Goal: Task Accomplishment & Management: Manage account settings

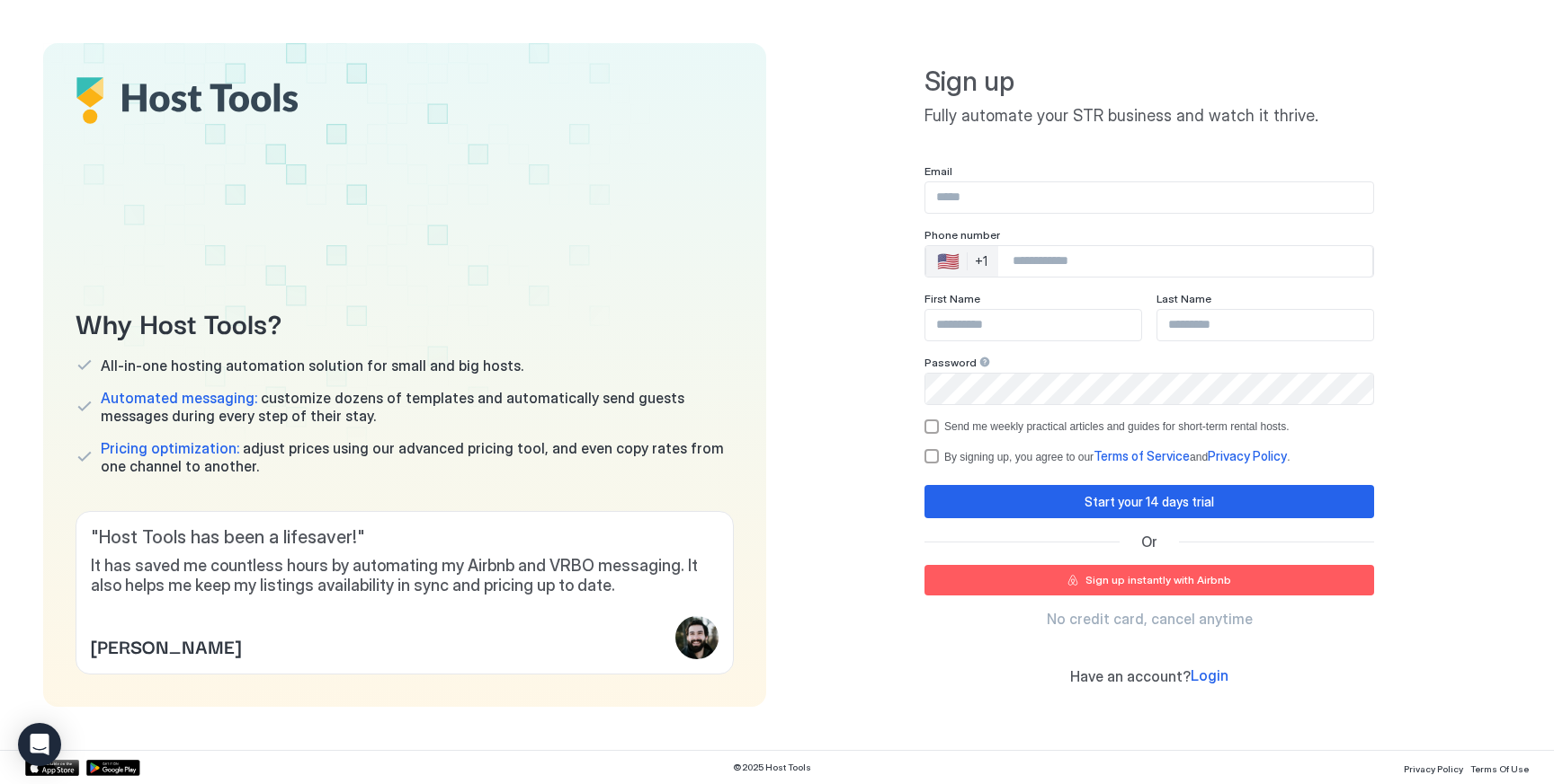
click at [1067, 194] on input "Input Field" at bounding box center [1149, 197] width 447 height 31
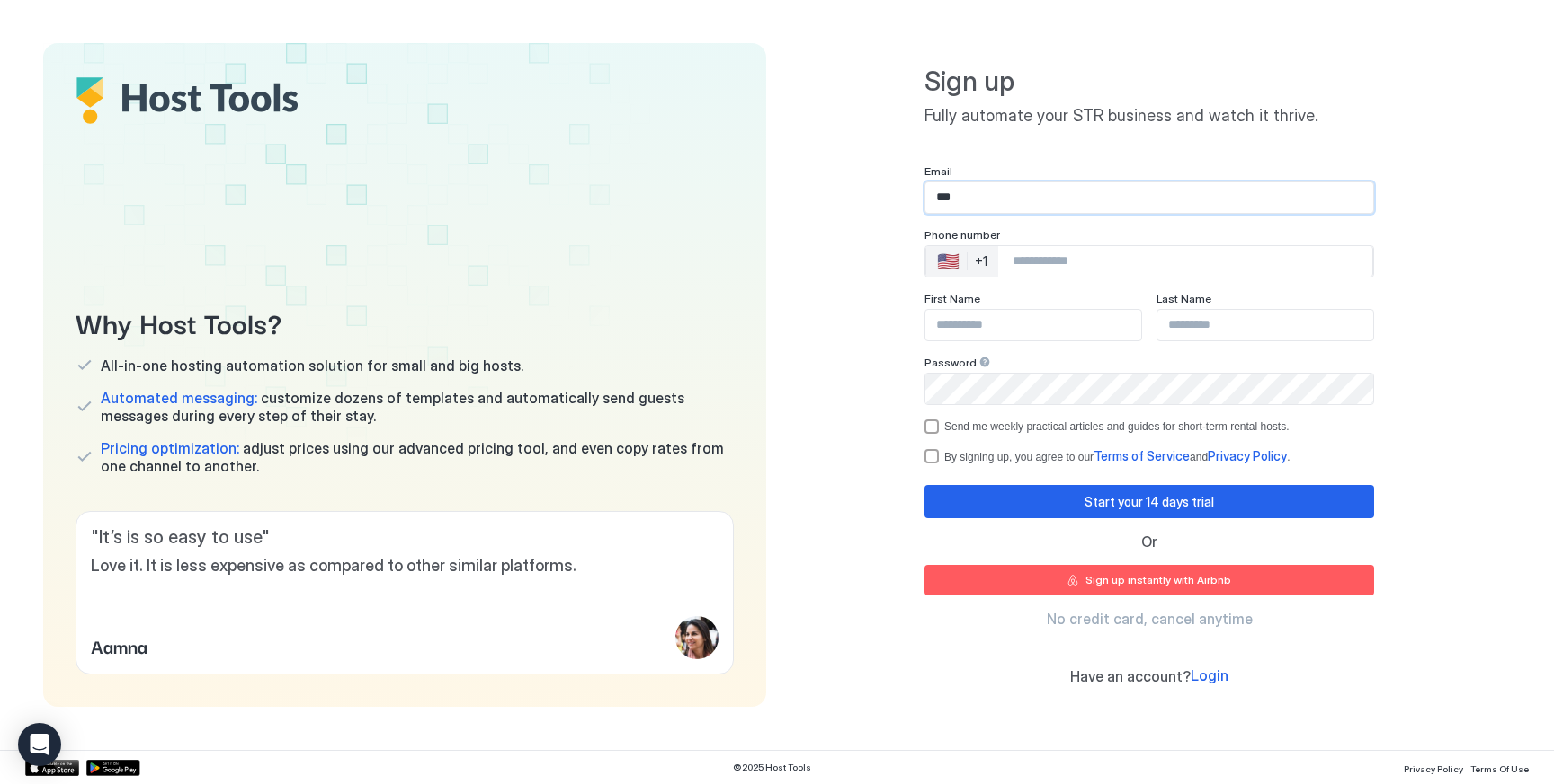
type input "**********"
click at [987, 264] on div "🇺🇸 +1" at bounding box center [962, 261] width 72 height 31
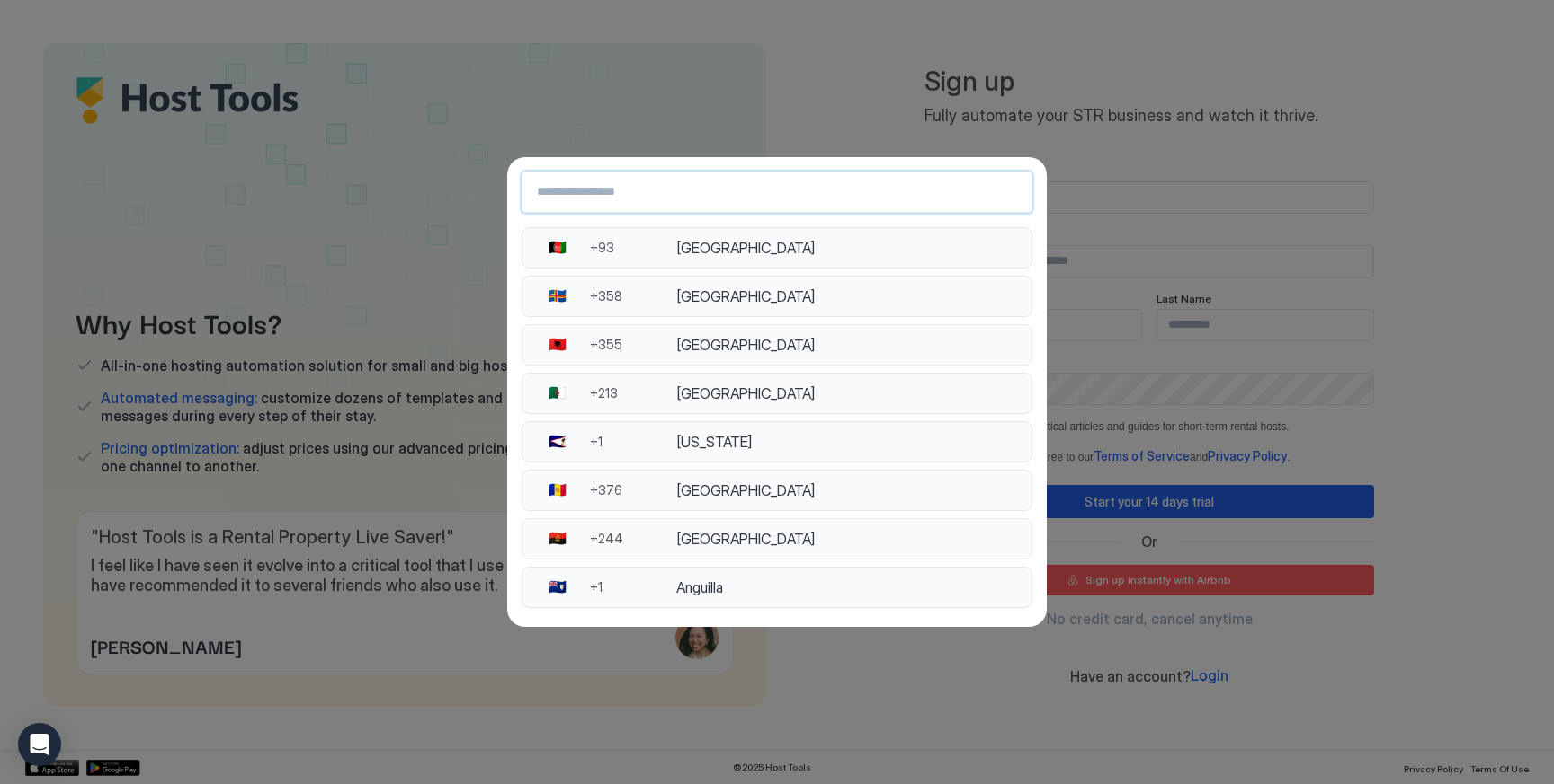
click at [849, 198] on input "Country Select Search Input" at bounding box center [776, 192] width 509 height 33
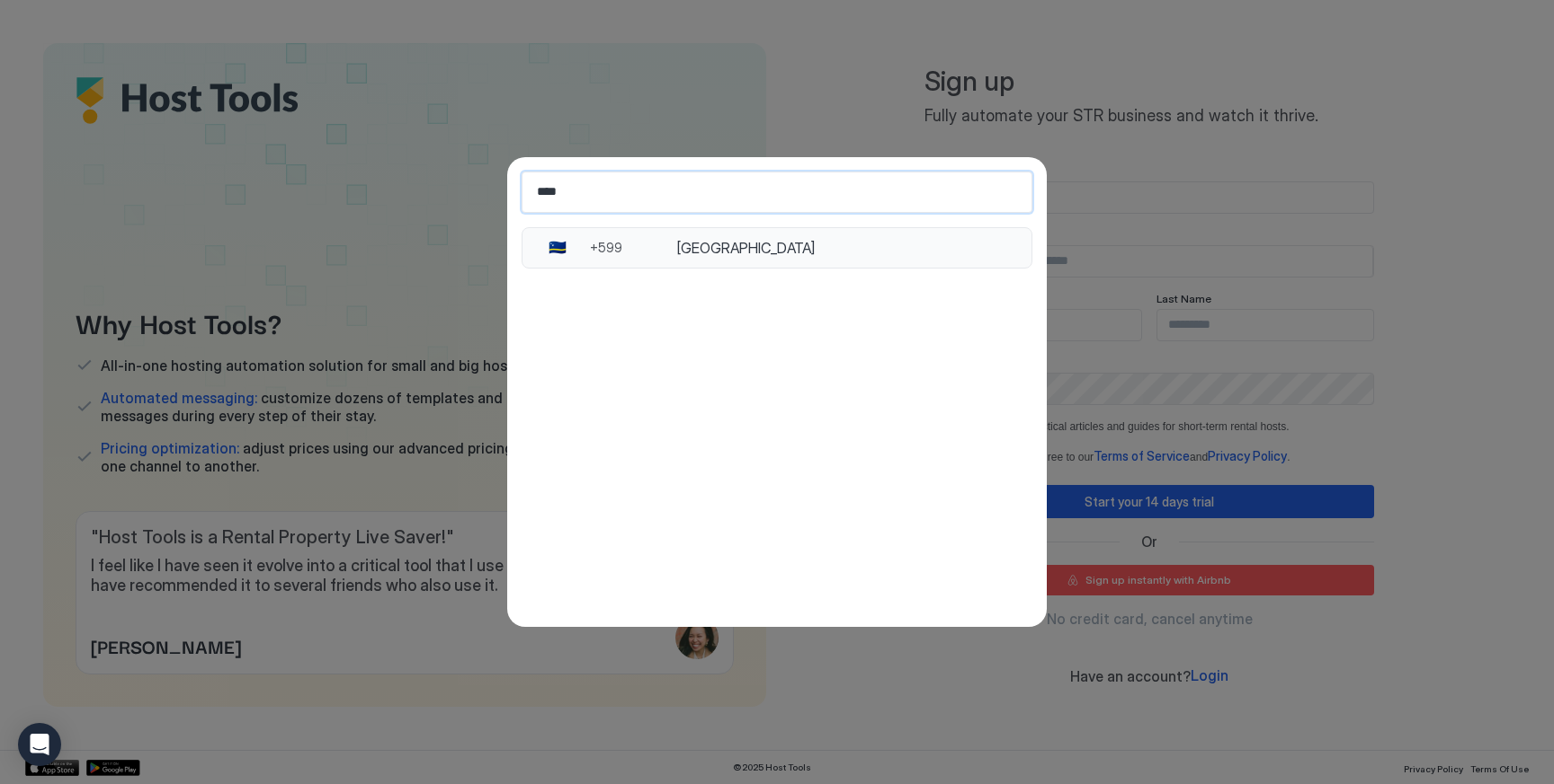
type input "****"
click at [806, 253] on div "[GEOGRAPHIC_DATA]" at bounding box center [848, 247] width 345 height 18
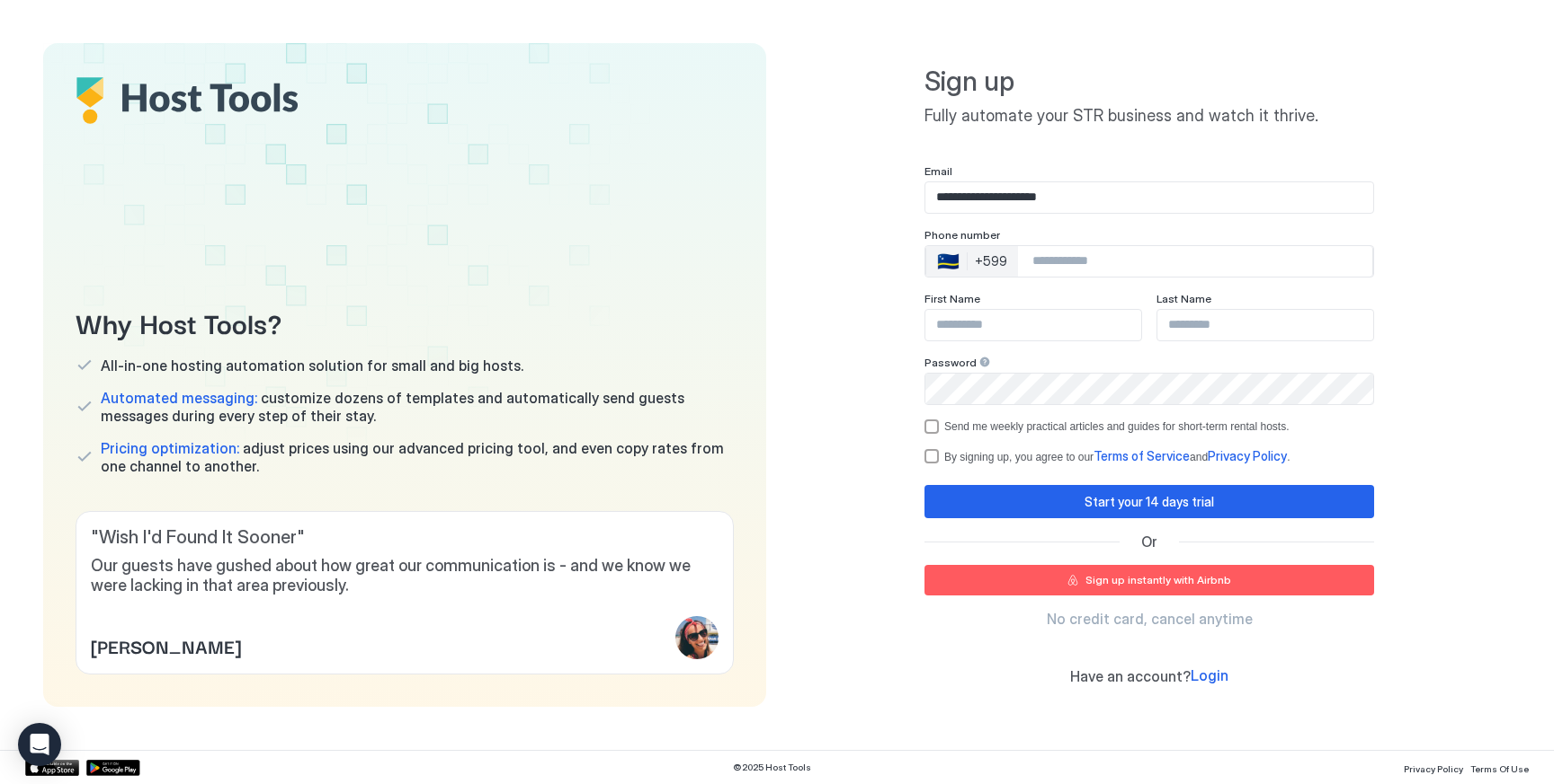
click at [1024, 253] on input "Phone Number input" at bounding box center [1194, 261] width 354 height 33
type input "**********"
type input "******"
type input "****"
click at [968, 494] on button "Start your 14 days trial" at bounding box center [1149, 502] width 449 height 34
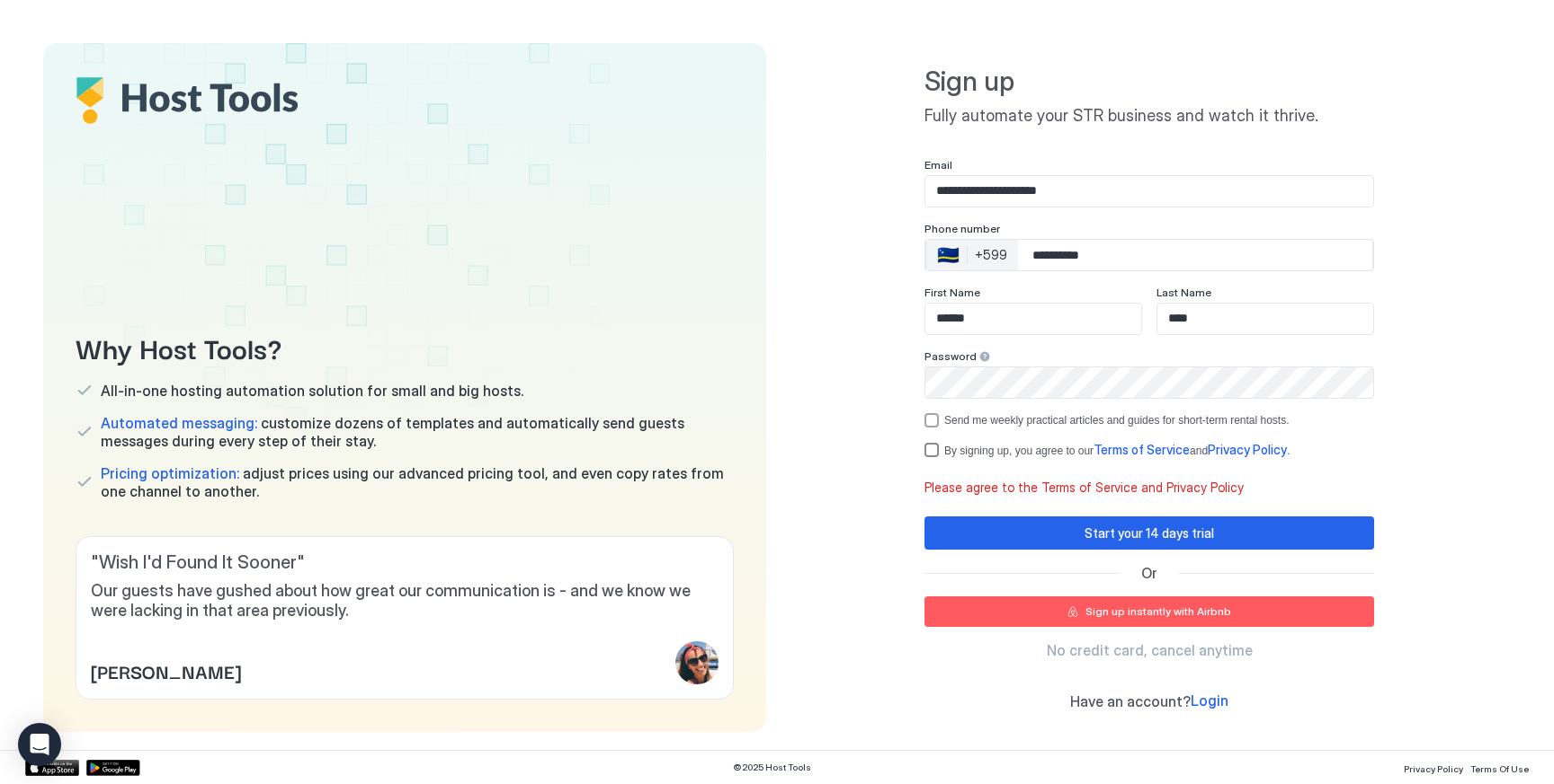
click at [934, 448] on div "termsPrivacy" at bounding box center [931, 450] width 14 height 14
click at [996, 543] on button "Start your 14 days trial" at bounding box center [1149, 534] width 449 height 34
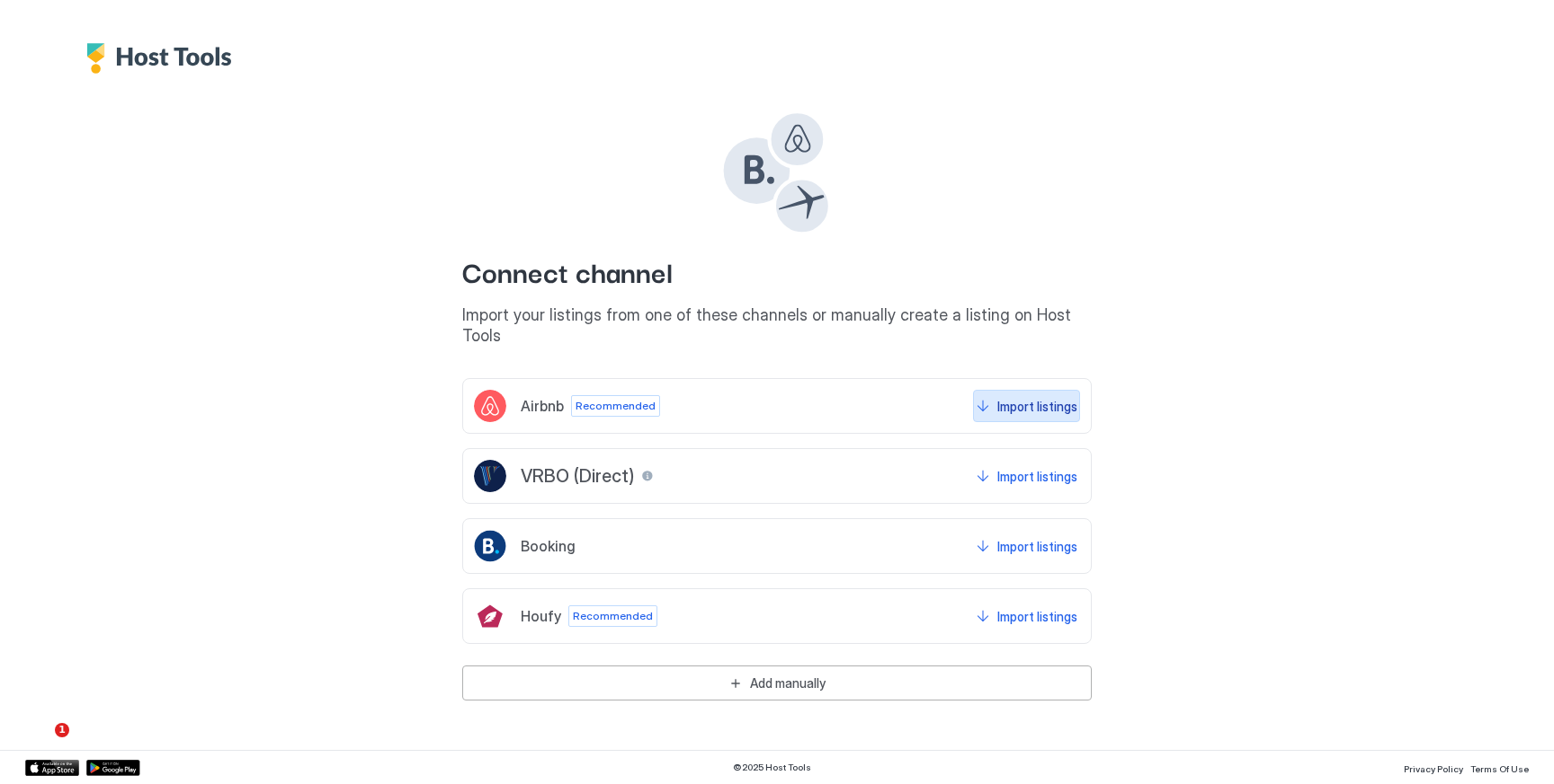
click at [1045, 398] on div "Import listings" at bounding box center [1038, 407] width 80 height 19
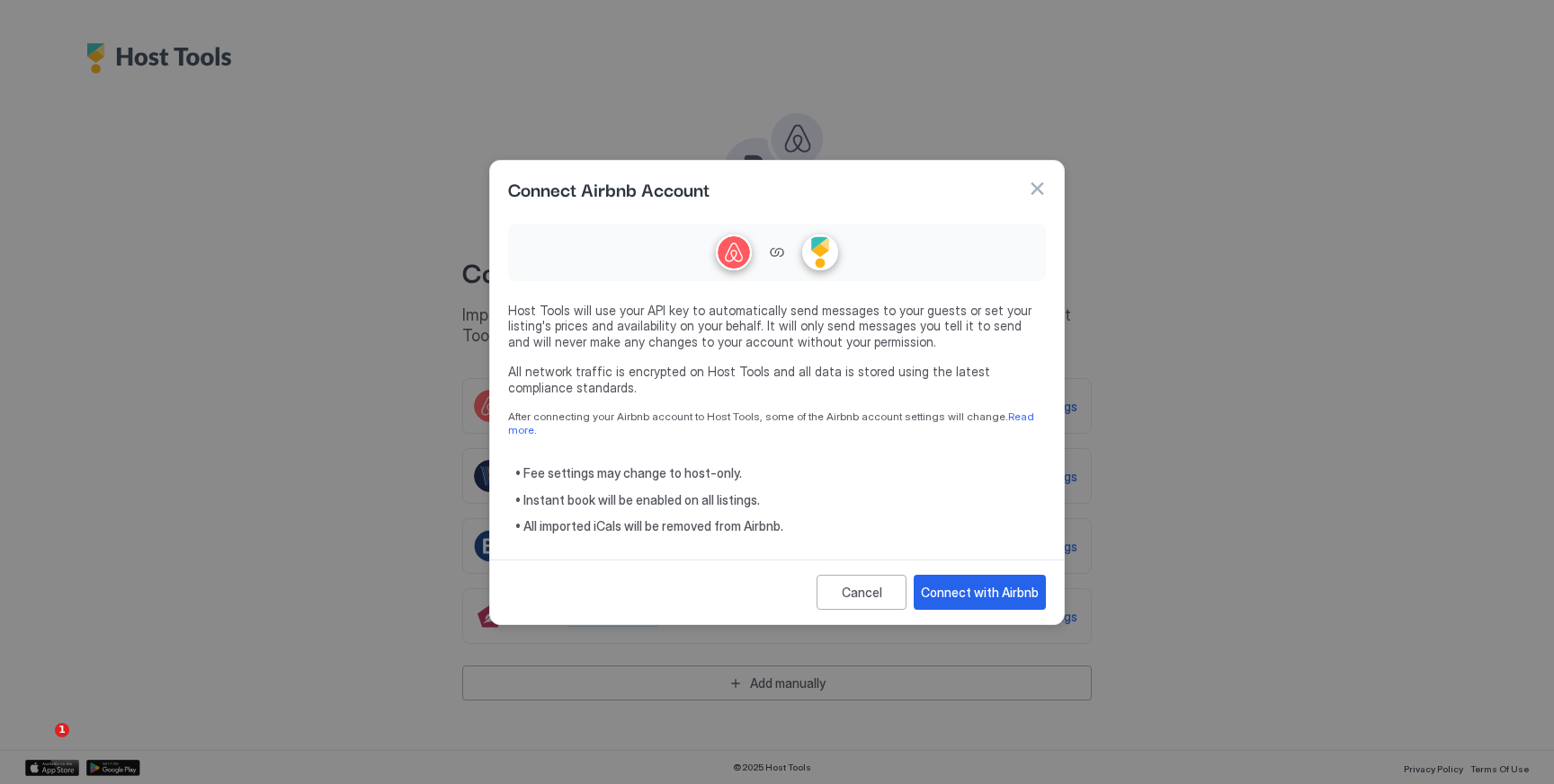
click at [1038, 188] on button "button" at bounding box center [1036, 189] width 18 height 18
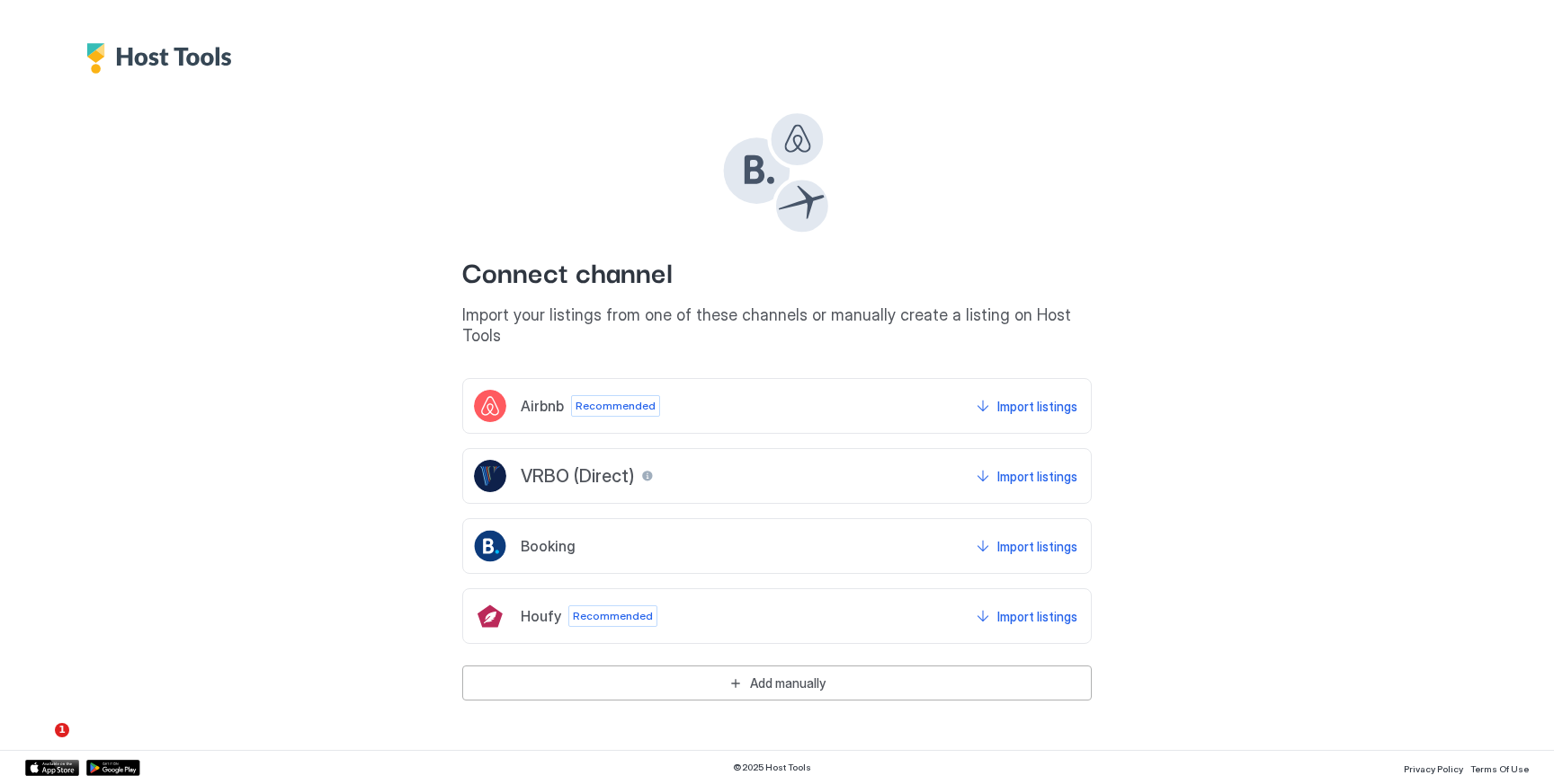
click at [639, 399] on span "Recommended" at bounding box center [615, 406] width 80 height 16
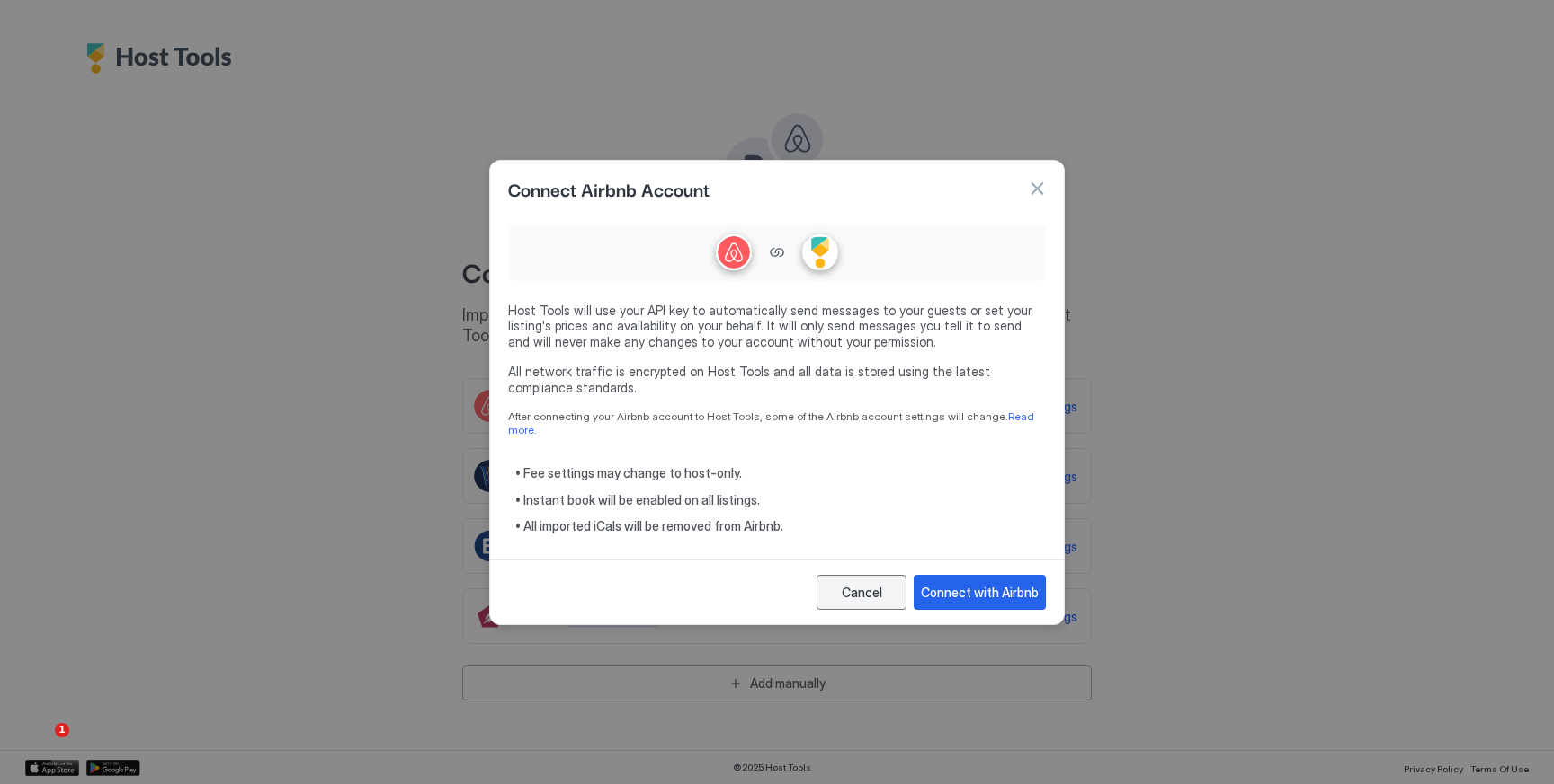
click at [893, 581] on button "Cancel" at bounding box center [861, 593] width 90 height 35
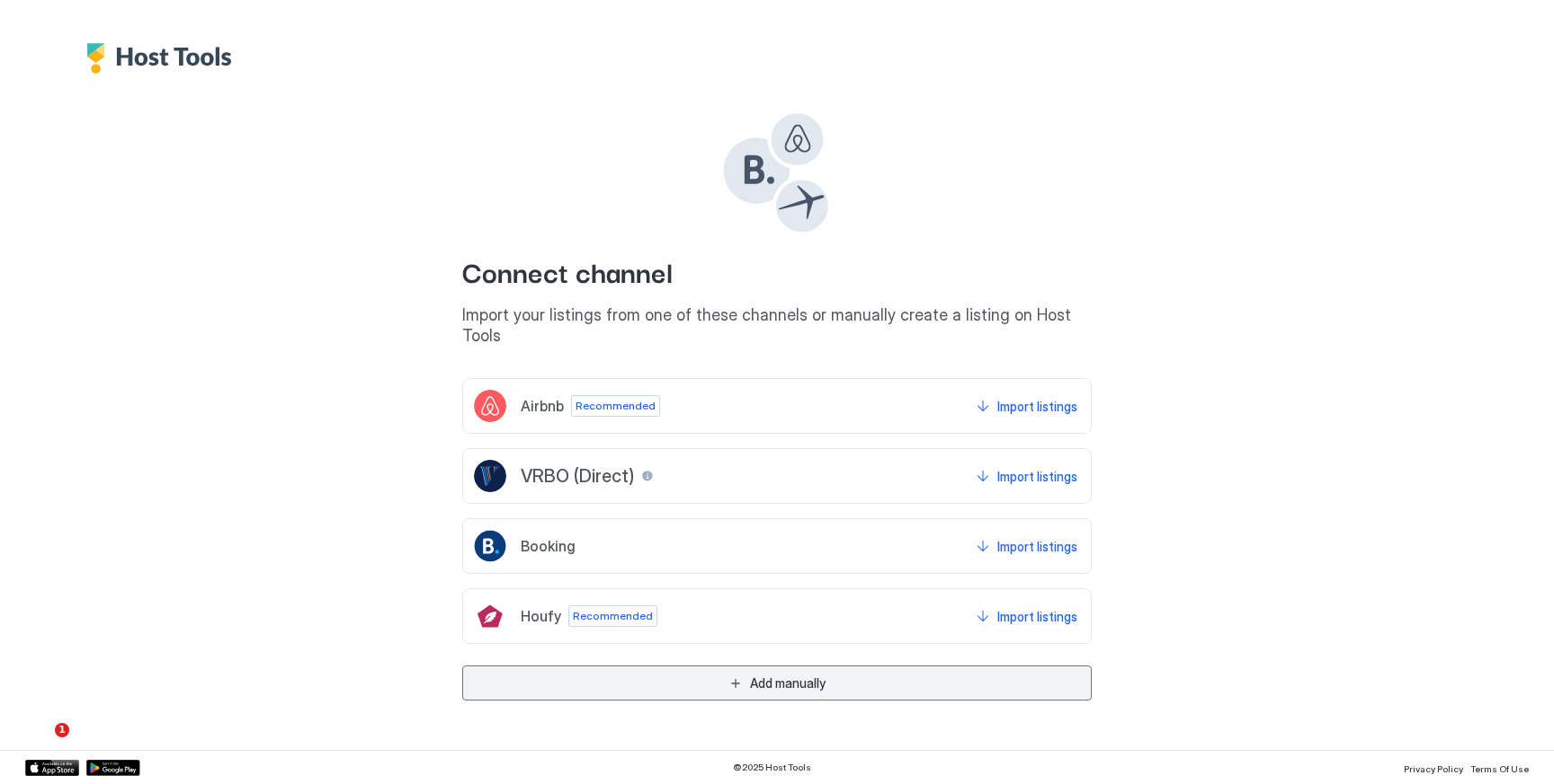
click at [776, 674] on div "Add manually" at bounding box center [787, 683] width 76 height 19
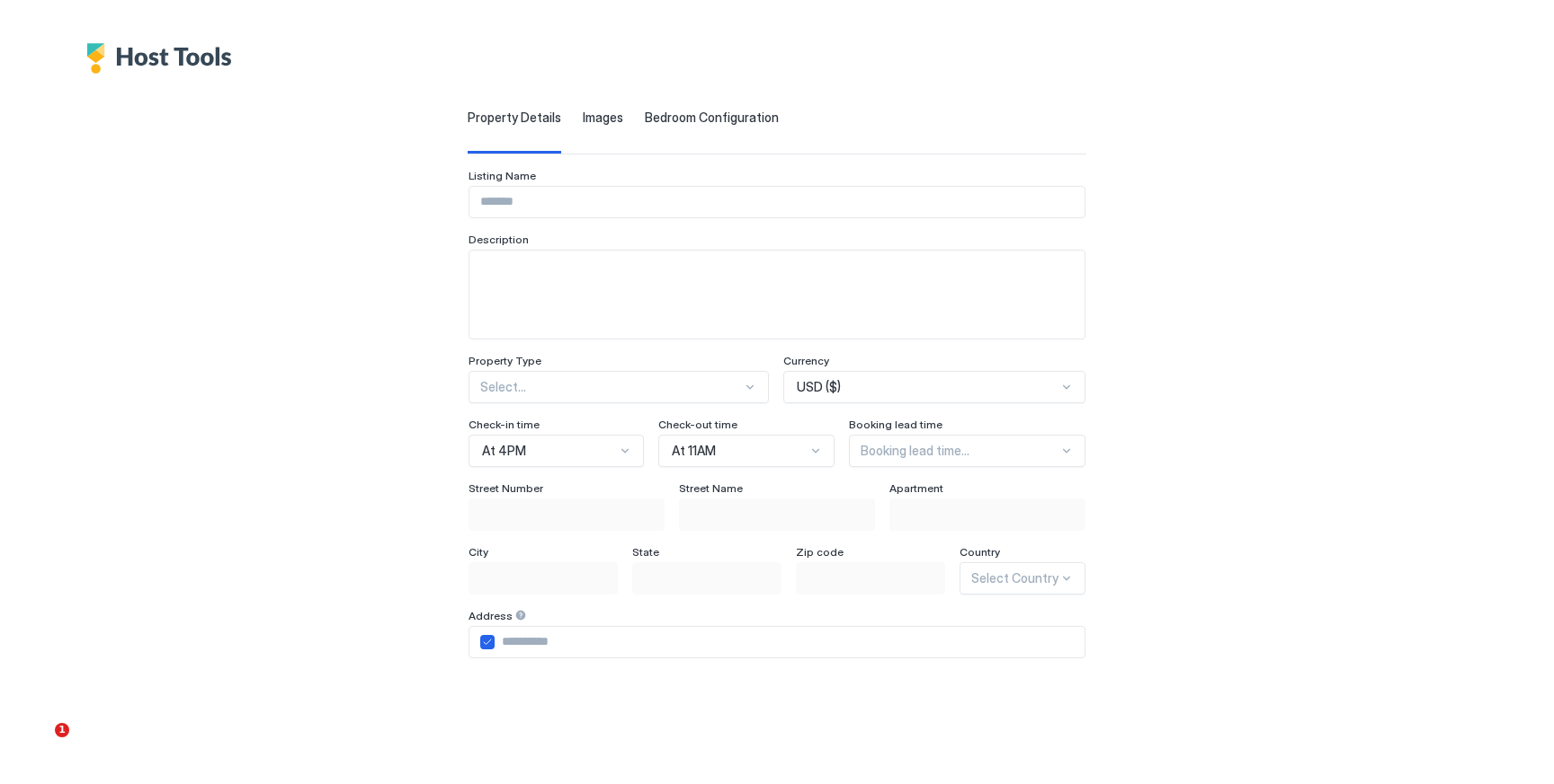
scroll to position [334, 0]
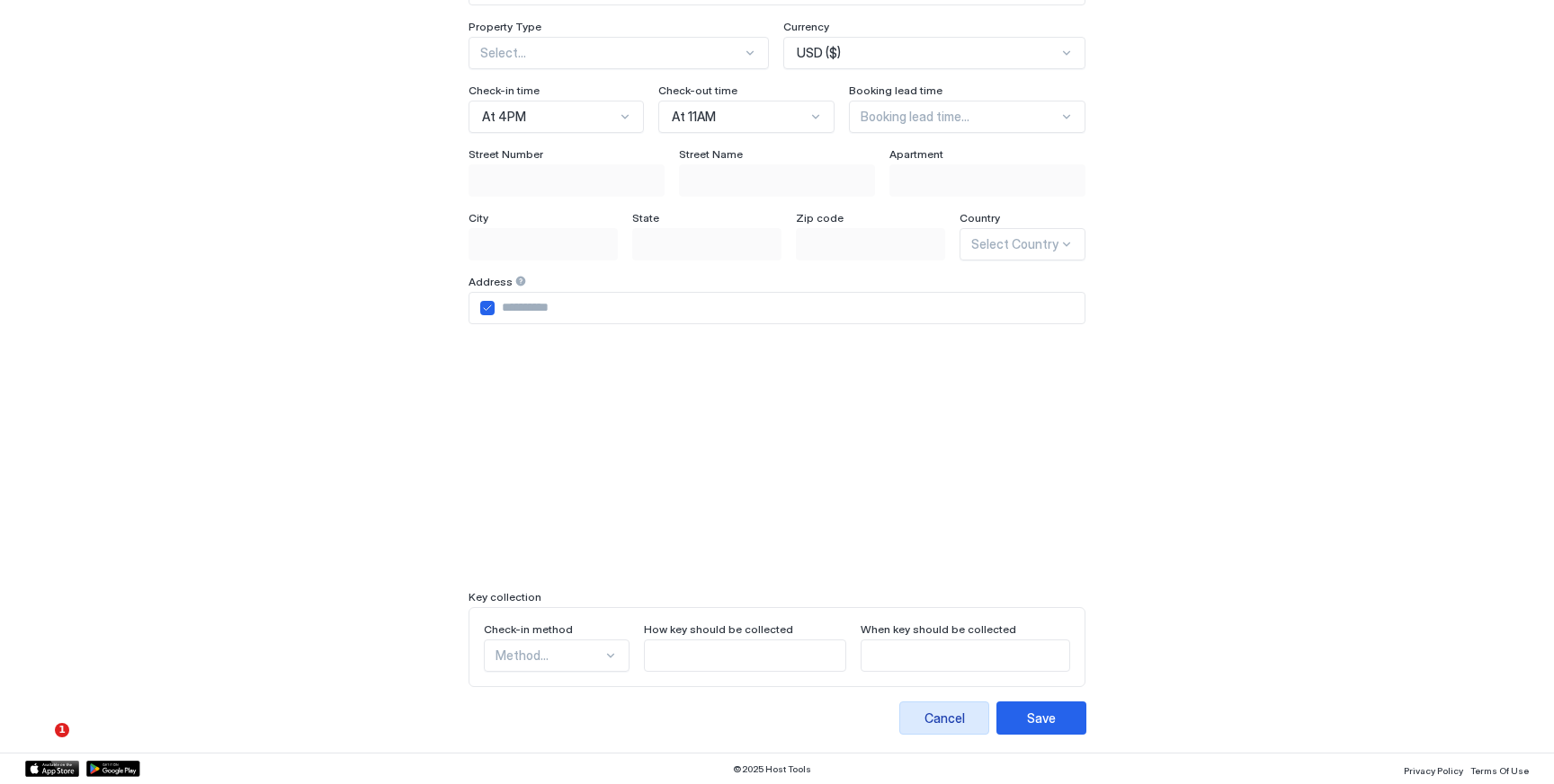
click at [949, 723] on div "Cancel" at bounding box center [944, 719] width 40 height 19
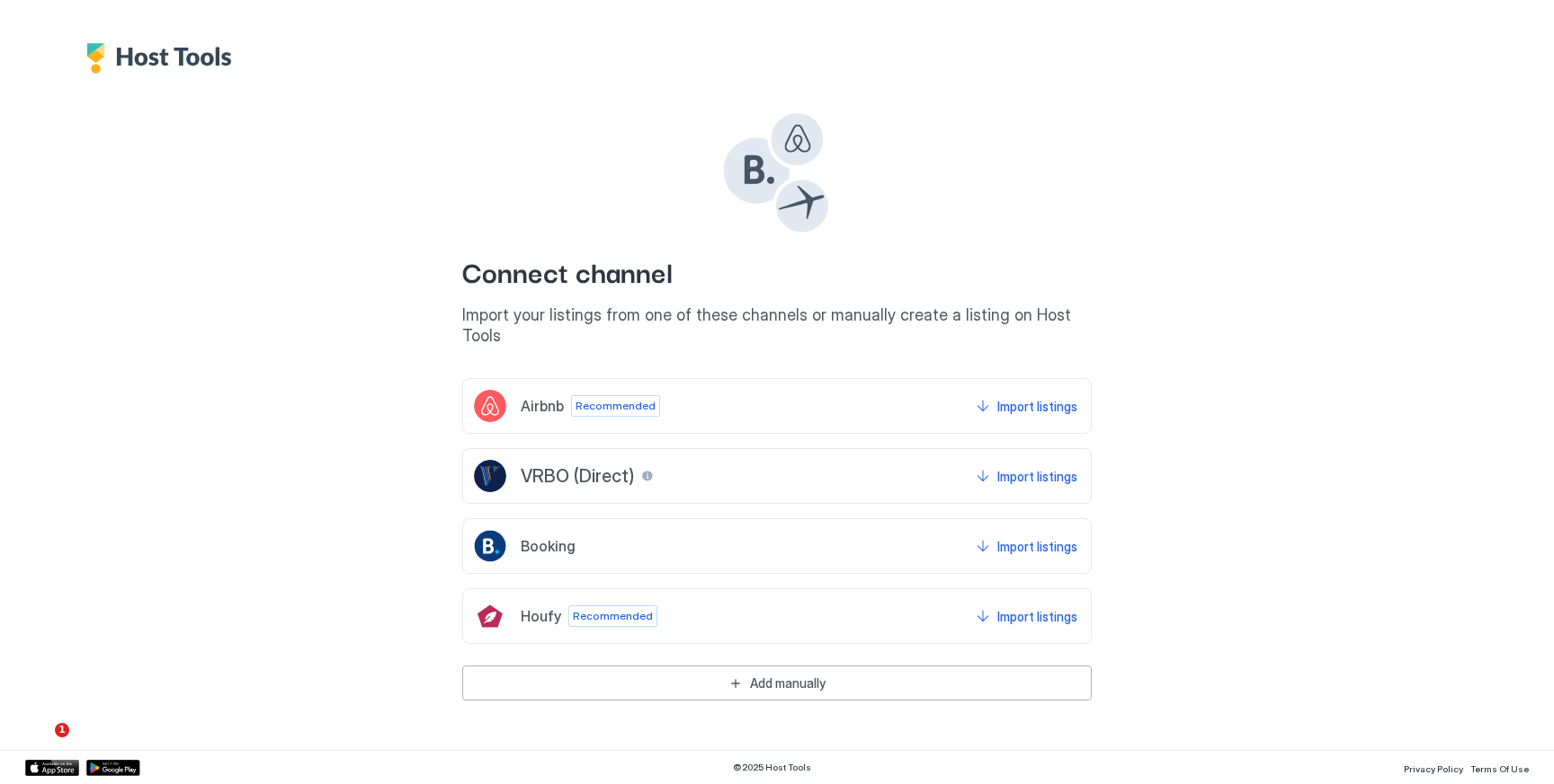
scroll to position [0, 0]
click at [547, 399] on div "Airbnb" at bounding box center [518, 406] width 90 height 33
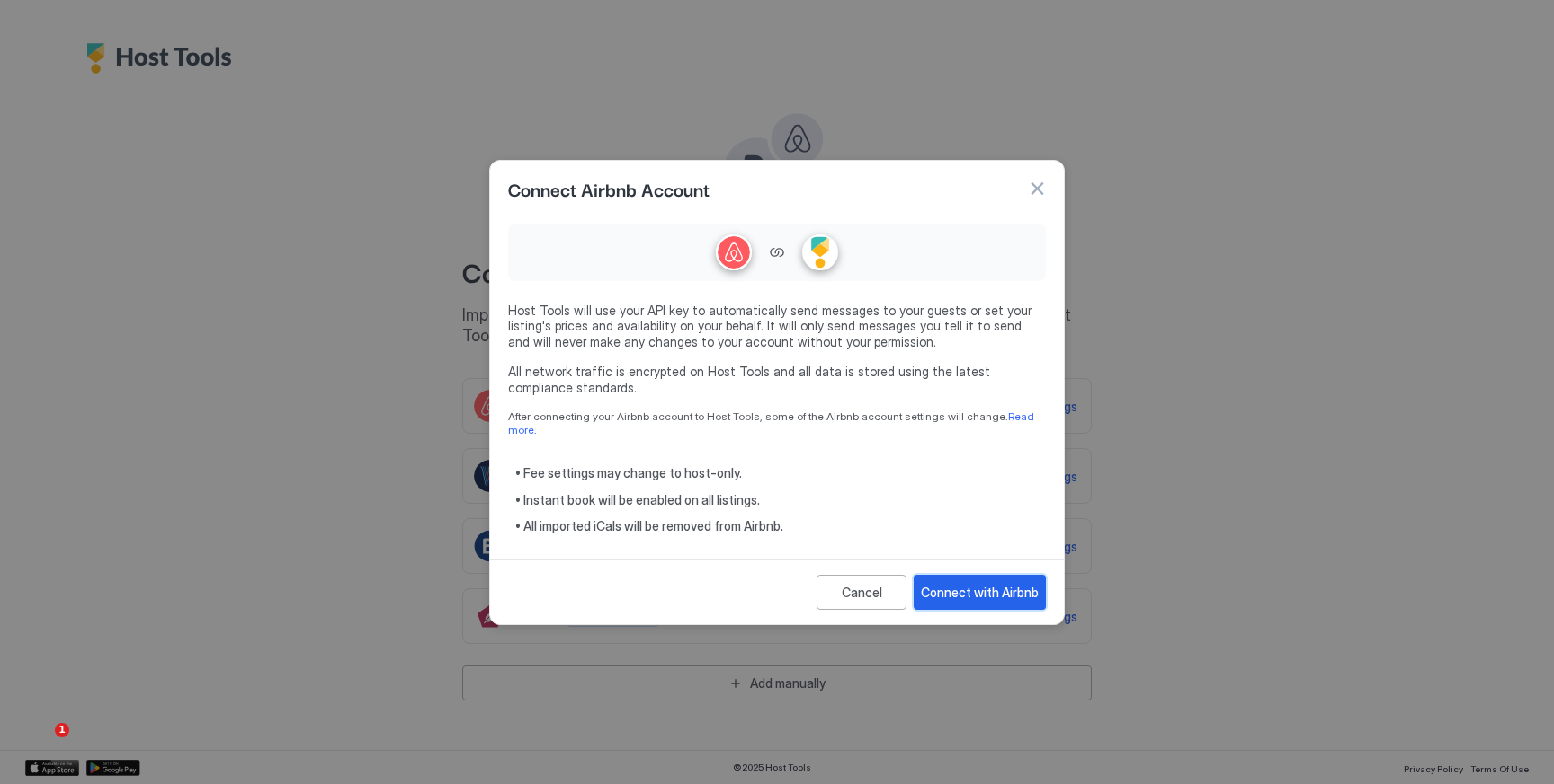
click at [945, 584] on div "Connect with Airbnb" at bounding box center [980, 593] width 118 height 19
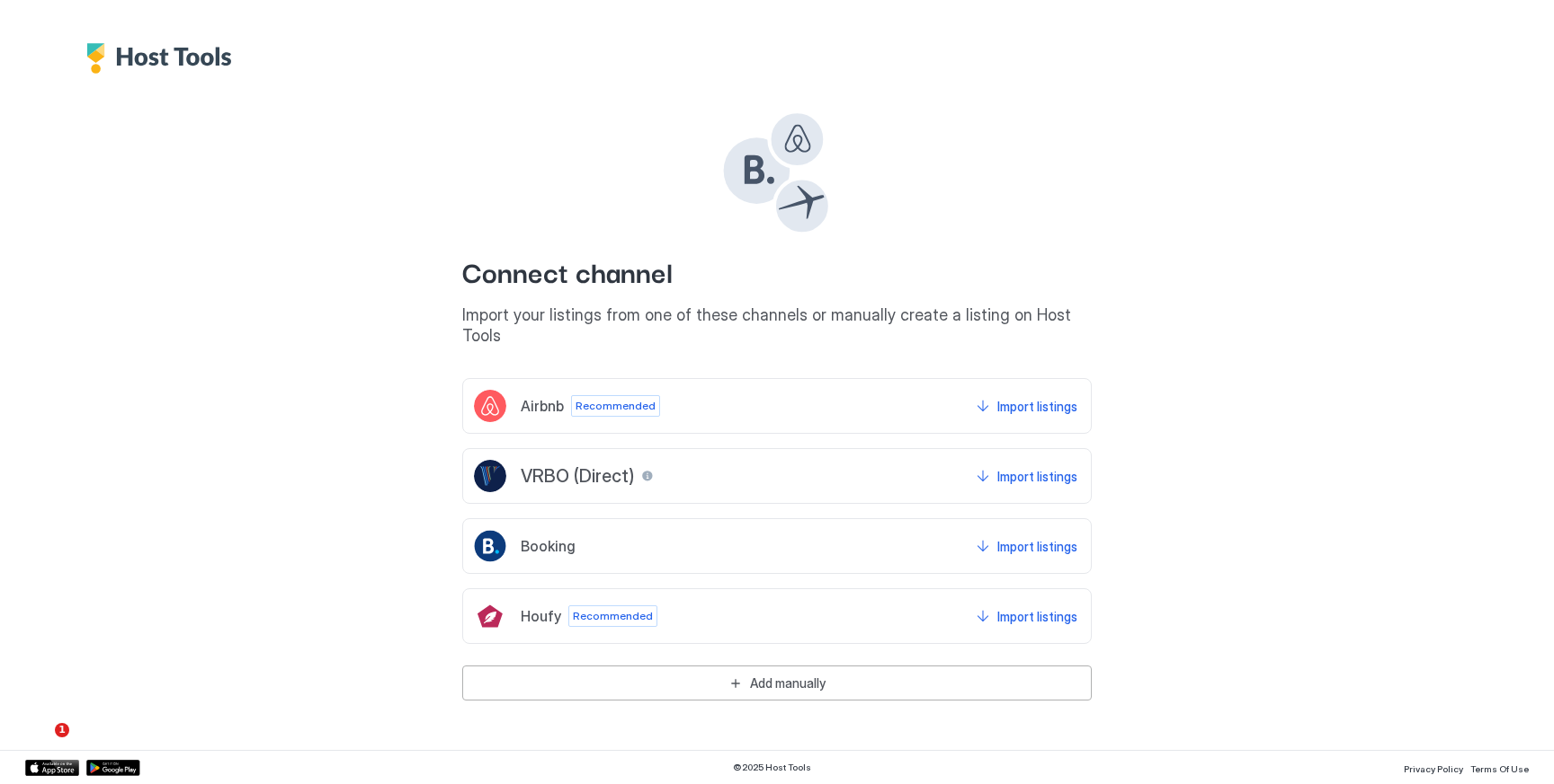
click at [602, 399] on span "Recommended" at bounding box center [615, 406] width 80 height 16
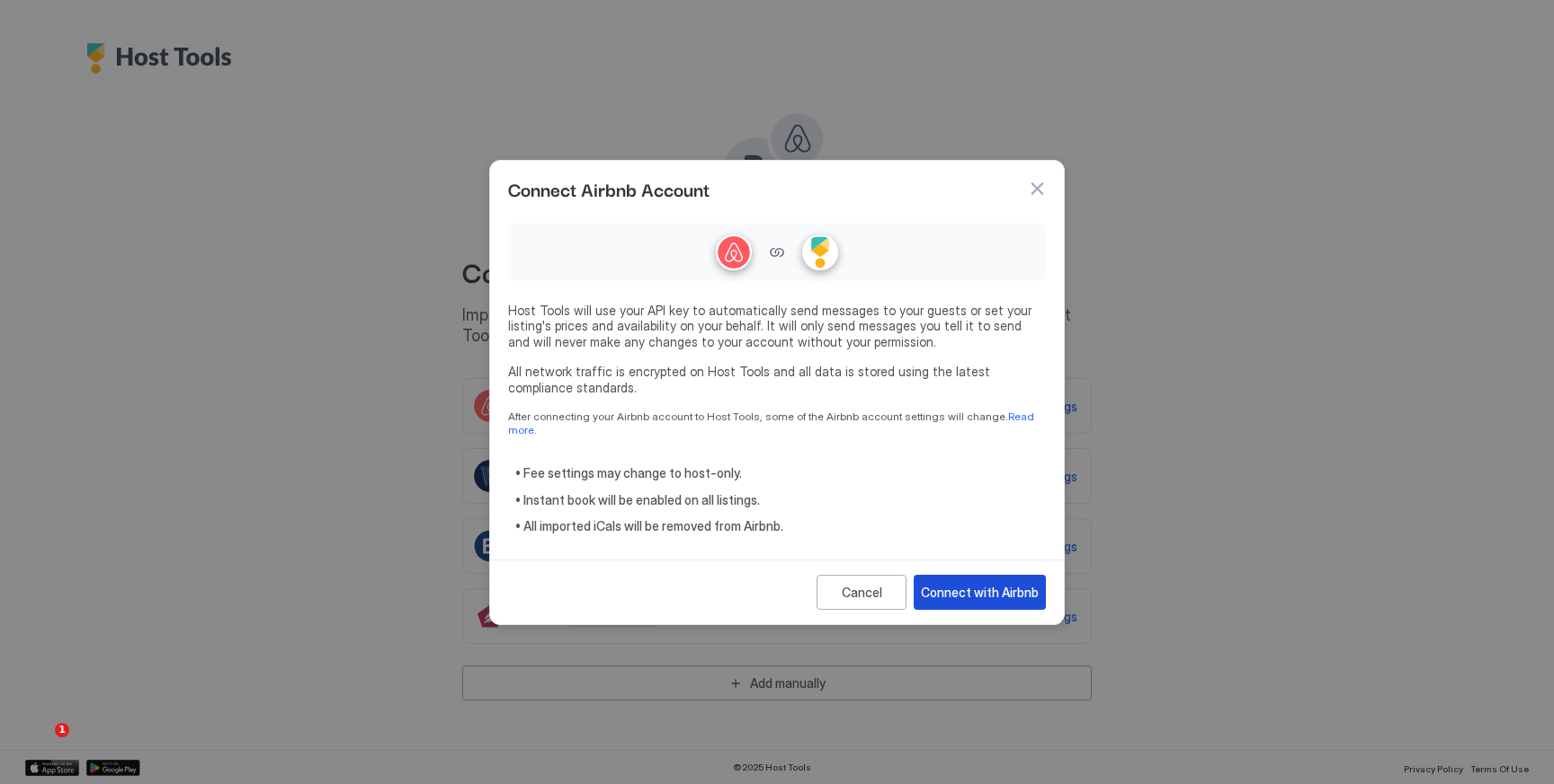
click at [968, 591] on div "Connect with Airbnb" at bounding box center [980, 593] width 118 height 19
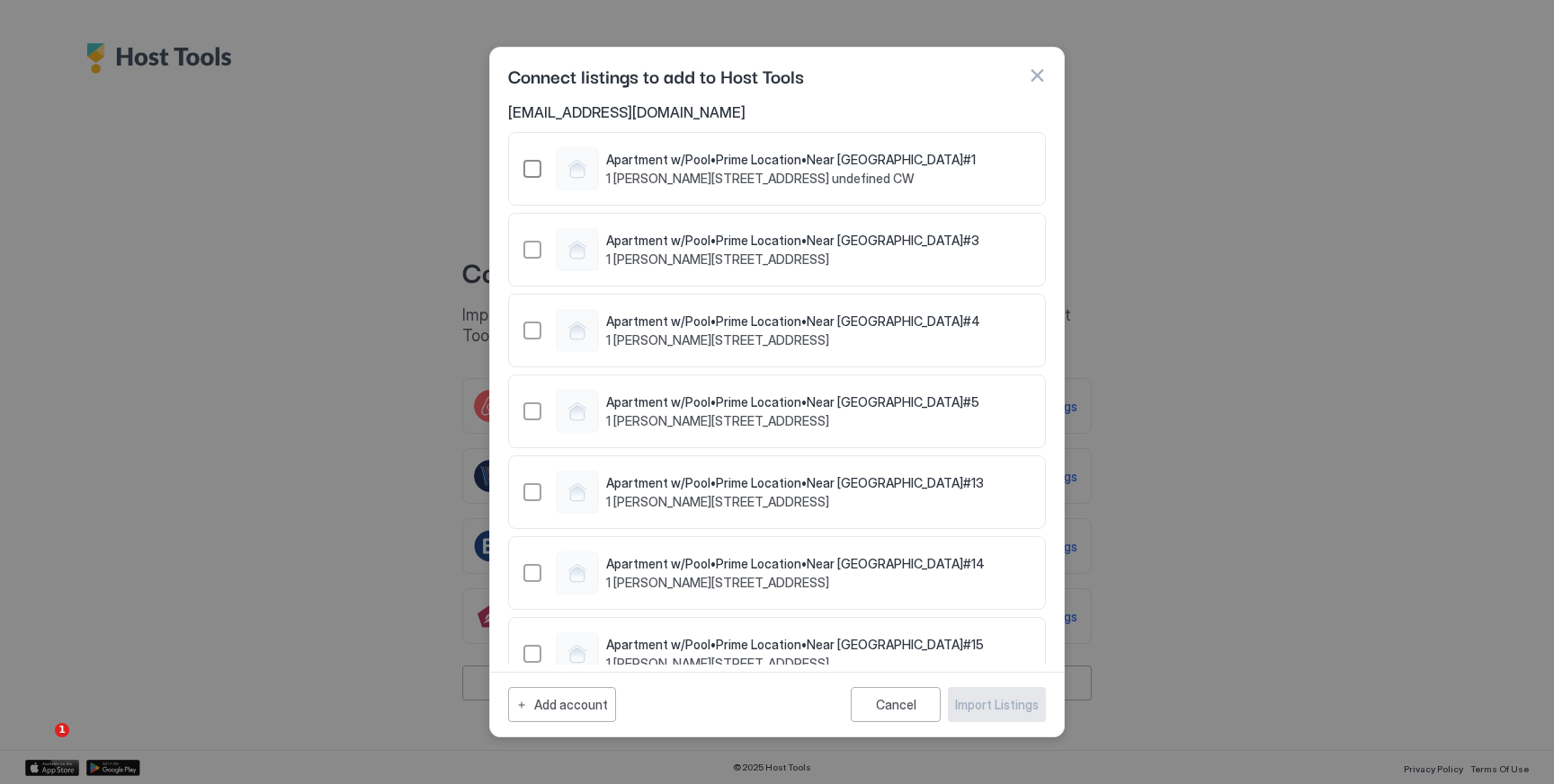
click at [529, 163] on div "1050661629488817546" at bounding box center [531, 168] width 18 height 18
click at [971, 702] on div "Import Listings" at bounding box center [996, 705] width 84 height 19
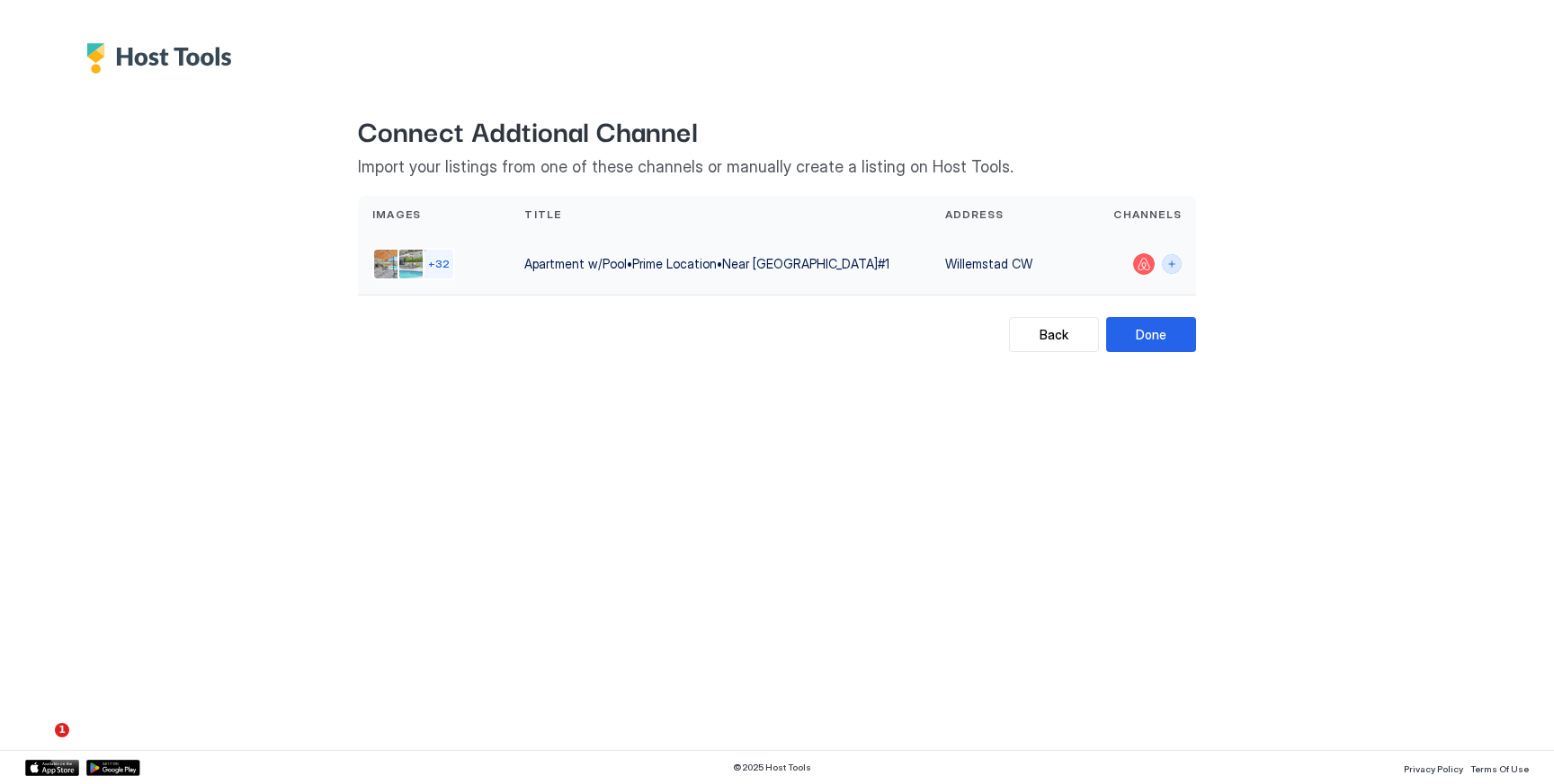
click at [1174, 260] on button "Connect channels" at bounding box center [1171, 263] width 20 height 20
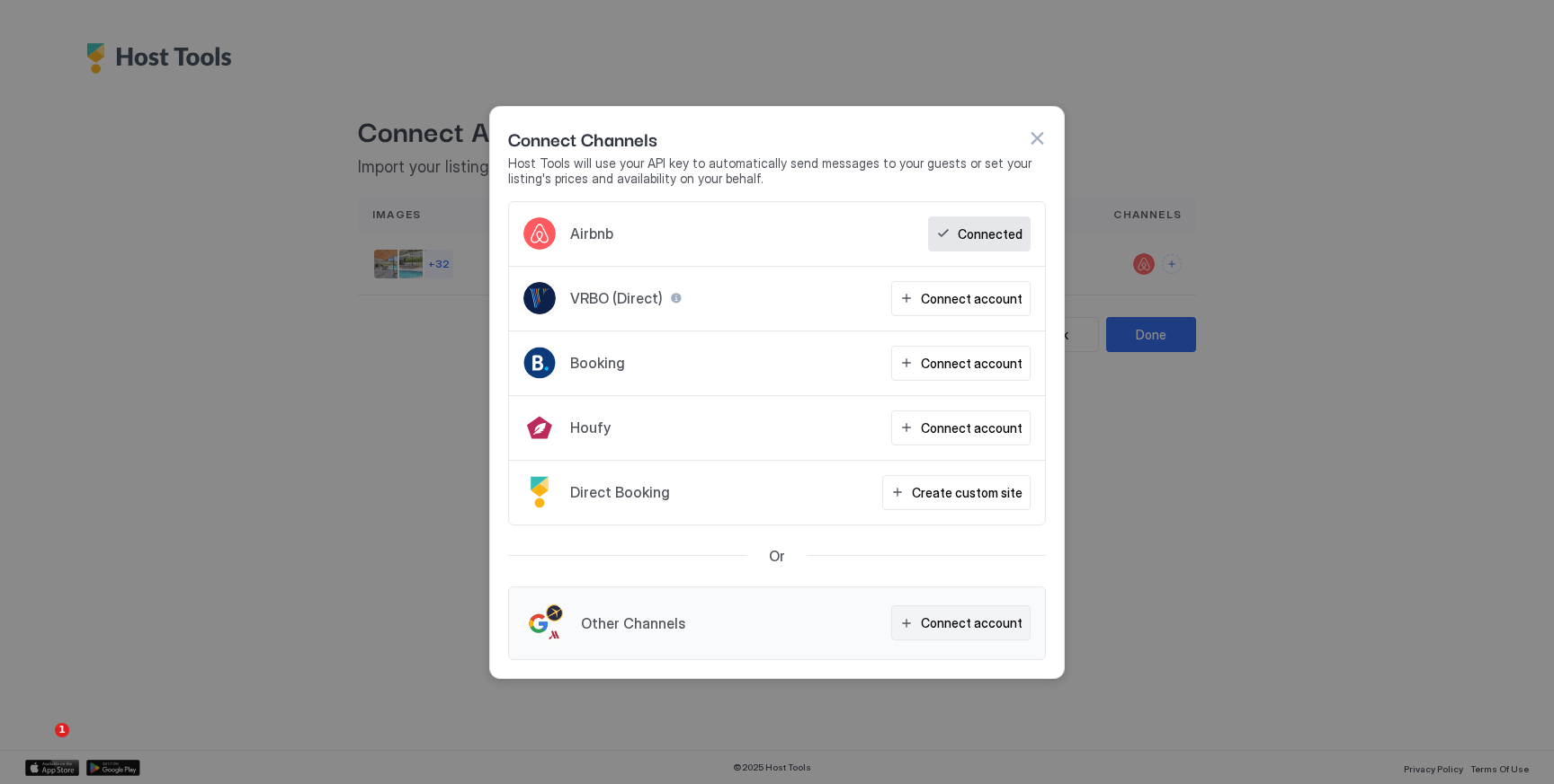
click at [944, 620] on div "Connect account" at bounding box center [971, 623] width 102 height 19
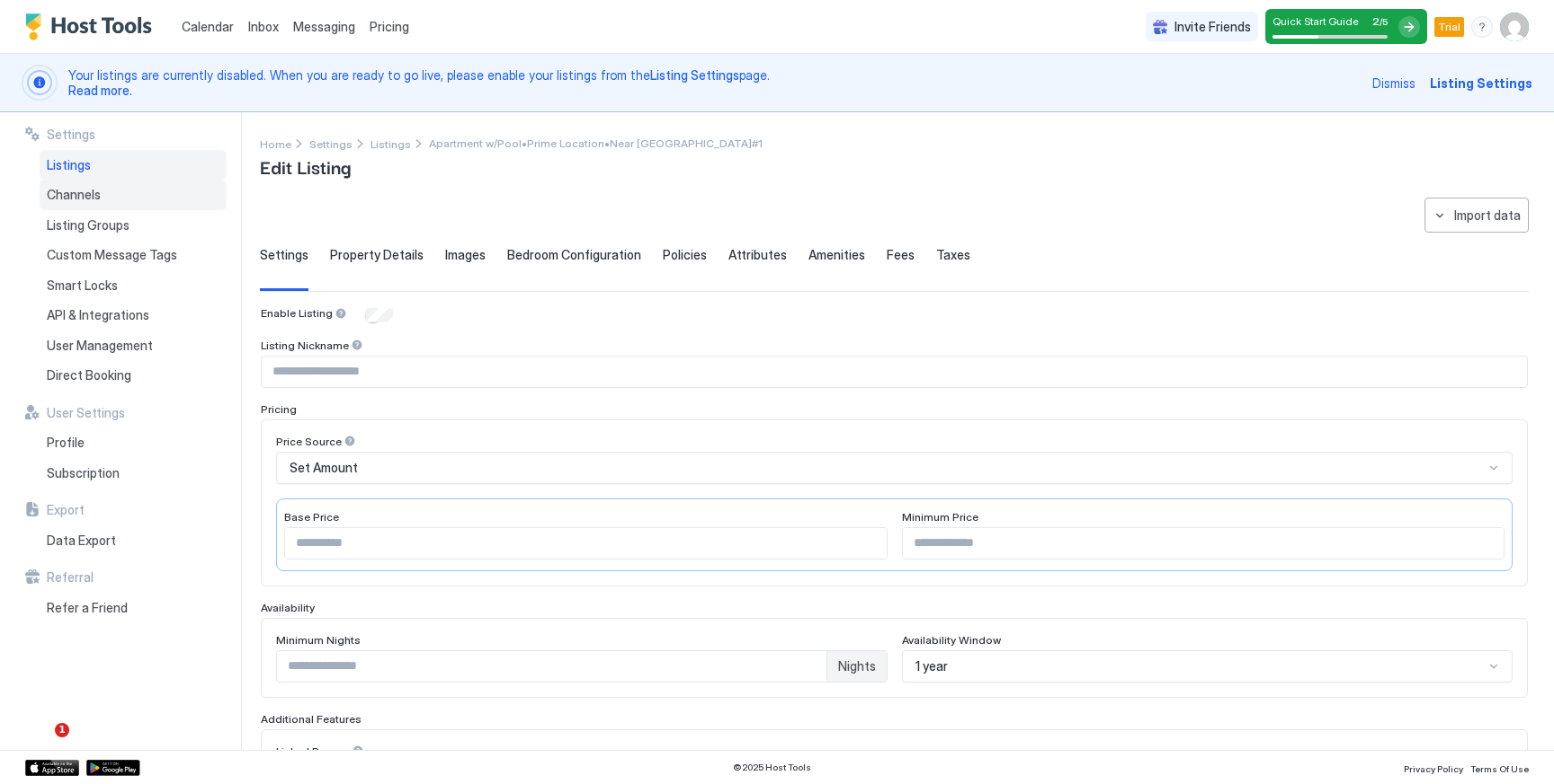
click at [94, 195] on span "Channels" at bounding box center [74, 194] width 54 height 16
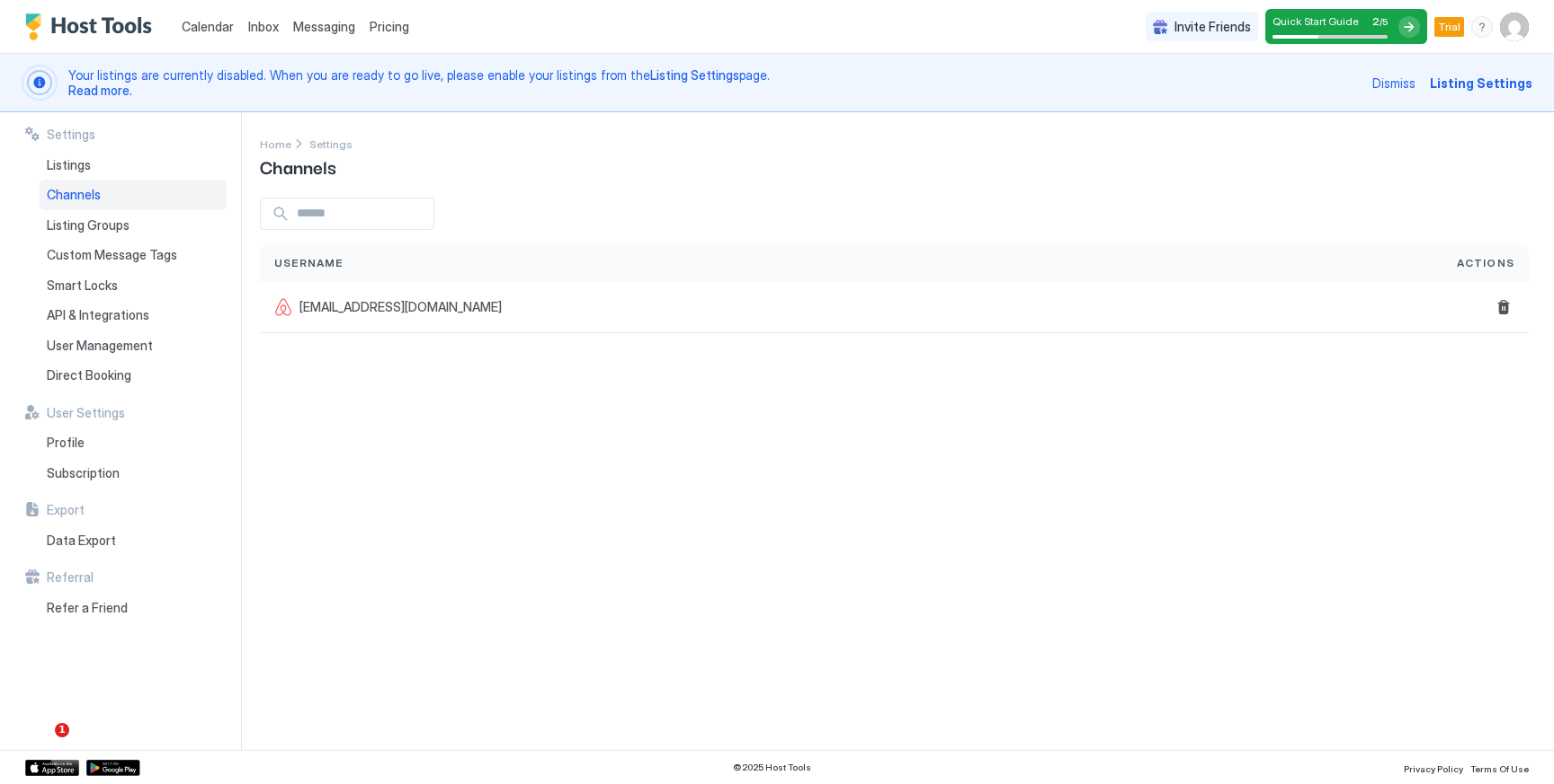
click at [312, 23] on span "Messaging" at bounding box center [324, 26] width 62 height 15
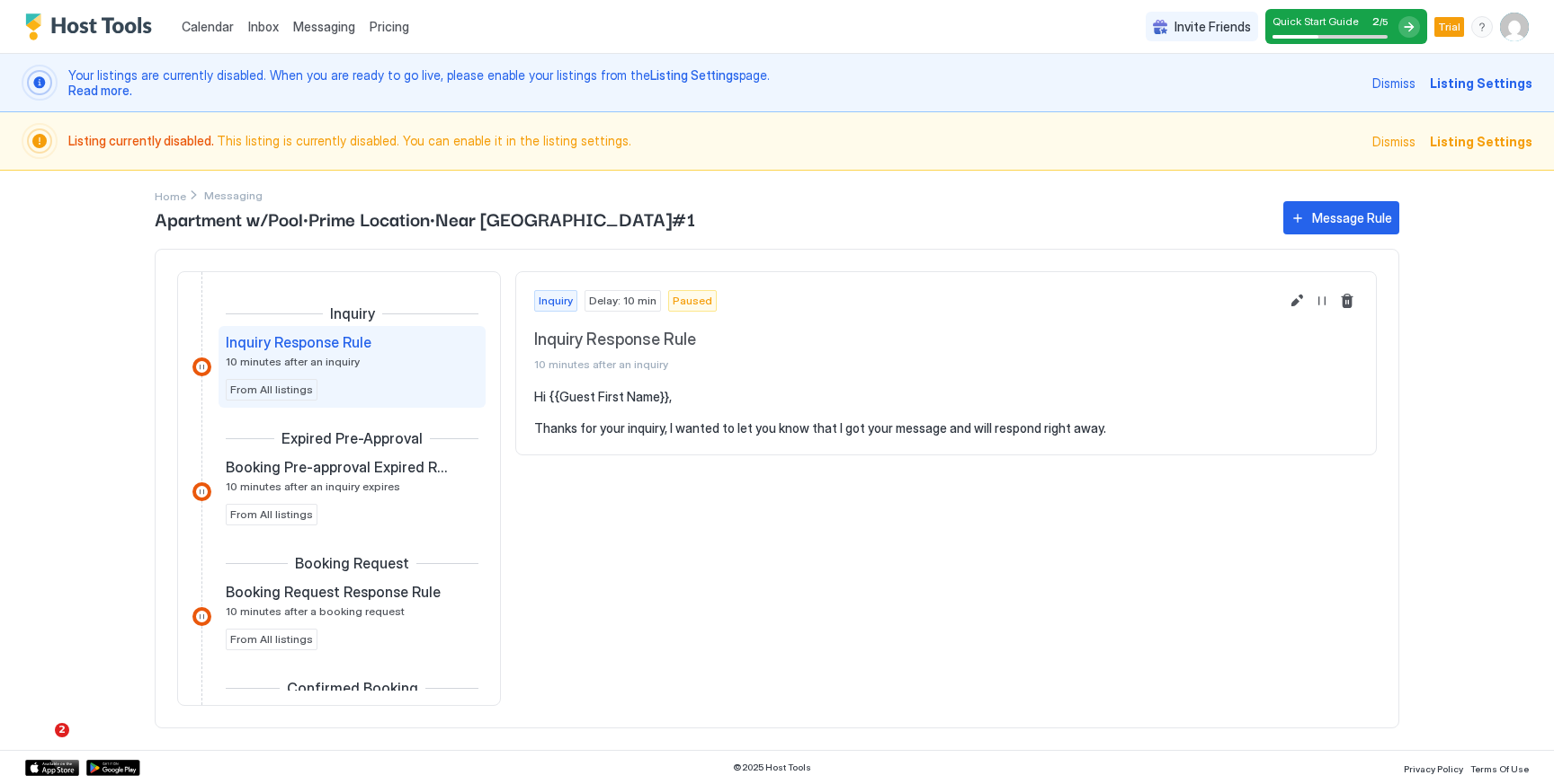
click at [1341, 16] on span "Quick Start Guide" at bounding box center [1315, 21] width 86 height 13
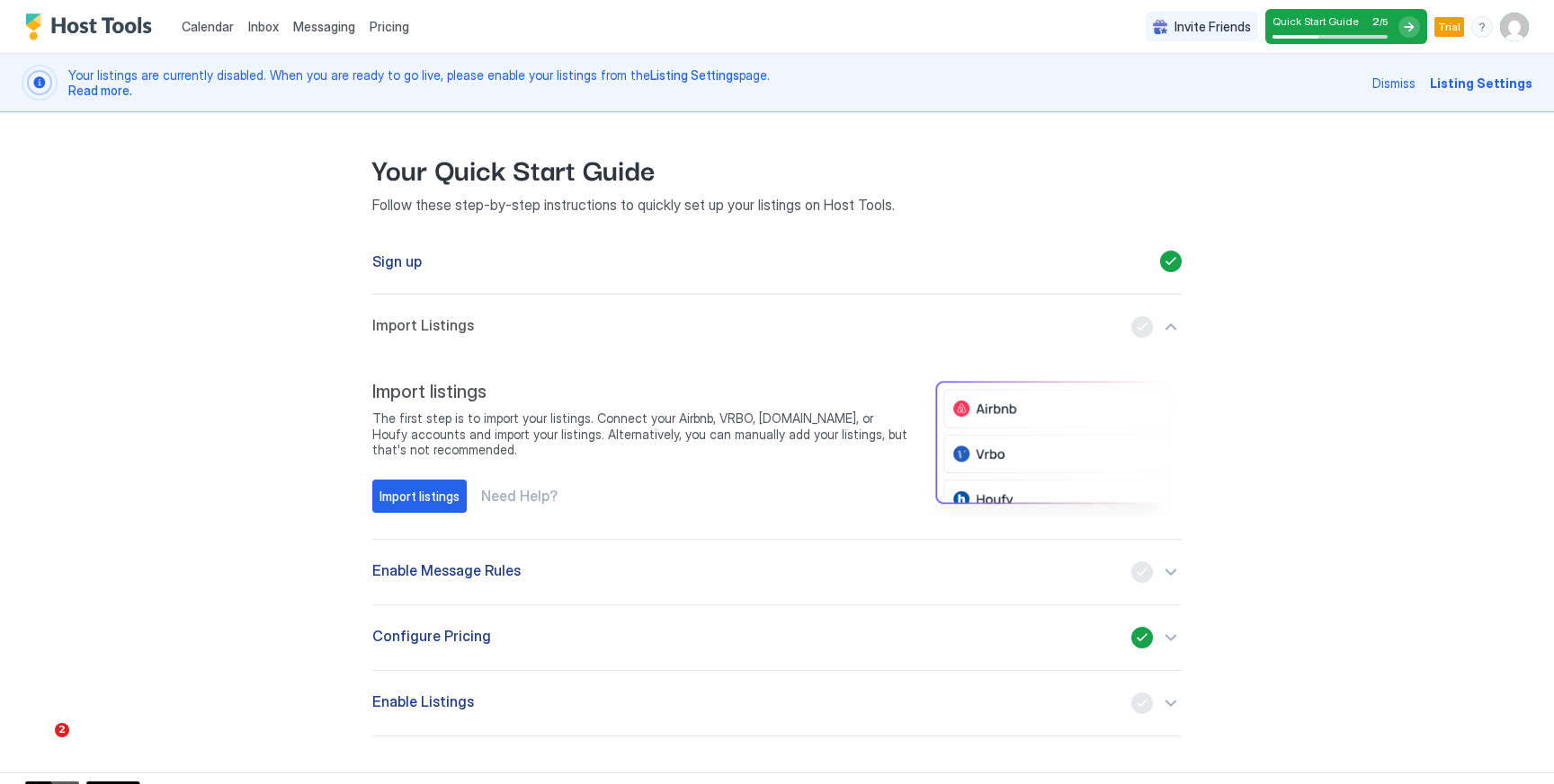
scroll to position [21, 0]
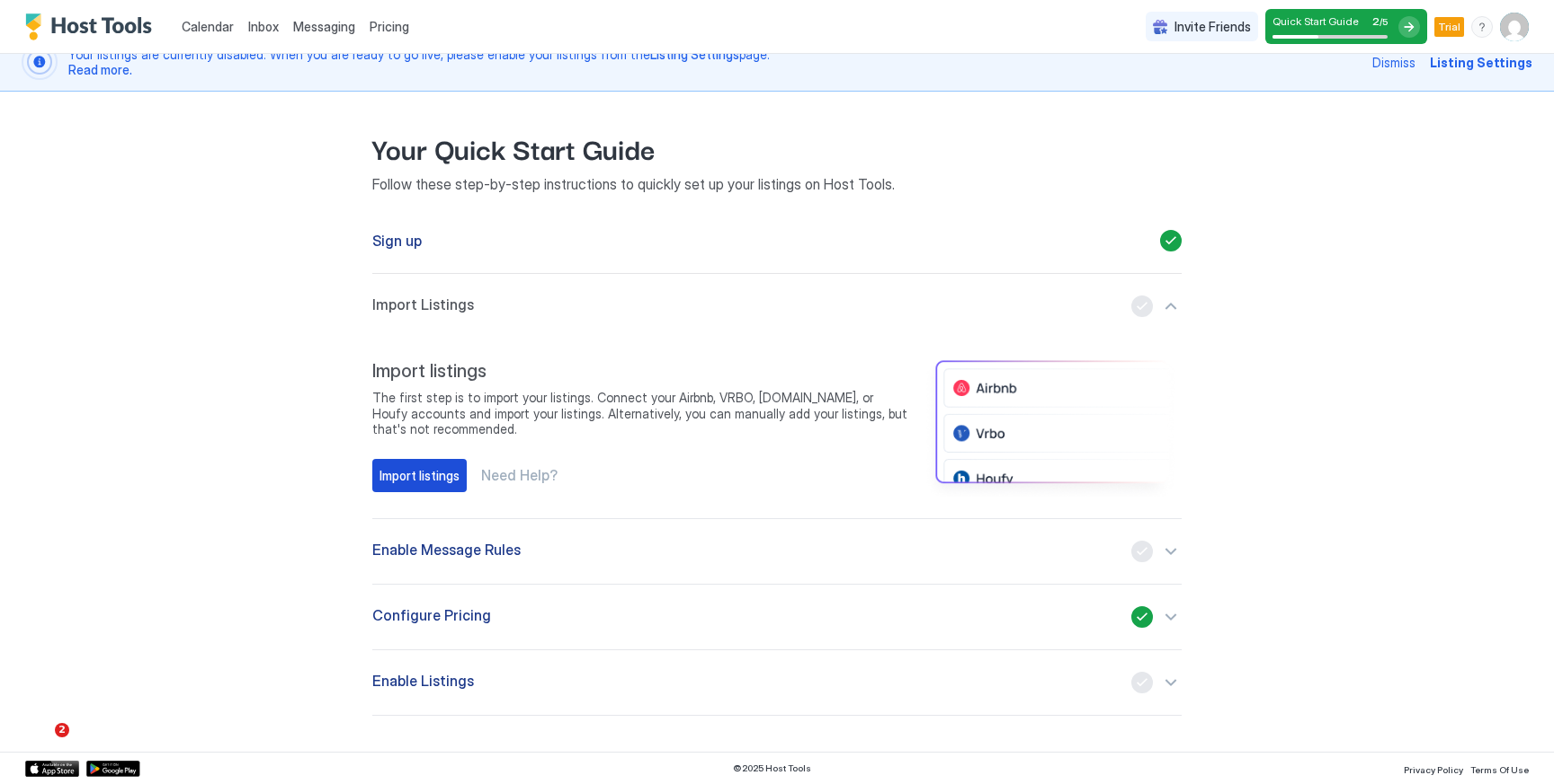
click at [411, 481] on div "Import listings" at bounding box center [419, 476] width 80 height 19
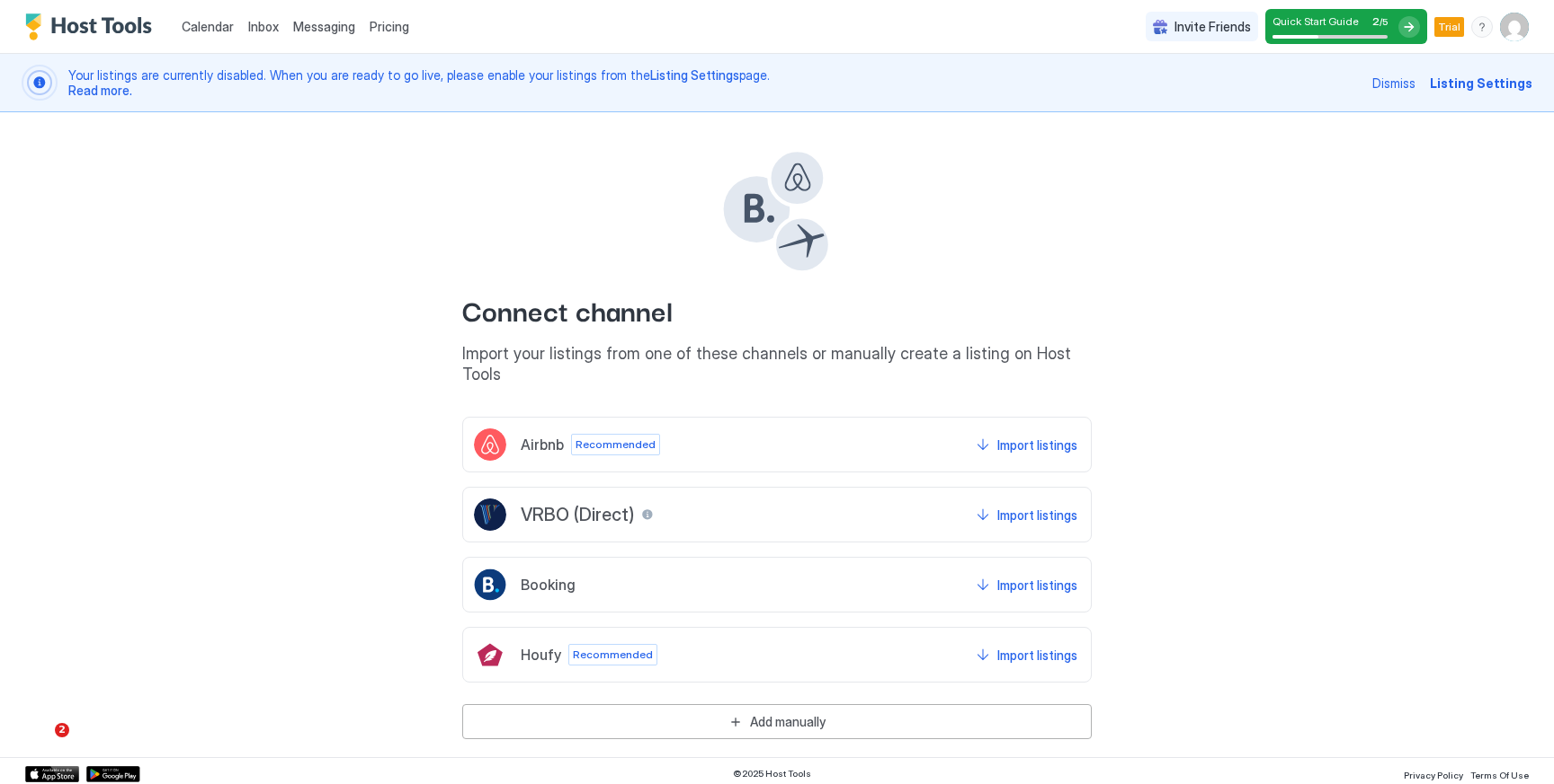
click at [1471, 79] on span "Listing Settings" at bounding box center [1481, 83] width 103 height 19
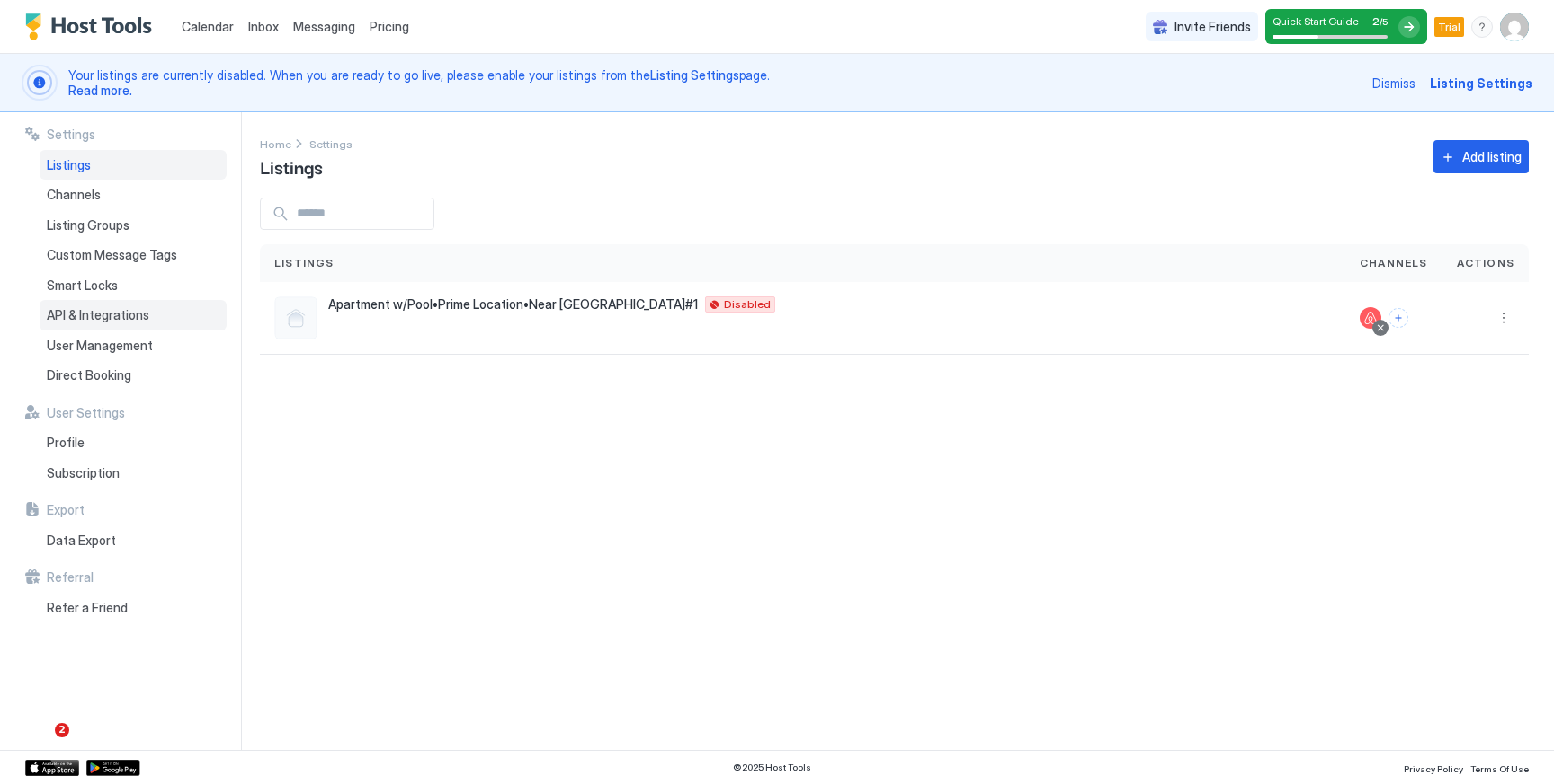
click at [124, 301] on div "API & Integrations" at bounding box center [133, 315] width 187 height 31
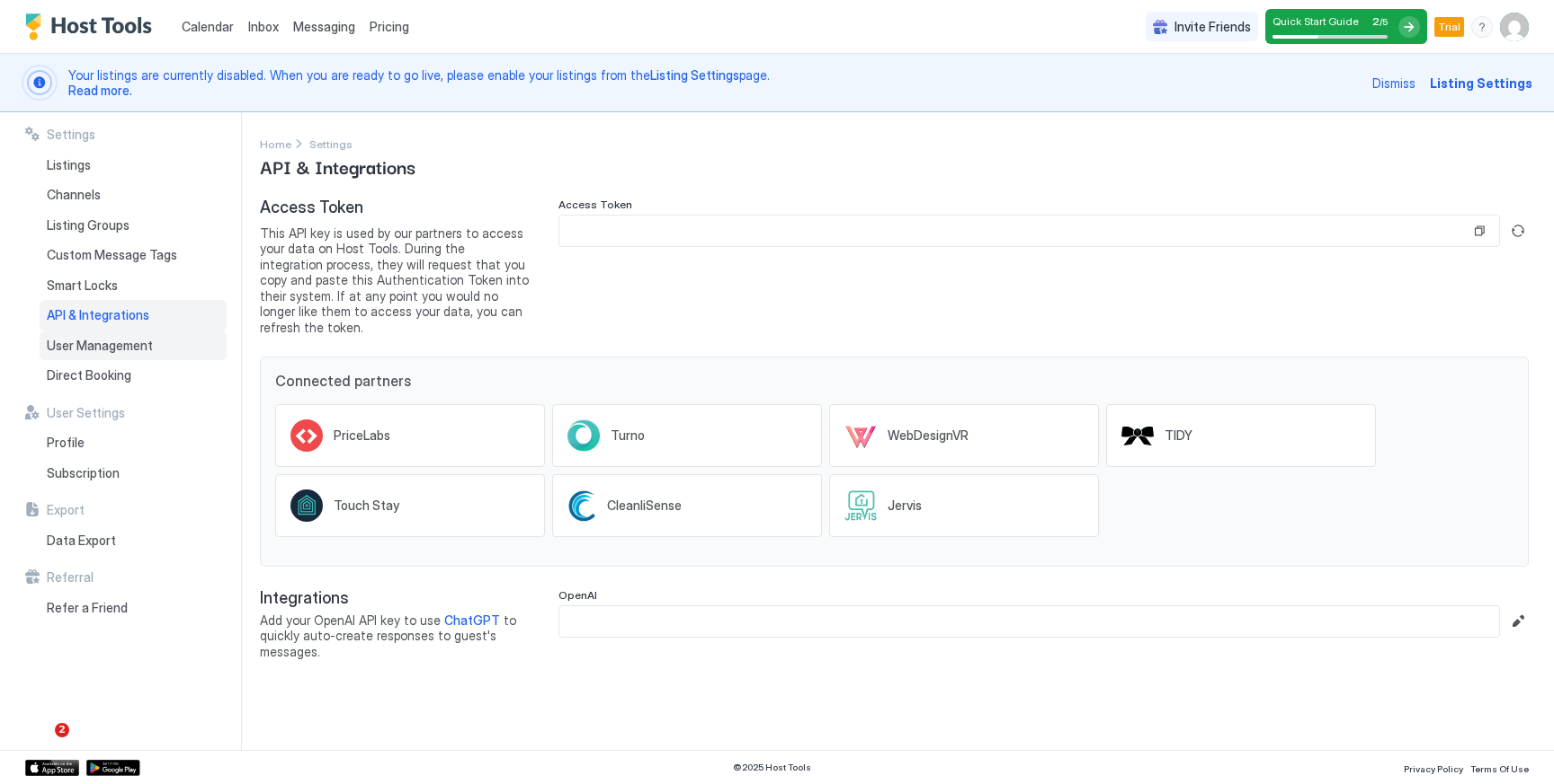
click at [144, 350] on span "User Management" at bounding box center [100, 345] width 106 height 16
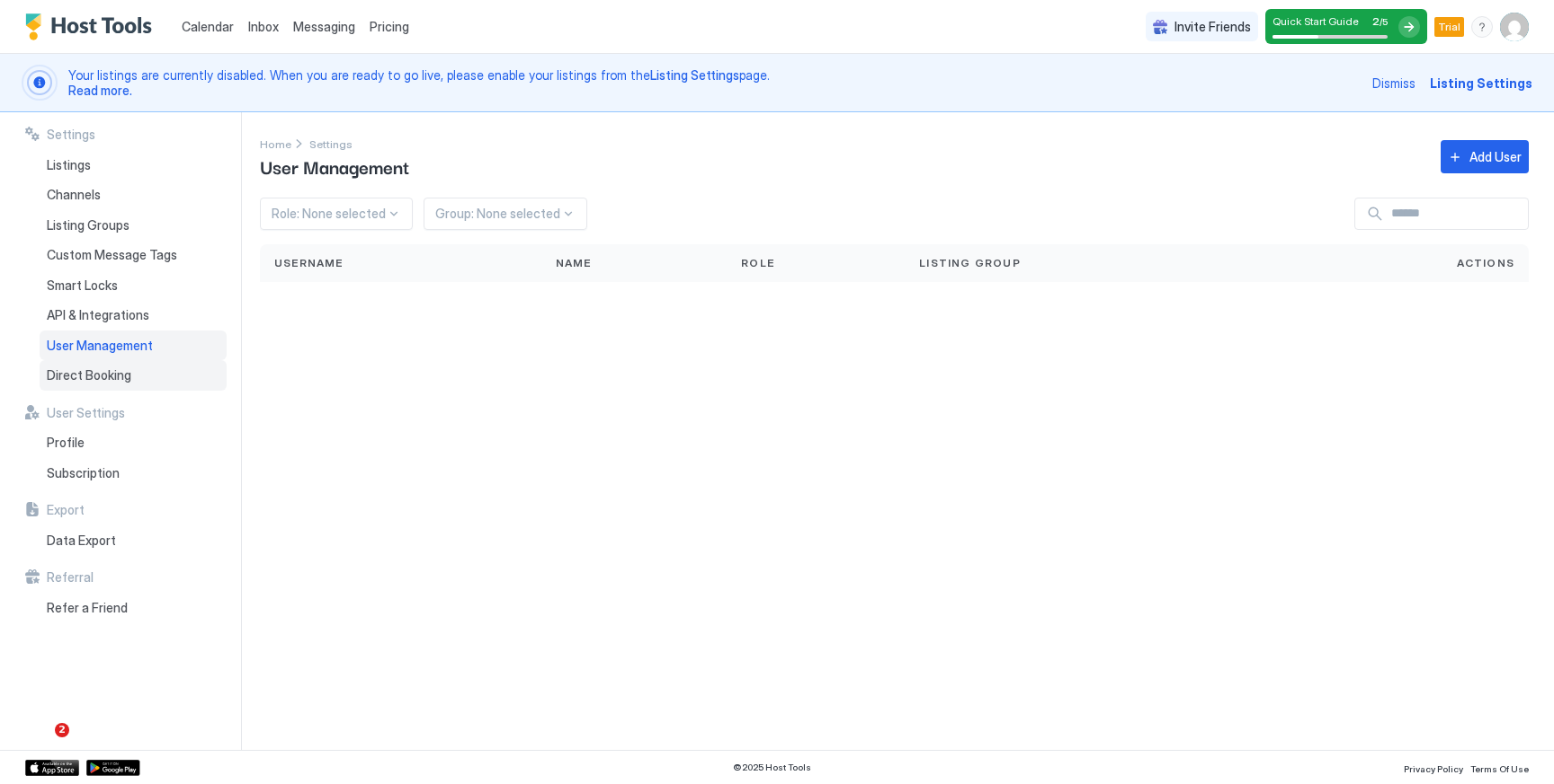
click at [119, 379] on span "Direct Booking" at bounding box center [89, 375] width 84 height 16
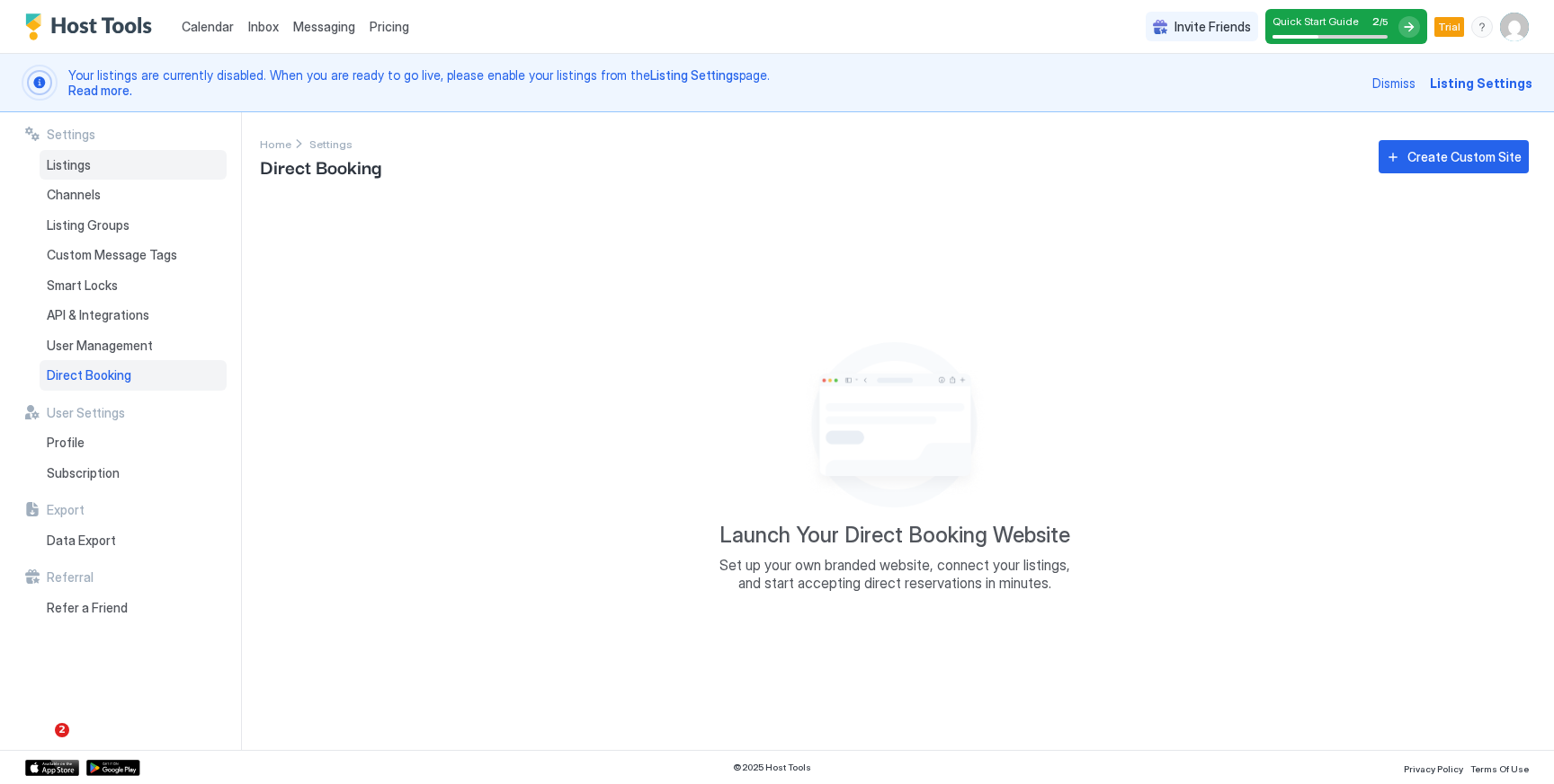
click at [84, 161] on span "Listings" at bounding box center [68, 164] width 44 height 16
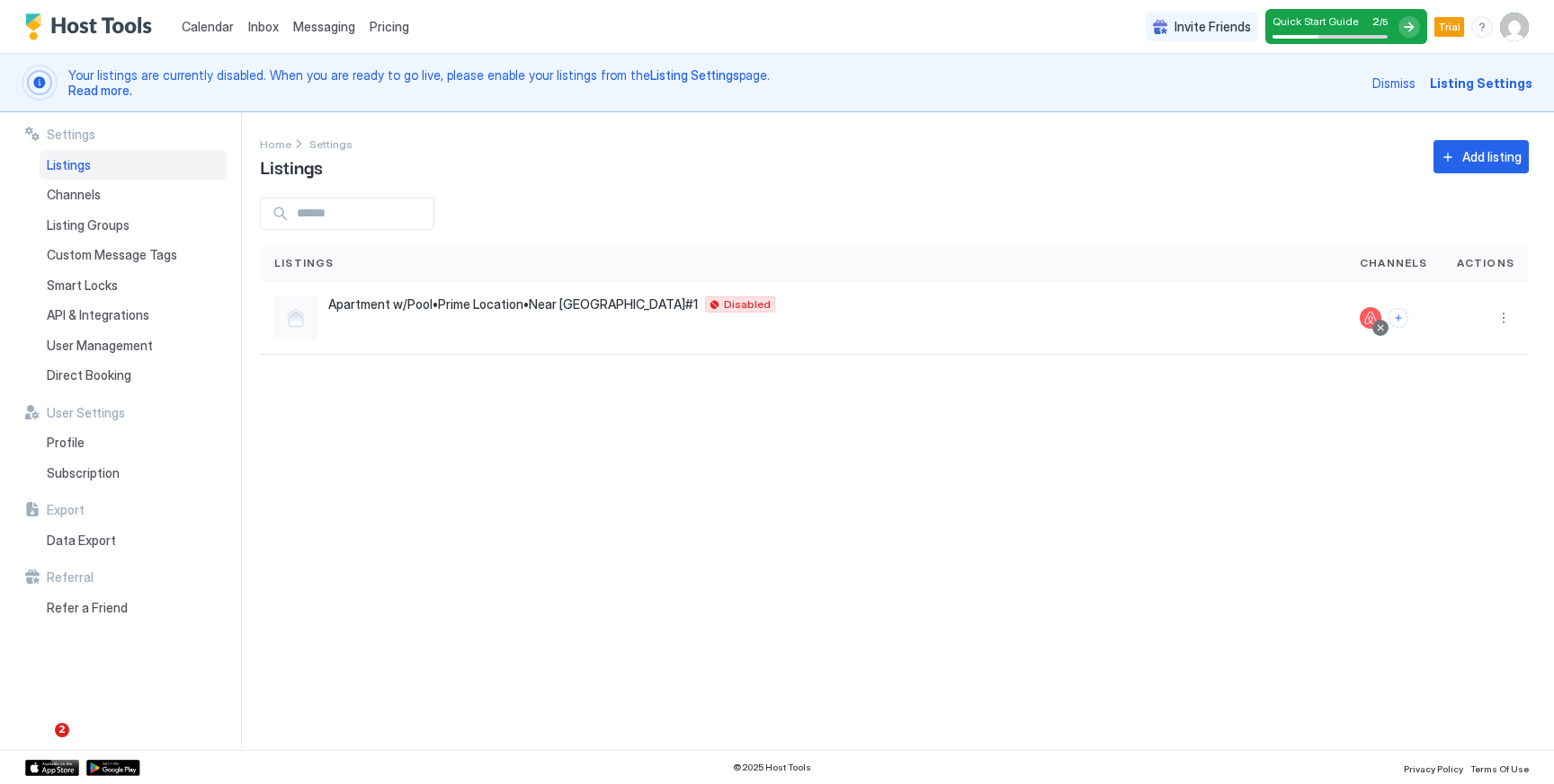
click at [228, 24] on span "Calendar" at bounding box center [207, 26] width 52 height 15
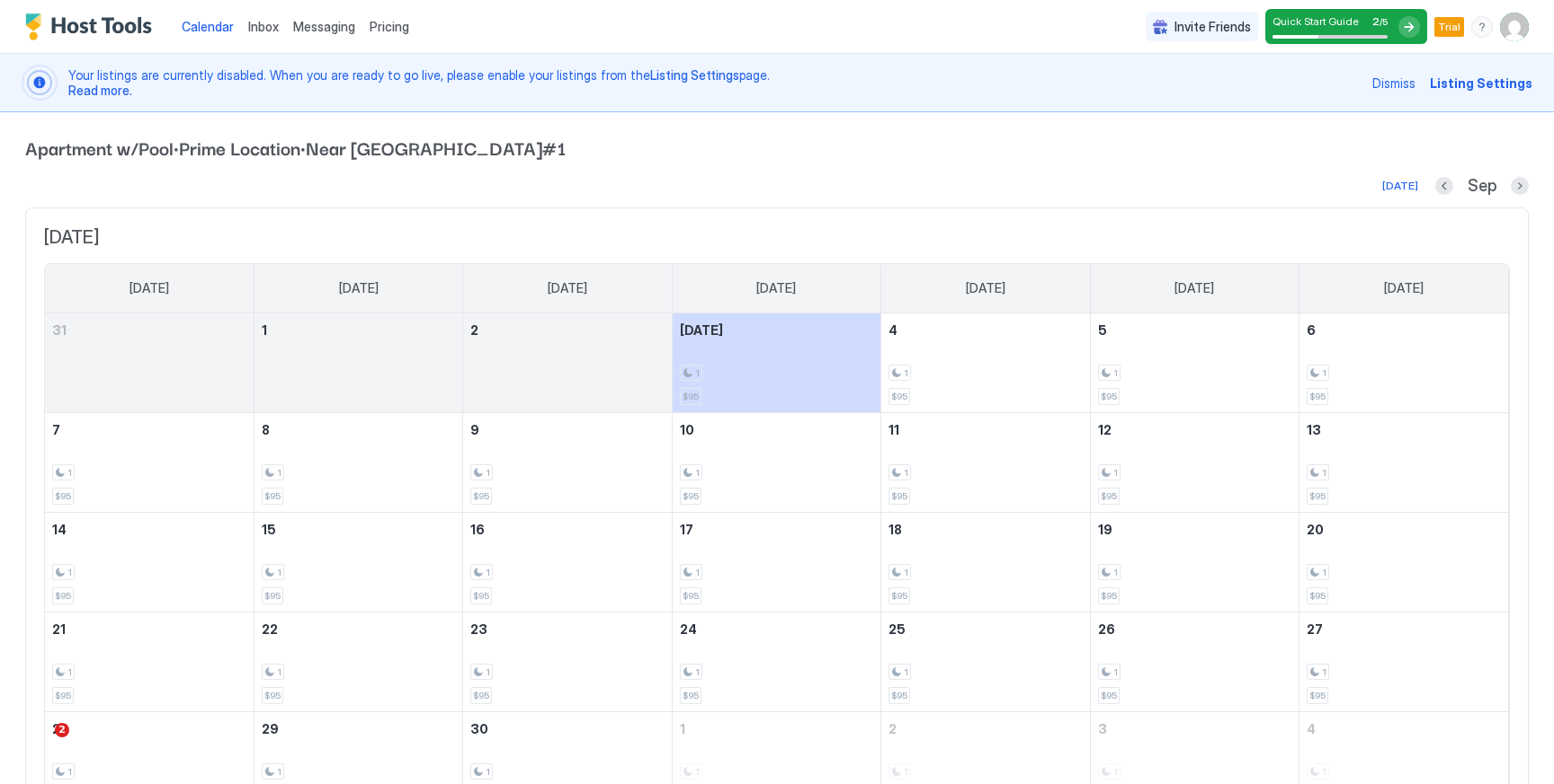
click at [388, 35] on div "Pricing" at bounding box center [389, 27] width 54 height 31
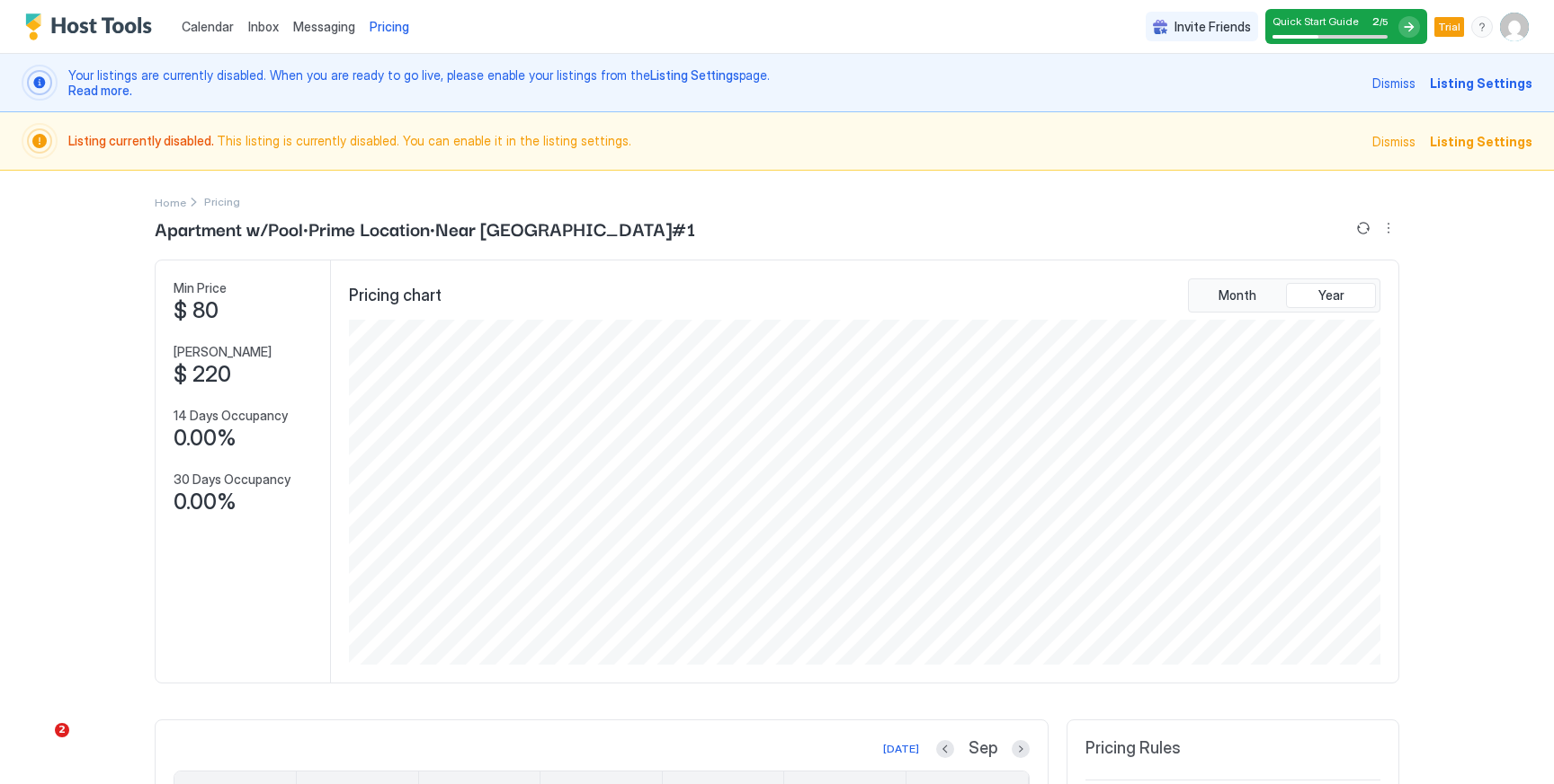
click at [1408, 26] on div at bounding box center [1408, 26] width 21 height 21
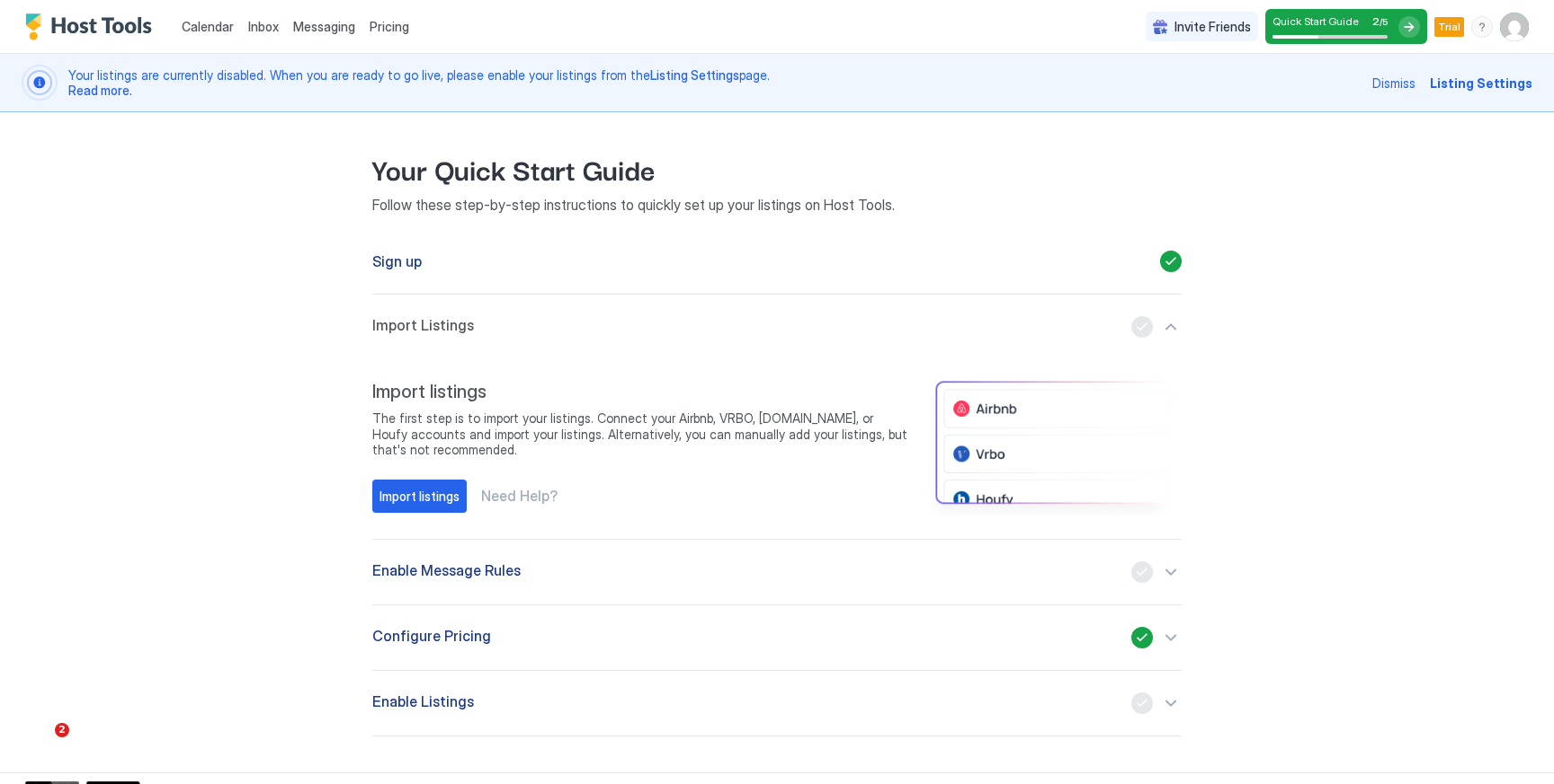
click at [1176, 578] on div "button" at bounding box center [1156, 572] width 50 height 21
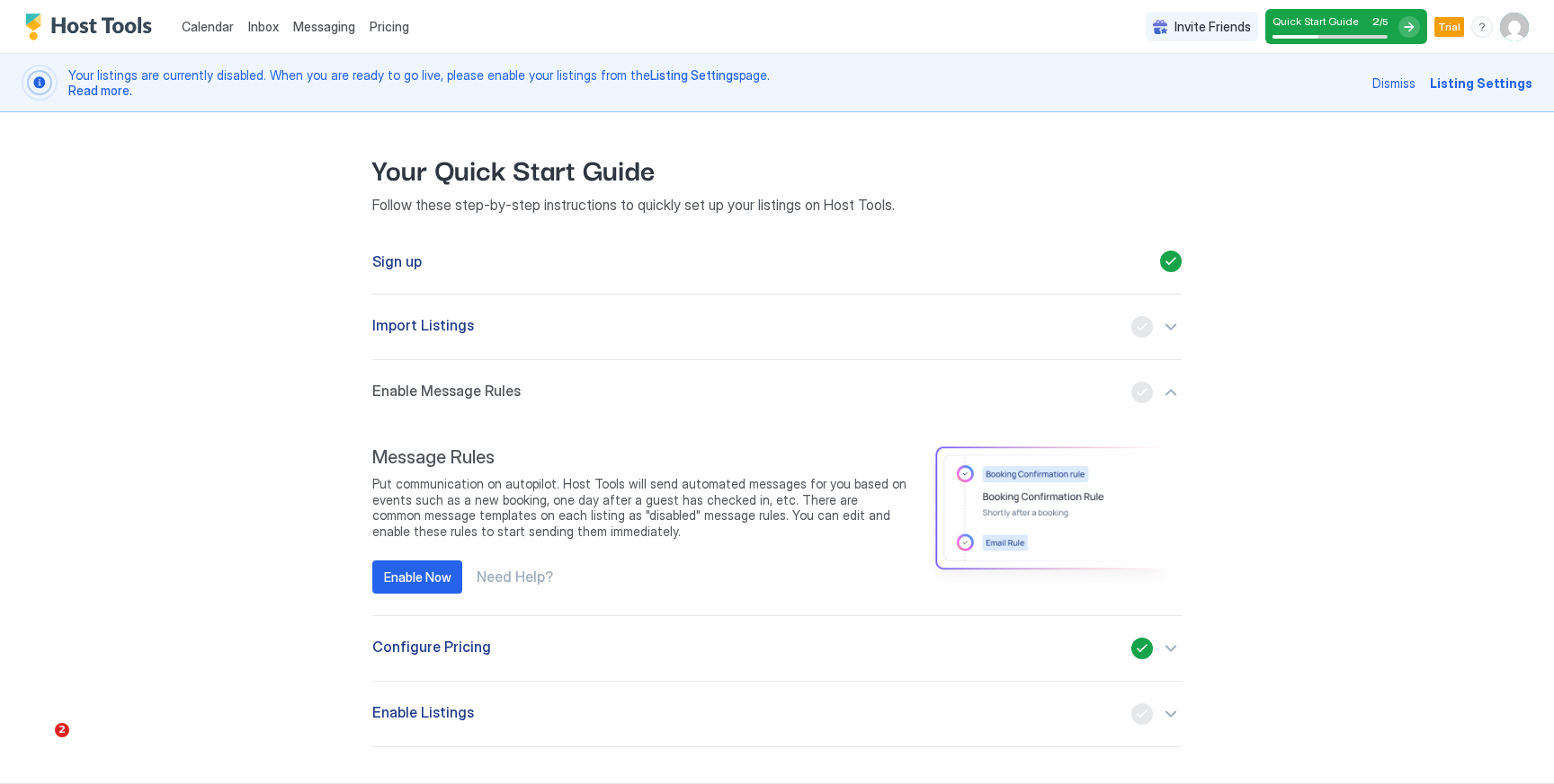
click at [1166, 647] on div "button" at bounding box center [1156, 649] width 50 height 21
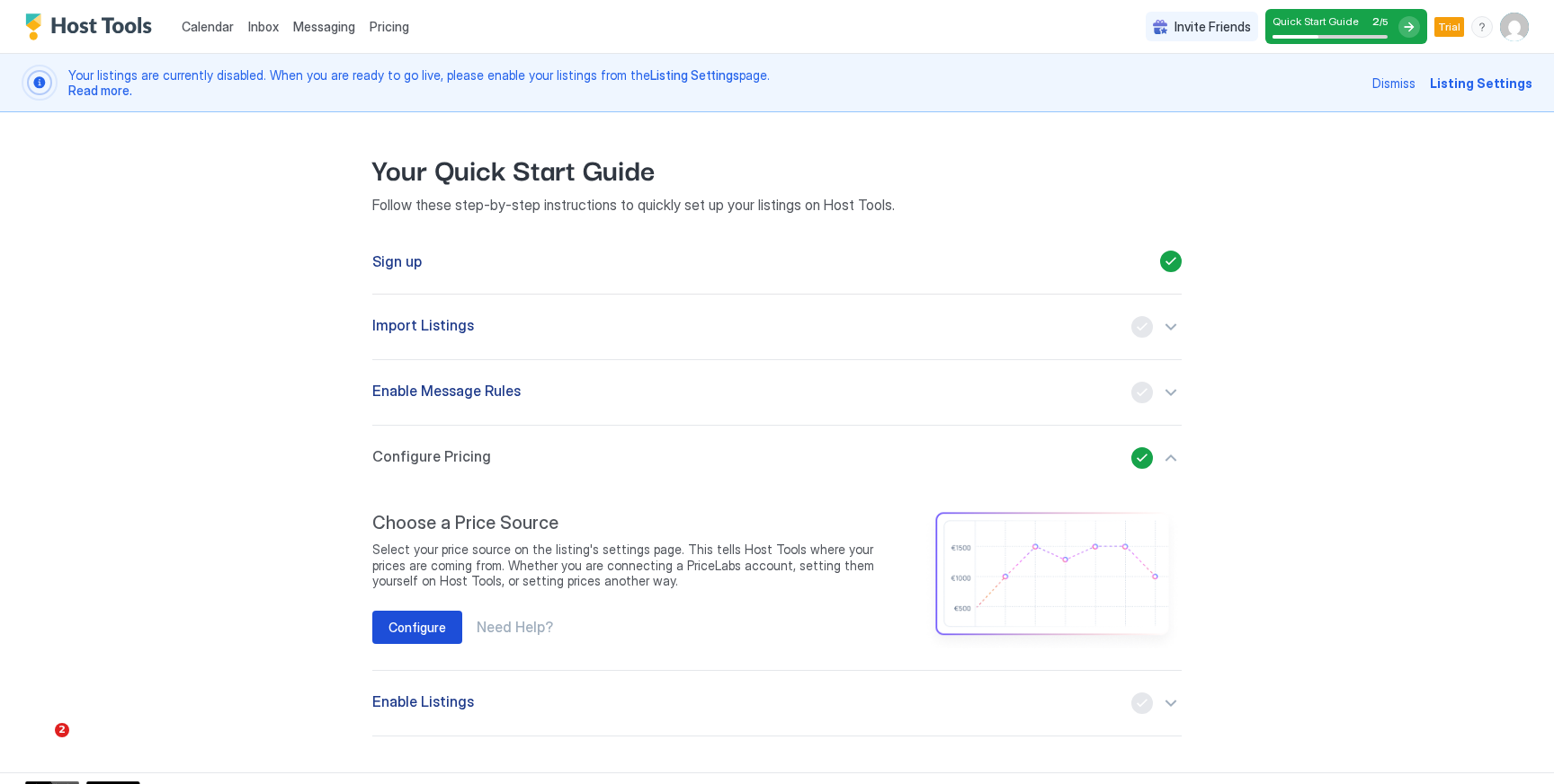
click at [431, 619] on div "Configure" at bounding box center [417, 627] width 58 height 19
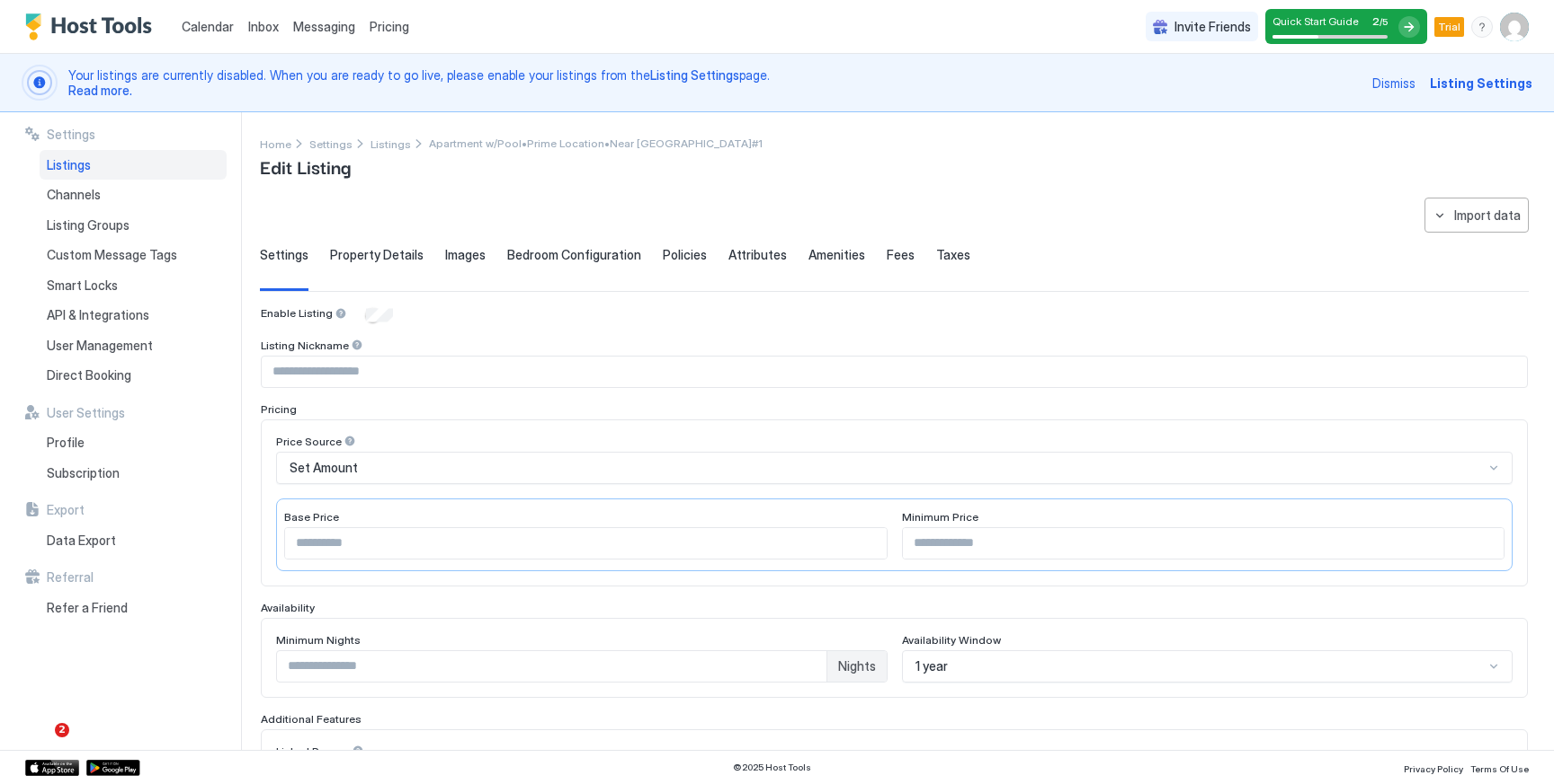
click at [387, 463] on div "Set Amount" at bounding box center [886, 468] width 1194 height 16
click at [404, 431] on div "Price Source Set Amount Base Price ** Minimum Price" at bounding box center [894, 503] width 1267 height 167
click at [406, 560] on div "Base Price ** Minimum Price" at bounding box center [895, 535] width 1236 height 73
drag, startPoint x: 392, startPoint y: 542, endPoint x: 291, endPoint y: 535, distance: 101.2
click at [291, 536] on input "**" at bounding box center [586, 543] width 601 height 31
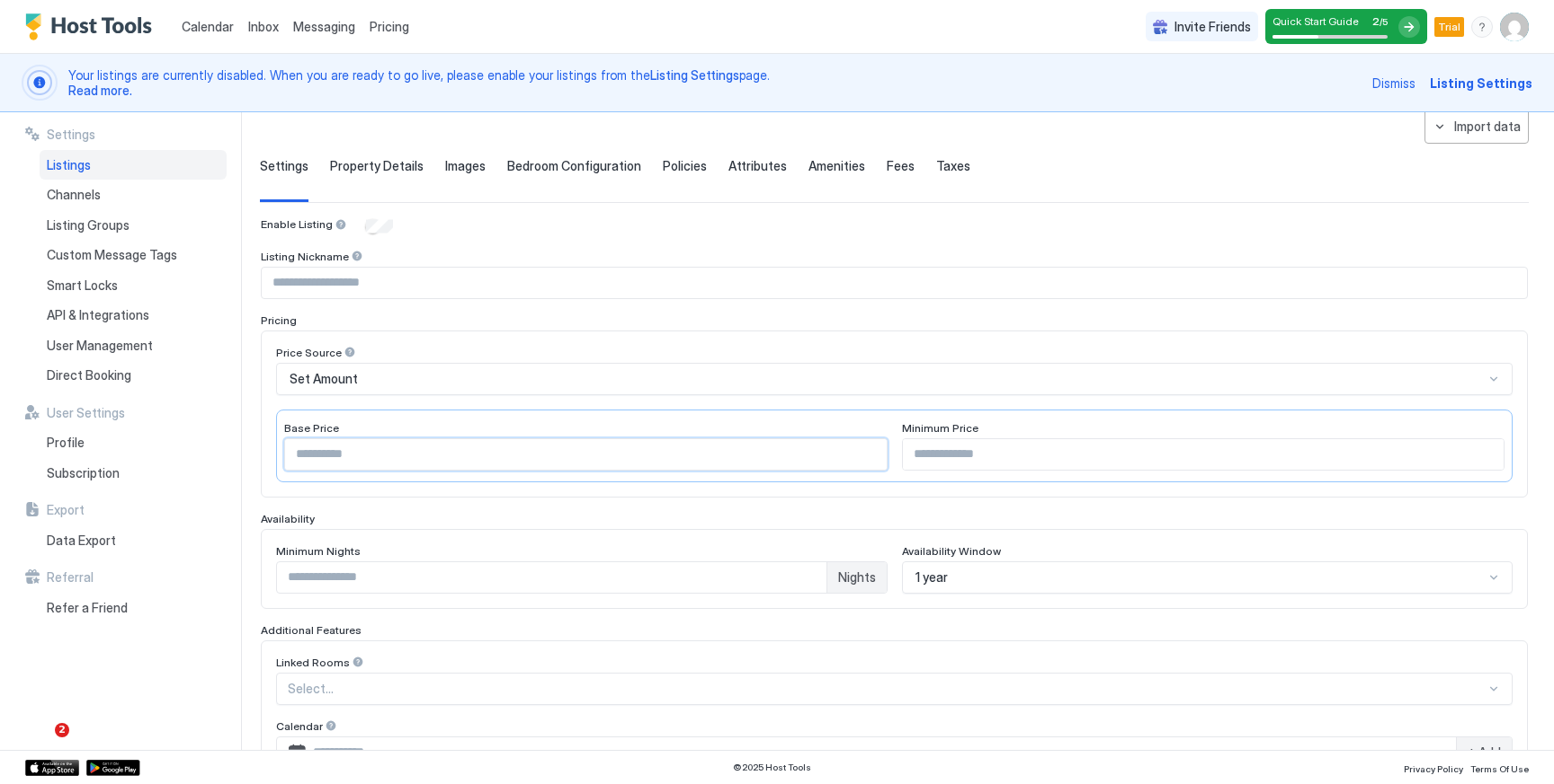
scroll to position [109, 0]
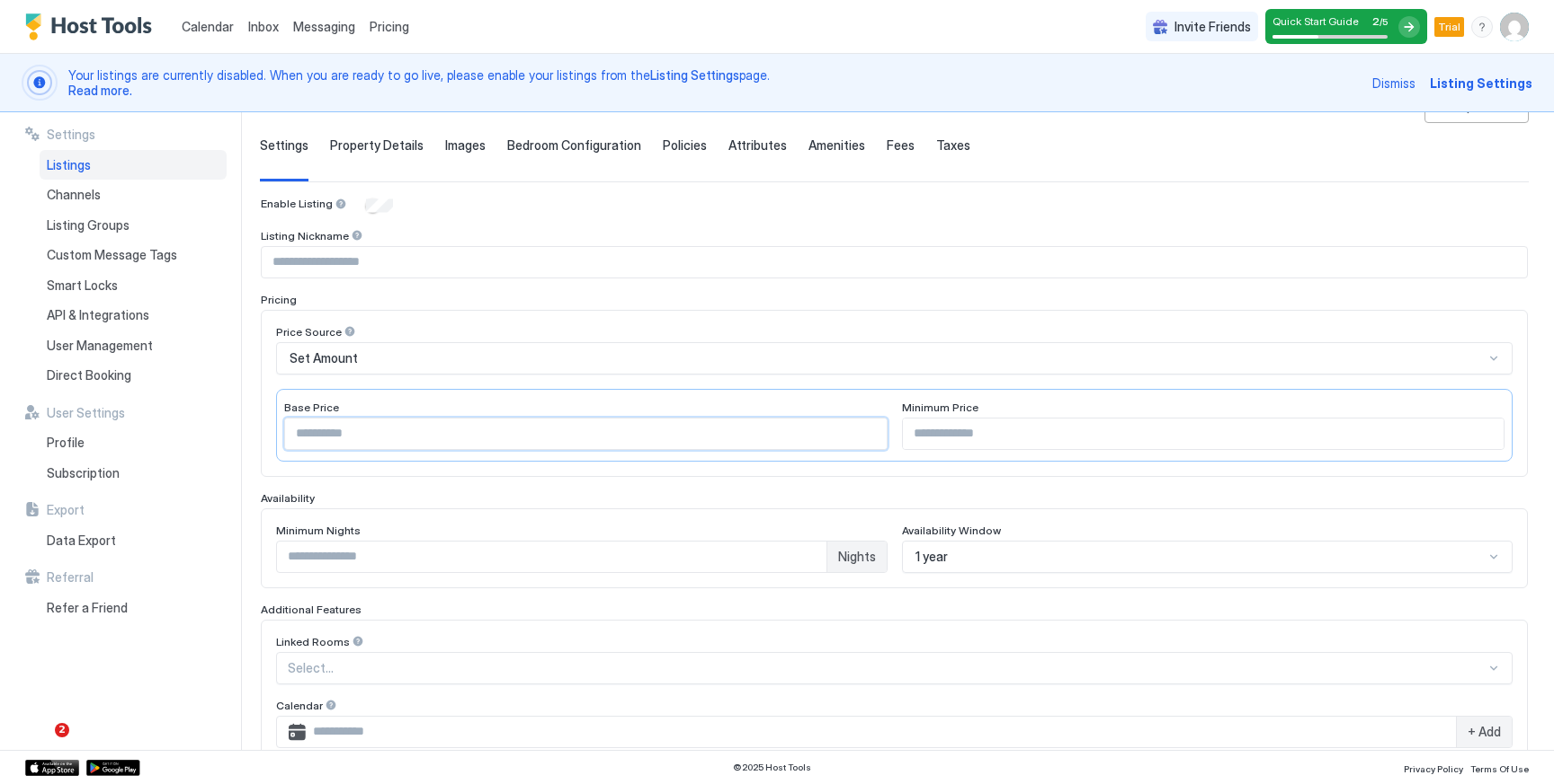
type input "***"
click at [411, 552] on input "*" at bounding box center [552, 557] width 549 height 31
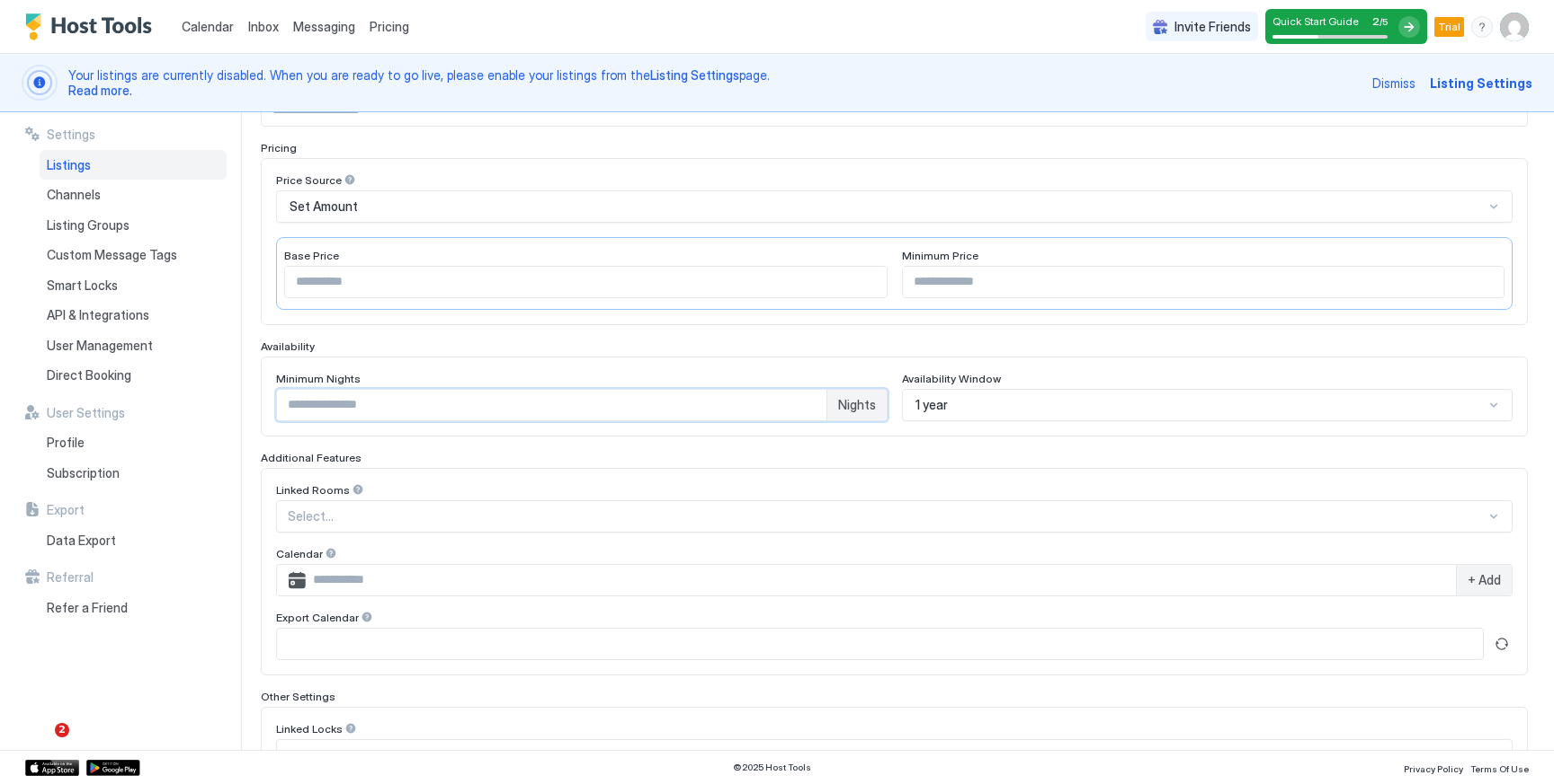
scroll to position [278, 0]
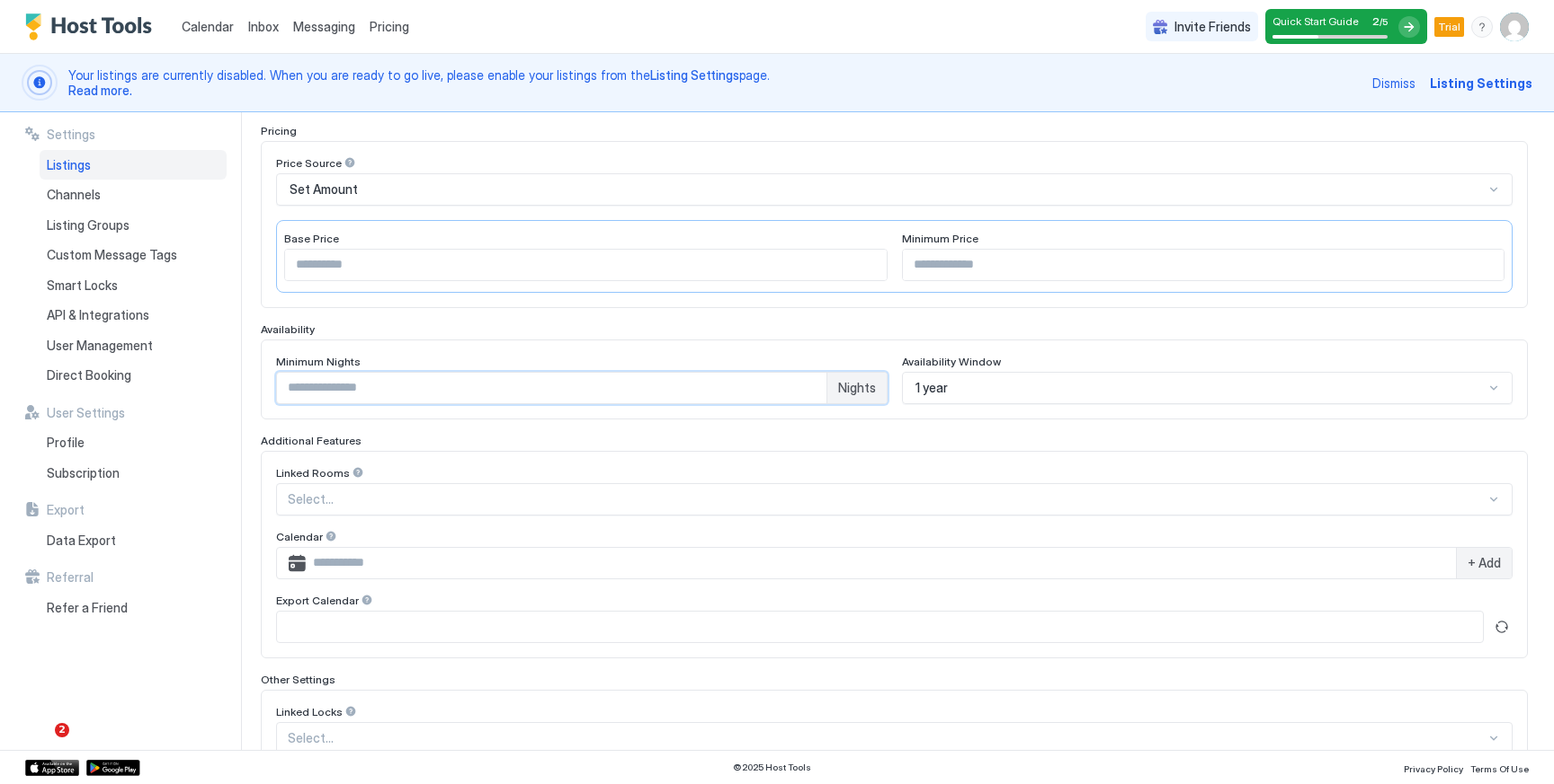
type input "*"
click at [827, 499] on div at bounding box center [886, 499] width 1197 height 16
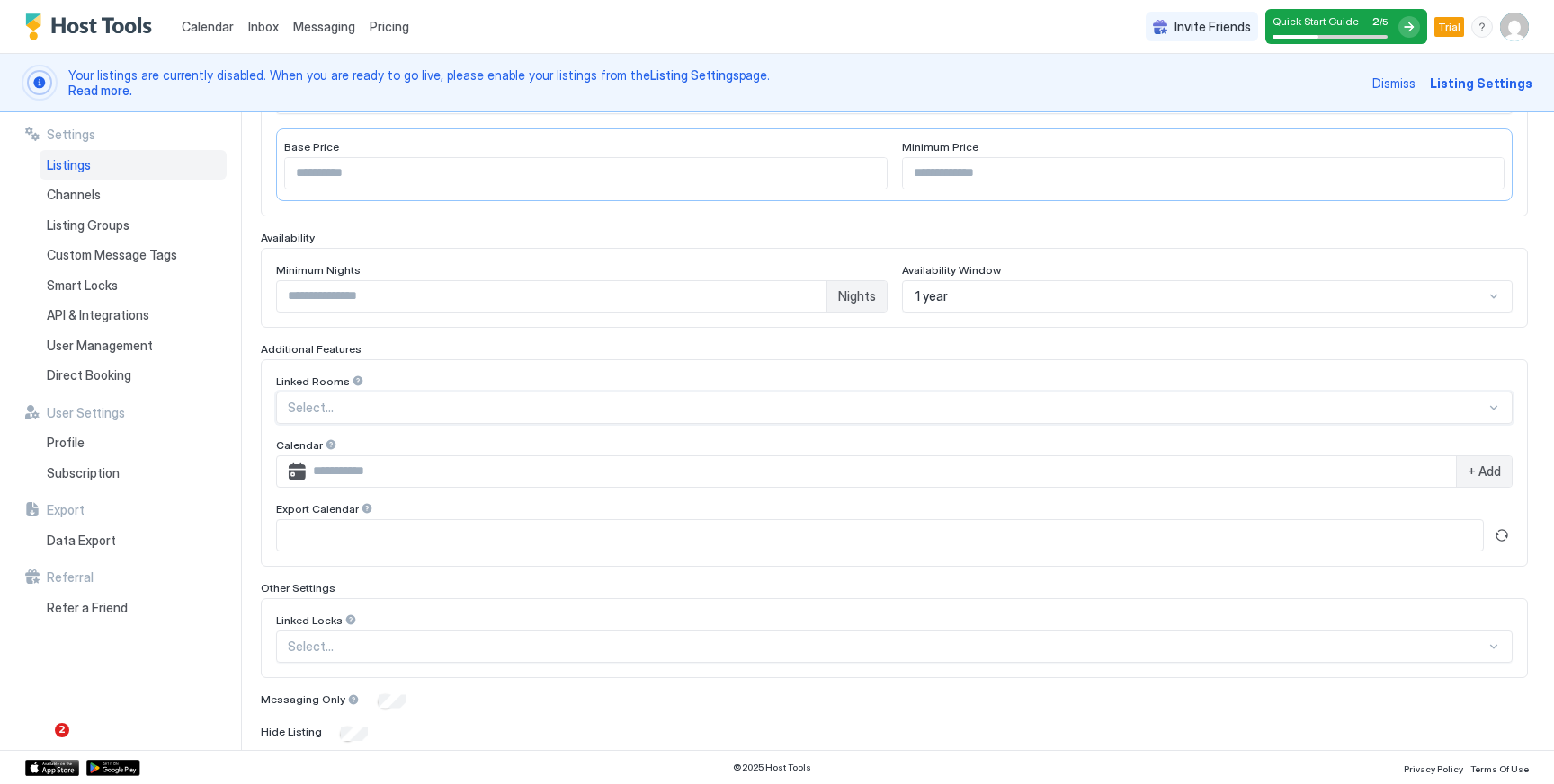
scroll to position [431, 0]
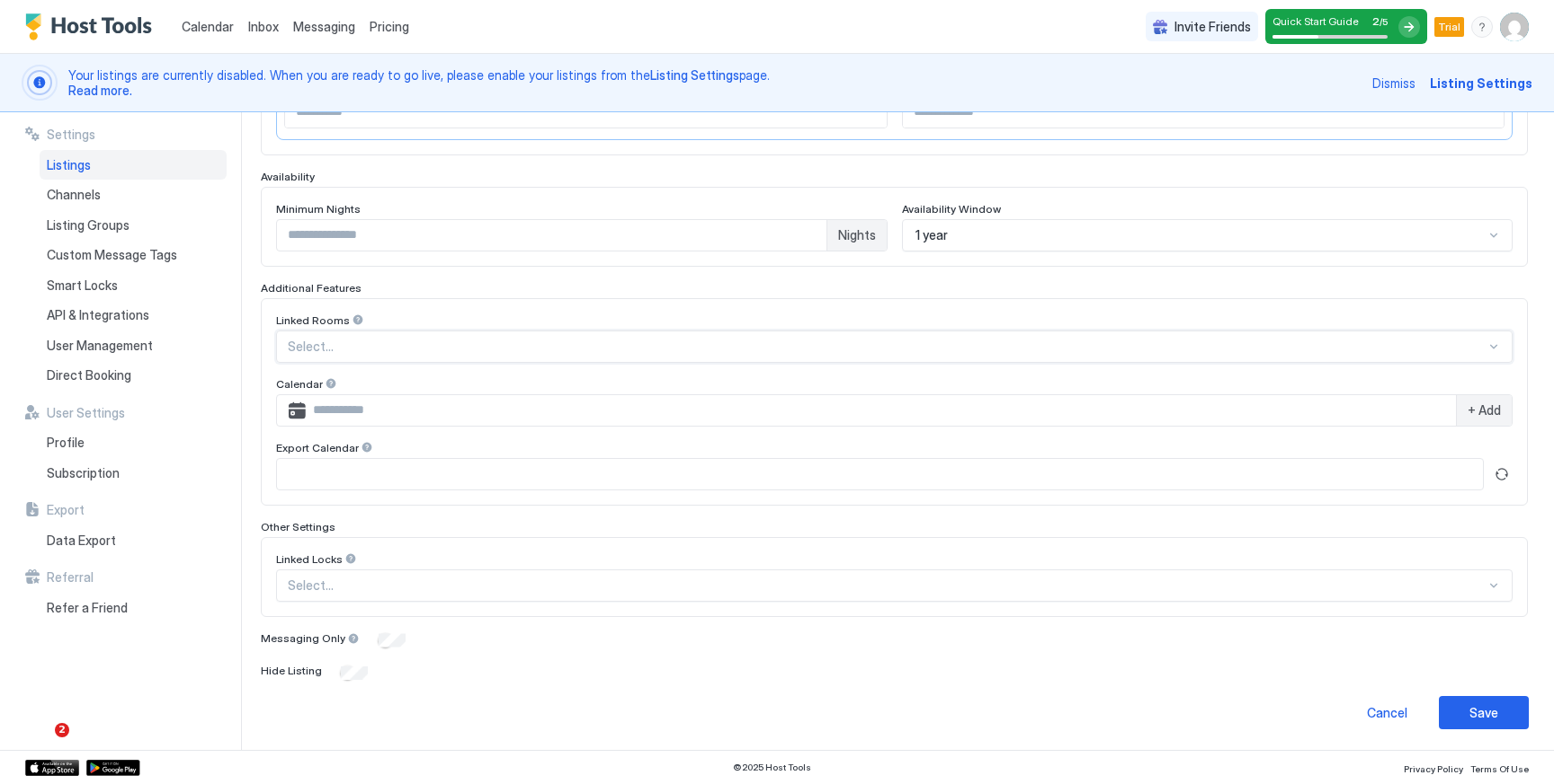
click at [304, 582] on div at bounding box center [886, 585] width 1197 height 16
click at [346, 553] on div at bounding box center [350, 558] width 12 height 12
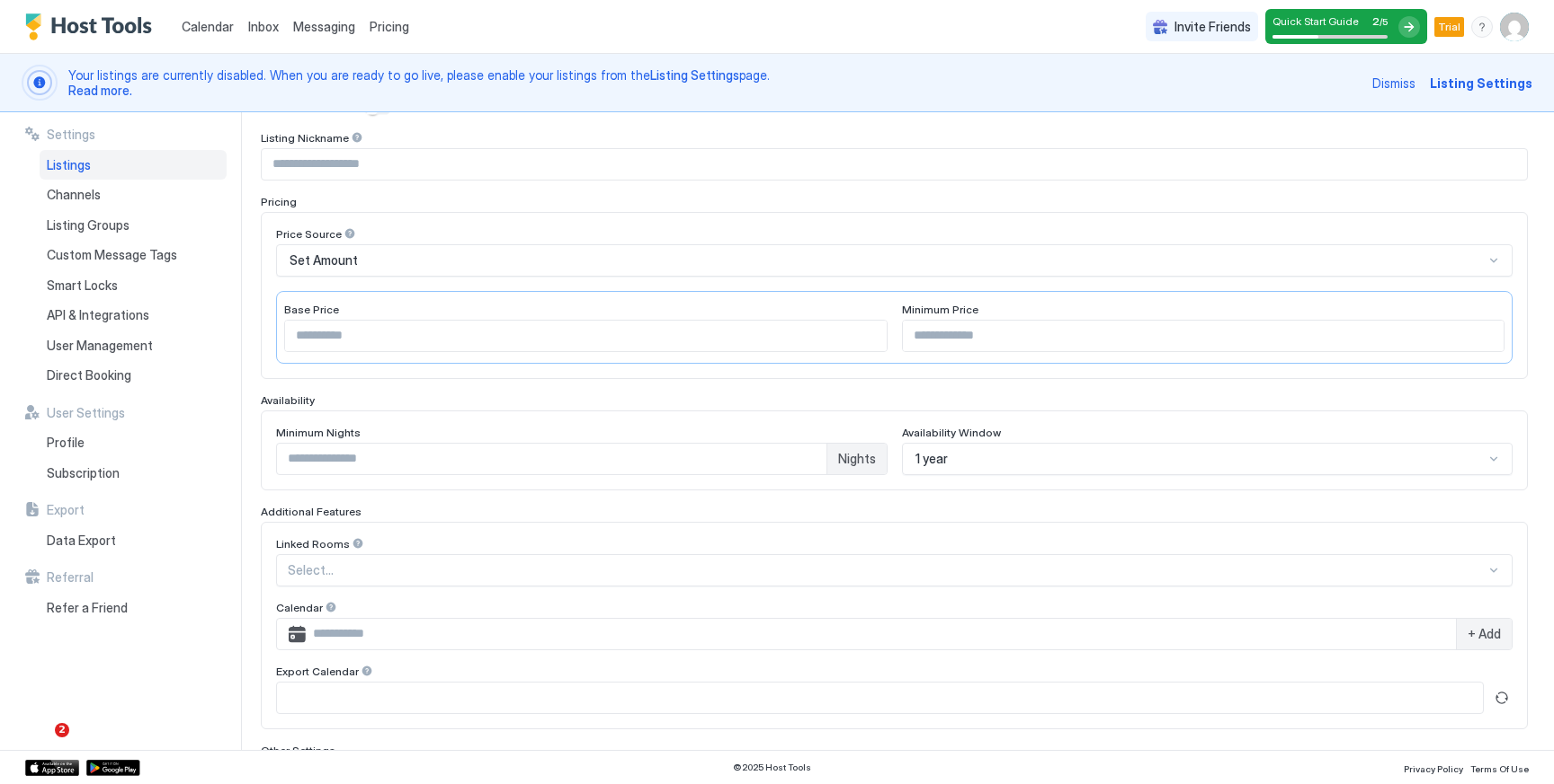
scroll to position [0, 0]
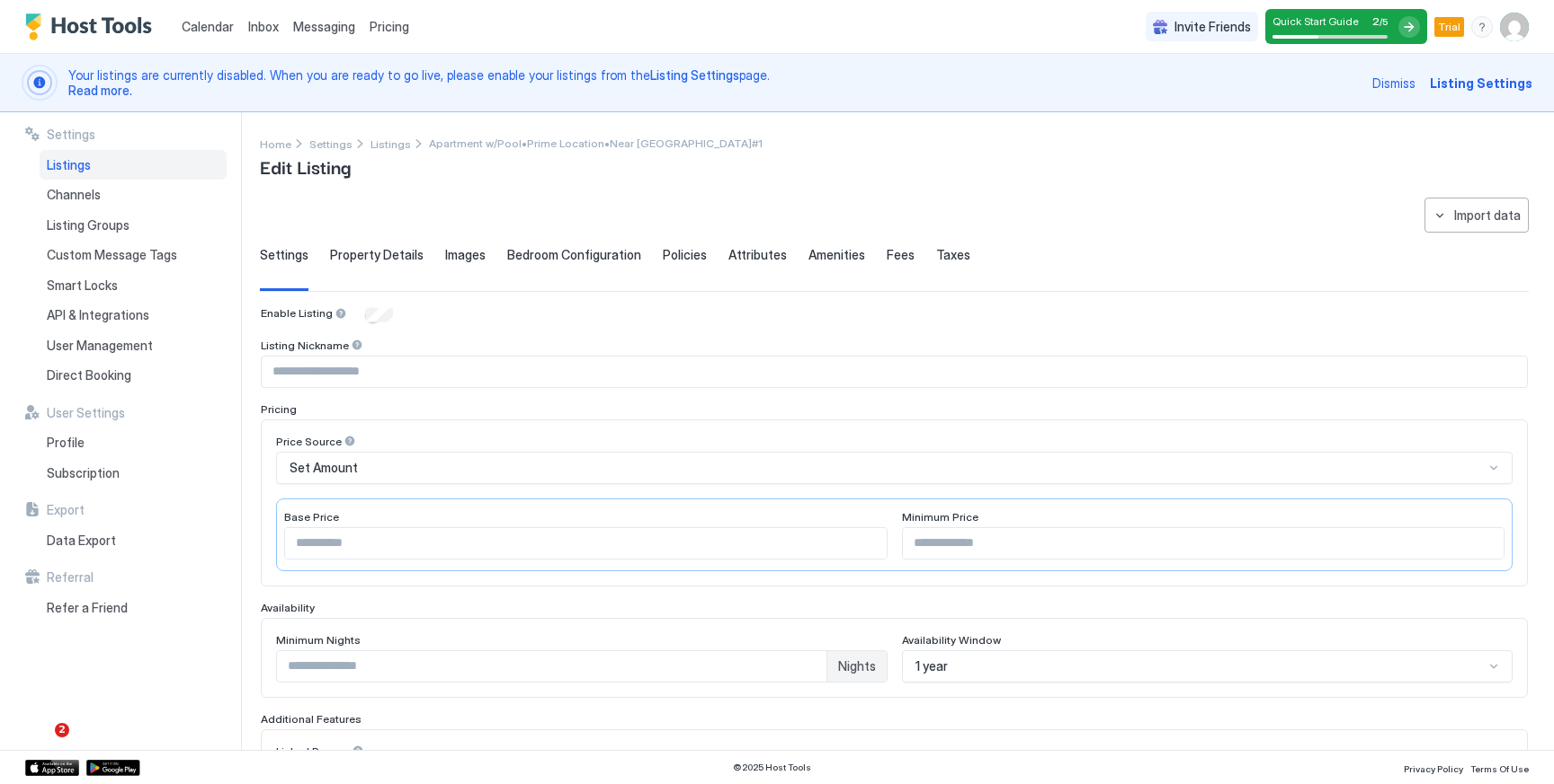
click at [886, 254] on span "Fees" at bounding box center [900, 255] width 28 height 16
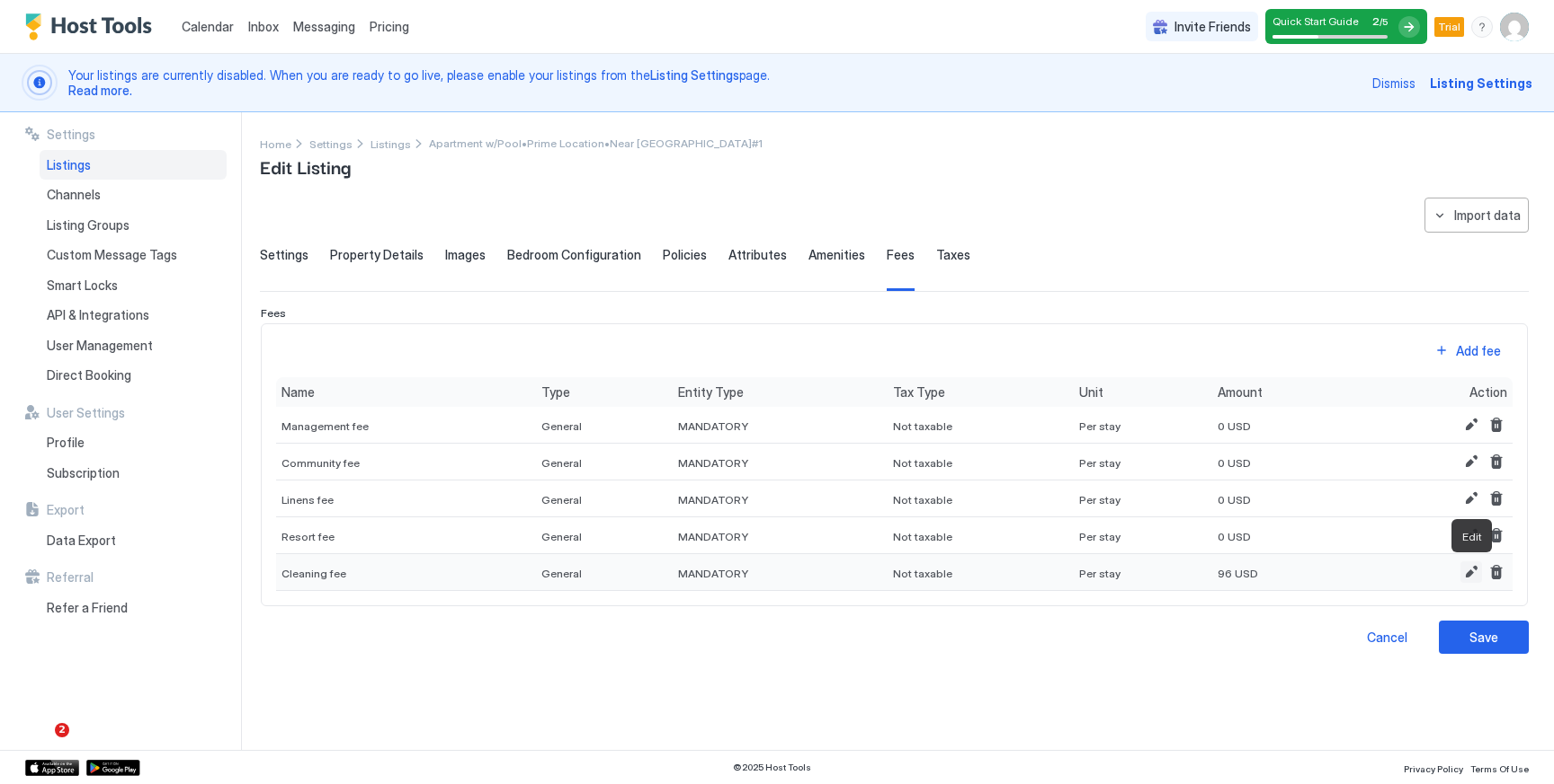
click at [1476, 573] on button "Edit" at bounding box center [1471, 572] width 21 height 21
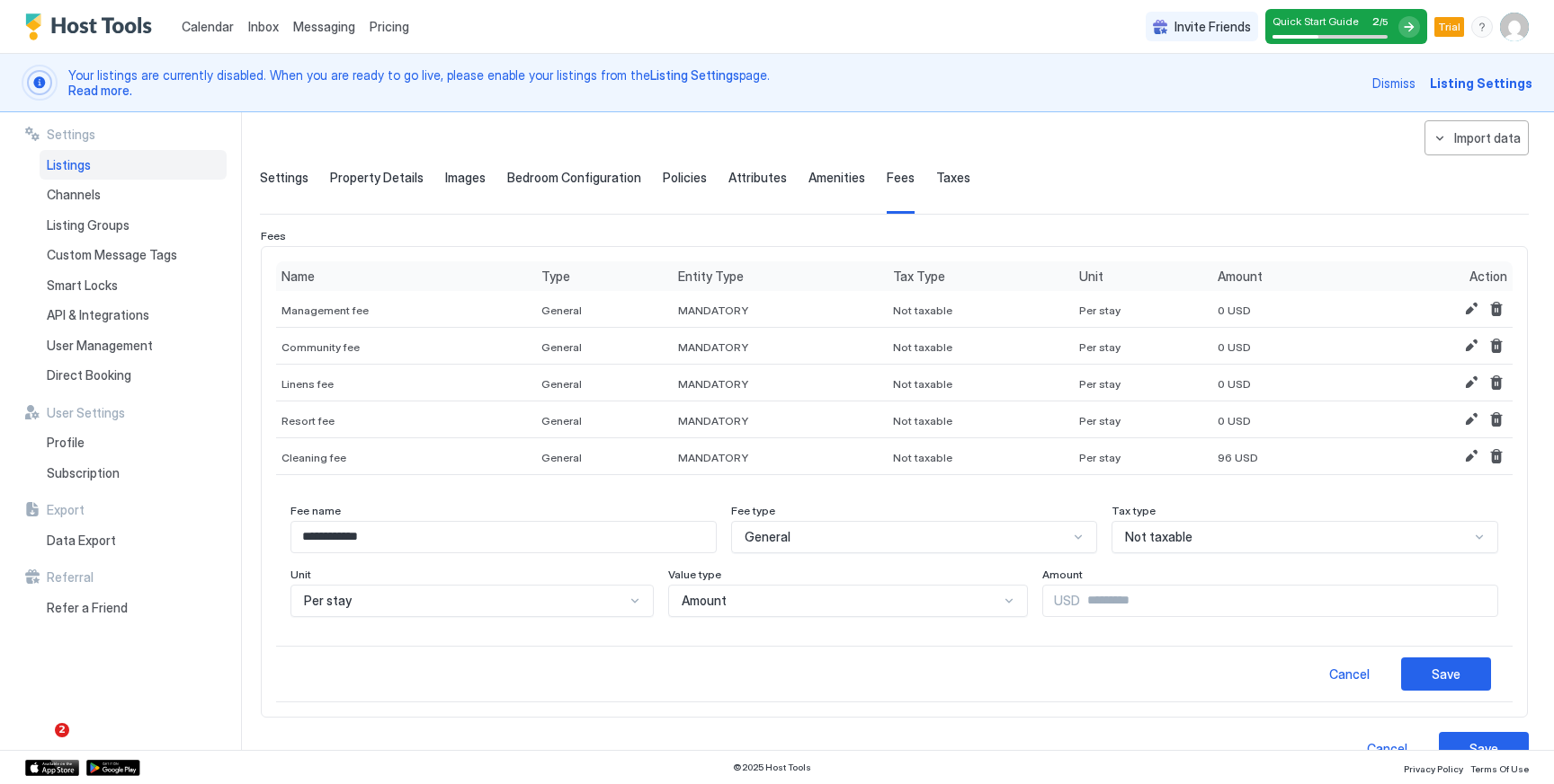
scroll to position [105, 0]
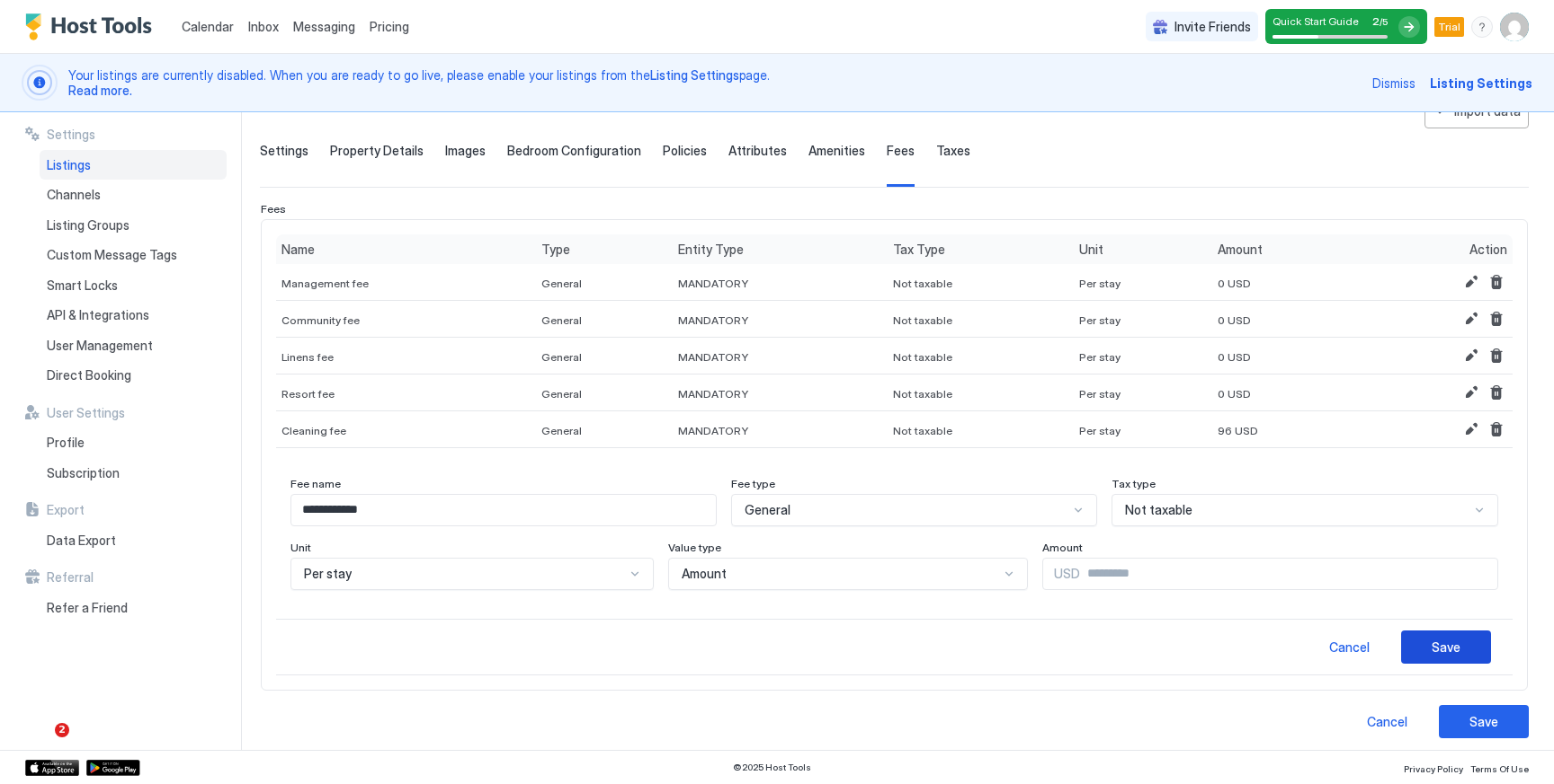
click at [1432, 641] on button "Save" at bounding box center [1446, 648] width 90 height 34
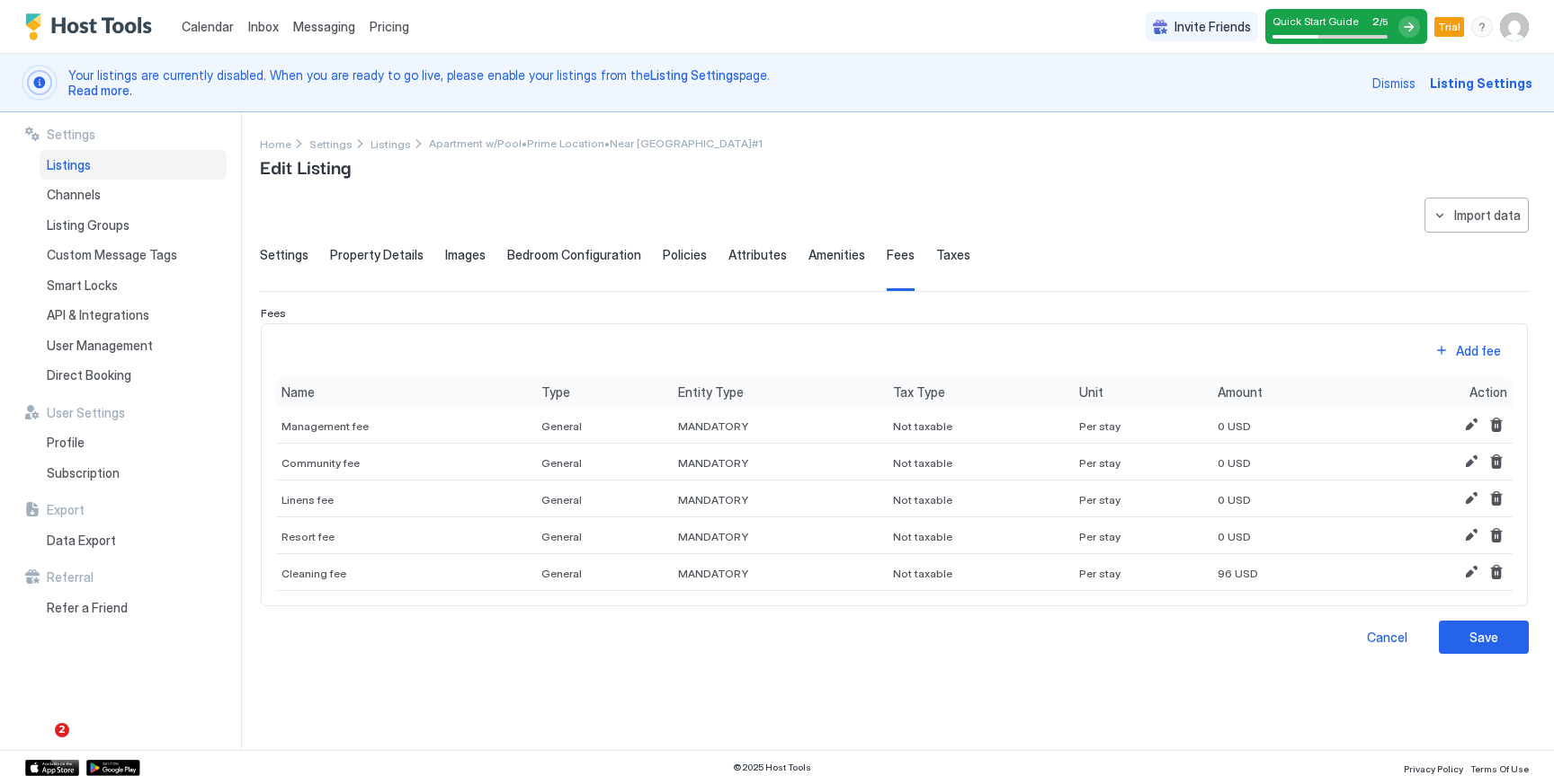
click at [936, 259] on span "Taxes" at bounding box center [953, 255] width 35 height 16
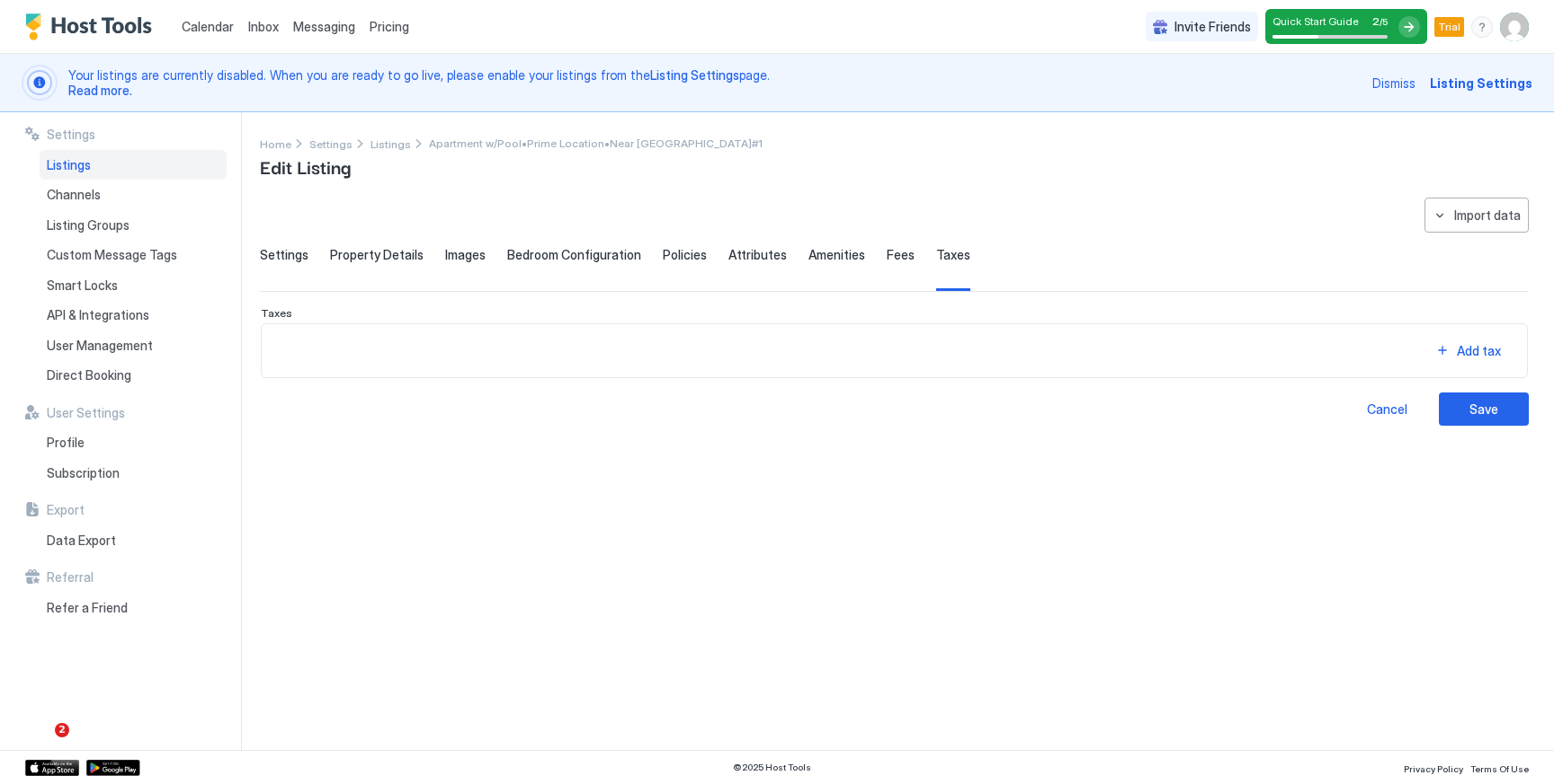
click at [789, 246] on div "**********" at bounding box center [894, 312] width 1268 height 229
click at [809, 252] on span "Amenities" at bounding box center [837, 255] width 57 height 16
click at [742, 251] on span "Attributes" at bounding box center [757, 255] width 59 height 16
click at [663, 251] on span "Policies" at bounding box center [685, 255] width 44 height 16
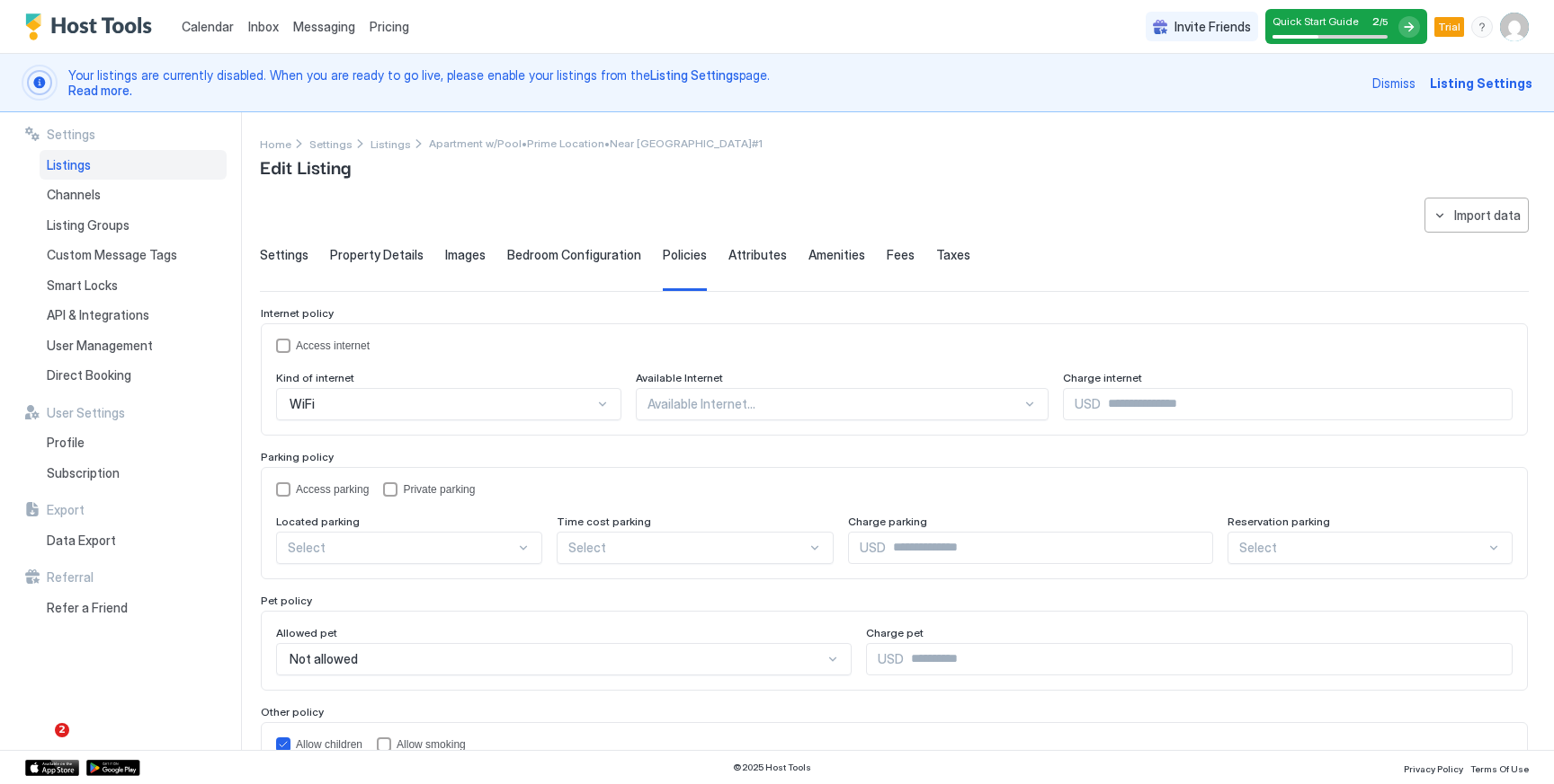
click at [554, 263] on div "Bedroom Configuration" at bounding box center [573, 269] width 134 height 44
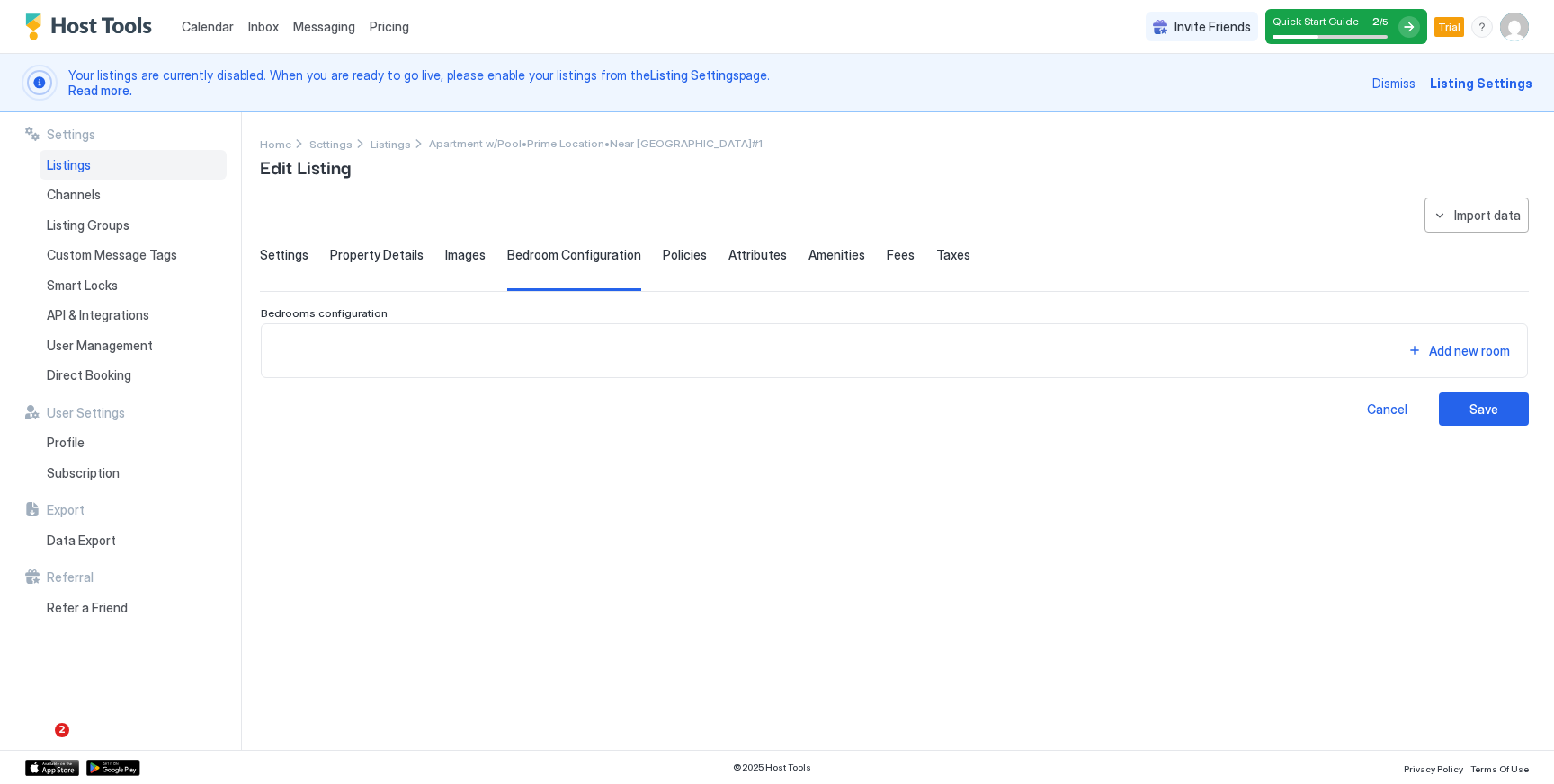
click at [432, 259] on div "Settings Property Details Images Bedroom Configuration Policies Attributes Amen…" at bounding box center [894, 269] width 1268 height 44
click at [459, 255] on span "Images" at bounding box center [465, 255] width 40 height 16
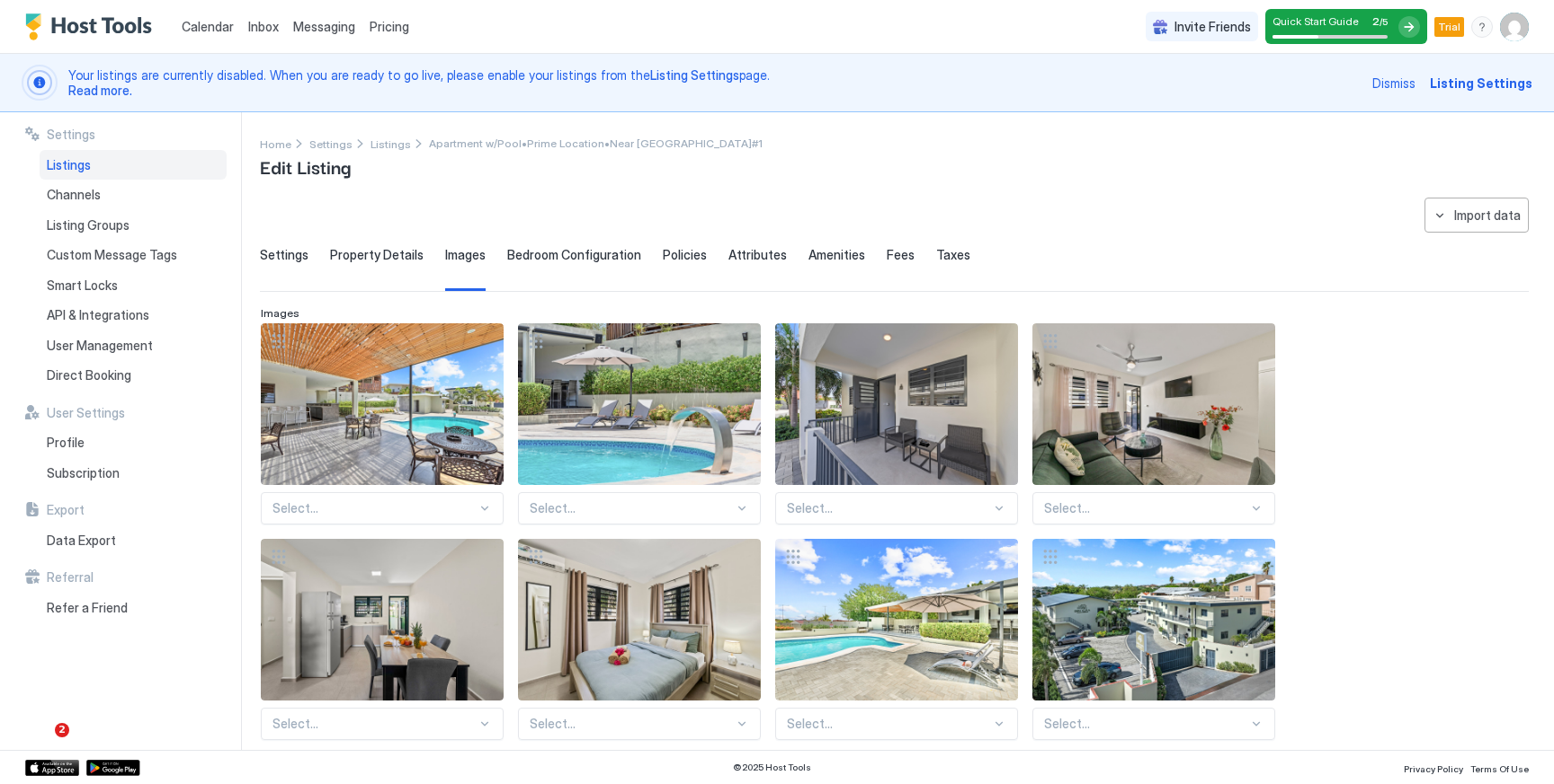
click at [374, 260] on span "Property Details" at bounding box center [376, 255] width 93 height 16
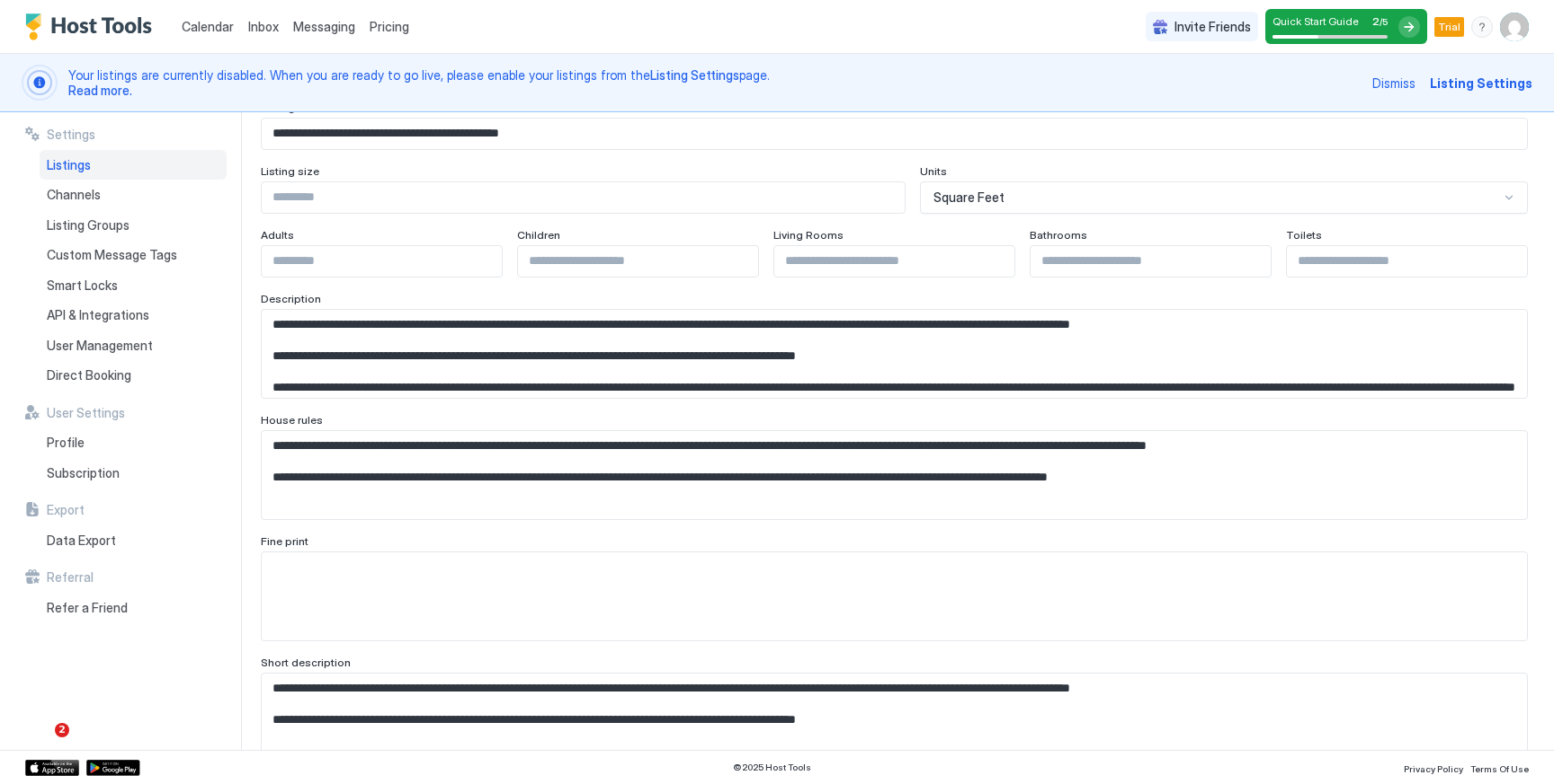
scroll to position [164, 0]
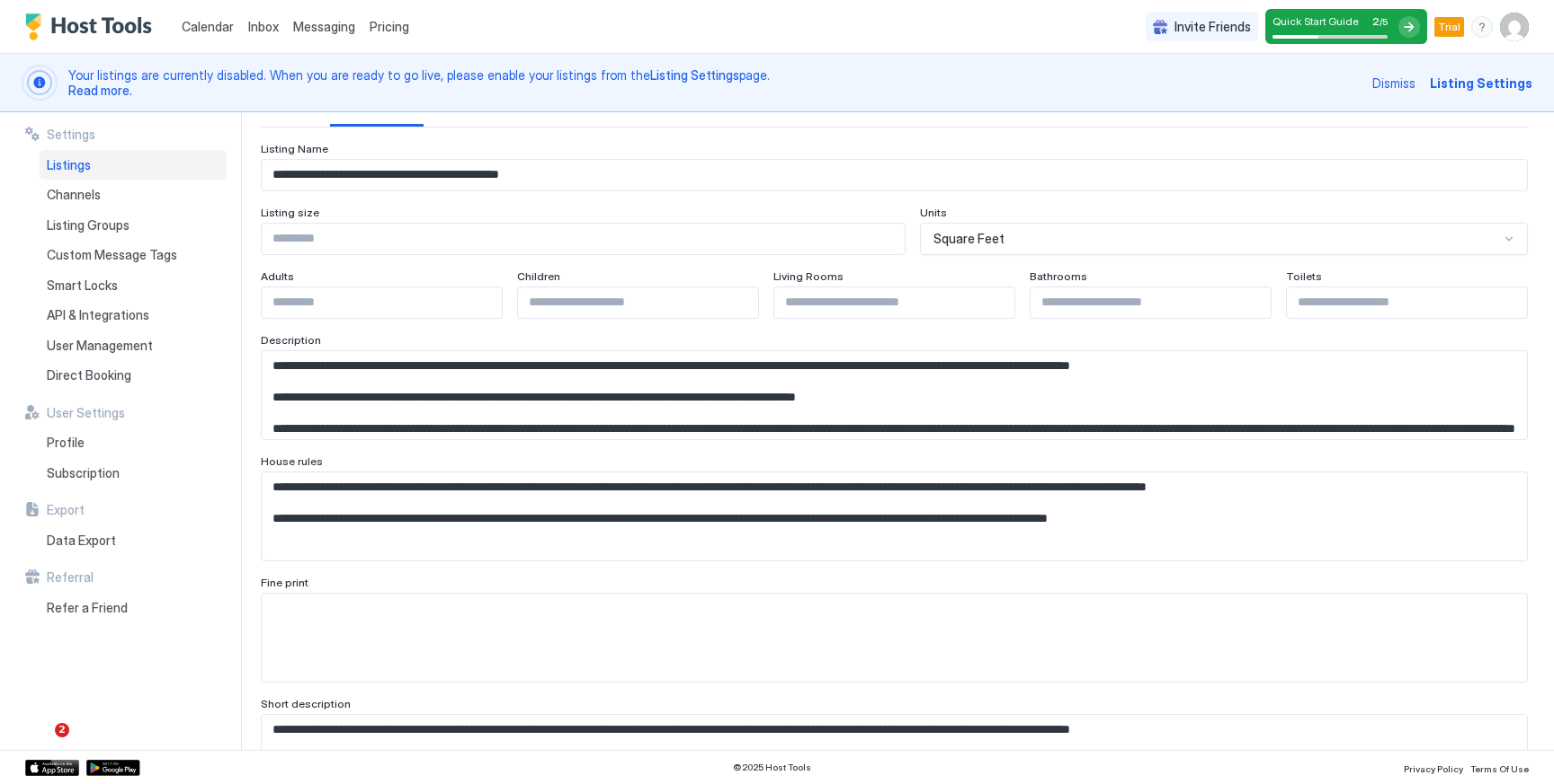
click at [466, 231] on input "Input Field" at bounding box center [583, 239] width 643 height 31
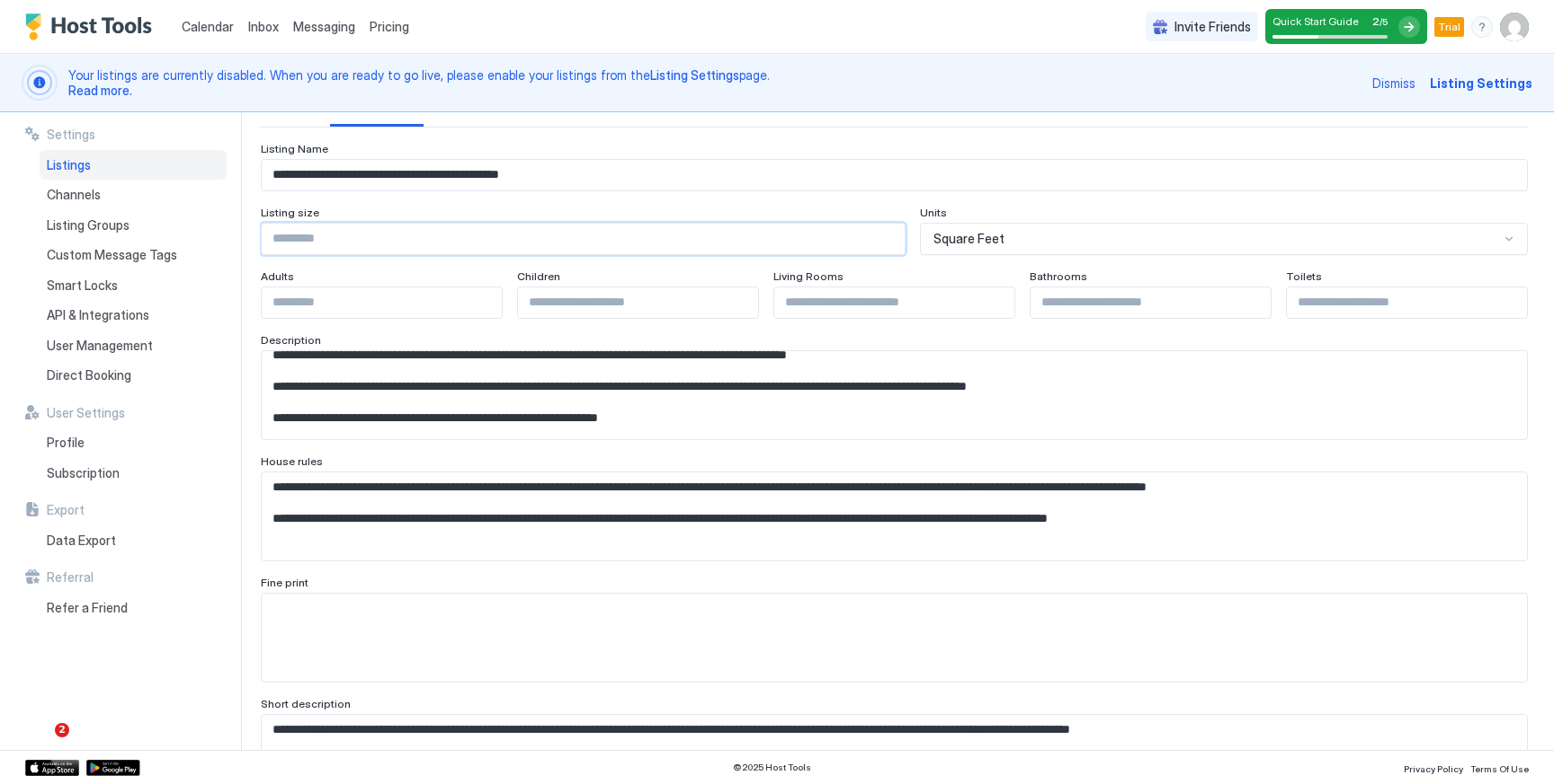
scroll to position [5, 0]
click at [977, 157] on div "Listing Name" at bounding box center [894, 150] width 1267 height 17
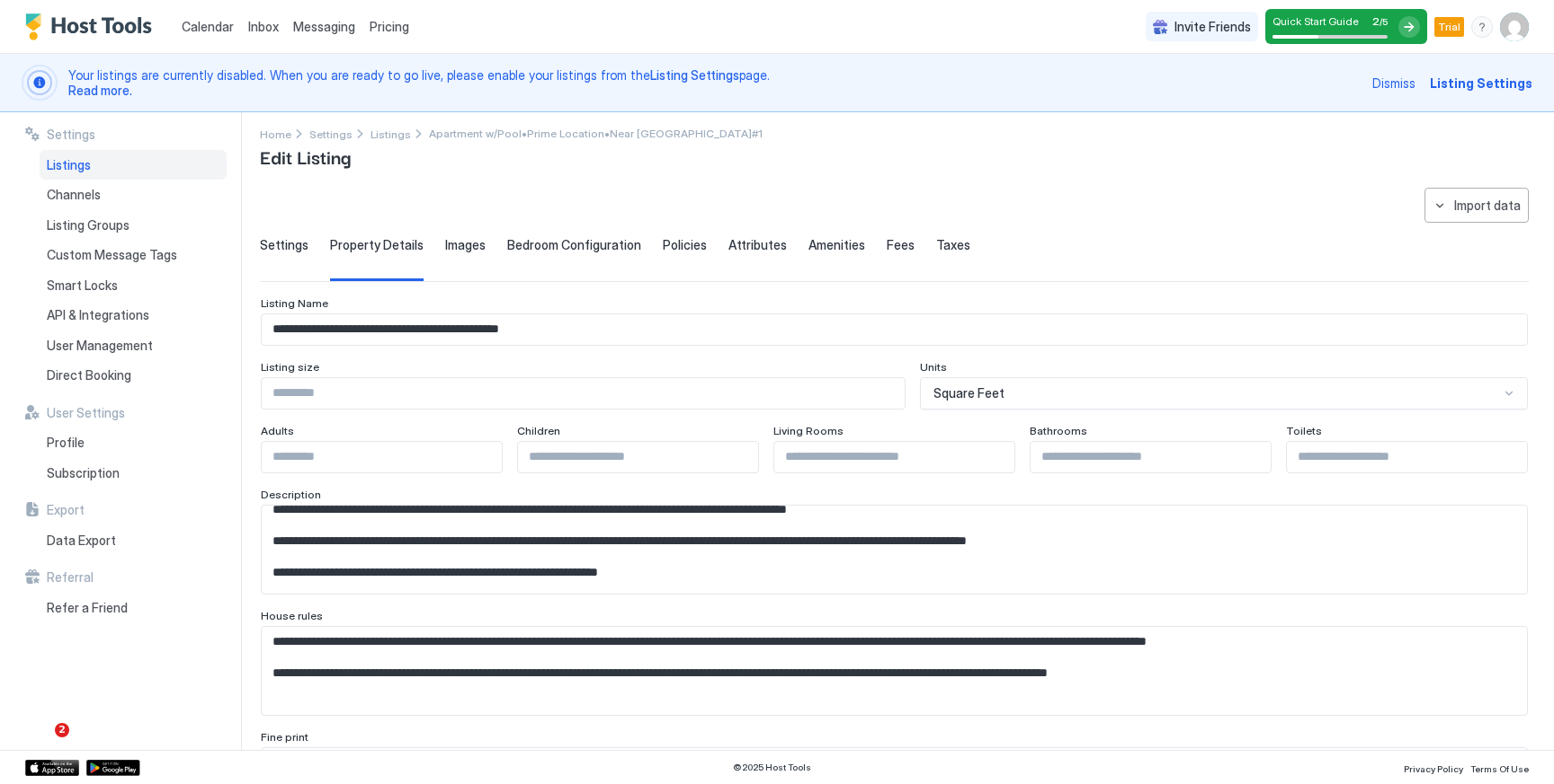
scroll to position [0, 0]
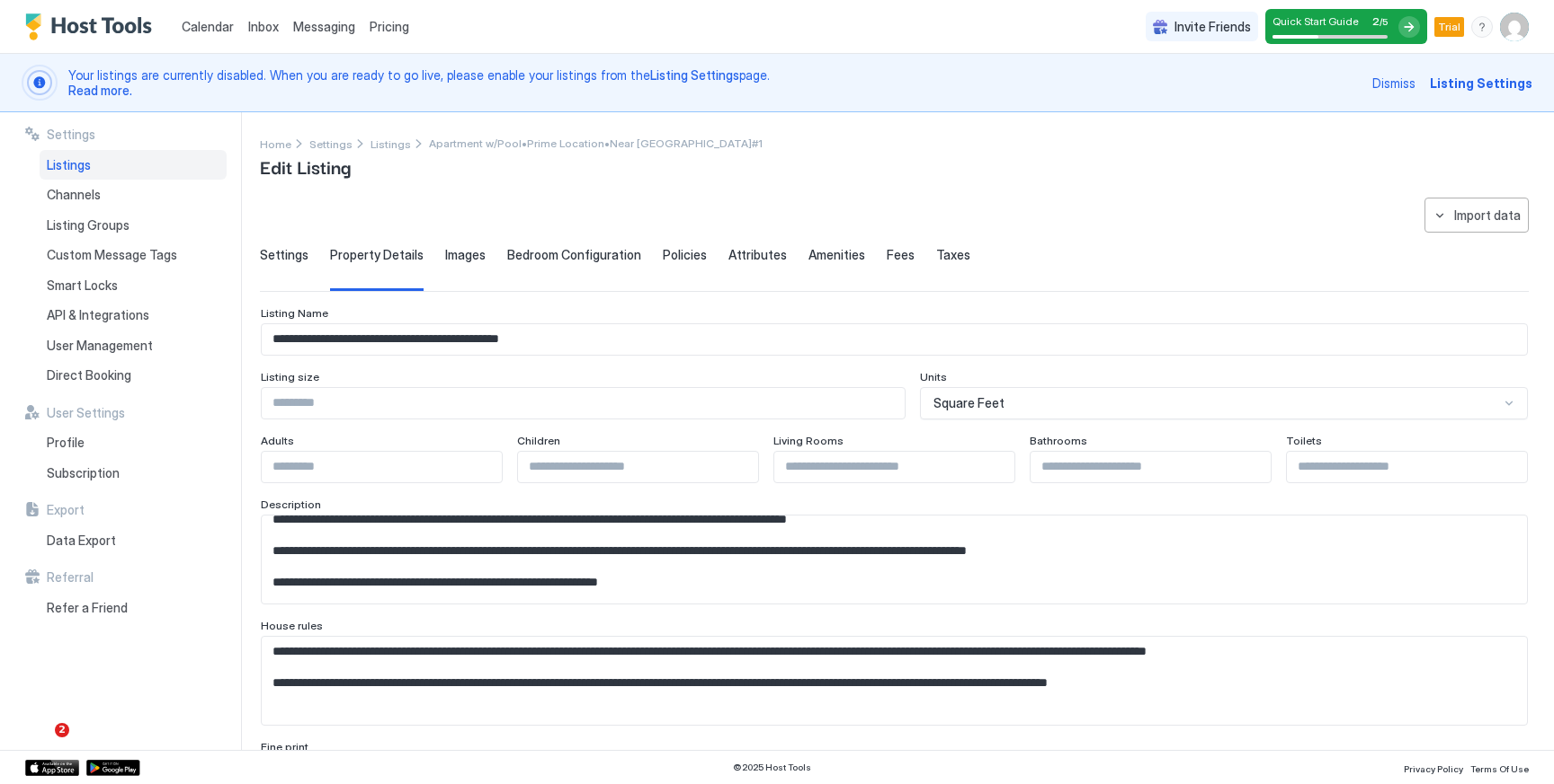
click at [275, 253] on span "Settings" at bounding box center [284, 255] width 49 height 16
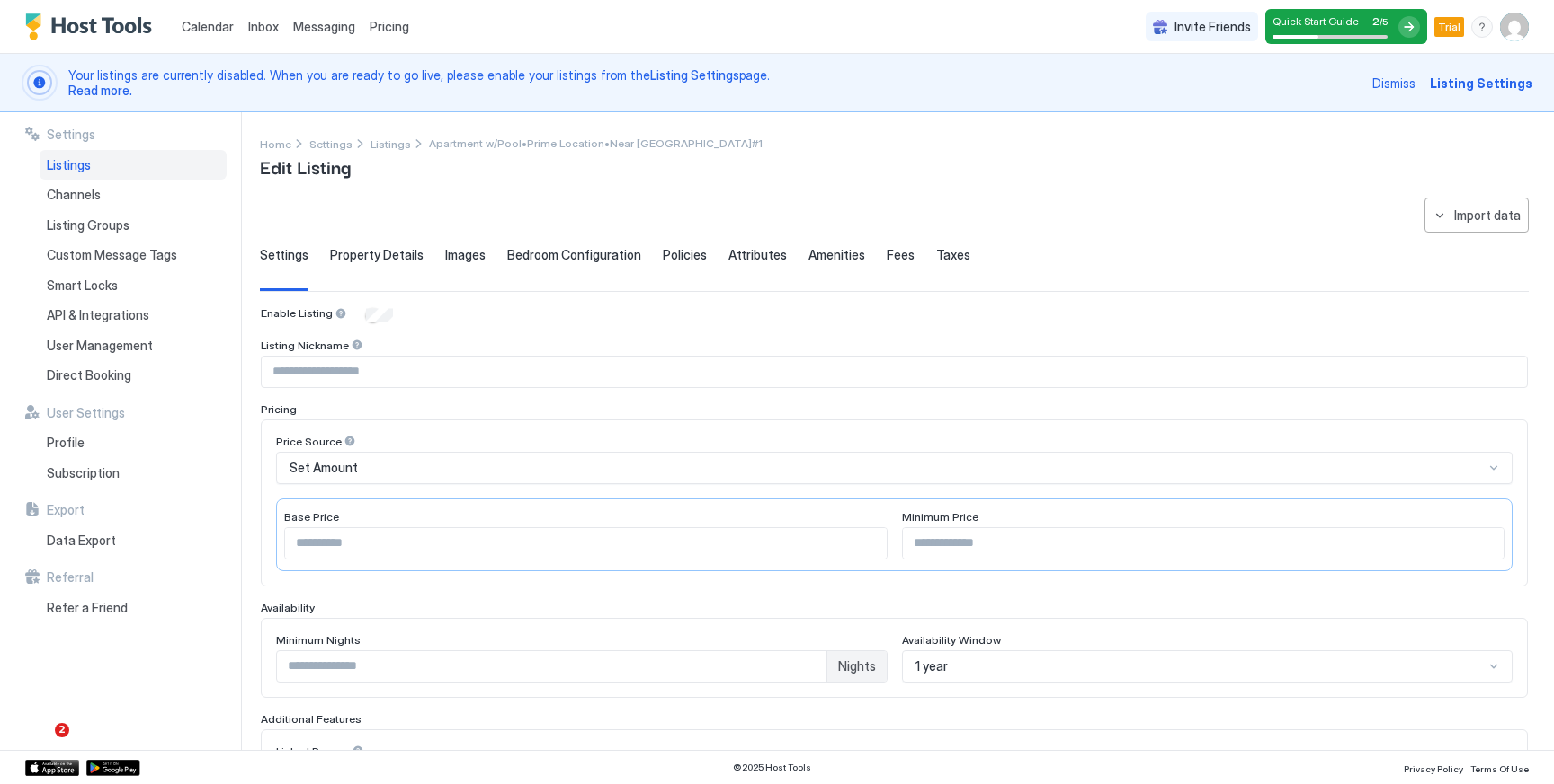
click at [350, 371] on input "Input Field" at bounding box center [894, 371] width 1265 height 31
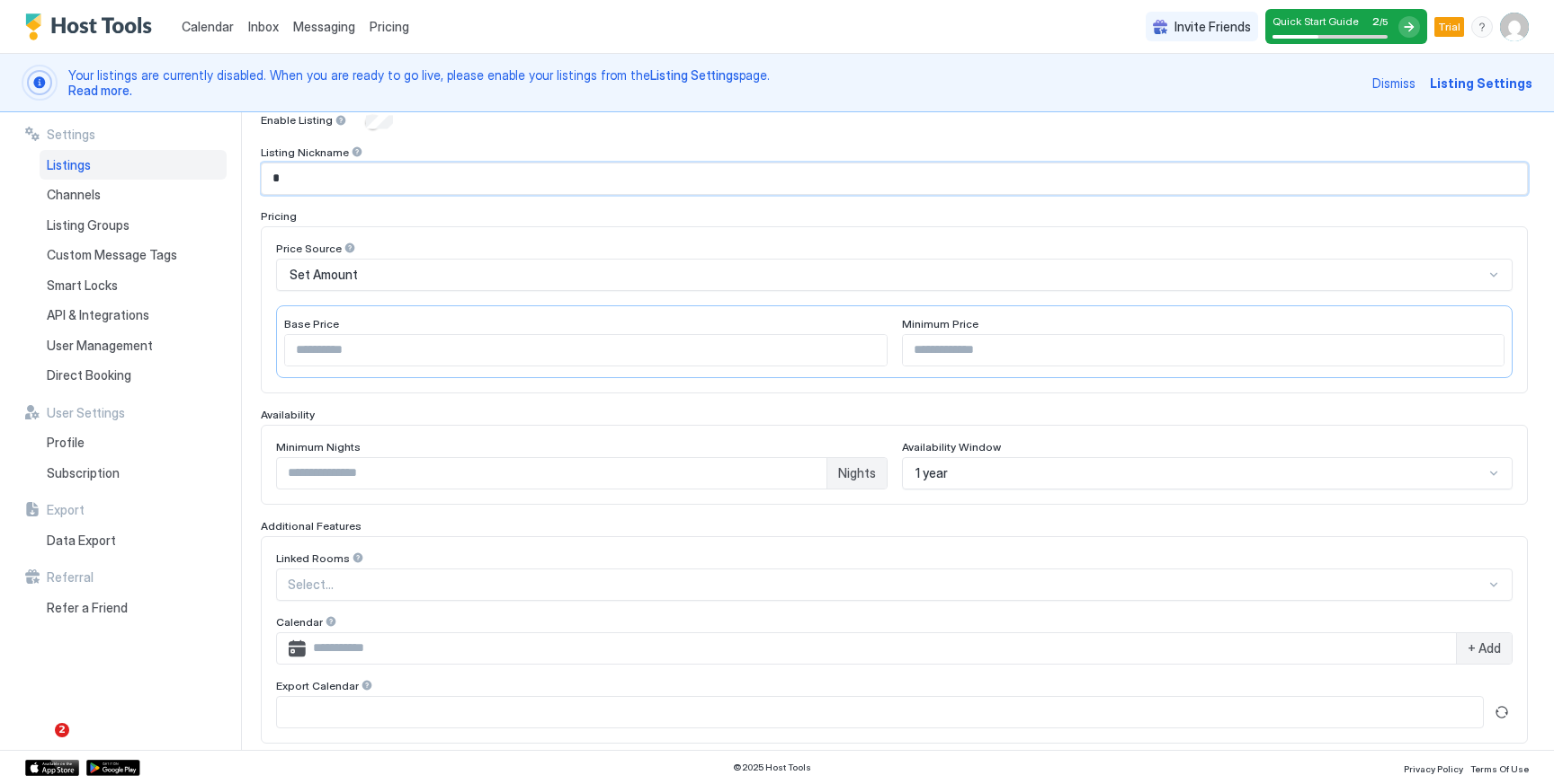
scroll to position [431, 0]
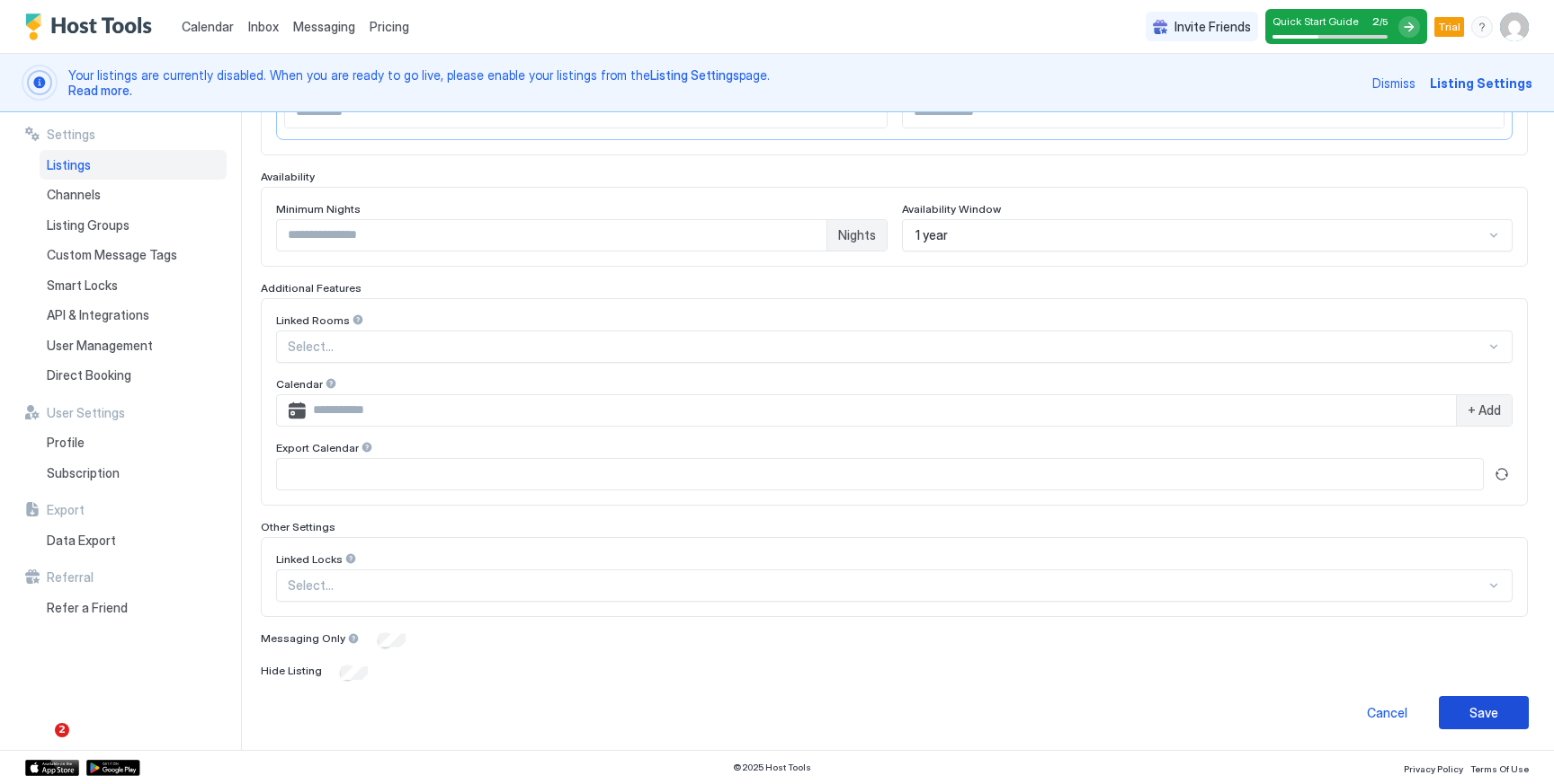
type input "*"
click at [1522, 700] on button "Save" at bounding box center [1483, 713] width 90 height 34
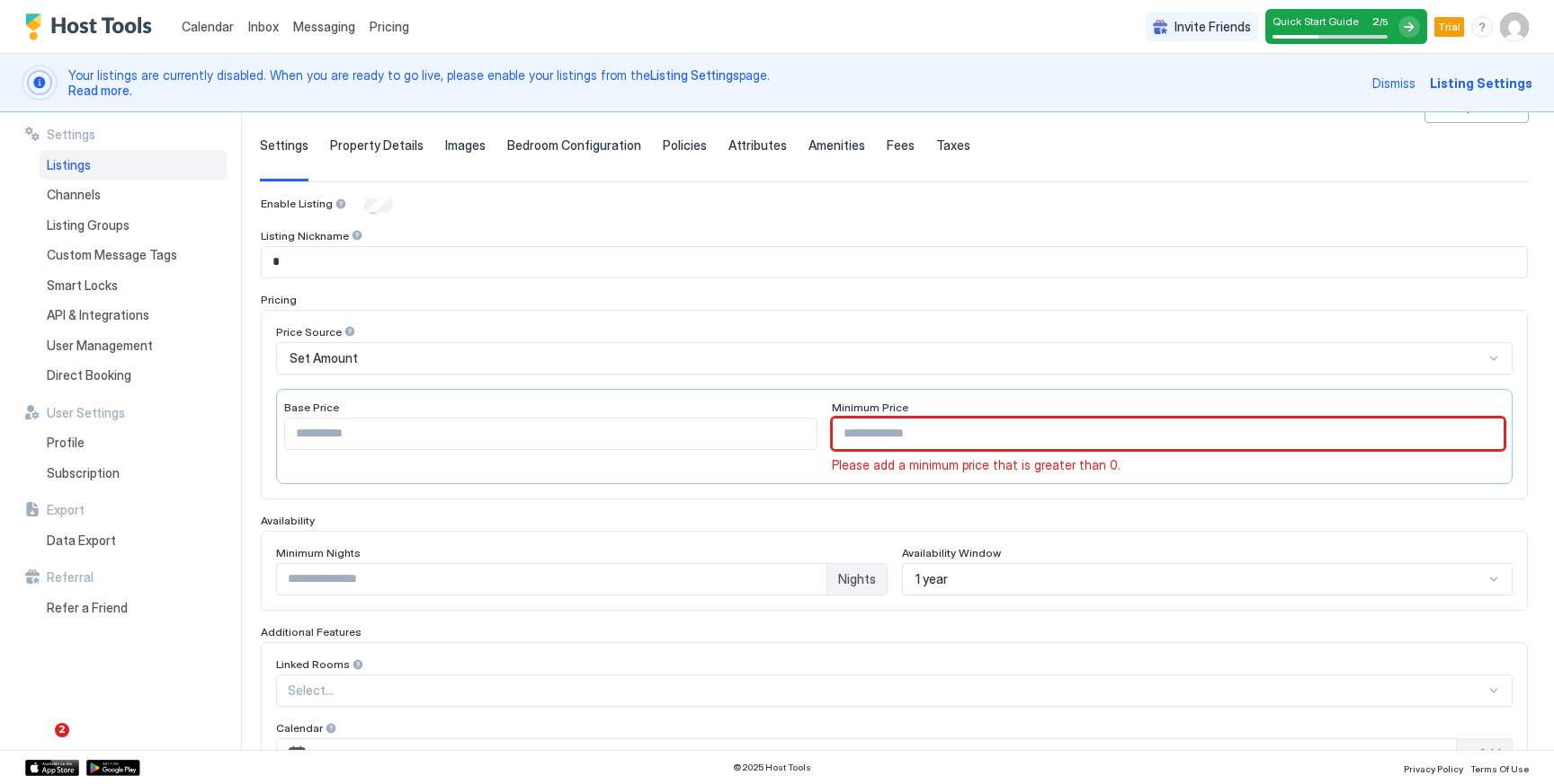
scroll to position [19, 0]
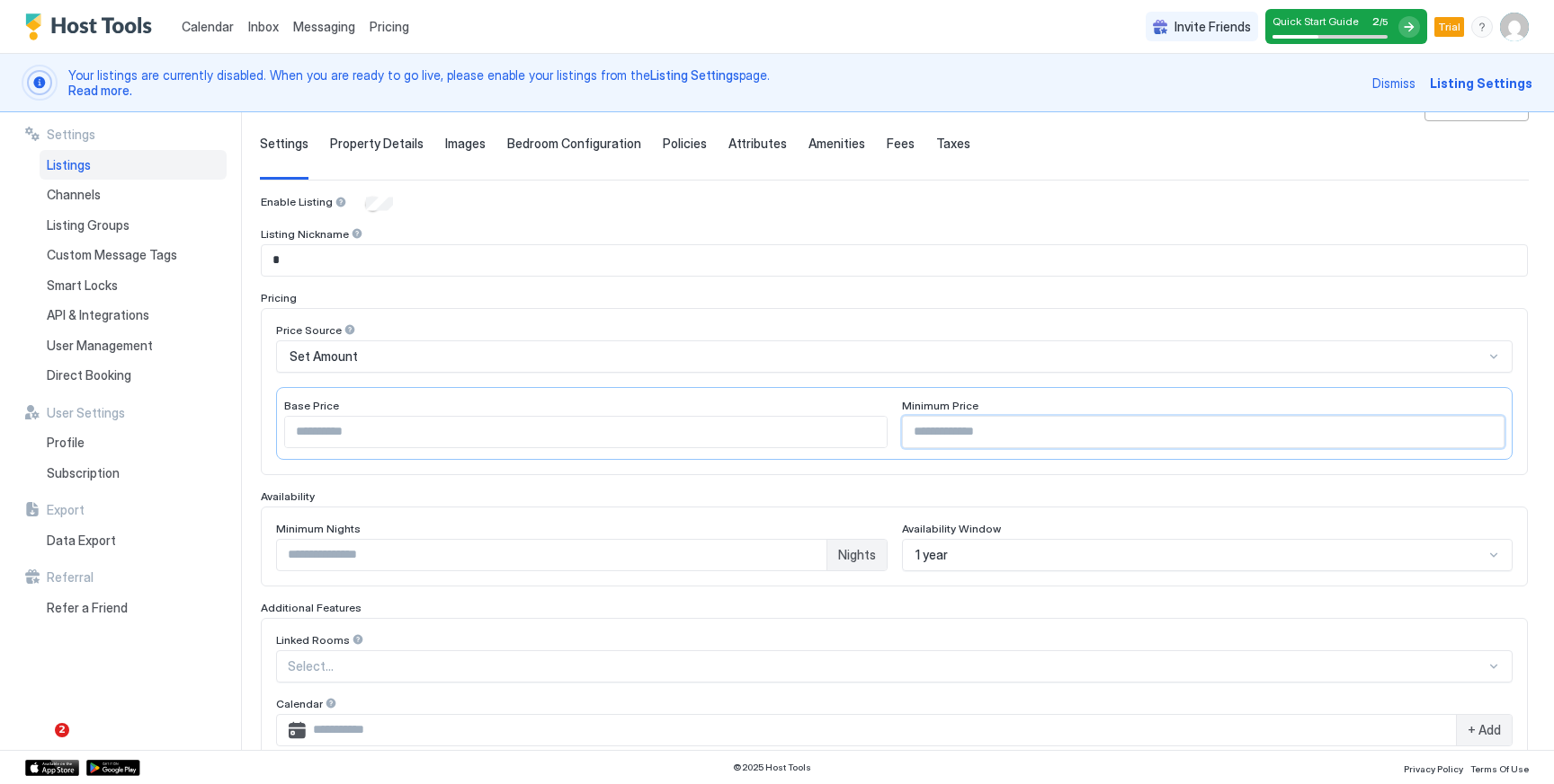
type input "***"
click at [1510, 398] on div "Base Price *** Minimum Price ***" at bounding box center [895, 424] width 1236 height 73
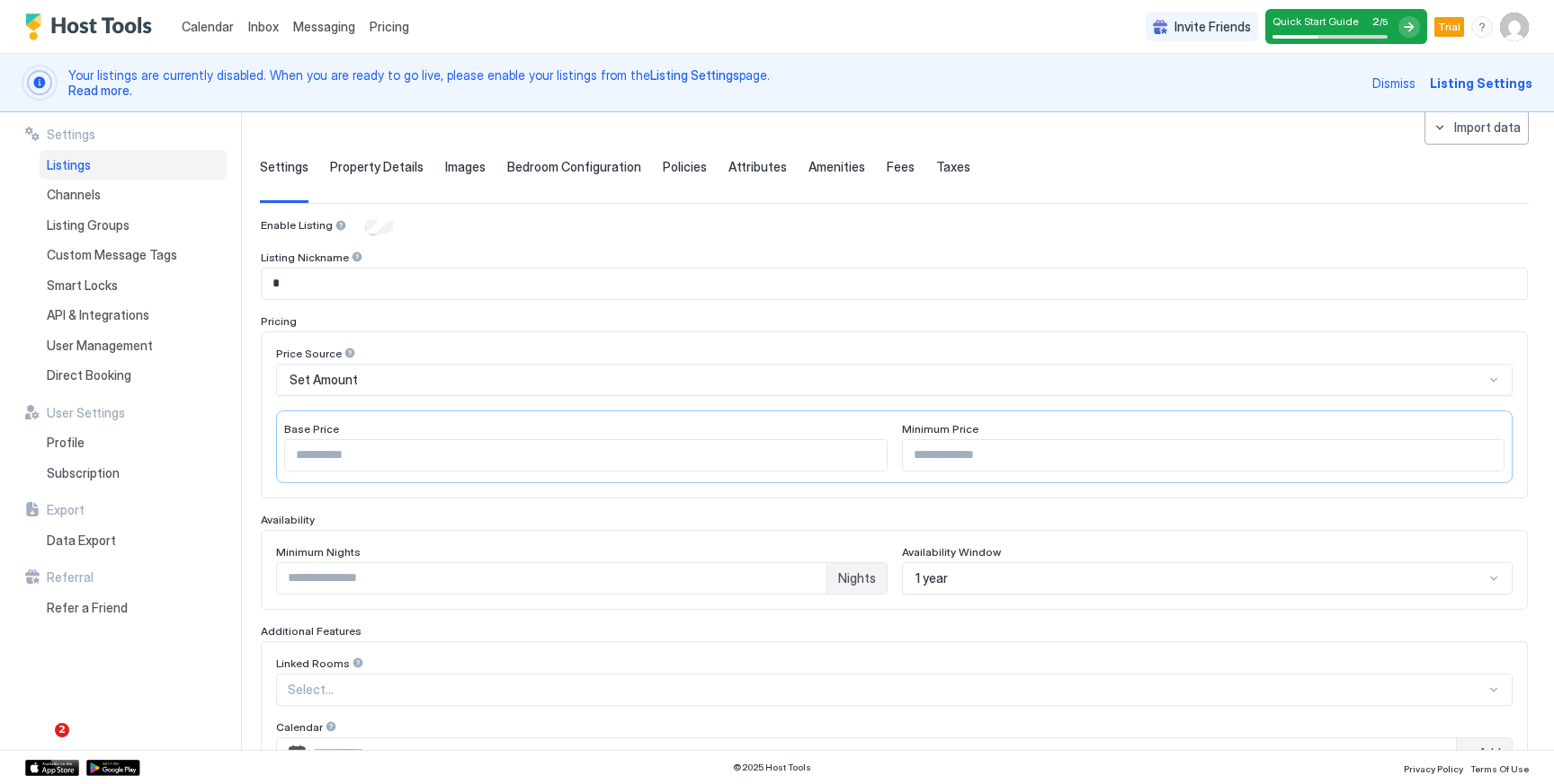
scroll to position [79, 0]
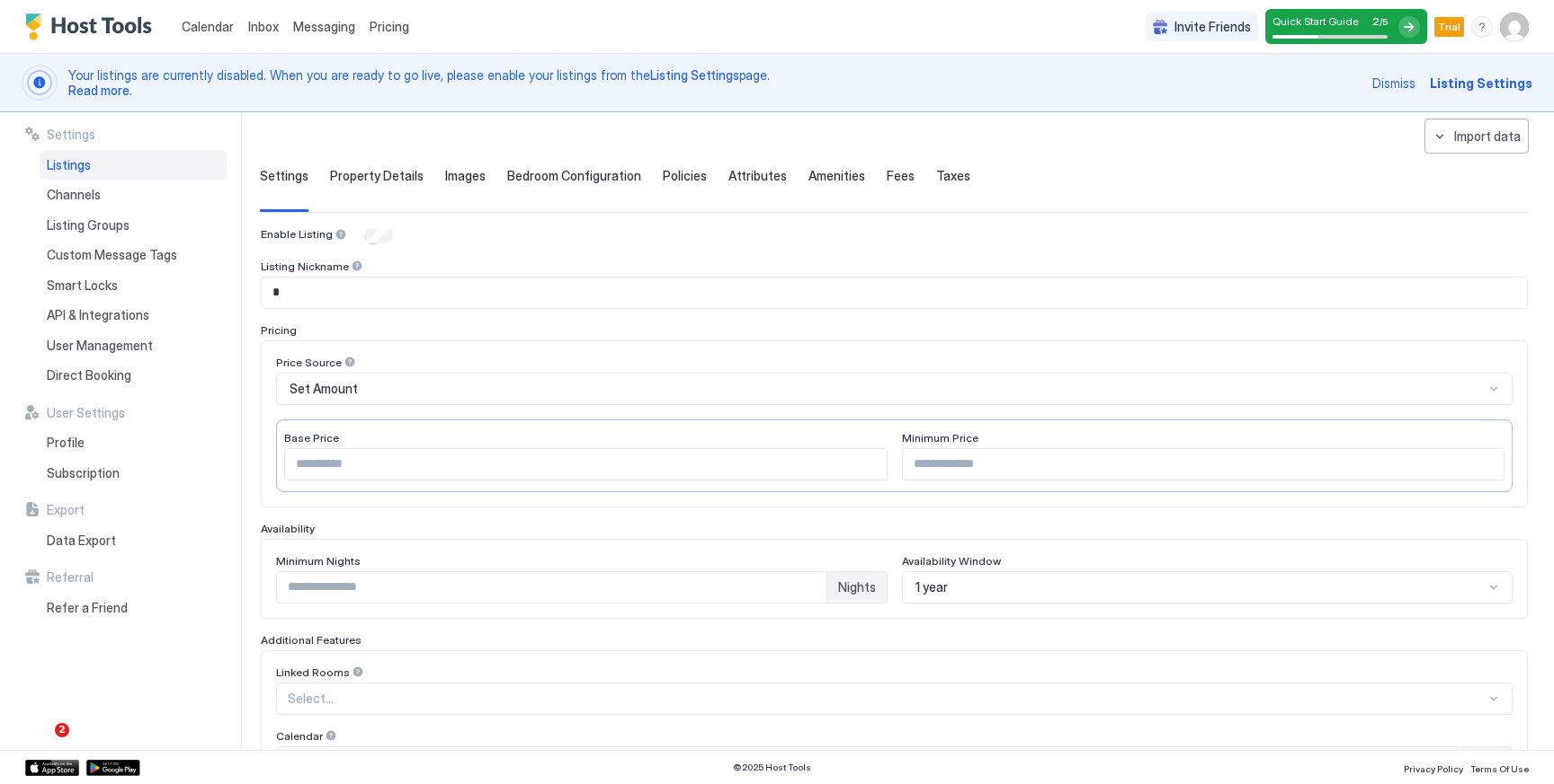
click at [567, 179] on span "Bedroom Configuration" at bounding box center [573, 175] width 134 height 16
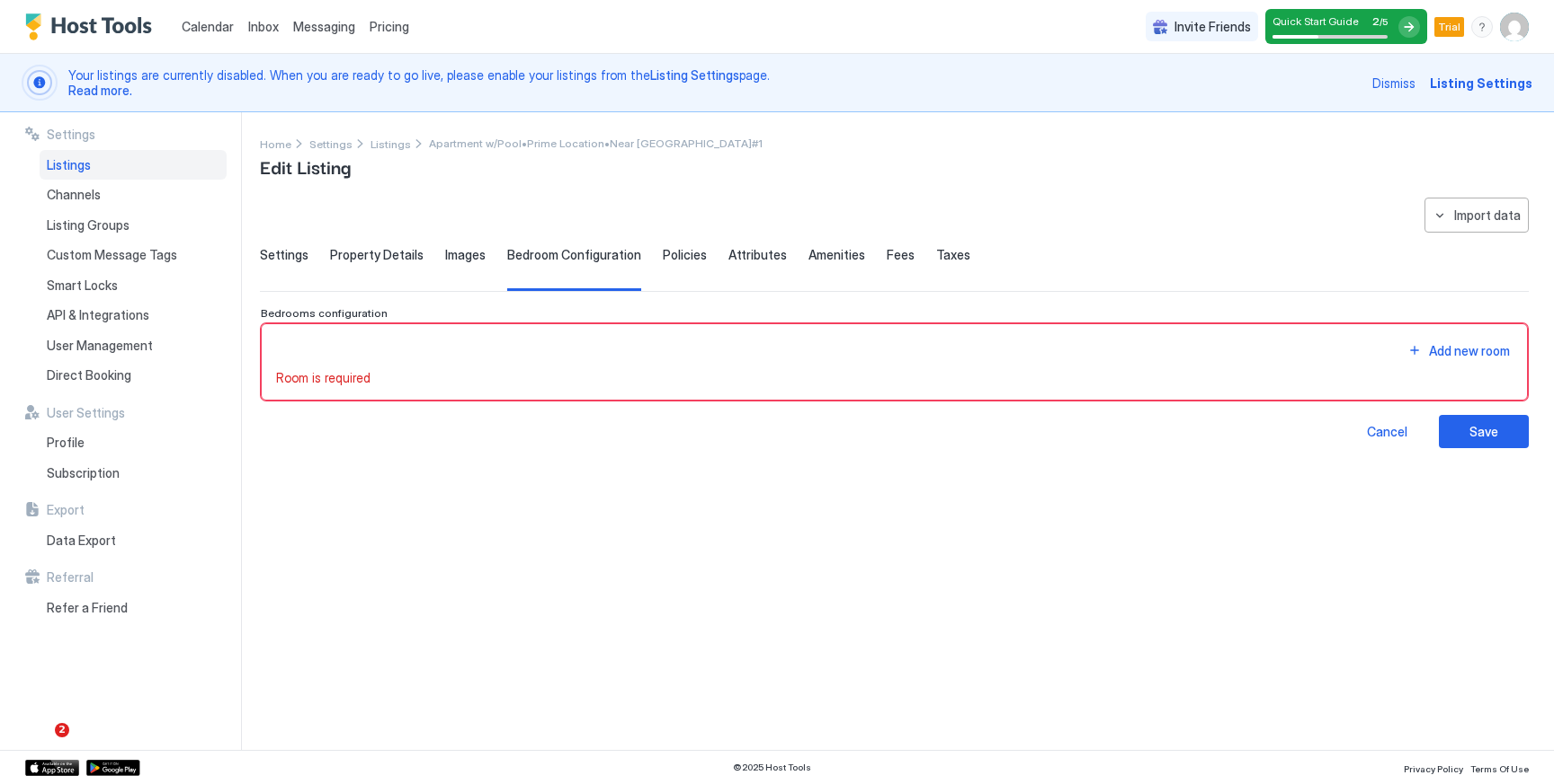
scroll to position [0, 0]
click at [1464, 352] on div "Add new room" at bounding box center [1469, 351] width 81 height 19
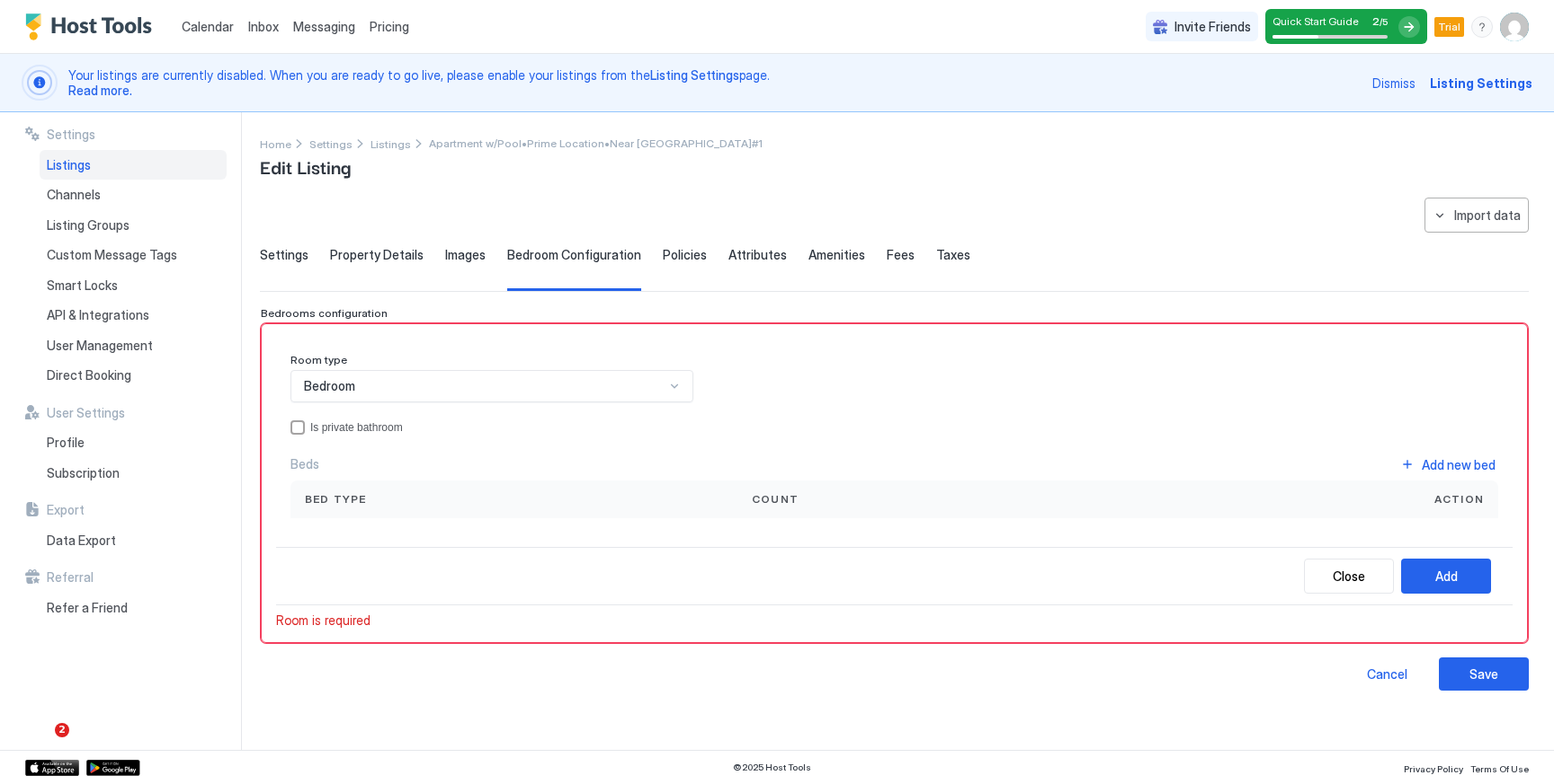
click at [587, 371] on div "Bedroom" at bounding box center [491, 386] width 403 height 33
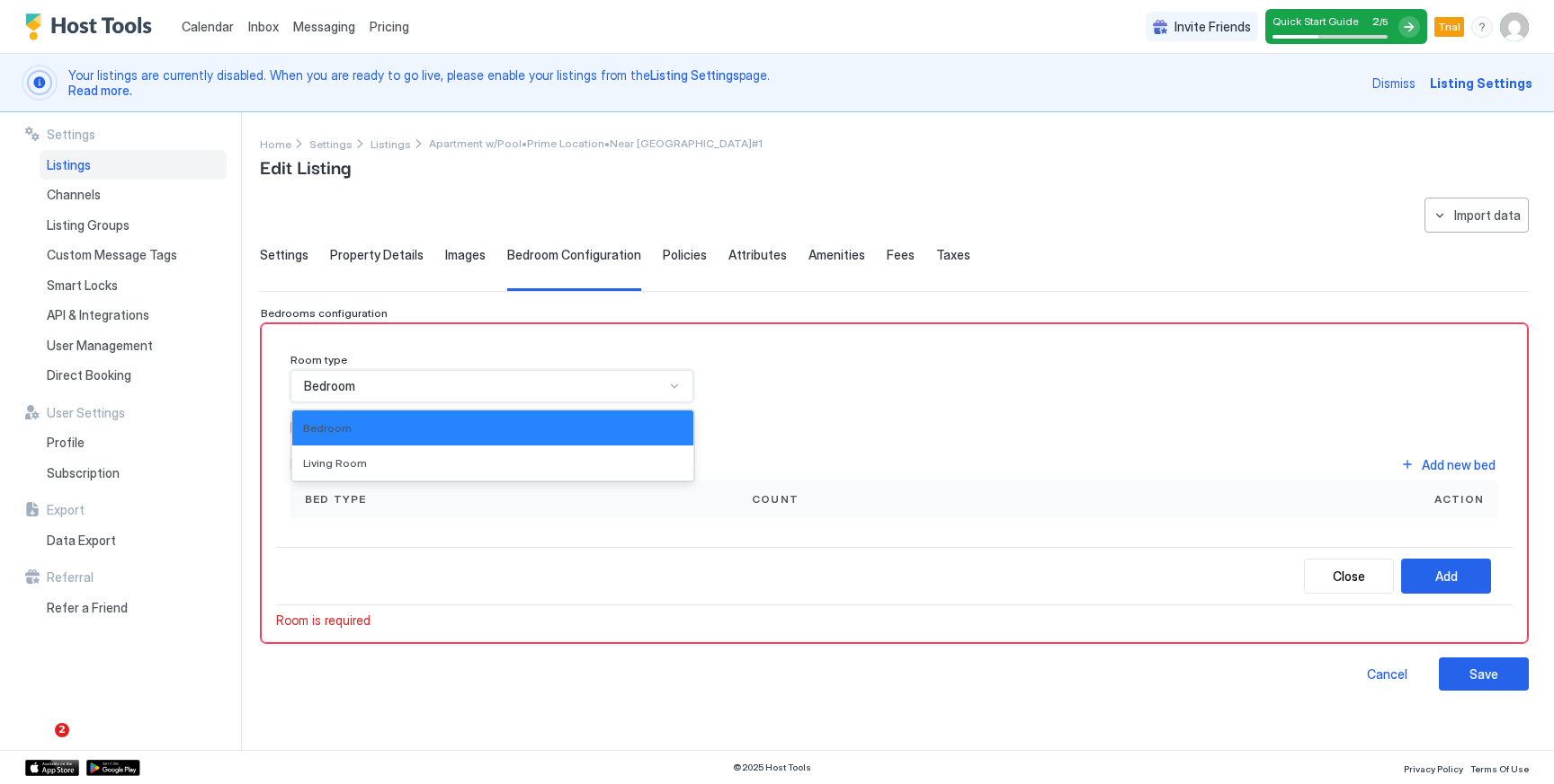
click at [650, 375] on div "Bedroom" at bounding box center [491, 386] width 403 height 33
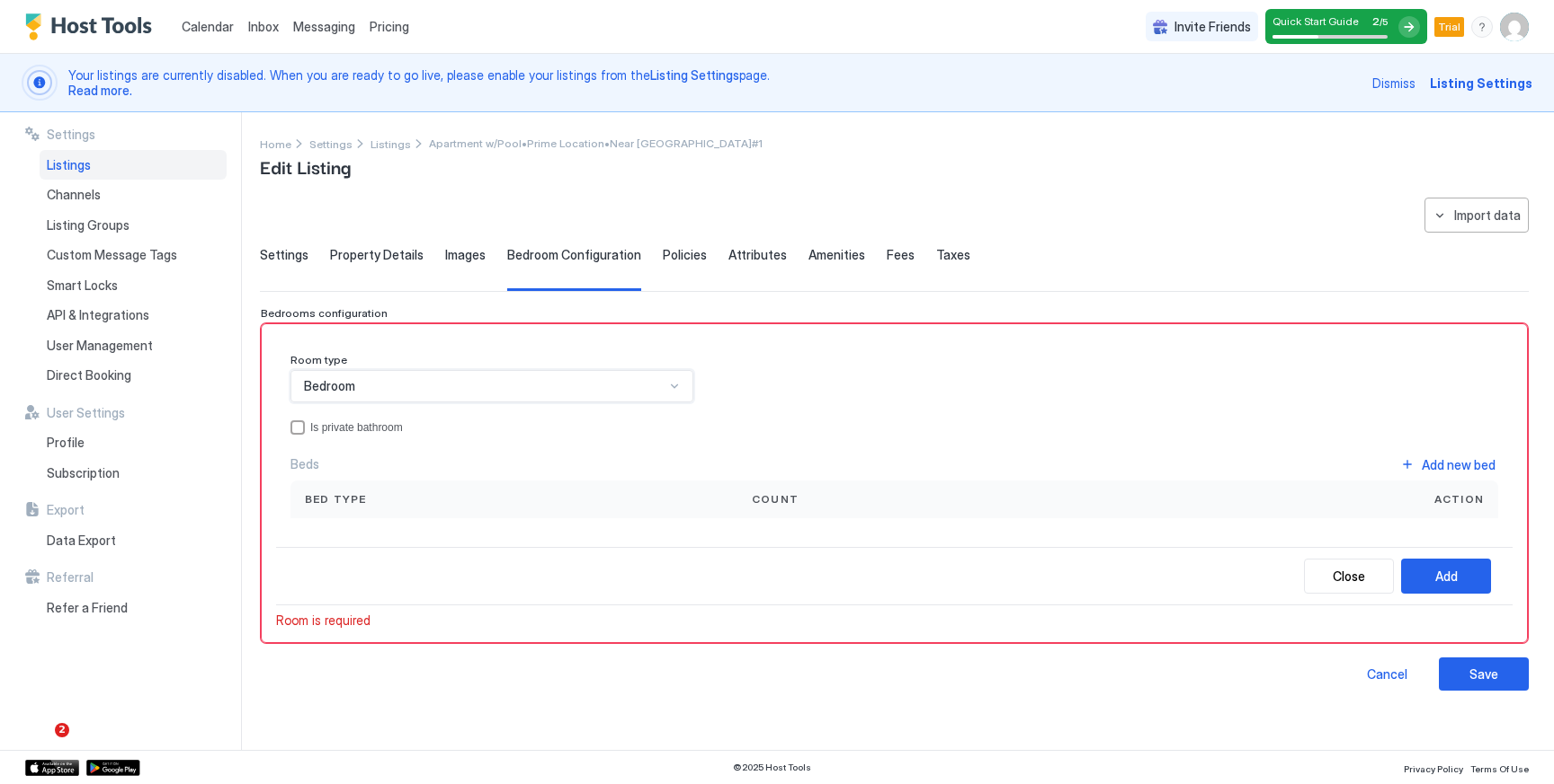
click at [425, 383] on div "Bedroom" at bounding box center [484, 385] width 360 height 16
click at [418, 426] on div "Bedroom" at bounding box center [492, 428] width 379 height 13
click at [459, 501] on div "Bed type" at bounding box center [514, 499] width 418 height 16
click at [1421, 458] on div "Add new bed" at bounding box center [1458, 465] width 74 height 19
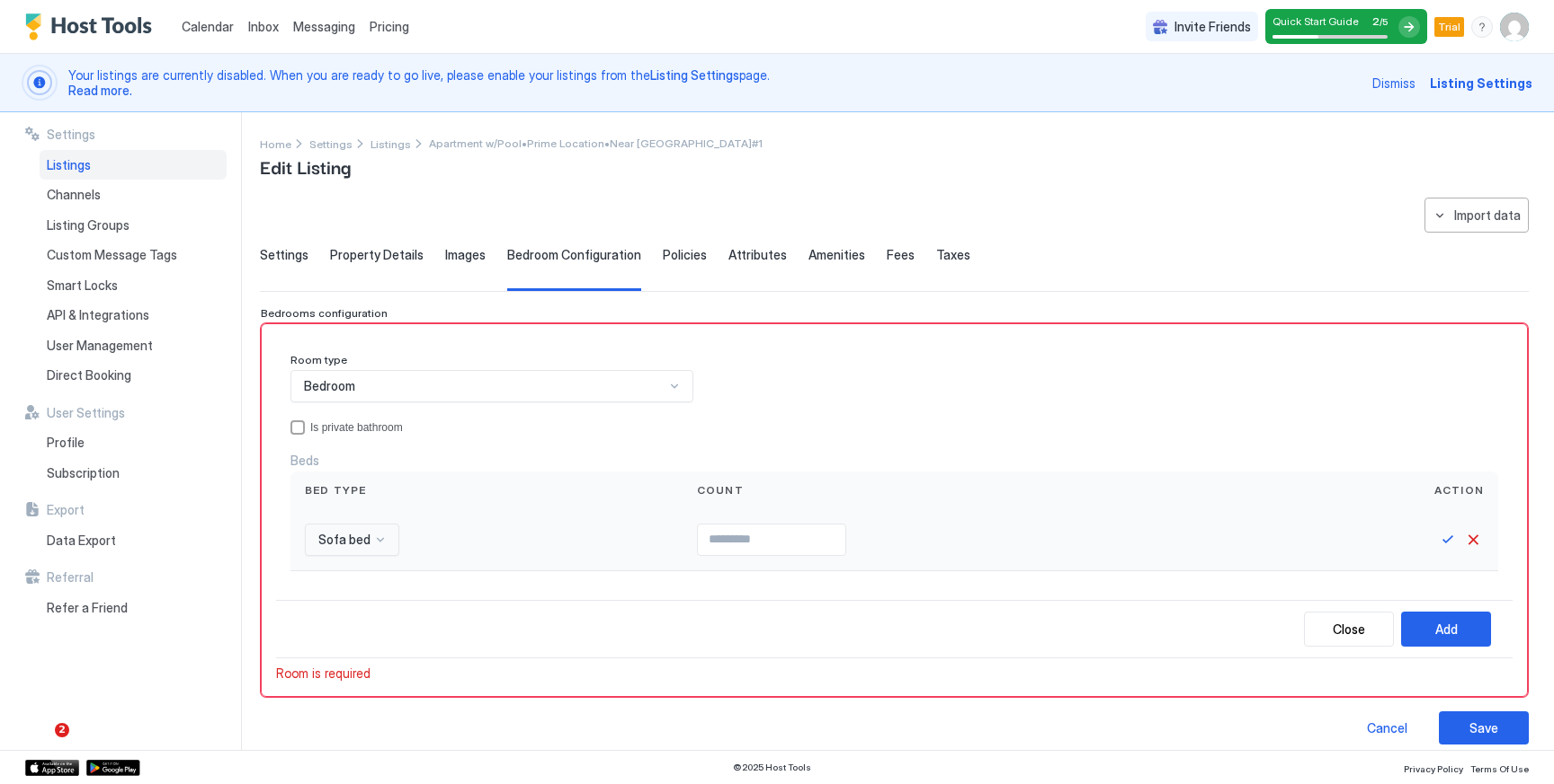
click at [394, 543] on div "Sofa bed" at bounding box center [351, 539] width 94 height 33
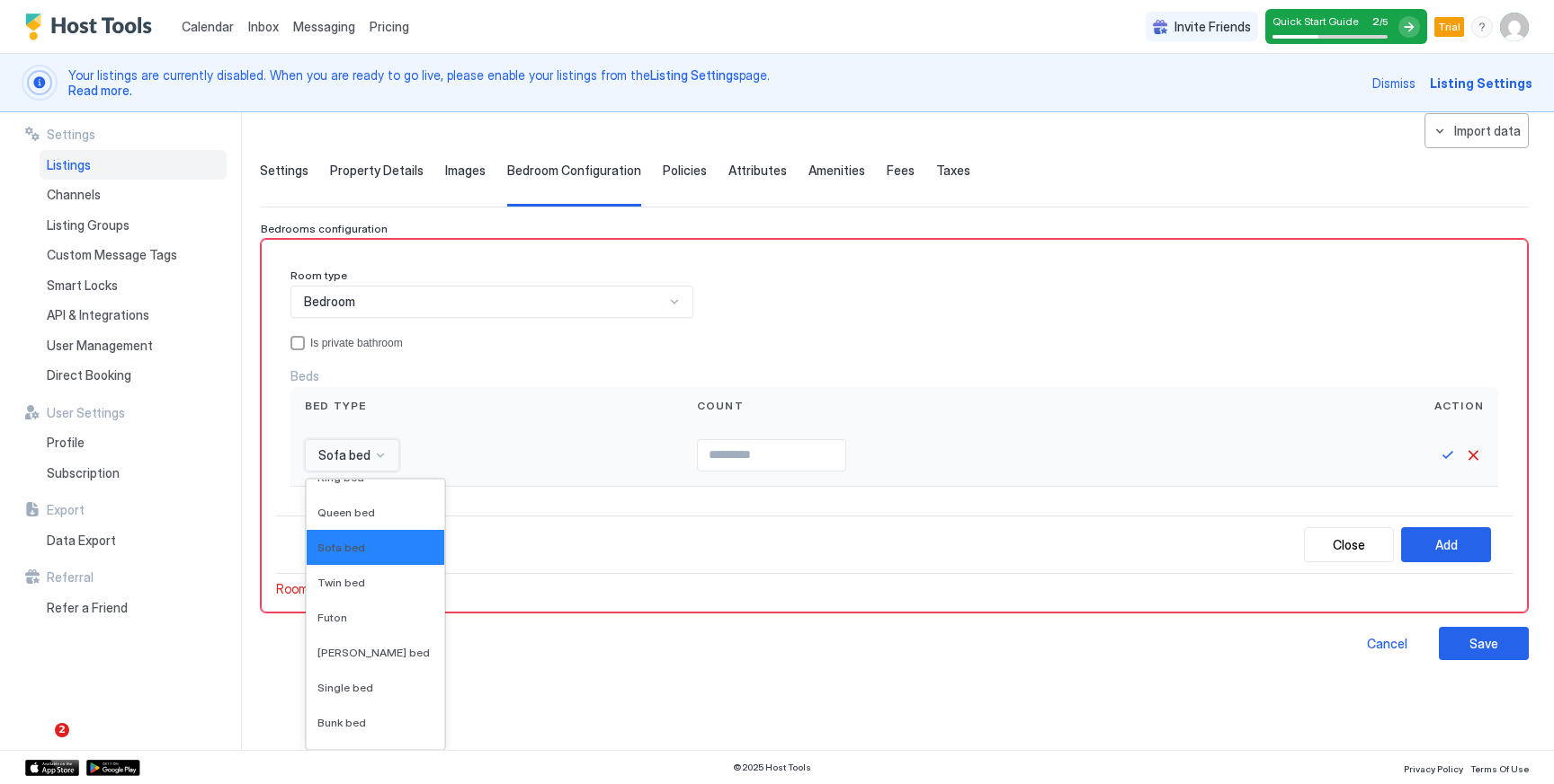
scroll to position [17, 0]
click at [359, 516] on span "Queen bed" at bounding box center [346, 515] width 58 height 13
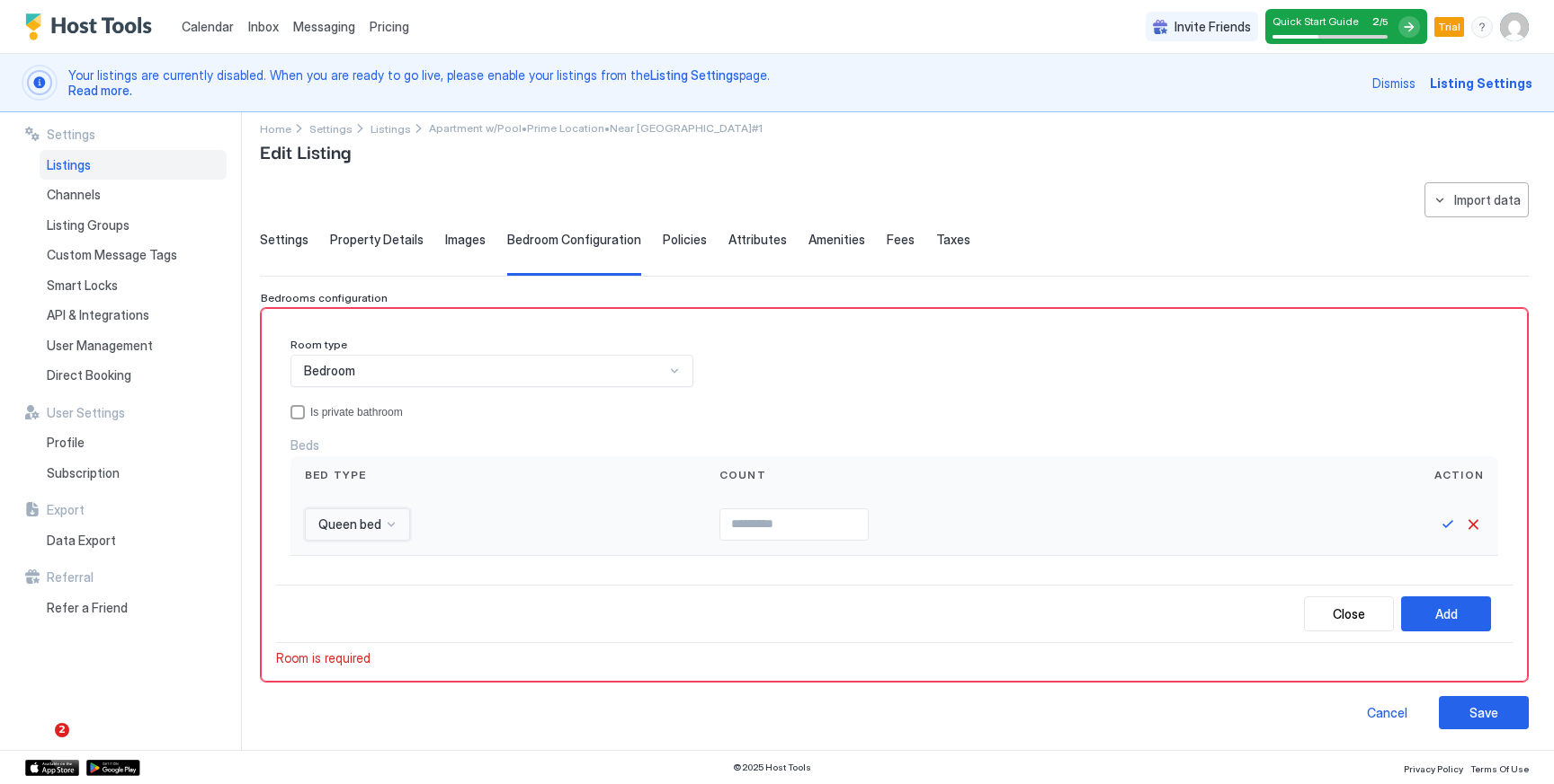
click at [808, 522] on input "Input Field" at bounding box center [794, 525] width 148 height 31
type input "*"
click at [845, 520] on input "*" at bounding box center [794, 525] width 148 height 31
click at [576, 367] on div "Bedroom" at bounding box center [484, 371] width 360 height 16
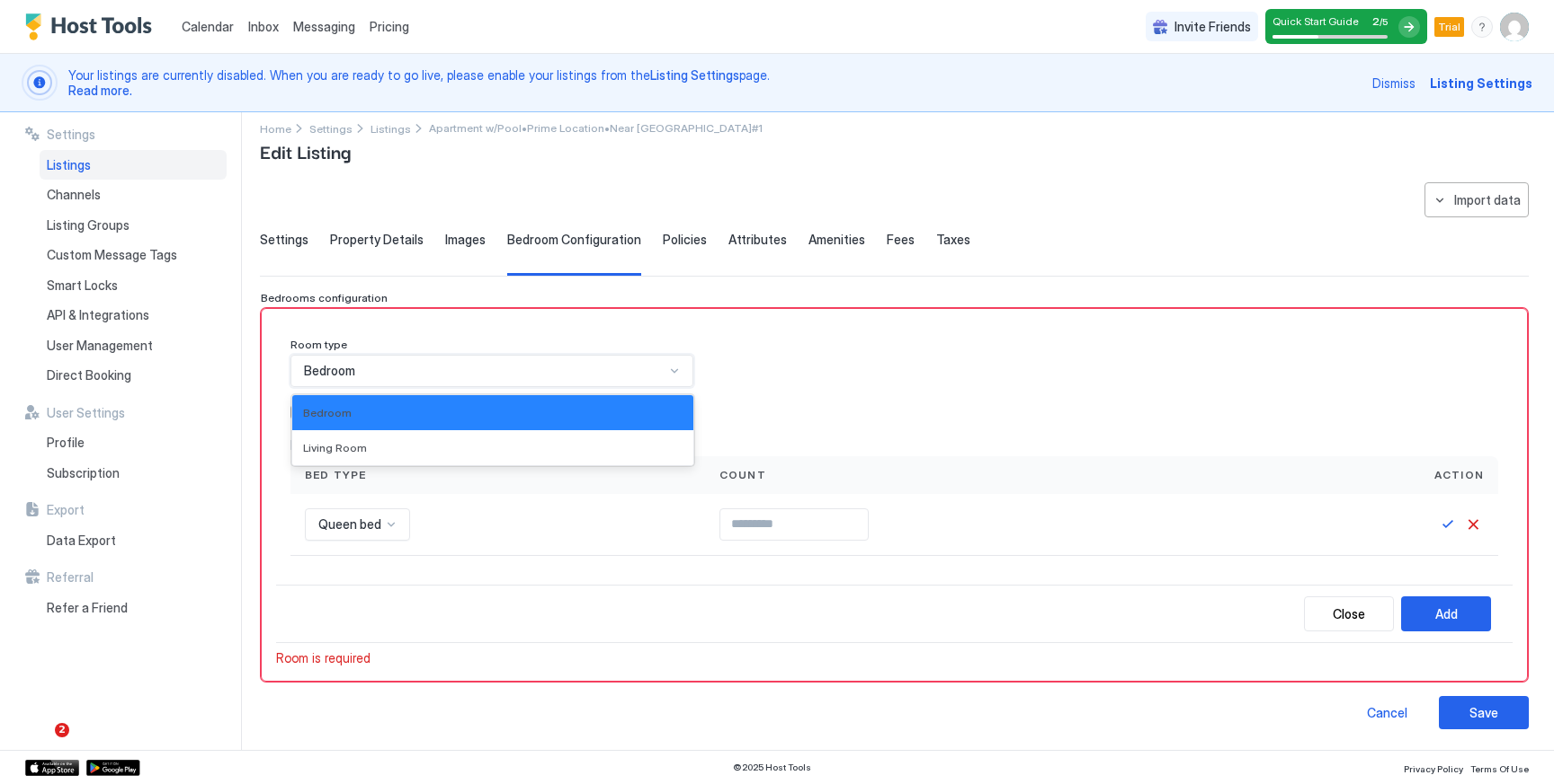
click at [698, 365] on div "Room type Bedroom selected, 1 of 2. 2 results available. Use Up and Down to cho…" at bounding box center [894, 447] width 1208 height 219
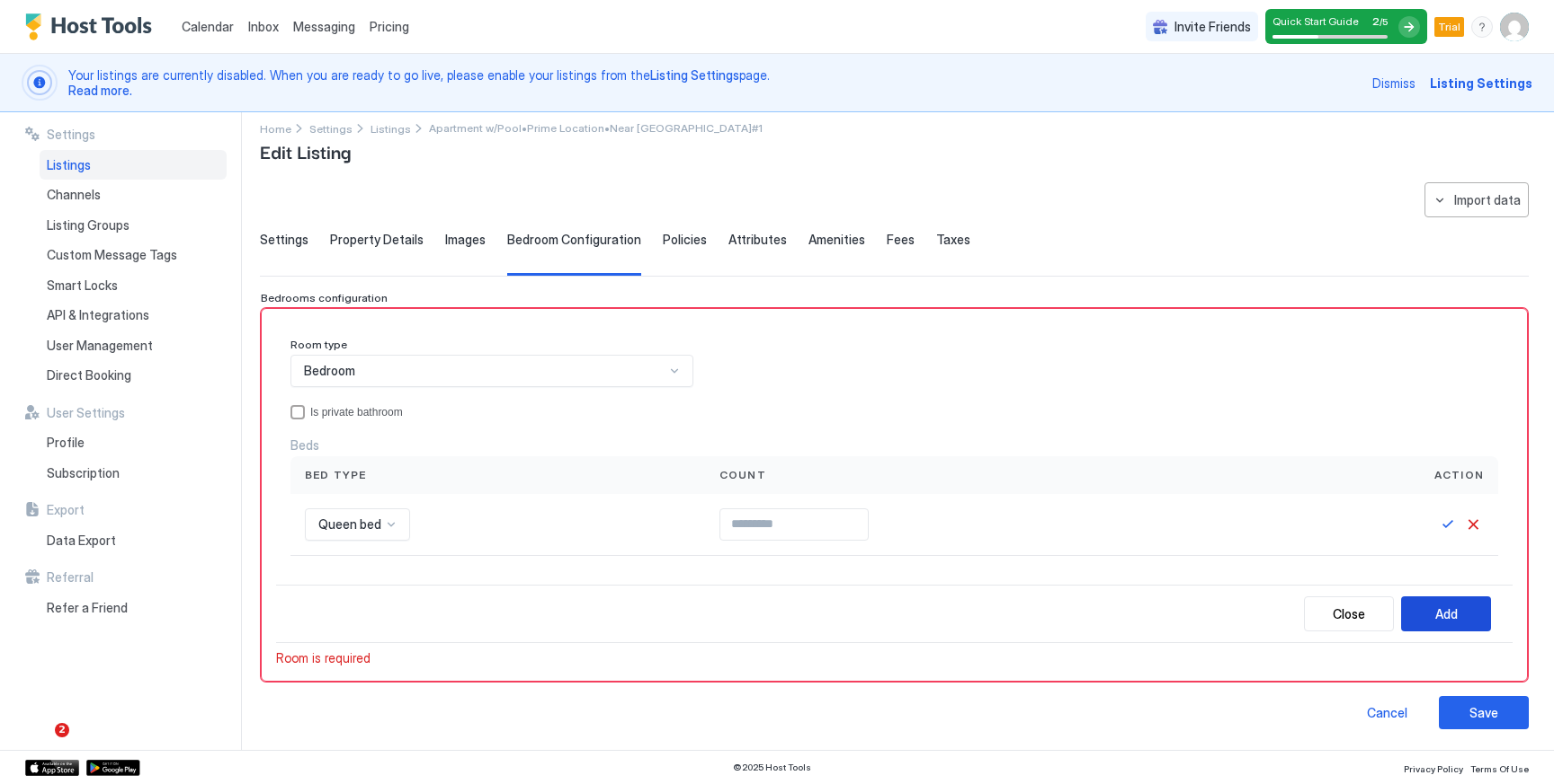
click at [1429, 611] on button "Add" at bounding box center [1446, 614] width 90 height 35
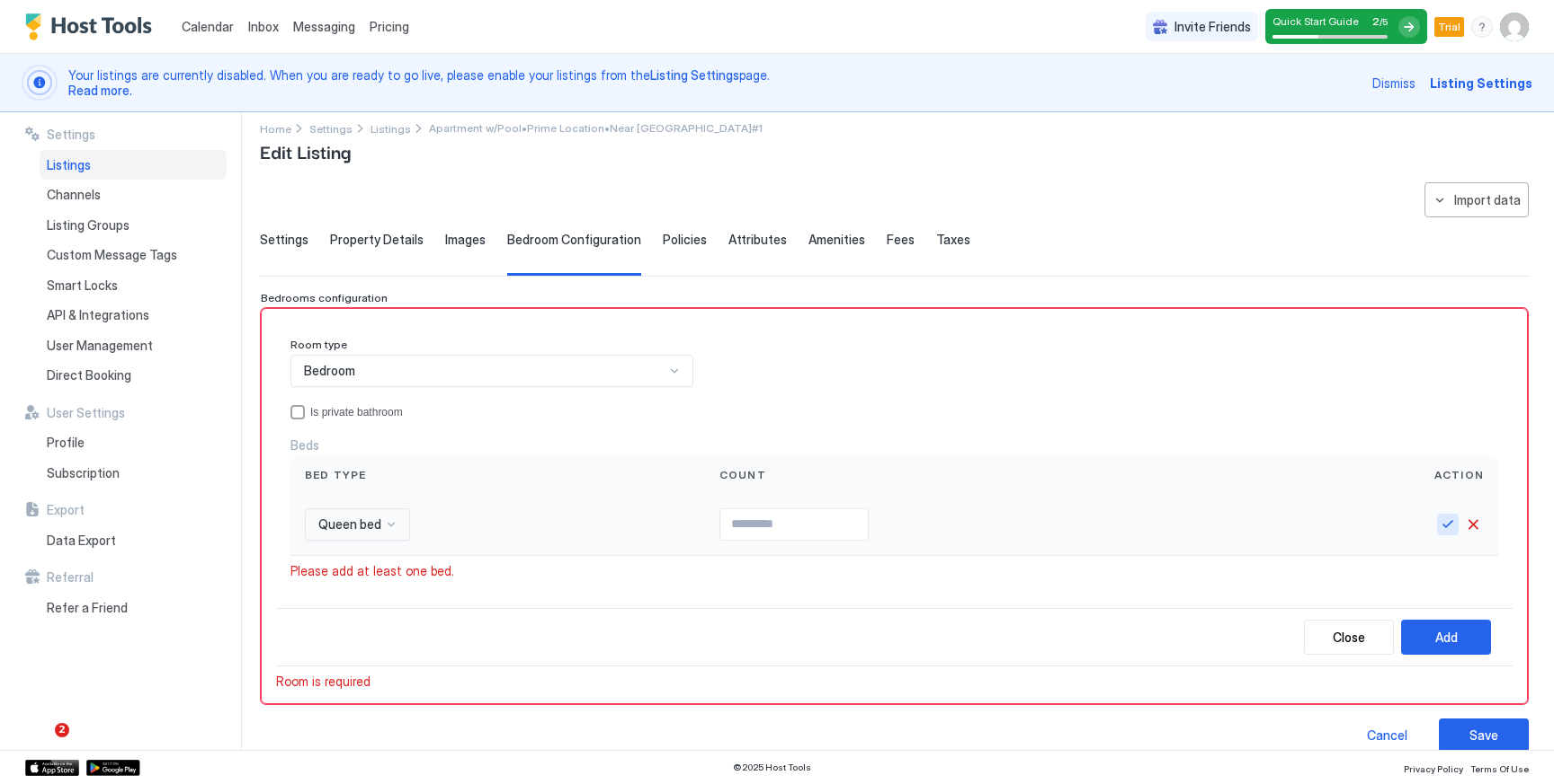
click at [1451, 521] on button "Save" at bounding box center [1447, 525] width 21 height 21
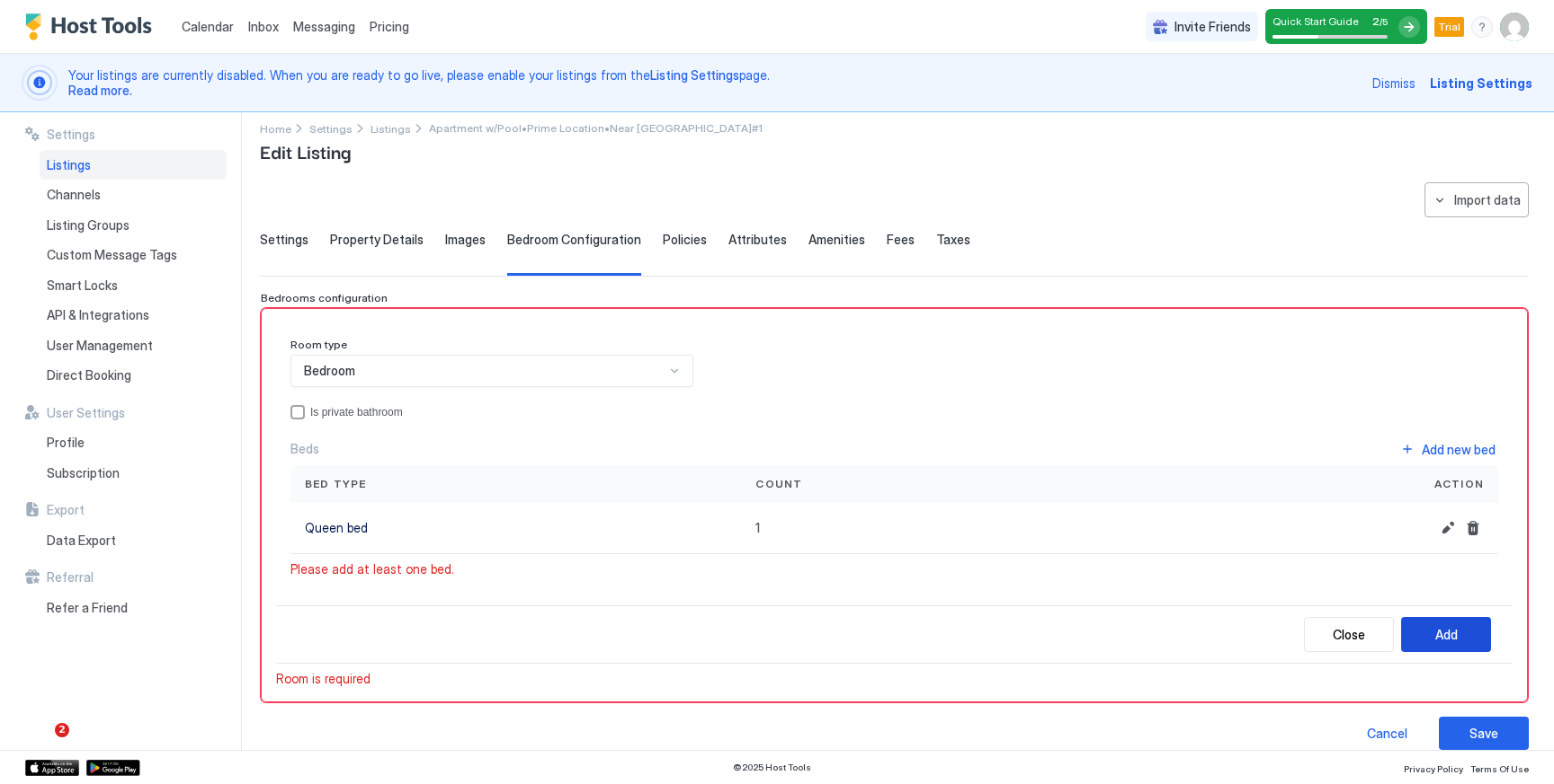
click at [1442, 643] on div "Add" at bounding box center [1447, 635] width 22 height 19
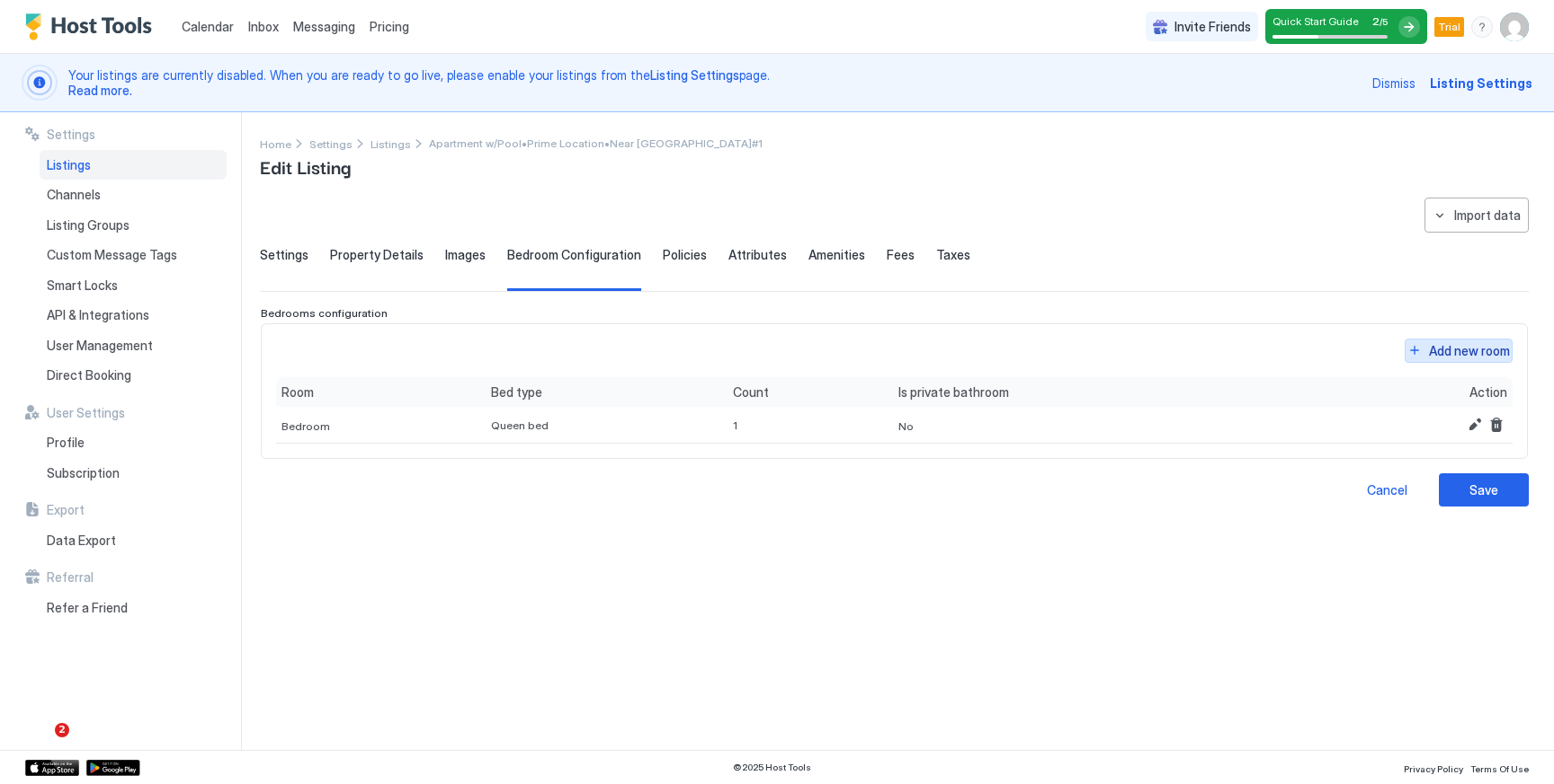
click at [1450, 348] on div "Add new room" at bounding box center [1469, 351] width 81 height 19
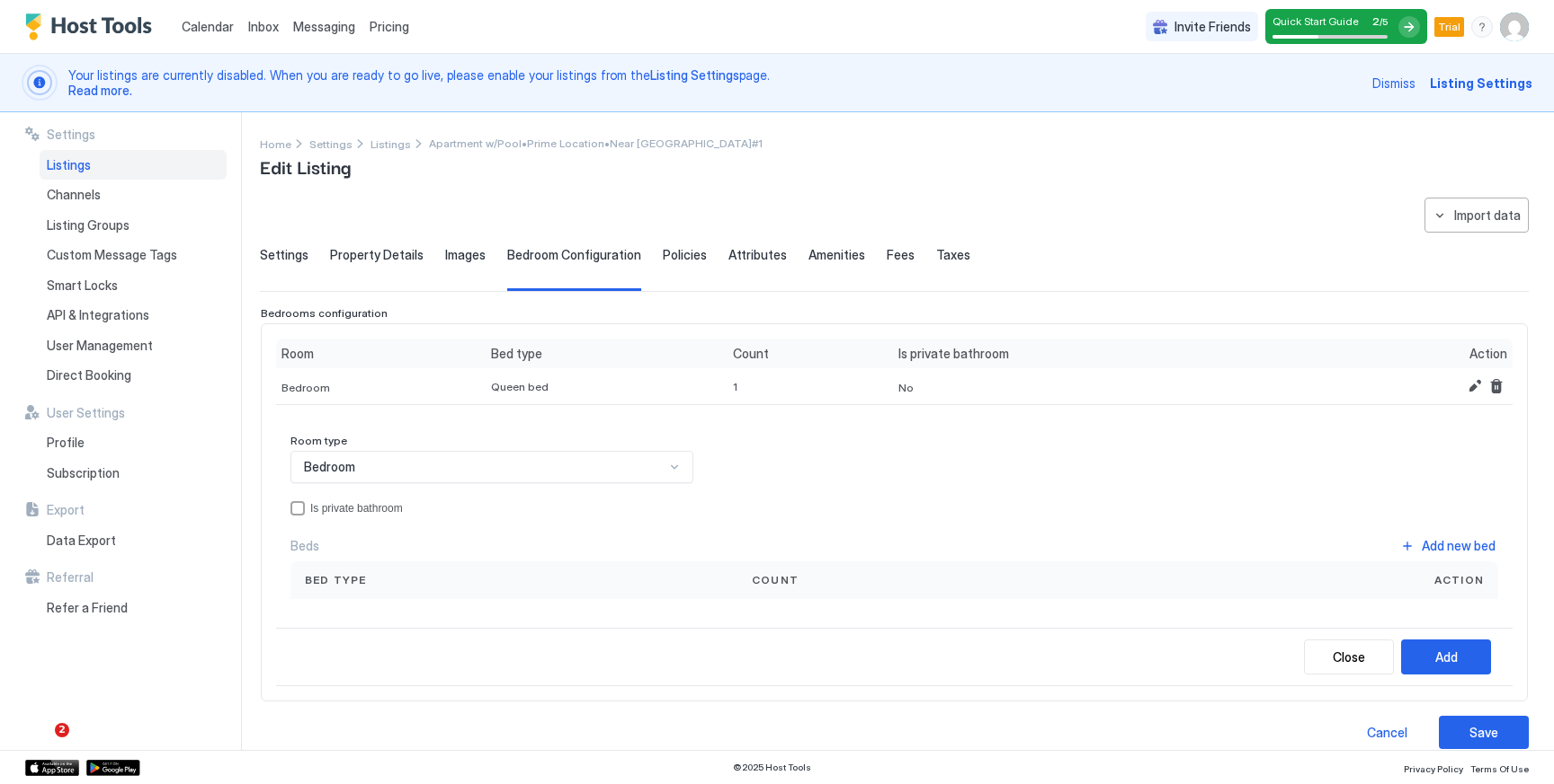
click at [431, 461] on div "Bedroom" at bounding box center [484, 467] width 360 height 16
click at [417, 498] on div "Bedroom" at bounding box center [492, 510] width 401 height 35
click at [1442, 547] on div "Add new bed" at bounding box center [1458, 546] width 74 height 19
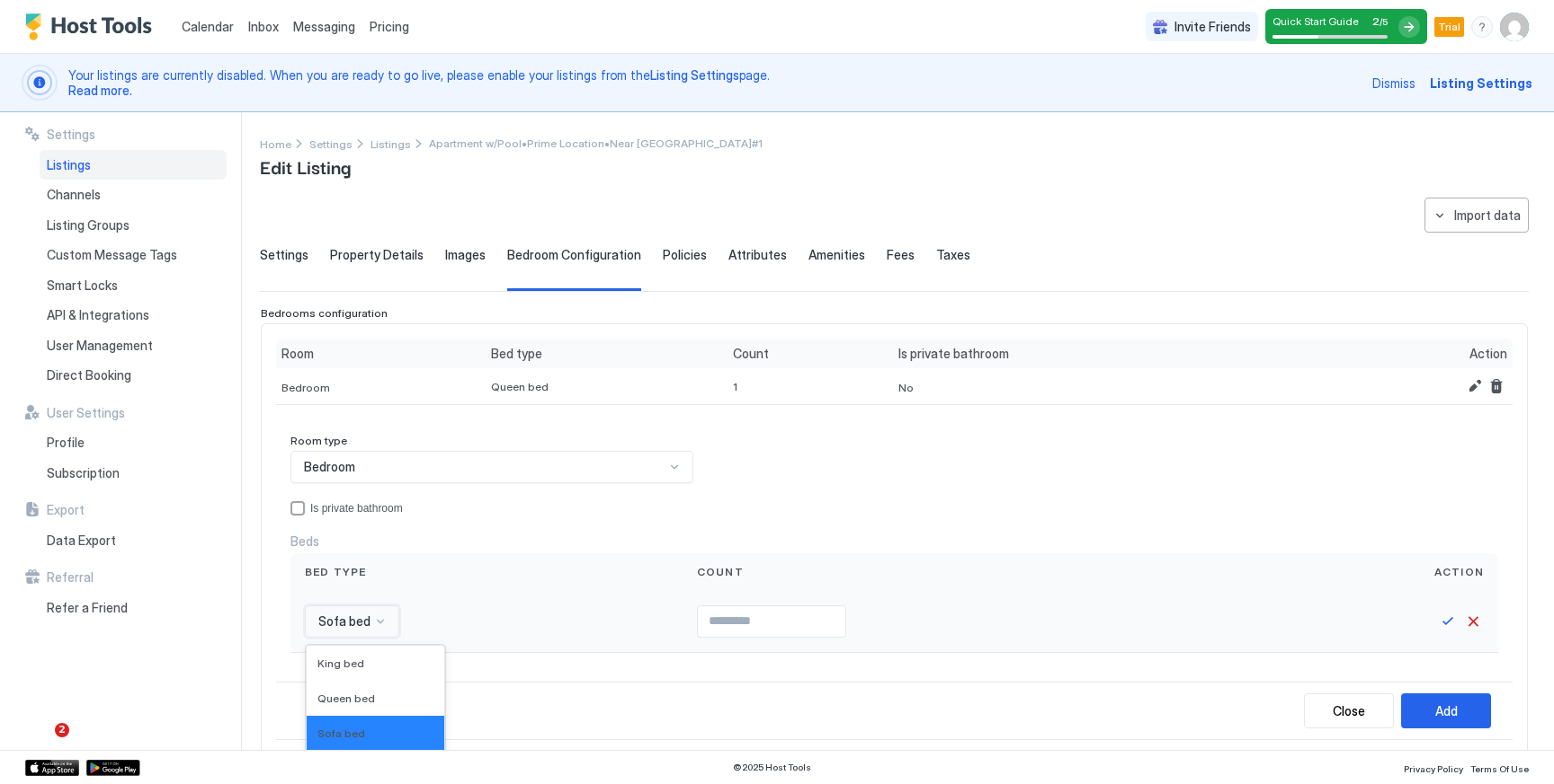
click at [354, 626] on div "Futon, 5 of 16. 16 results available. Use Up and Down to choose options, press …" at bounding box center [351, 622] width 94 height 33
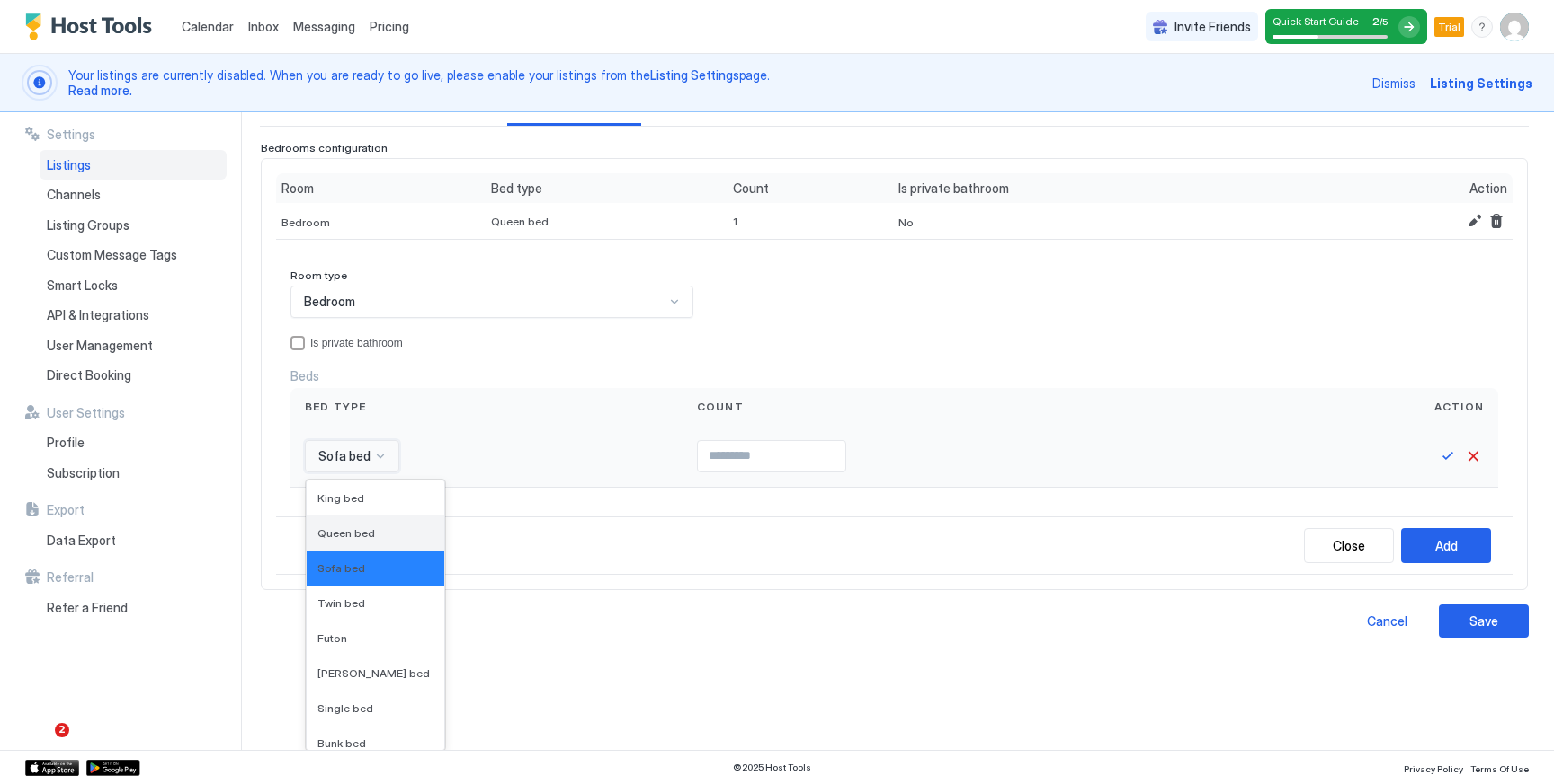
click at [363, 542] on div "Queen bed" at bounding box center [374, 534] width 137 height 35
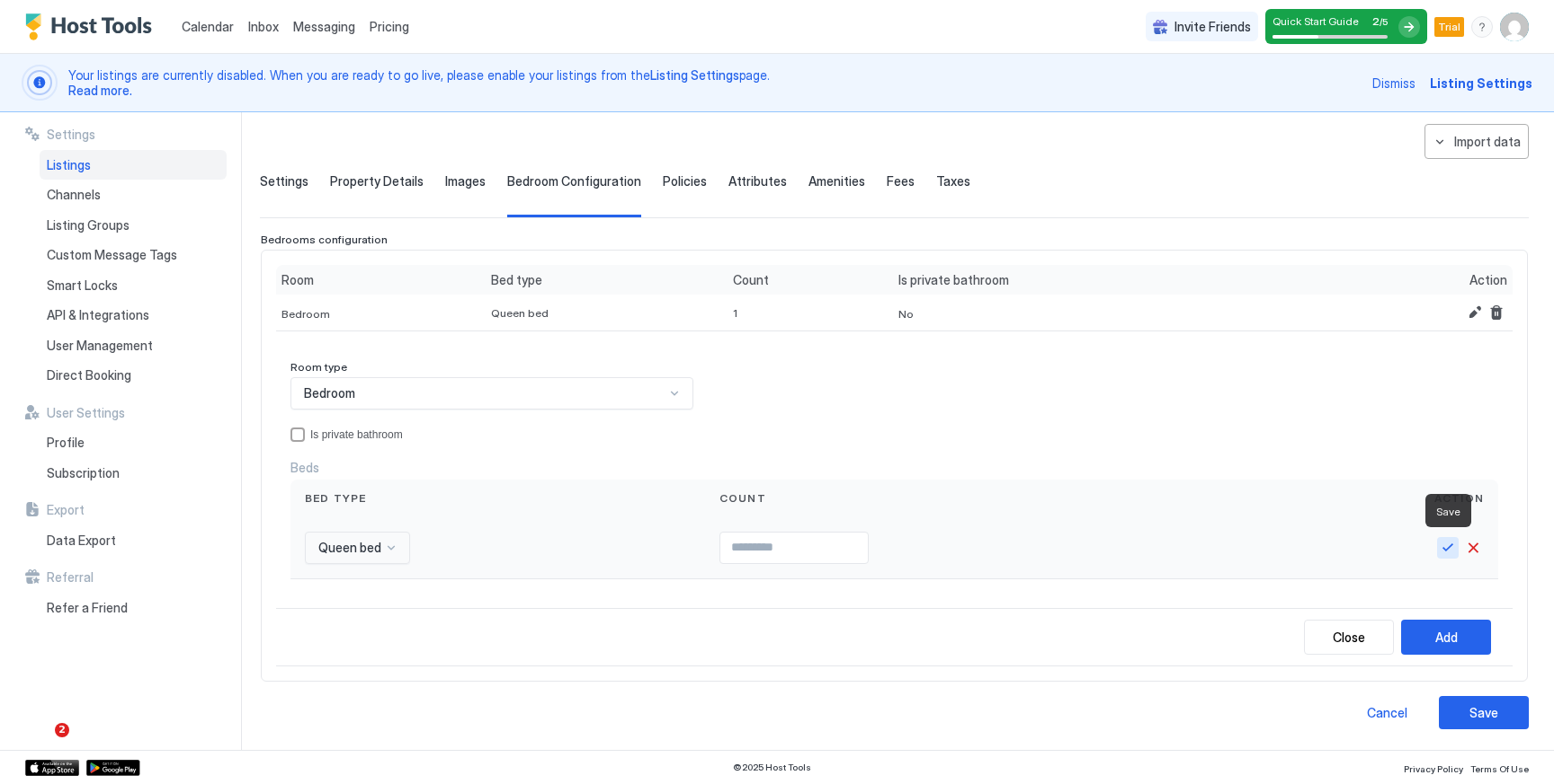
click at [1448, 544] on button "Save" at bounding box center [1447, 548] width 21 height 21
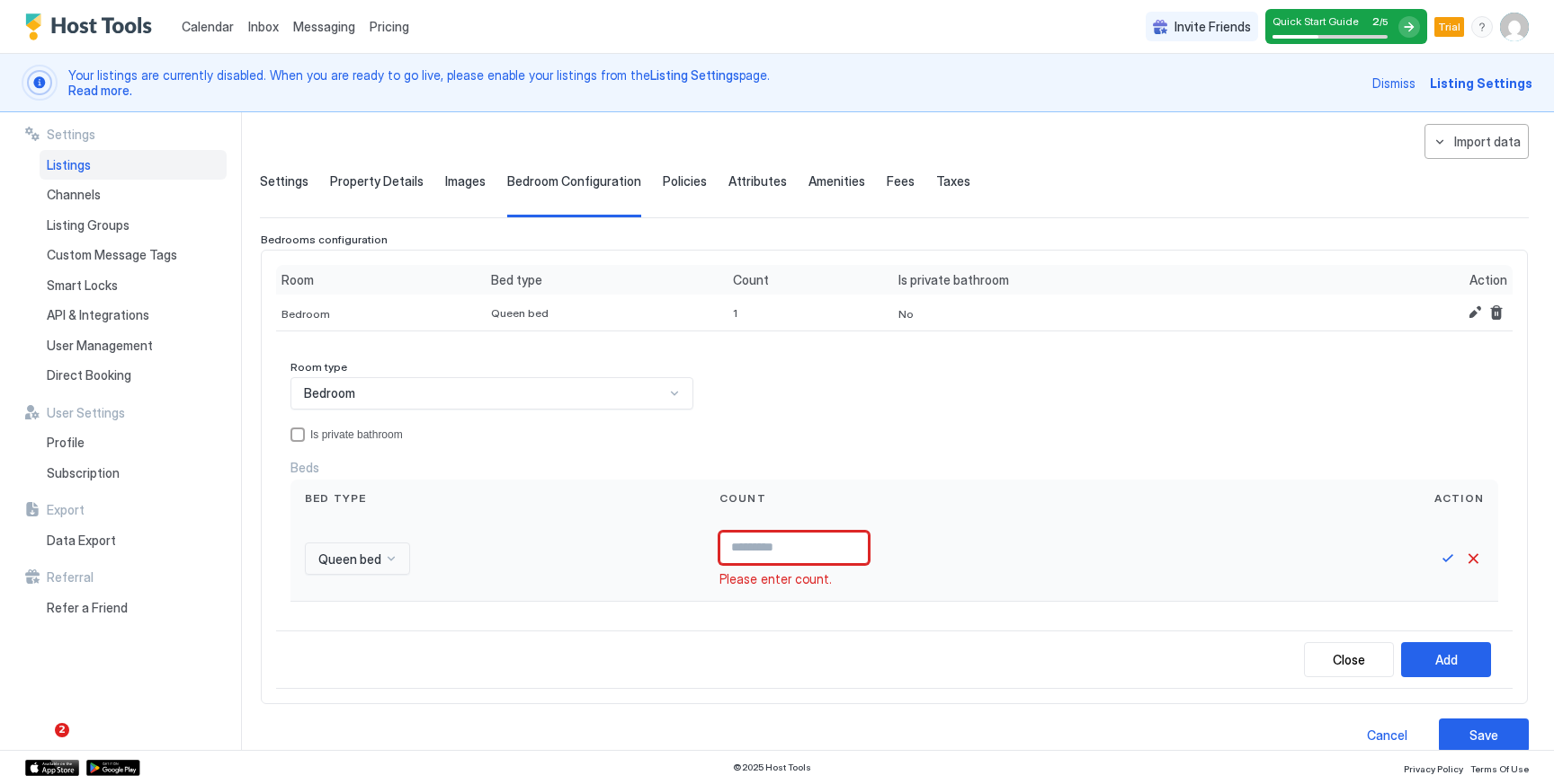
type input "*"
click at [846, 544] on input "*" at bounding box center [794, 548] width 148 height 31
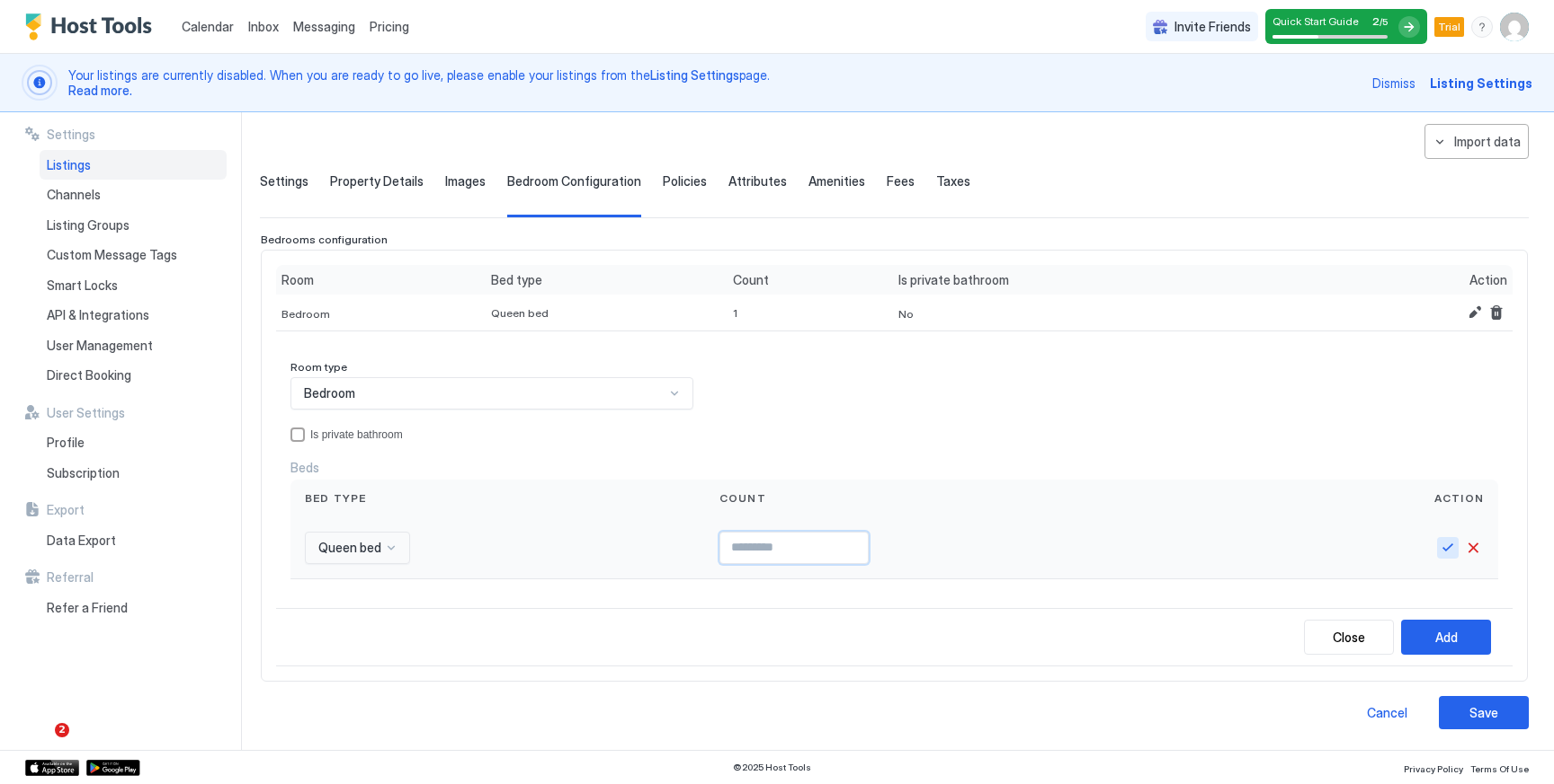
click at [1448, 549] on button "Save" at bounding box center [1447, 548] width 21 height 21
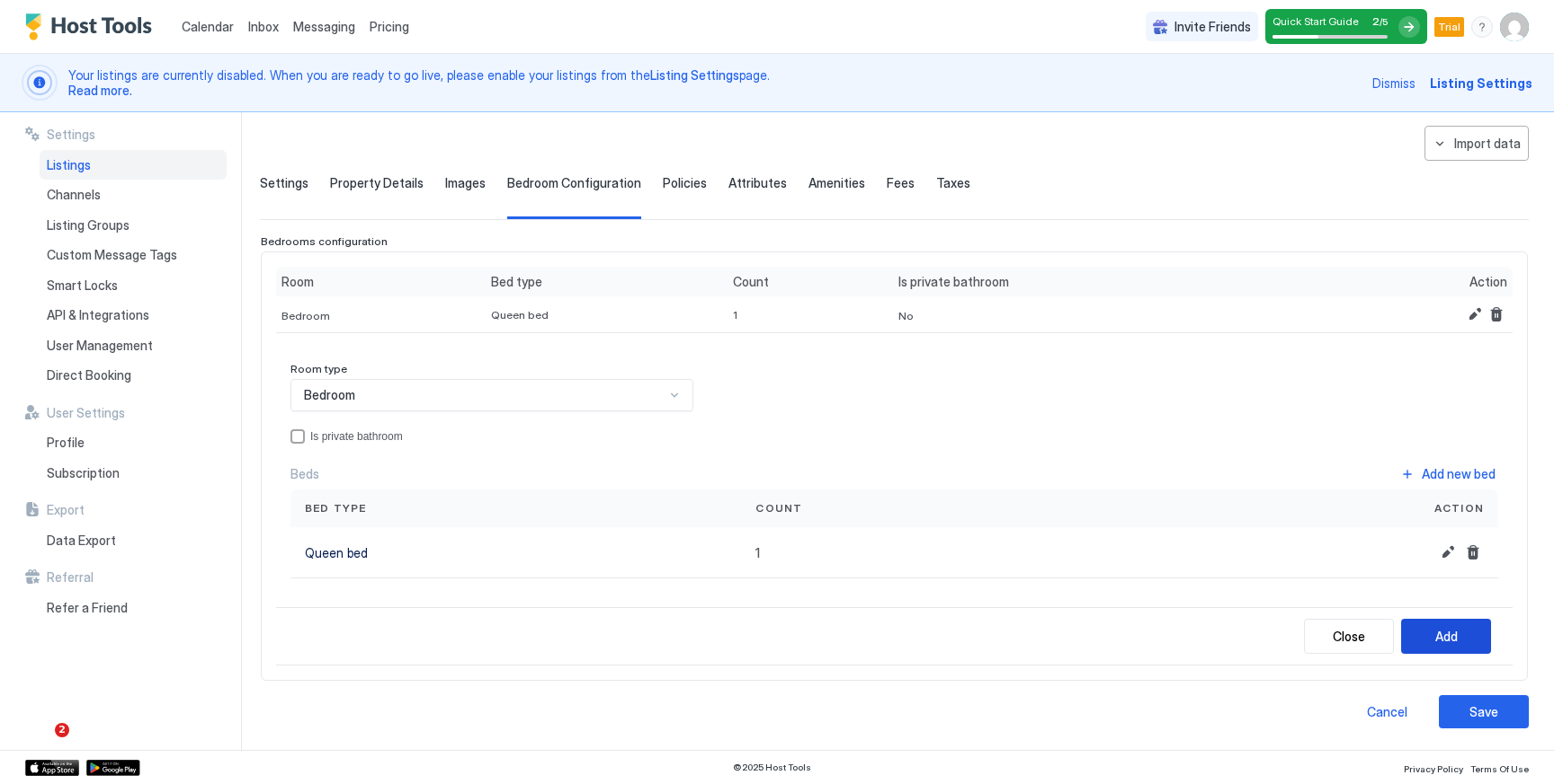
click at [1433, 628] on button "Add" at bounding box center [1446, 637] width 90 height 35
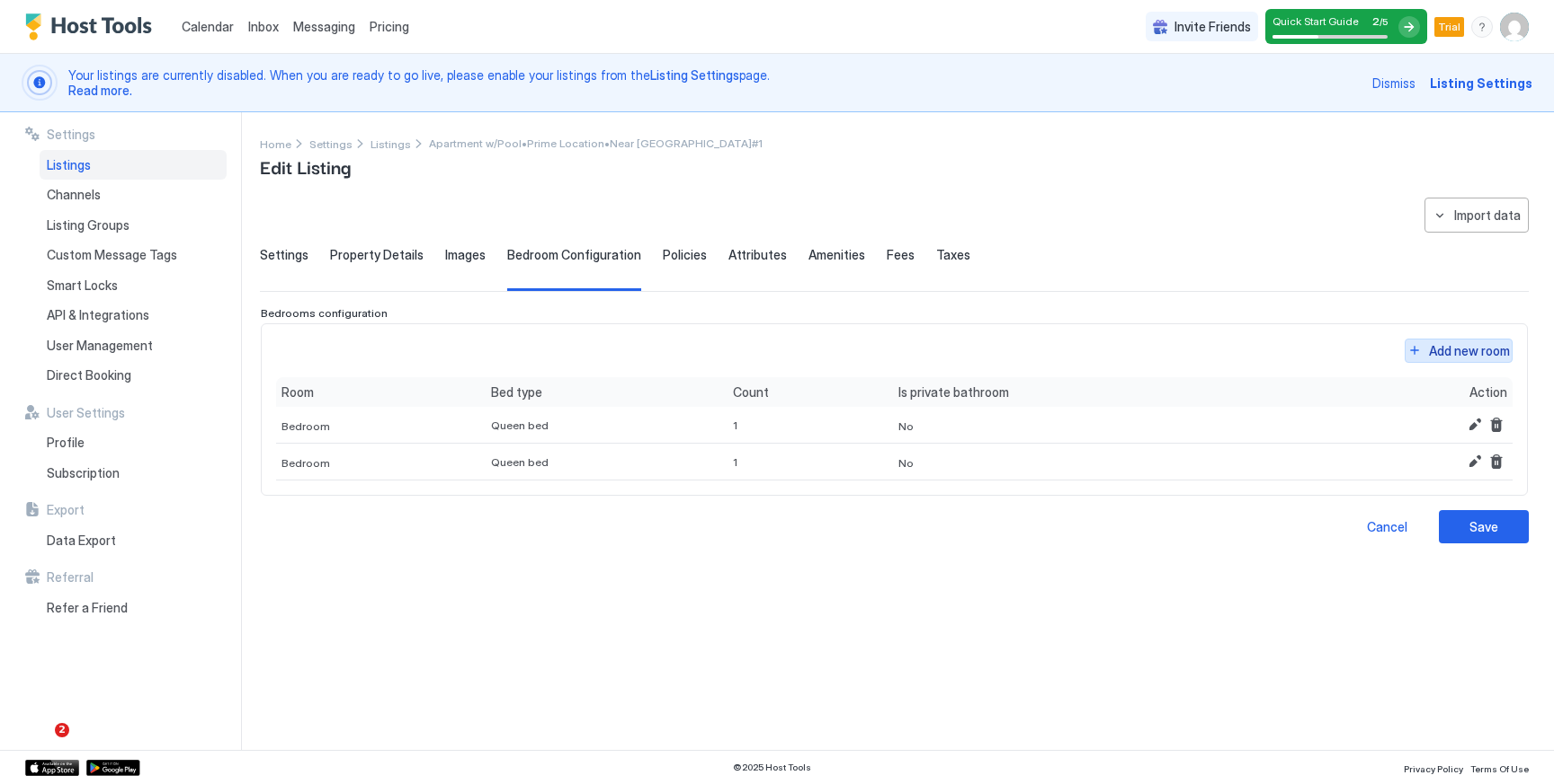
click at [1445, 352] on div "Add new room" at bounding box center [1469, 351] width 81 height 19
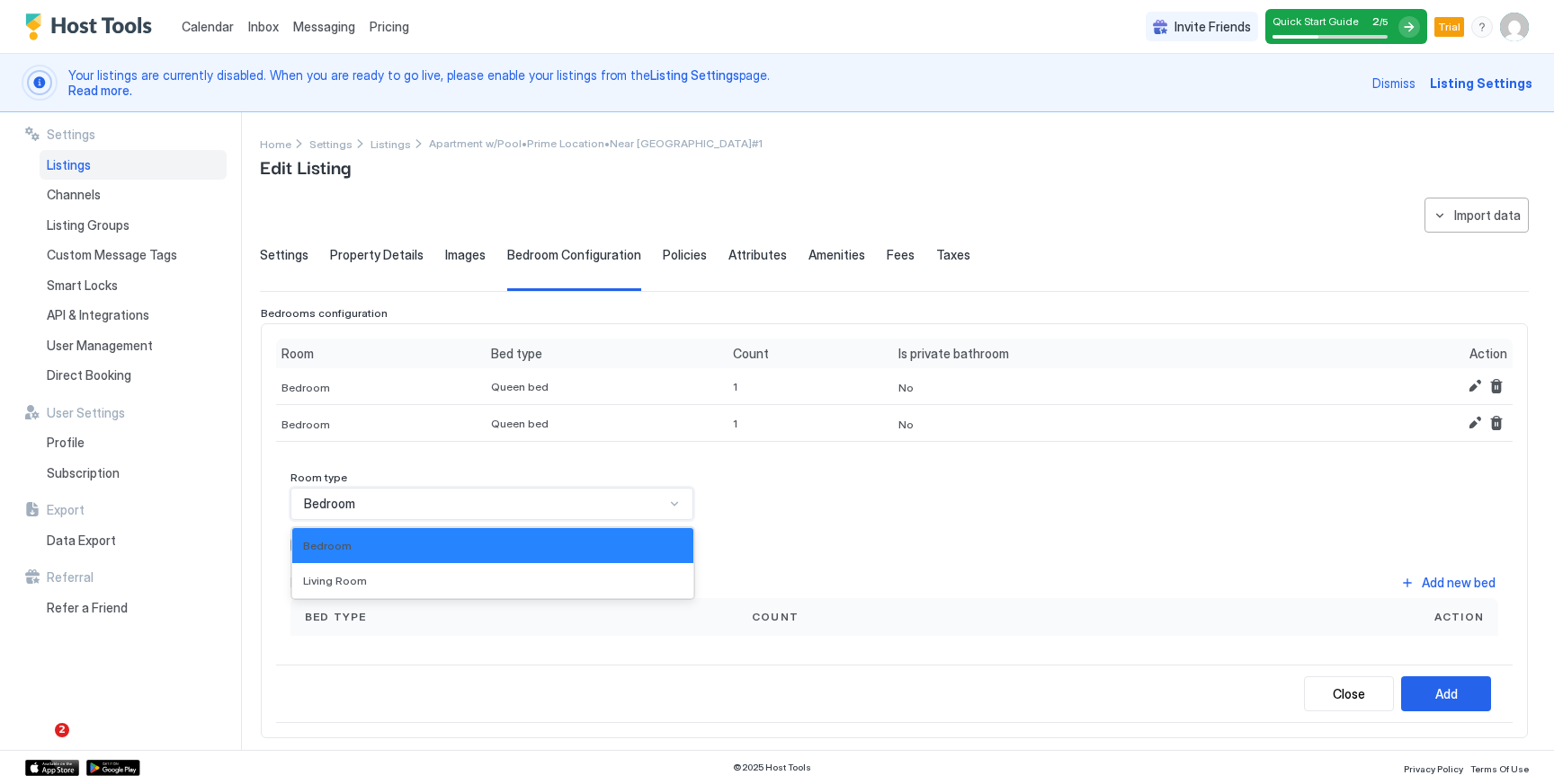
click at [612, 509] on div "Bedroom" at bounding box center [484, 503] width 360 height 16
click at [539, 567] on div "Living Room" at bounding box center [492, 581] width 401 height 35
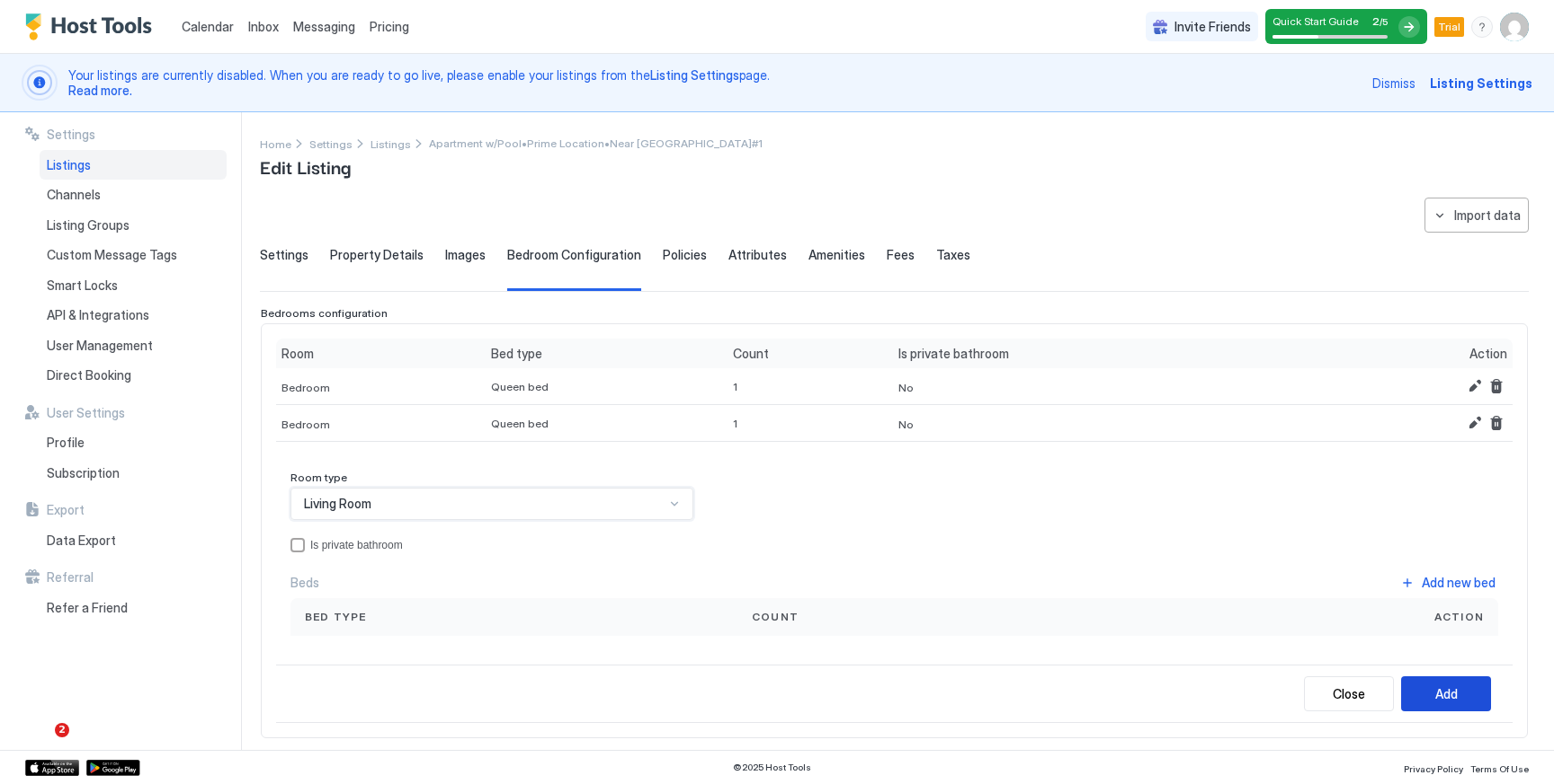
click at [1458, 700] on button "Add" at bounding box center [1446, 694] width 90 height 35
click at [1341, 705] on button "Close" at bounding box center [1349, 718] width 90 height 35
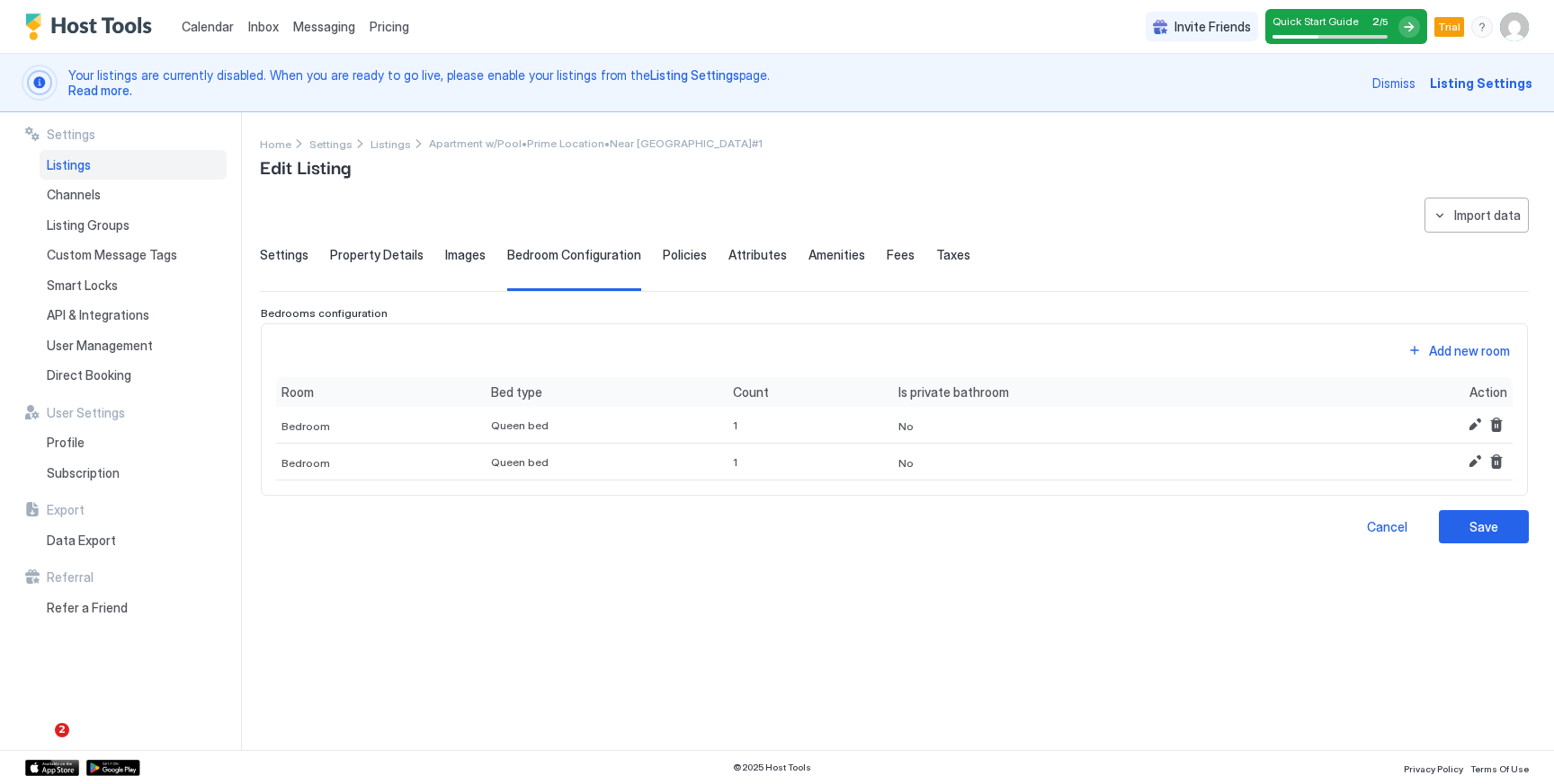
click at [288, 255] on span "Settings" at bounding box center [284, 255] width 49 height 16
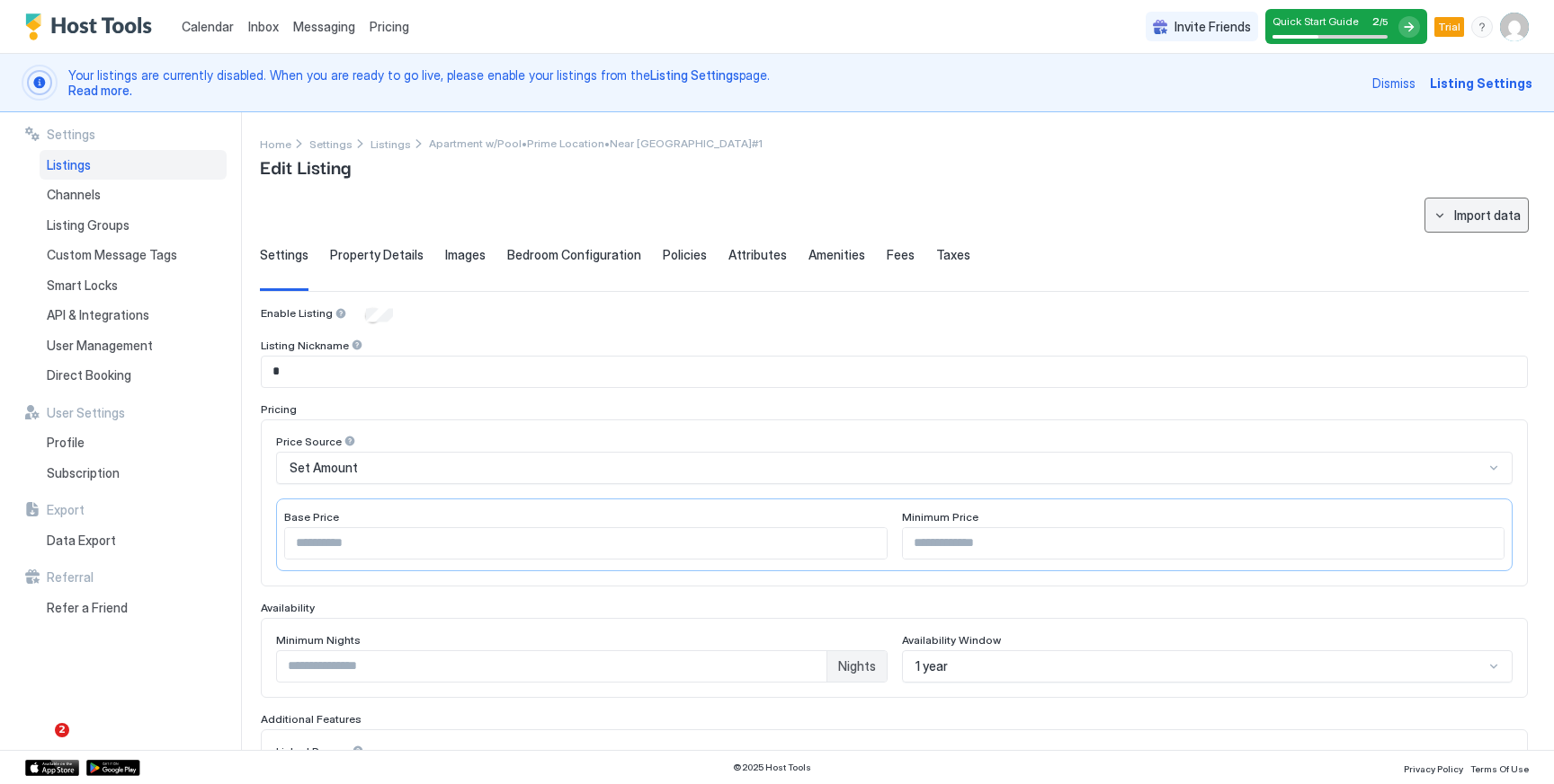
click at [1474, 218] on div "Import data" at bounding box center [1487, 215] width 66 height 19
click at [1368, 218] on div at bounding box center [777, 392] width 1554 height 784
click at [1473, 222] on div "Import data" at bounding box center [1487, 215] width 66 height 19
click at [1296, 264] on div at bounding box center [777, 392] width 1554 height 784
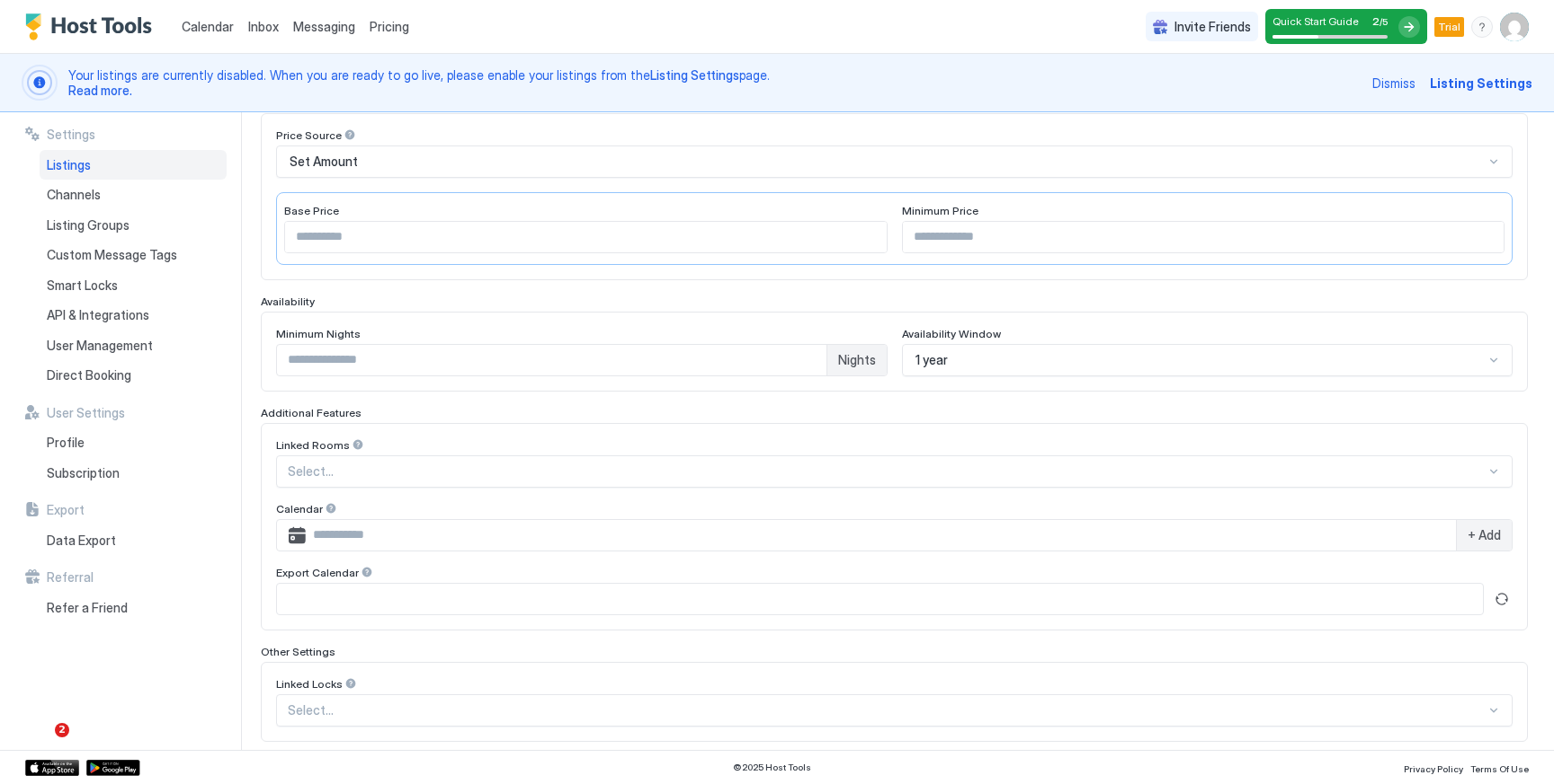
scroll to position [431, 0]
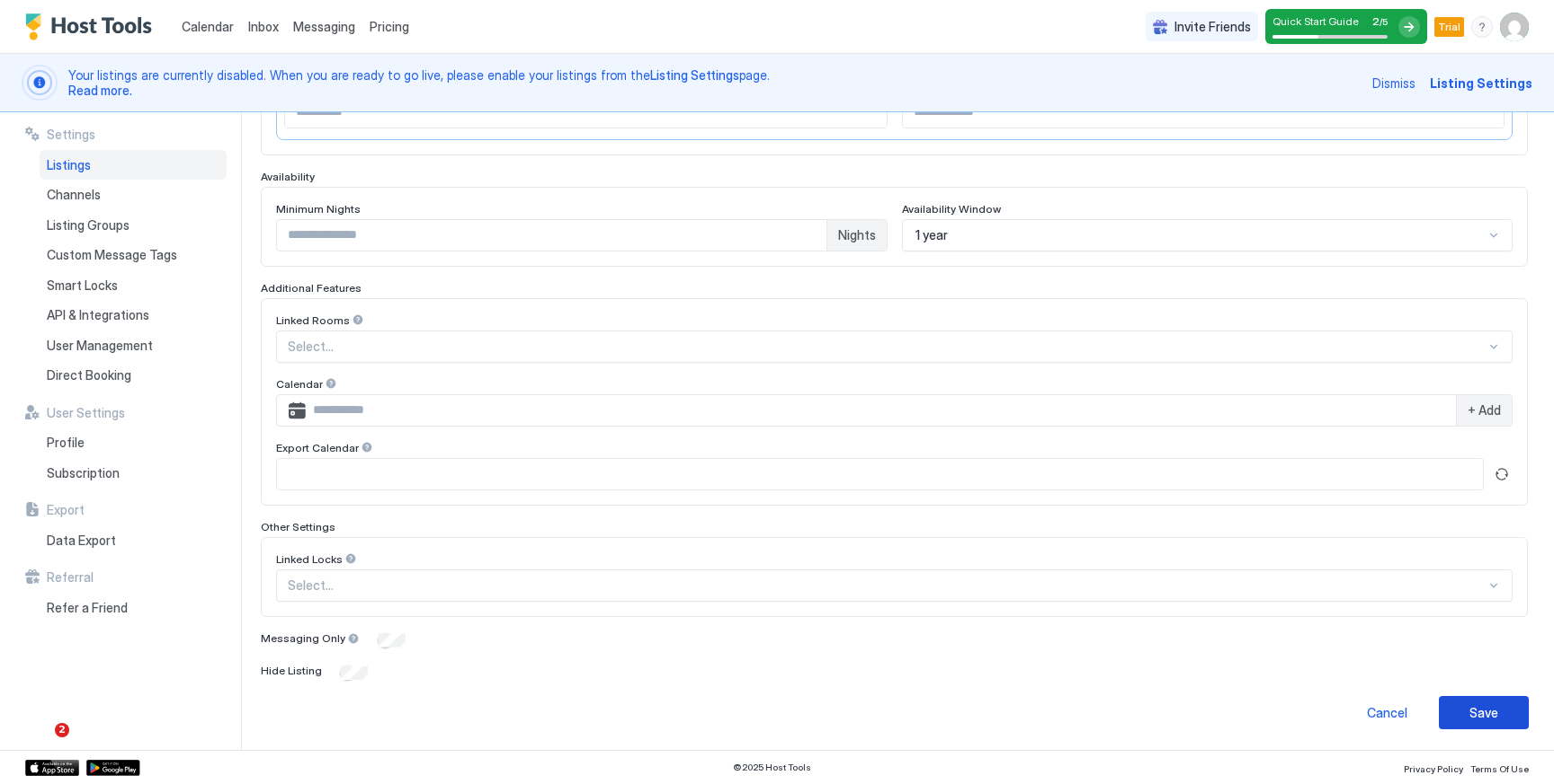
click at [1485, 707] on div "Save" at bounding box center [1483, 713] width 29 height 19
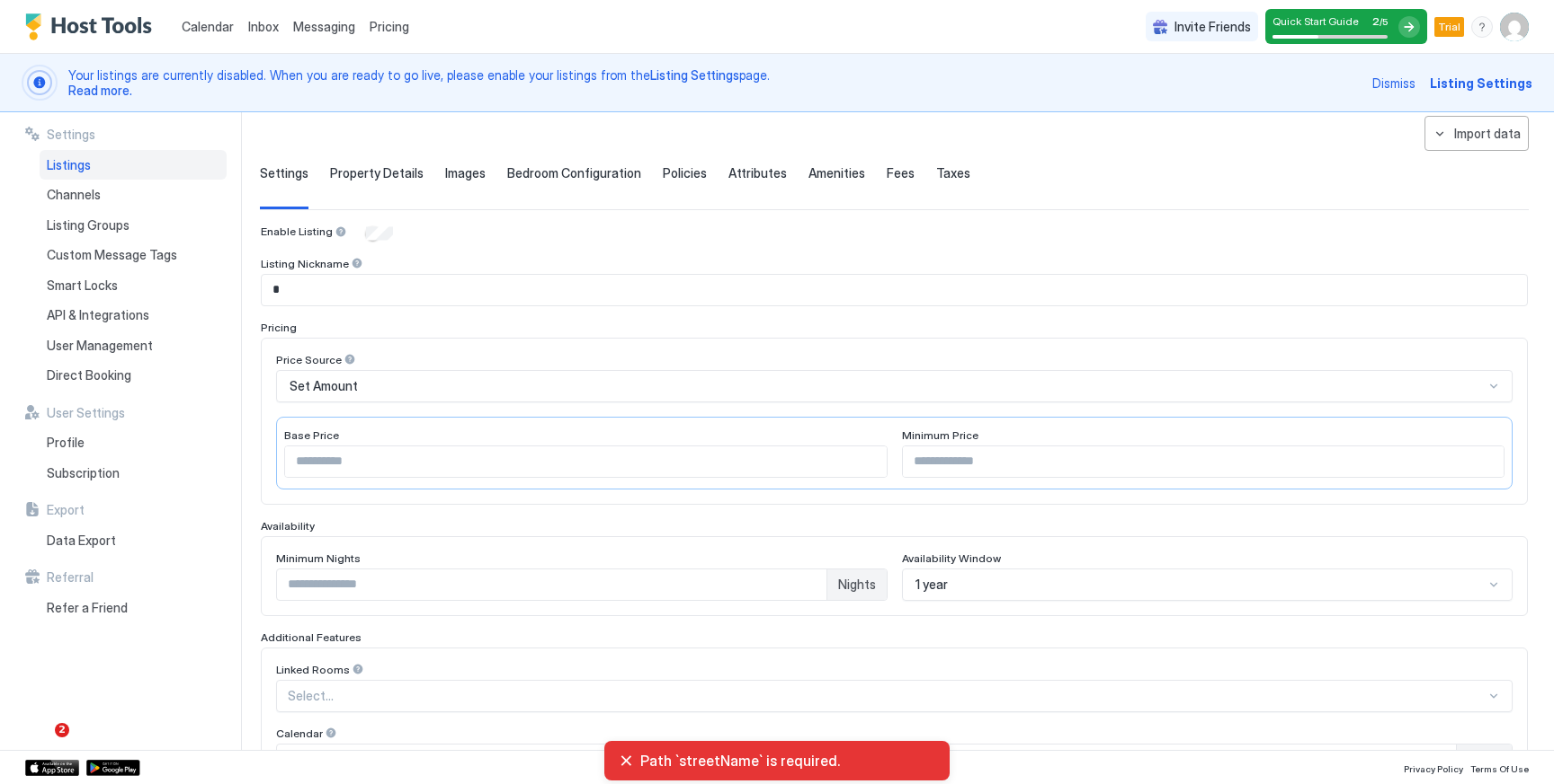
scroll to position [0, 0]
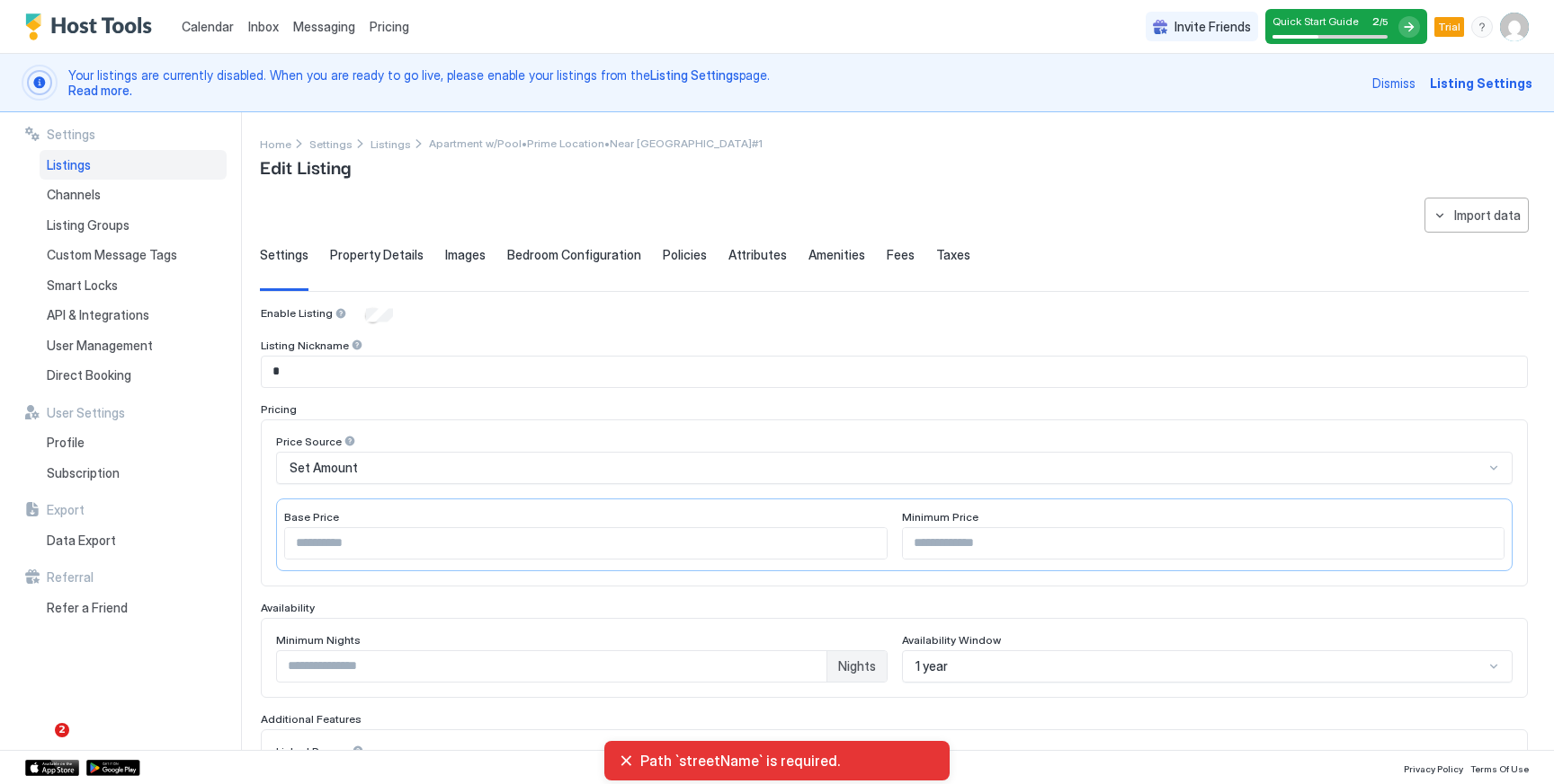
click at [399, 240] on div "**********" at bounding box center [894, 679] width 1268 height 963
click at [390, 251] on span "Property Details" at bounding box center [376, 255] width 93 height 16
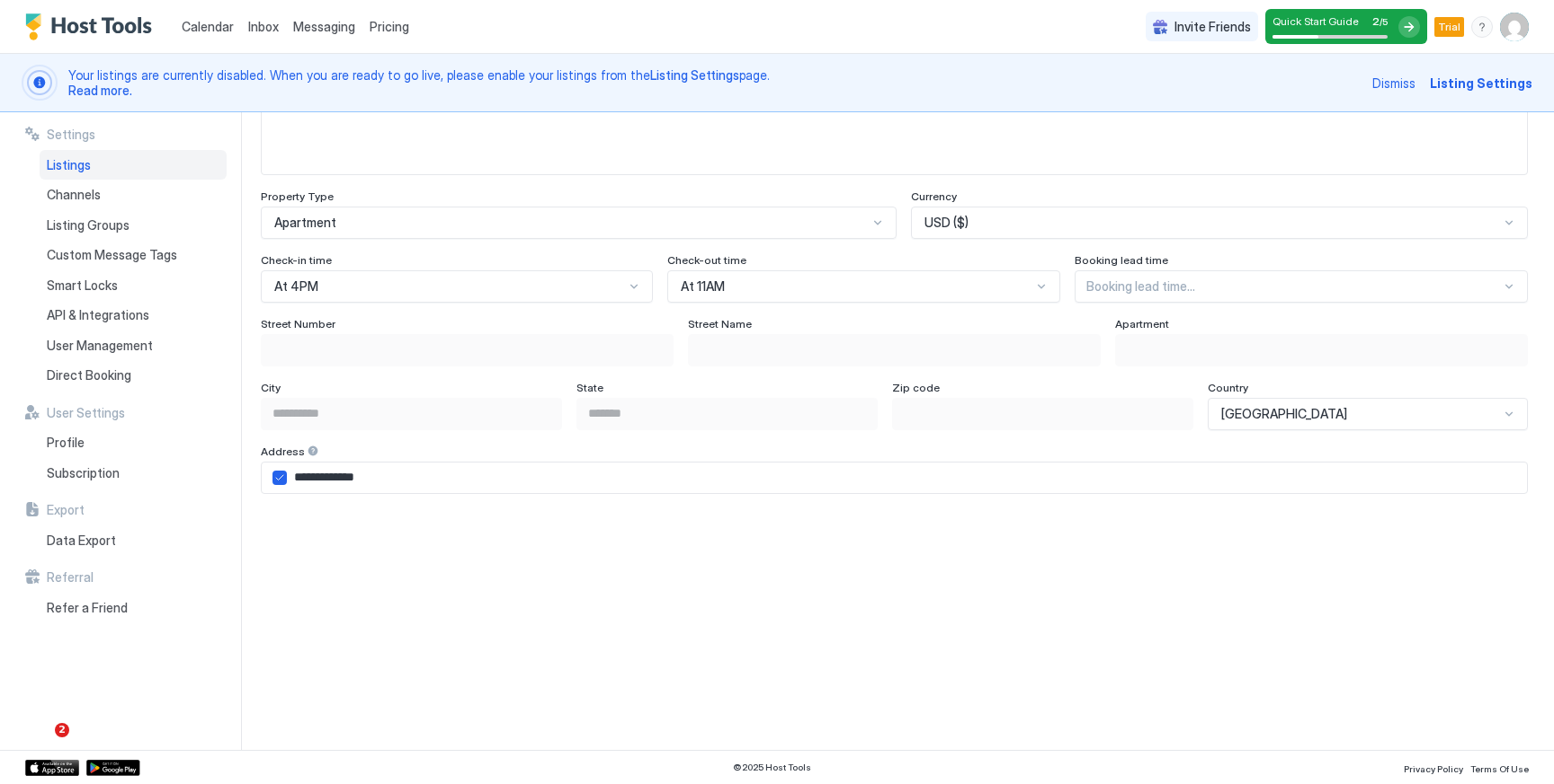
scroll to position [1039, 0]
click at [761, 329] on div "Street Name" at bounding box center [895, 323] width 413 height 17
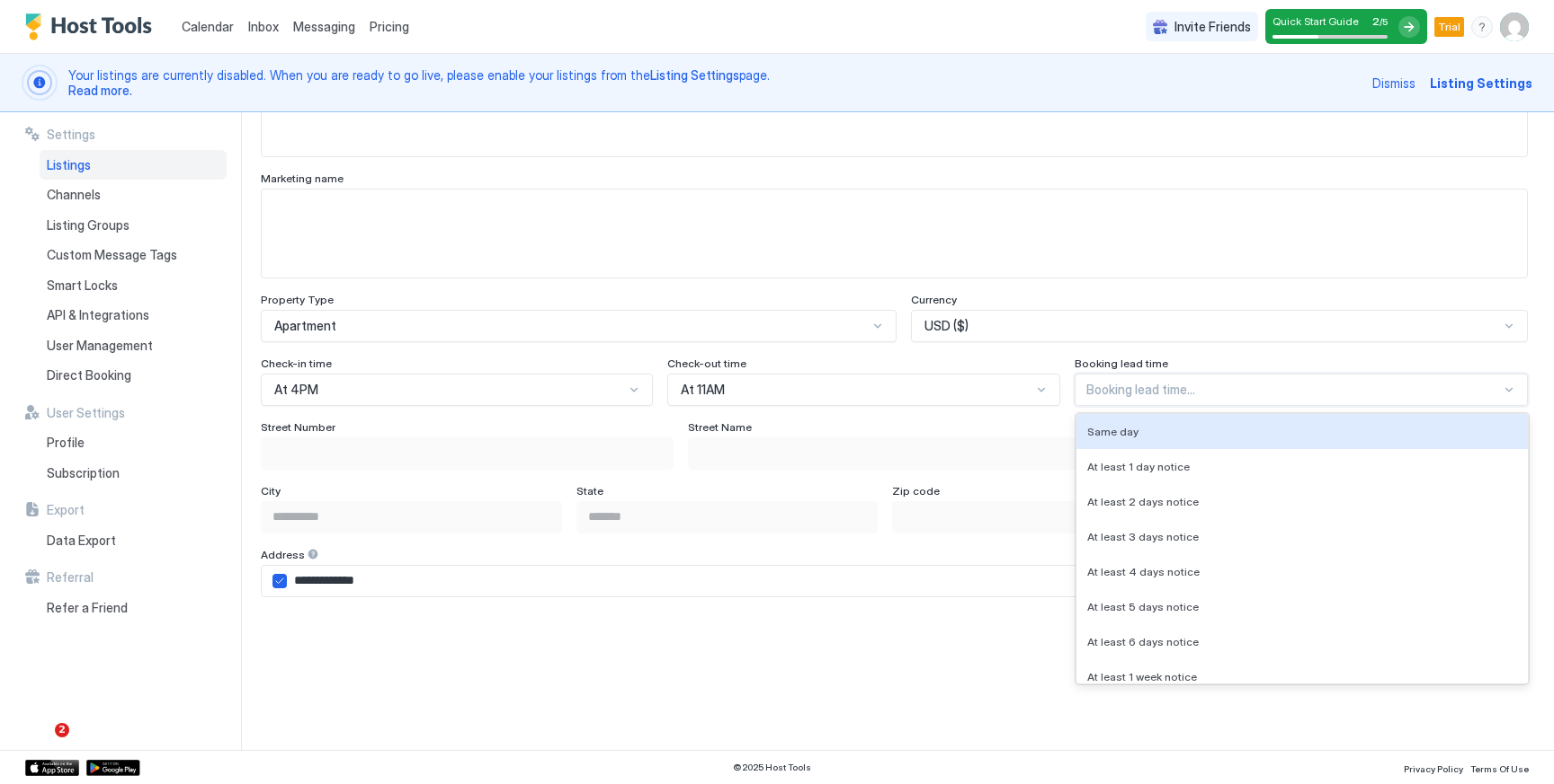
scroll to position [986, 0]
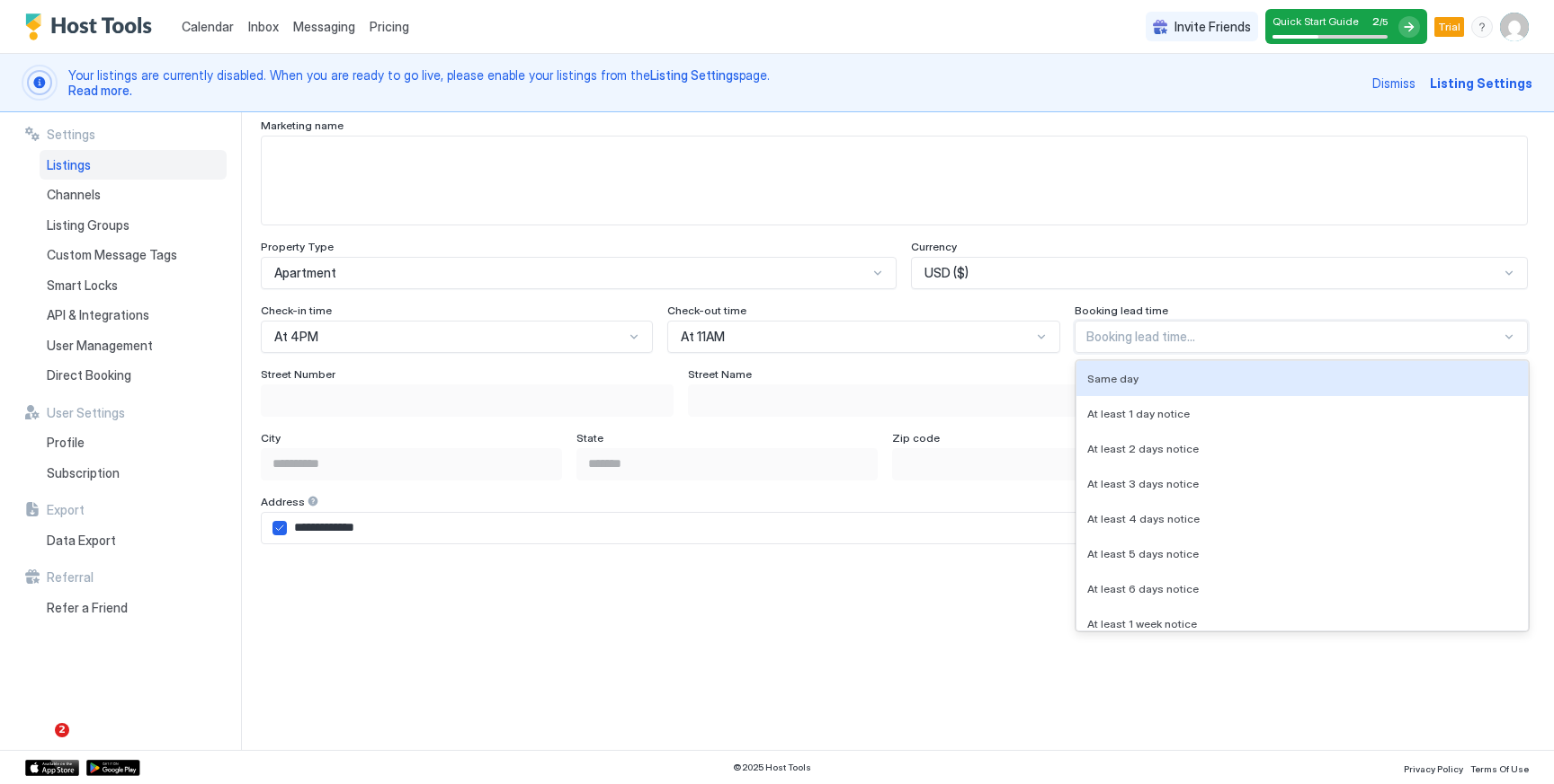
click at [1125, 353] on div "Same day, 1 of 8. 8 results available. Use Up and Down to choose options, press…" at bounding box center [1301, 337] width 453 height 33
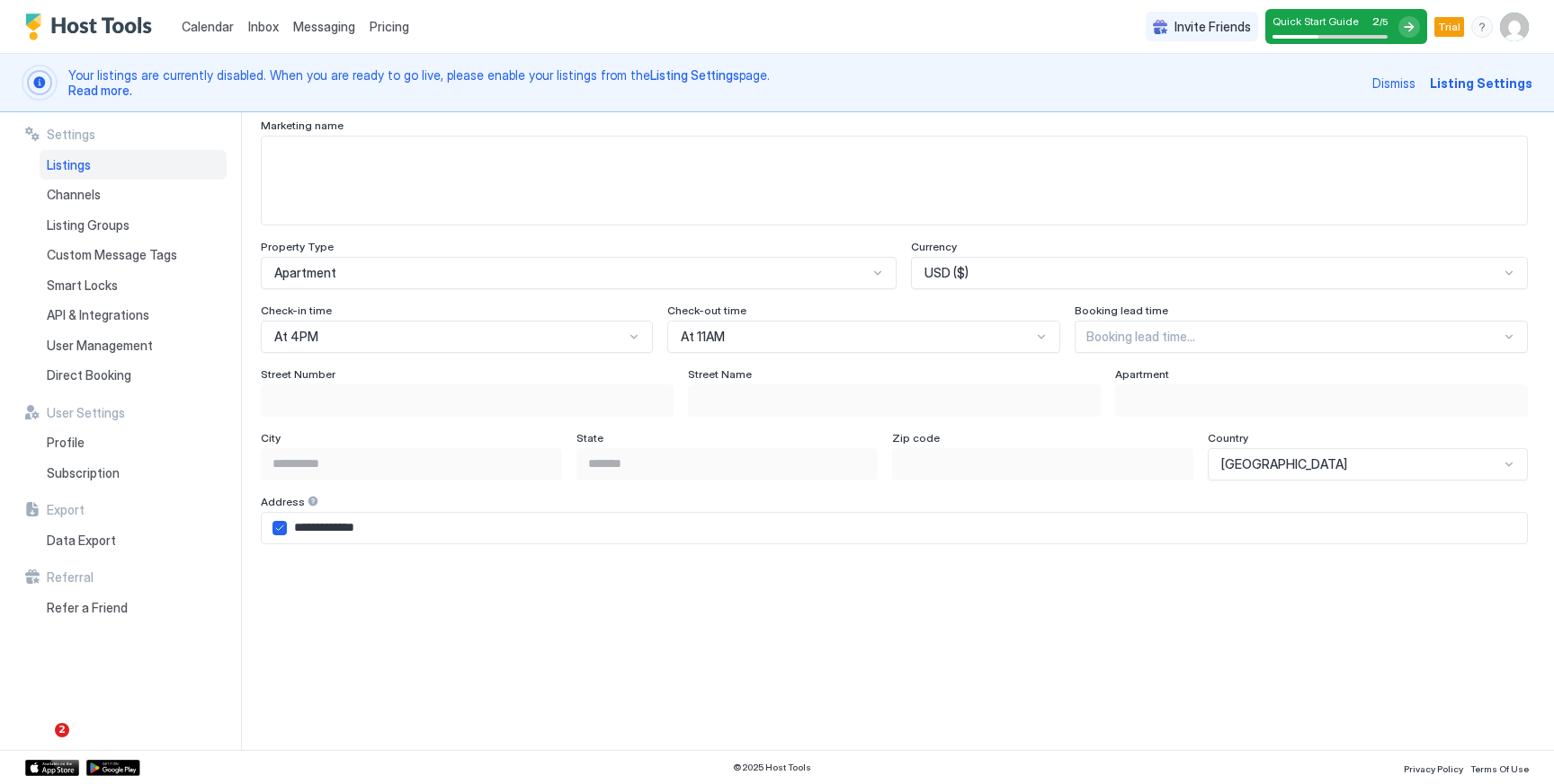
click at [1026, 382] on div "Street Name" at bounding box center [895, 376] width 413 height 17
click at [574, 383] on div "Street Number" at bounding box center [467, 376] width 413 height 17
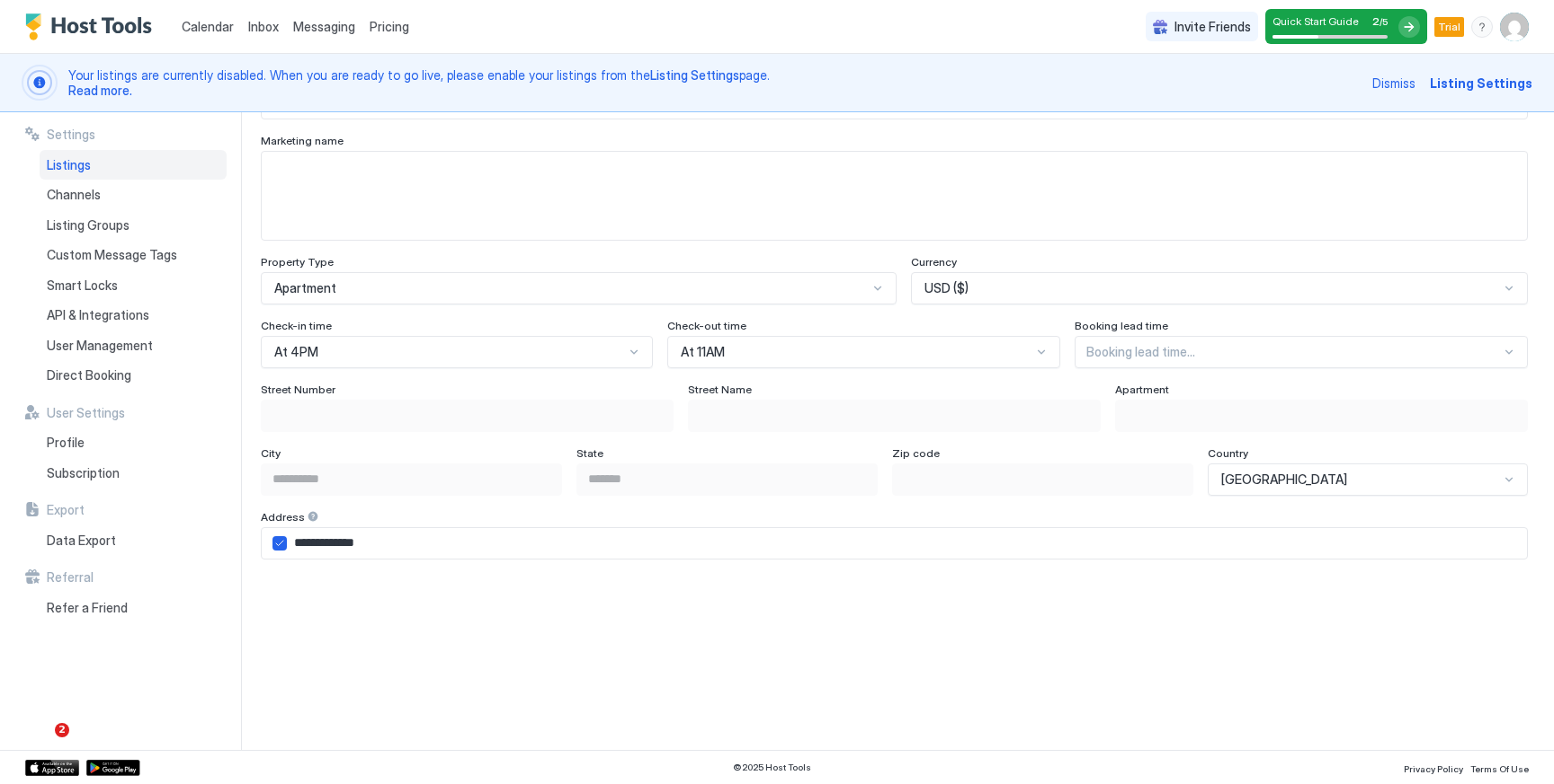
scroll to position [964, 0]
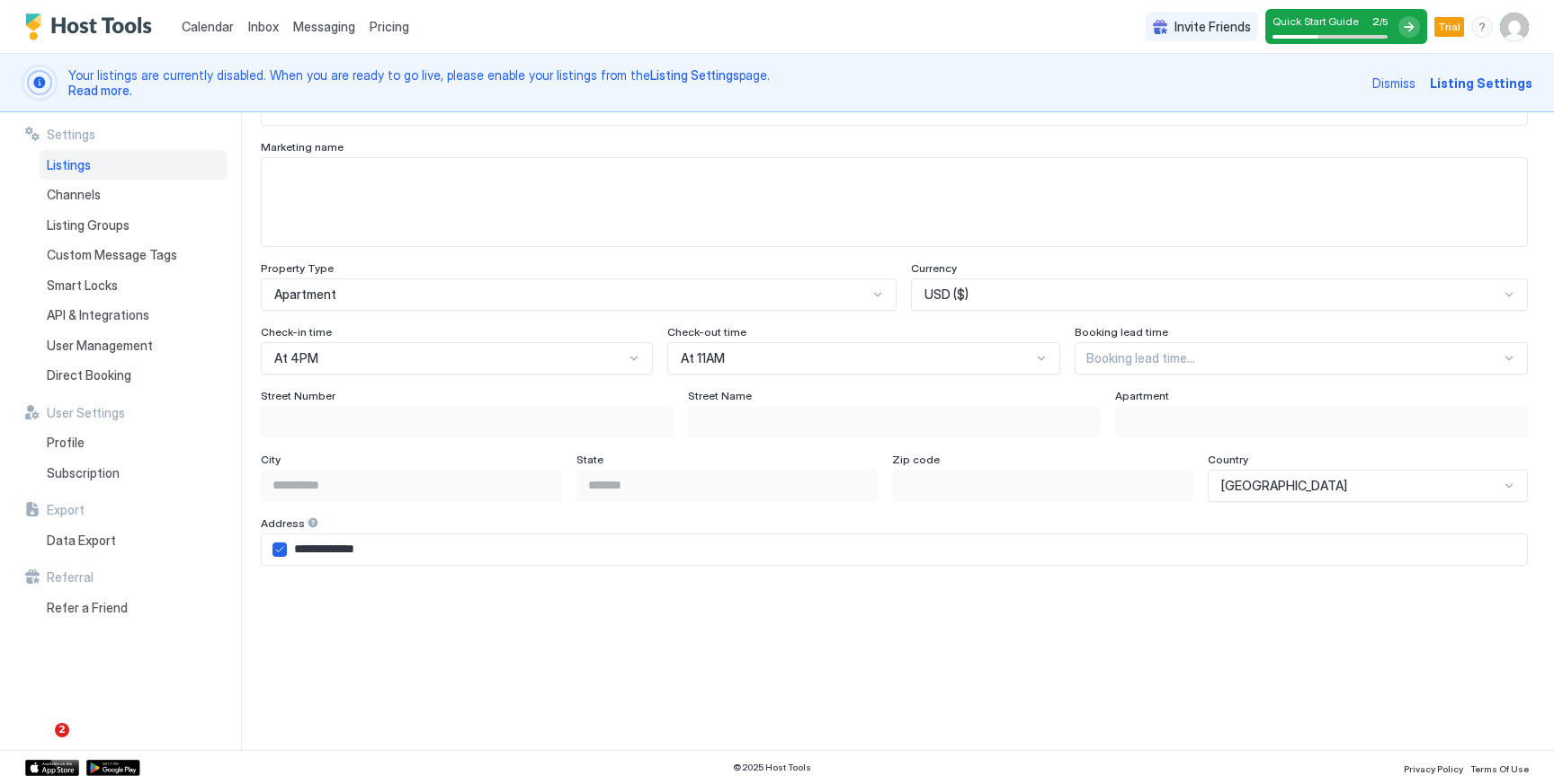
click at [287, 548] on input "**********" at bounding box center [907, 550] width 1240 height 31
click at [278, 548] on icon "airbnbAddress" at bounding box center [280, 550] width 11 height 11
click at [278, 548] on div "airbnbAddress" at bounding box center [279, 550] width 14 height 14
click at [569, 548] on input "**********" at bounding box center [907, 549] width 1240 height 31
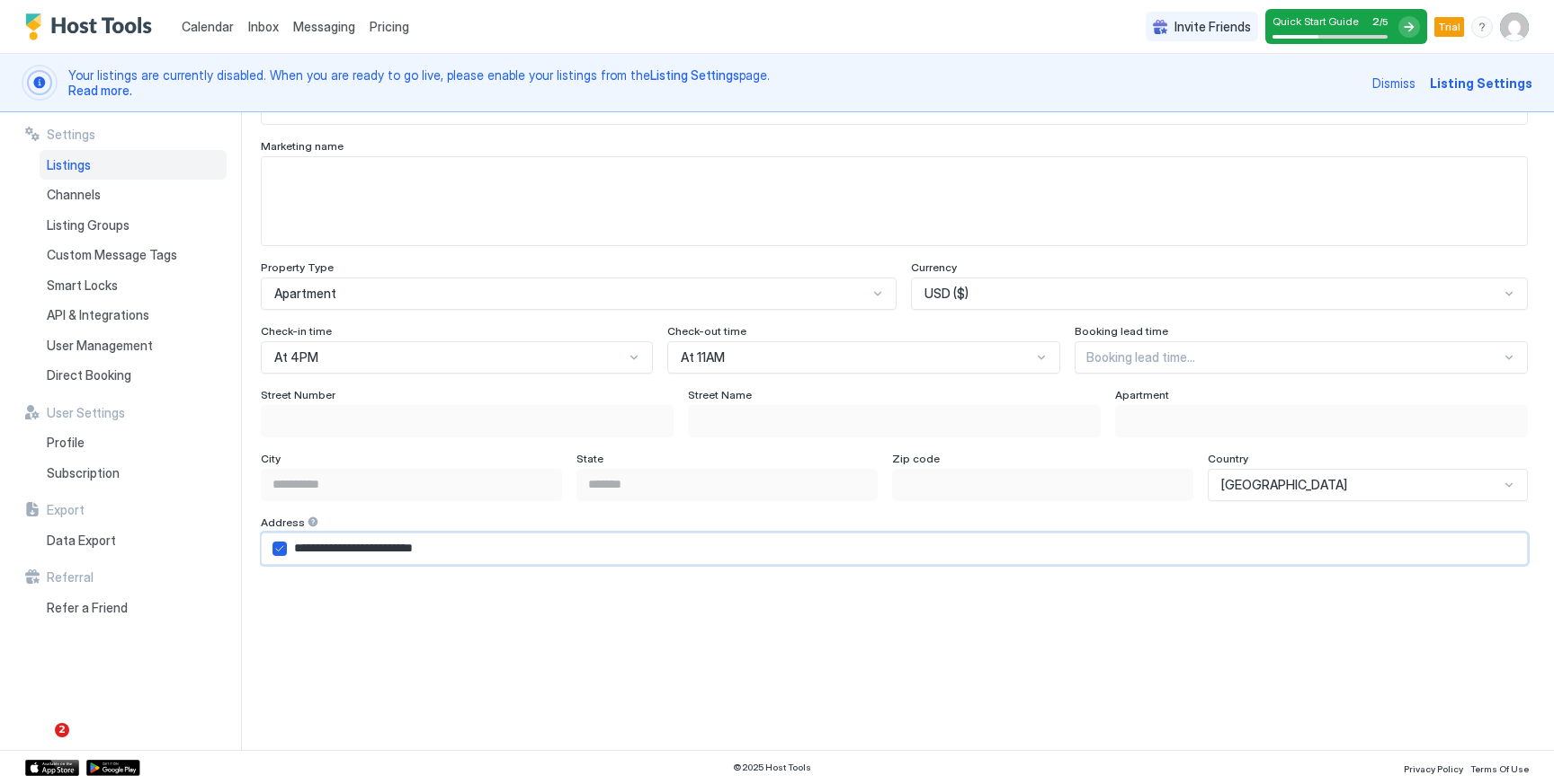
click at [569, 548] on input "**********" at bounding box center [907, 549] width 1240 height 31
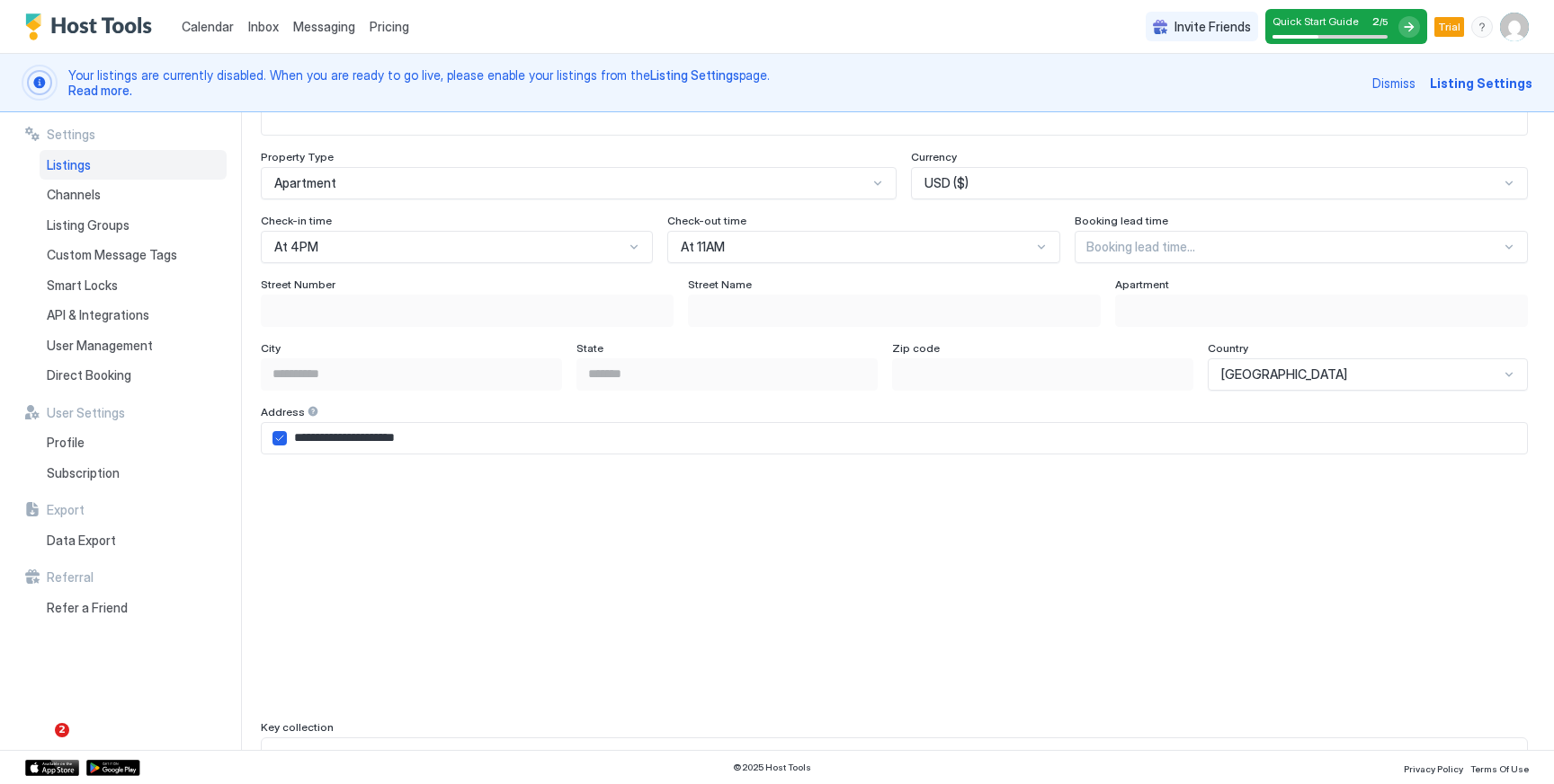
scroll to position [1069, 0]
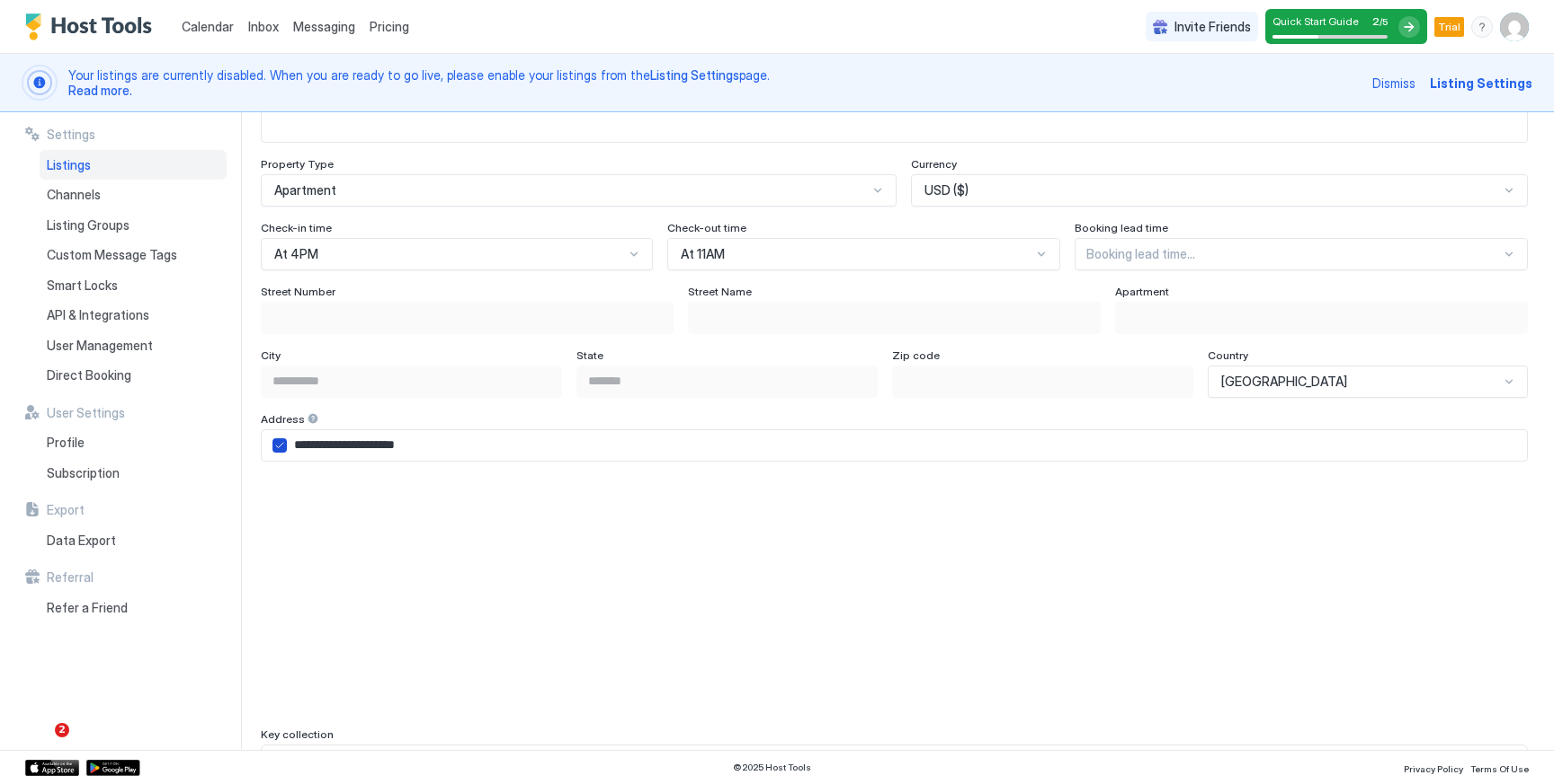
click at [277, 446] on icon "airbnbAddress" at bounding box center [280, 446] width 7 height 6
type input "**********"
click at [771, 321] on input "Input Field" at bounding box center [894, 317] width 411 height 31
type input "*"
type input "**********"
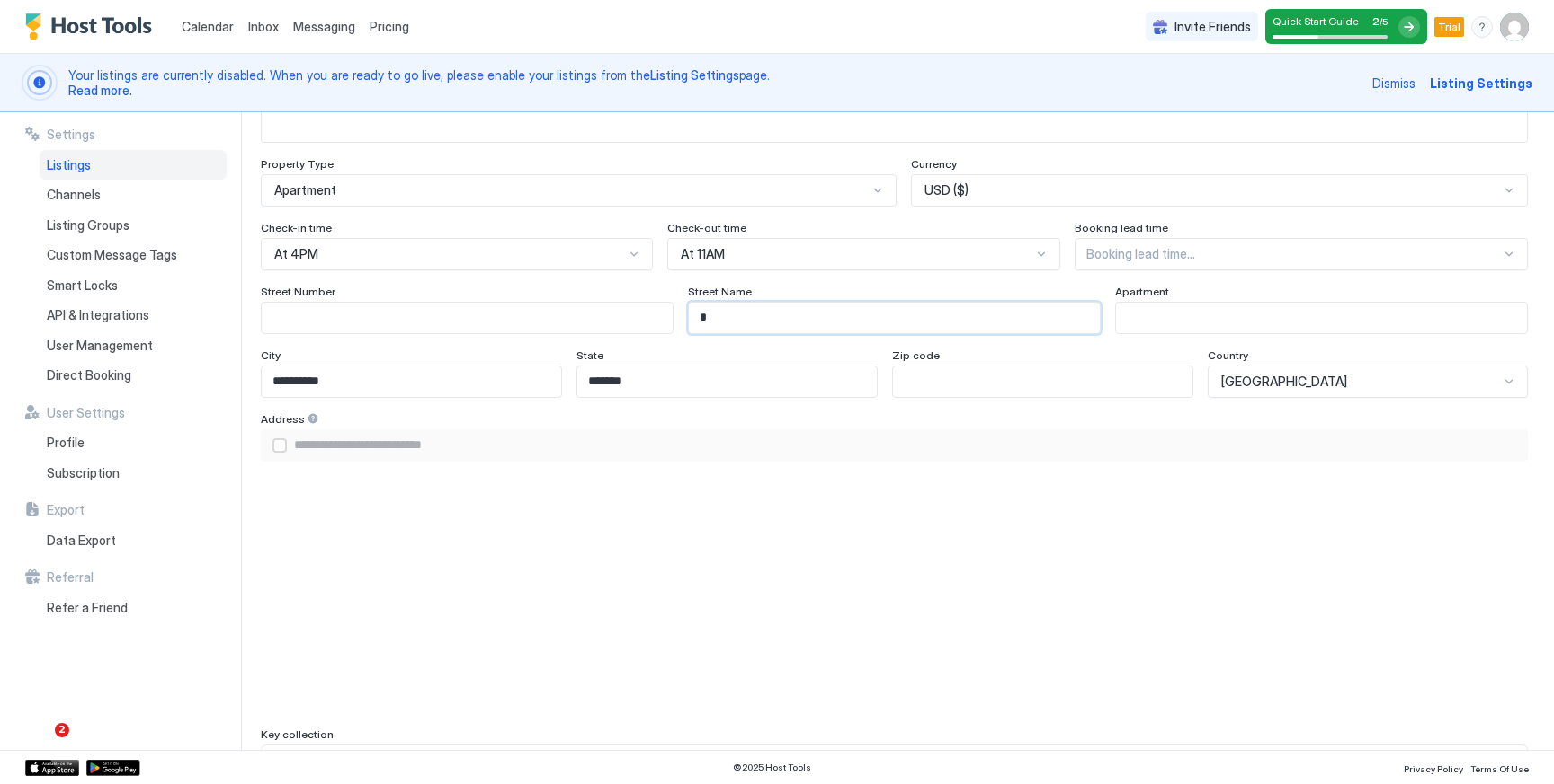
type input "**"
type input "**********"
type input "***"
type input "**********"
type input "****"
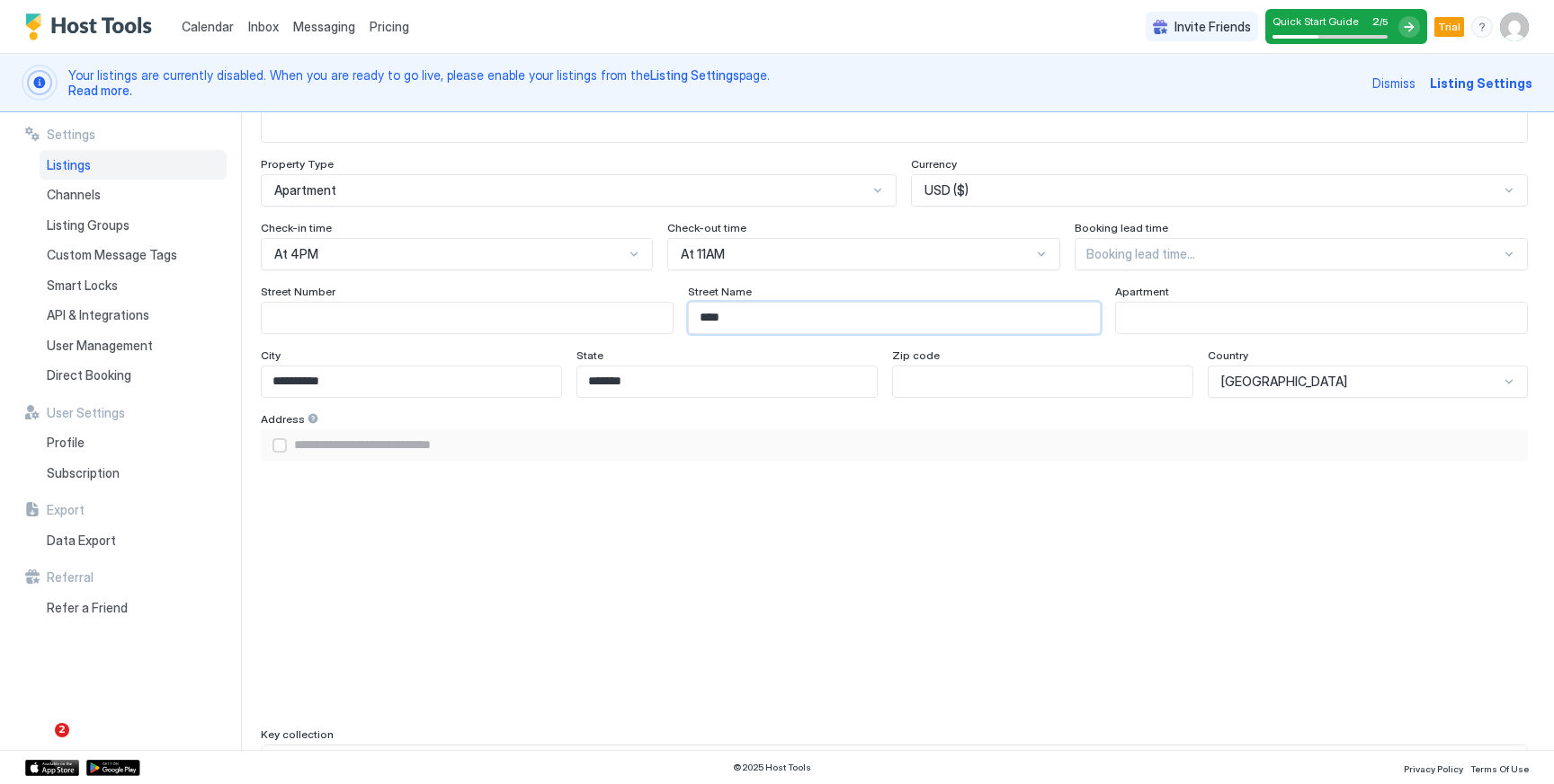
type input "**********"
type input "******"
type input "**********"
type input "*******"
type input "**********"
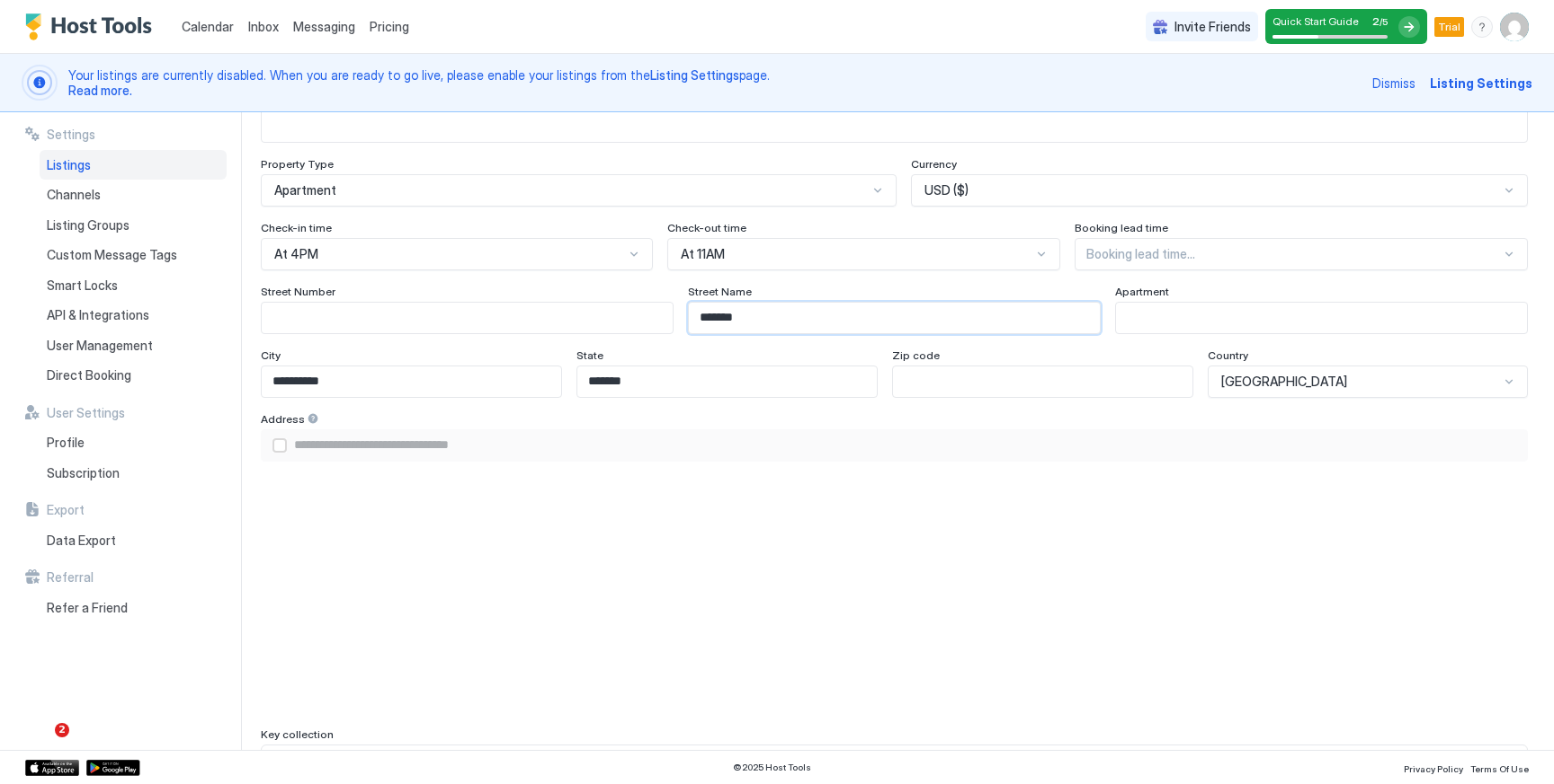
type input "********"
type input "**********"
type input "*********"
type input "**********"
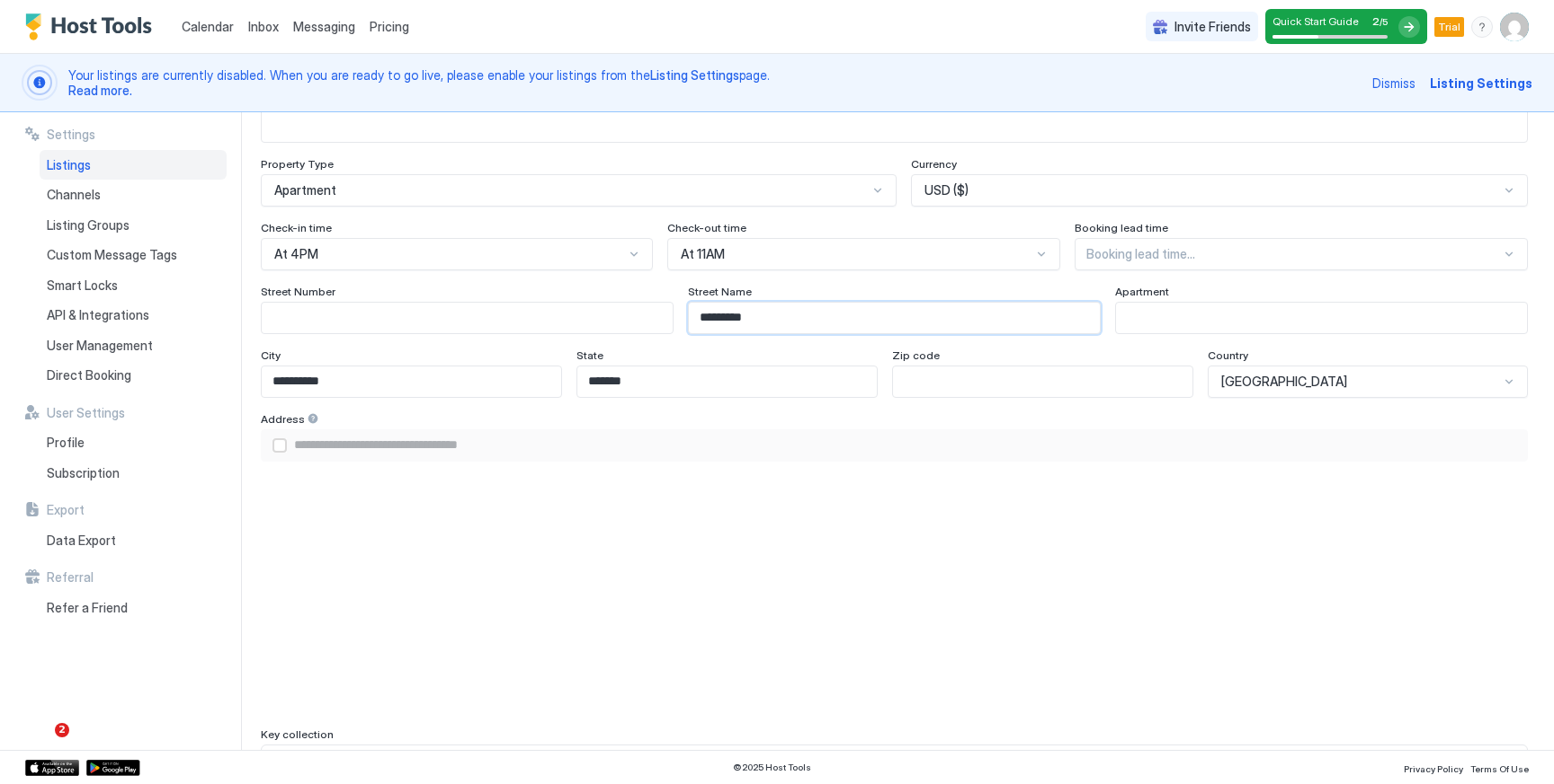
type input "**********"
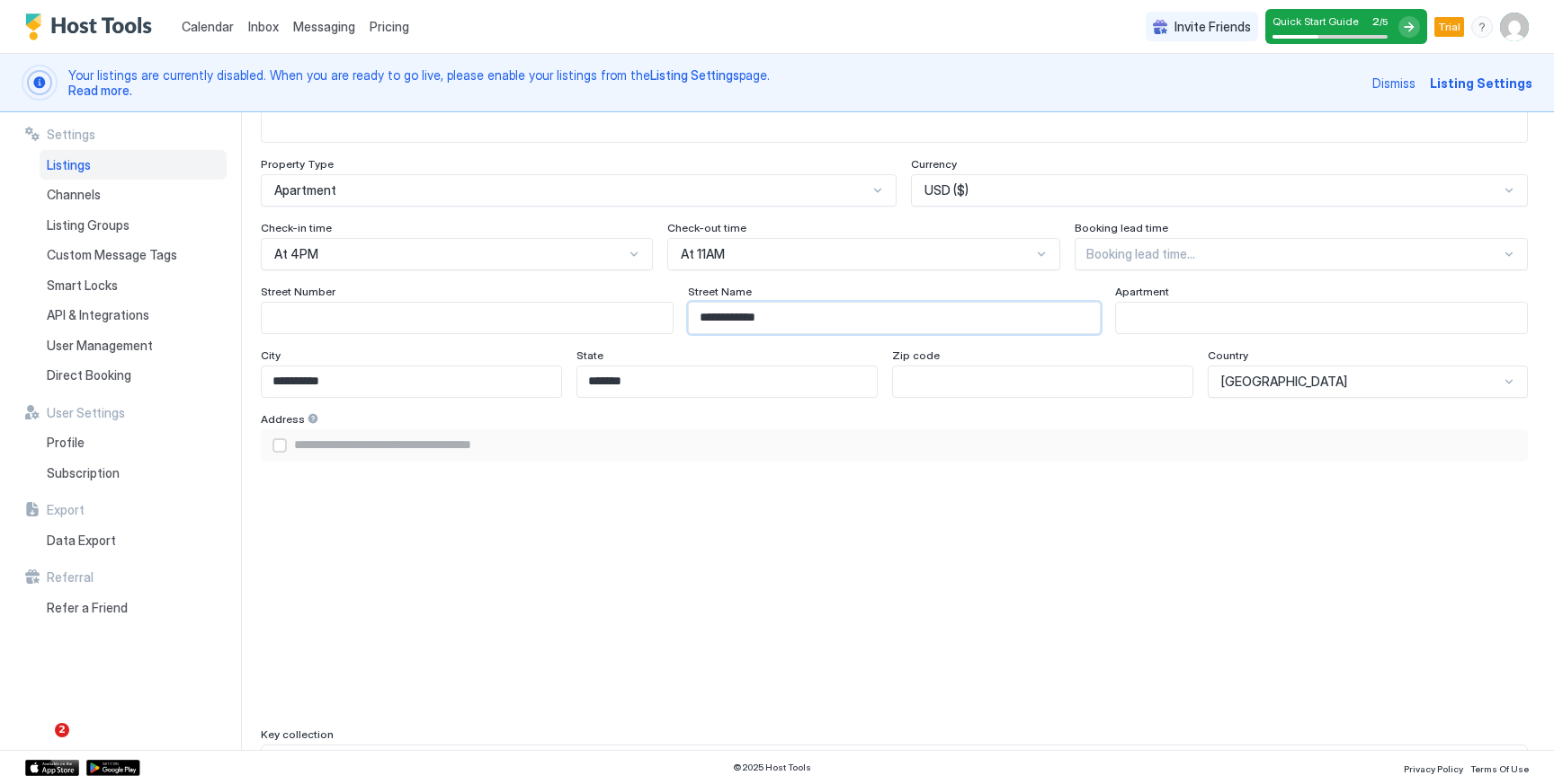
type input "**********"
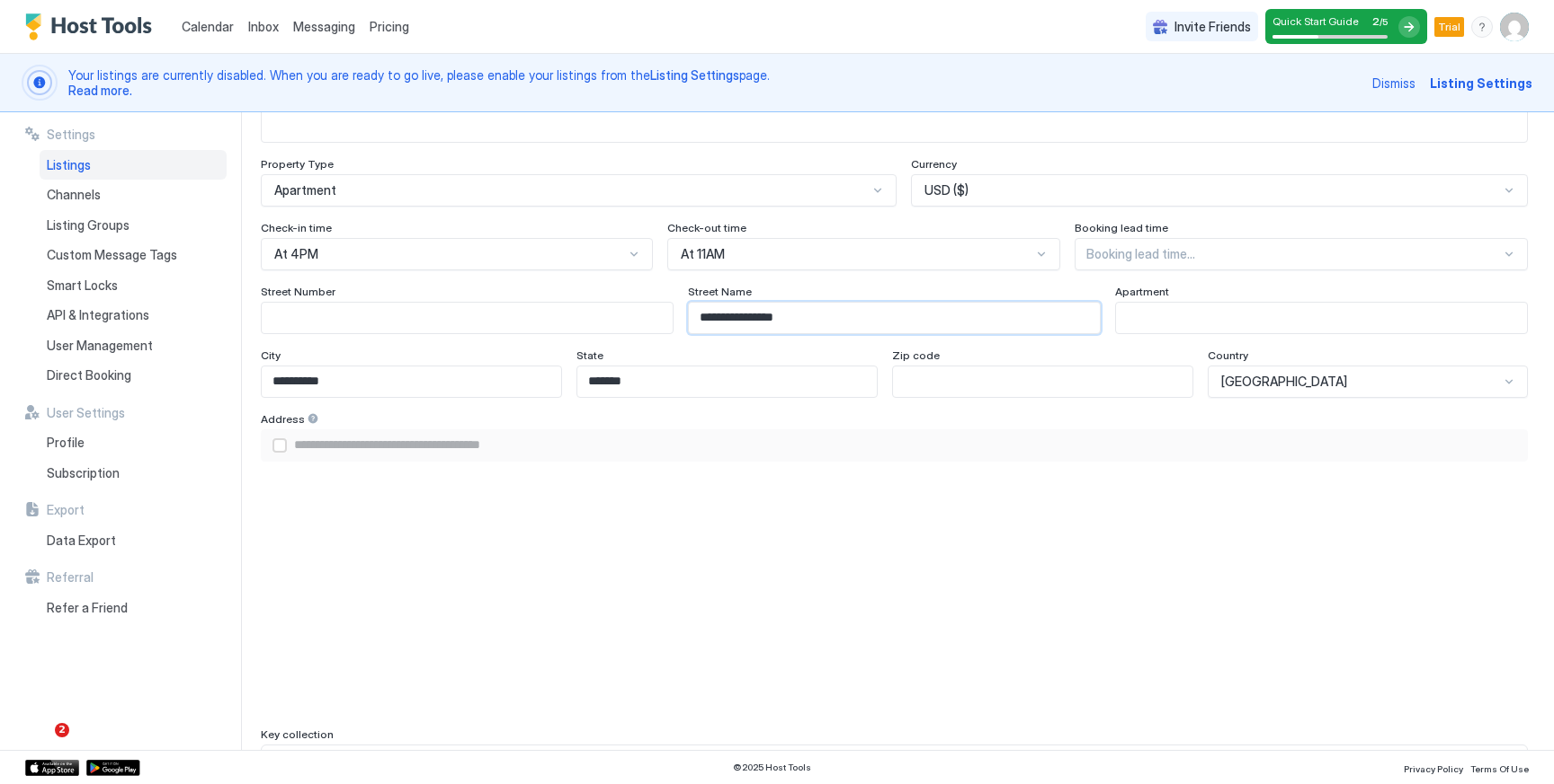
type input "**********"
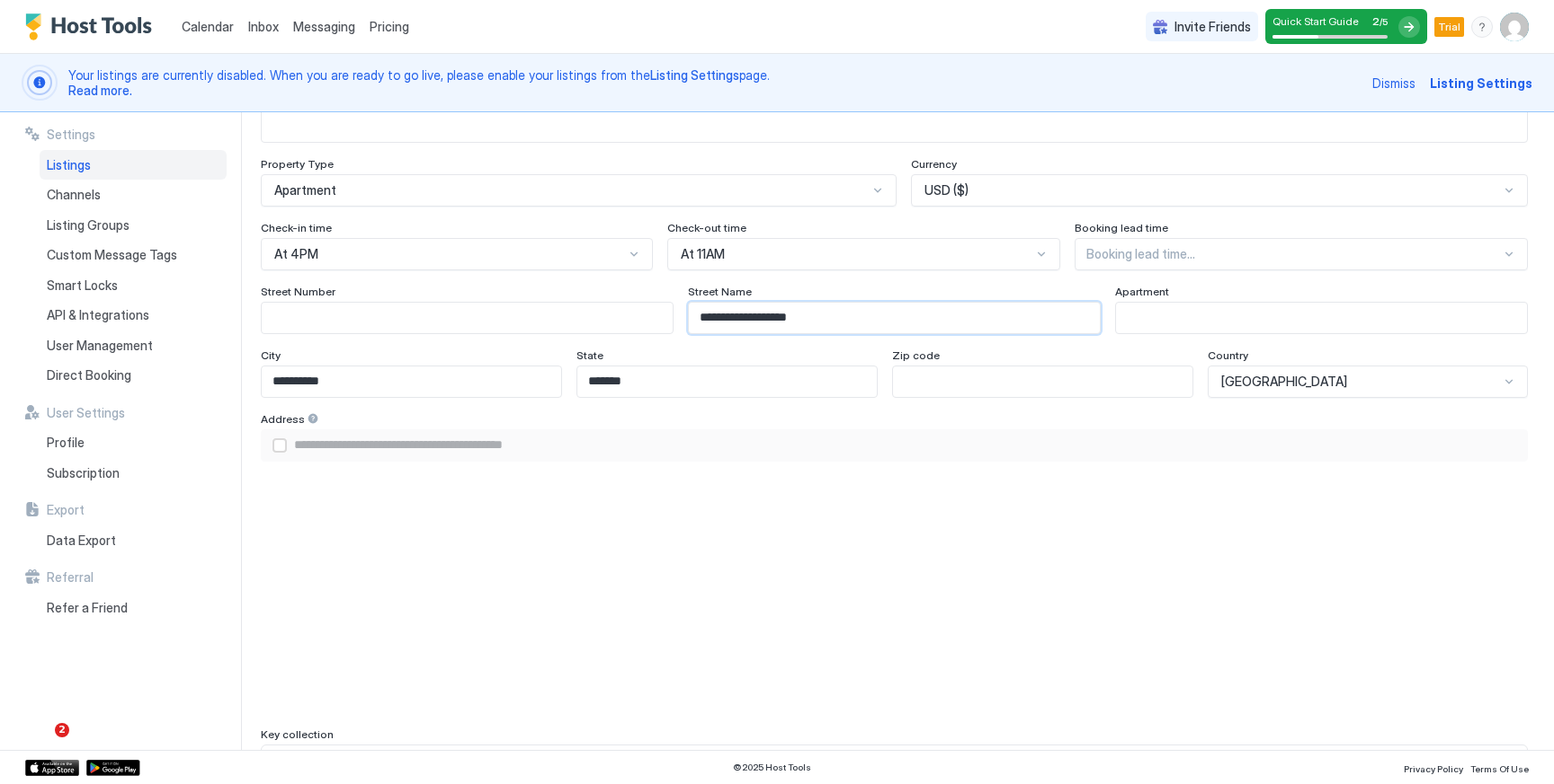
type input "**********"
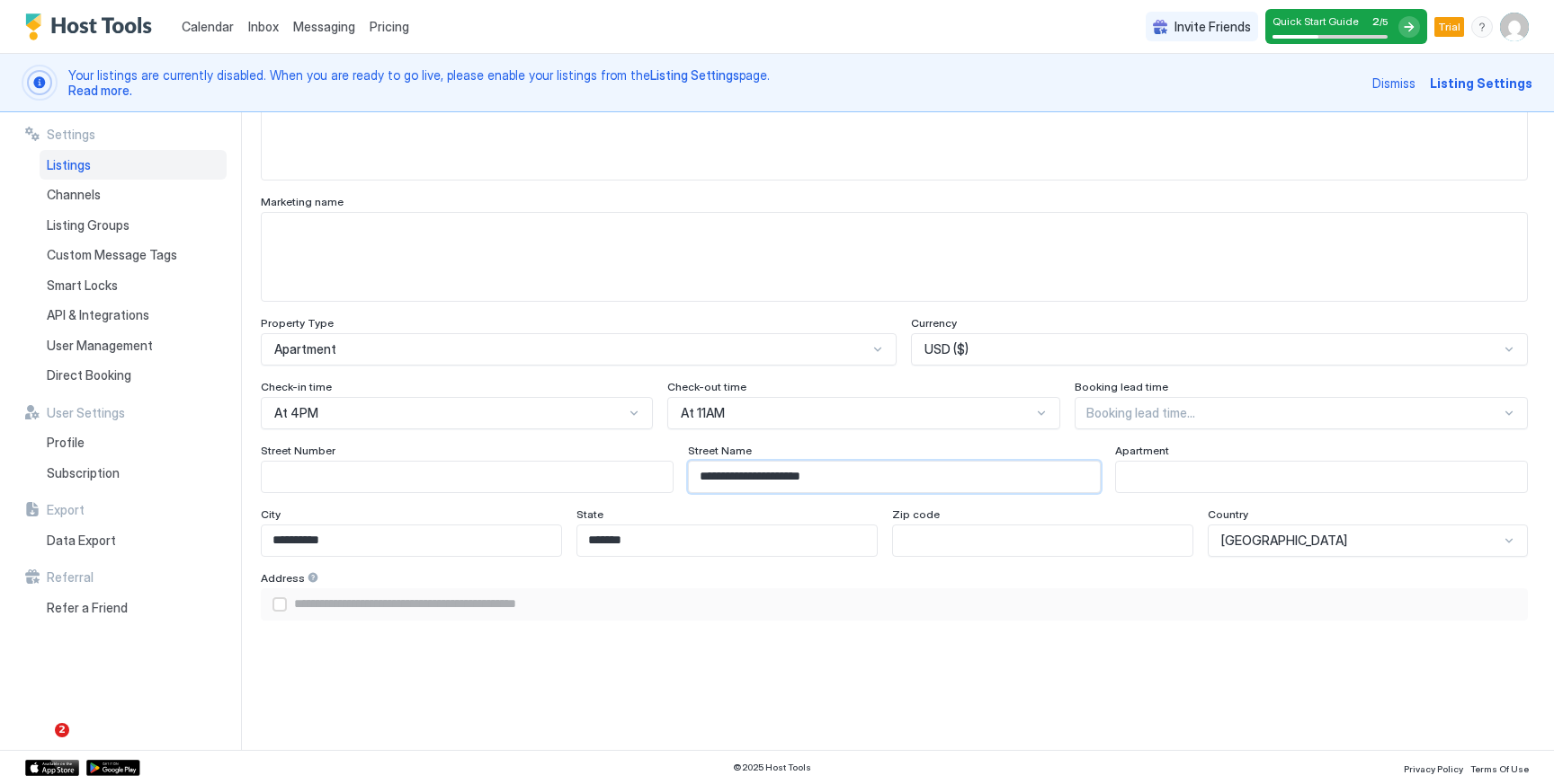
scroll to position [1610, 0]
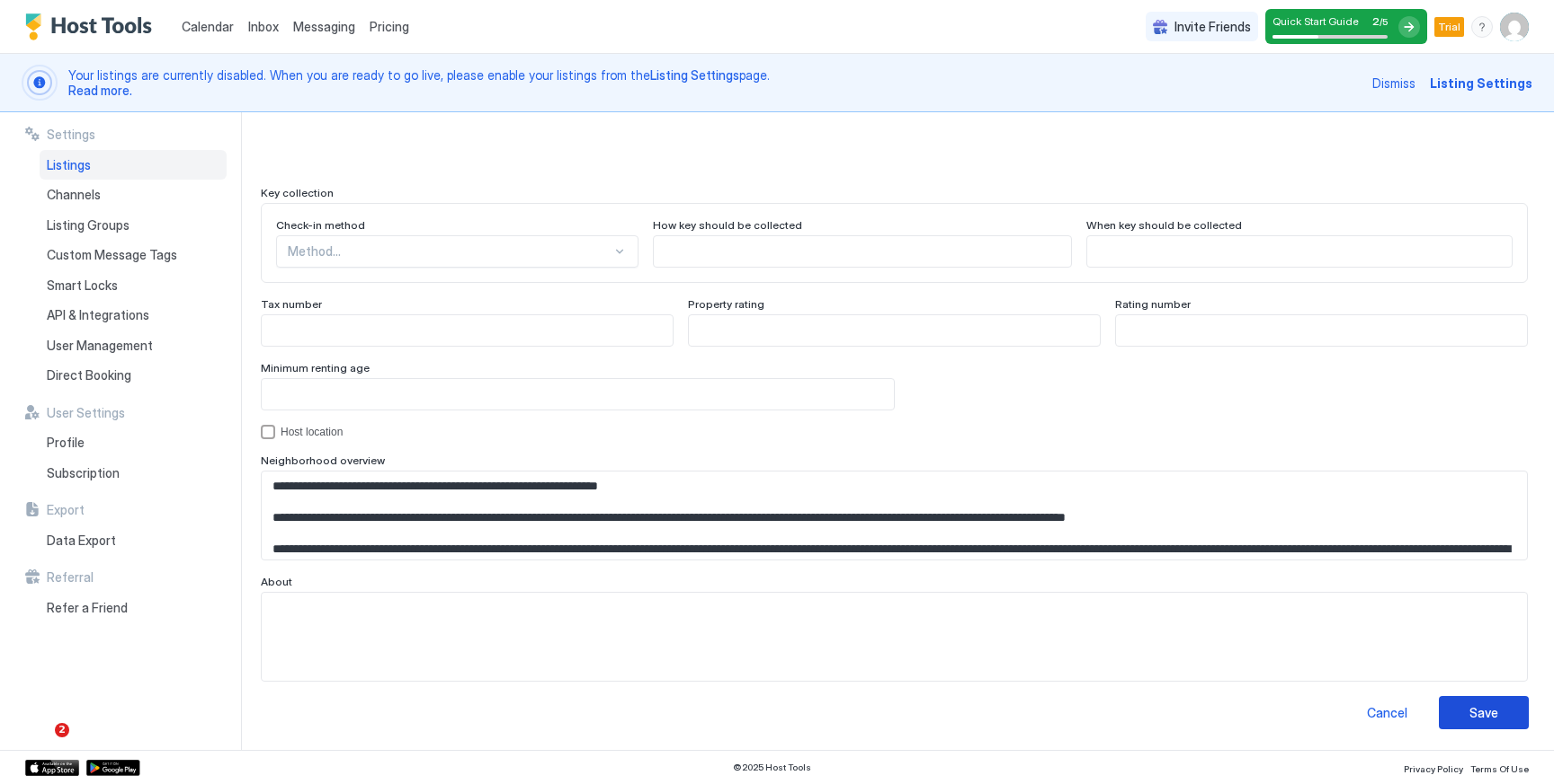
type input "**********"
click at [1468, 697] on button "Save" at bounding box center [1483, 713] width 90 height 34
type input "**********"
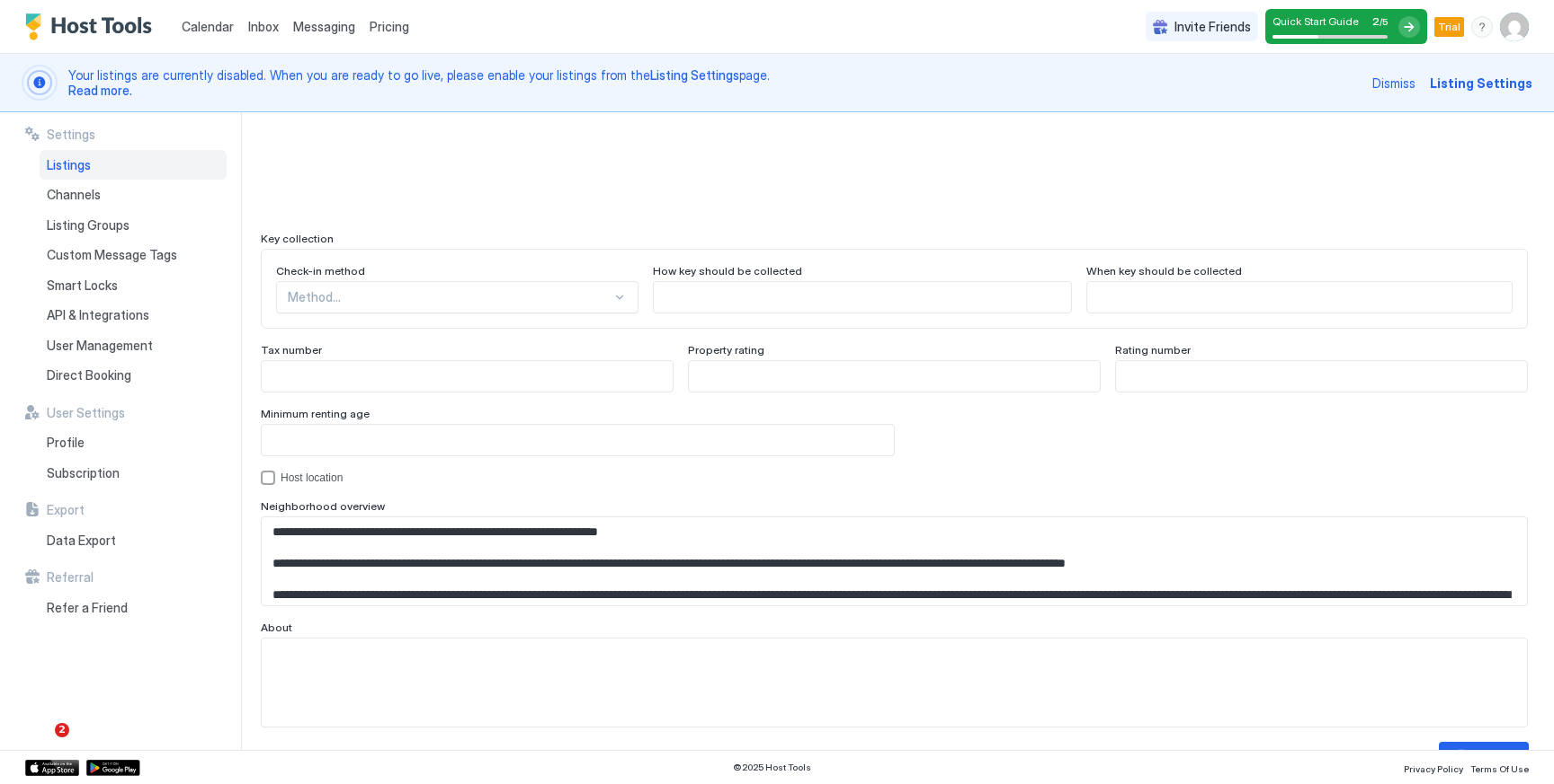
scroll to position [1042, 0]
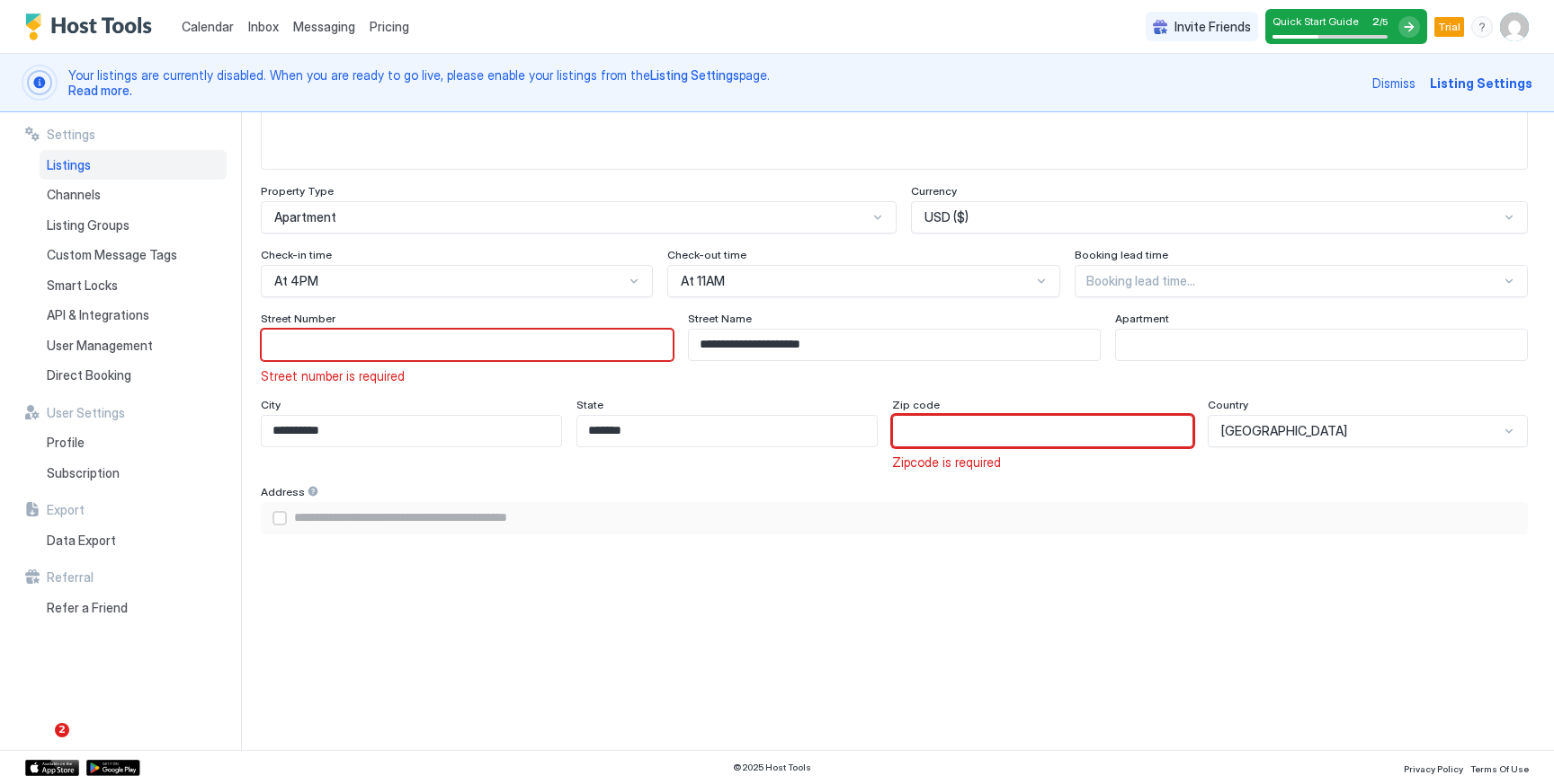
type input "*"
type input "**********"
type input "**"
type input "**********"
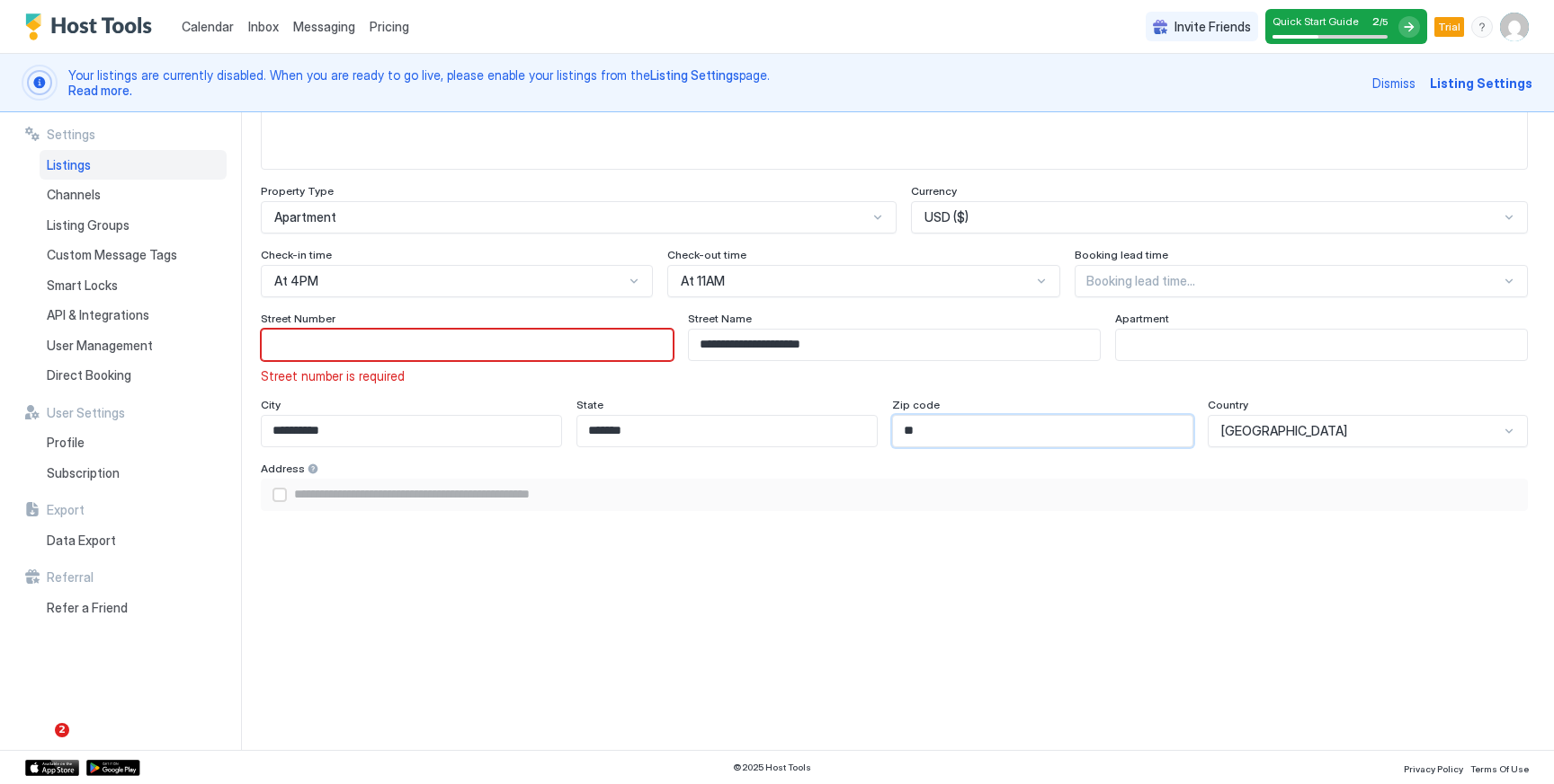
scroll to position [922, 0]
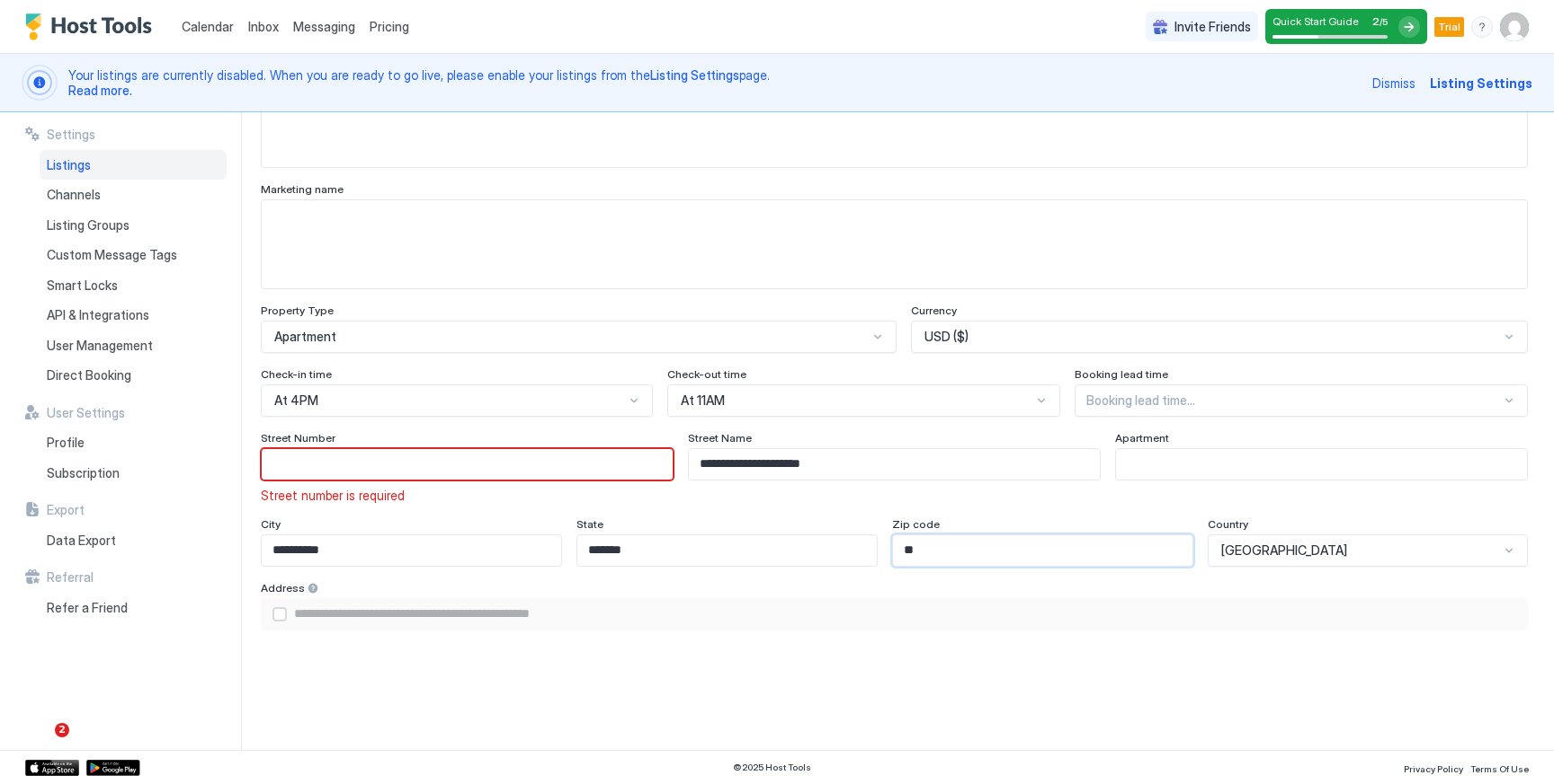
type input "***"
type input "**********"
type input "****"
type input "**********"
type input "****"
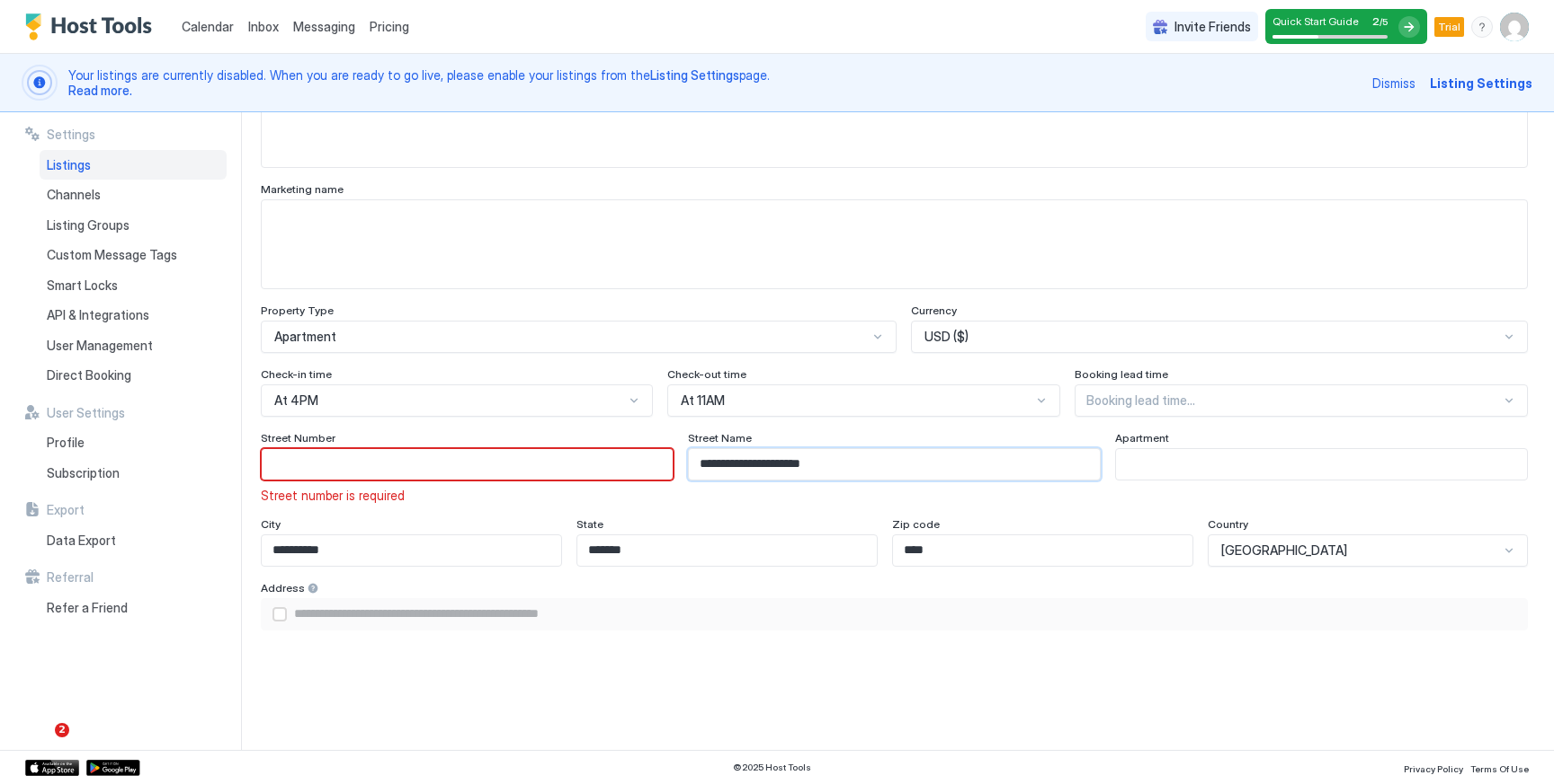
click at [826, 457] on input "**********" at bounding box center [894, 464] width 411 height 31
type input "**********"
click at [598, 467] on input "Input Field" at bounding box center [467, 464] width 411 height 31
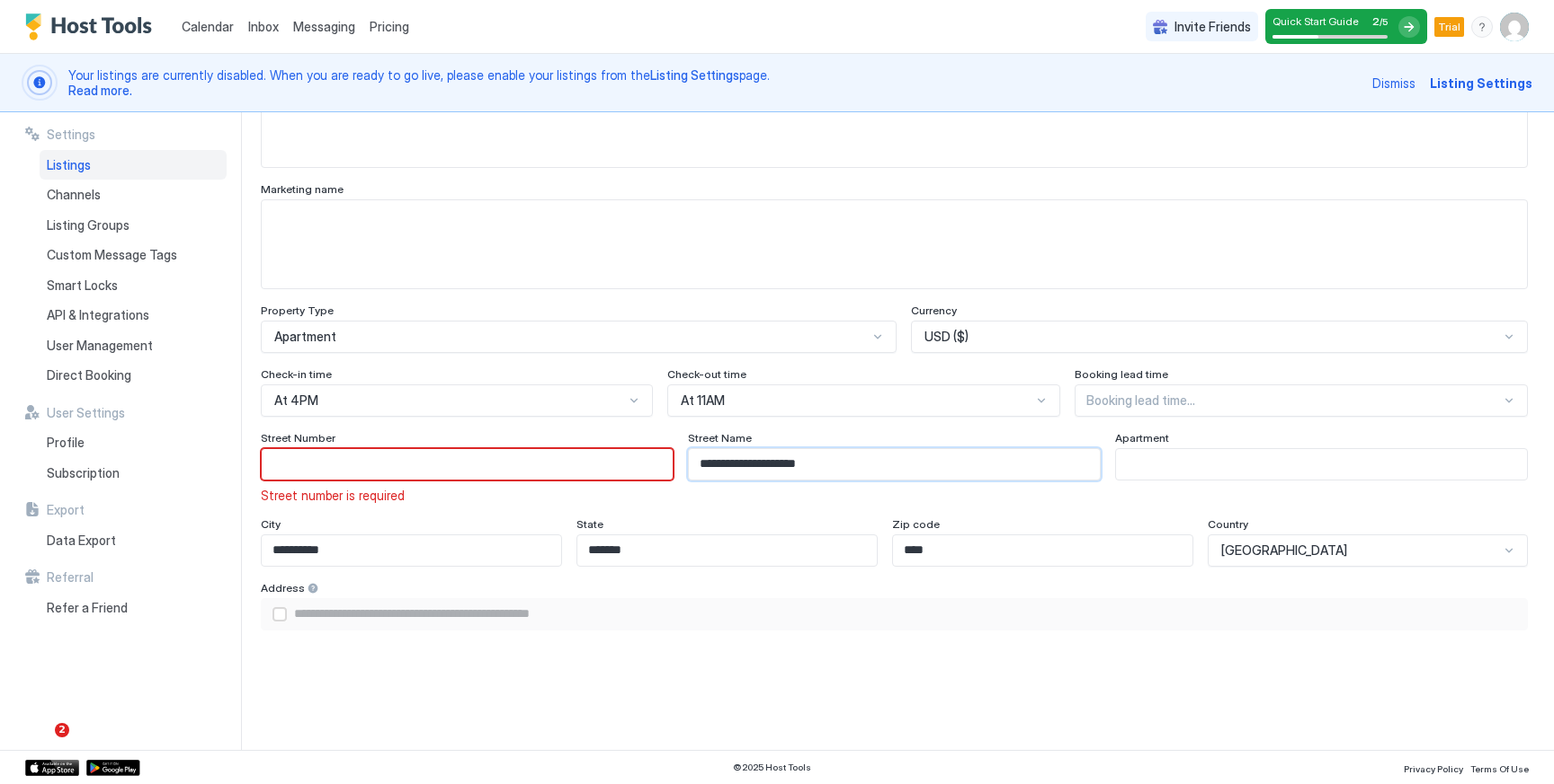
type input "*"
type input "**********"
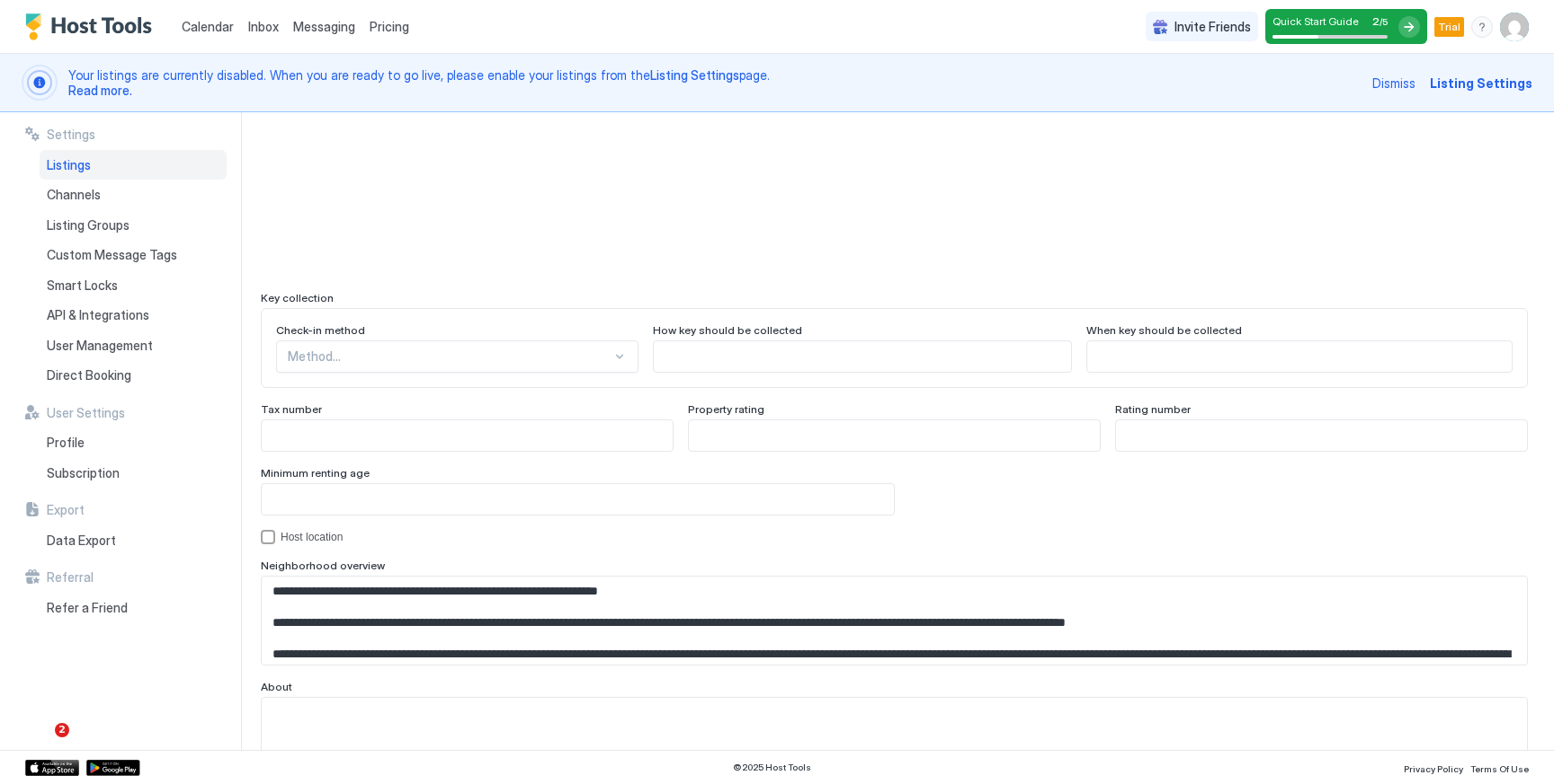
scroll to position [1610, 0]
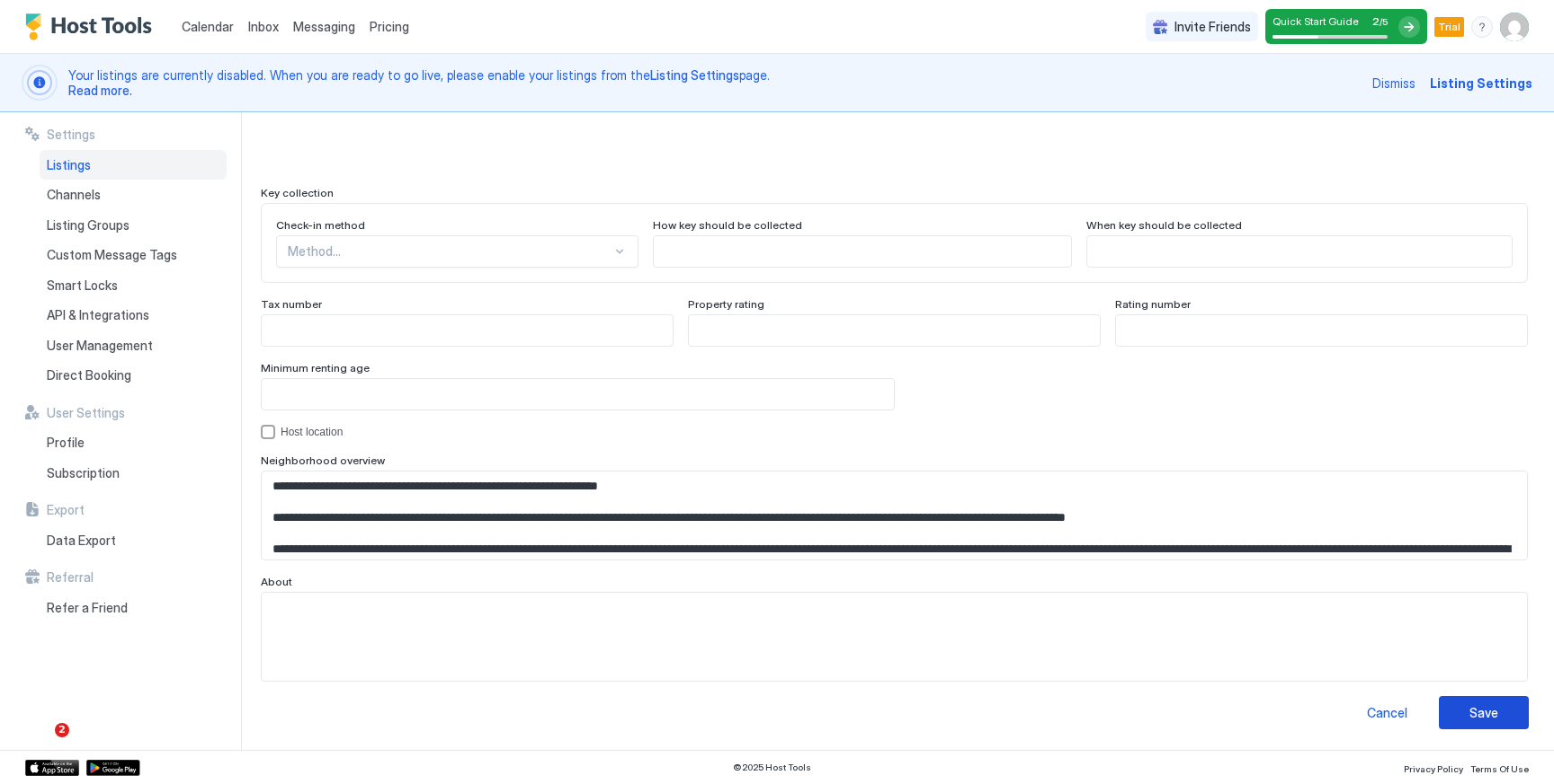
type input "*"
click at [1461, 707] on button "Save" at bounding box center [1483, 713] width 90 height 34
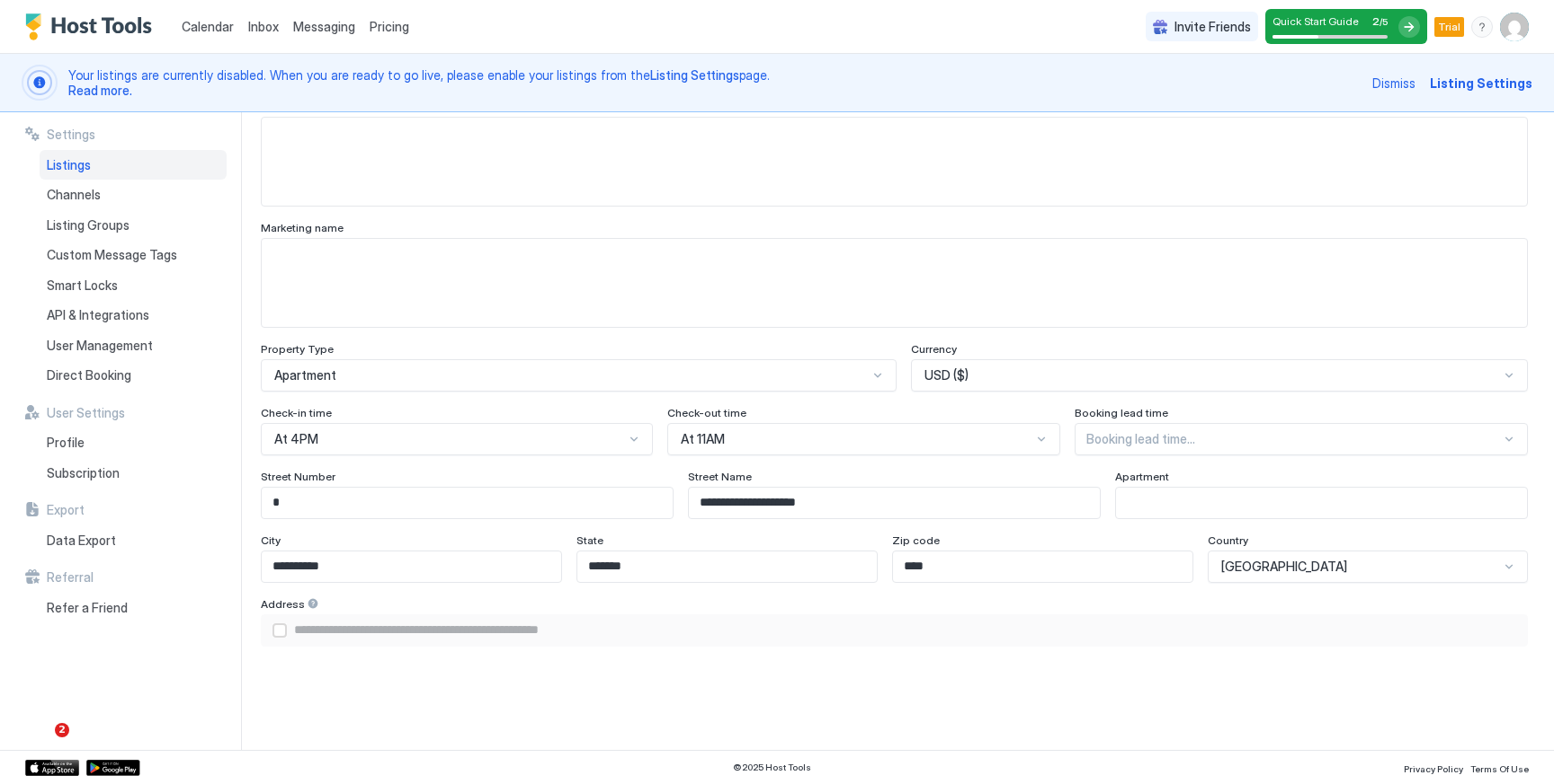
scroll to position [873, 0]
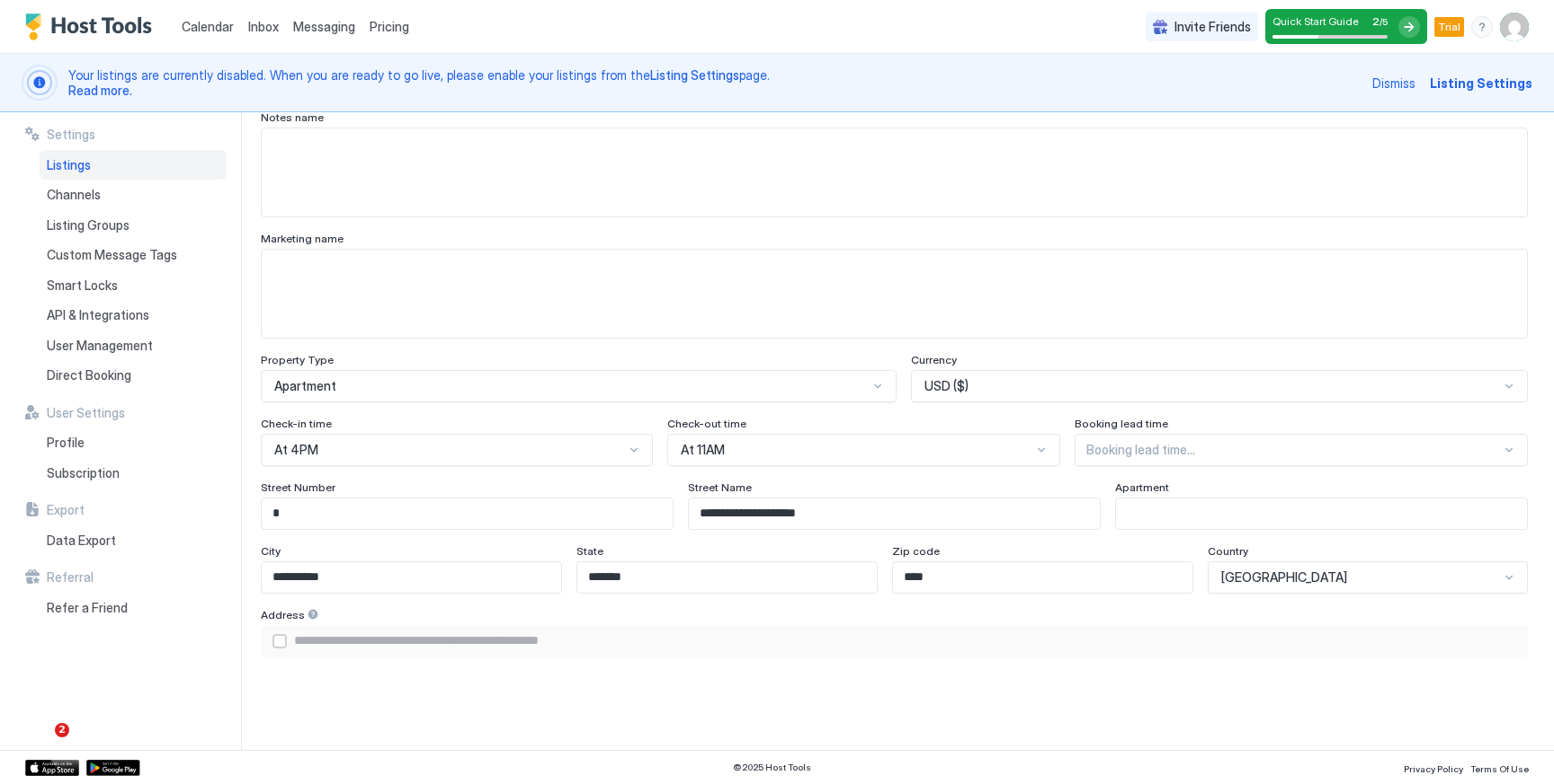
click at [280, 643] on div "airbnbAddress" at bounding box center [279, 641] width 14 height 14
click at [280, 643] on icon "airbnbAddress" at bounding box center [280, 642] width 11 height 11
click at [280, 637] on div "airbnbAddress" at bounding box center [279, 641] width 14 height 14
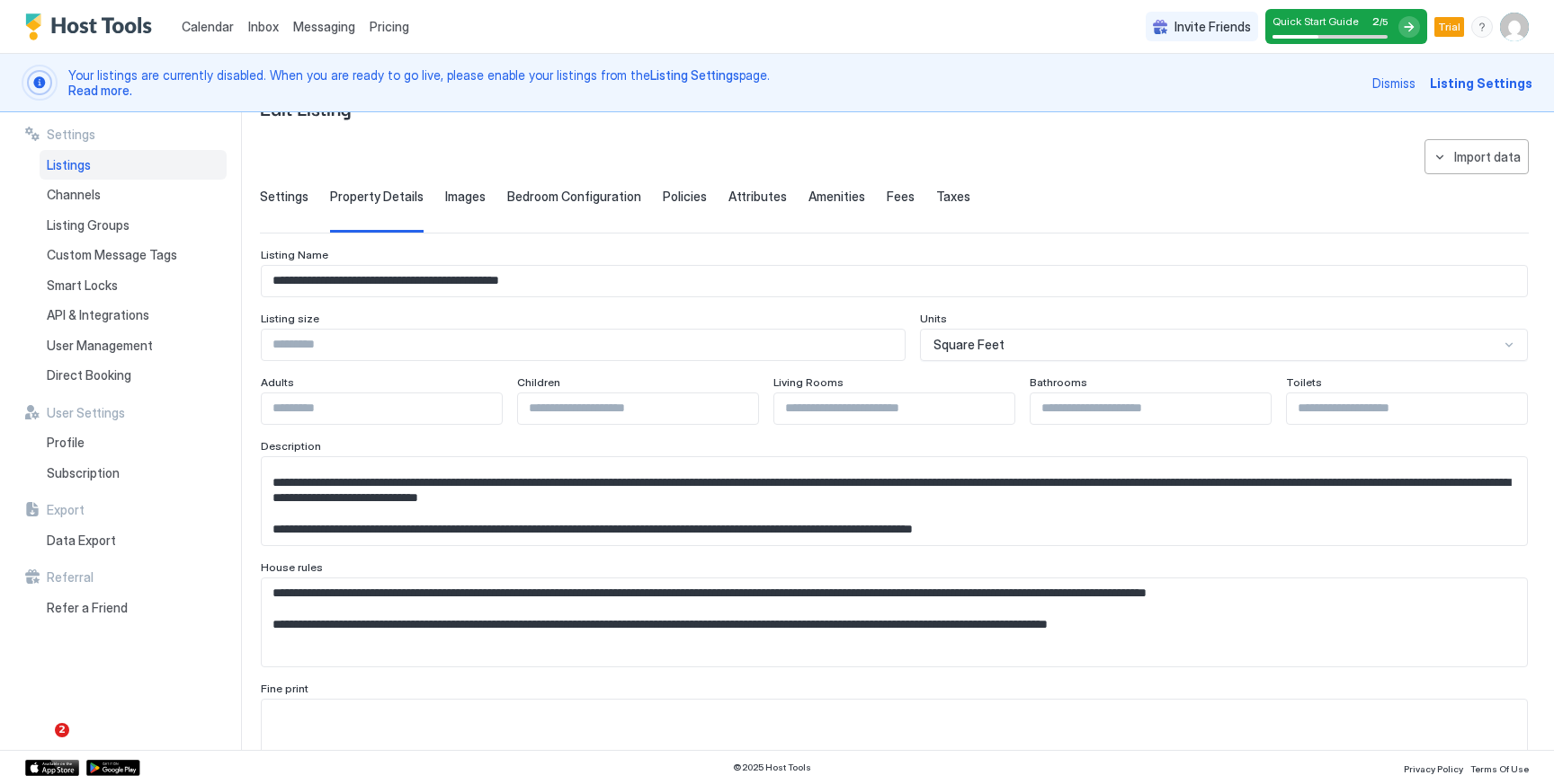
scroll to position [0, 0]
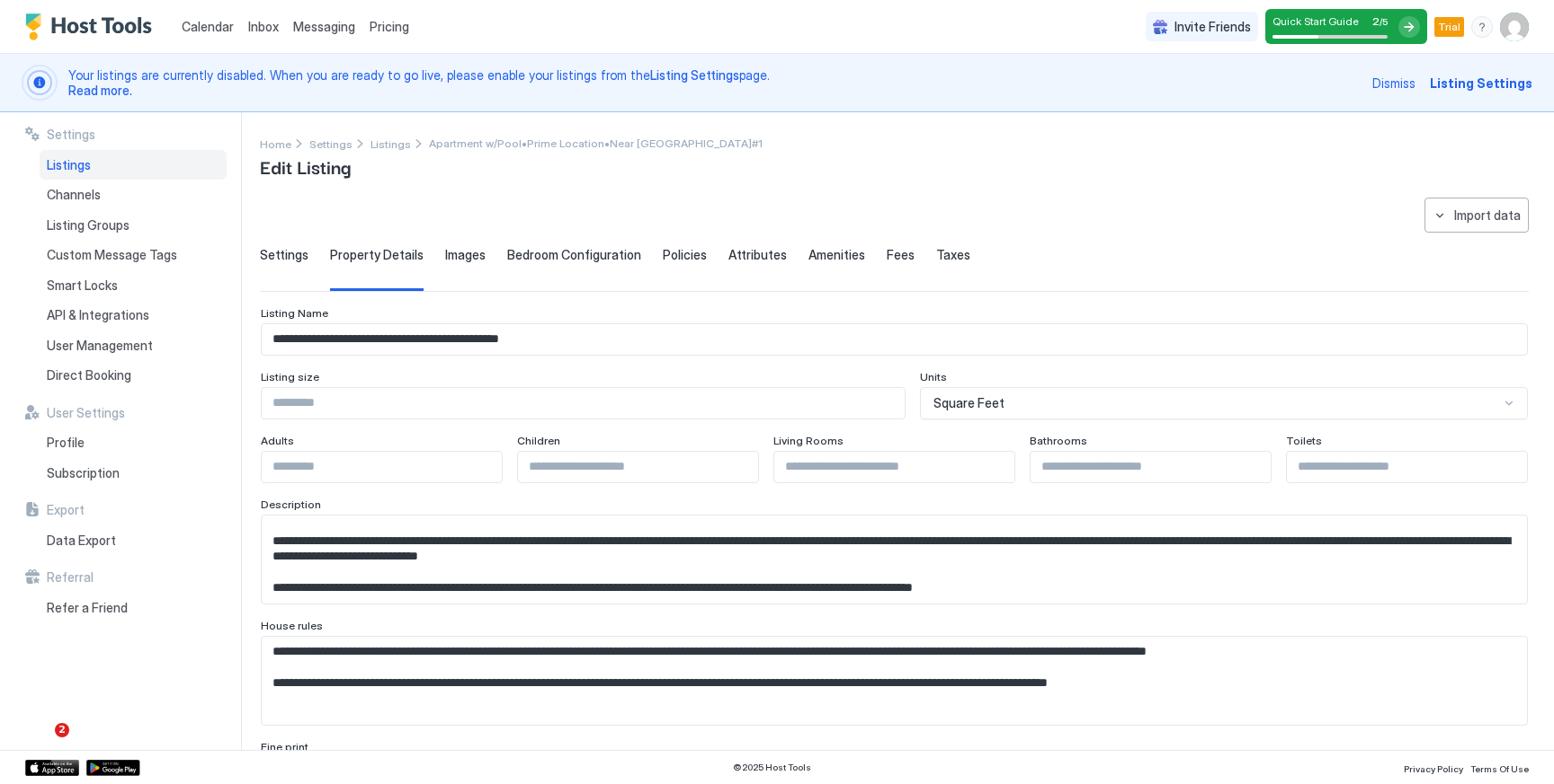
click at [461, 270] on div "Images" at bounding box center [465, 269] width 40 height 44
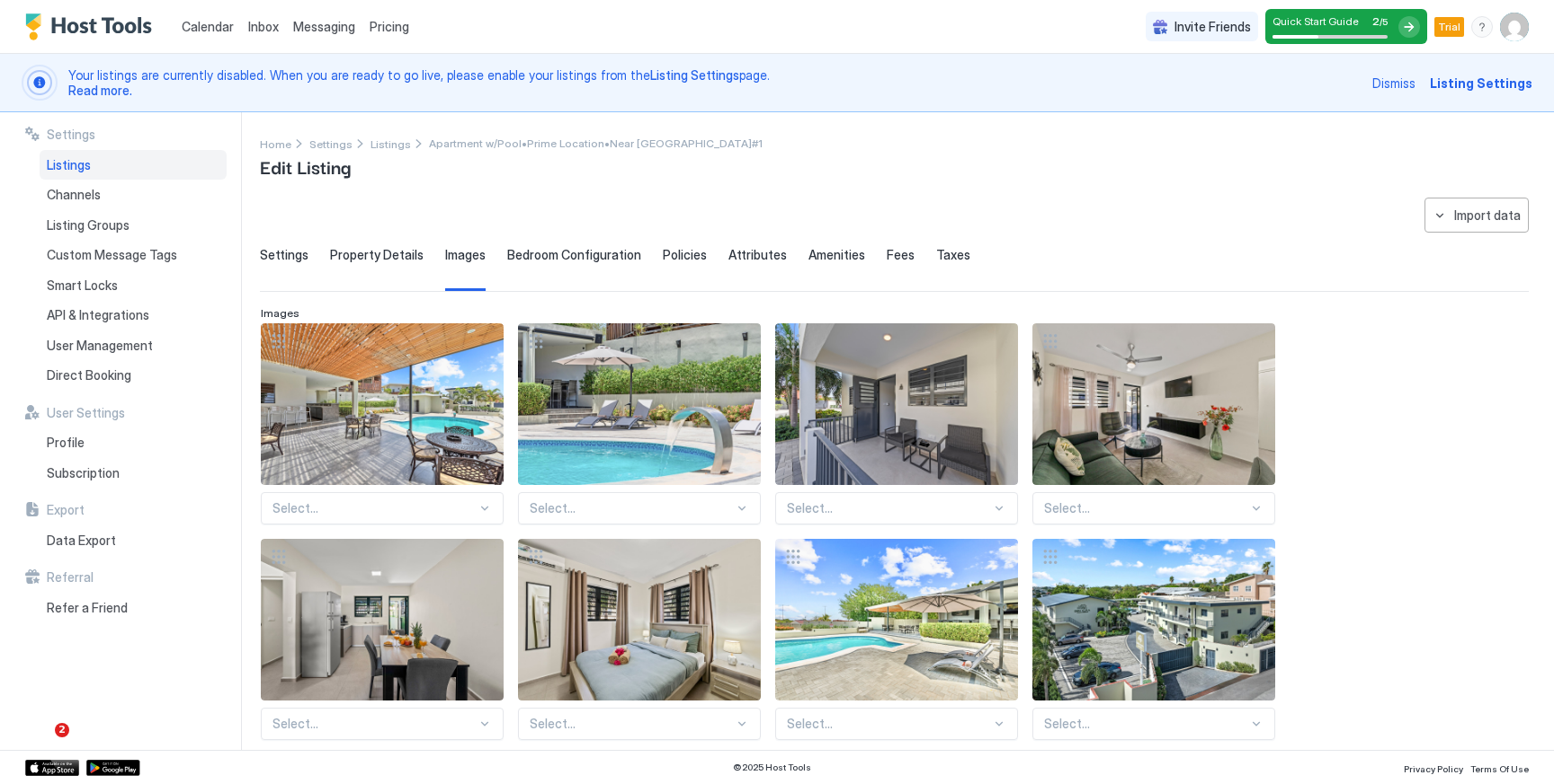
click at [546, 263] on div "Bedroom Configuration" at bounding box center [573, 269] width 134 height 44
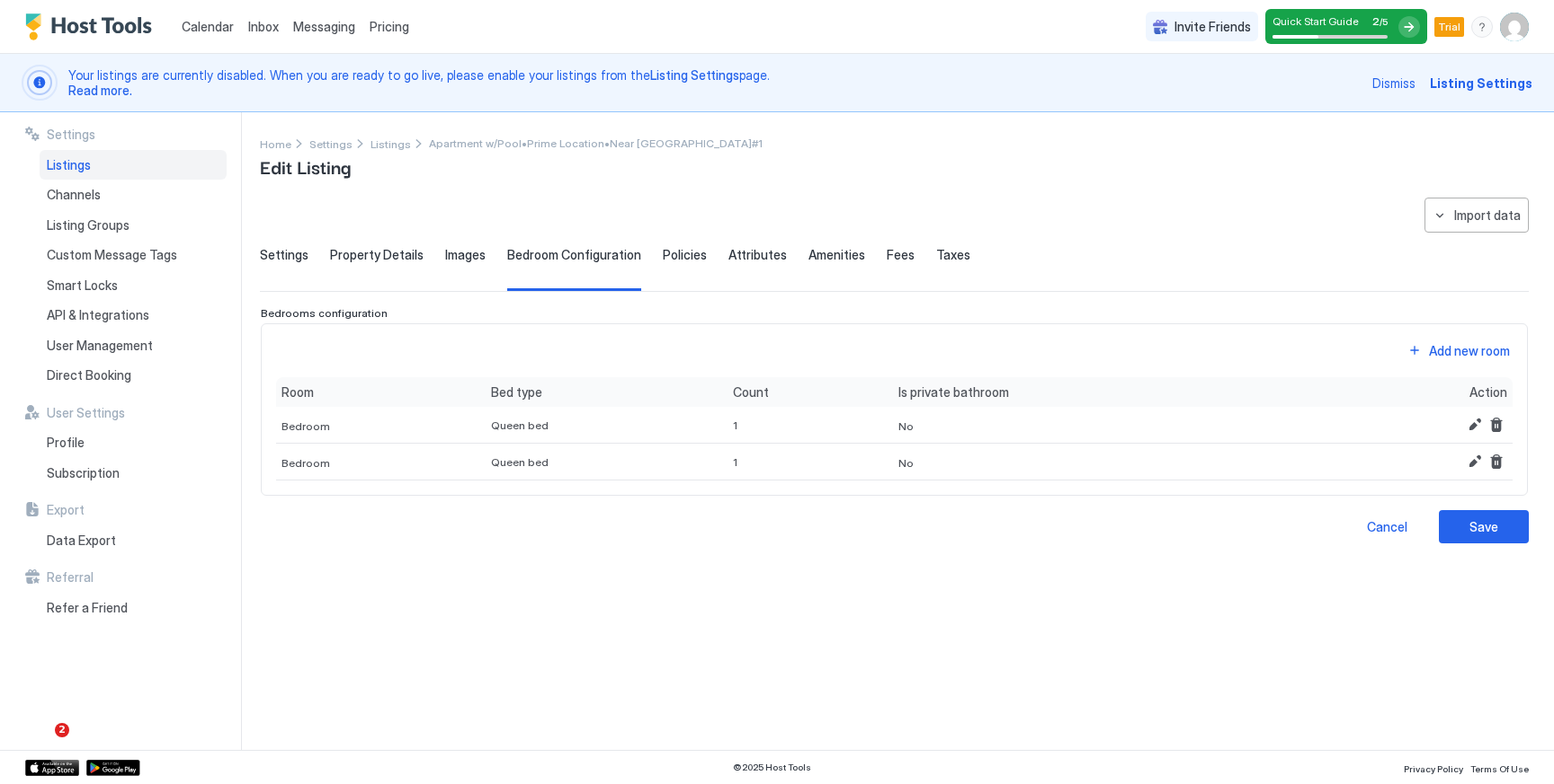
click at [477, 249] on span "Images" at bounding box center [465, 255] width 40 height 16
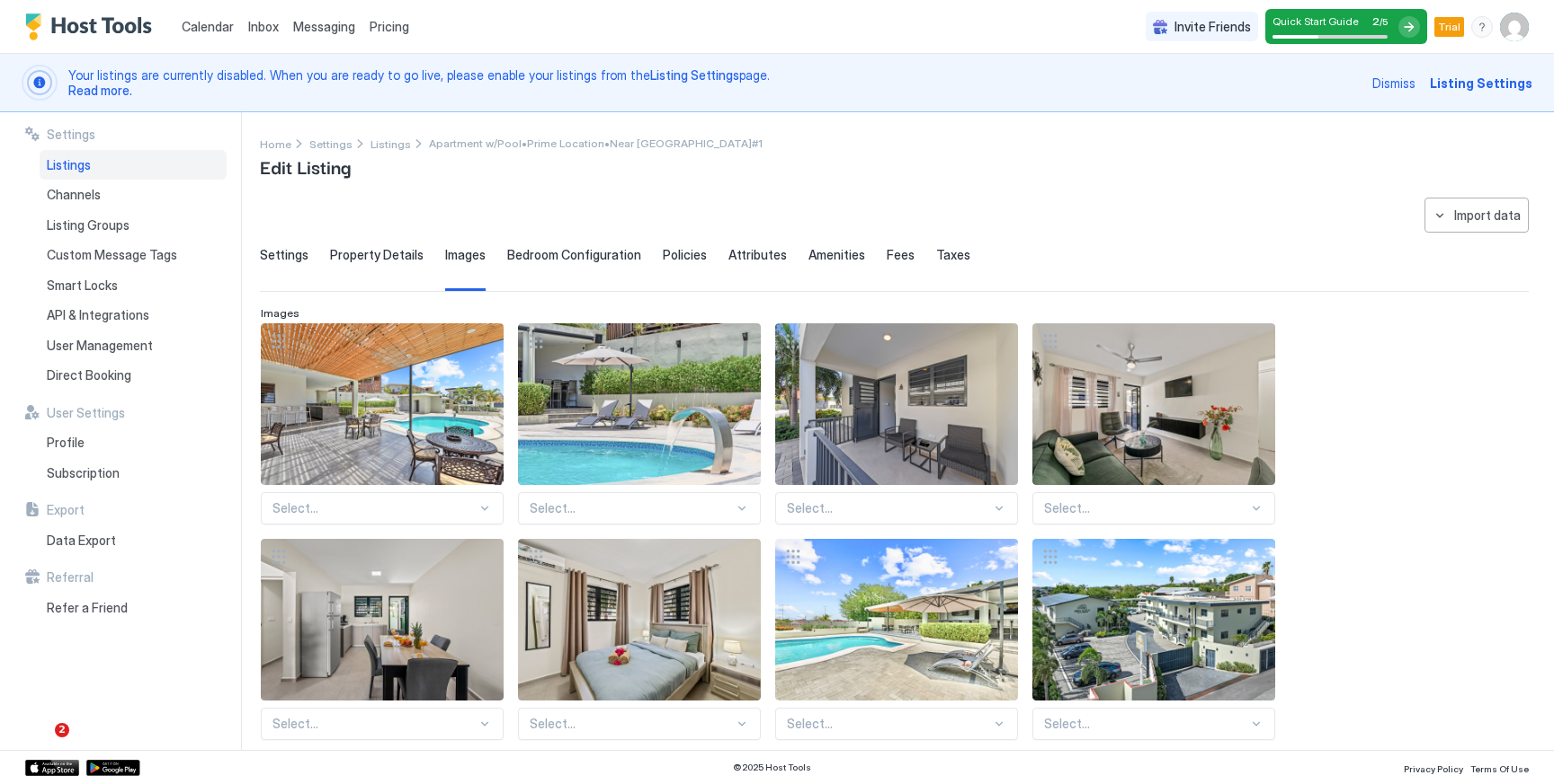
click at [556, 250] on span "Bedroom Configuration" at bounding box center [573, 255] width 134 height 16
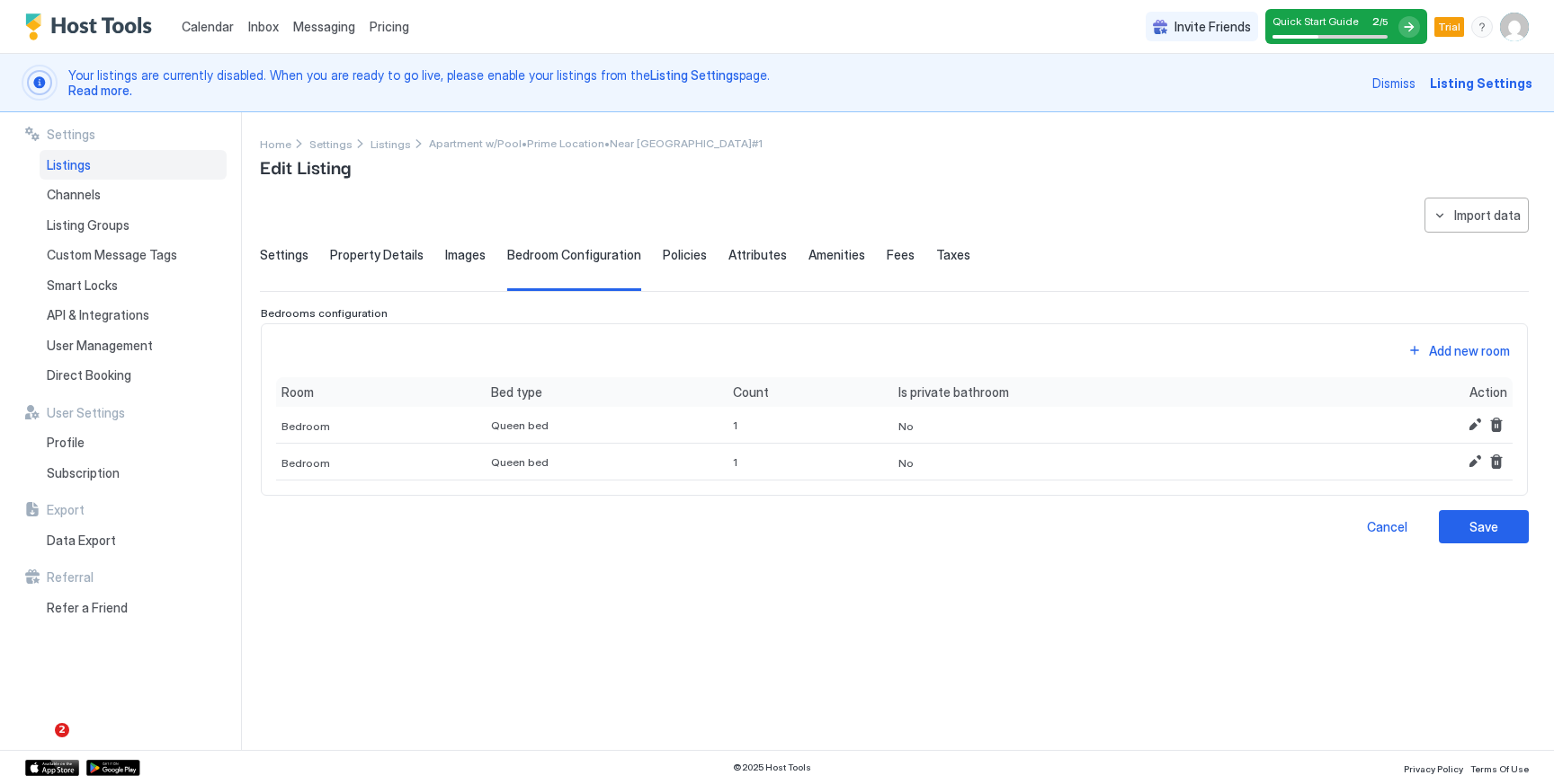
click at [693, 259] on span "Policies" at bounding box center [685, 255] width 44 height 16
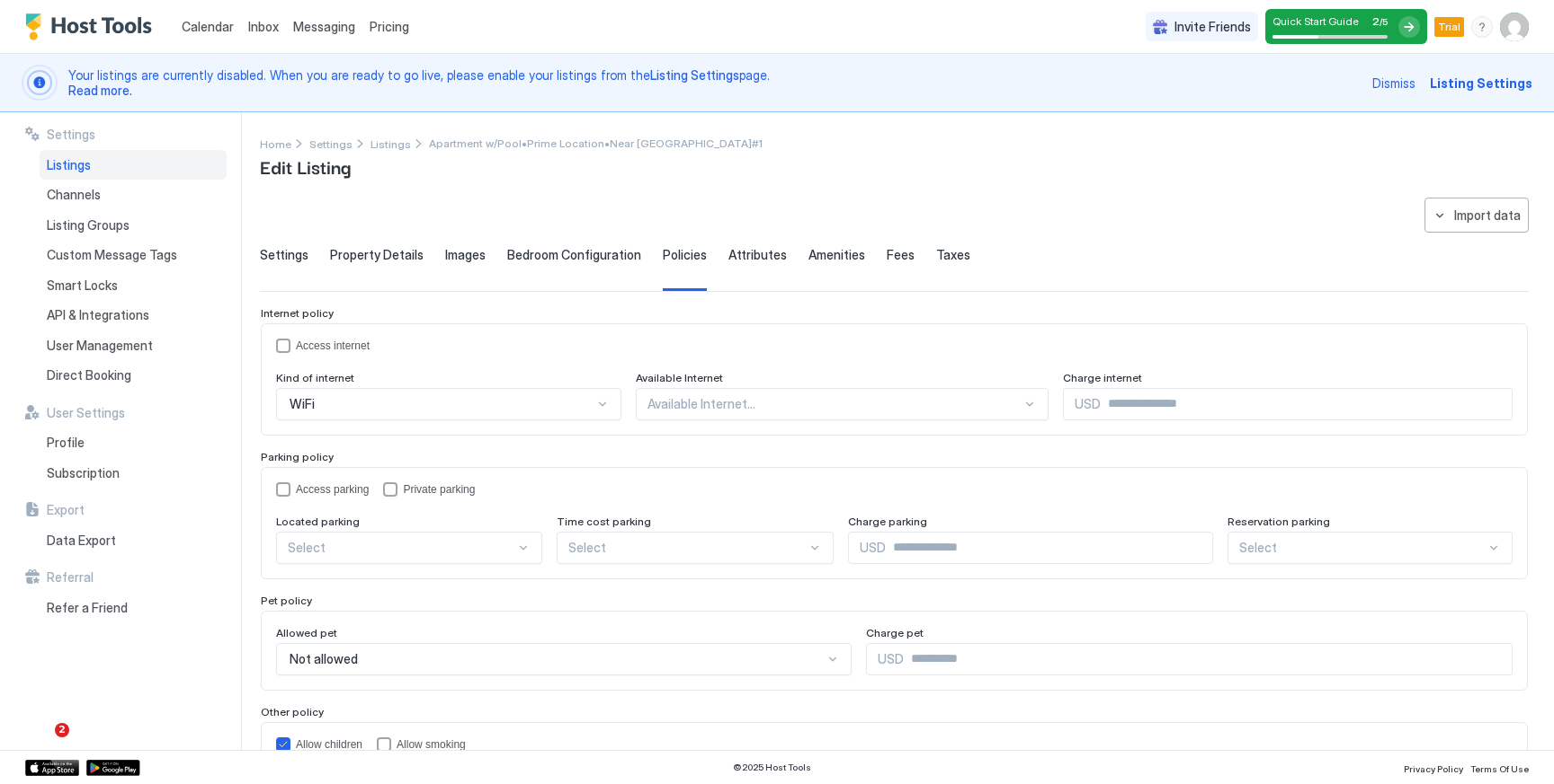
click at [735, 253] on span "Attributes" at bounding box center [757, 255] width 59 height 16
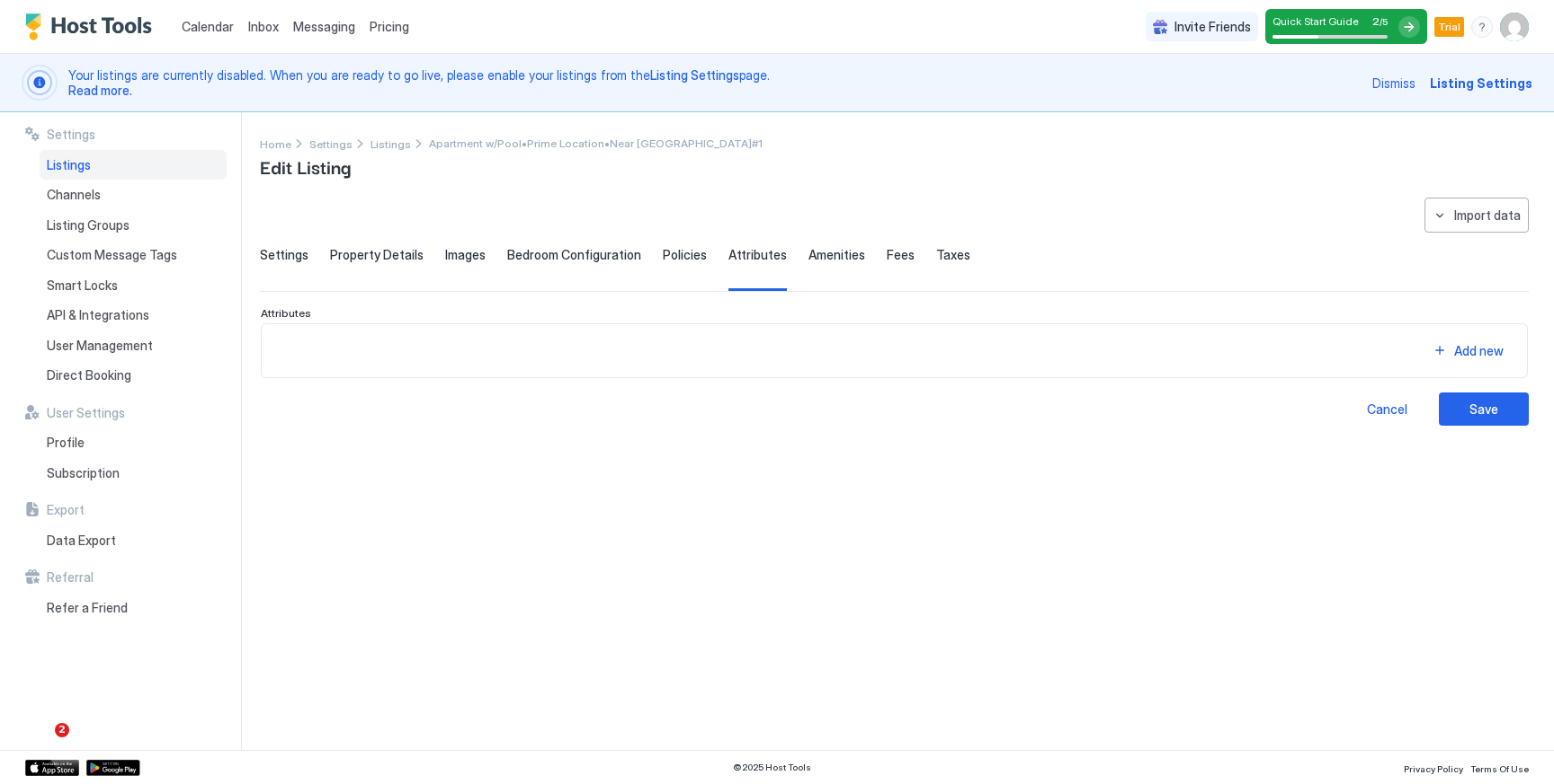
click at [829, 253] on span "Amenities" at bounding box center [837, 255] width 57 height 16
click at [888, 253] on span "Fees" at bounding box center [900, 255] width 28 height 16
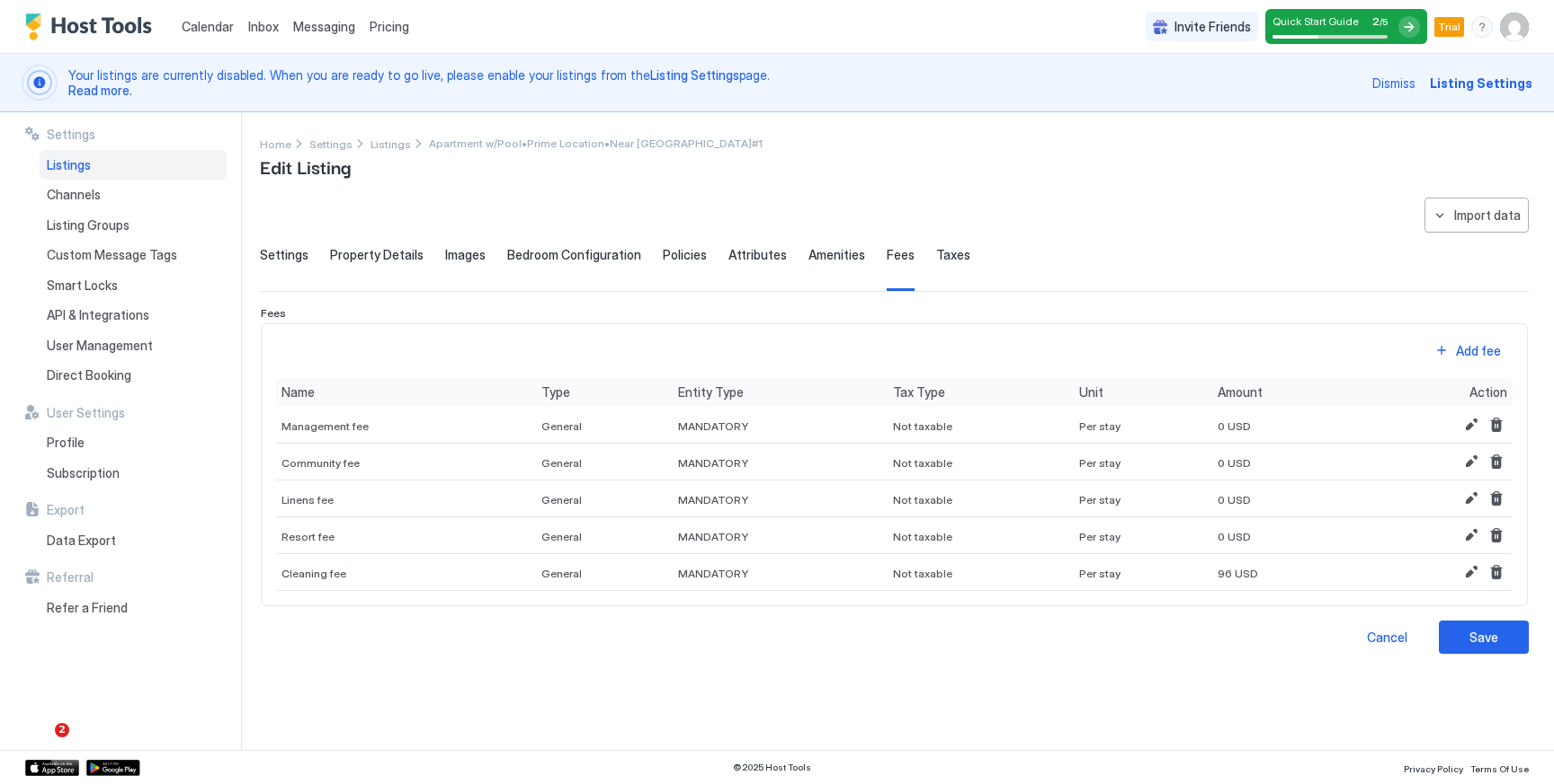
click at [936, 251] on span "Taxes" at bounding box center [953, 255] width 35 height 16
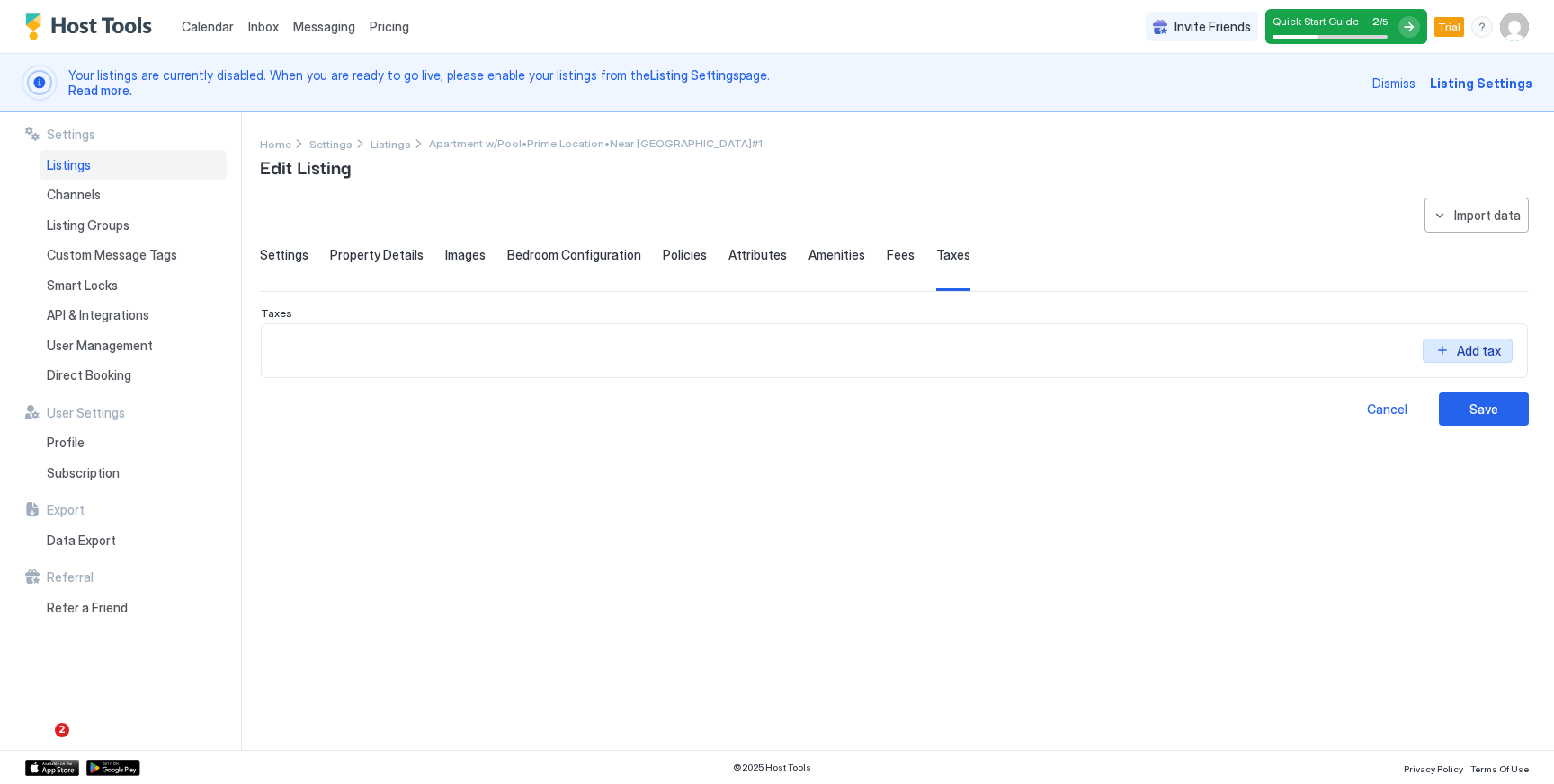
click at [1460, 351] on div "Add tax" at bounding box center [1478, 351] width 44 height 19
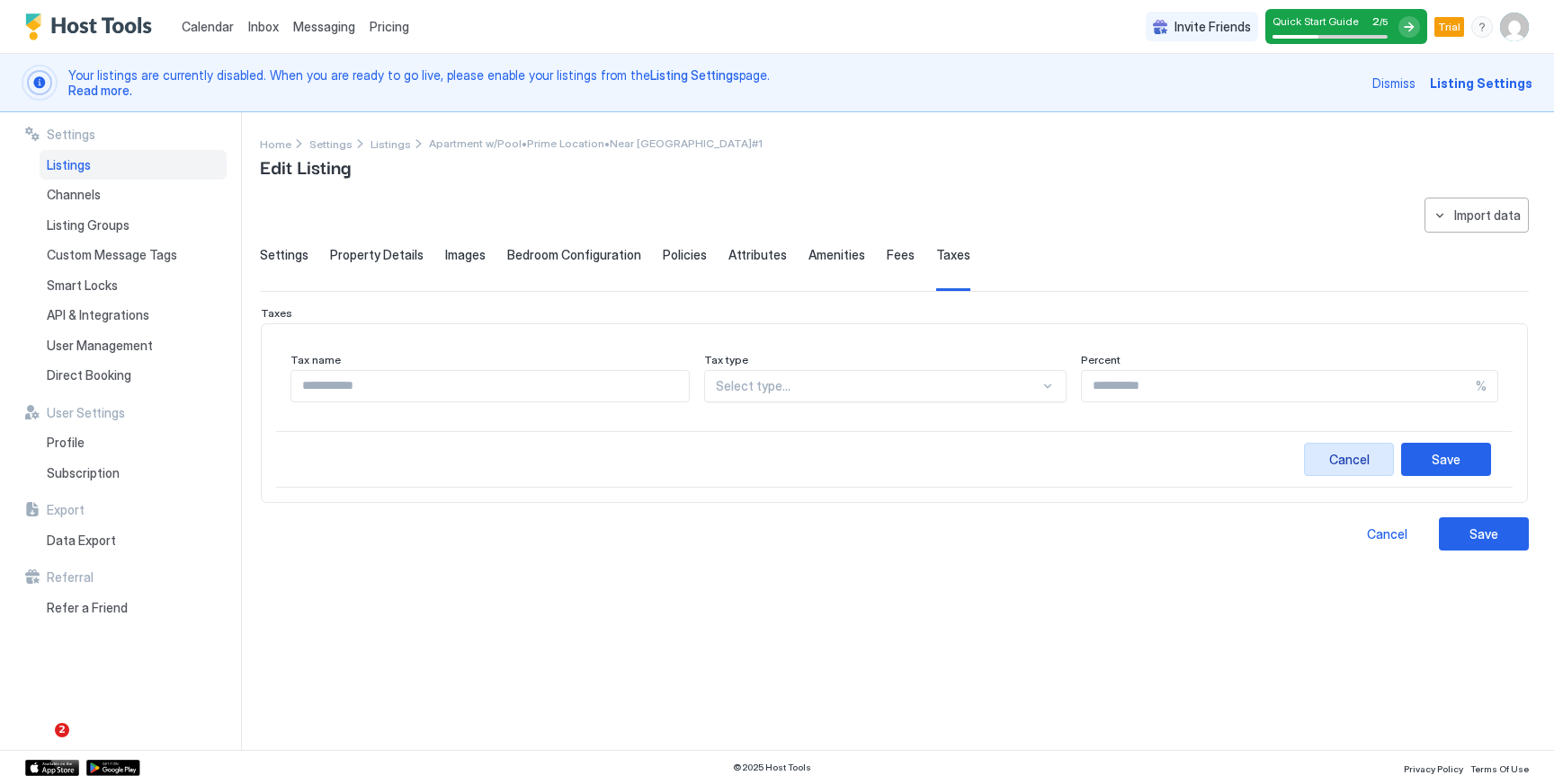
click at [1364, 463] on div "Cancel" at bounding box center [1349, 459] width 40 height 19
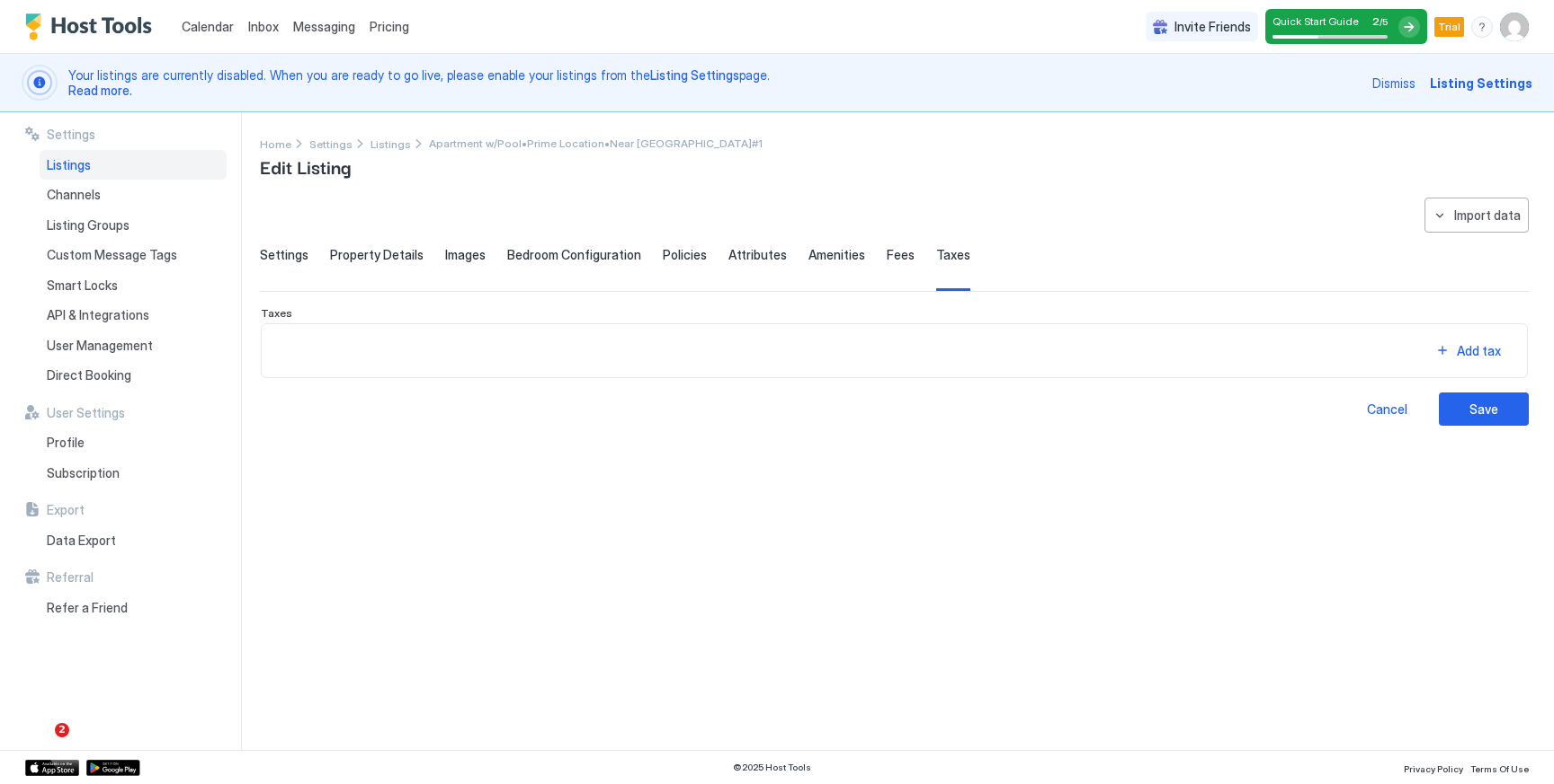
click at [285, 253] on span "Settings" at bounding box center [284, 255] width 49 height 16
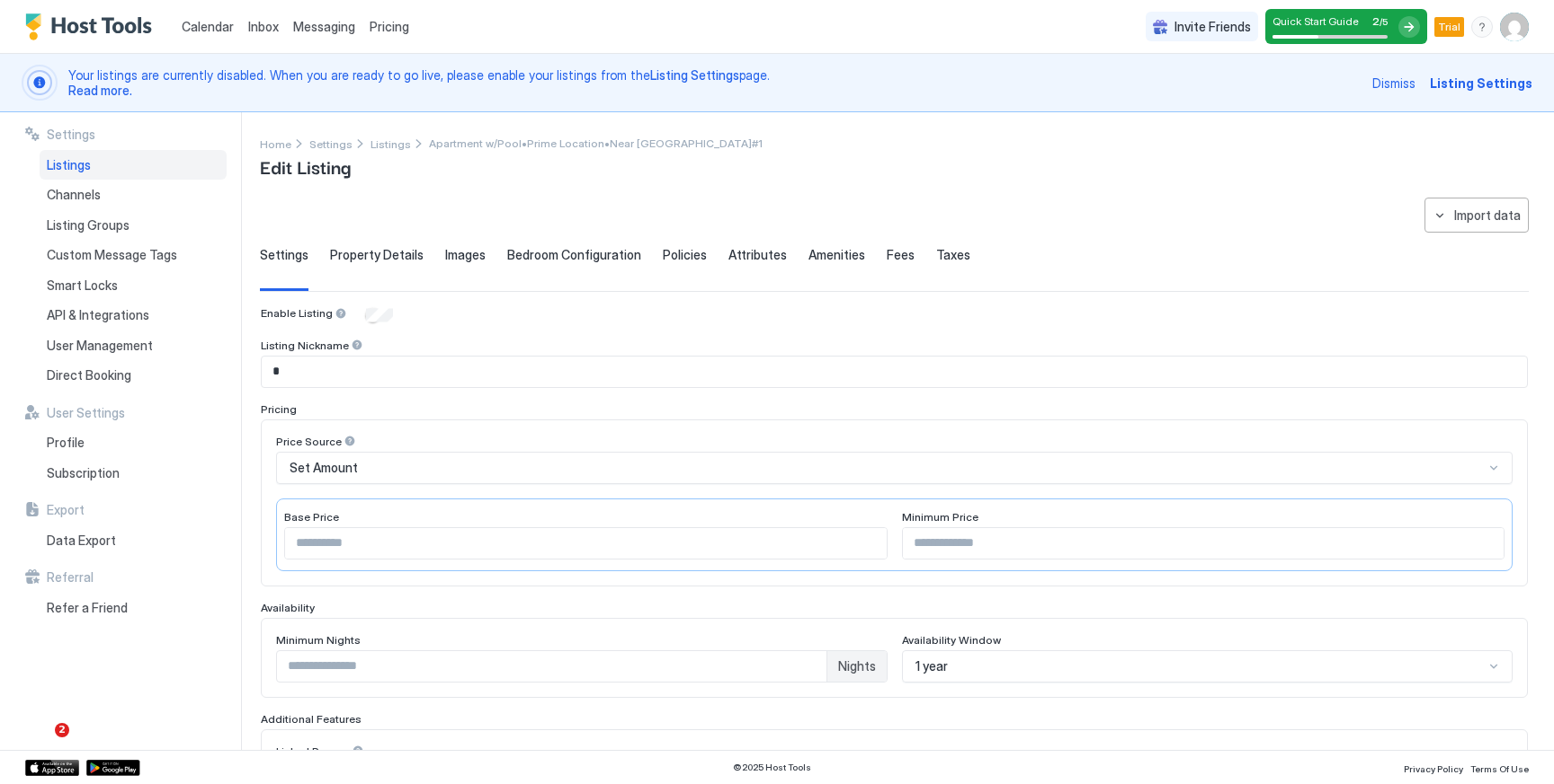
click at [402, 254] on span "Property Details" at bounding box center [376, 255] width 93 height 16
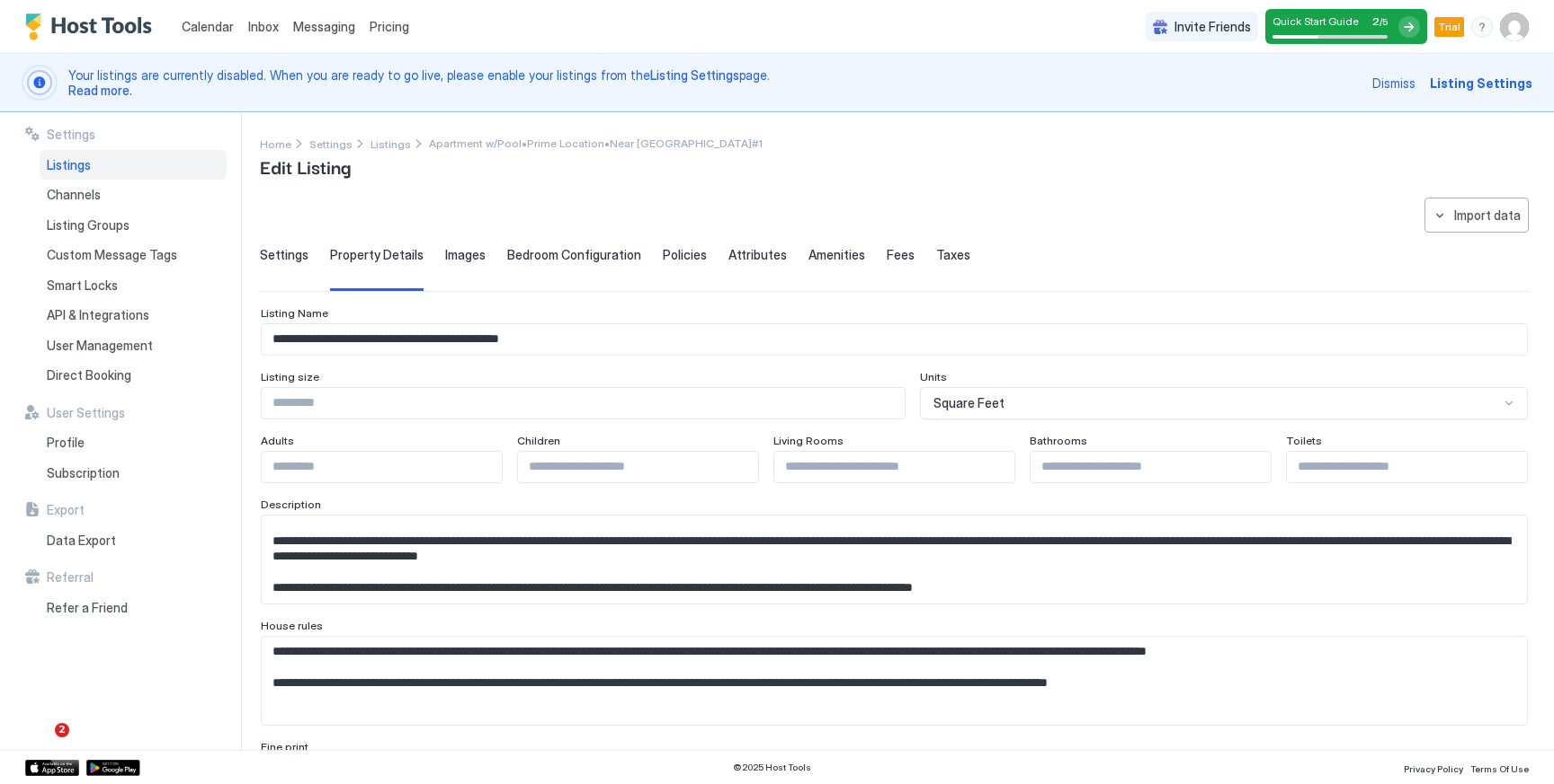
click at [282, 264] on div "Settings" at bounding box center [284, 269] width 49 height 44
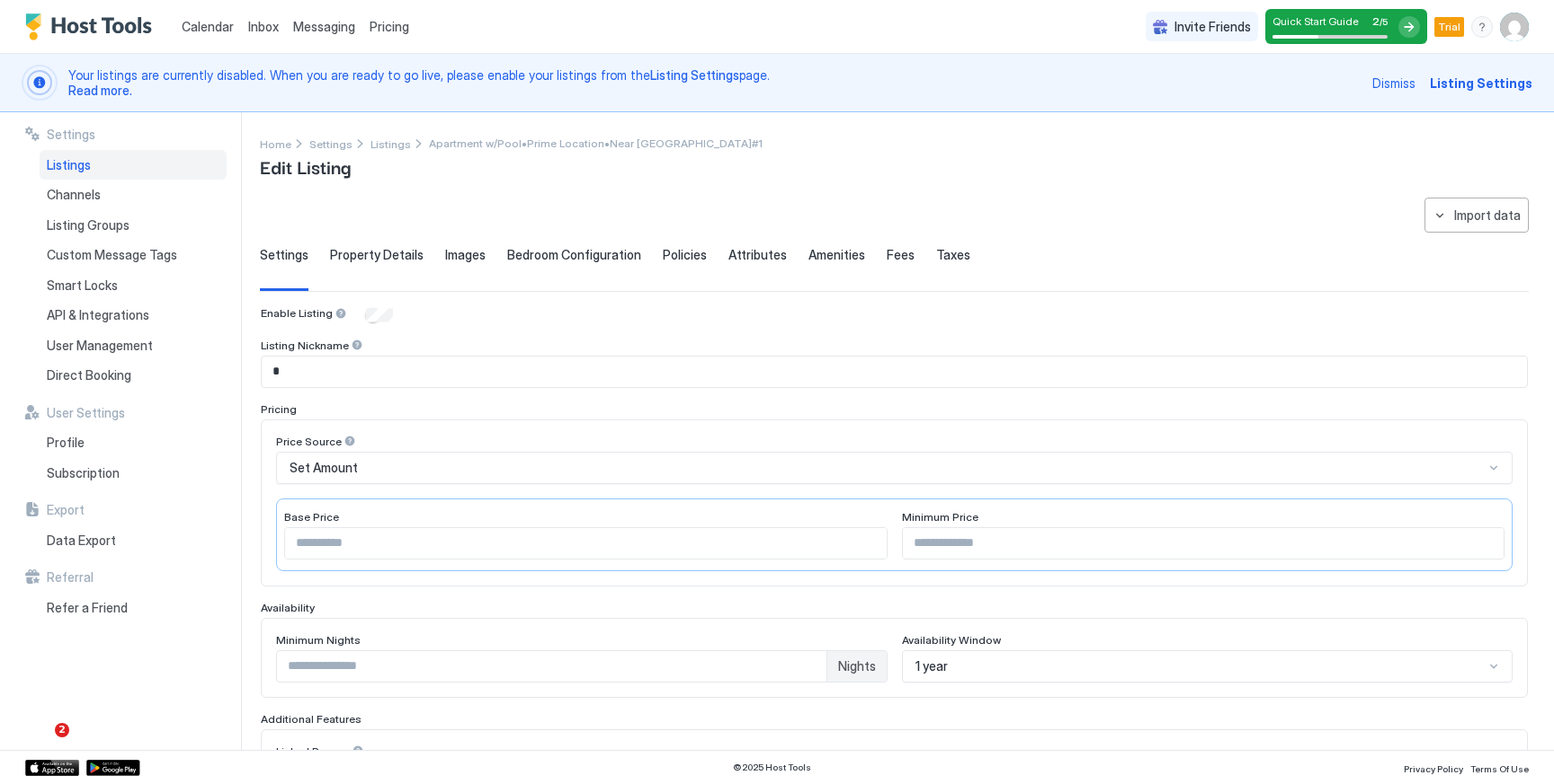
click at [391, 253] on span "Property Details" at bounding box center [376, 255] width 93 height 16
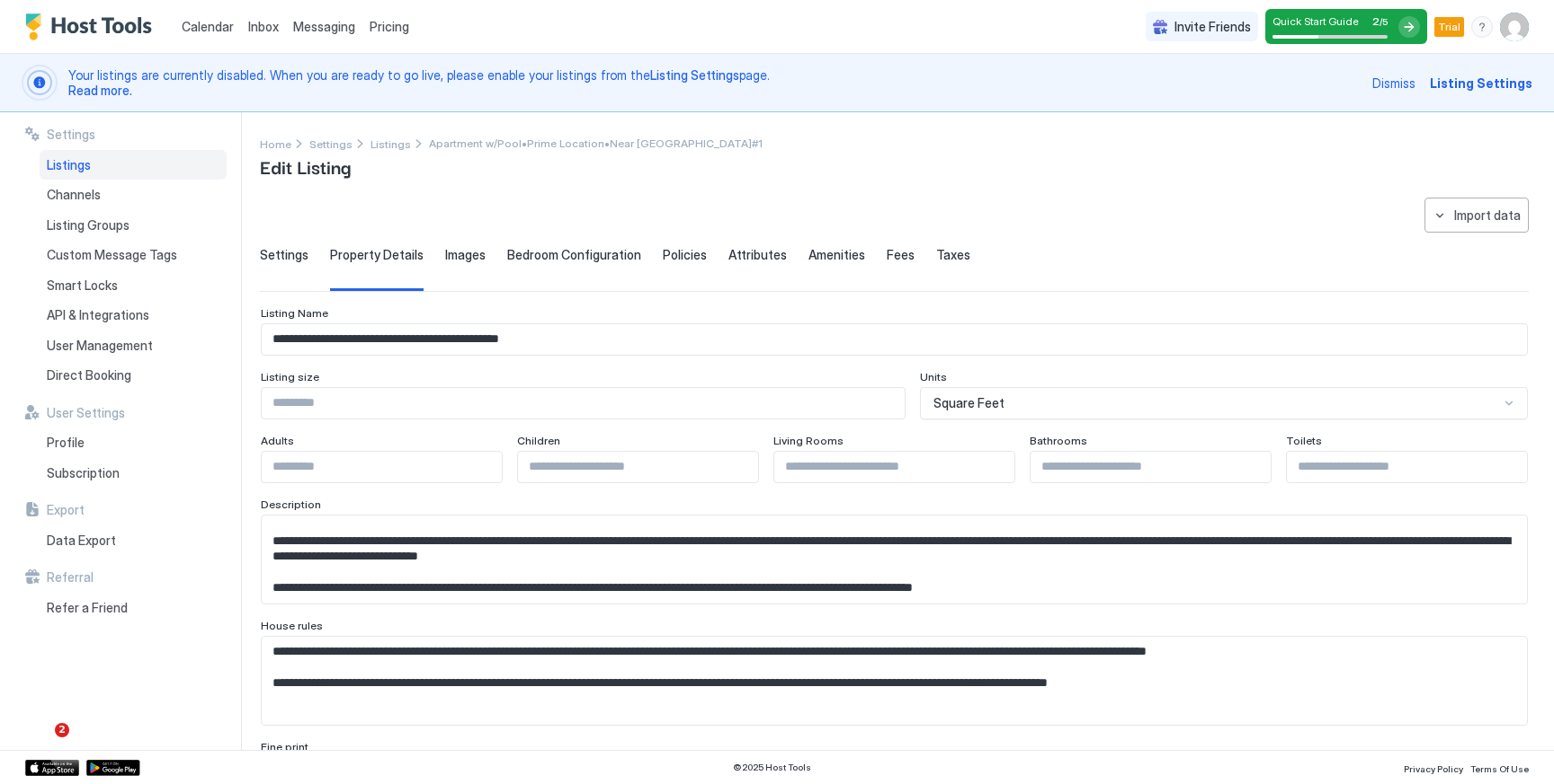
click at [463, 252] on span "Images" at bounding box center [465, 255] width 40 height 16
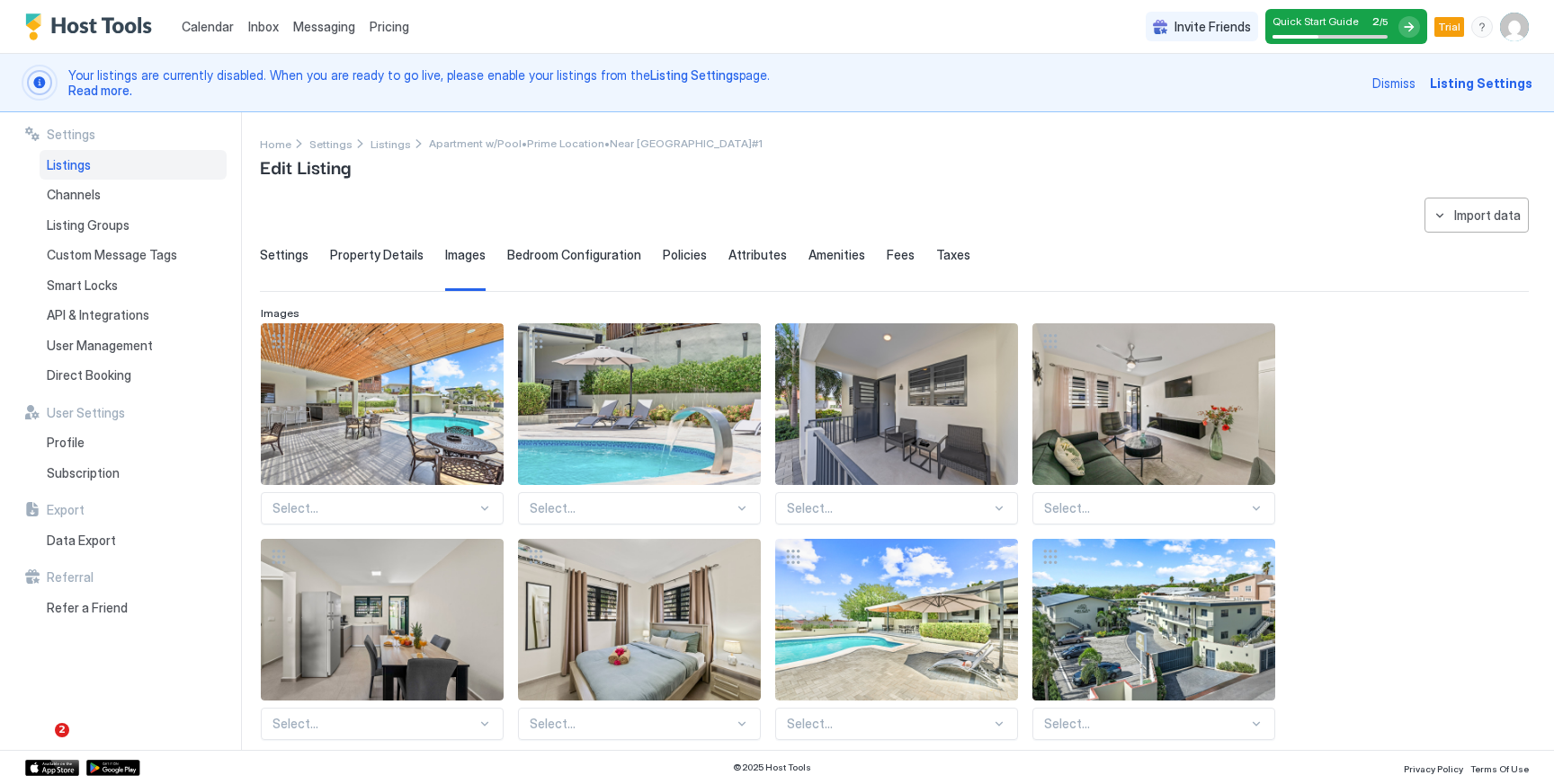
click at [545, 261] on span "Bedroom Configuration" at bounding box center [573, 255] width 134 height 16
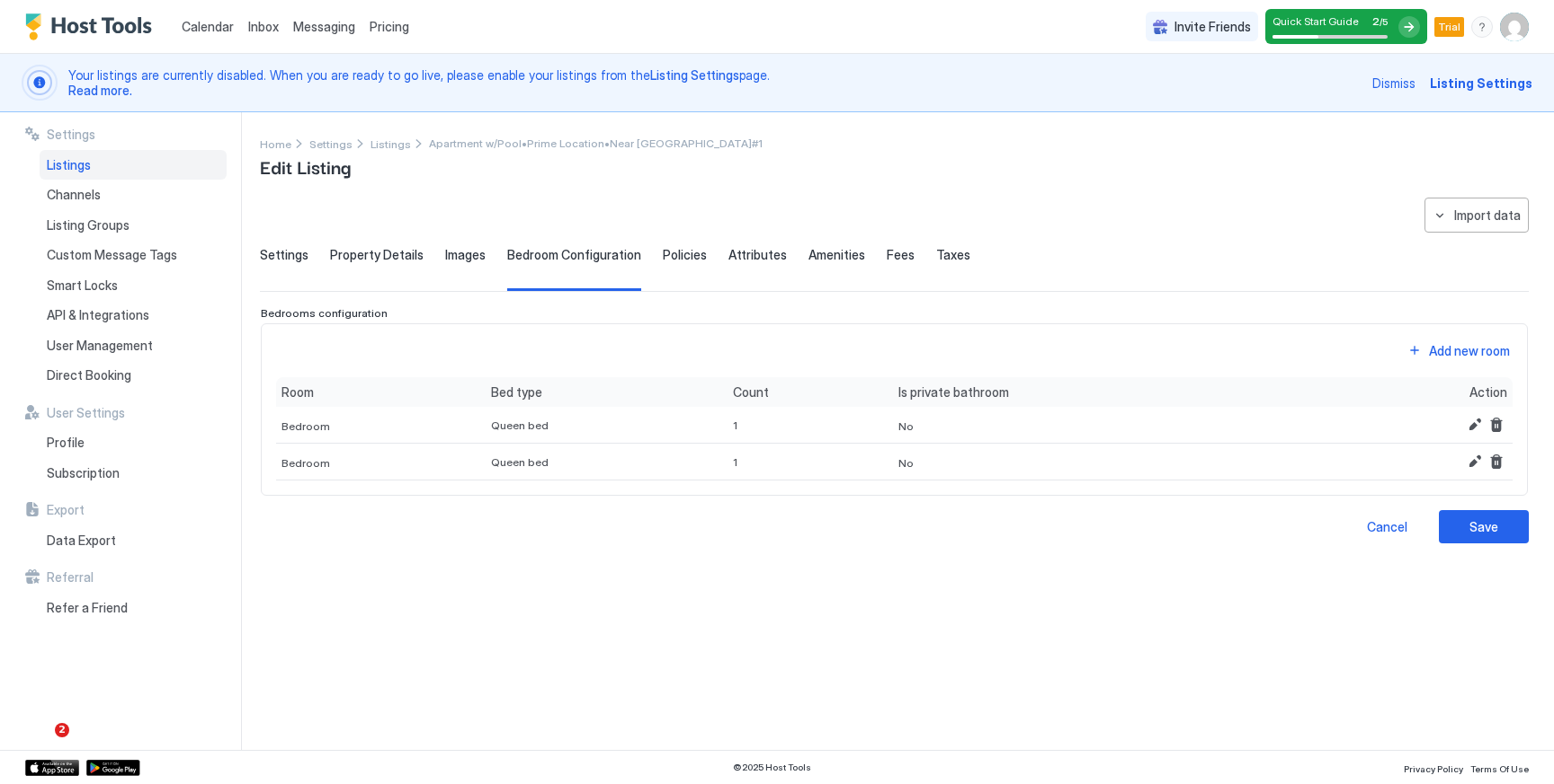
click at [663, 257] on span "Policies" at bounding box center [685, 255] width 44 height 16
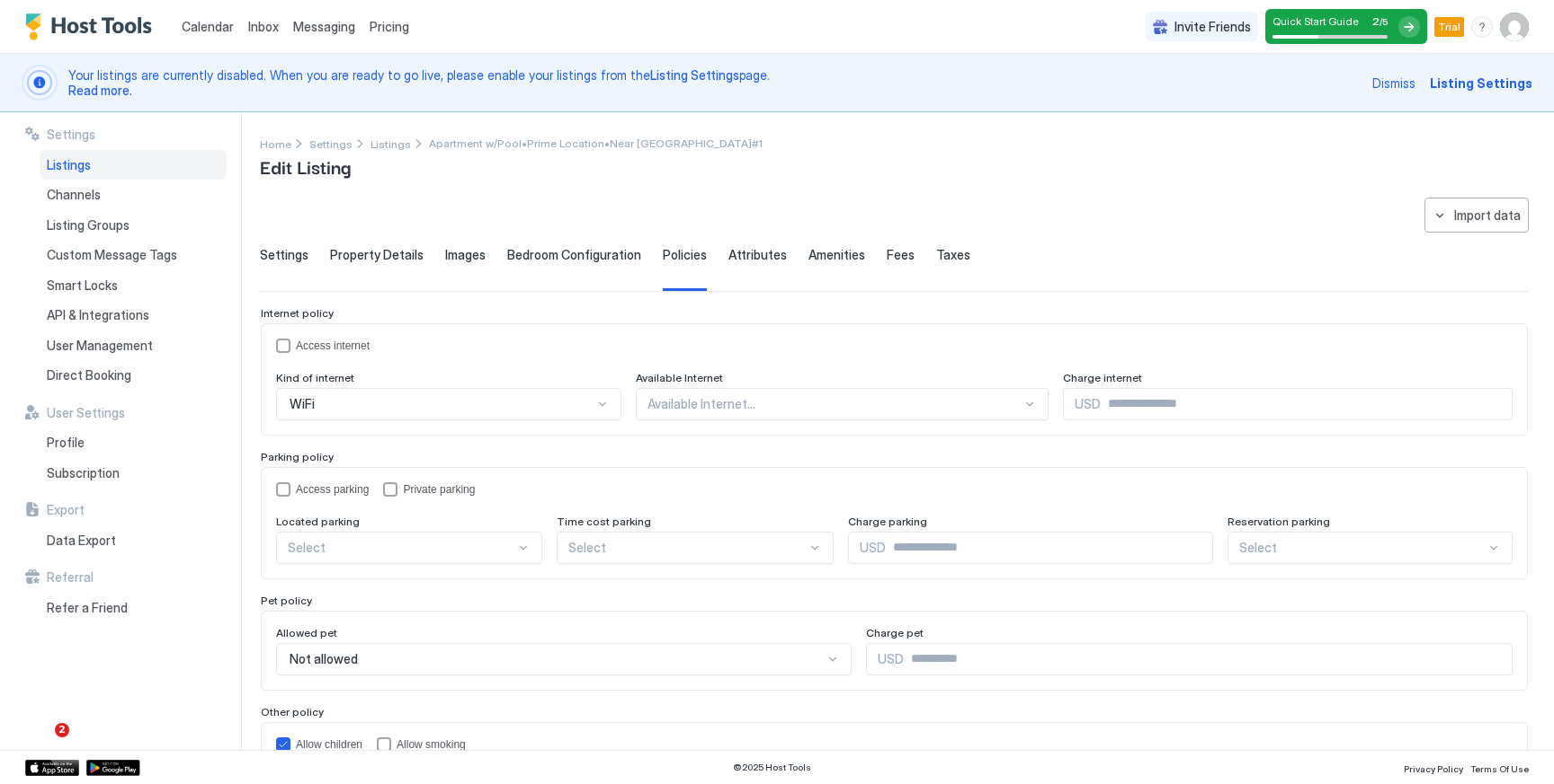
click at [778, 256] on div "Settings Property Details Images Bedroom Configuration Policies Attributes Amen…" at bounding box center [894, 269] width 1268 height 44
click at [909, 259] on div "Settings Property Details Images Bedroom Configuration Policies Attributes Amen…" at bounding box center [894, 269] width 1268 height 44
click at [936, 257] on span "Taxes" at bounding box center [953, 255] width 35 height 16
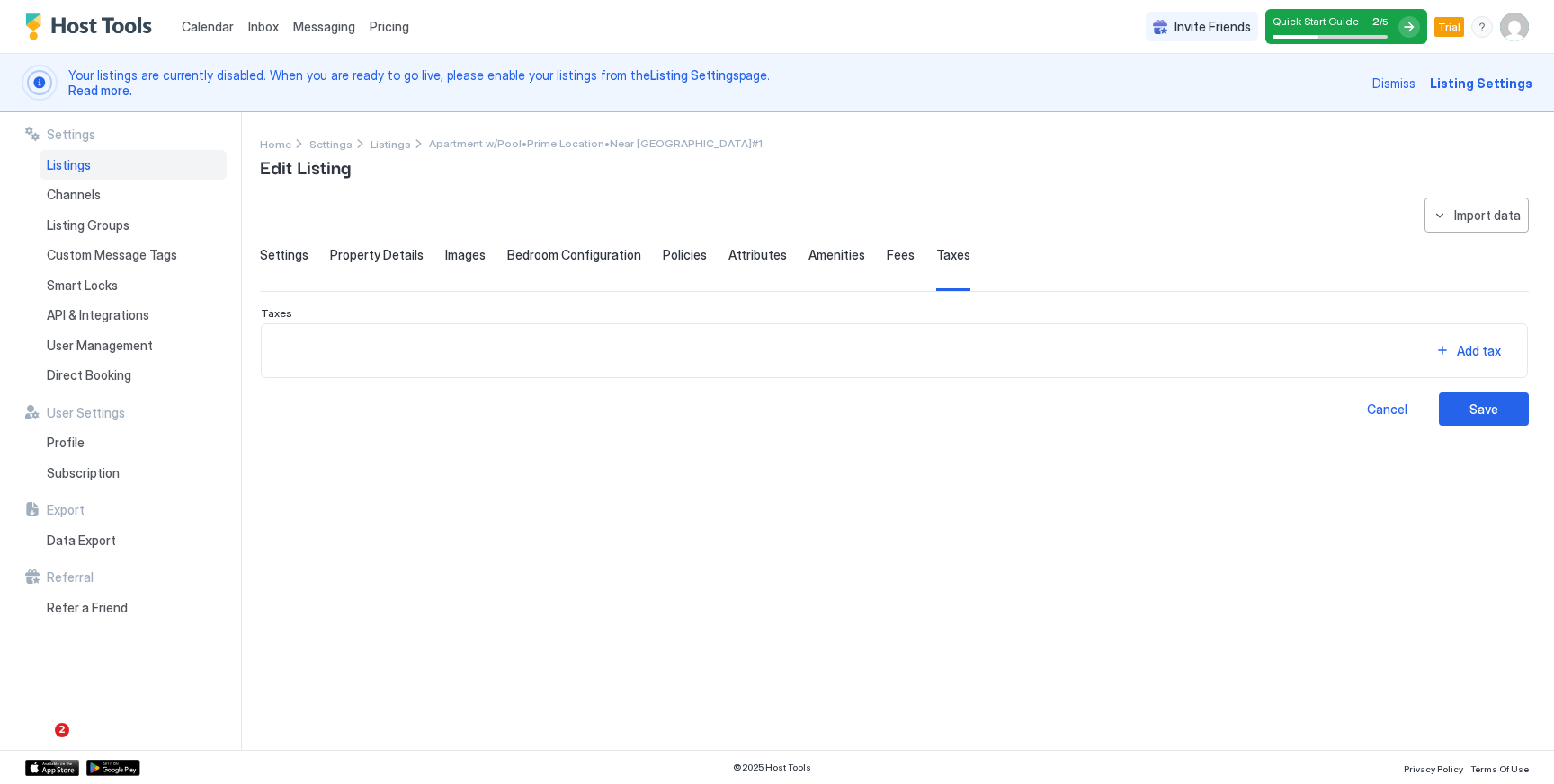
click at [889, 240] on div "**********" at bounding box center [894, 312] width 1268 height 229
click at [886, 250] on span "Fees" at bounding box center [900, 255] width 28 height 16
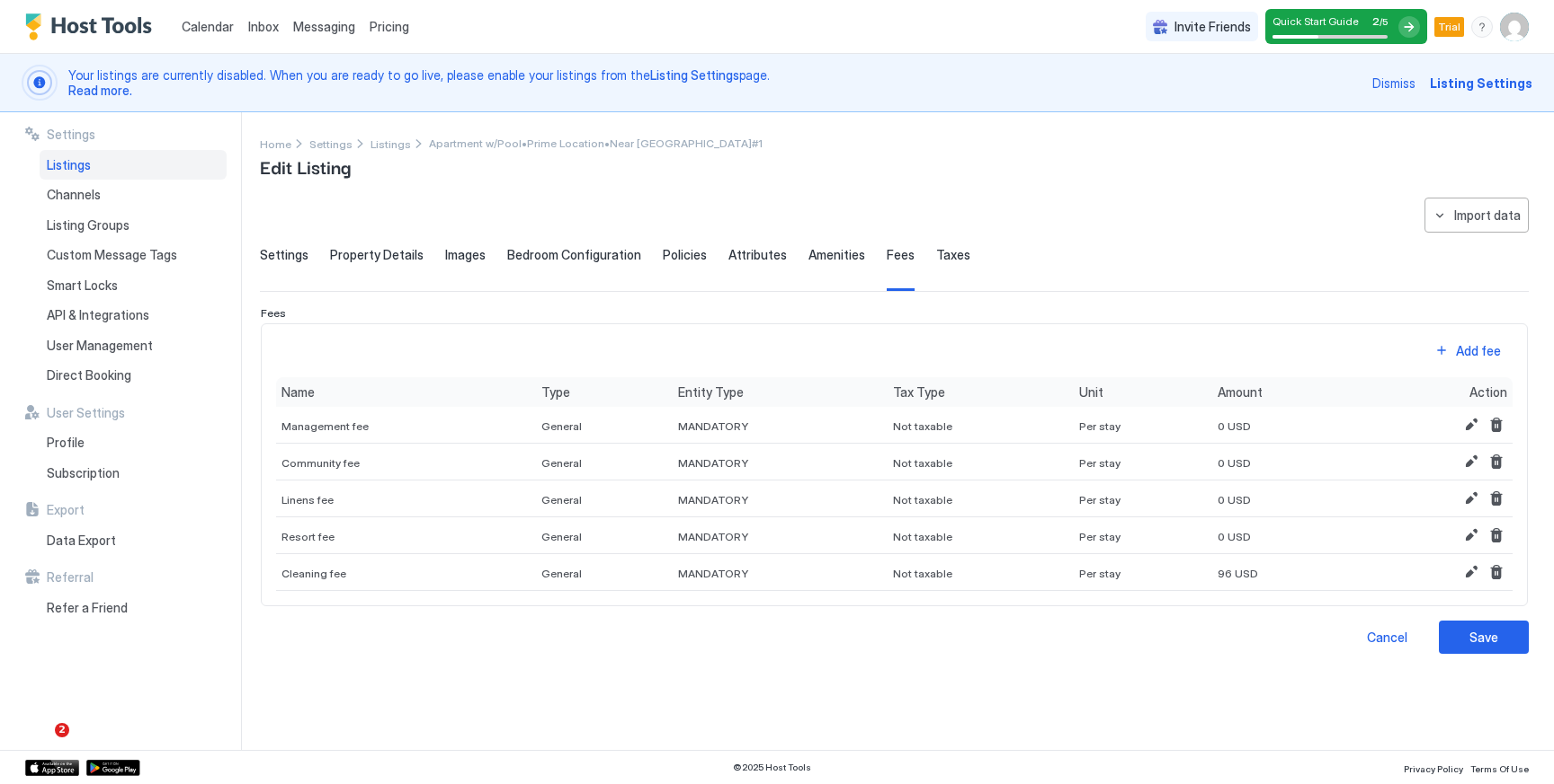
click at [819, 253] on span "Amenities" at bounding box center [837, 255] width 57 height 16
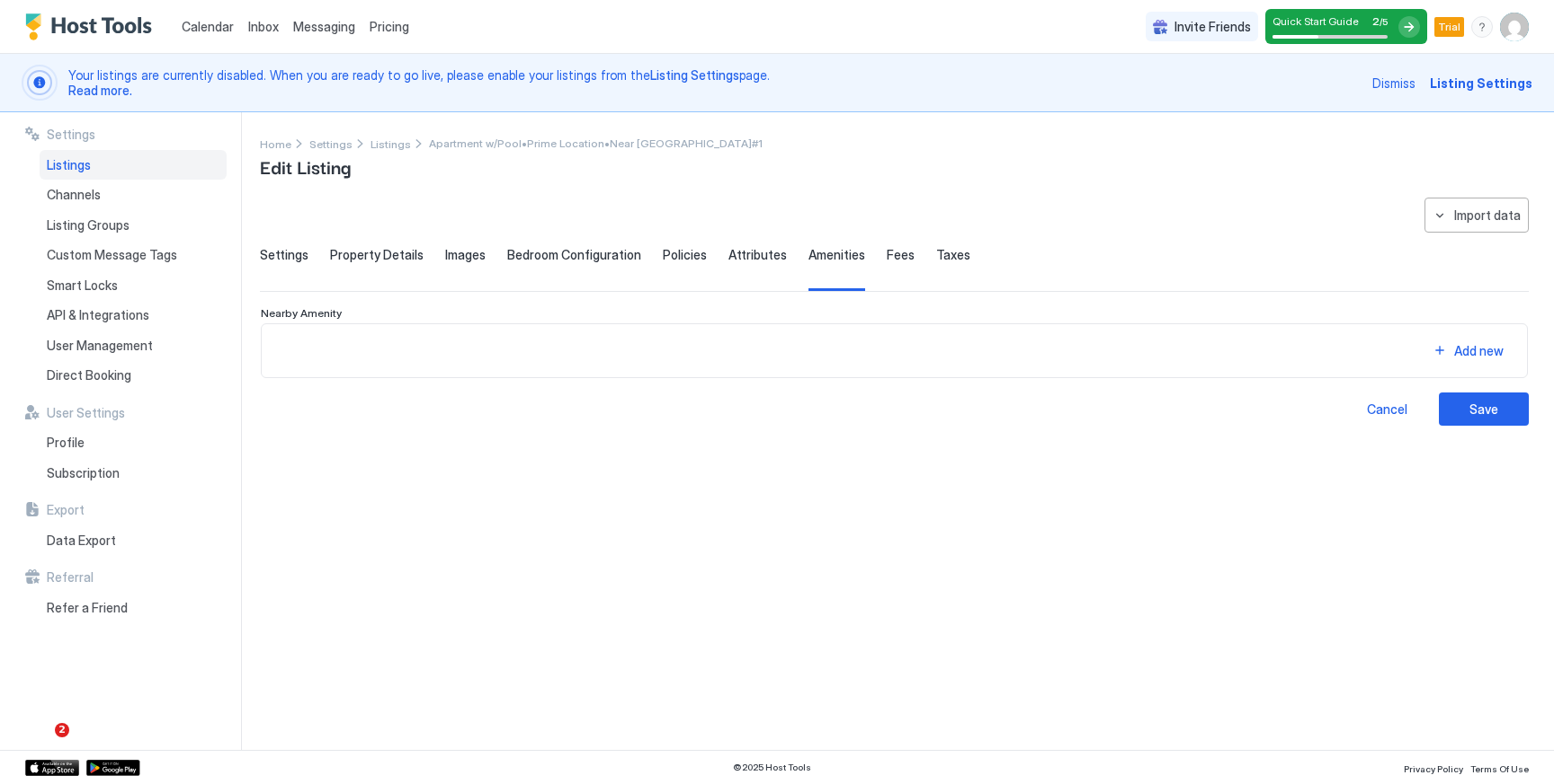
click at [761, 248] on span "Attributes" at bounding box center [757, 255] width 59 height 16
click at [677, 258] on span "Policies" at bounding box center [685, 255] width 44 height 16
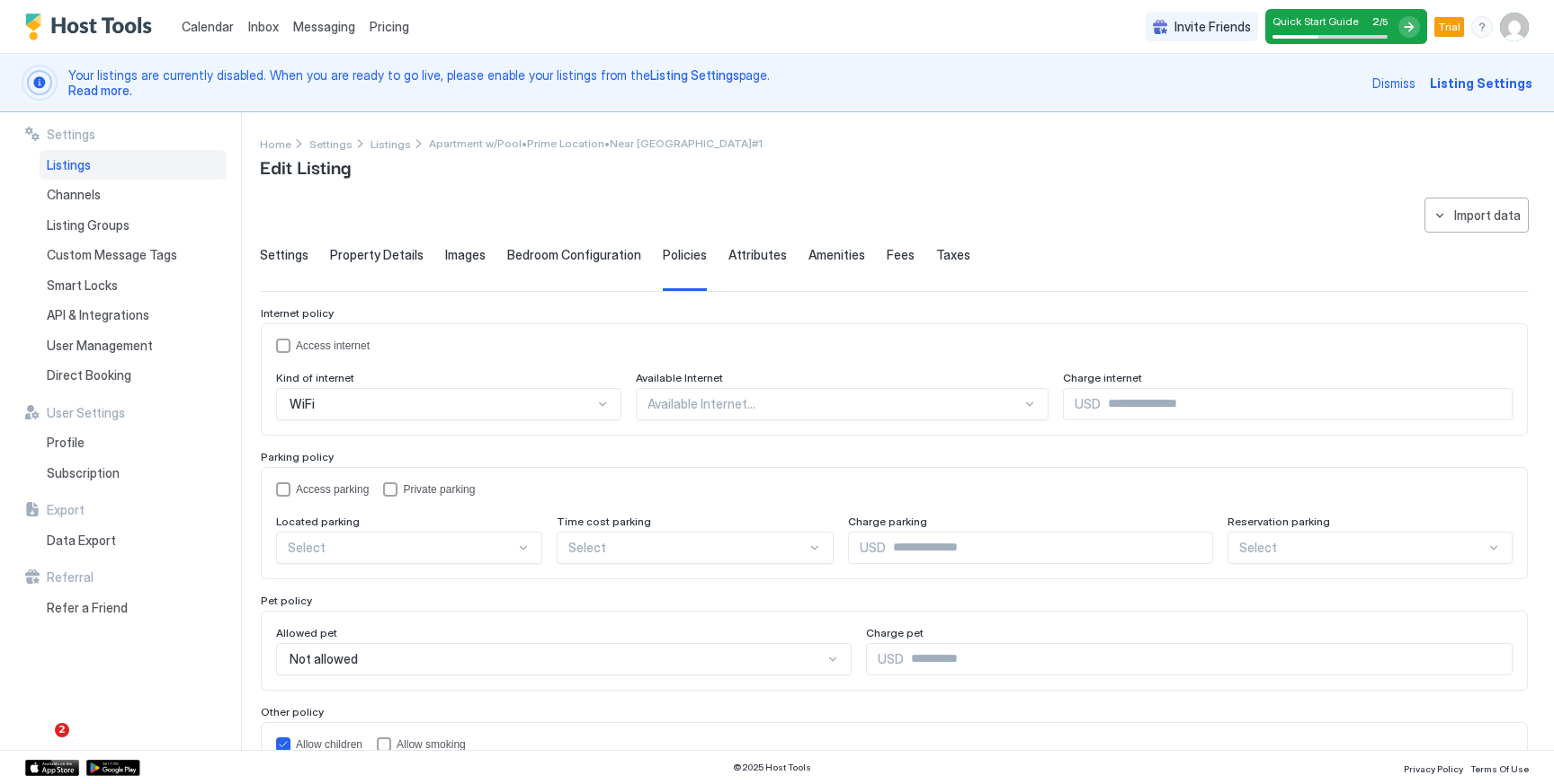
click at [572, 259] on span "Bedroom Configuration" at bounding box center [573, 255] width 134 height 16
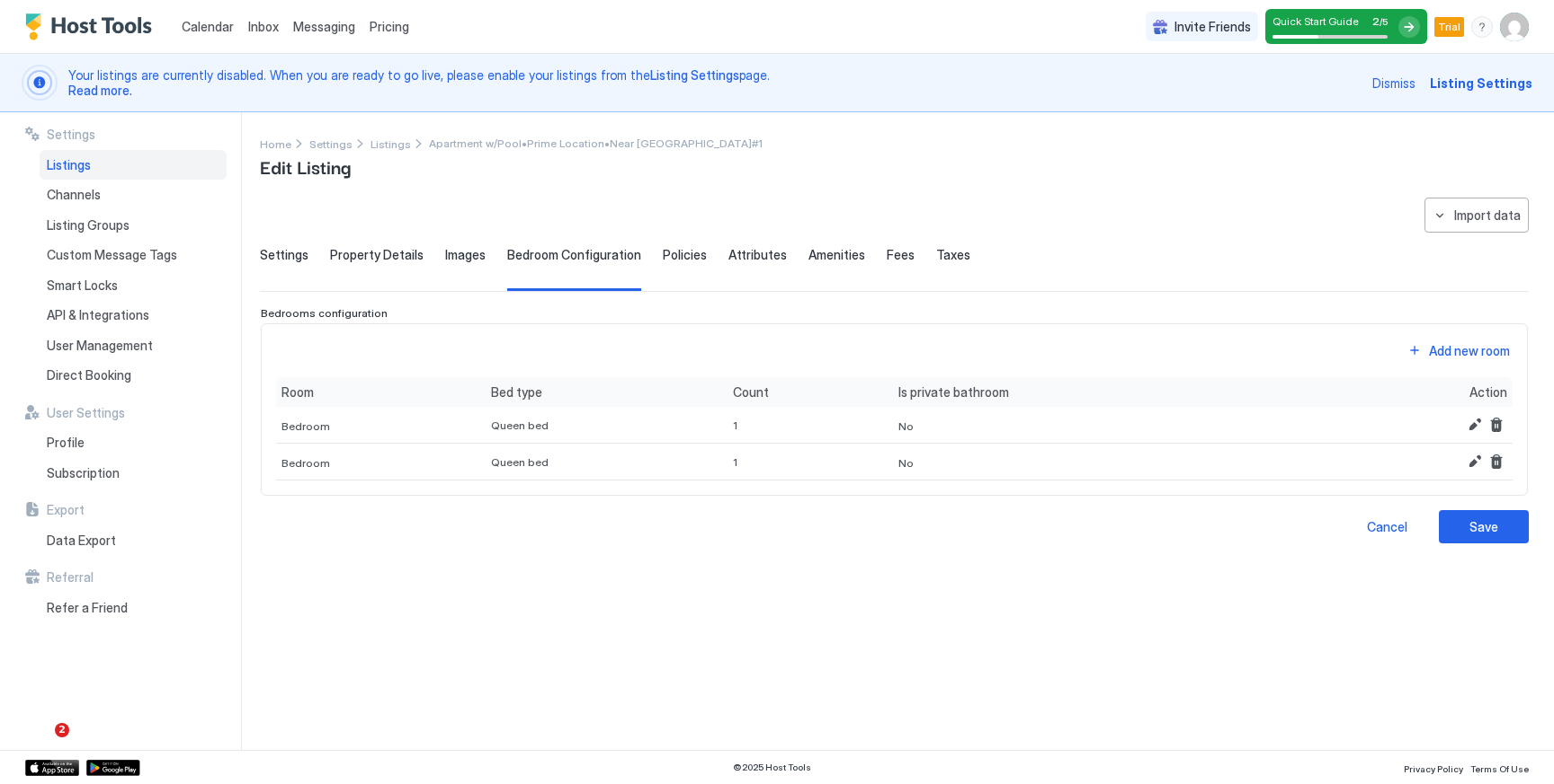
click at [475, 259] on span "Images" at bounding box center [465, 255] width 40 height 16
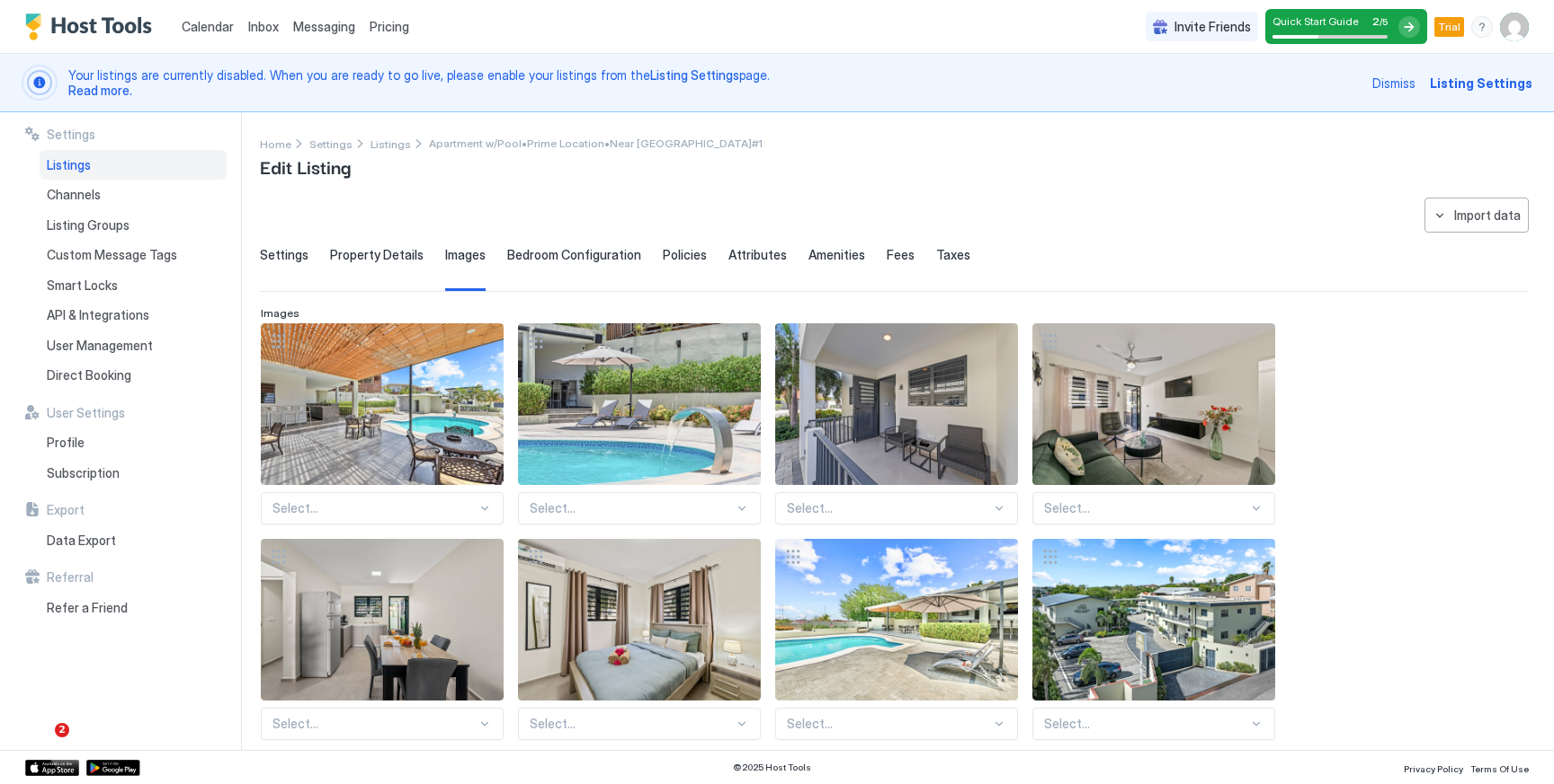
click at [303, 258] on span "Settings" at bounding box center [284, 255] width 49 height 16
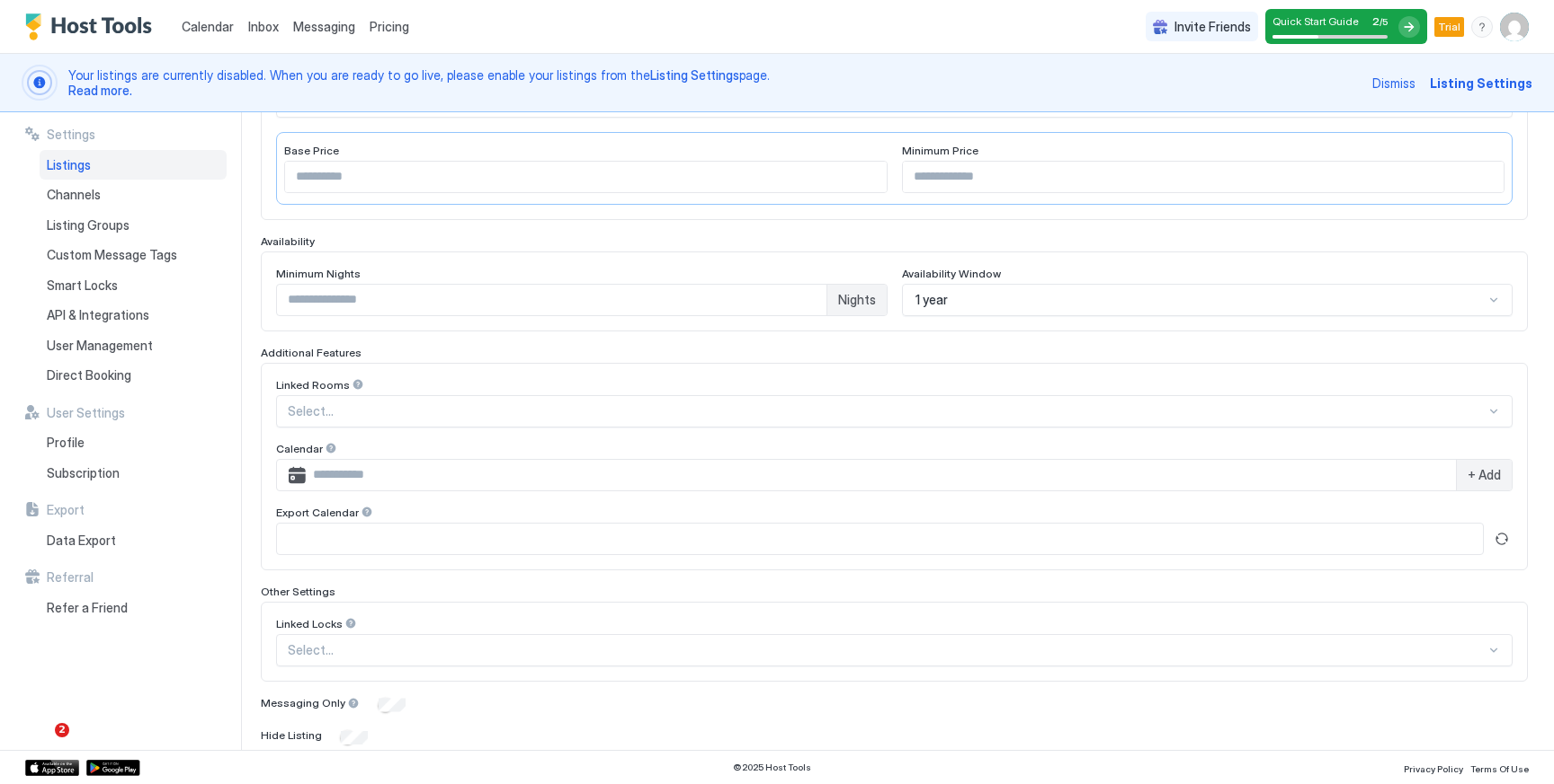
scroll to position [431, 0]
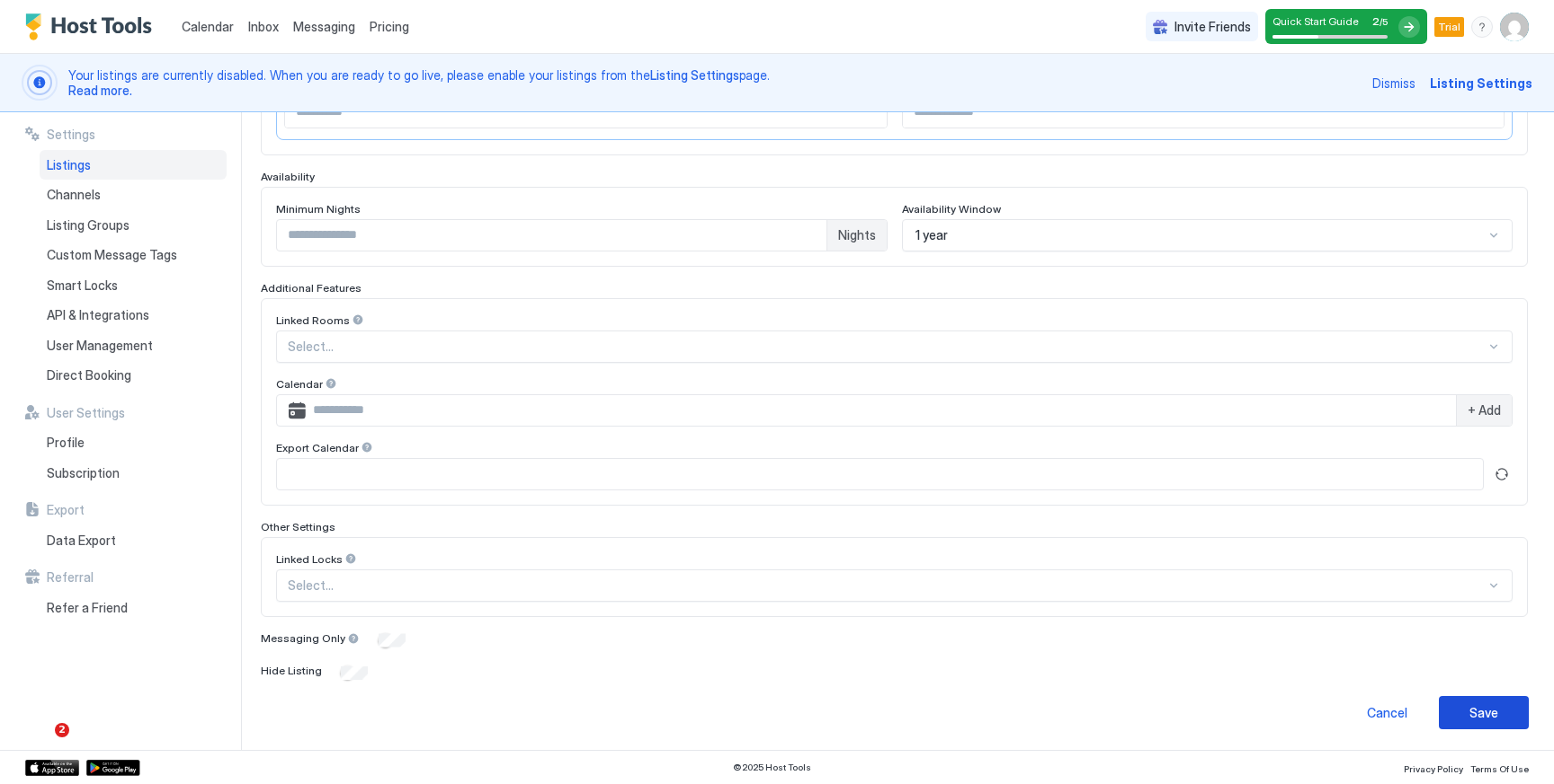
click at [1476, 712] on div "Save" at bounding box center [1483, 713] width 29 height 19
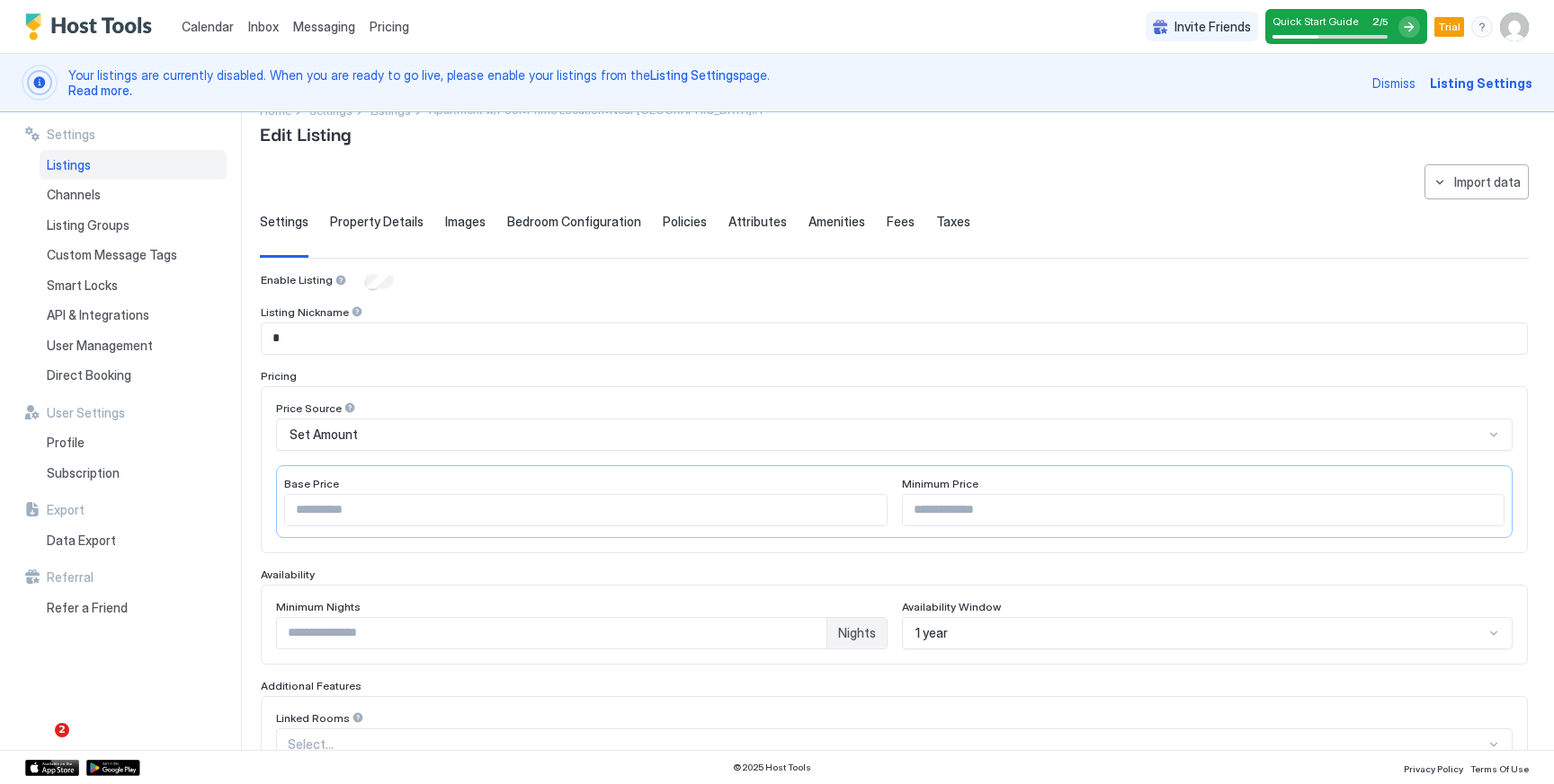
scroll to position [83, 0]
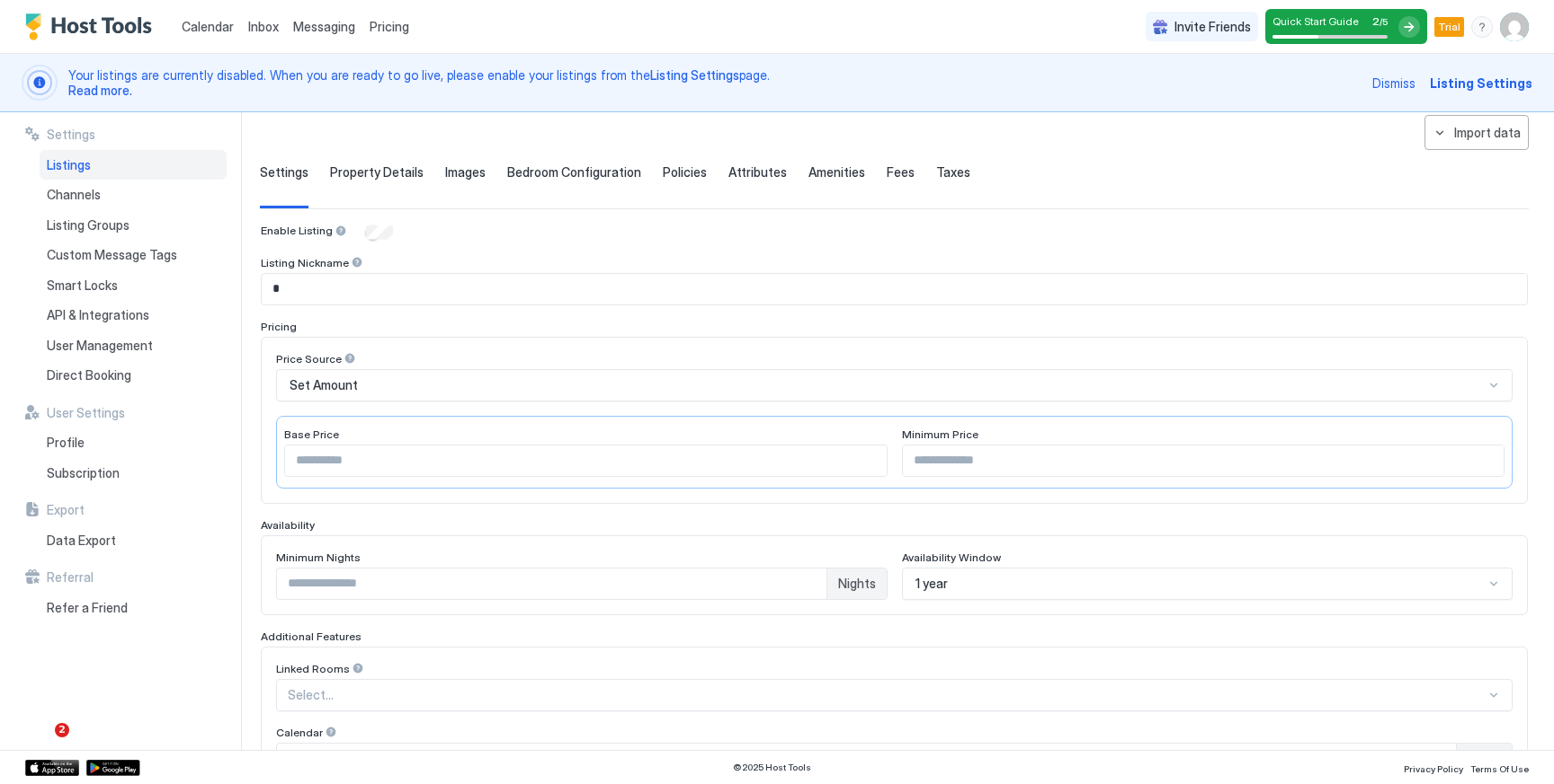
click at [388, 174] on span "Property Details" at bounding box center [376, 172] width 93 height 16
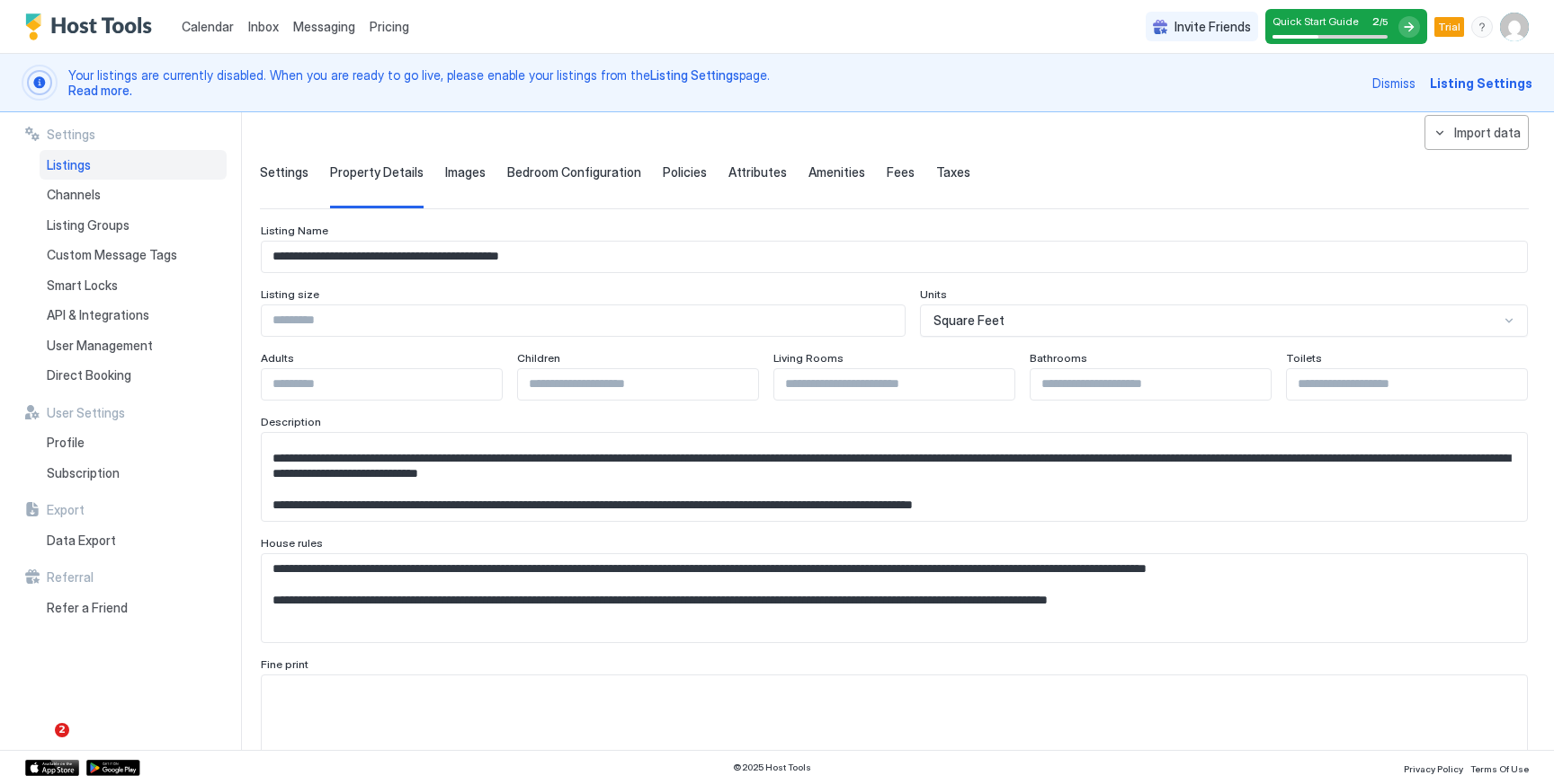
click at [471, 176] on span "Images" at bounding box center [465, 172] width 40 height 16
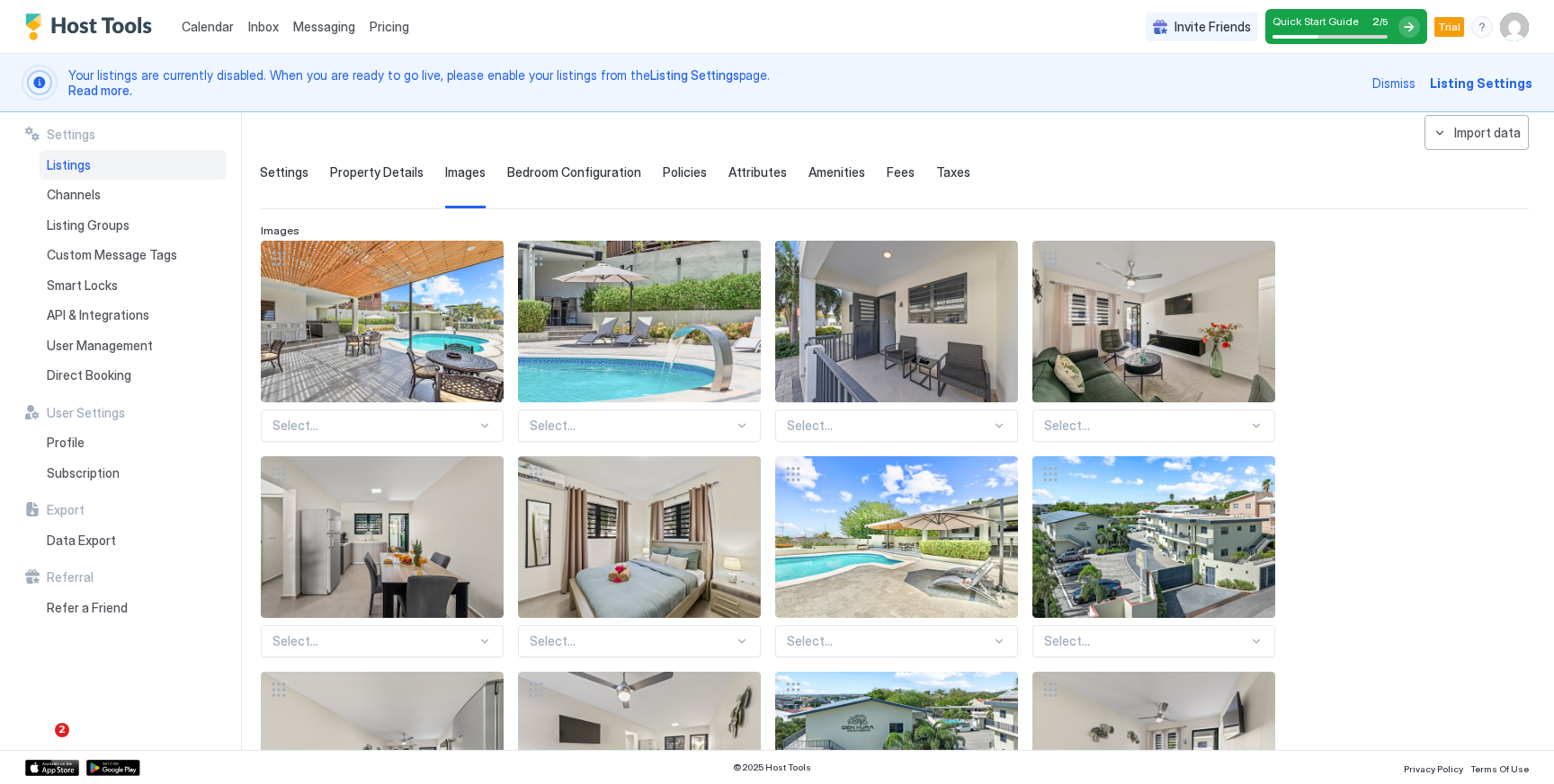
click at [578, 180] on div "Bedroom Configuration" at bounding box center [573, 186] width 134 height 44
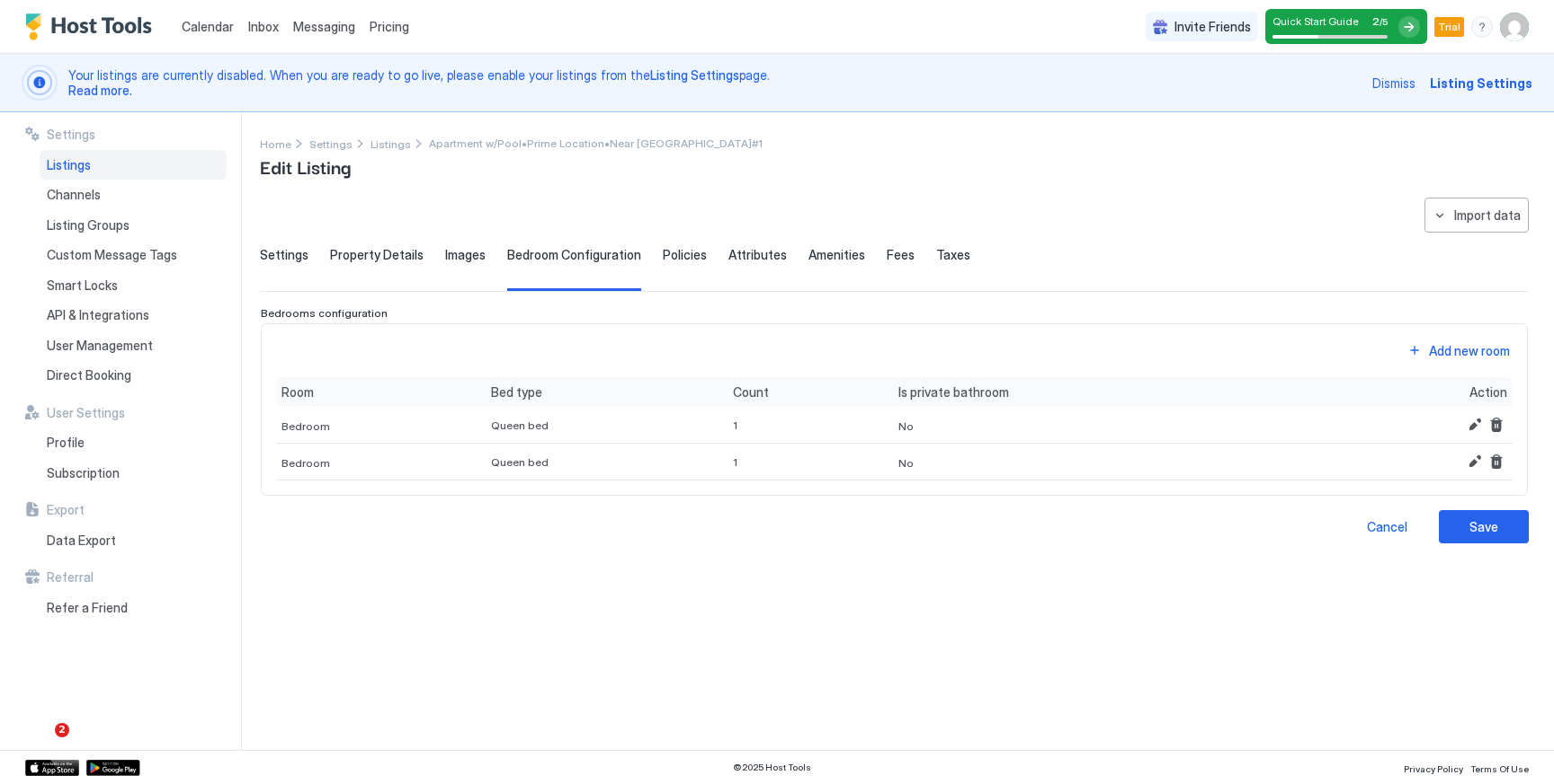
click at [690, 239] on div "**********" at bounding box center [894, 371] width 1268 height 346
click at [685, 254] on span "Policies" at bounding box center [685, 255] width 44 height 16
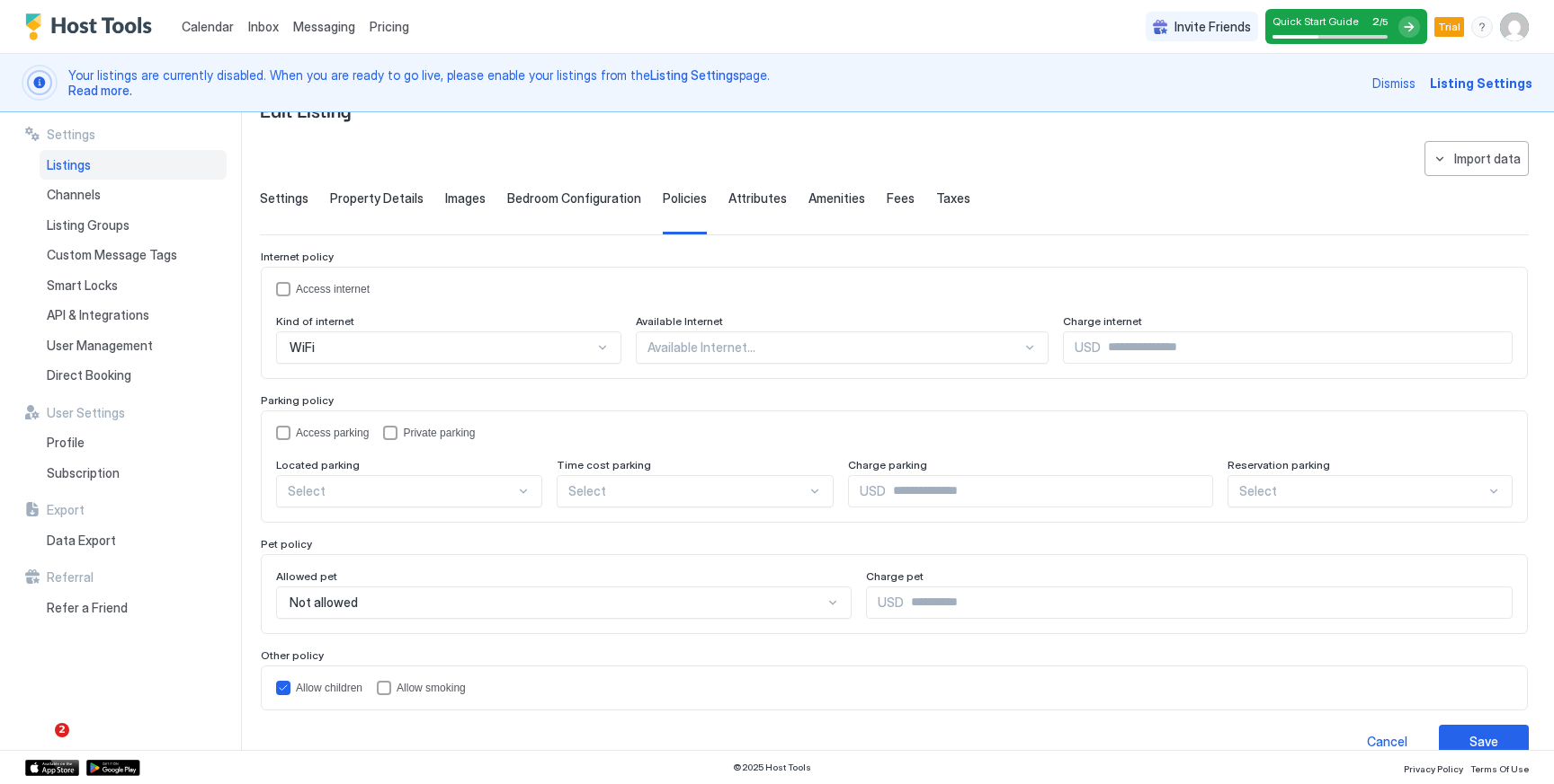
scroll to position [85, 0]
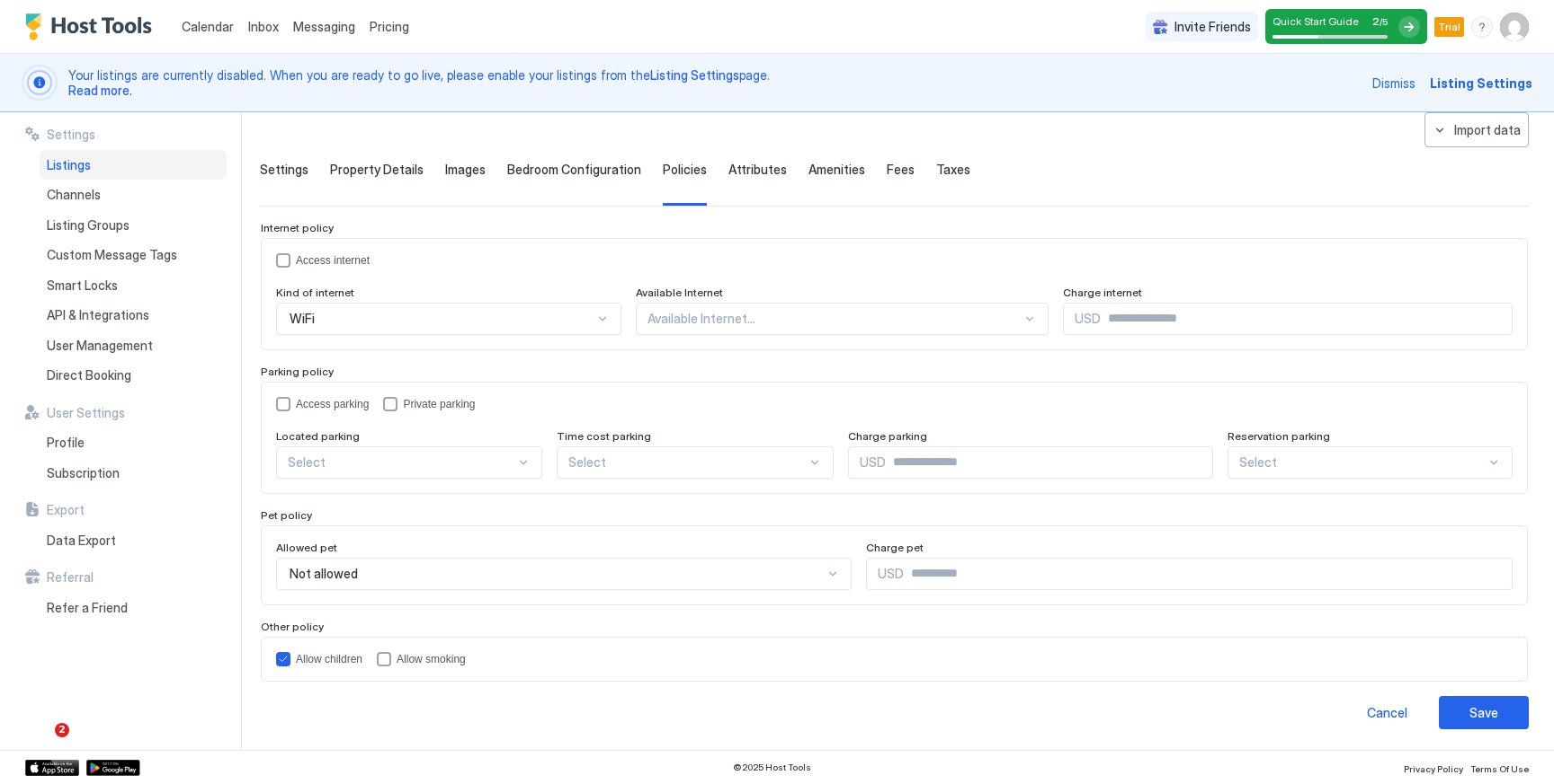
click at [746, 163] on span "Attributes" at bounding box center [757, 169] width 59 height 16
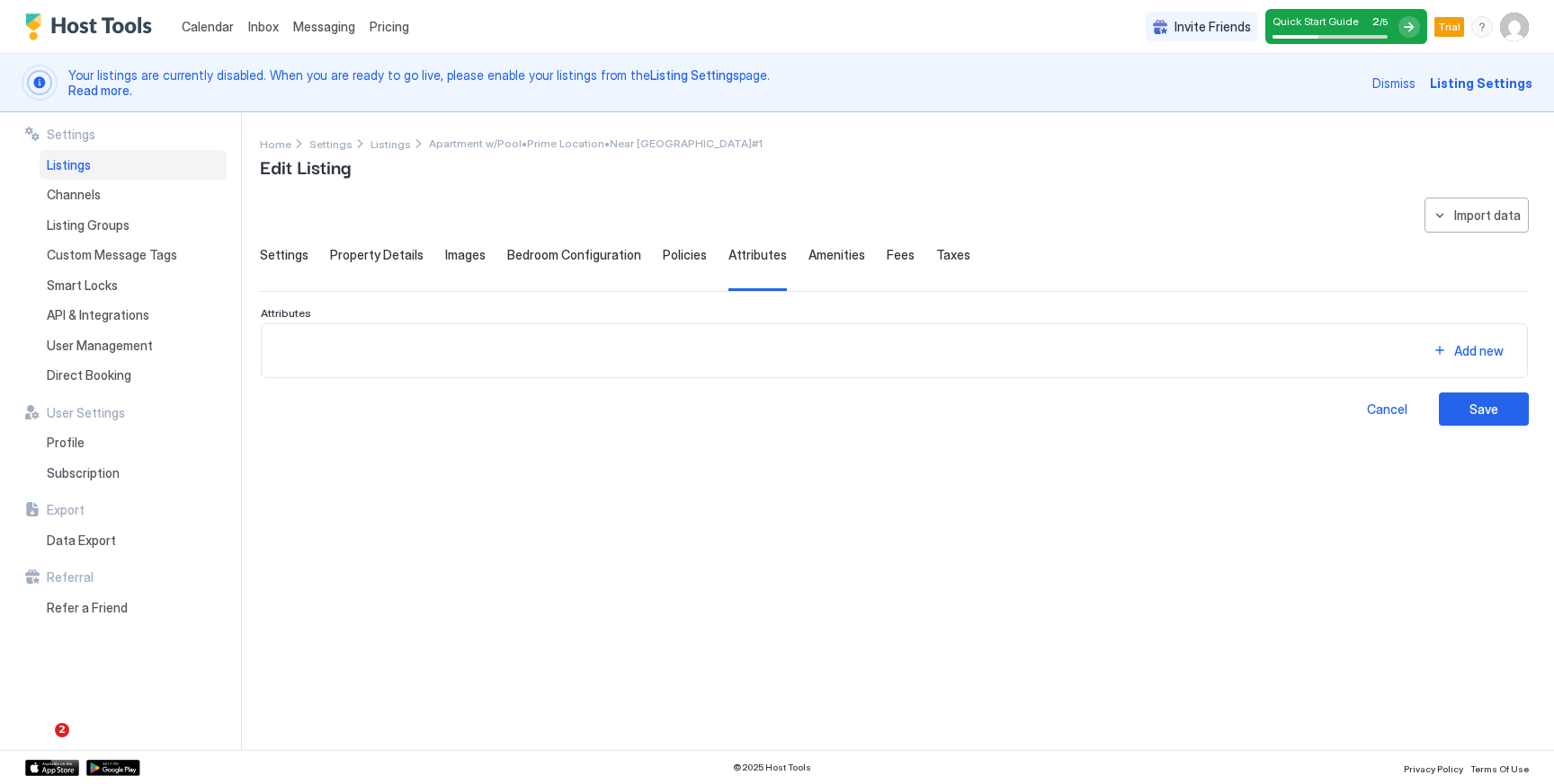
scroll to position [0, 0]
click at [821, 259] on span "Amenities" at bounding box center [837, 255] width 57 height 16
click at [886, 268] on div "Fees" at bounding box center [900, 269] width 28 height 44
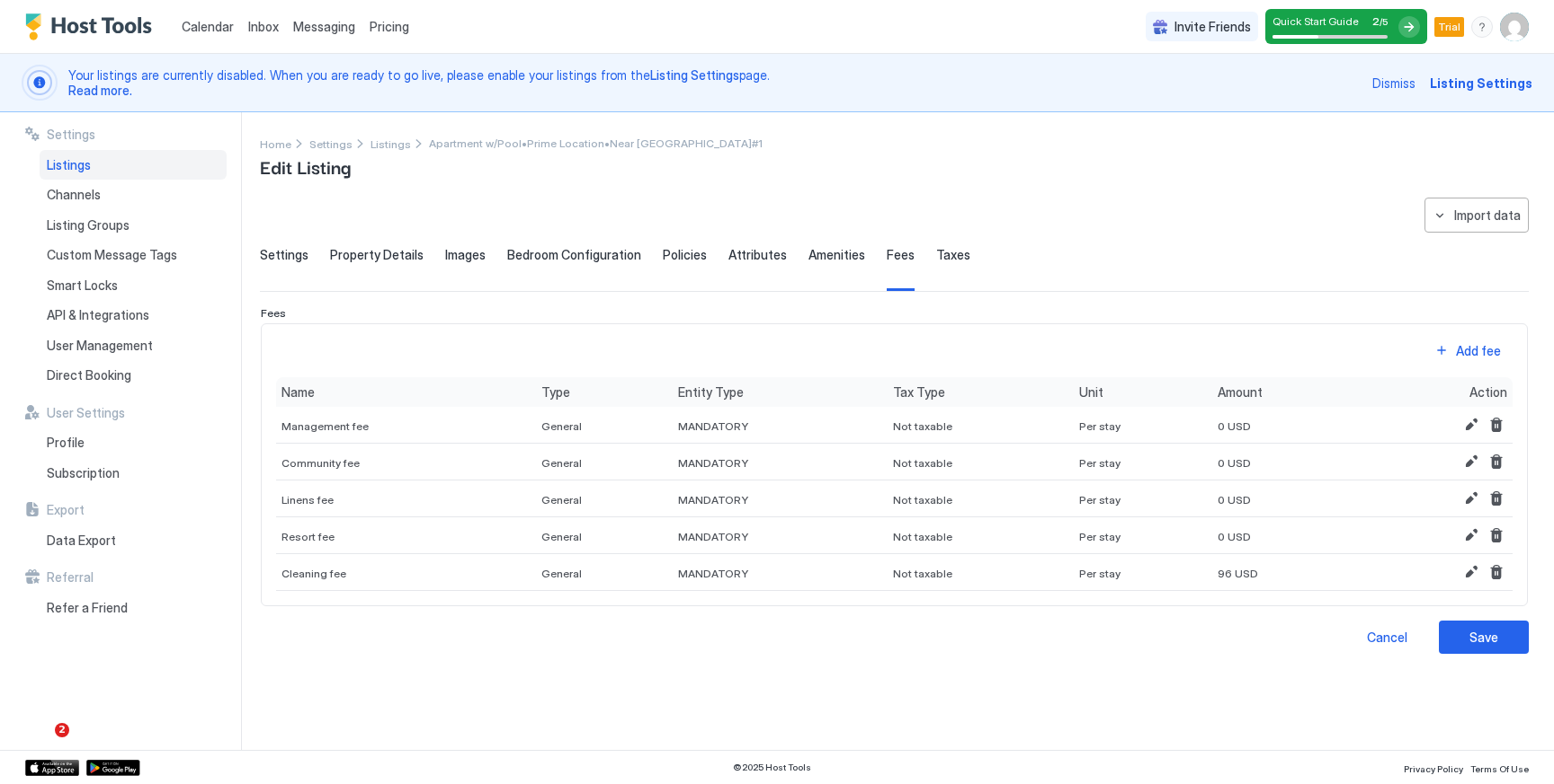
click at [941, 250] on span "Taxes" at bounding box center [953, 255] width 35 height 16
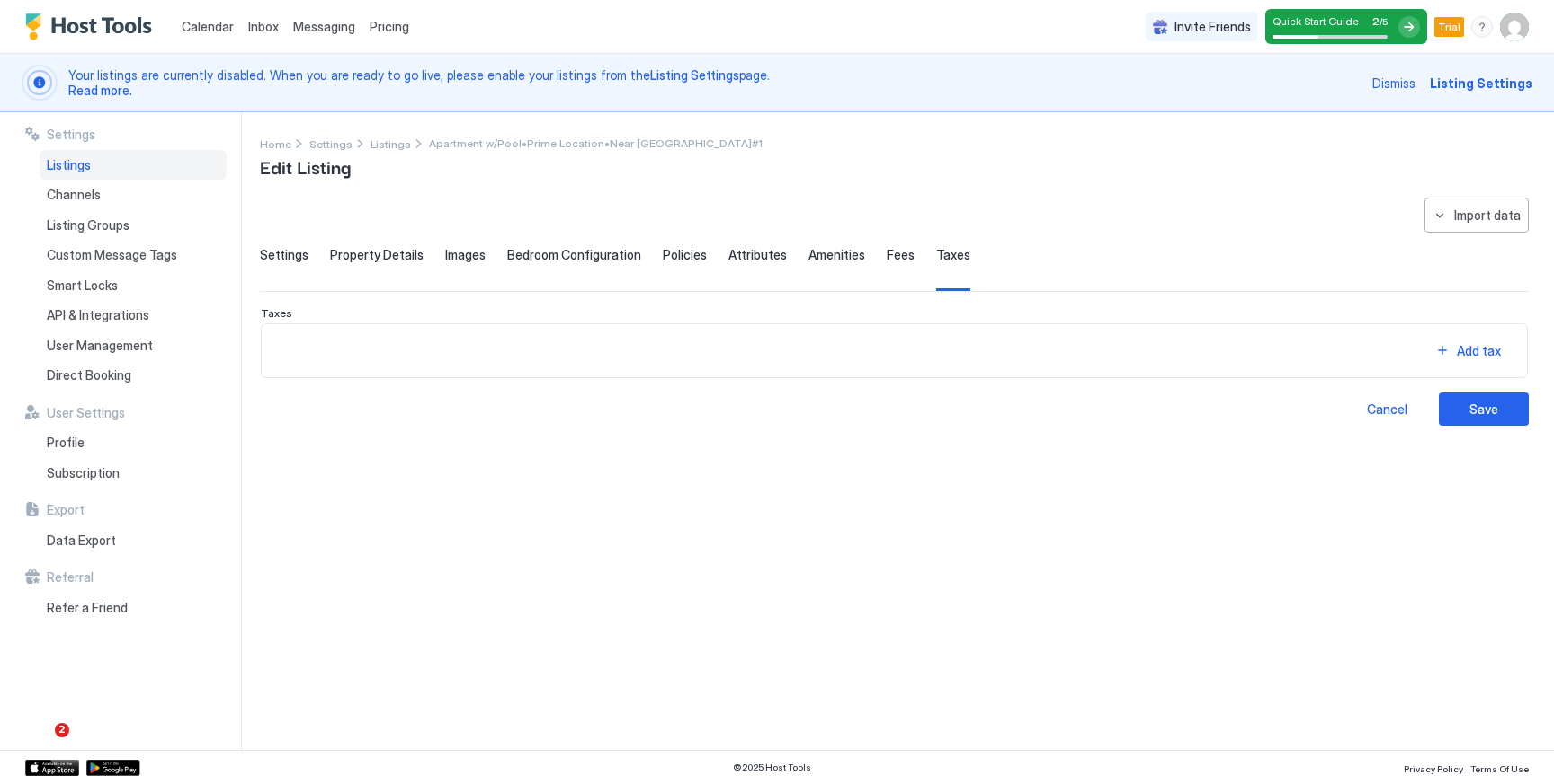
click at [299, 252] on span "Settings" at bounding box center [284, 255] width 49 height 16
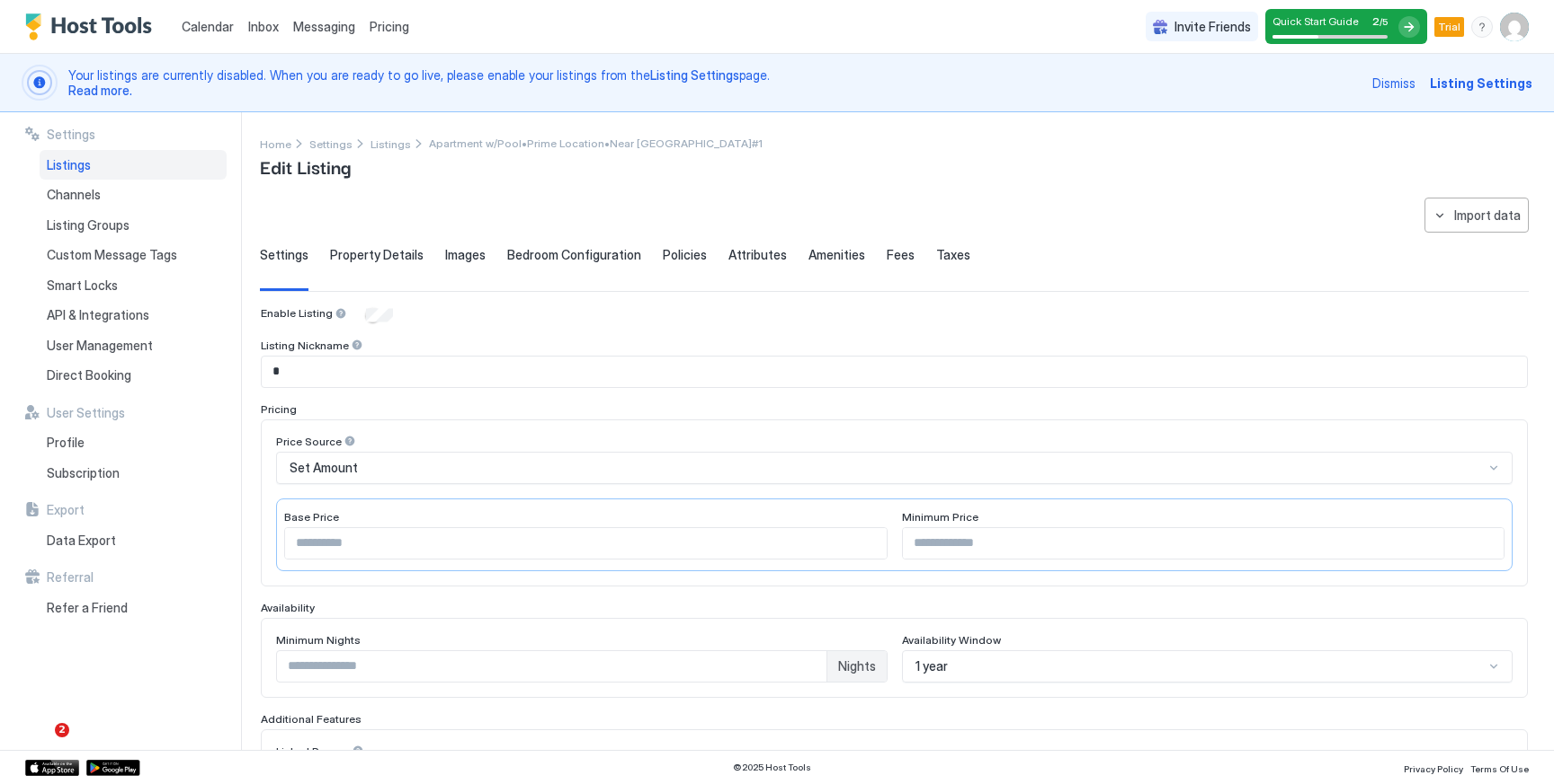
click at [360, 253] on span "Property Details" at bounding box center [376, 255] width 93 height 16
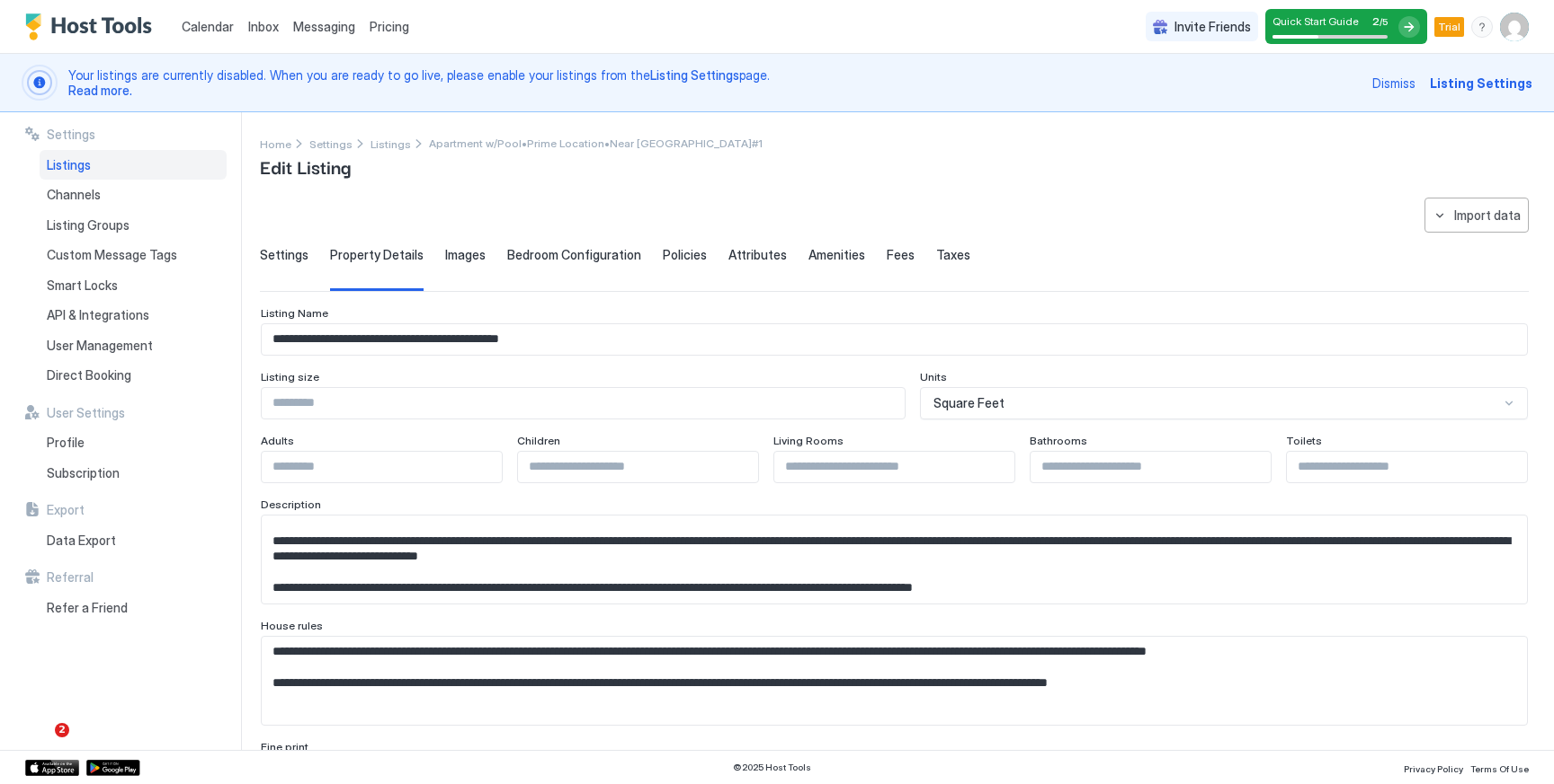
click at [297, 263] on div "Settings" at bounding box center [284, 269] width 49 height 44
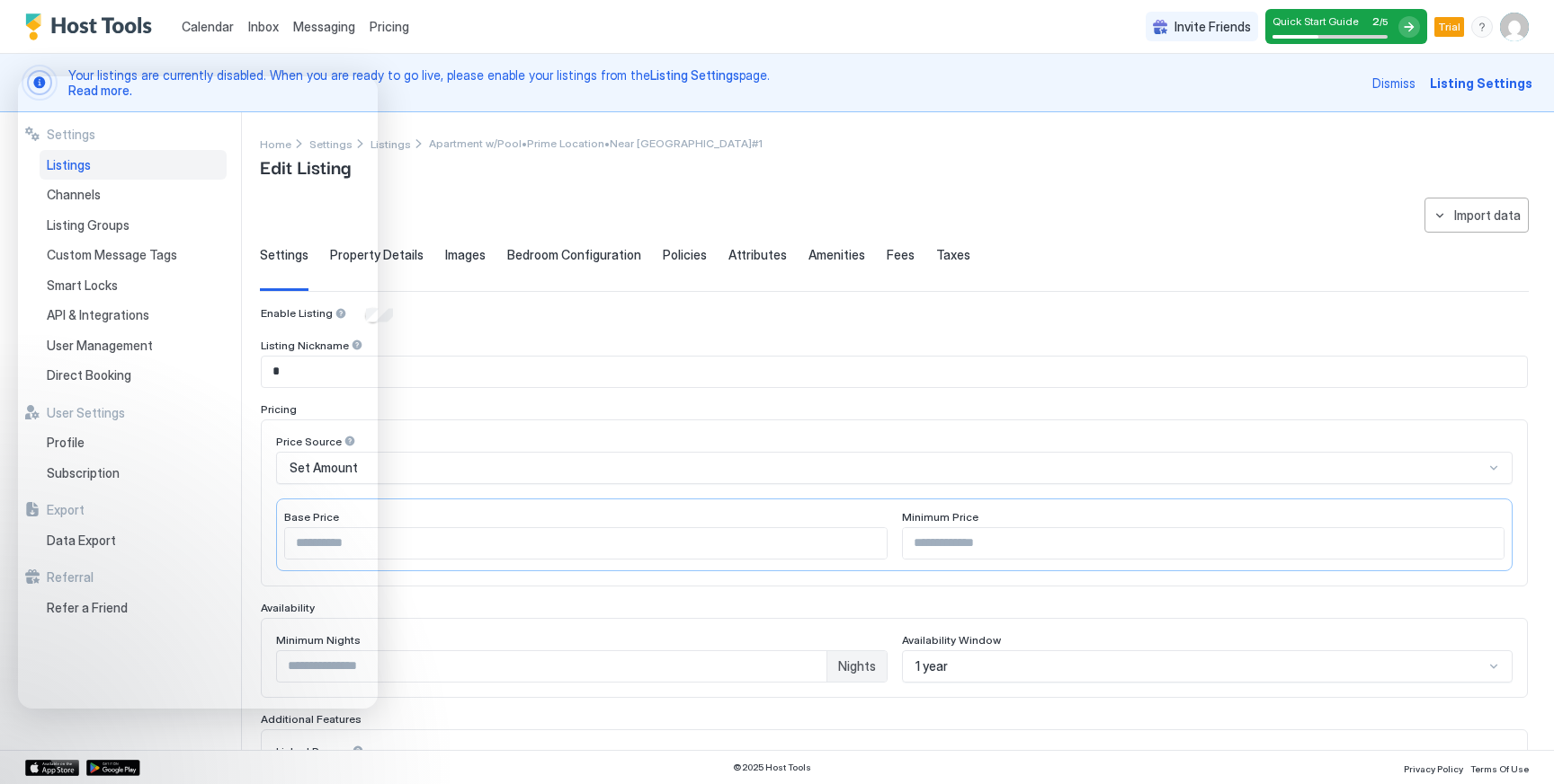
click at [615, 176] on div "Edit Listing" at bounding box center [511, 166] width 502 height 27
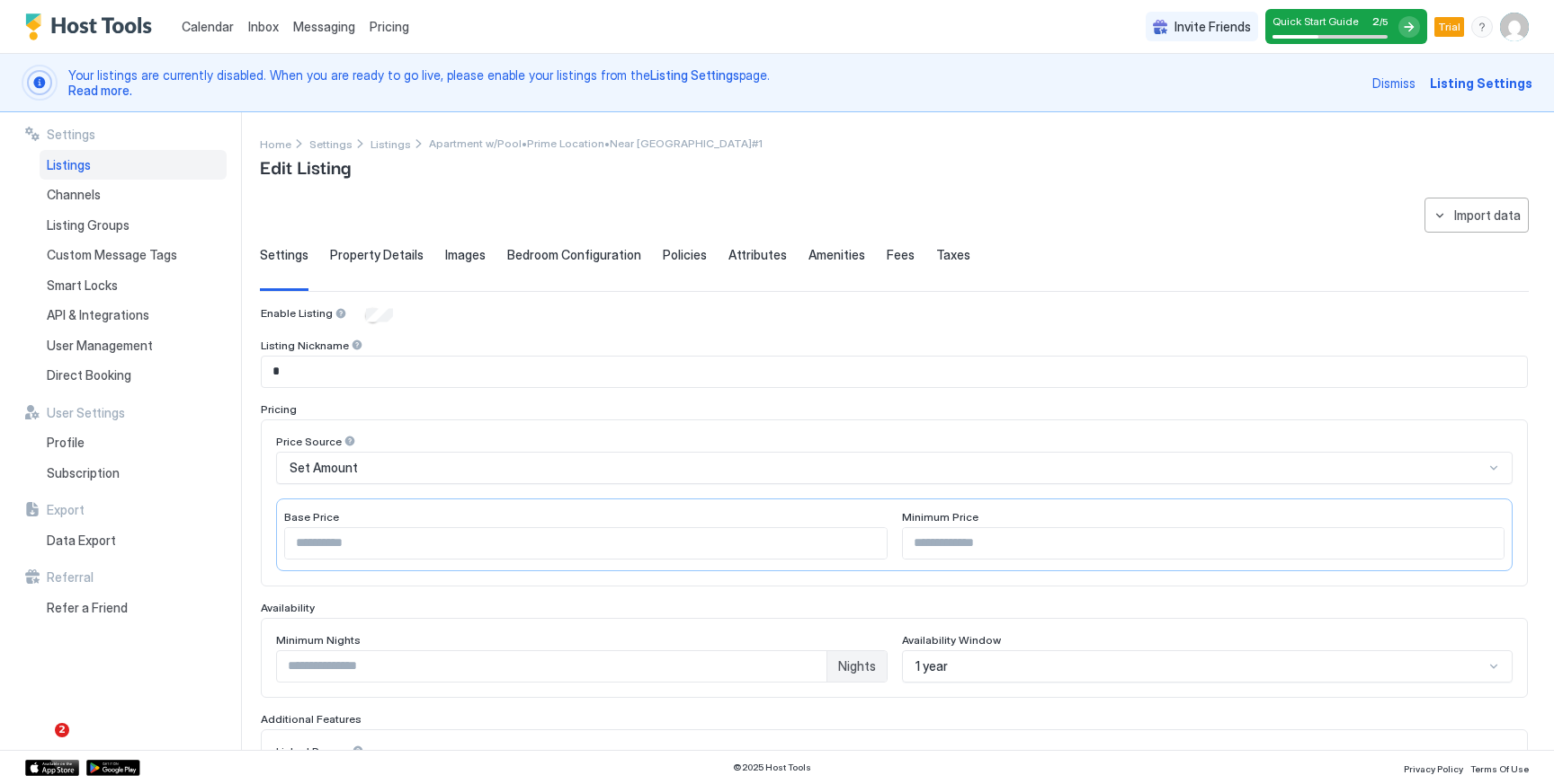
click at [378, 262] on div "Property Details" at bounding box center [376, 269] width 93 height 44
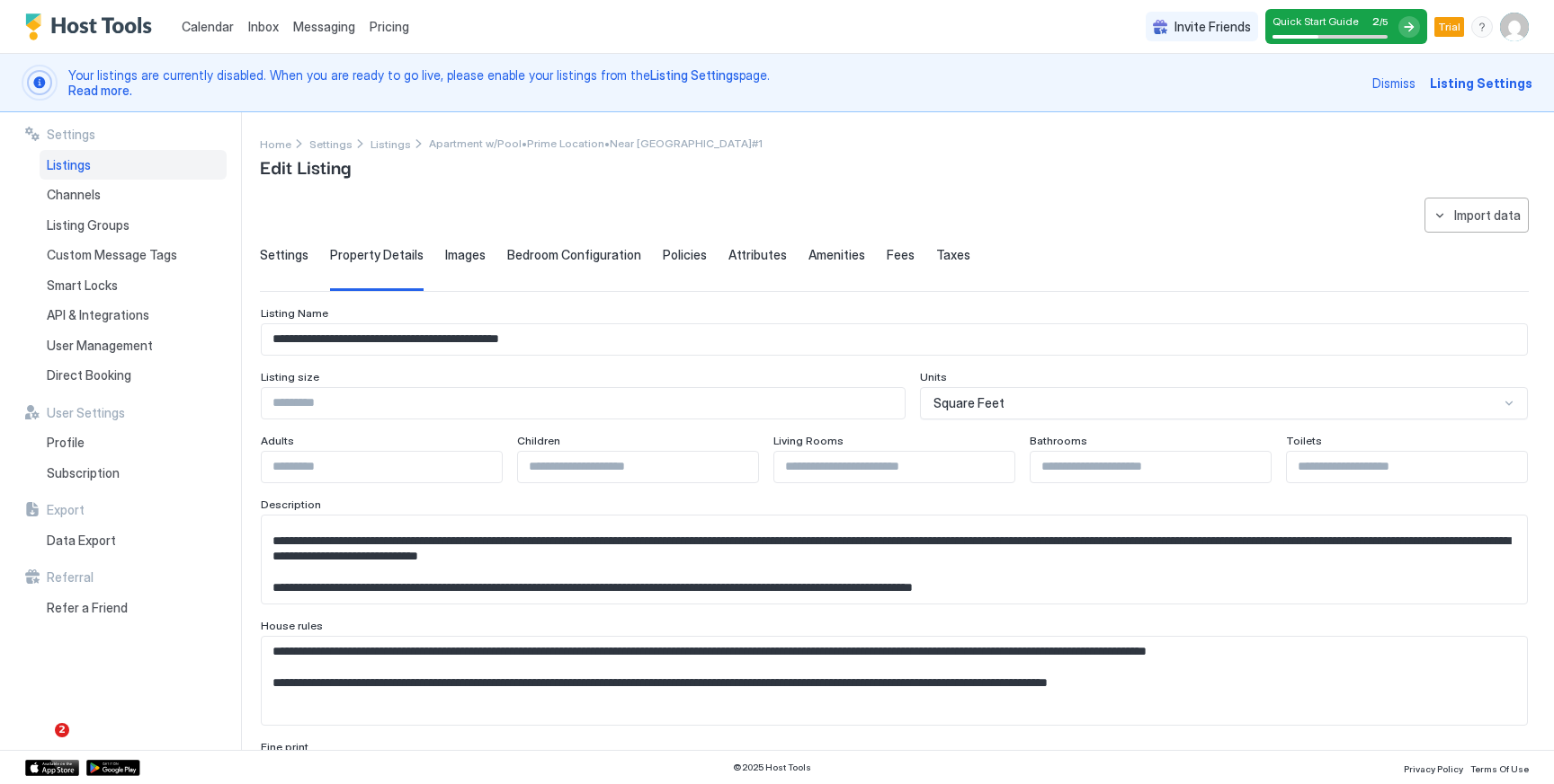
click at [417, 401] on input "Input Field" at bounding box center [583, 403] width 643 height 31
click at [888, 399] on input "*" at bounding box center [583, 403] width 643 height 31
click at [893, 409] on input "*" at bounding box center [583, 403] width 643 height 31
type input "*"
click at [892, 398] on input "*" at bounding box center [583, 403] width 643 height 31
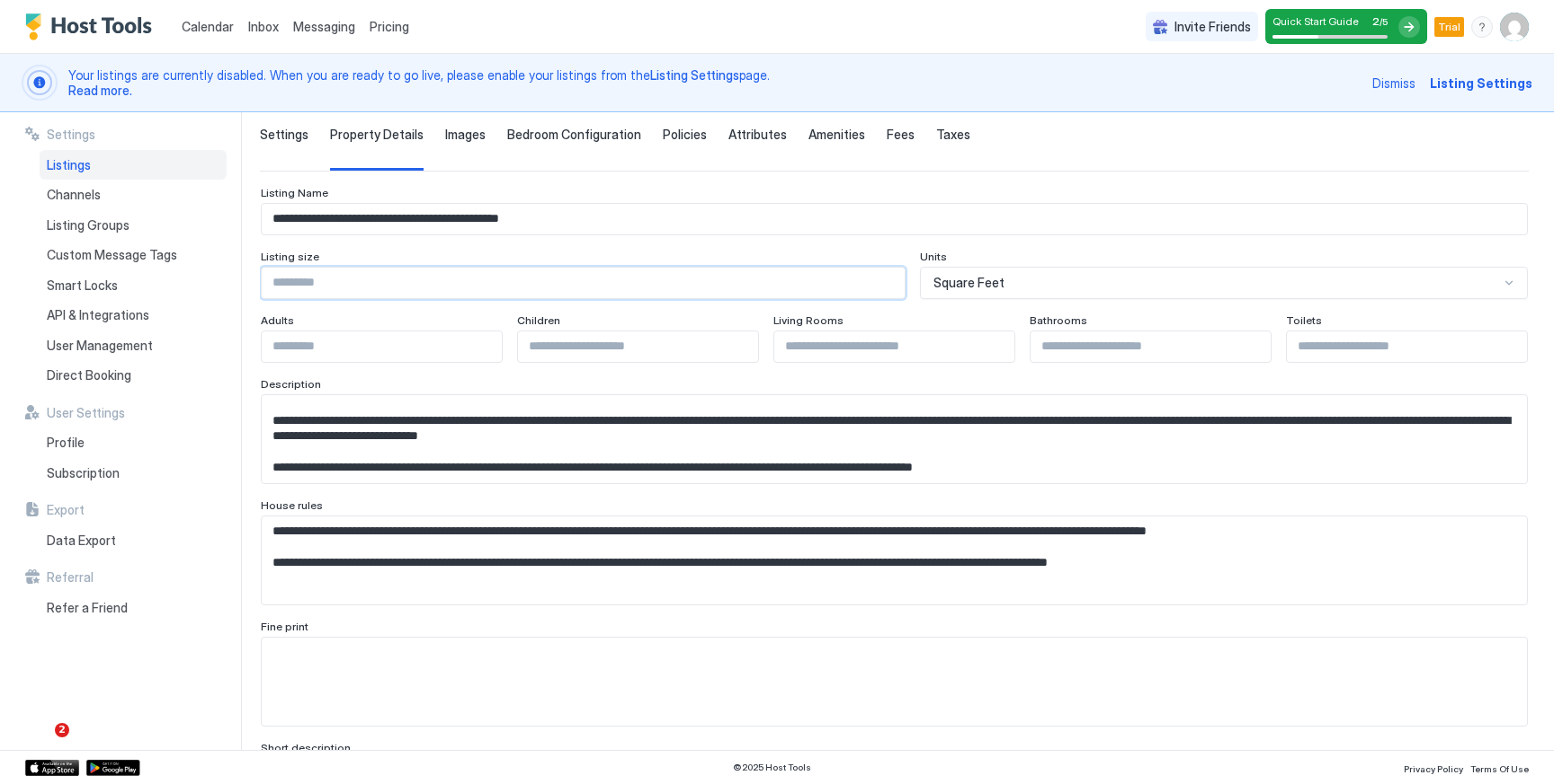
scroll to position [121, 0]
type input "*"
click at [992, 338] on input "*" at bounding box center [894, 345] width 240 height 31
type input "*"
click at [1508, 341] on input "*" at bounding box center [1406, 345] width 240 height 31
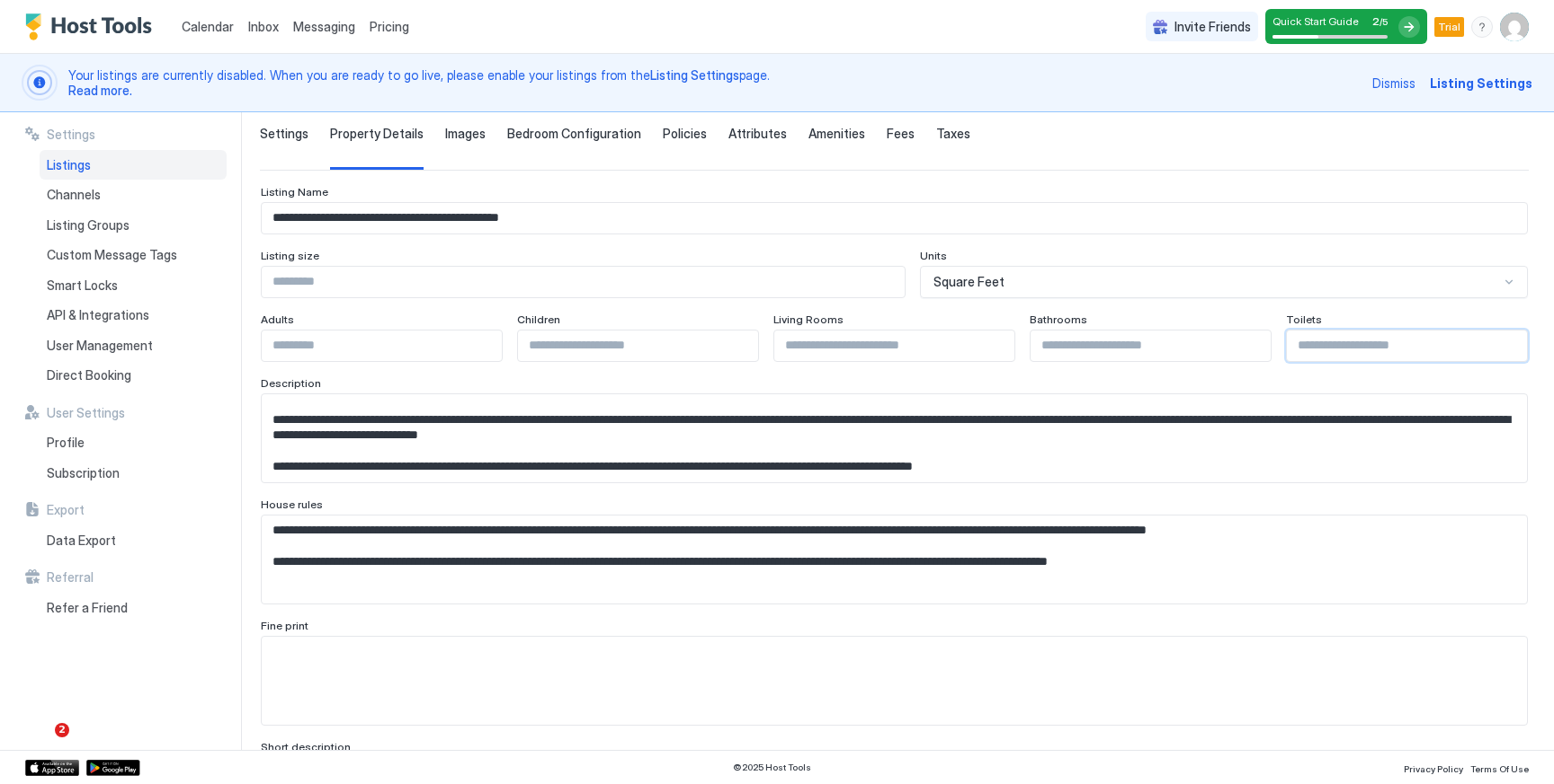
click at [693, 346] on input "Input Field" at bounding box center [638, 345] width 240 height 31
click at [739, 342] on input "*" at bounding box center [638, 345] width 240 height 31
type input "*"
click at [739, 342] on input "*" at bounding box center [638, 345] width 240 height 31
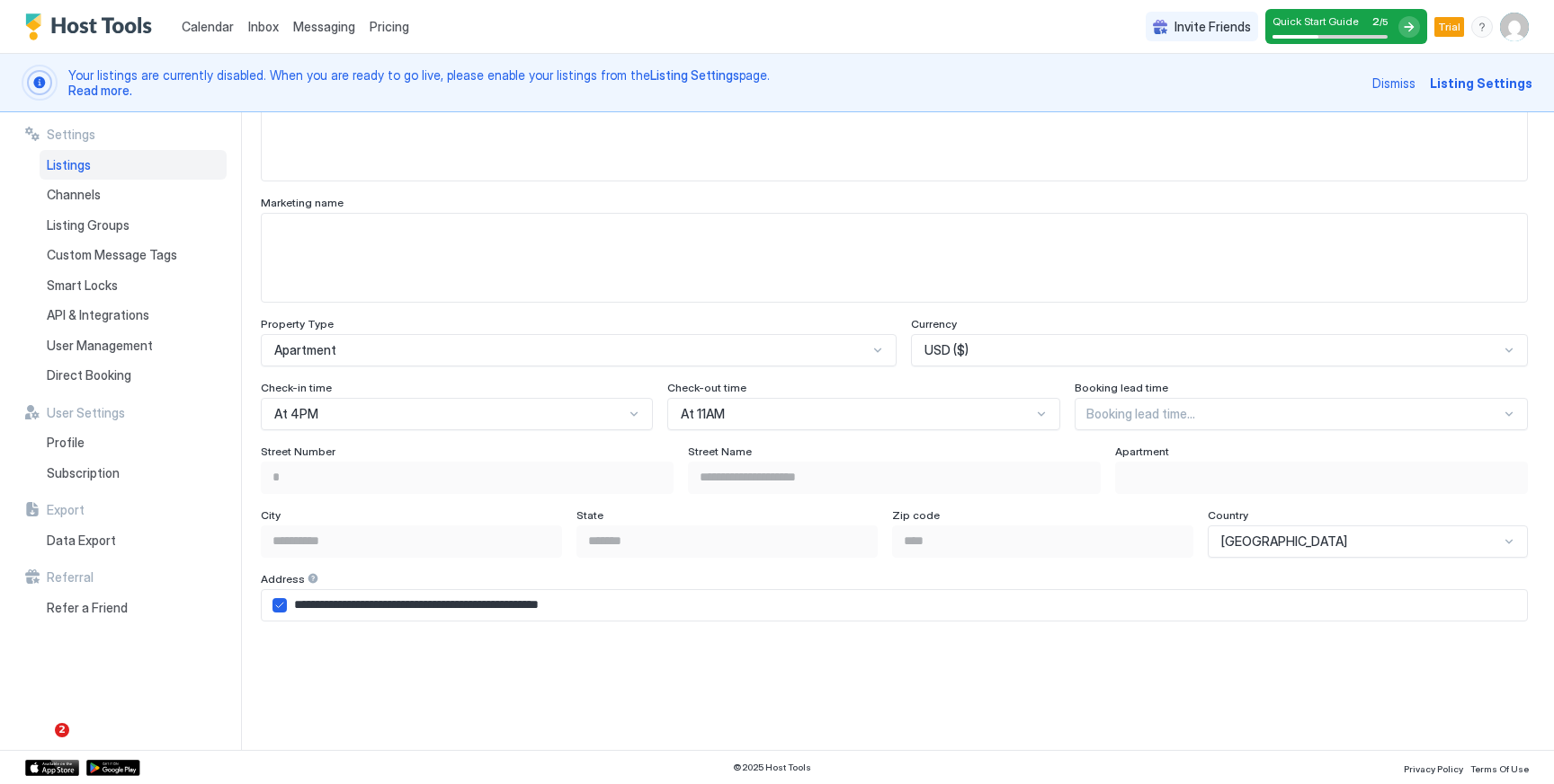
scroll to position [881, 0]
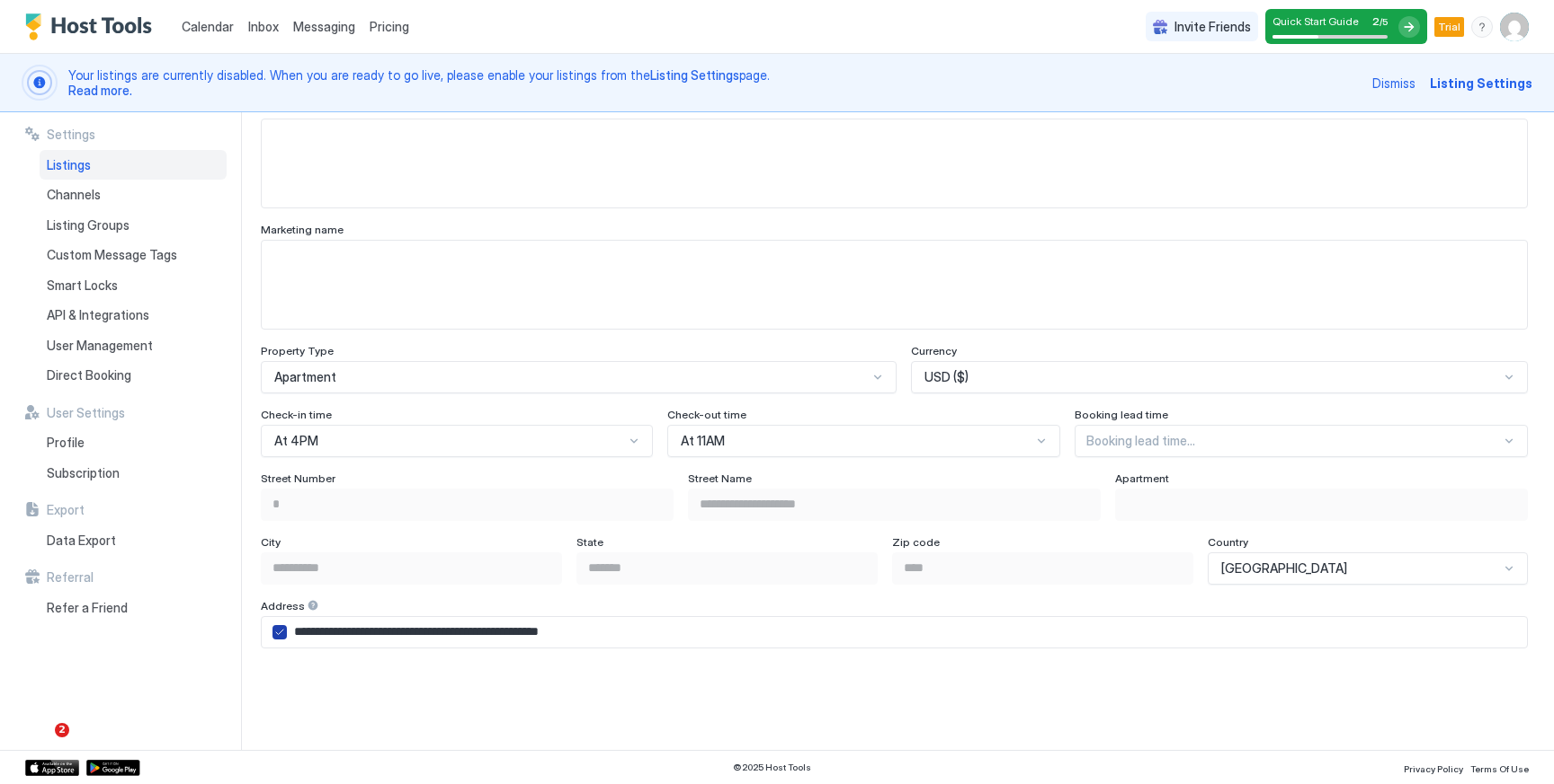
click at [277, 628] on icon "airbnbAddress" at bounding box center [280, 633] width 11 height 11
click at [1162, 511] on input "Input Field" at bounding box center [1321, 505] width 411 height 31
type input "*"
type input "**********"
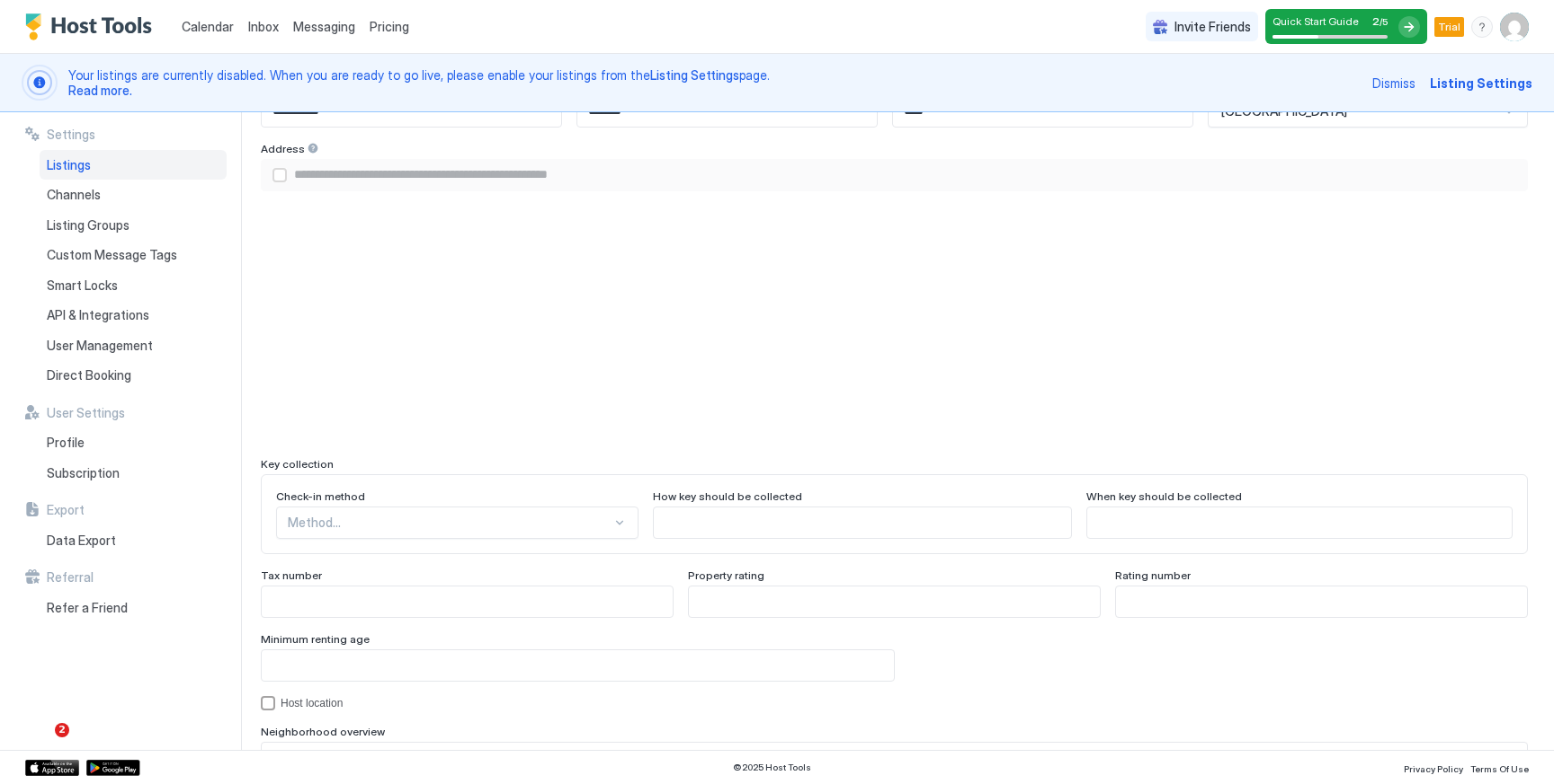
scroll to position [1610, 0]
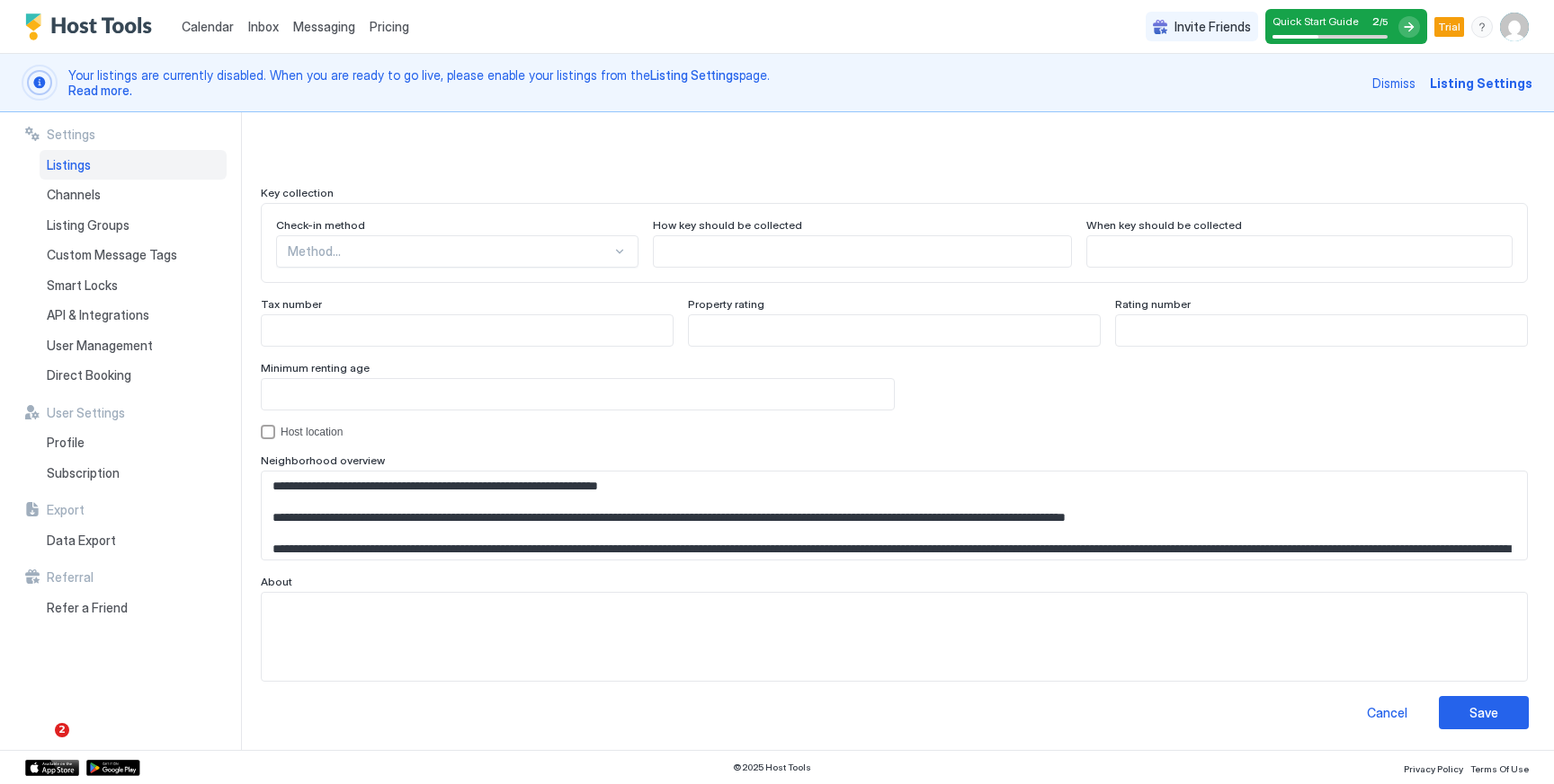
type input "*"
click at [1478, 720] on div "Save" at bounding box center [1483, 713] width 29 height 19
click at [270, 434] on div "hostLocation" at bounding box center [267, 431] width 14 height 14
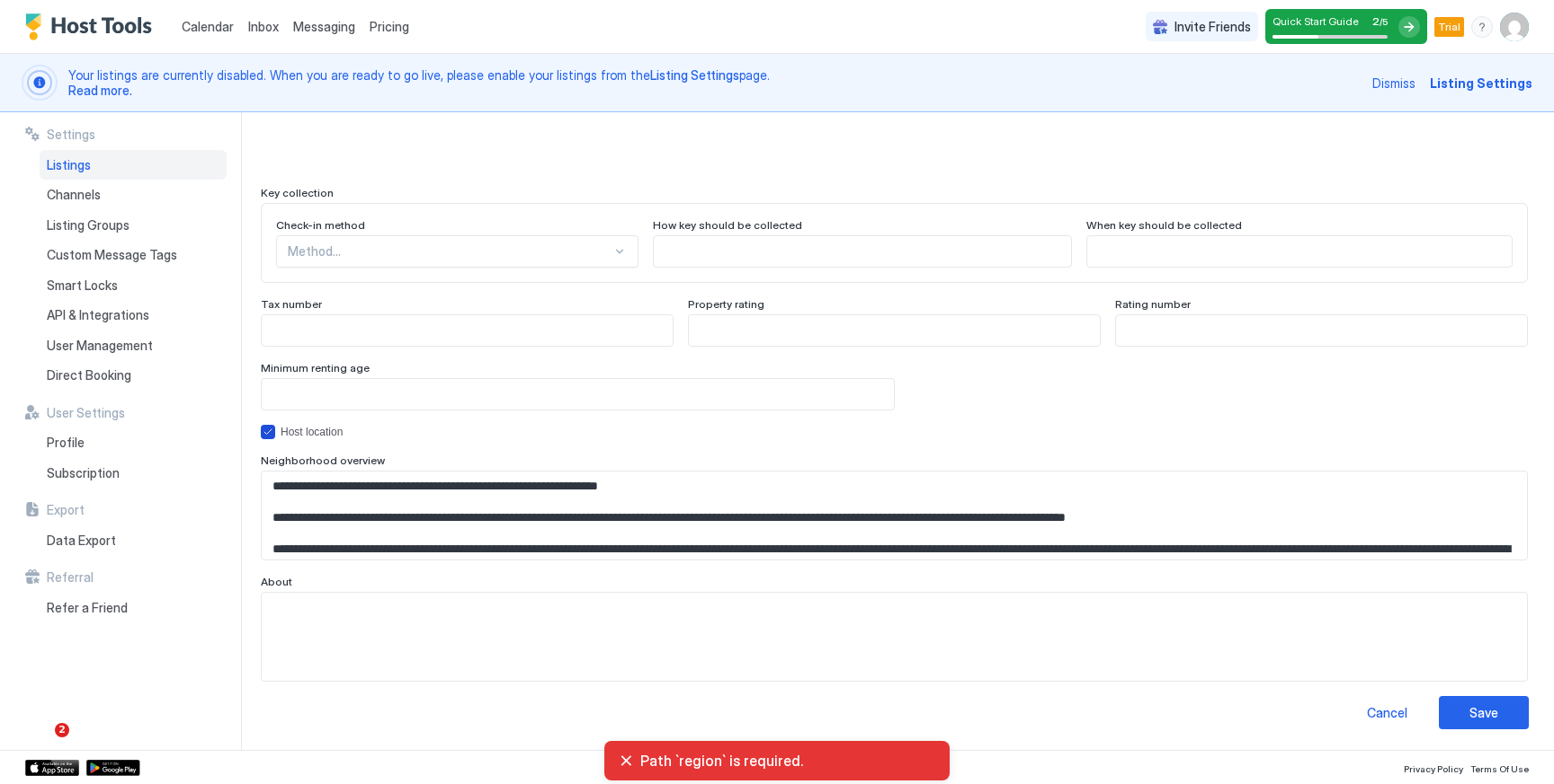
click at [270, 434] on icon "hostLocation" at bounding box center [268, 432] width 11 height 11
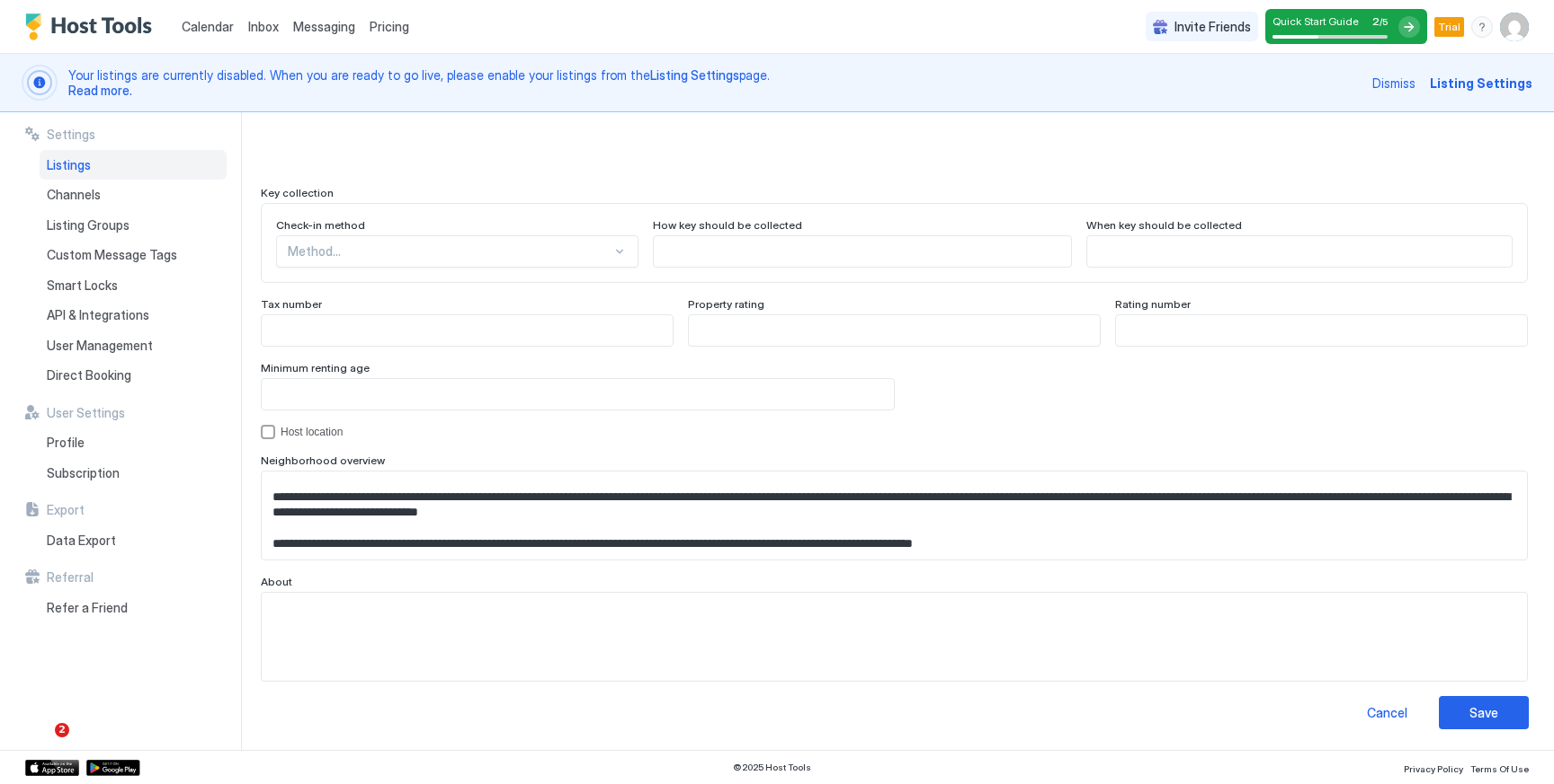
scroll to position [48, 0]
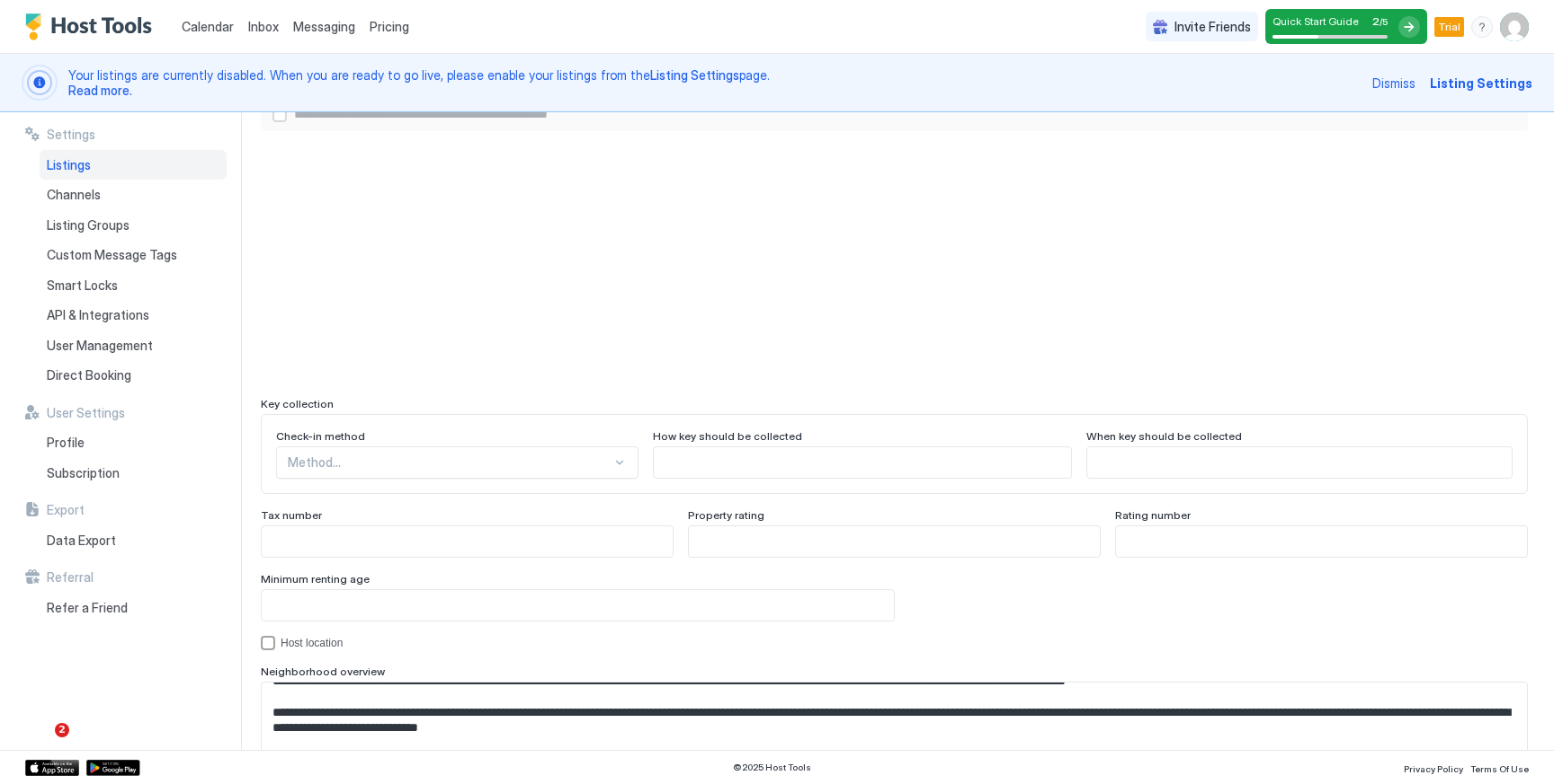
click at [400, 463] on div "Method..." at bounding box center [458, 462] width 362 height 33
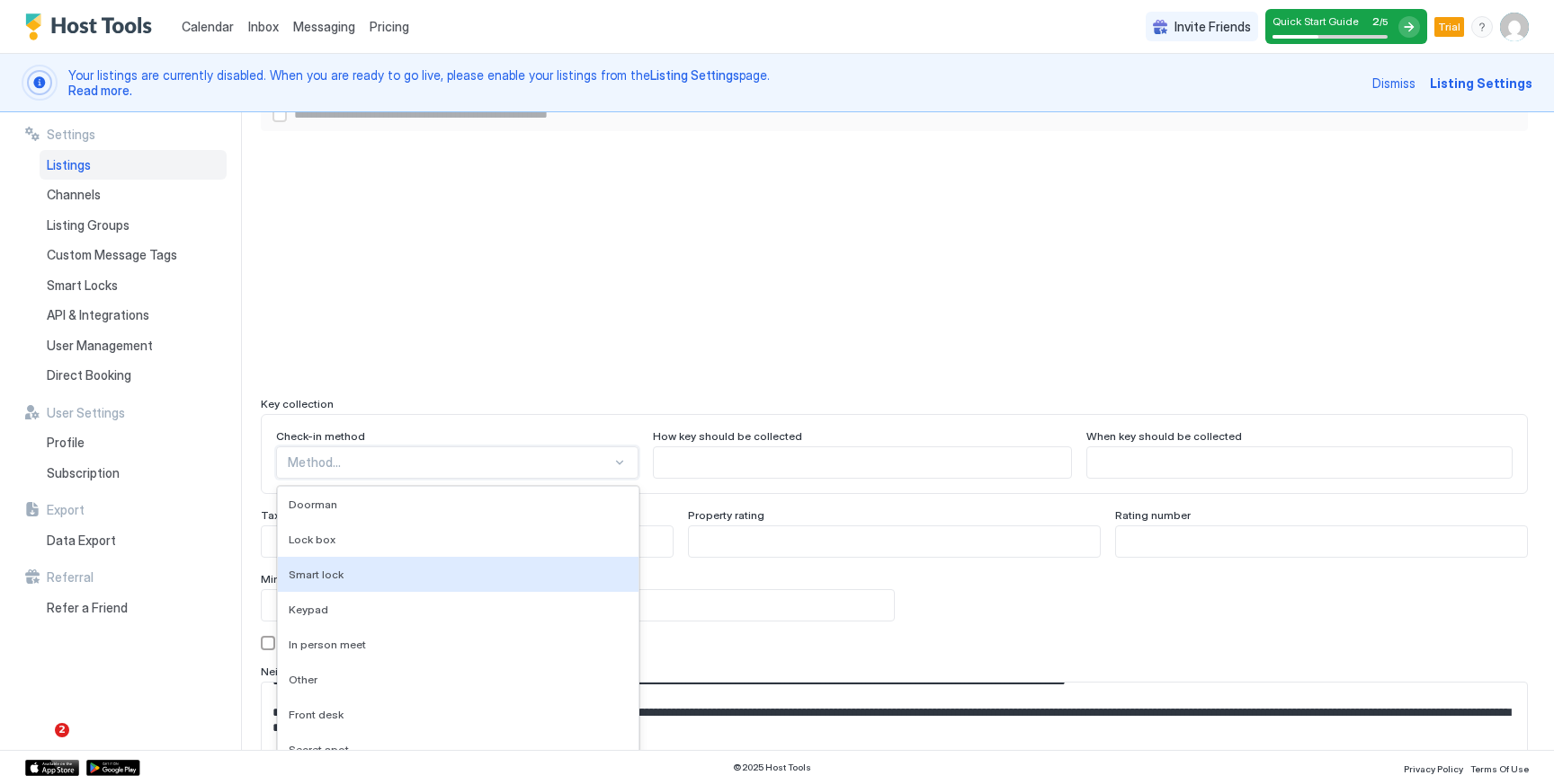
scroll to position [1525, 0]
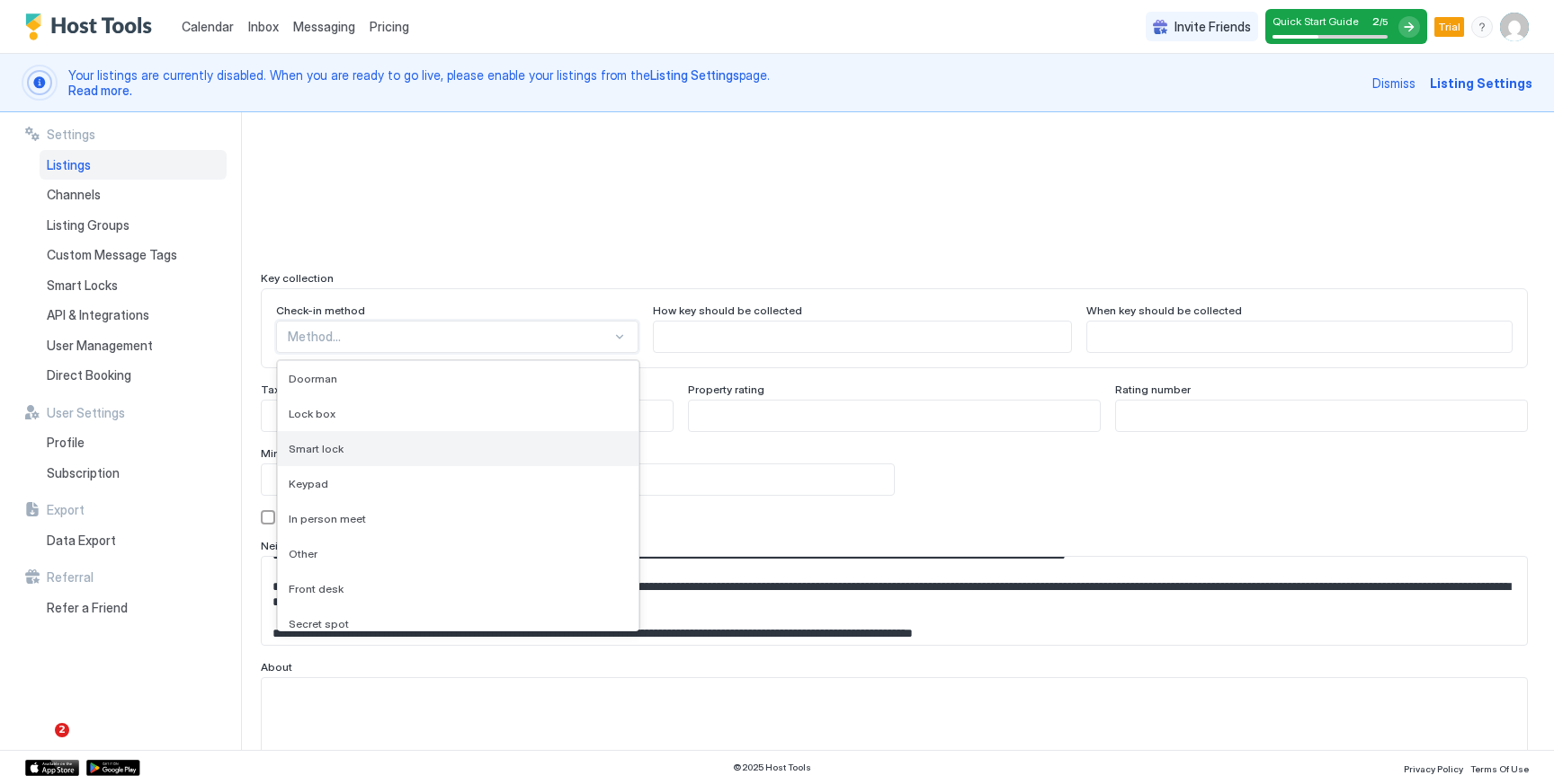
click at [396, 451] on div "Smart lock" at bounding box center [458, 449] width 339 height 13
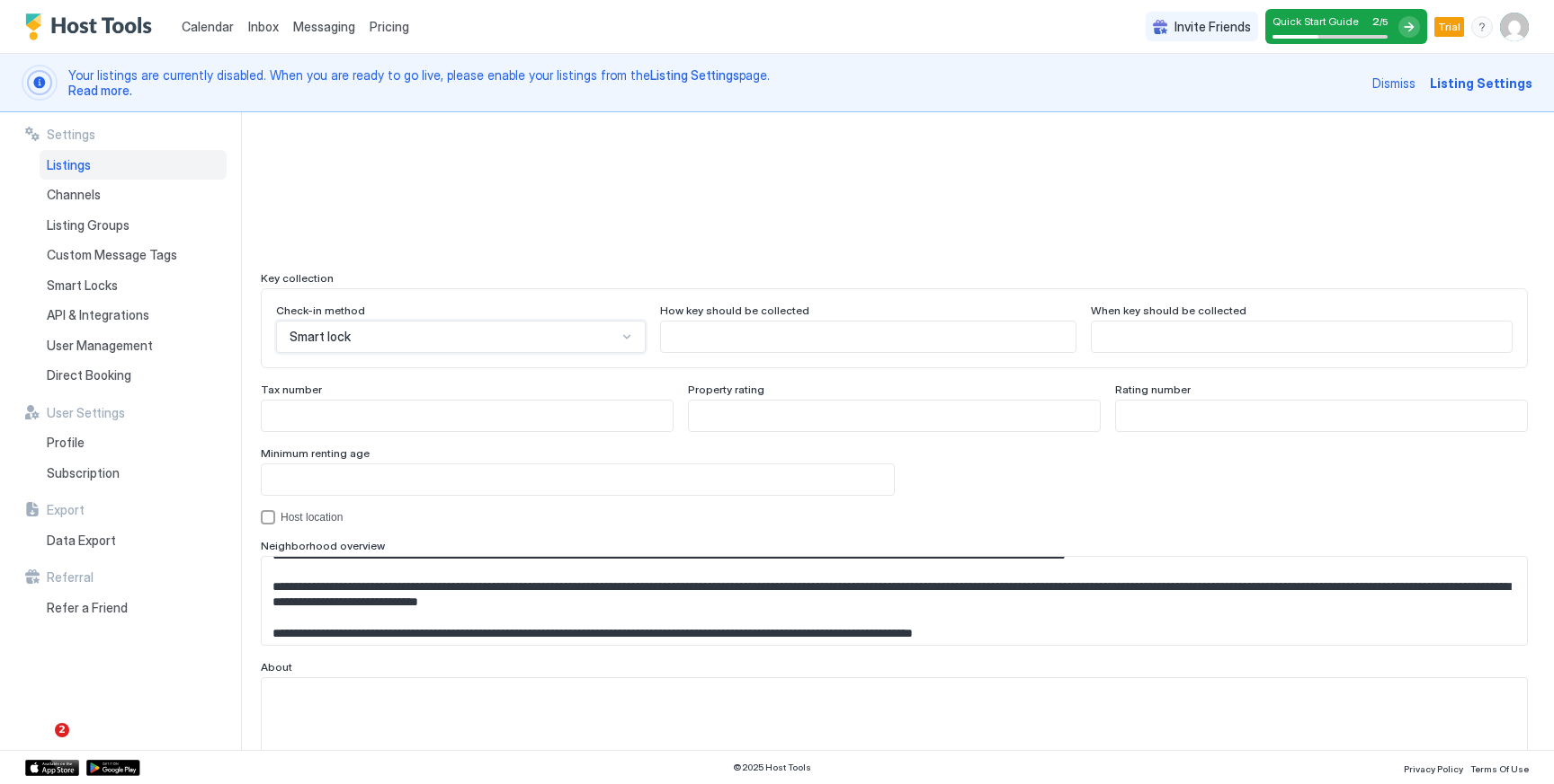
click at [735, 333] on input "Input Field" at bounding box center [868, 337] width 414 height 31
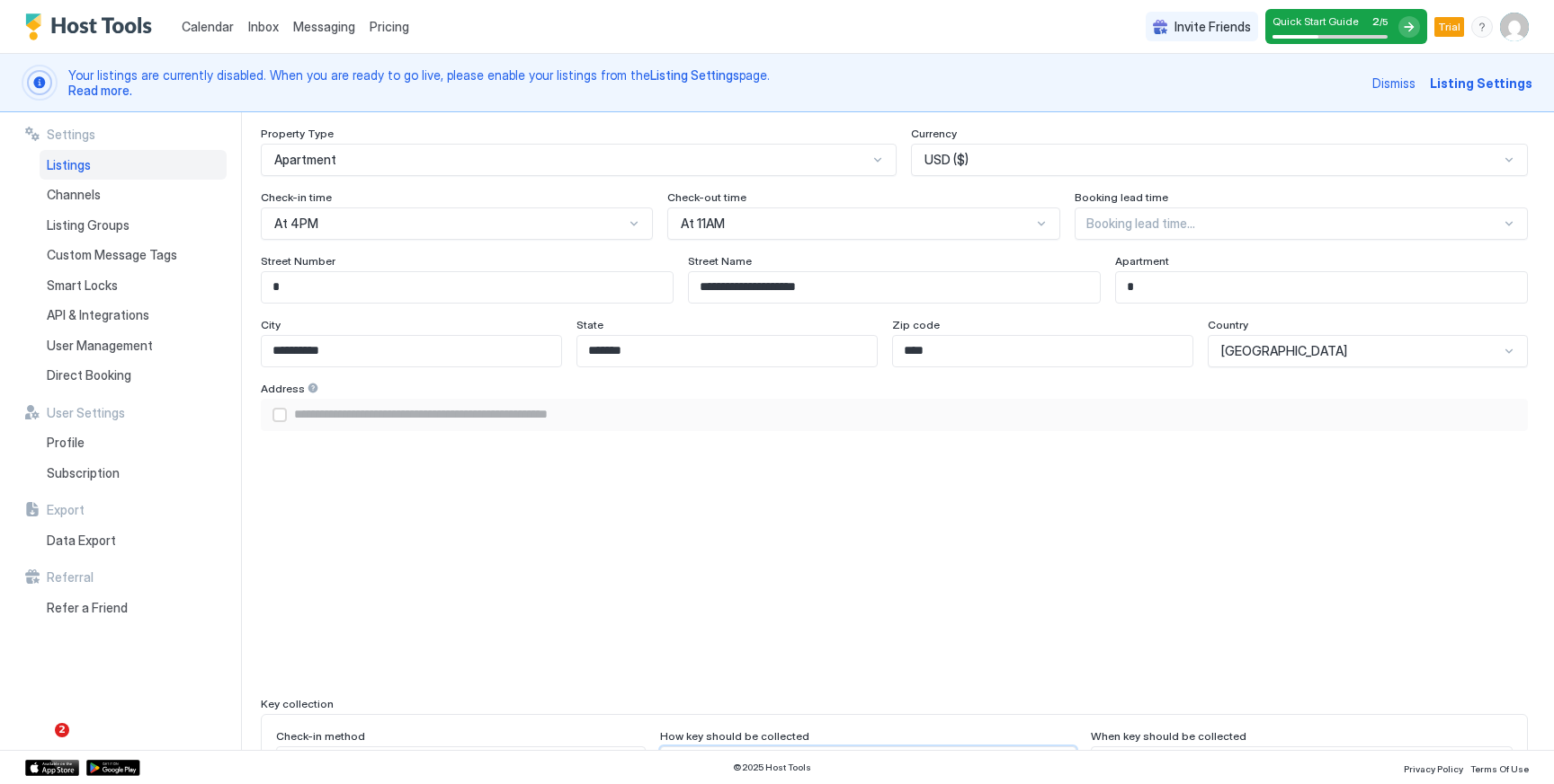
scroll to position [1085, 0]
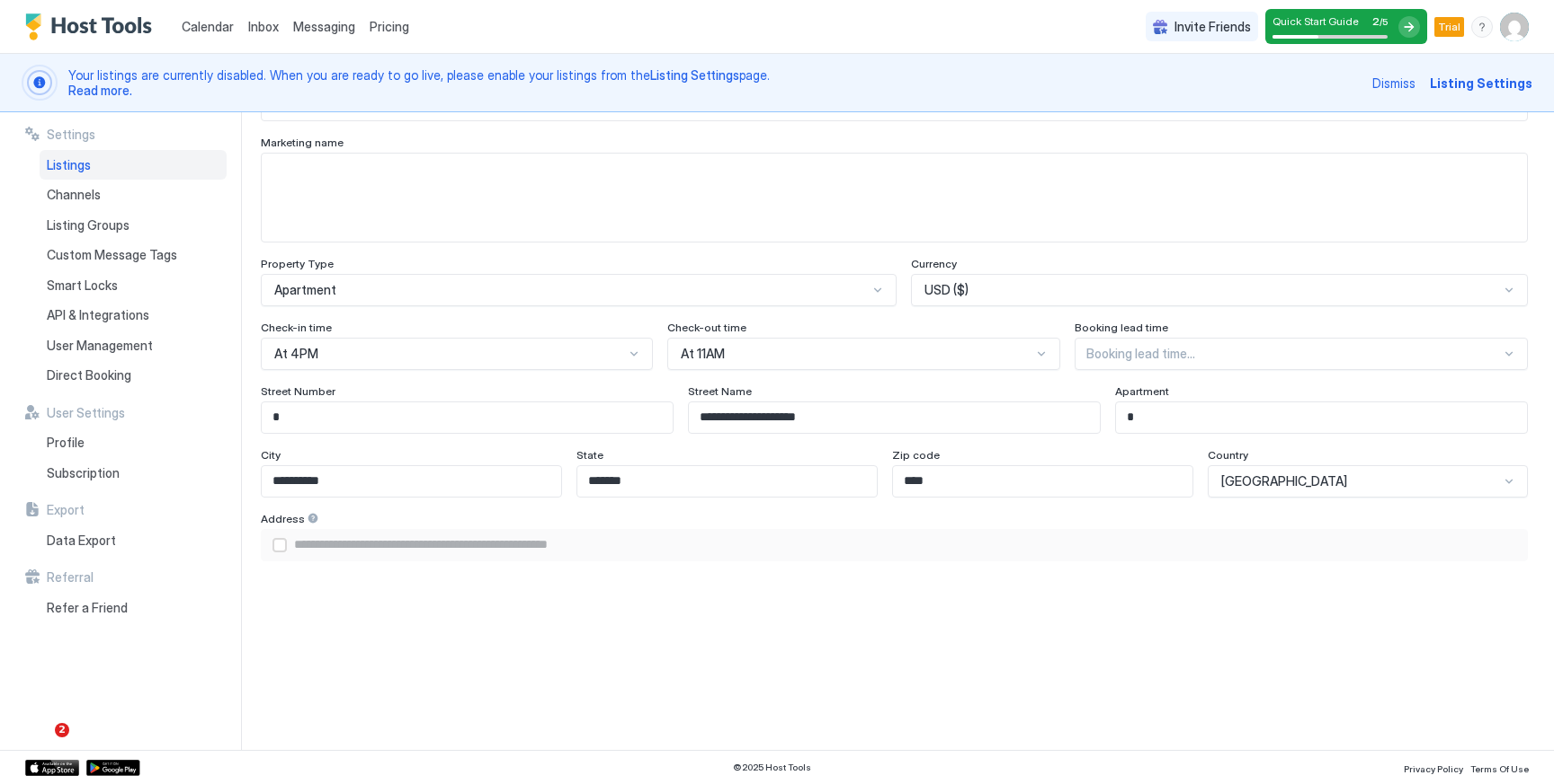
click at [1114, 356] on div "**********" at bounding box center [894, 330] width 1267 height 1986
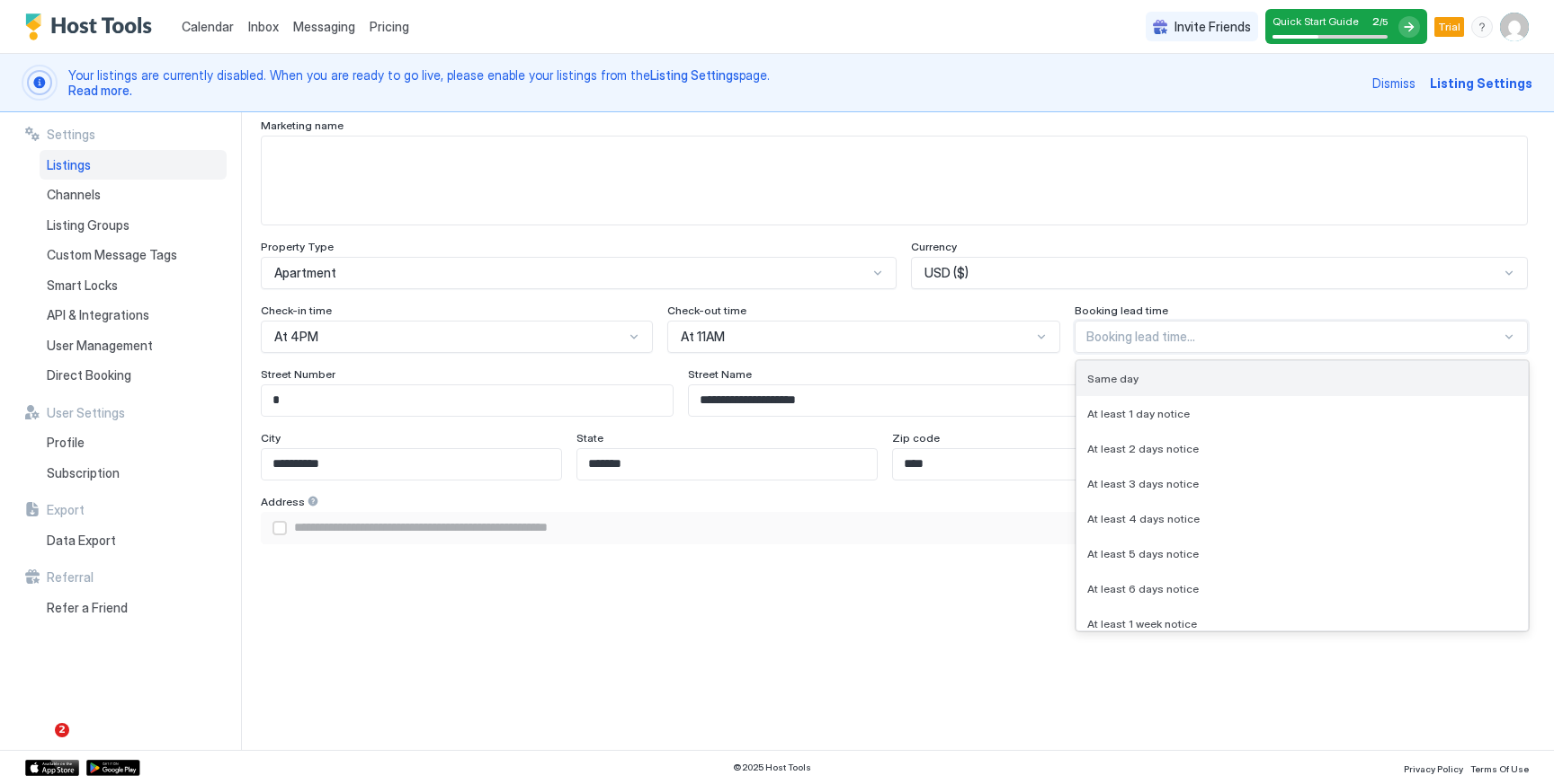
click at [1123, 376] on span "Same day" at bounding box center [1112, 379] width 51 height 13
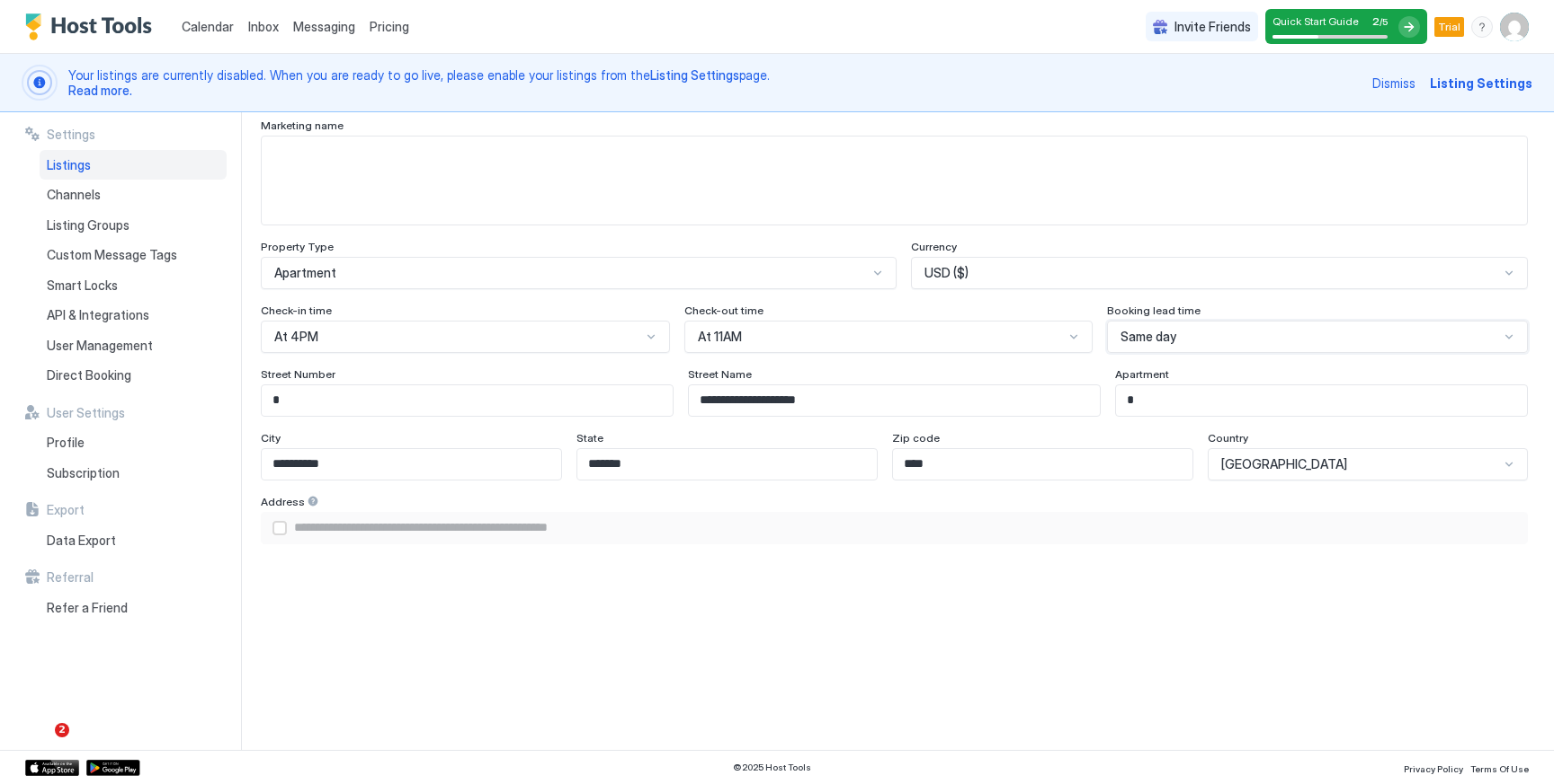
click at [1136, 339] on span "Same day" at bounding box center [1149, 336] width 56 height 16
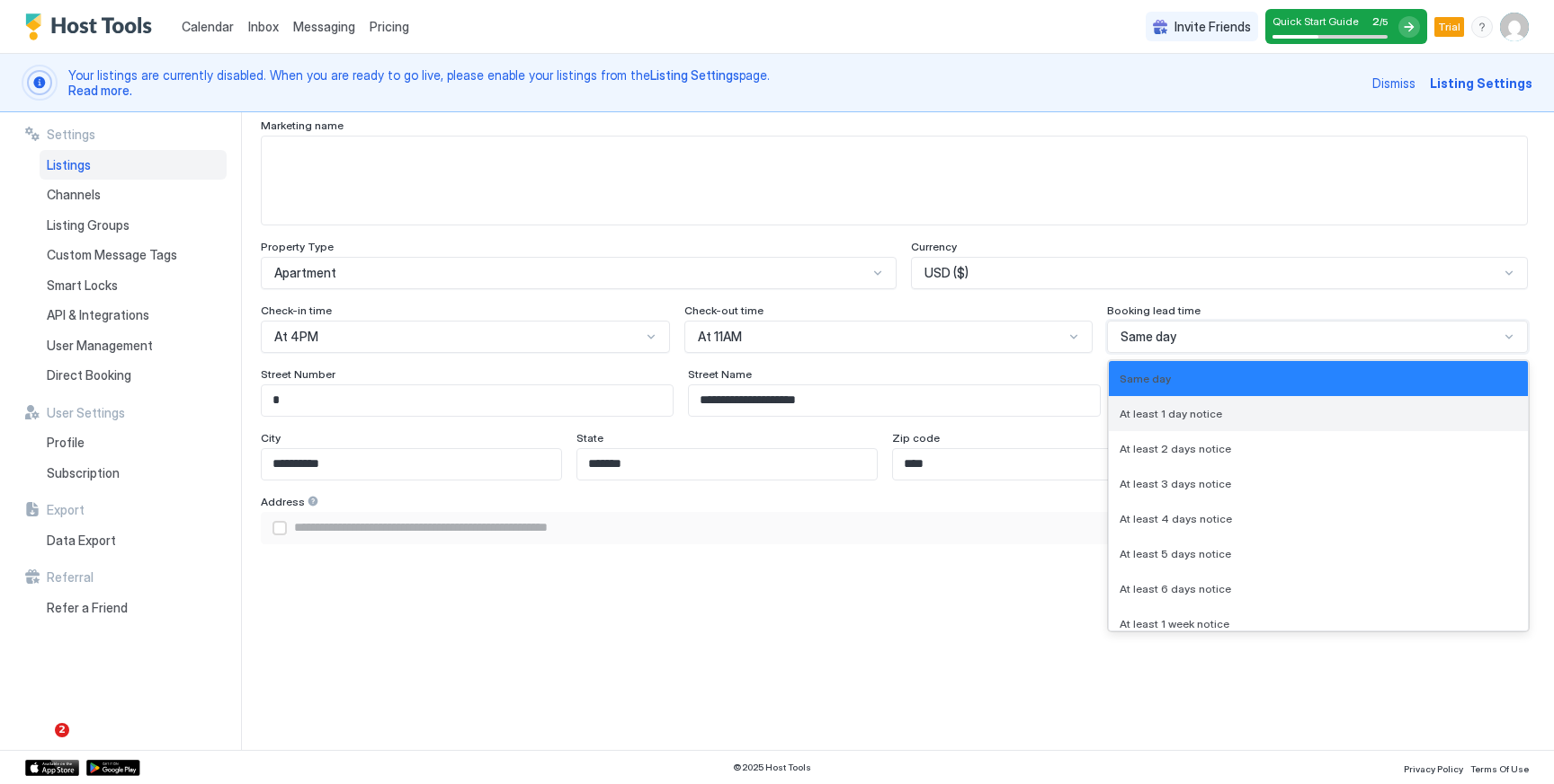
click at [1136, 421] on div "At least 1 day notice" at bounding box center [1318, 414] width 419 height 35
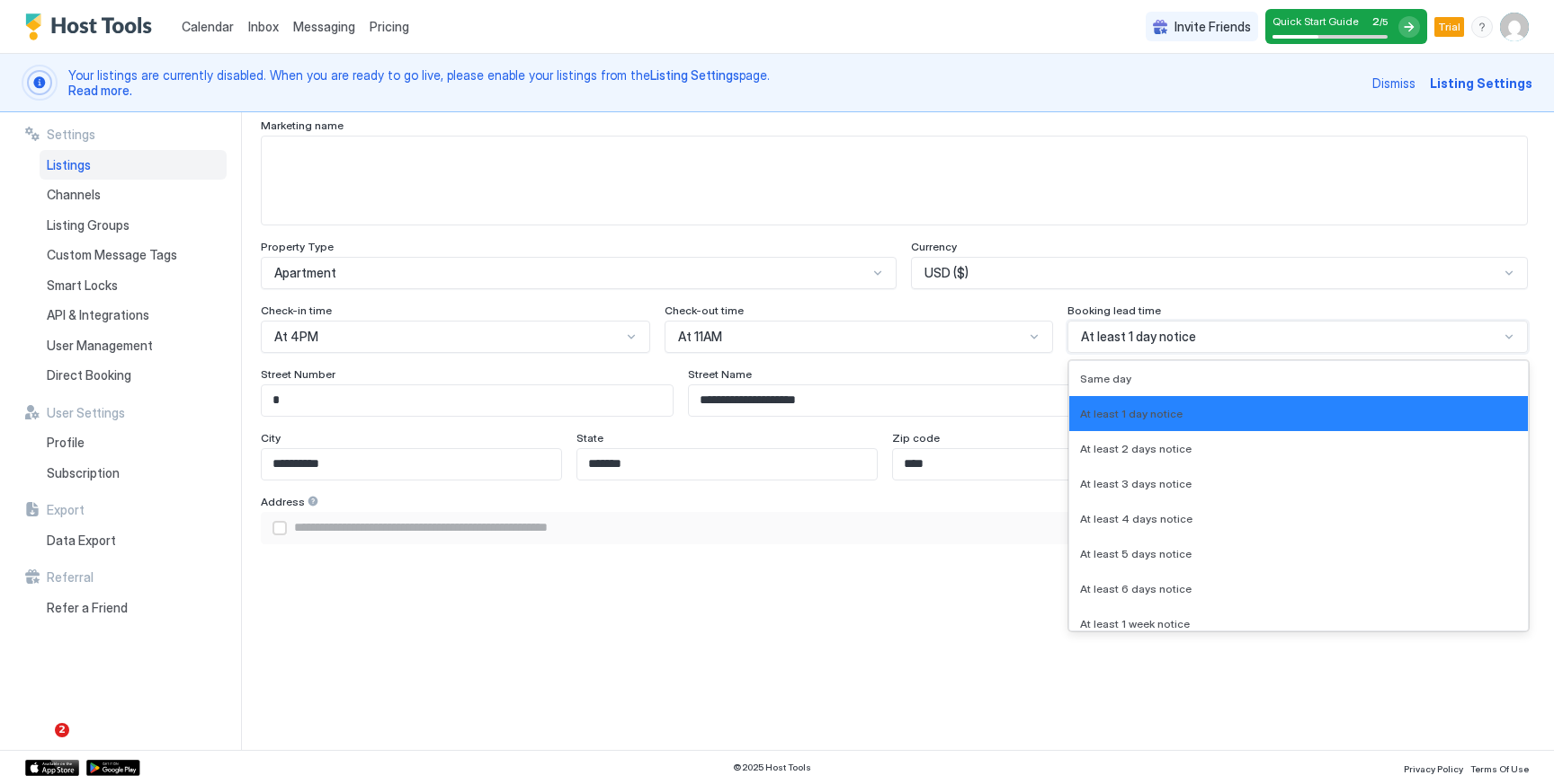
click at [1137, 350] on div "At least 1 day notice" at bounding box center [1297, 337] width 460 height 33
click at [1137, 383] on div "Same day" at bounding box center [1298, 379] width 437 height 13
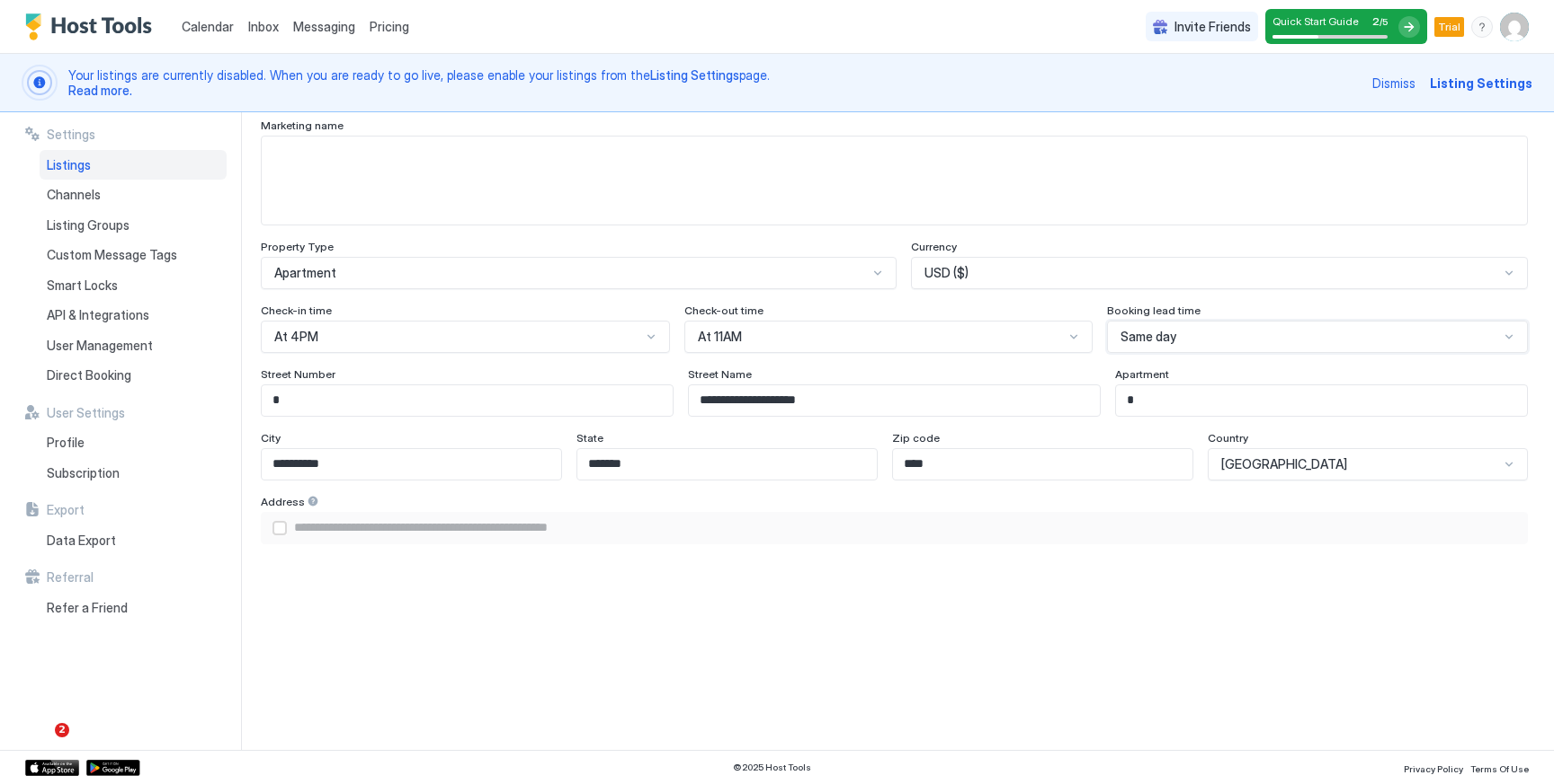
click at [975, 463] on input "****" at bounding box center [1042, 464] width 300 height 31
click at [800, 466] on input "*******" at bounding box center [727, 464] width 300 height 31
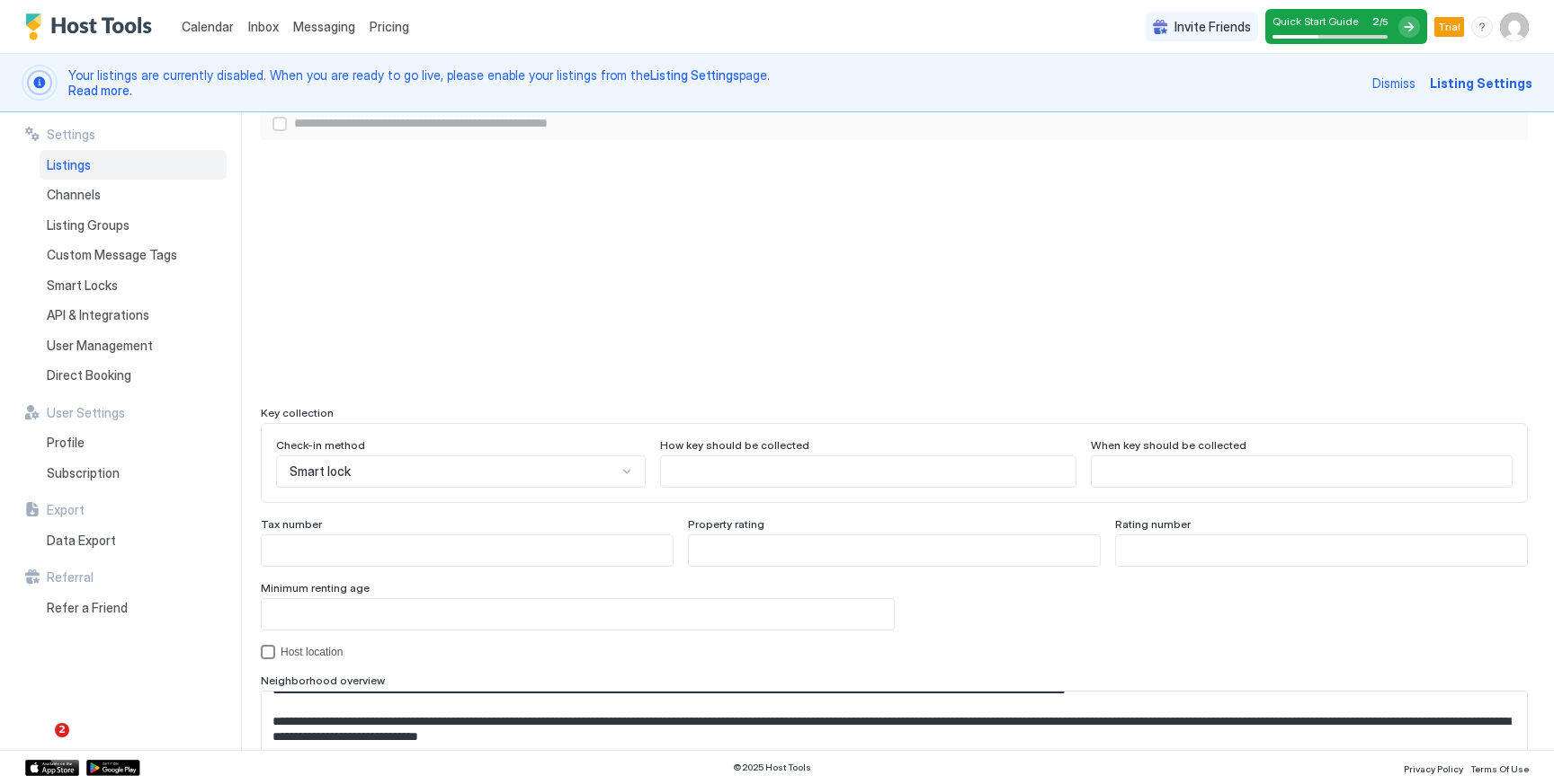
scroll to position [1610, 0]
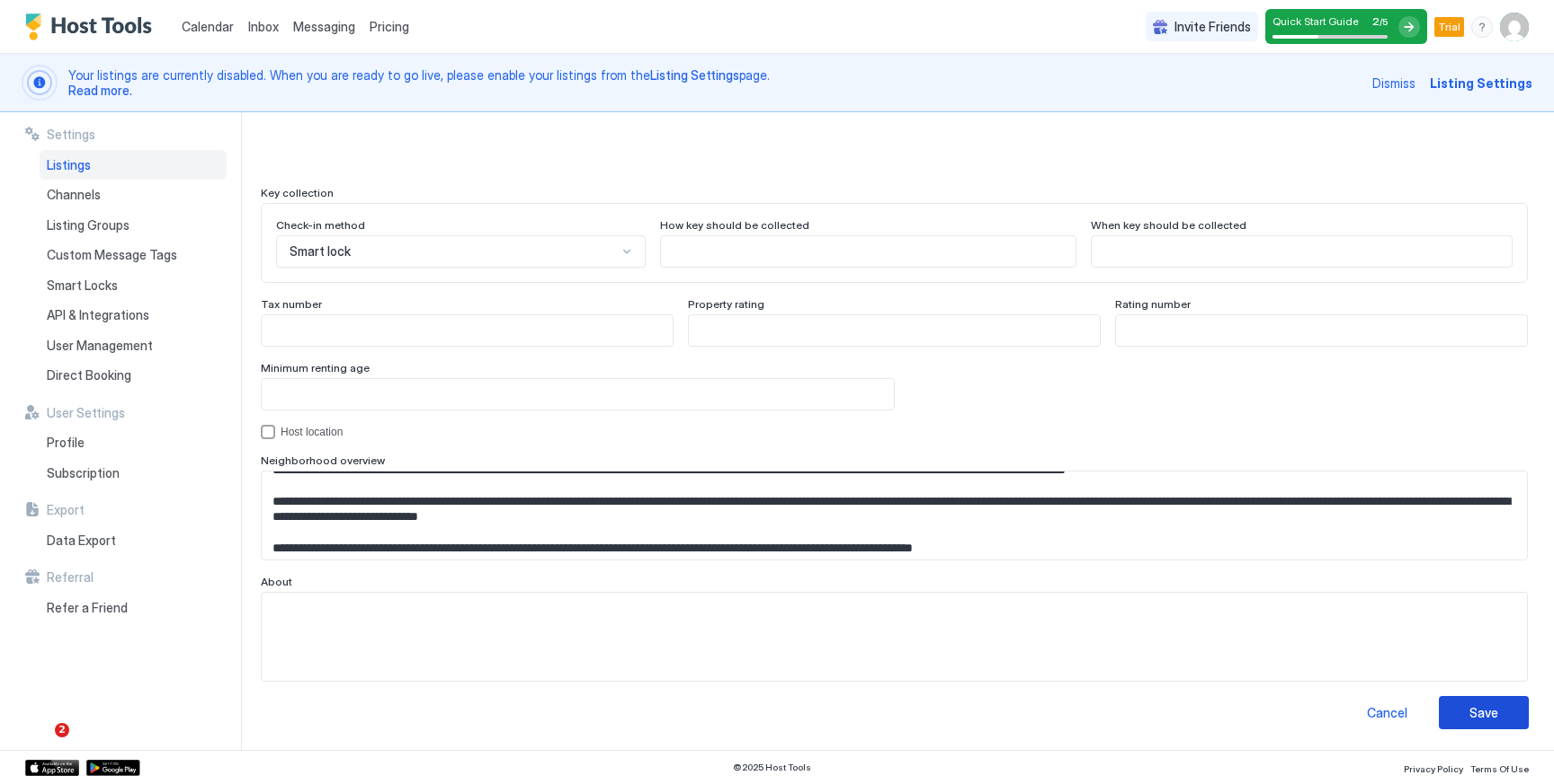
click at [1461, 701] on button "Save" at bounding box center [1483, 713] width 90 height 34
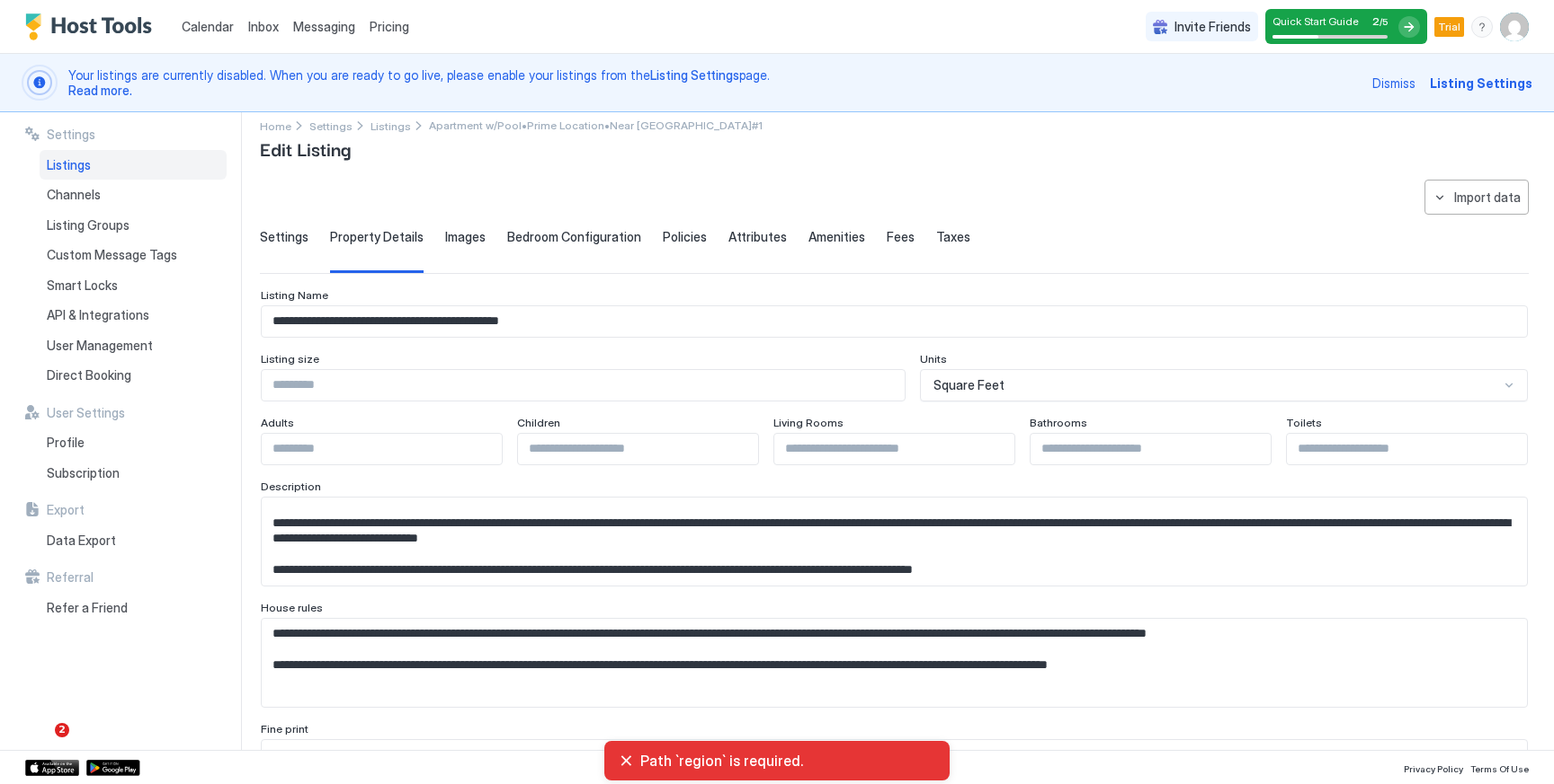
scroll to position [0, 0]
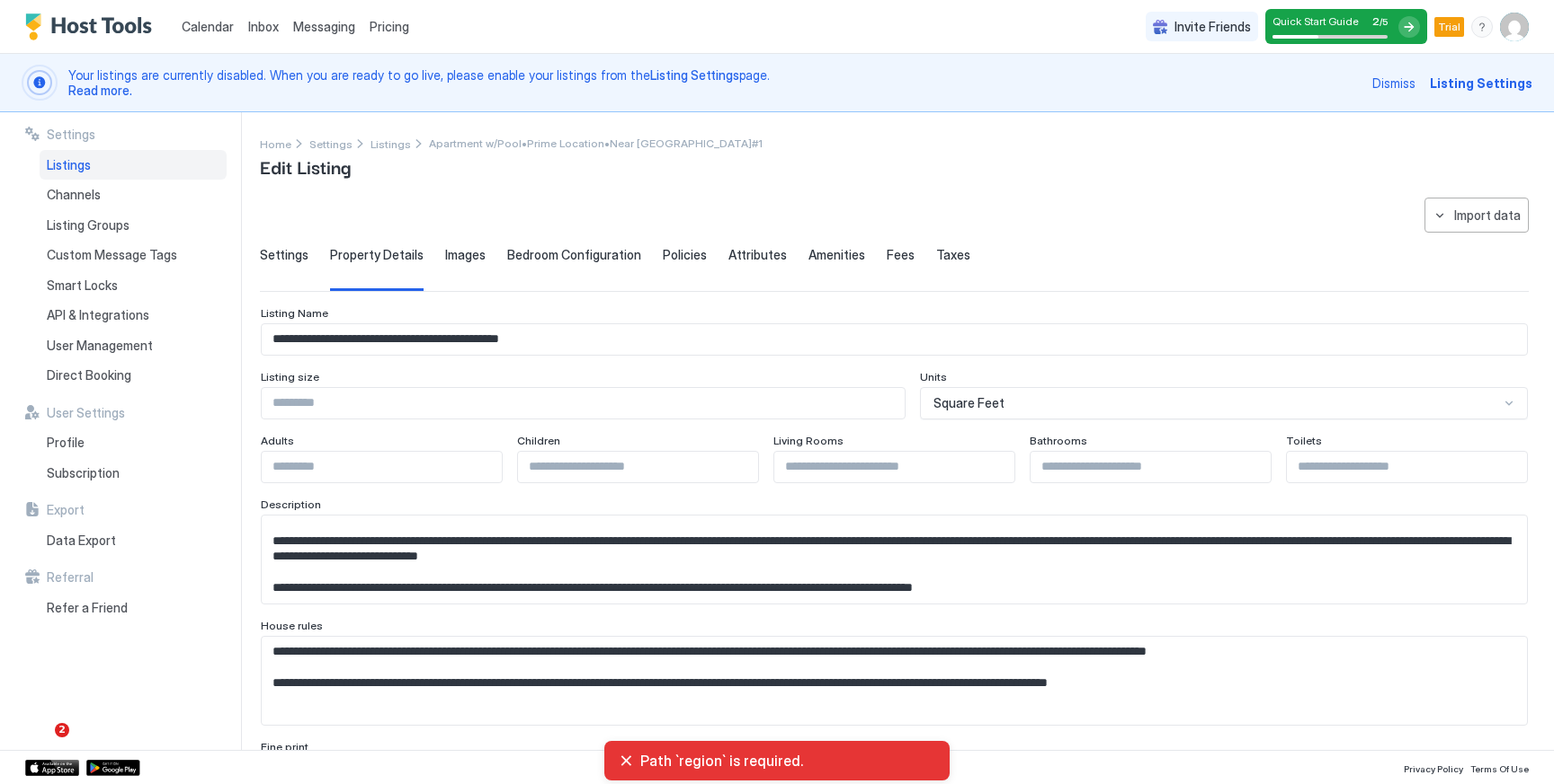
click at [936, 260] on span "Taxes" at bounding box center [953, 255] width 35 height 16
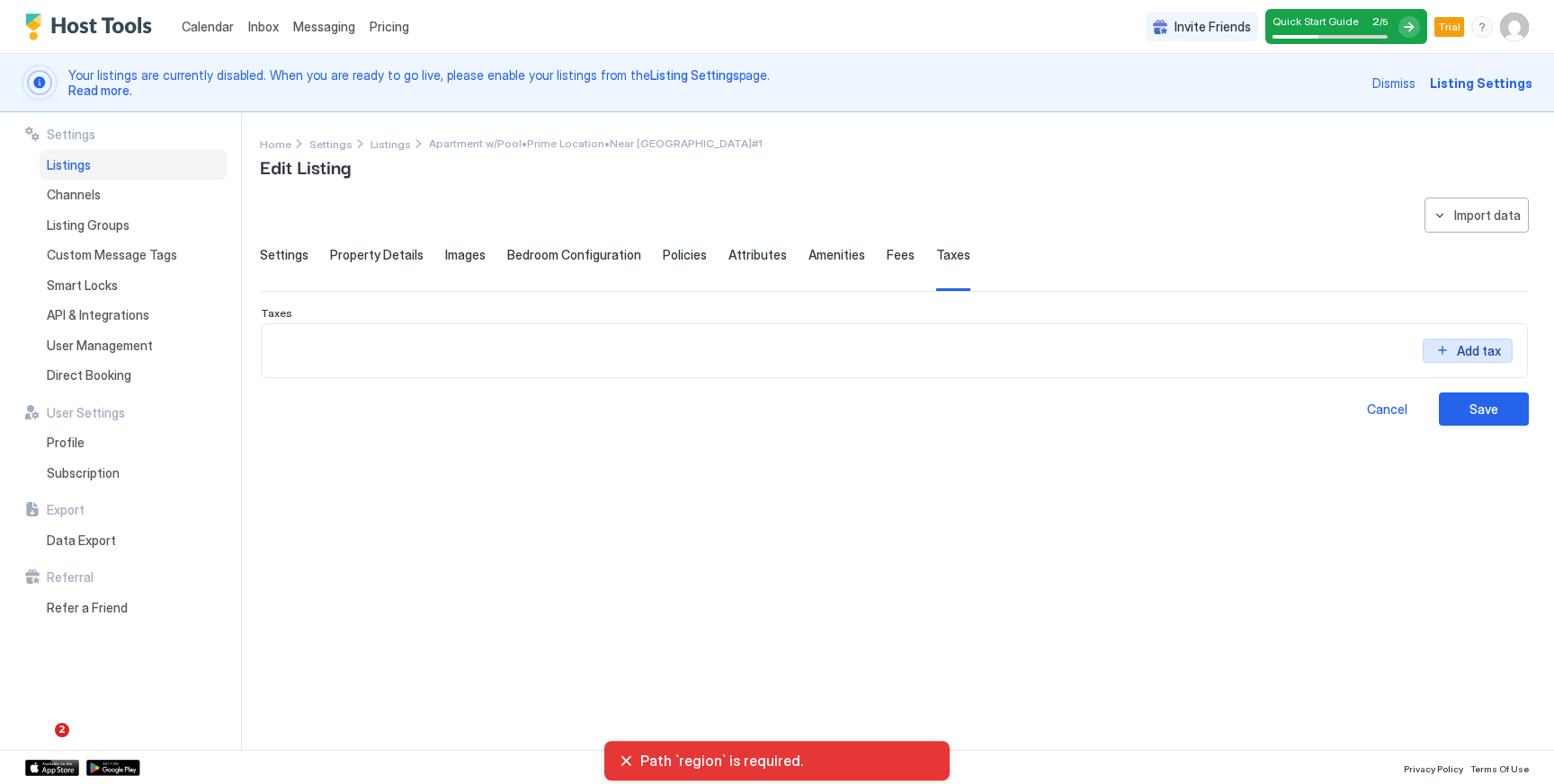
click at [1448, 348] on button "Add tax" at bounding box center [1467, 351] width 90 height 24
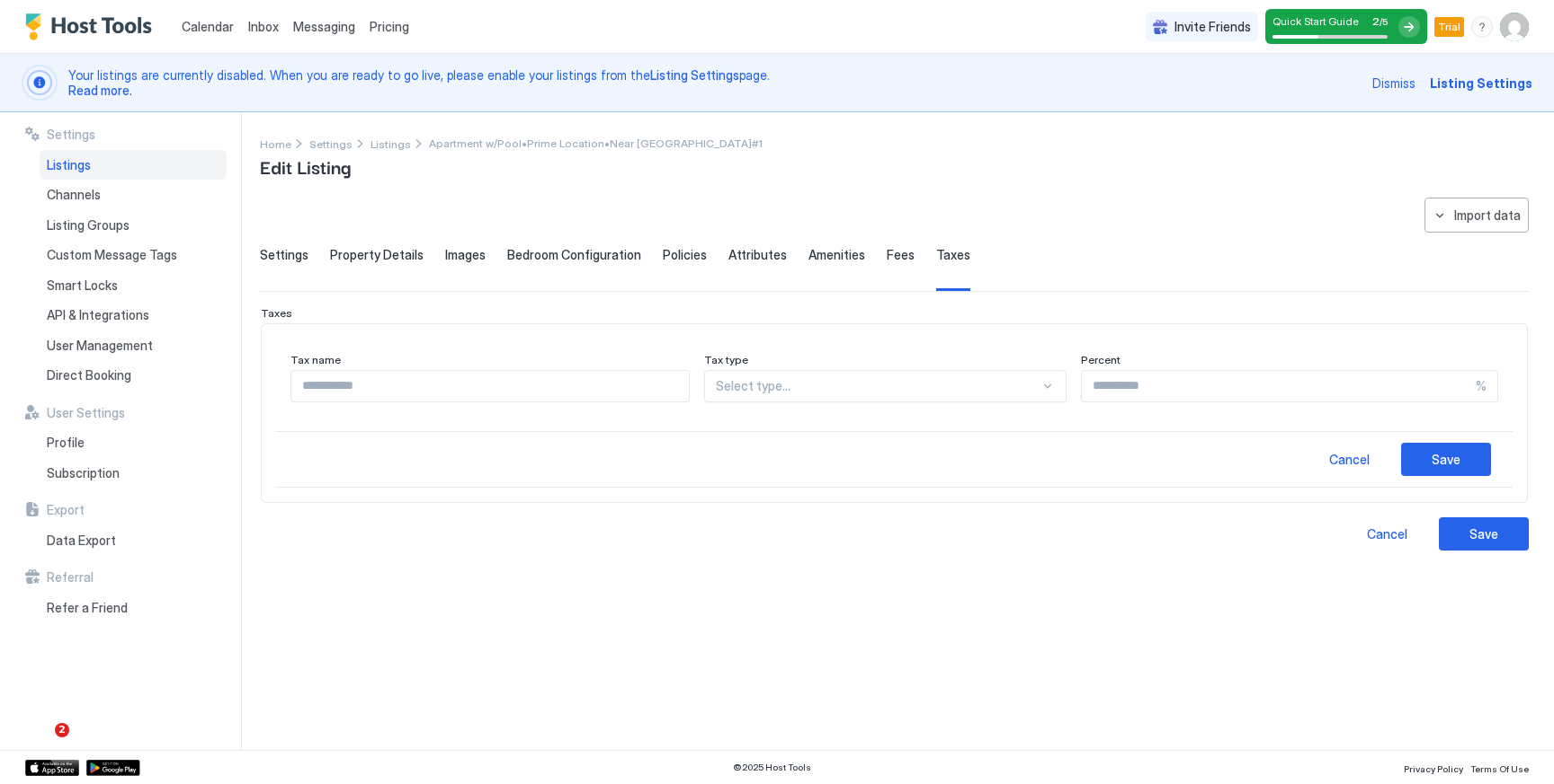
click at [670, 371] on input "Input Field" at bounding box center [490, 386] width 398 height 31
click at [737, 378] on div at bounding box center [878, 385] width 325 height 16
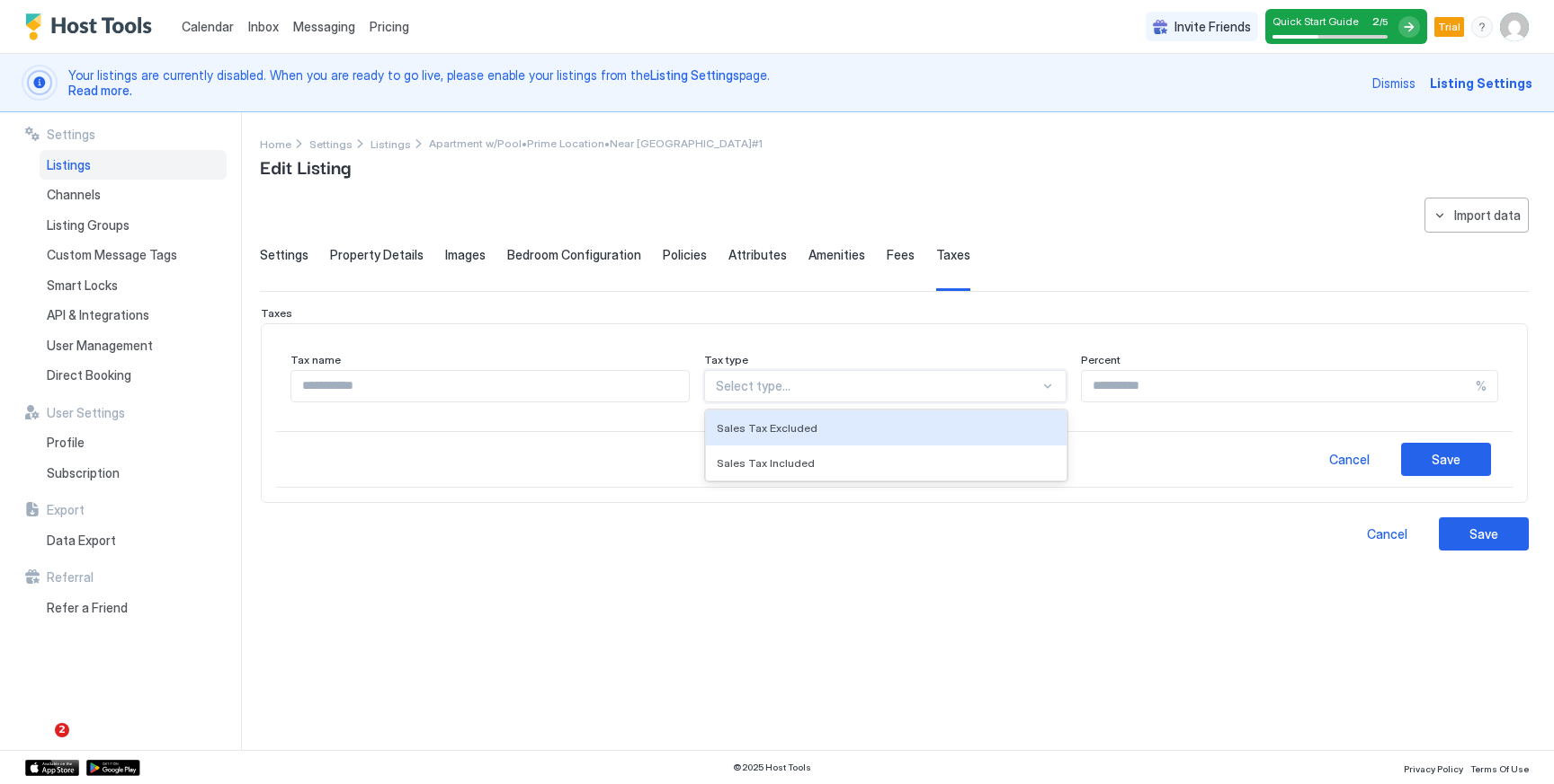
click at [1102, 377] on input "Input Field" at bounding box center [1279, 386] width 394 height 31
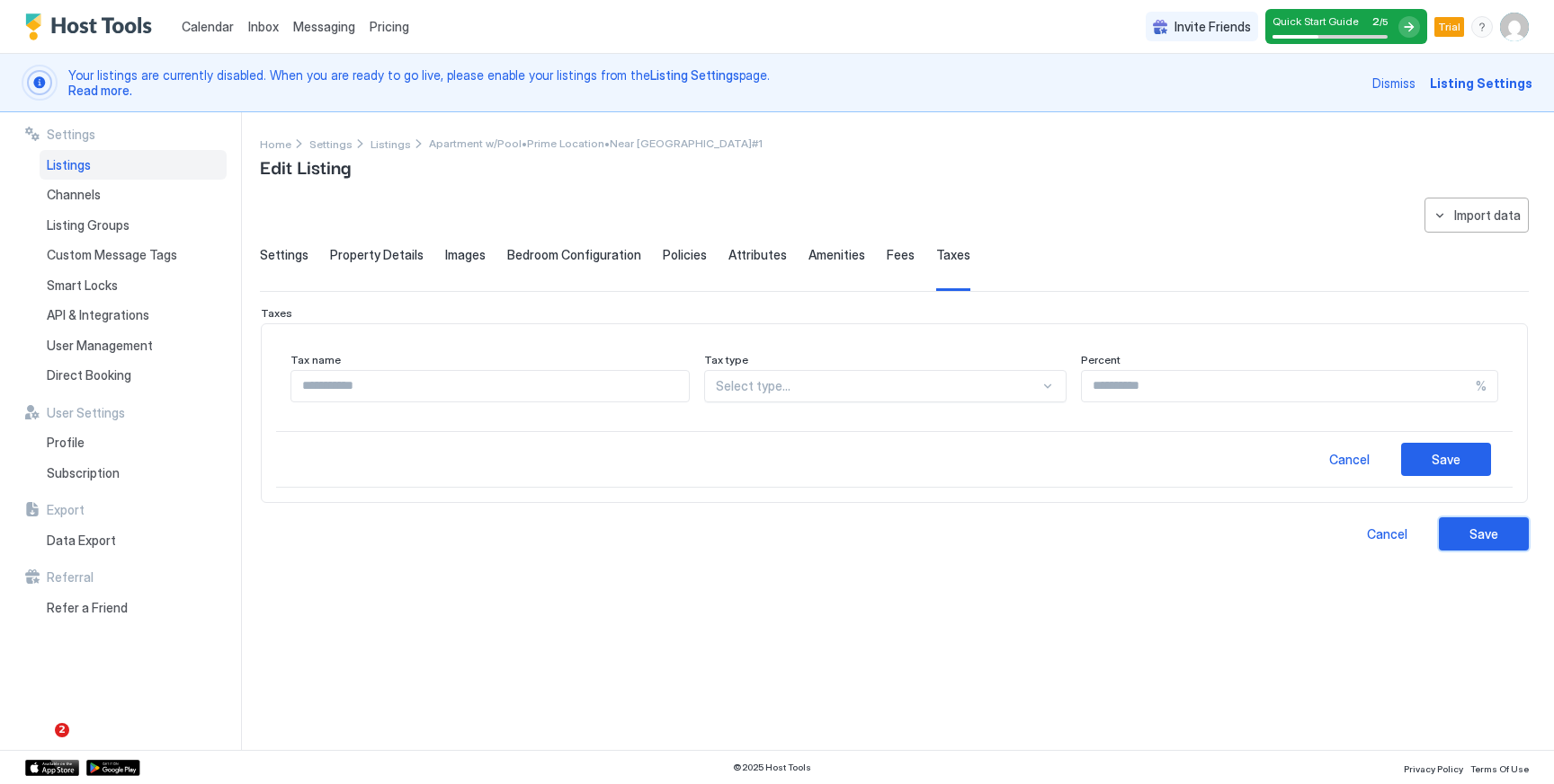
click at [1461, 527] on button "Save" at bounding box center [1483, 535] width 90 height 34
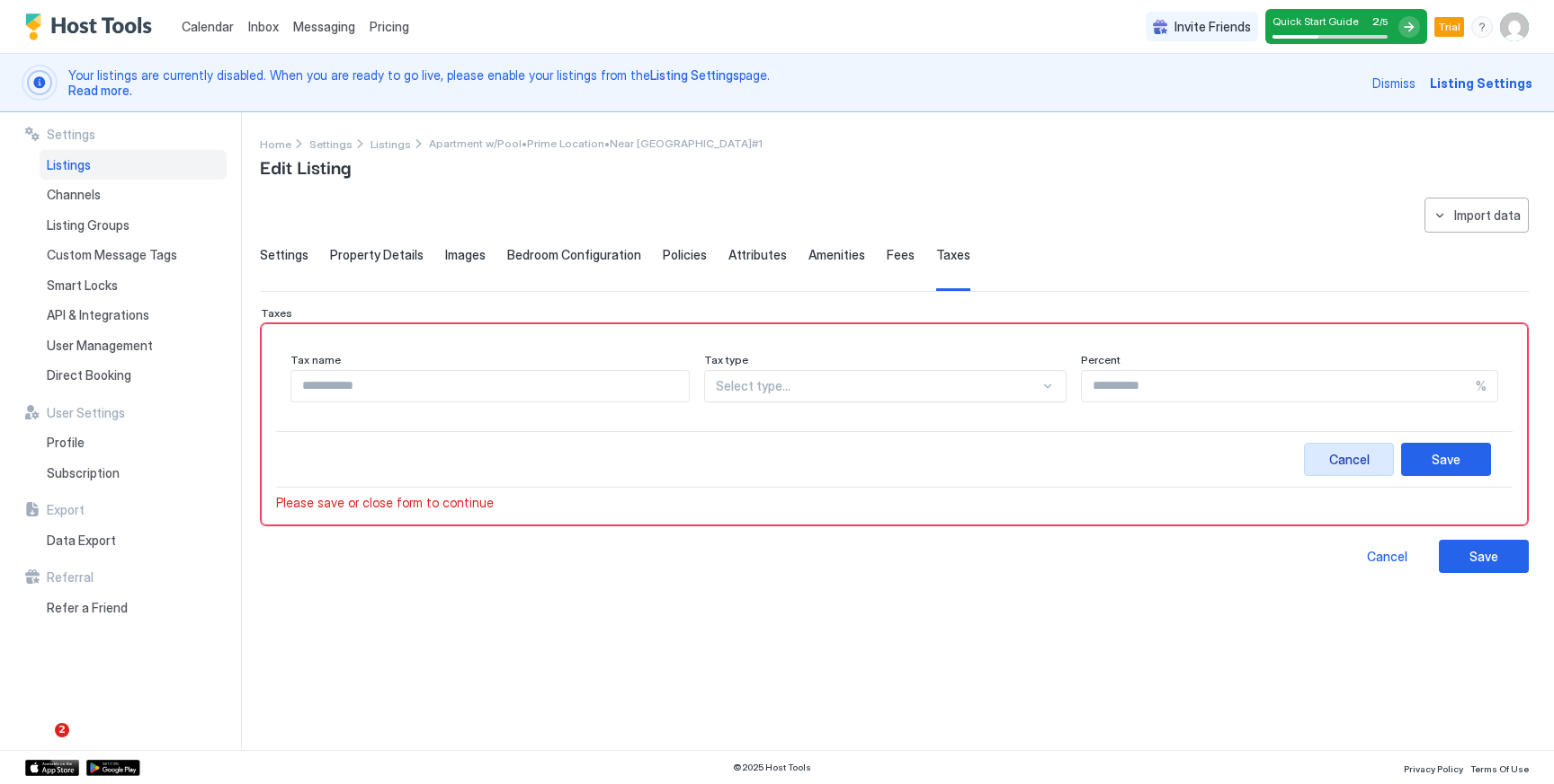
click at [1331, 459] on div "Cancel" at bounding box center [1349, 459] width 40 height 19
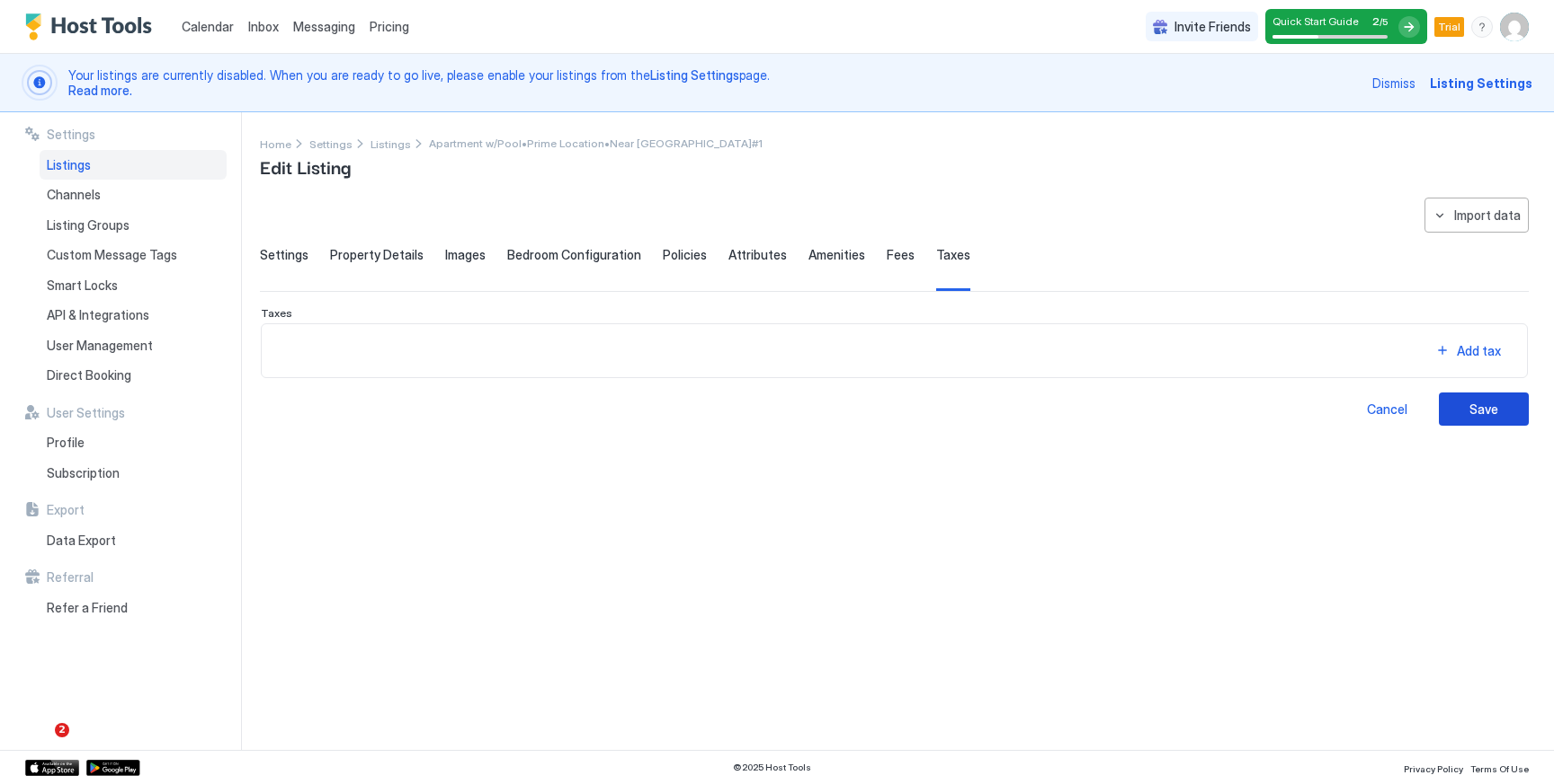
click at [1505, 422] on button "Save" at bounding box center [1483, 410] width 90 height 34
click at [886, 268] on div "Fees" at bounding box center [900, 269] width 28 height 44
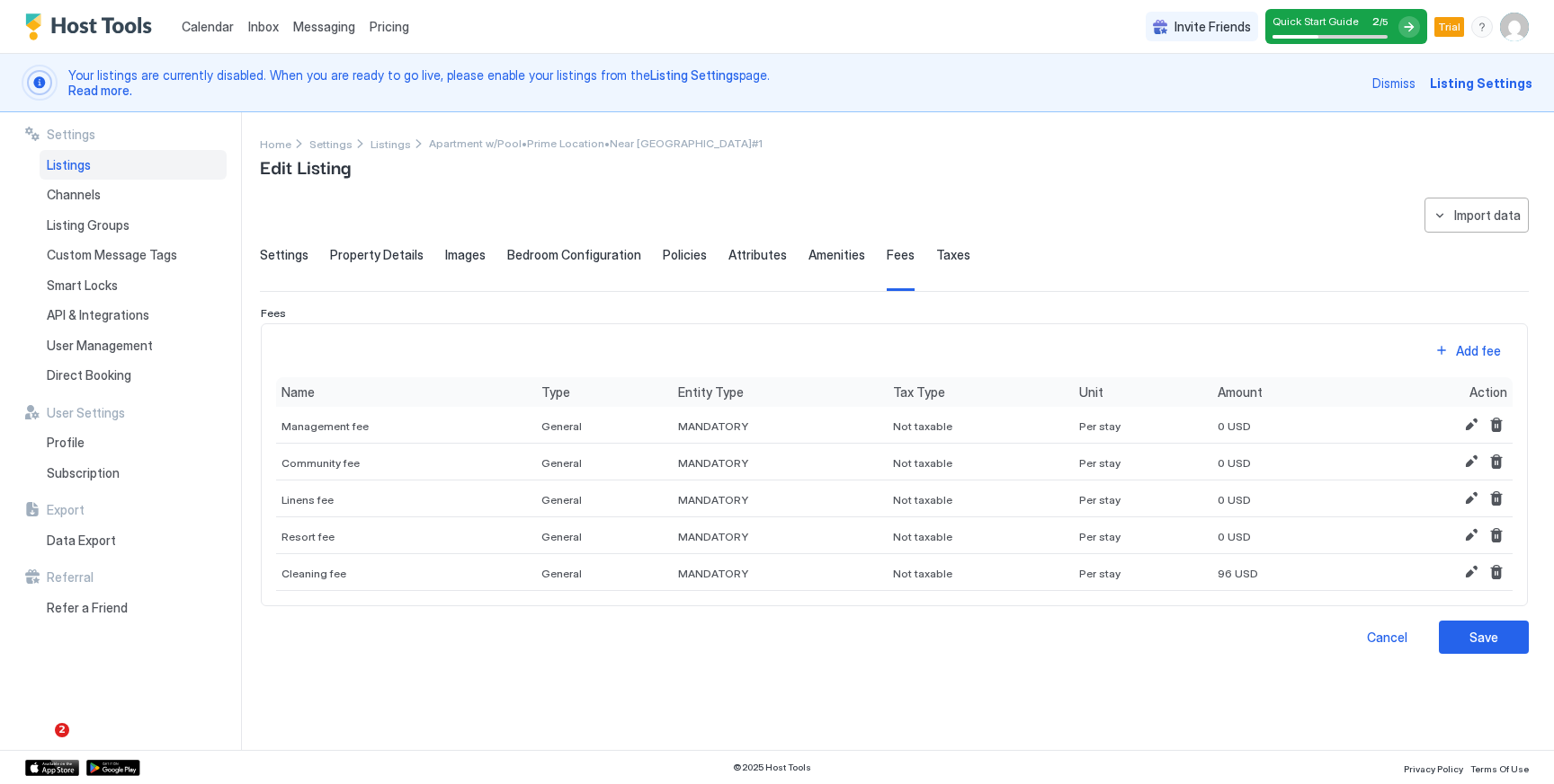
click at [809, 254] on span "Amenities" at bounding box center [837, 255] width 57 height 16
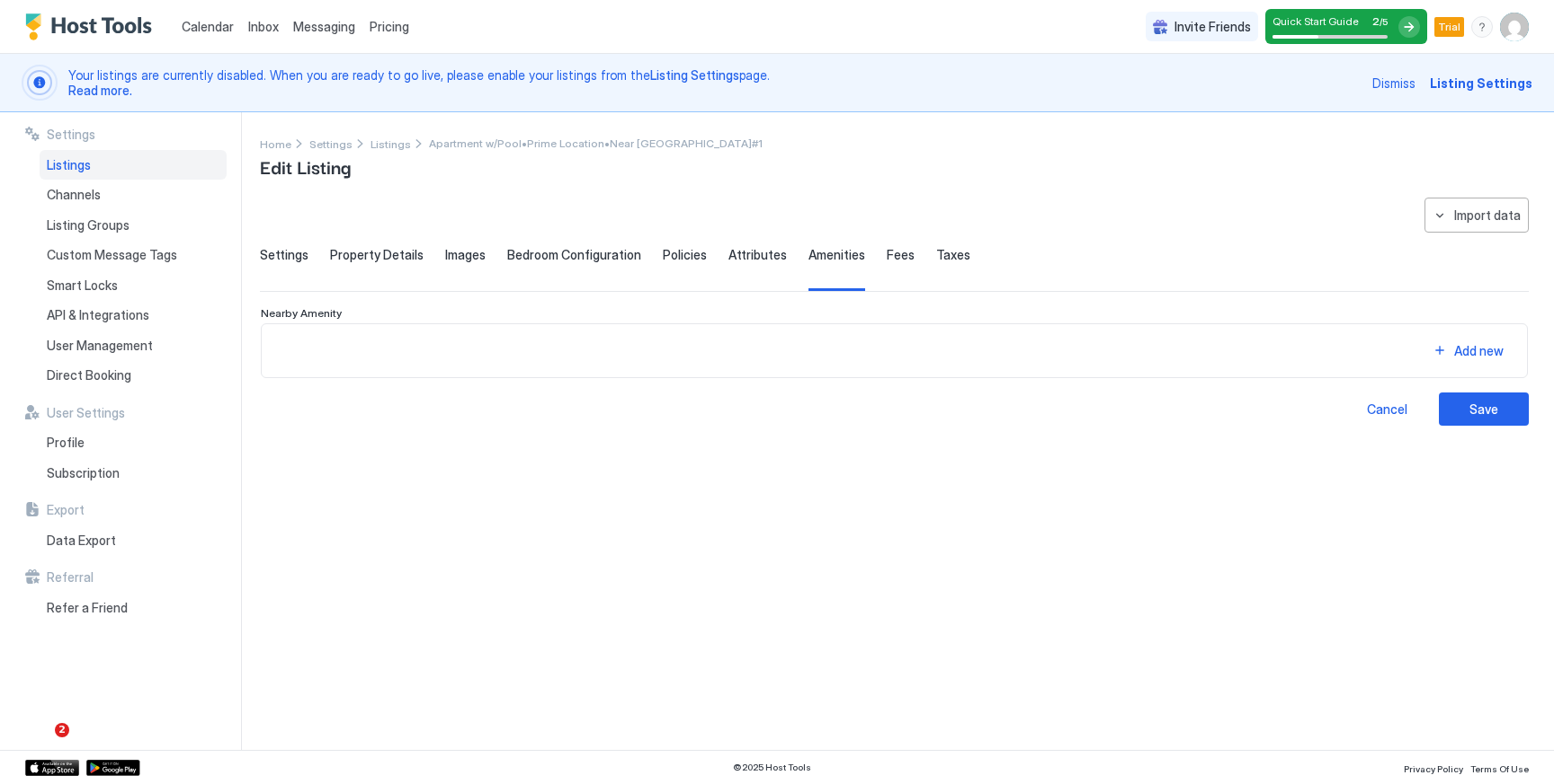
click at [728, 260] on span "Attributes" at bounding box center [757, 255] width 59 height 16
click at [811, 255] on span "Amenities" at bounding box center [837, 255] width 57 height 16
click at [1453, 354] on button "Add new" at bounding box center [1467, 351] width 90 height 24
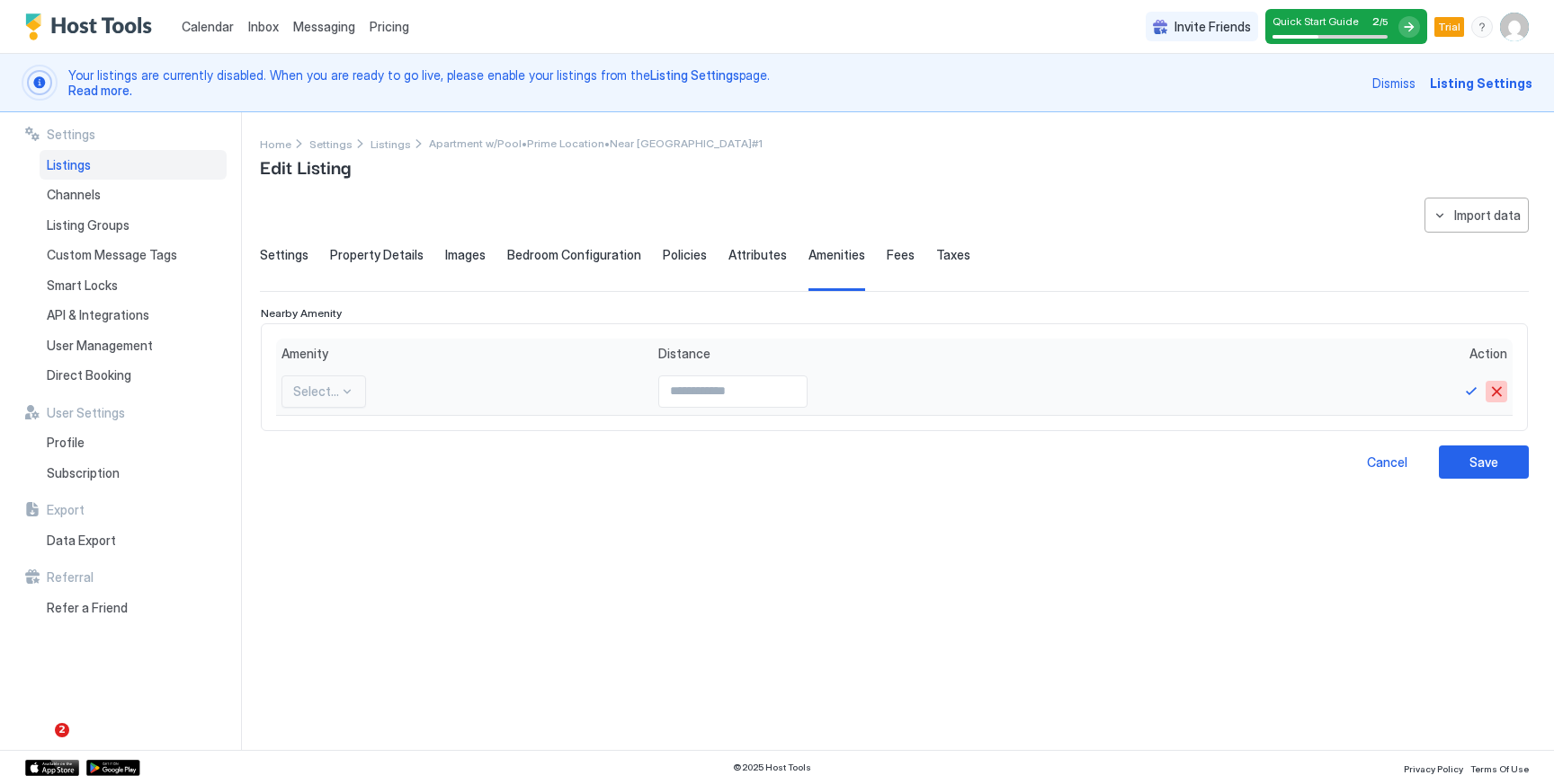
click at [1500, 390] on button "Cancel" at bounding box center [1495, 391] width 21 height 21
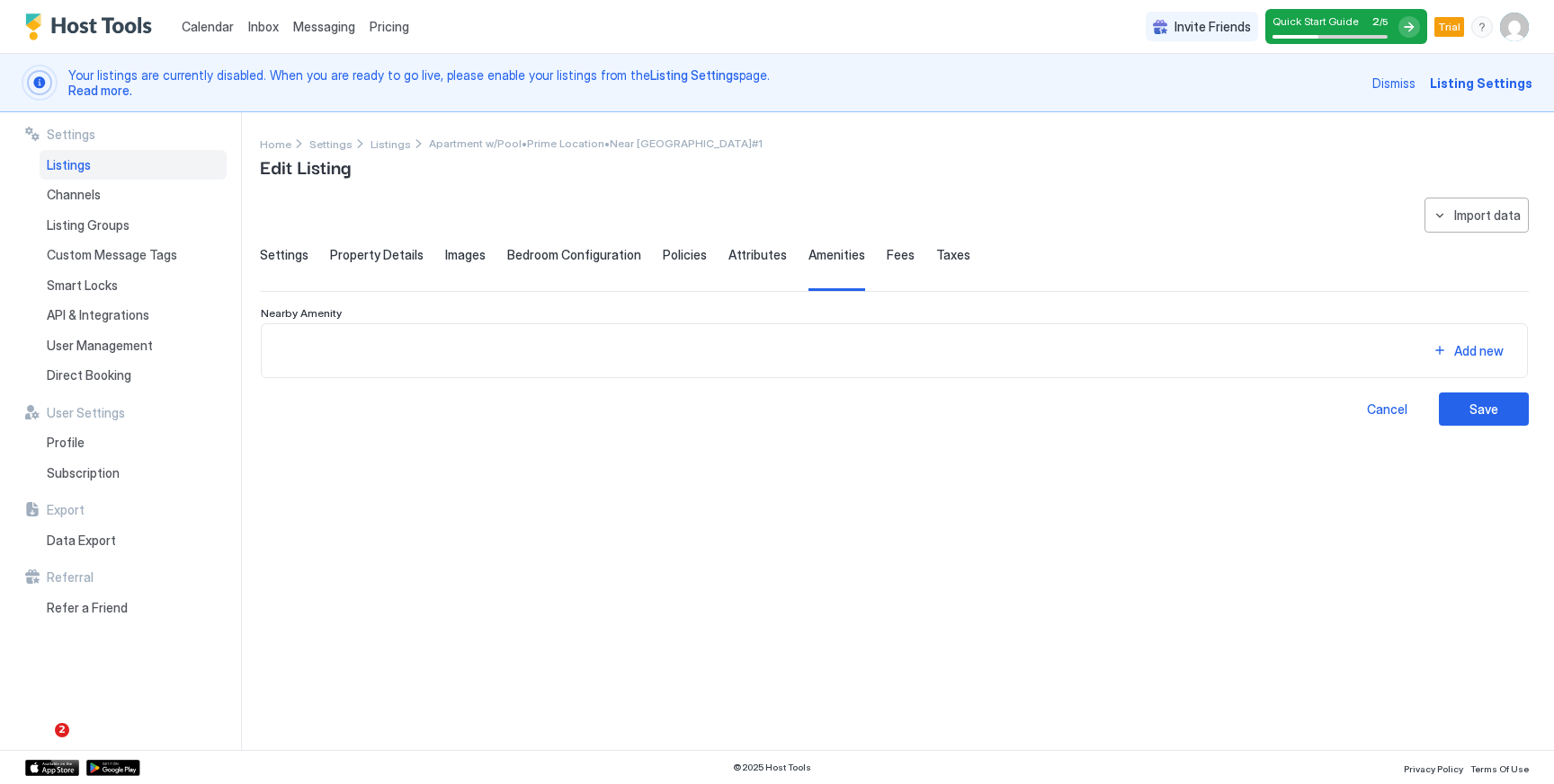
click at [711, 242] on div "**********" at bounding box center [894, 312] width 1268 height 229
click at [728, 252] on span "Attributes" at bounding box center [757, 255] width 59 height 16
click at [675, 252] on span "Policies" at bounding box center [685, 255] width 44 height 16
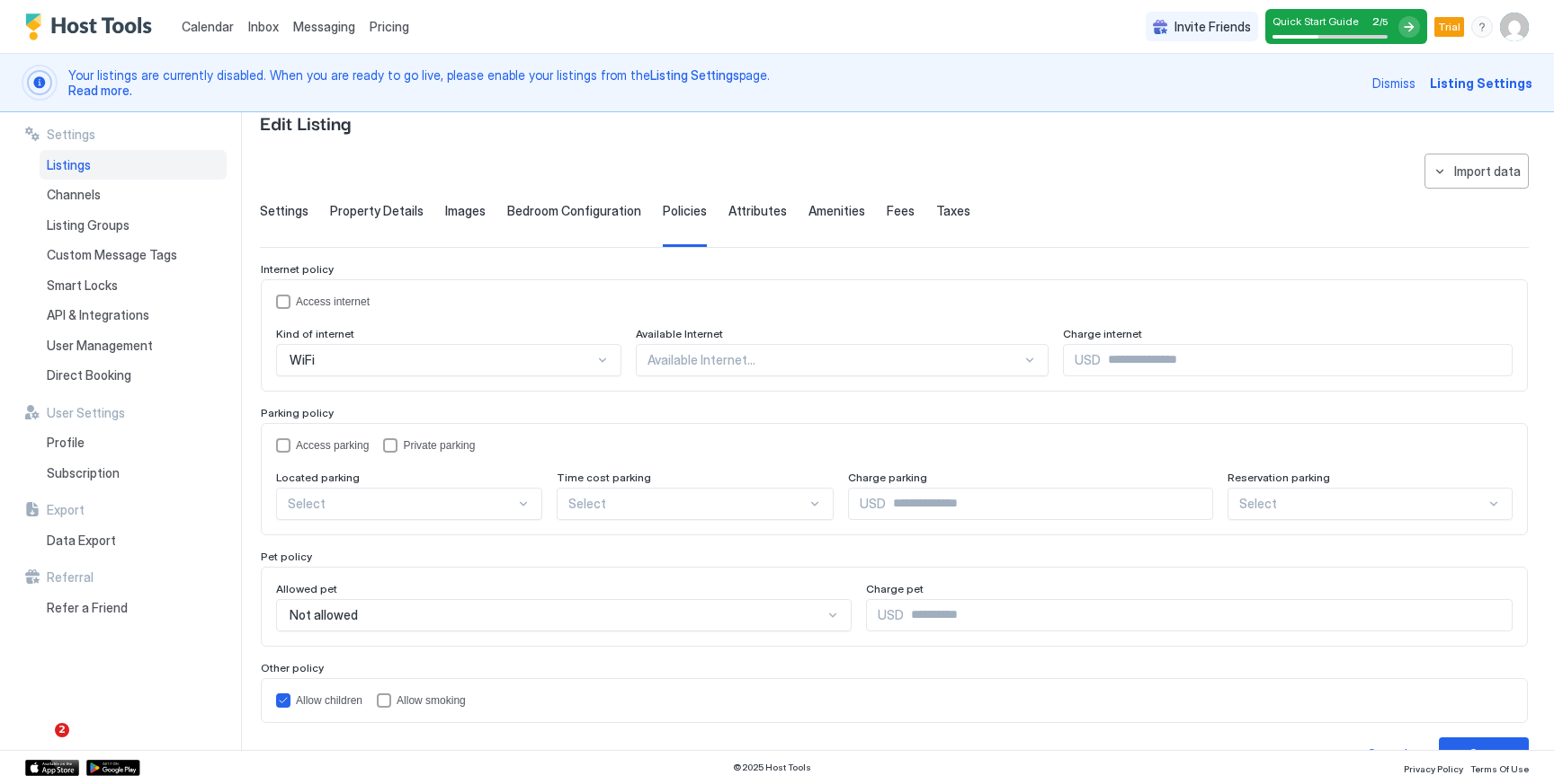
scroll to position [85, 0]
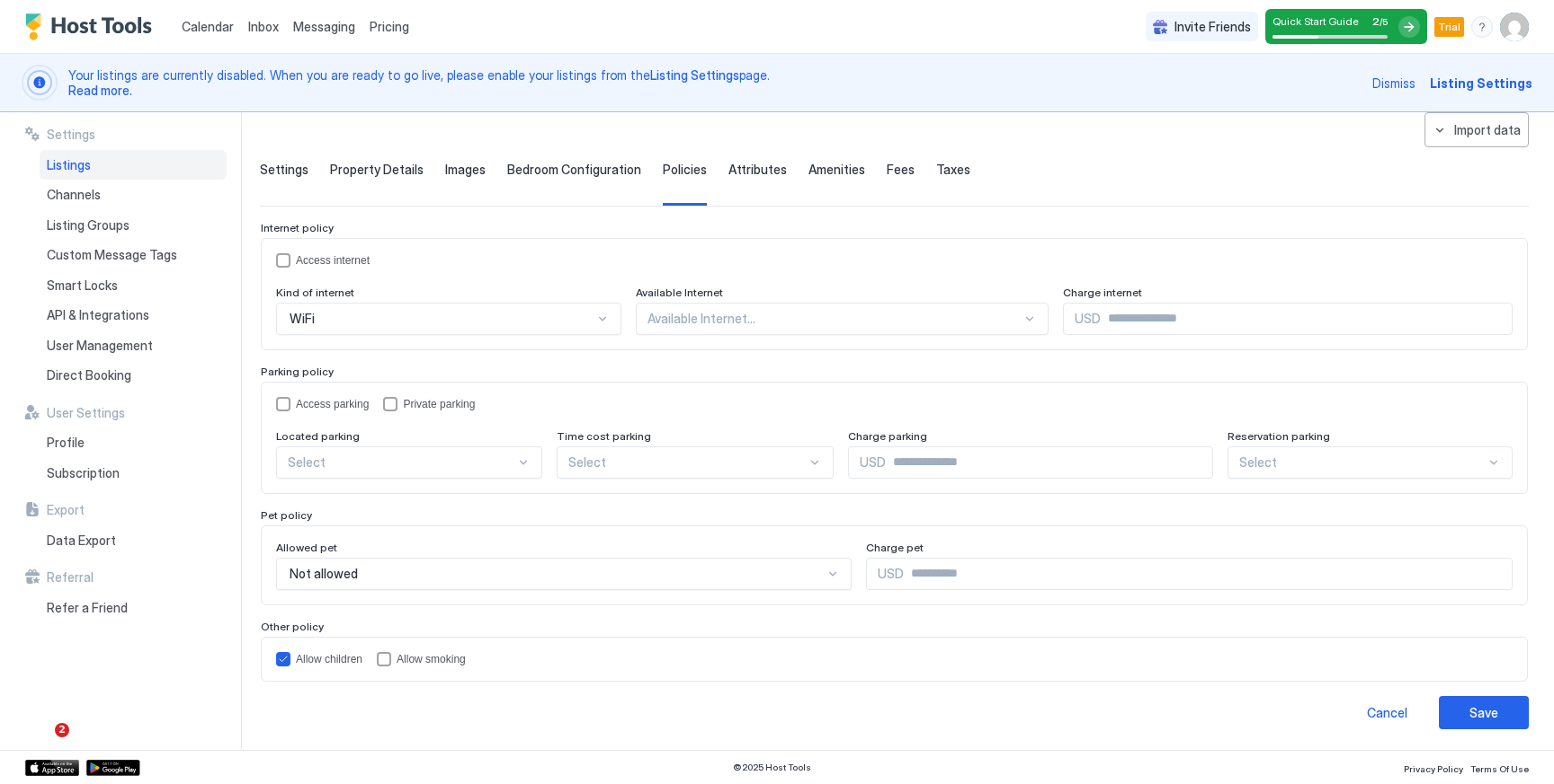
click at [713, 325] on div at bounding box center [834, 318] width 374 height 16
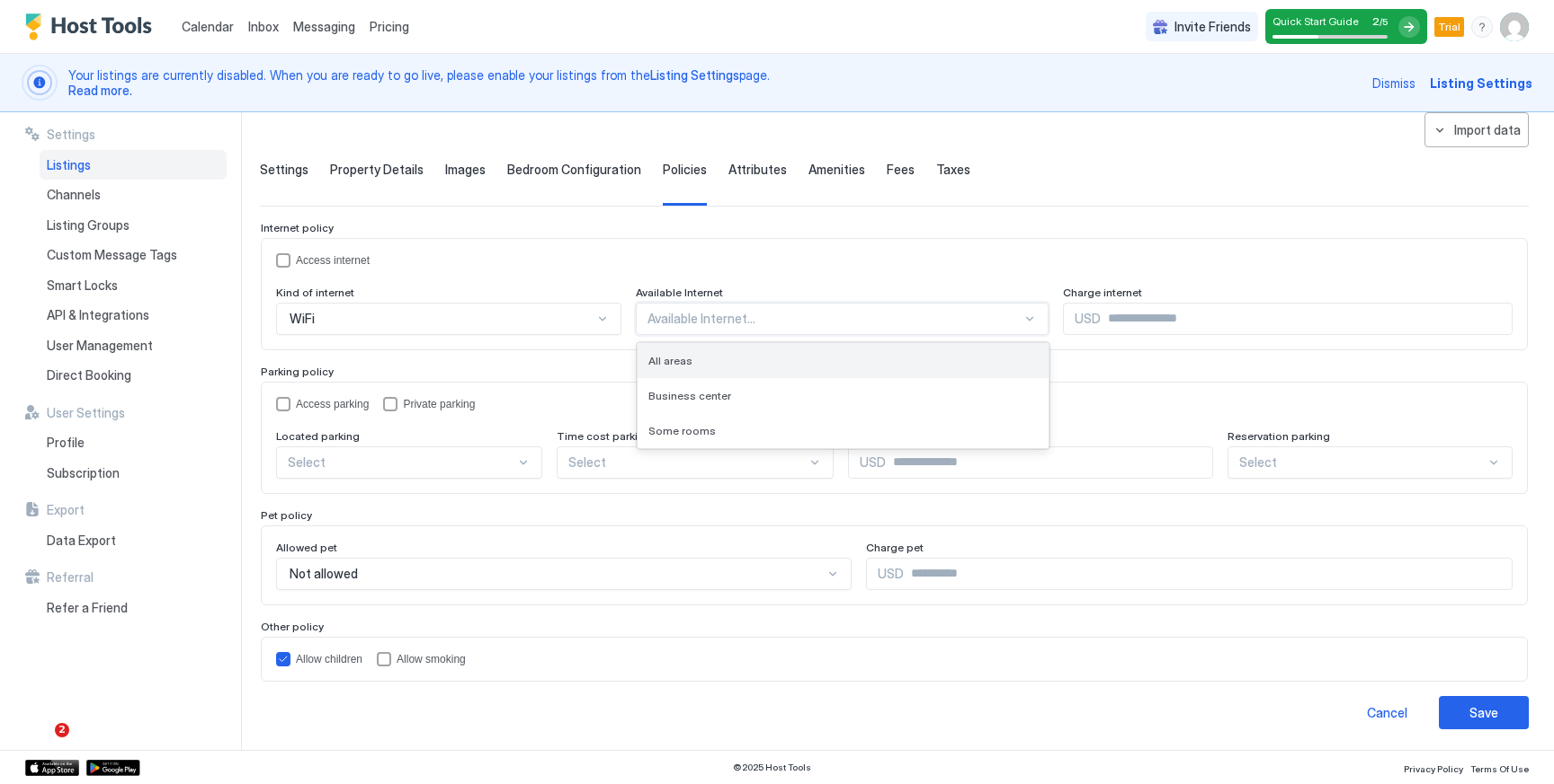
click at [699, 354] on div "All areas" at bounding box center [843, 360] width 390 height 13
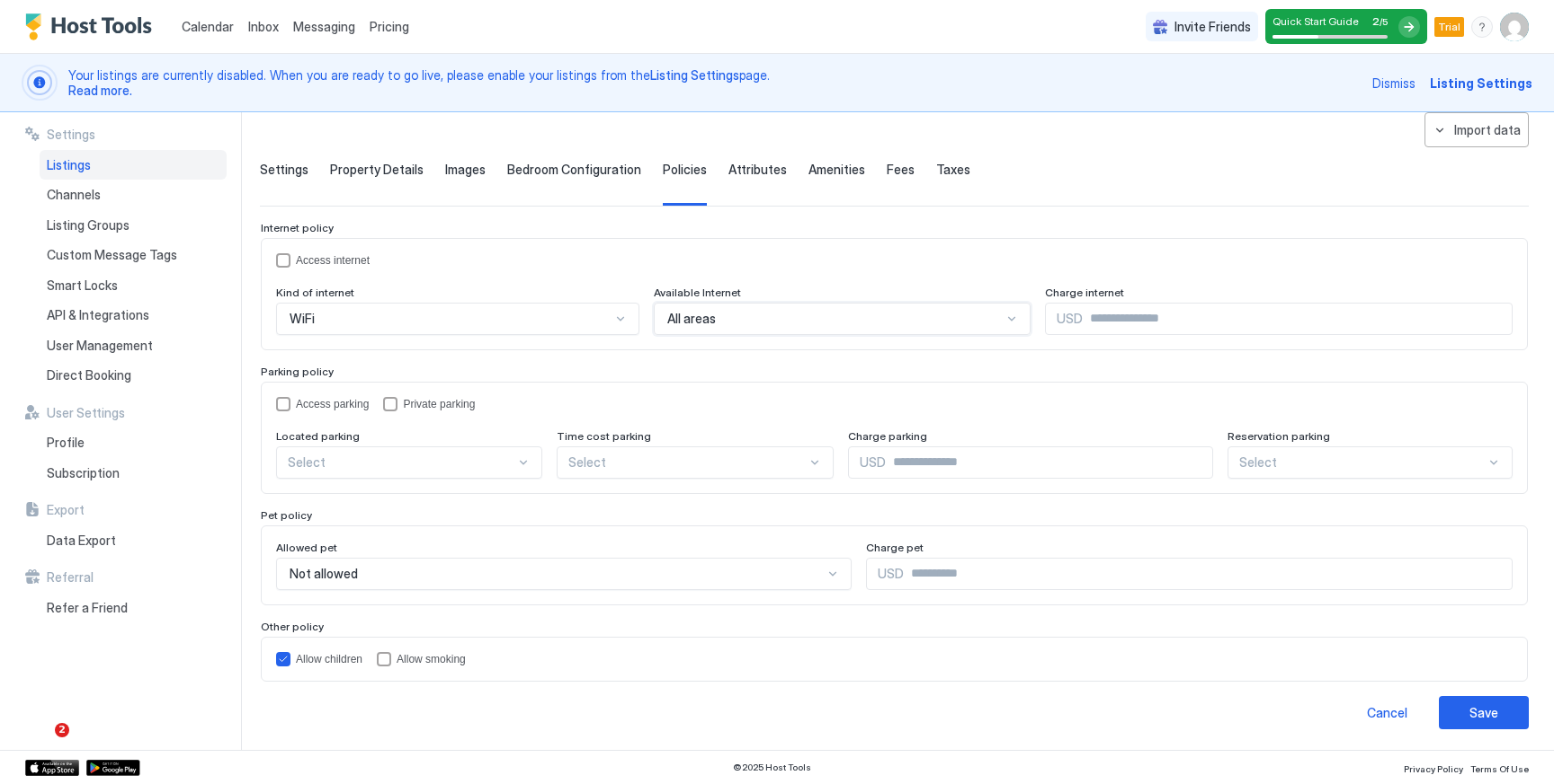
click at [1133, 320] on input "Input Field" at bounding box center [1296, 318] width 429 height 31
type input "*"
click at [398, 403] on div "privateParking" at bounding box center [389, 404] width 14 height 14
click at [471, 461] on div at bounding box center [402, 462] width 228 height 16
click at [468, 498] on div "On Site" at bounding box center [410, 504] width 243 height 13
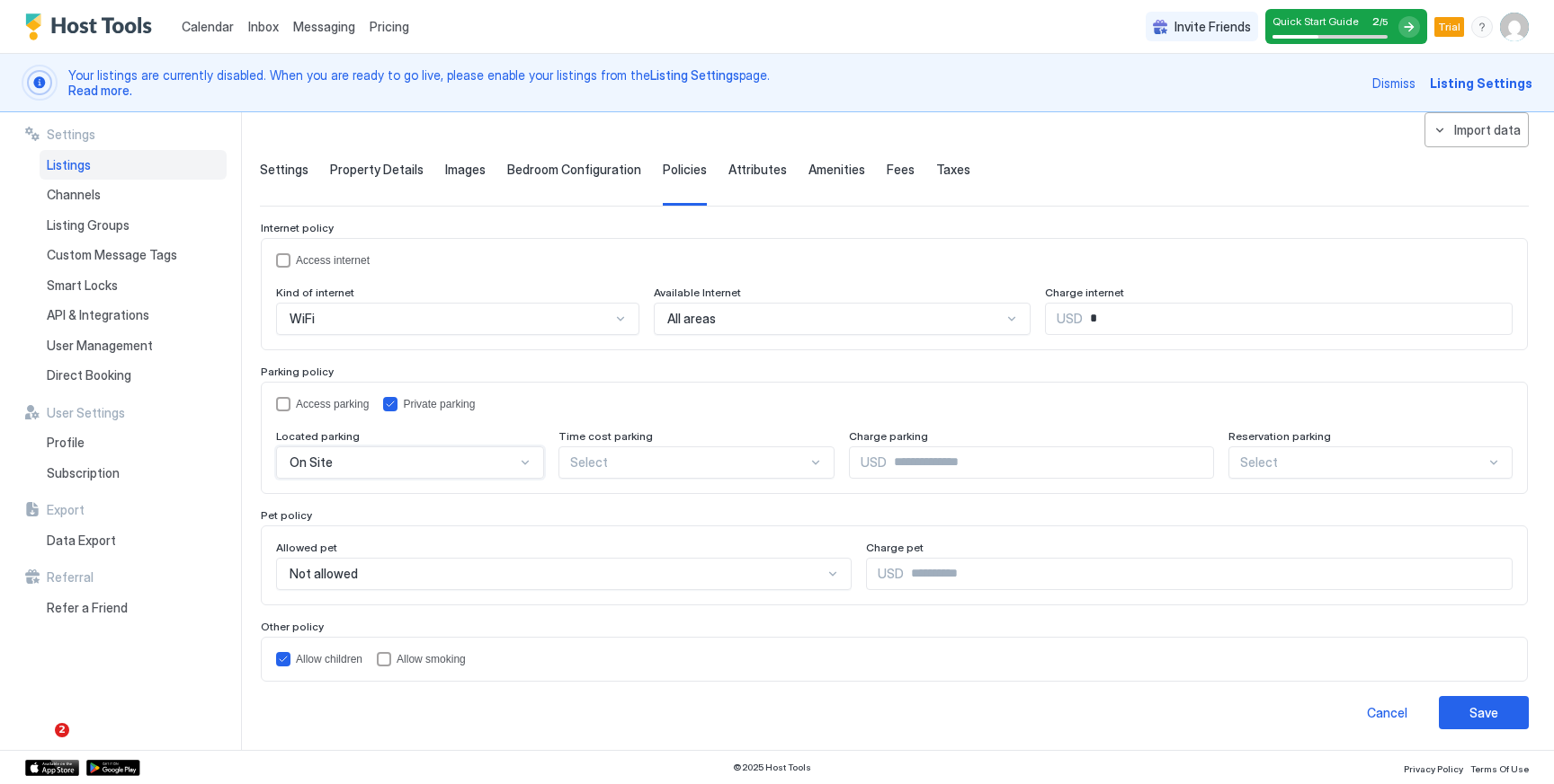
click at [666, 460] on div at bounding box center [688, 462] width 238 height 16
click at [666, 463] on div at bounding box center [688, 462] width 238 height 16
click at [1462, 696] on button "Save" at bounding box center [1483, 713] width 90 height 34
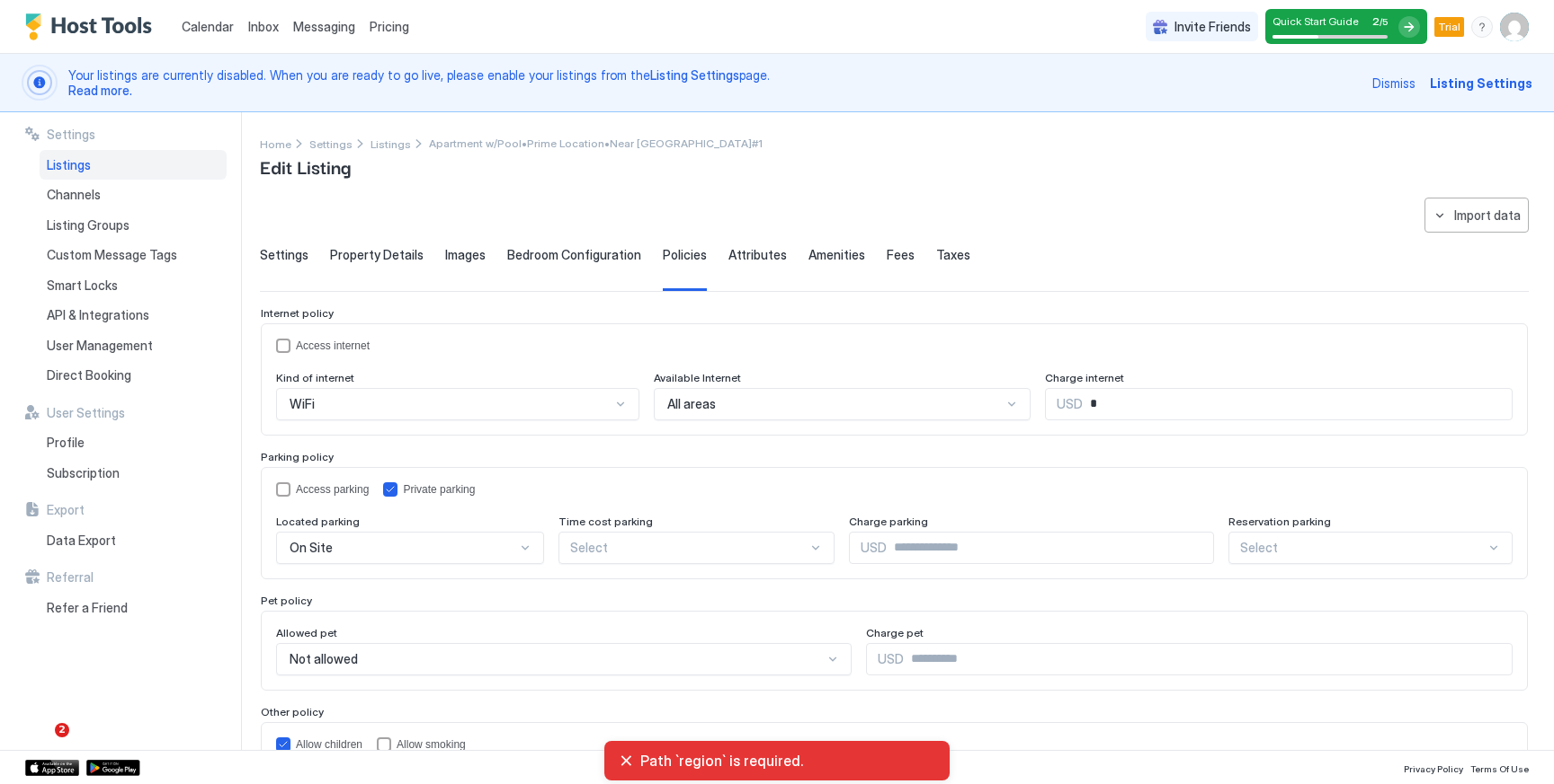
click at [552, 261] on span "Bedroom Configuration" at bounding box center [573, 255] width 134 height 16
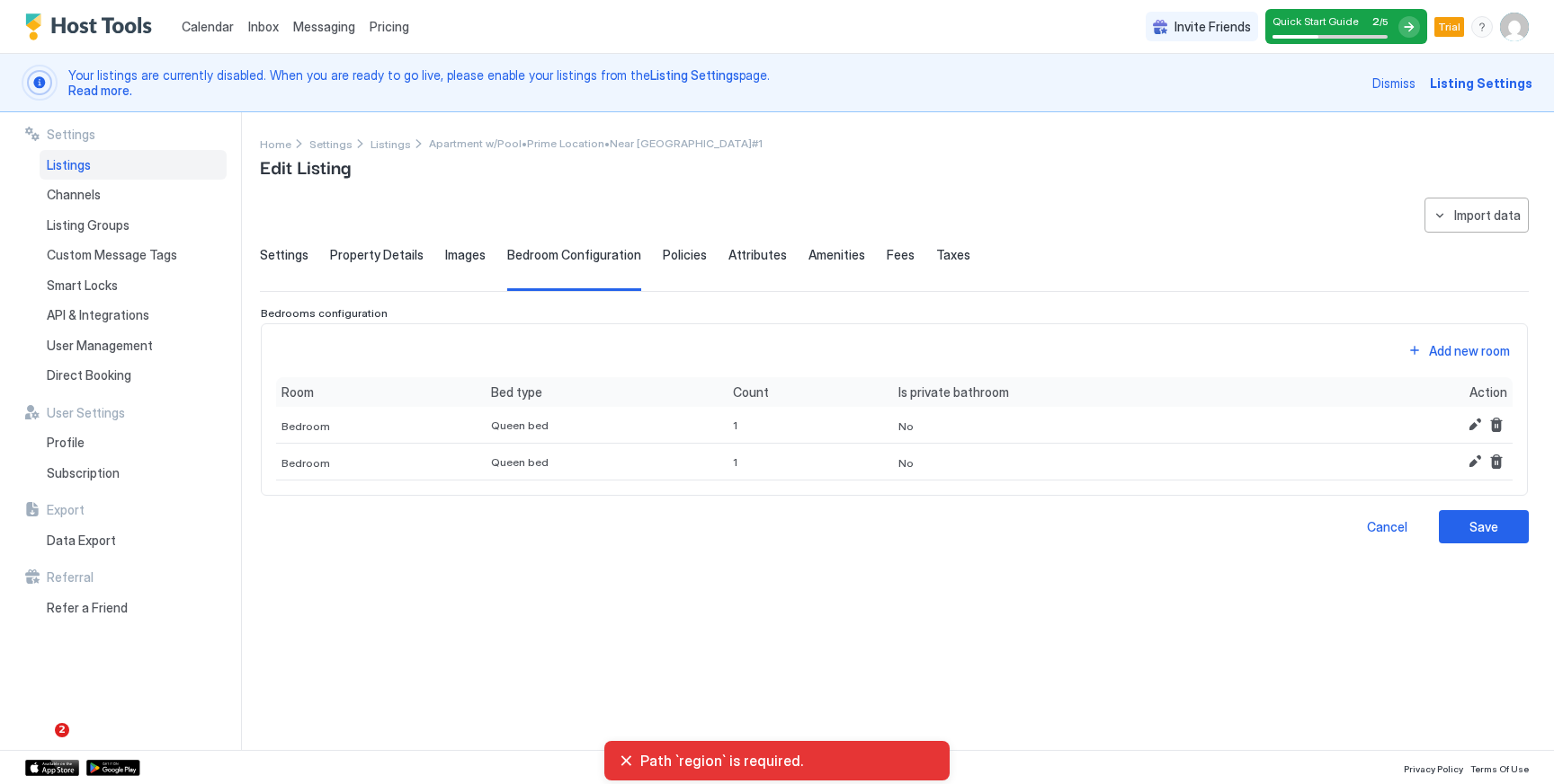
click at [445, 253] on span "Images" at bounding box center [465, 255] width 40 height 16
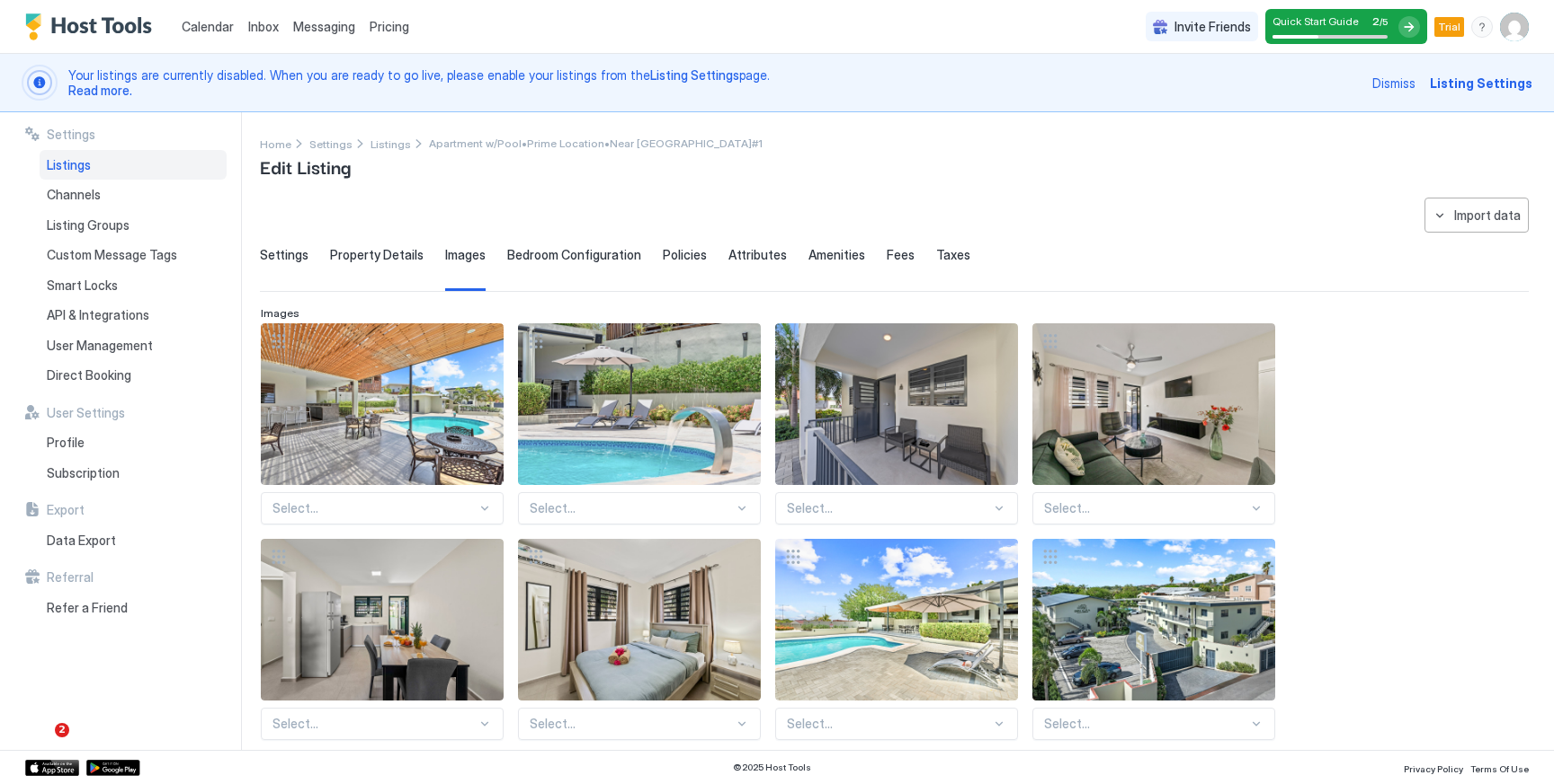
click at [414, 258] on span "Property Details" at bounding box center [376, 255] width 93 height 16
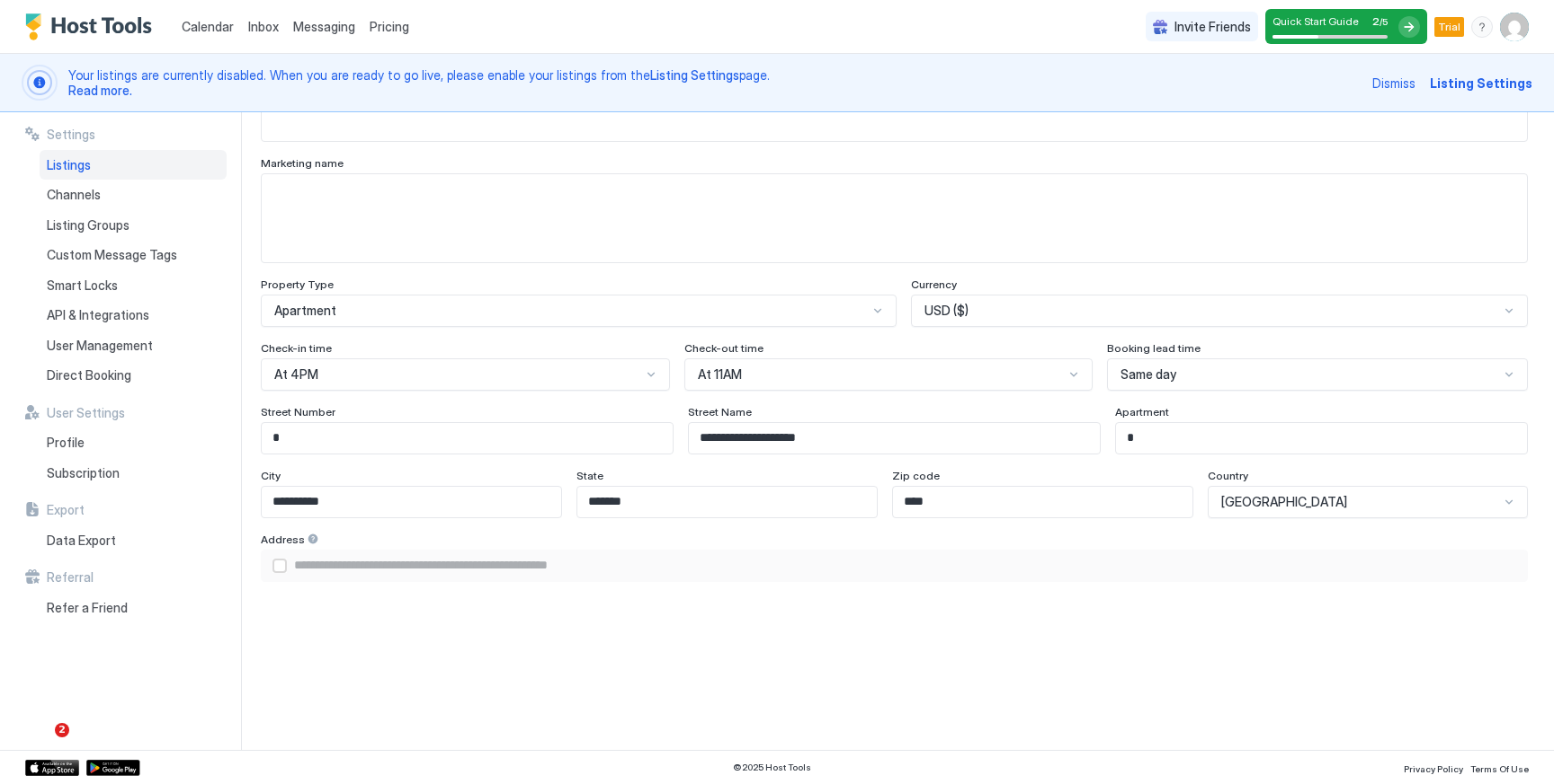
scroll to position [953, 0]
click at [281, 558] on div "airbnbAddress" at bounding box center [279, 561] width 14 height 14
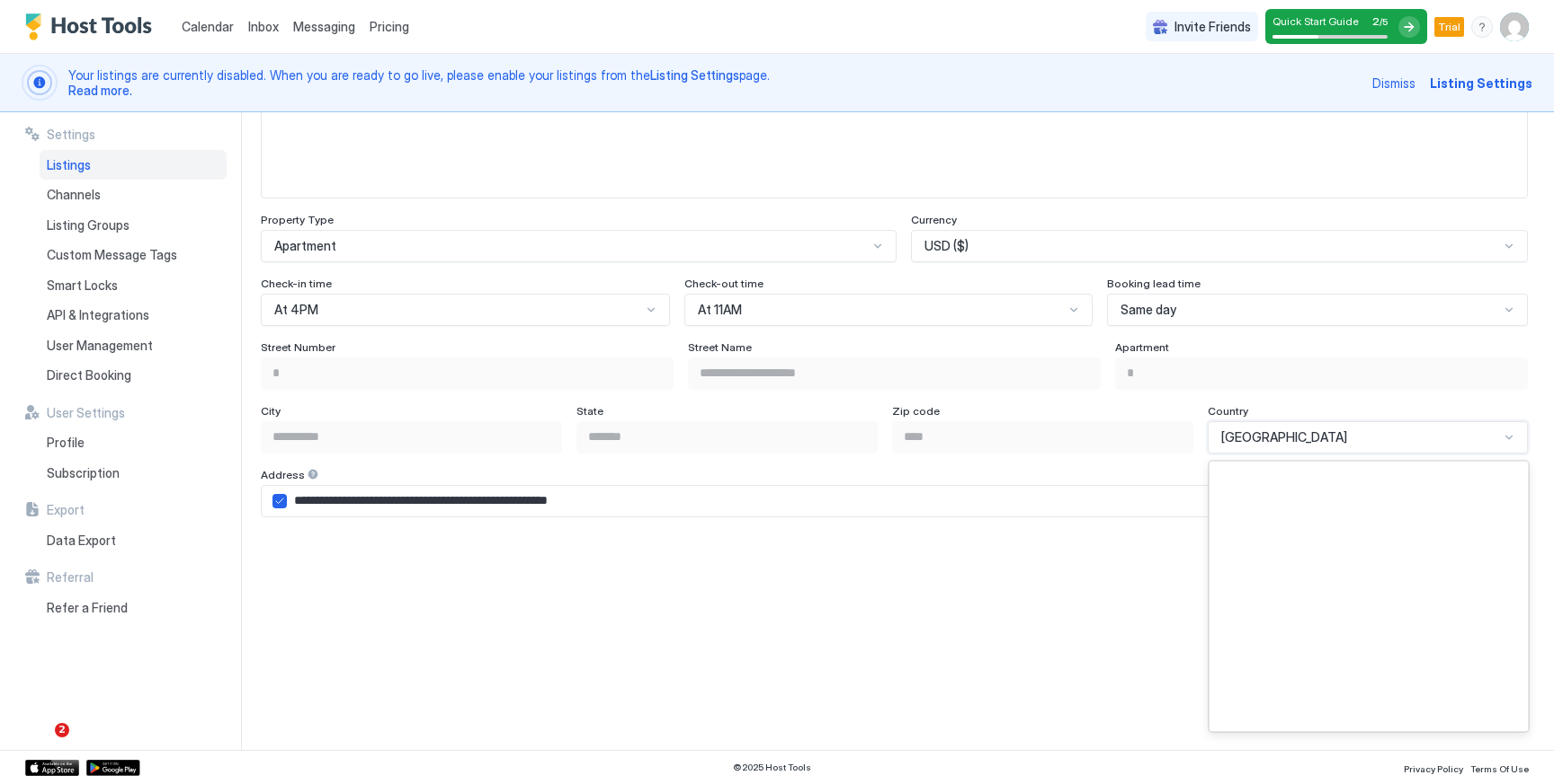
click at [1491, 431] on div "Albania, 3 of 249. 249 results available. Use Up and Down to choose options, pr…" at bounding box center [1367, 438] width 320 height 33
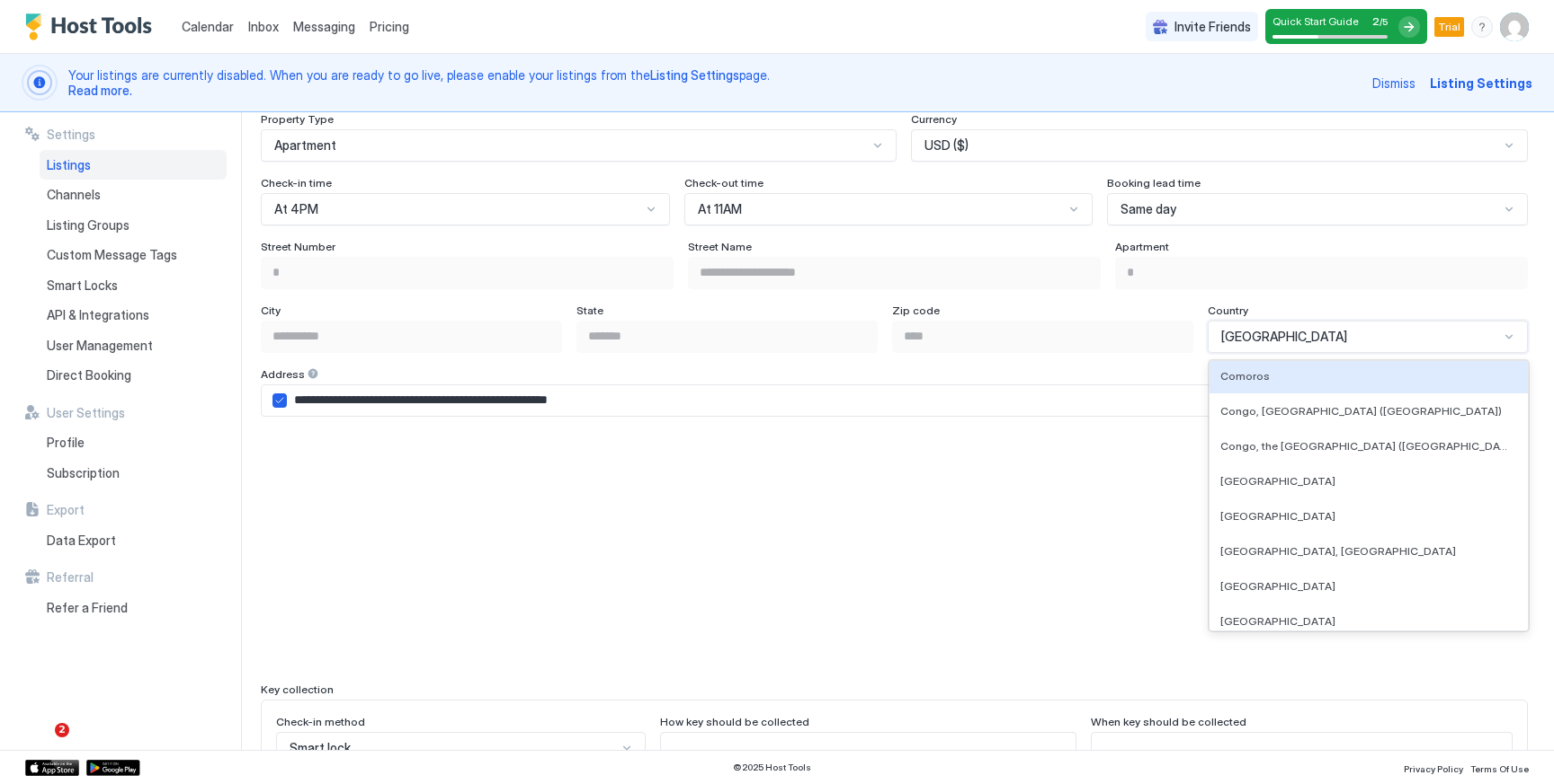
scroll to position [1513, 0]
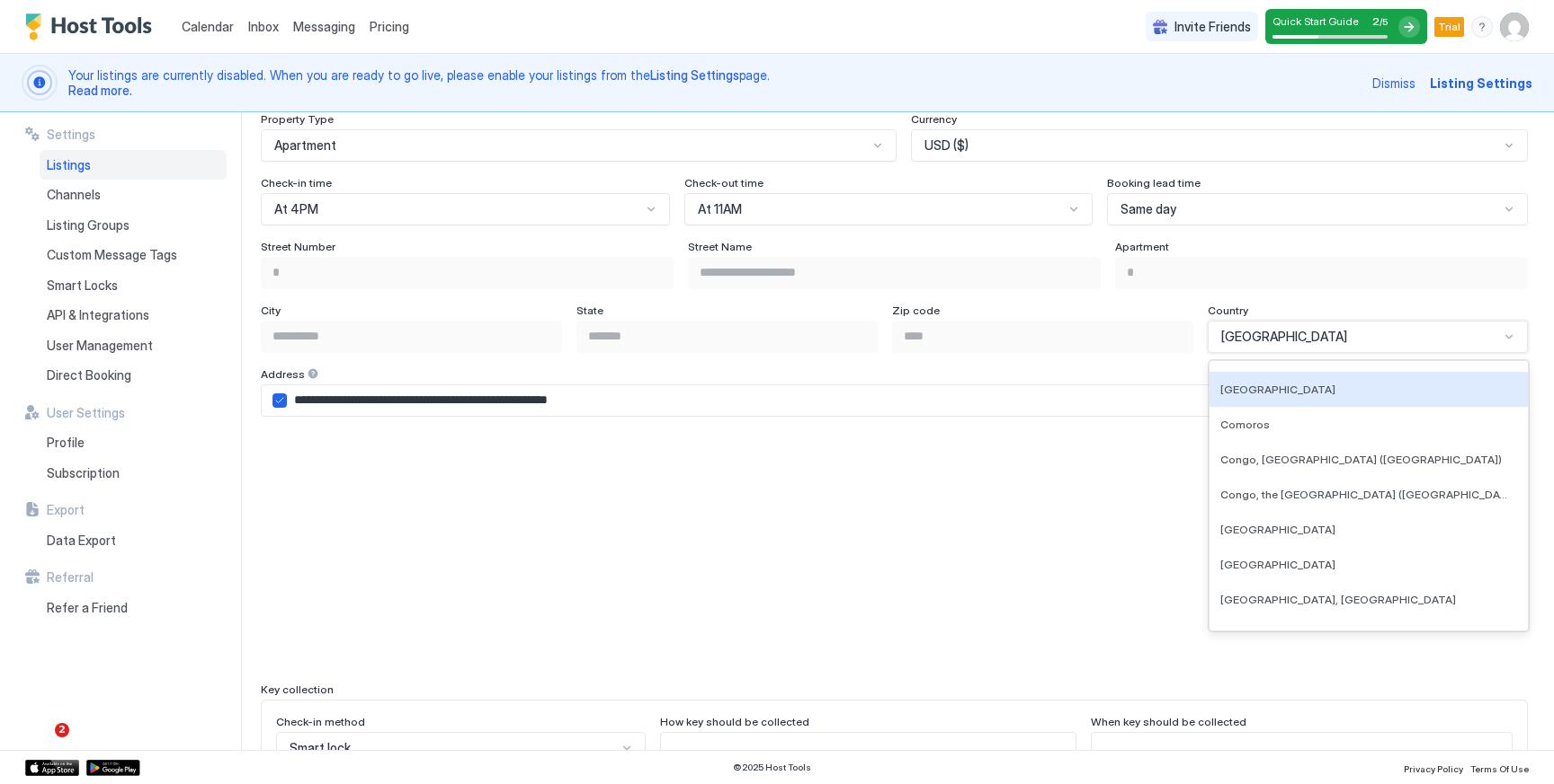
click at [1449, 340] on div "[GEOGRAPHIC_DATA]" at bounding box center [1359, 336] width 277 height 16
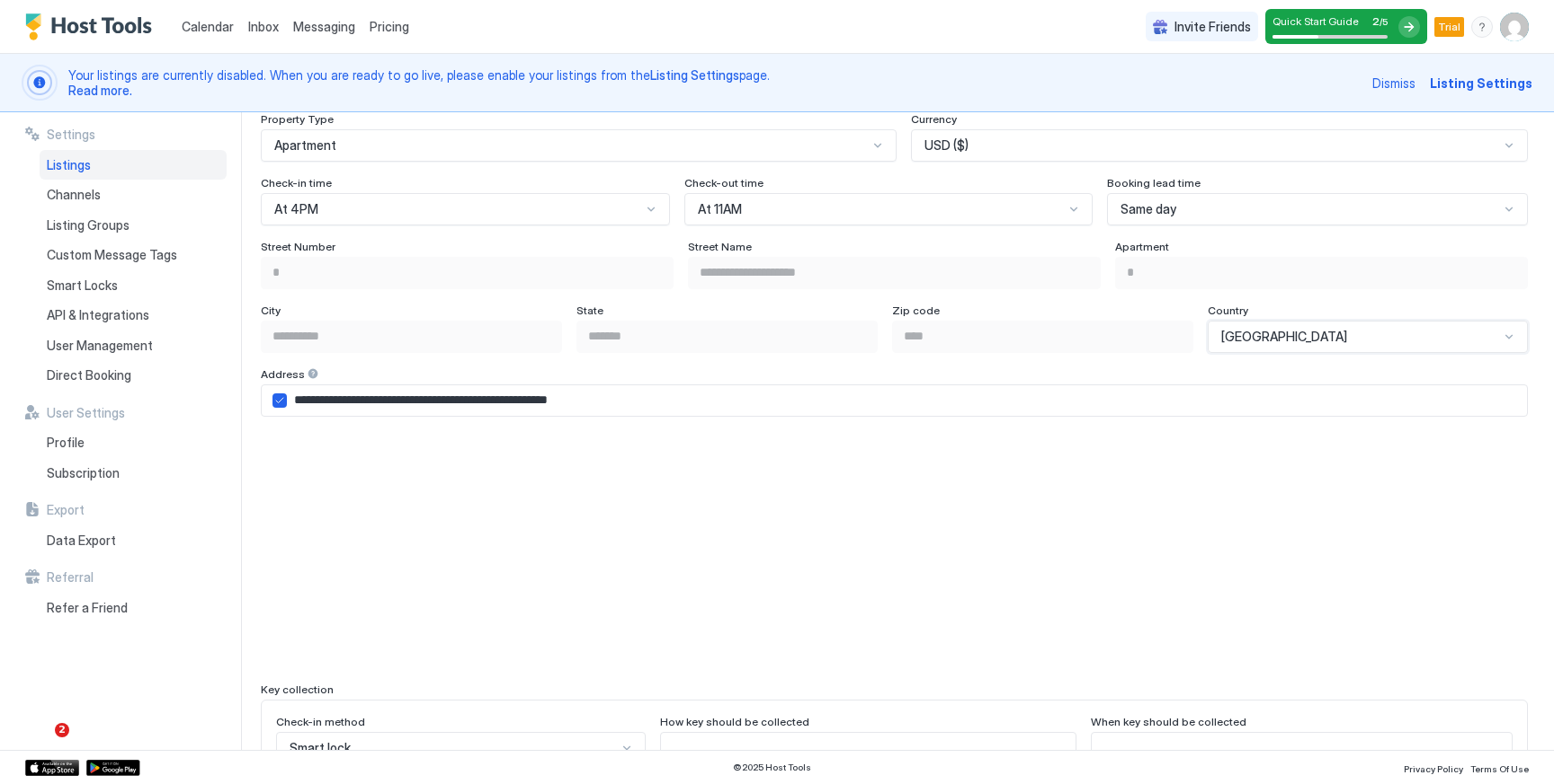
click at [1540, 317] on div "**********" at bounding box center [906, 431] width 1293 height 638
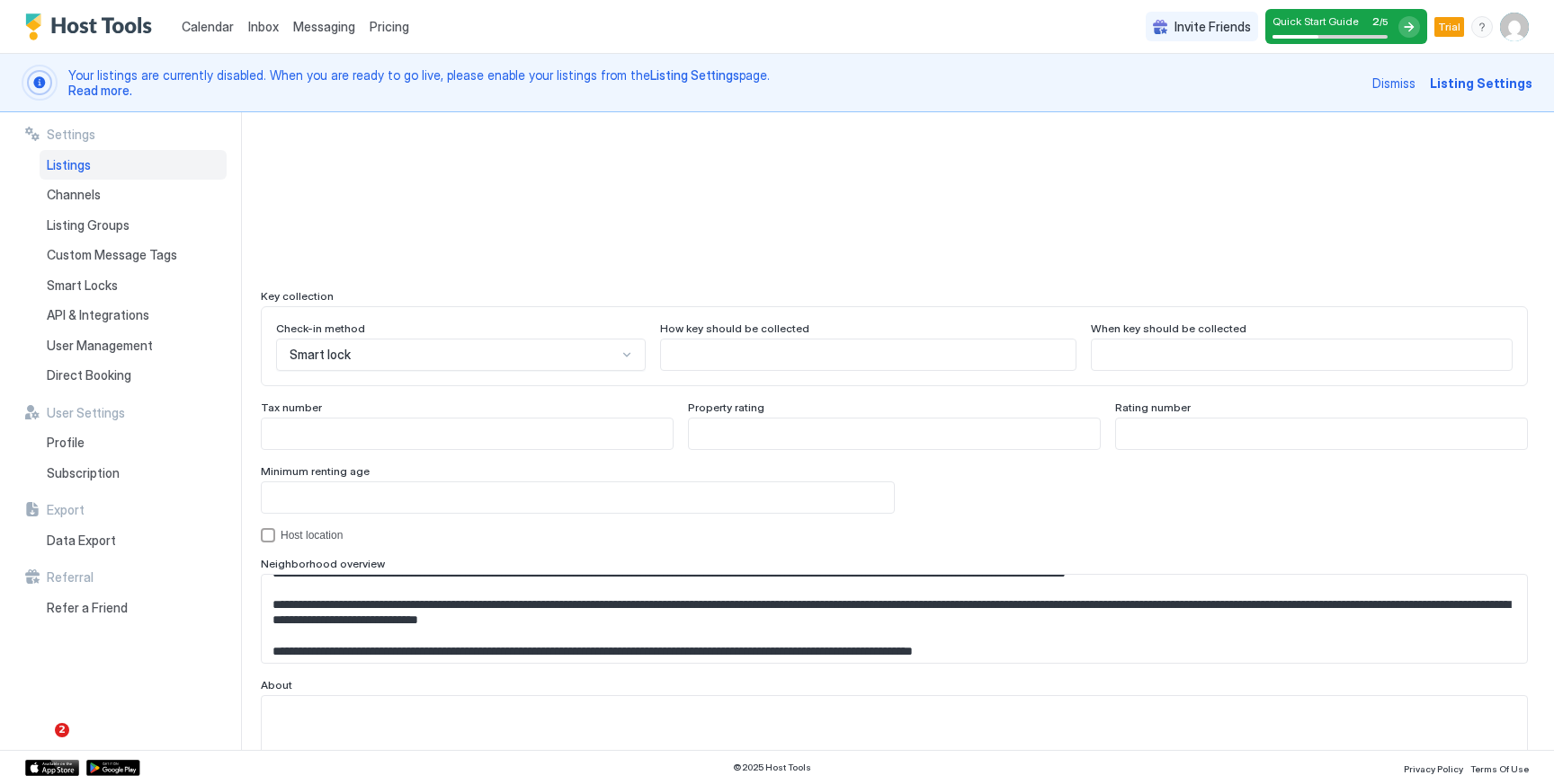
scroll to position [1610, 0]
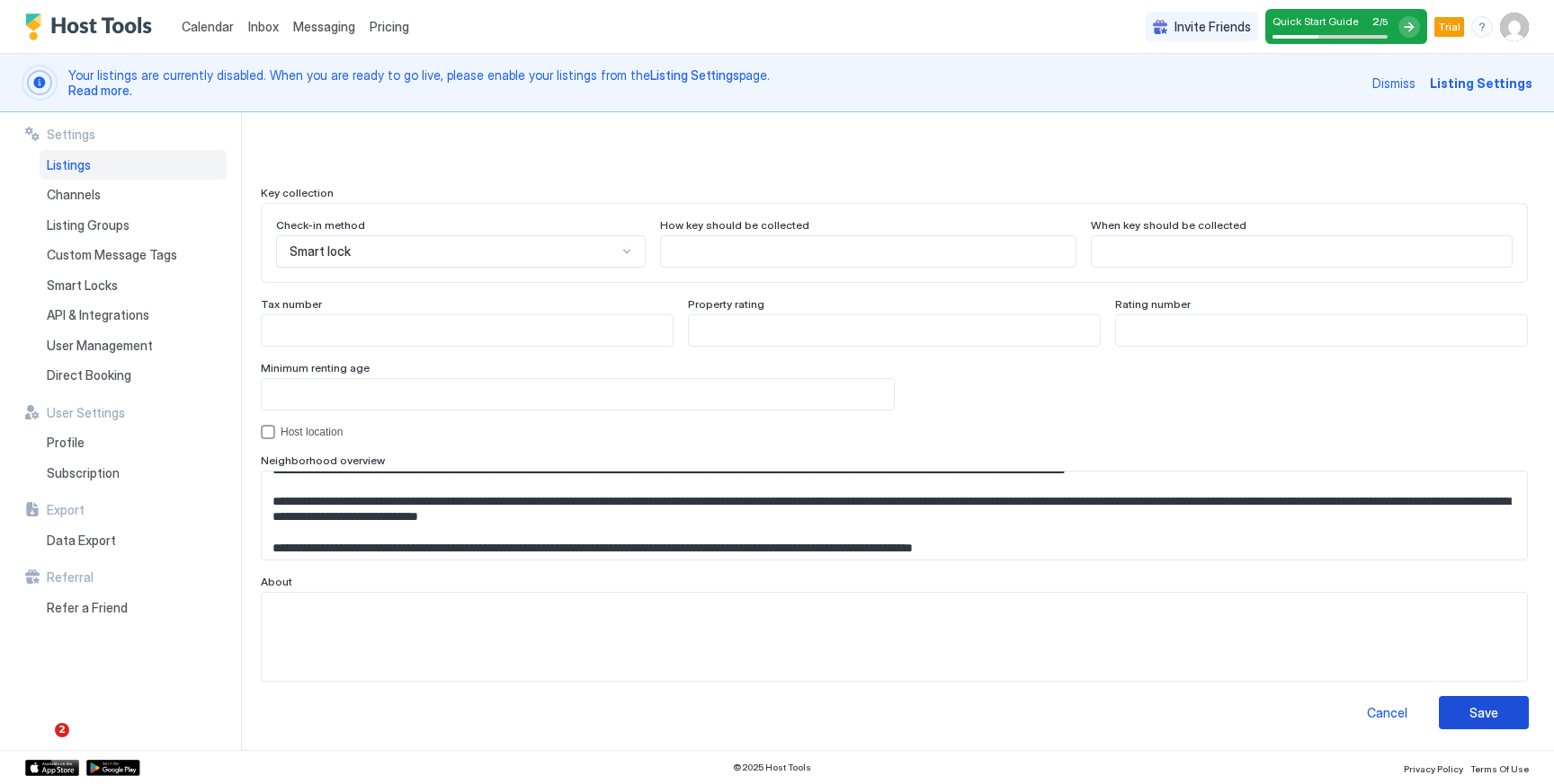
click at [1480, 709] on div "Save" at bounding box center [1483, 713] width 29 height 19
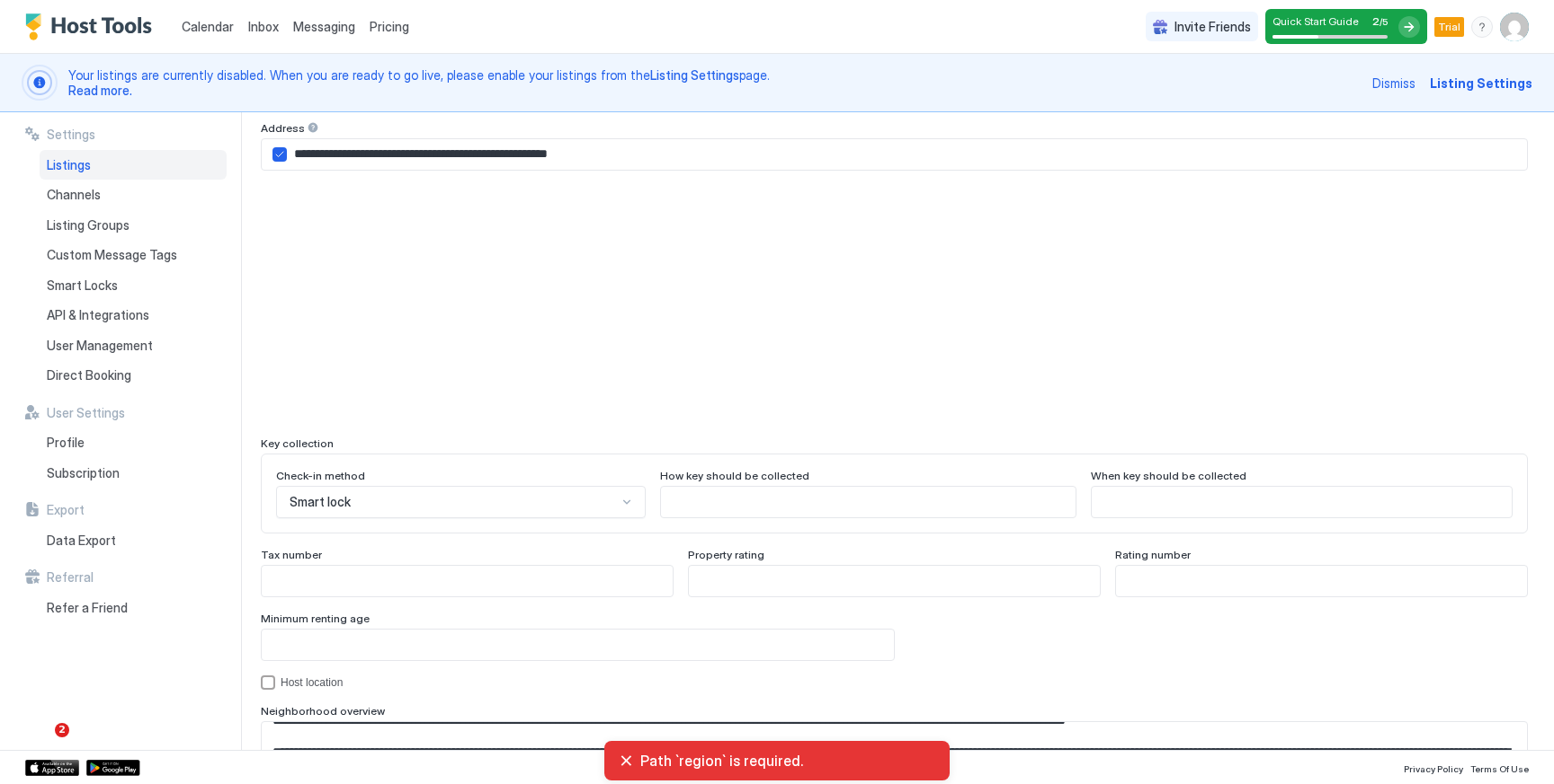
scroll to position [1313, 0]
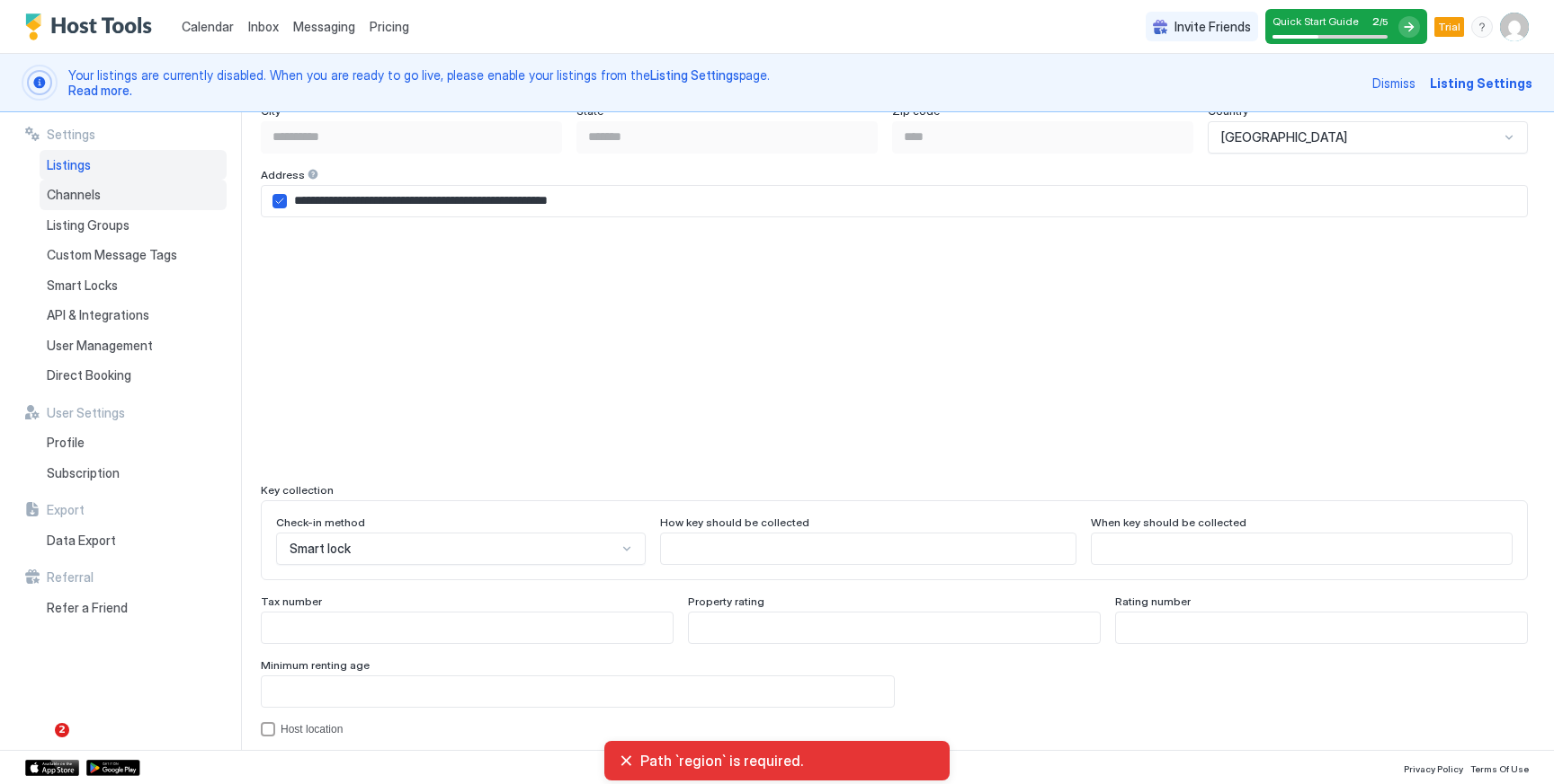
click at [101, 187] on div "Channels" at bounding box center [133, 195] width 187 height 31
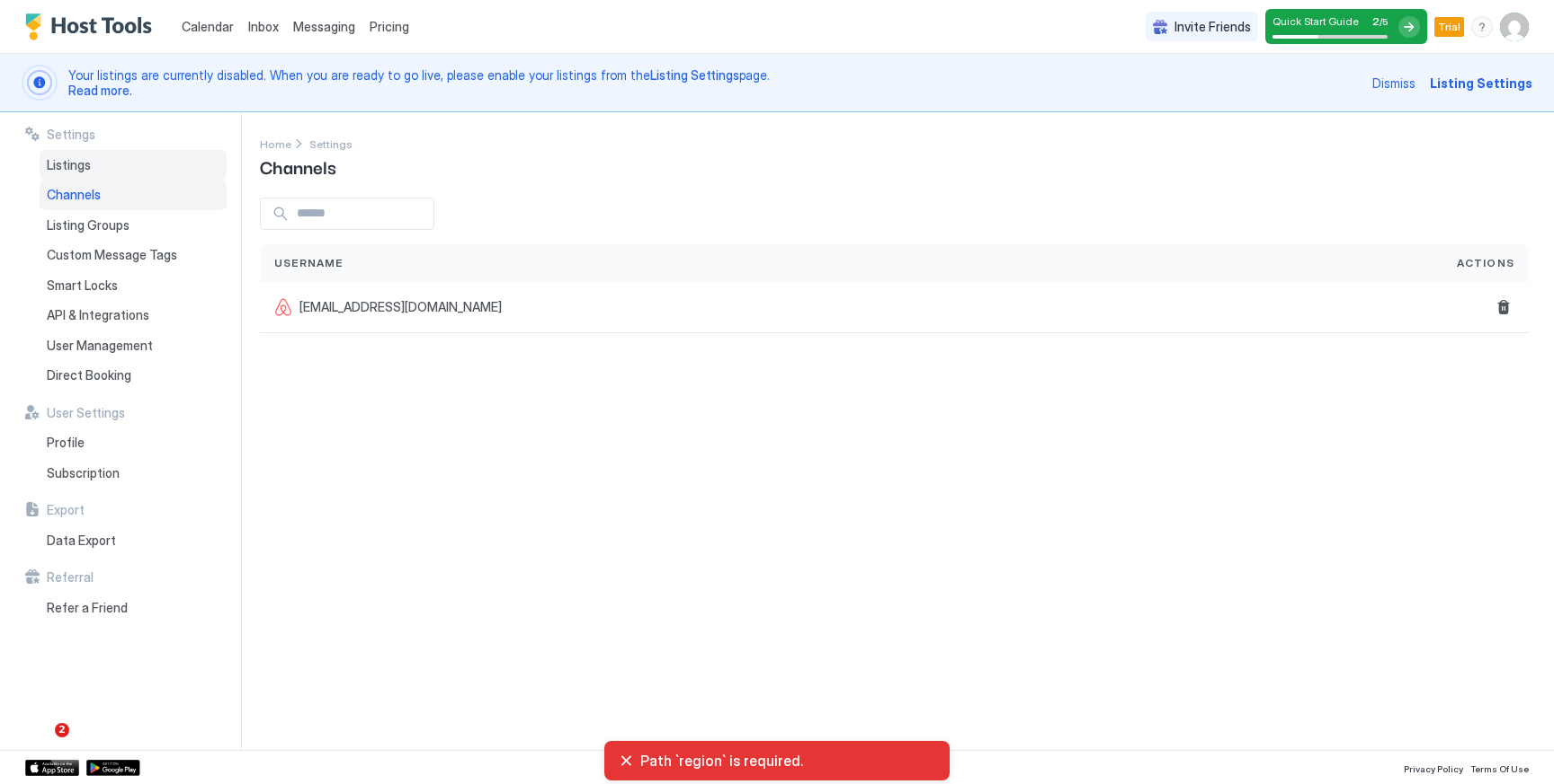
click at [105, 161] on div "Listings" at bounding box center [133, 165] width 187 height 31
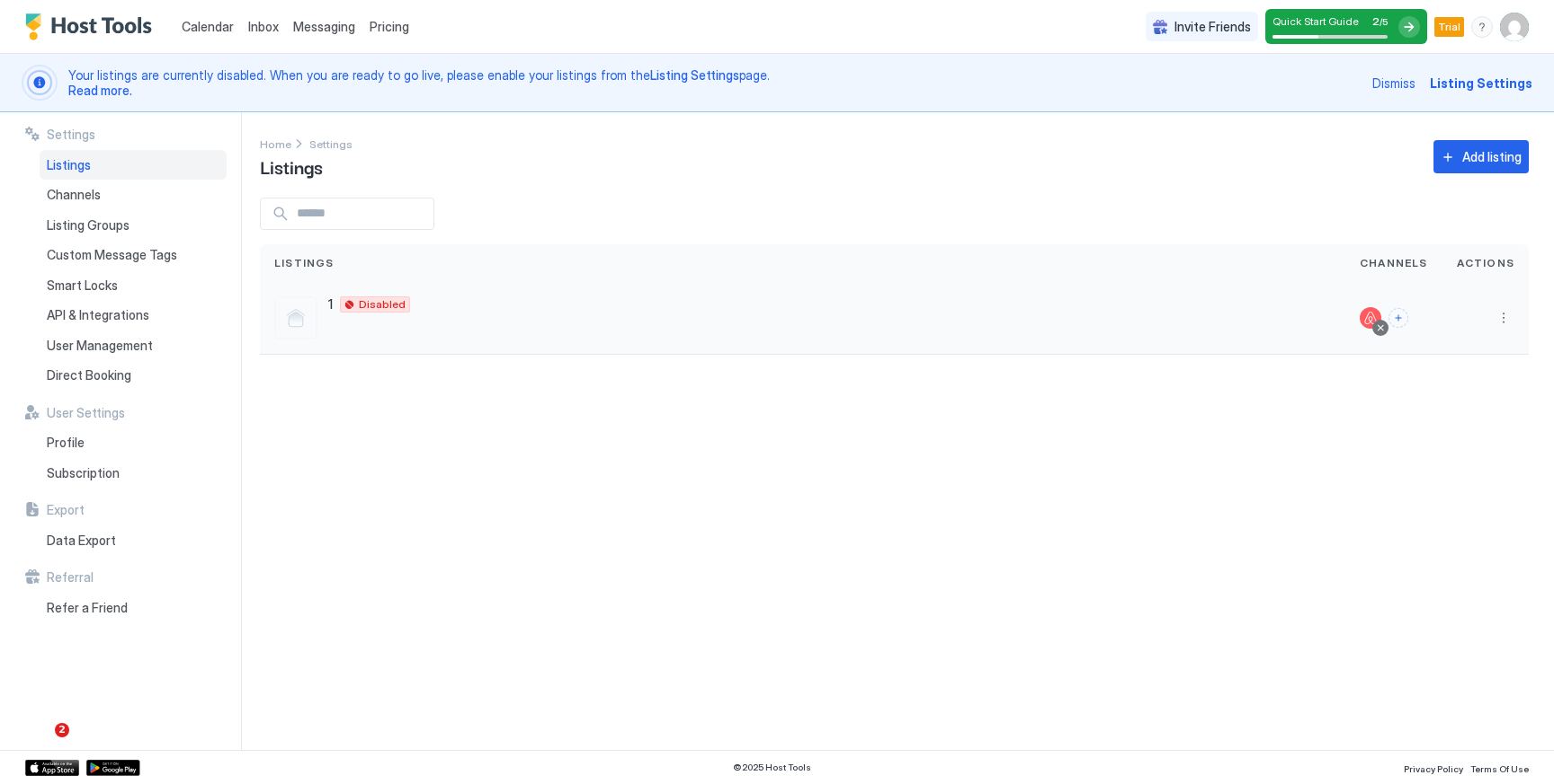
click at [1015, 316] on div "1 Willemstad CW Disabled" at bounding box center [802, 318] width 1056 height 43
click at [1504, 317] on button "More options" at bounding box center [1503, 317] width 21 height 21
click at [1479, 399] on span "Listing Settings" at bounding box center [1462, 401] width 80 height 13
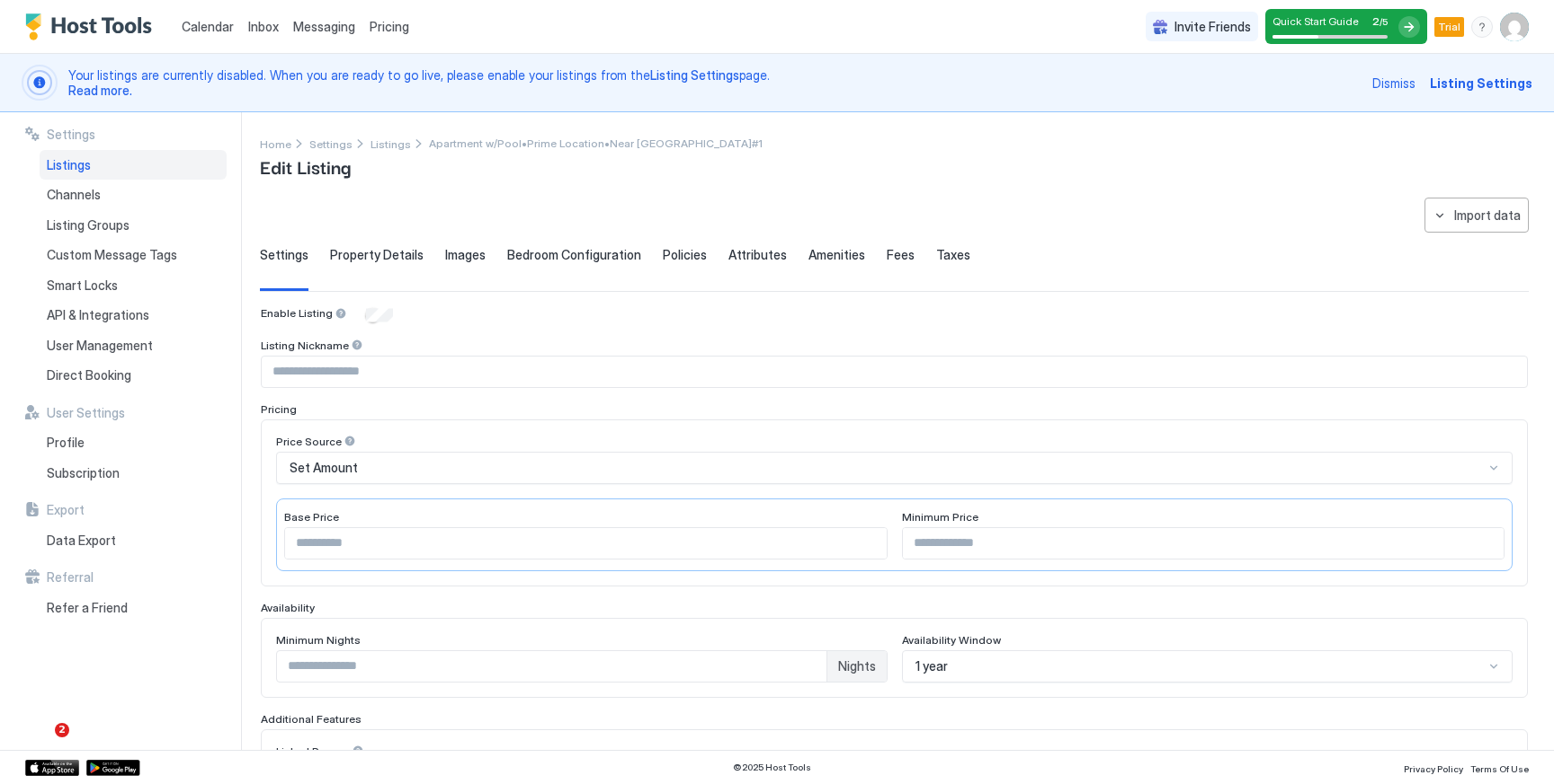
type input "*"
type input "***"
type input "*"
click at [573, 260] on span "Bedroom Configuration" at bounding box center [573, 255] width 134 height 16
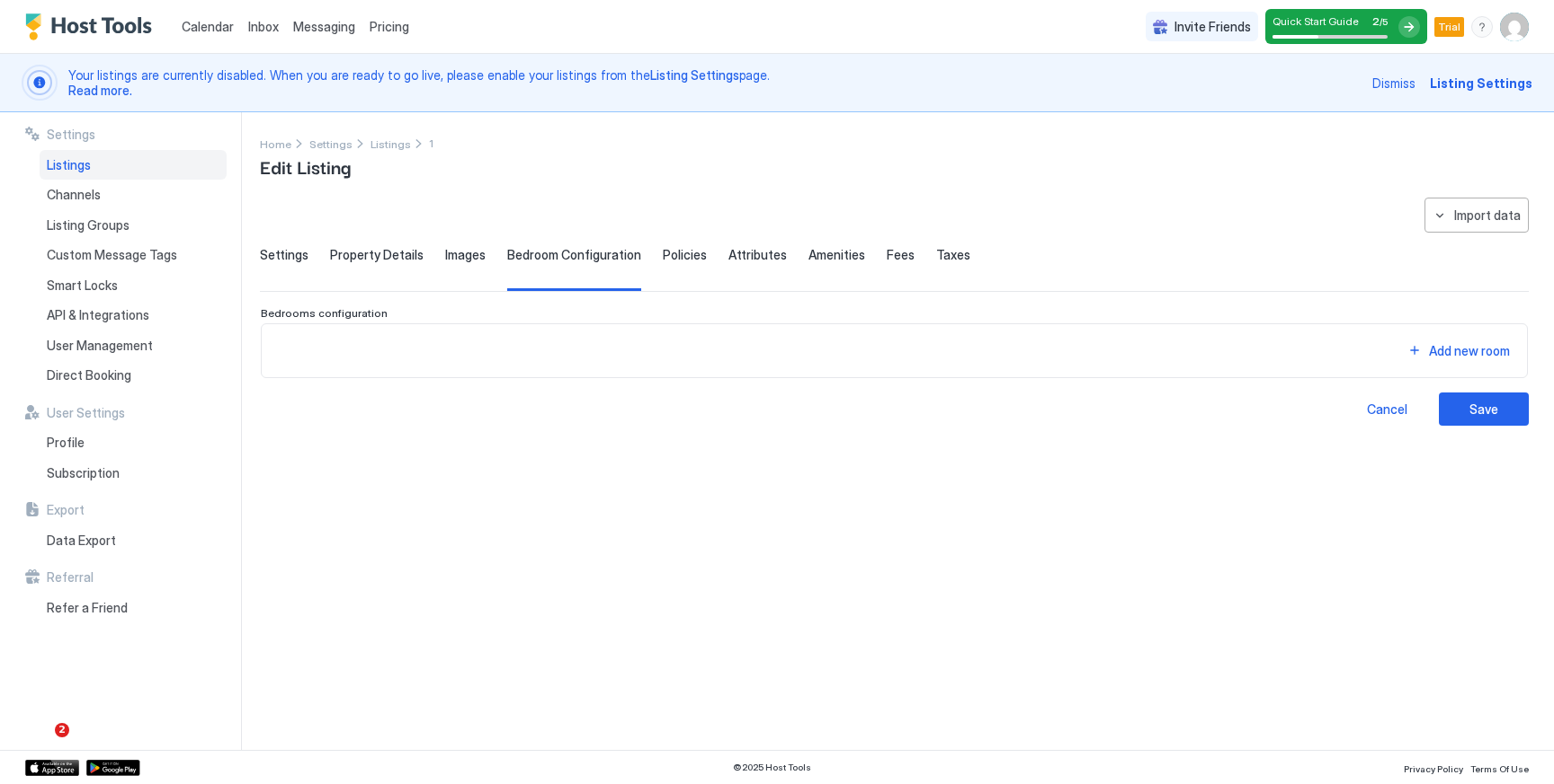
click at [275, 257] on span "Settings" at bounding box center [284, 255] width 49 height 16
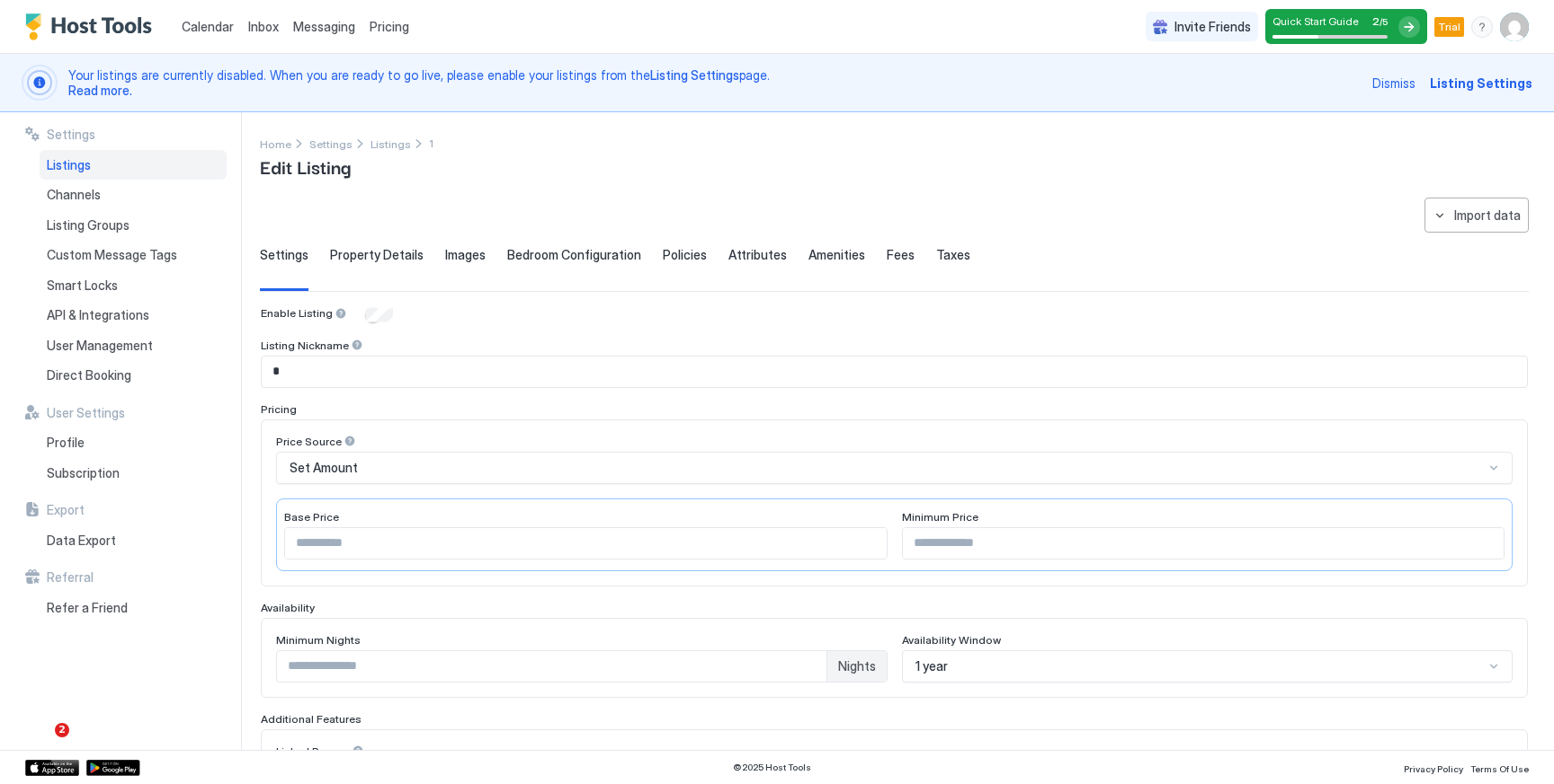
click at [593, 262] on div "Bedroom Configuration" at bounding box center [573, 269] width 134 height 44
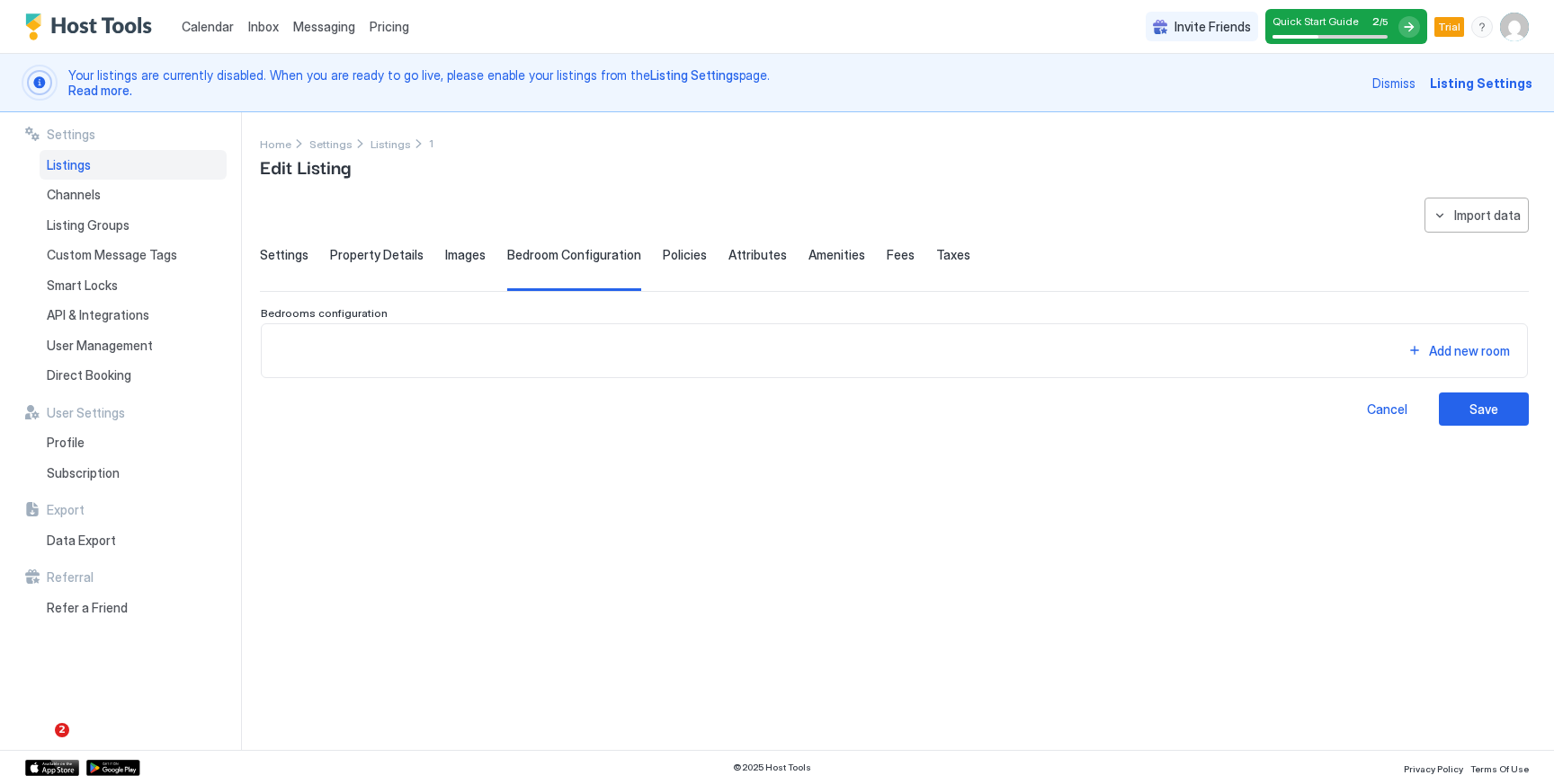
click at [288, 257] on span "Settings" at bounding box center [284, 255] width 49 height 16
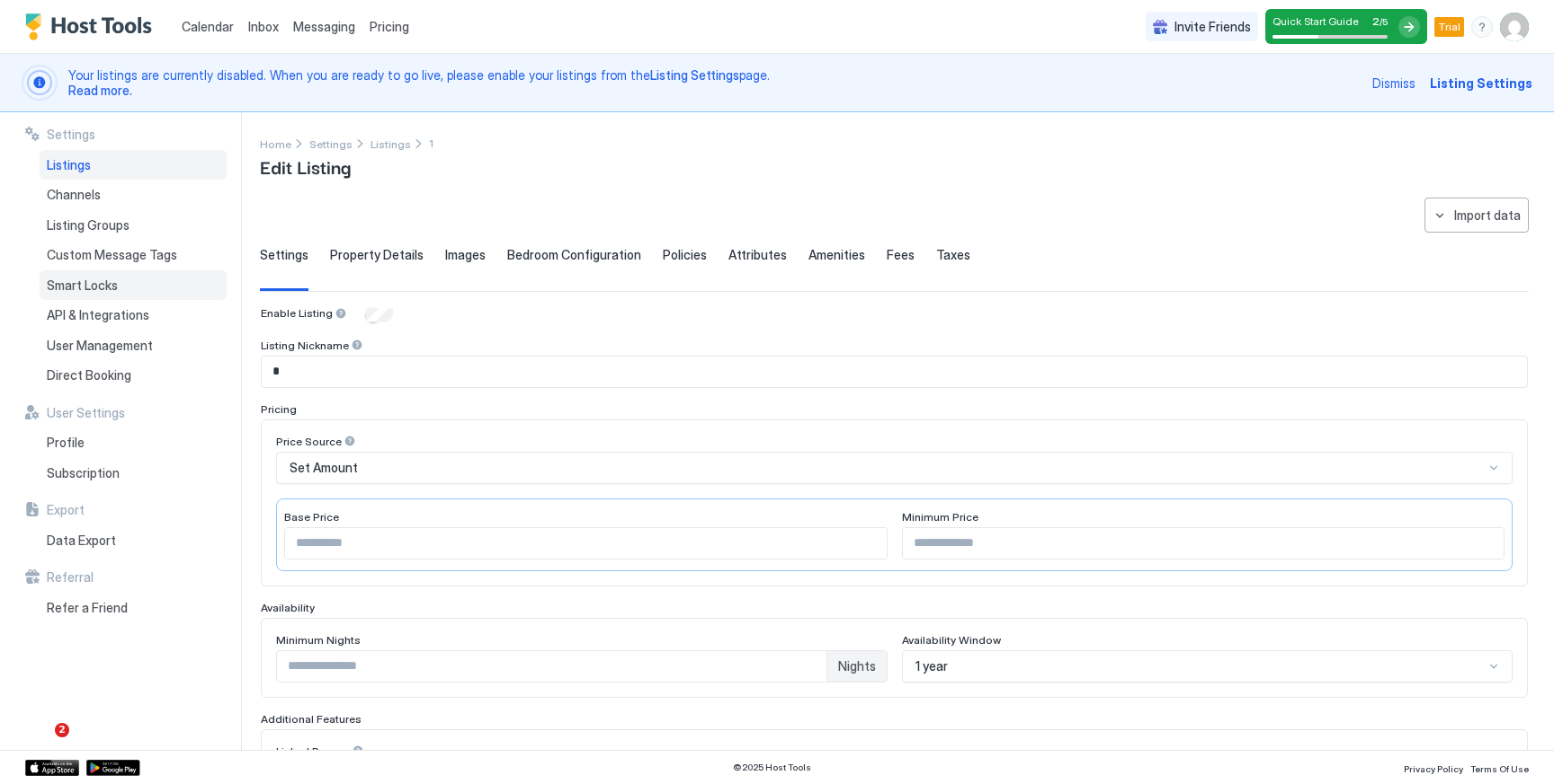
click at [106, 284] on span "Smart Locks" at bounding box center [82, 285] width 71 height 16
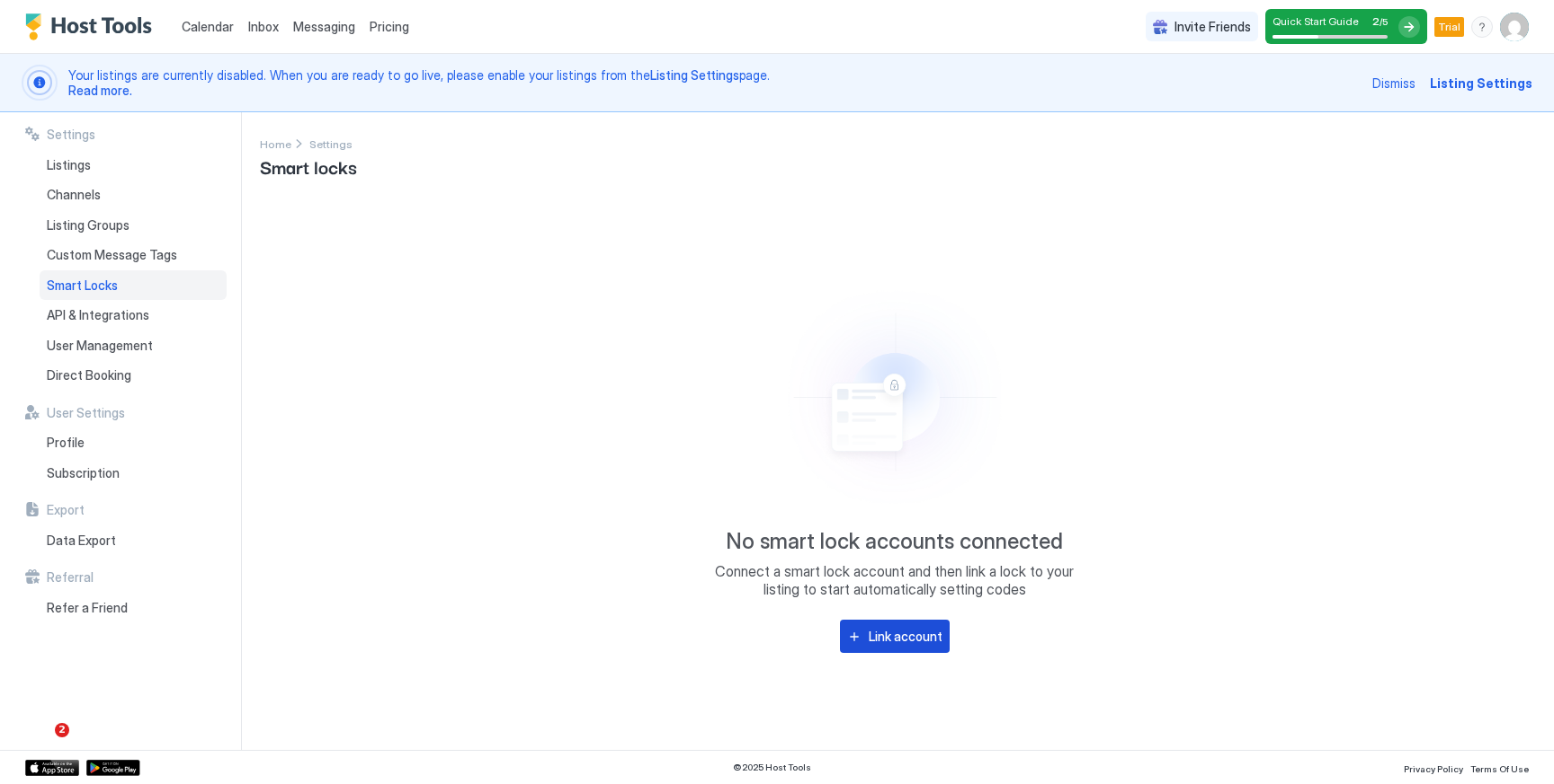
click at [891, 639] on div "Link account" at bounding box center [905, 637] width 74 height 19
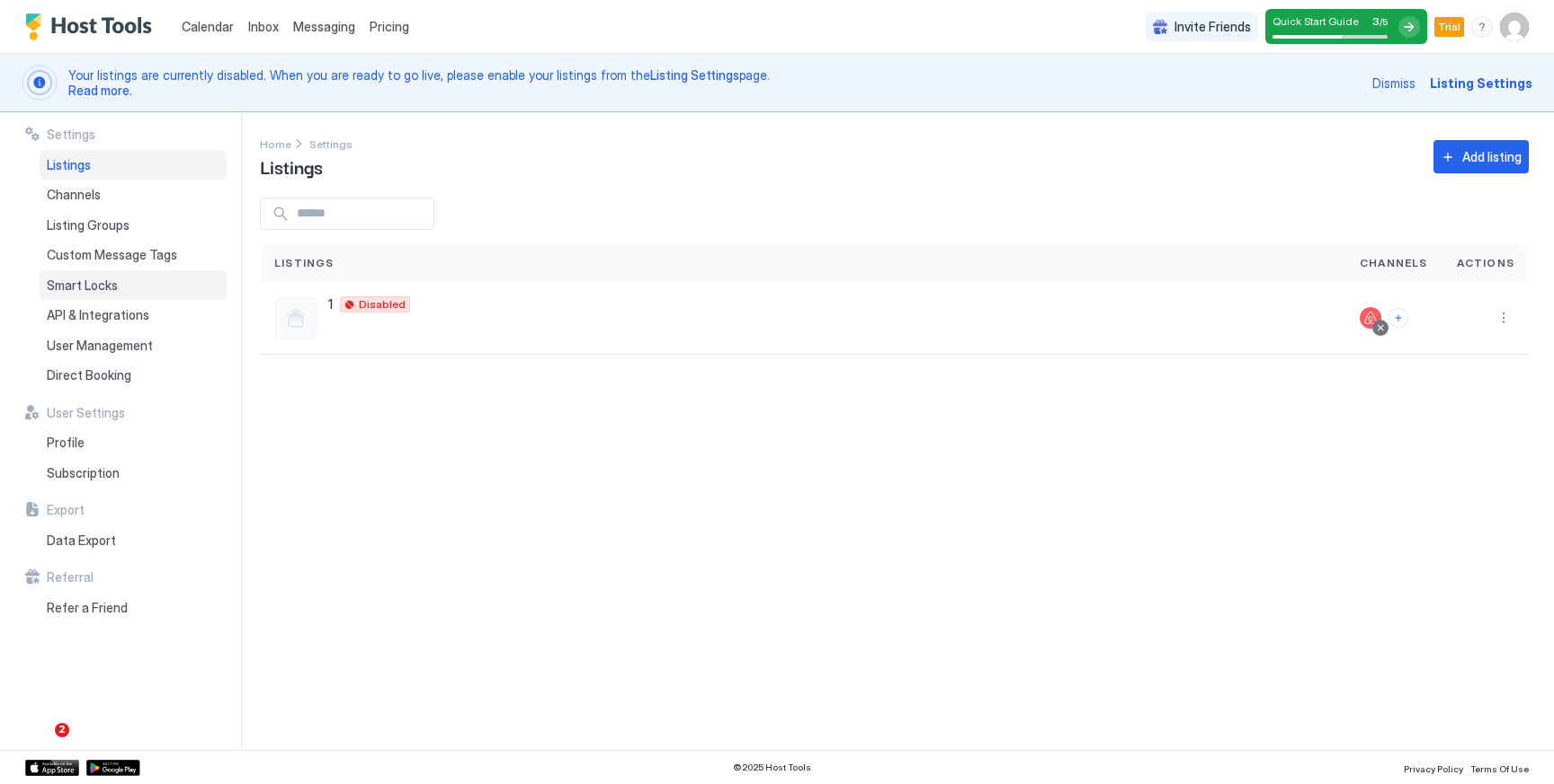
click at [113, 288] on span "Smart Locks" at bounding box center [82, 285] width 71 height 16
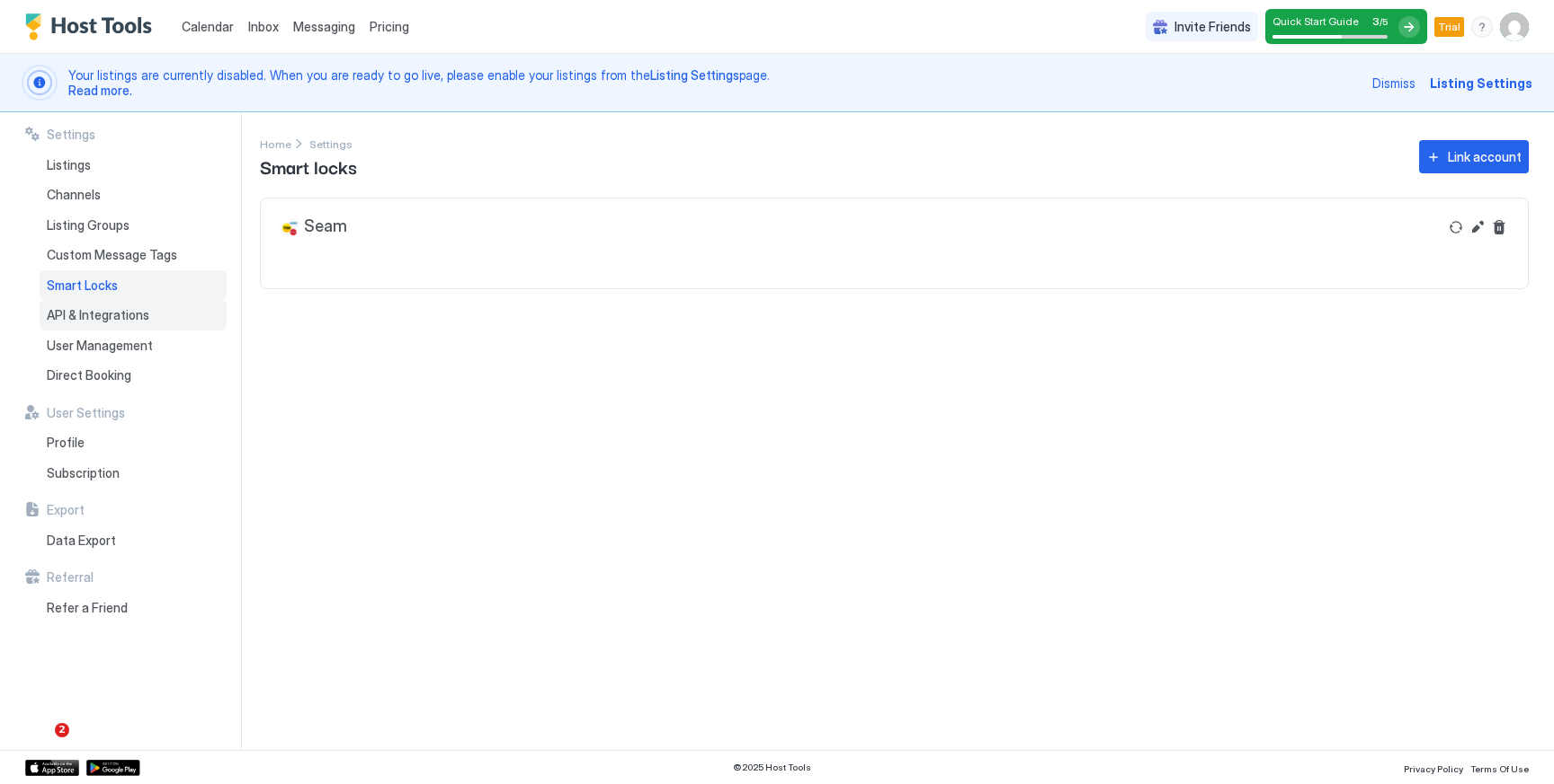
click at [111, 321] on span "API & Integrations" at bounding box center [98, 315] width 103 height 16
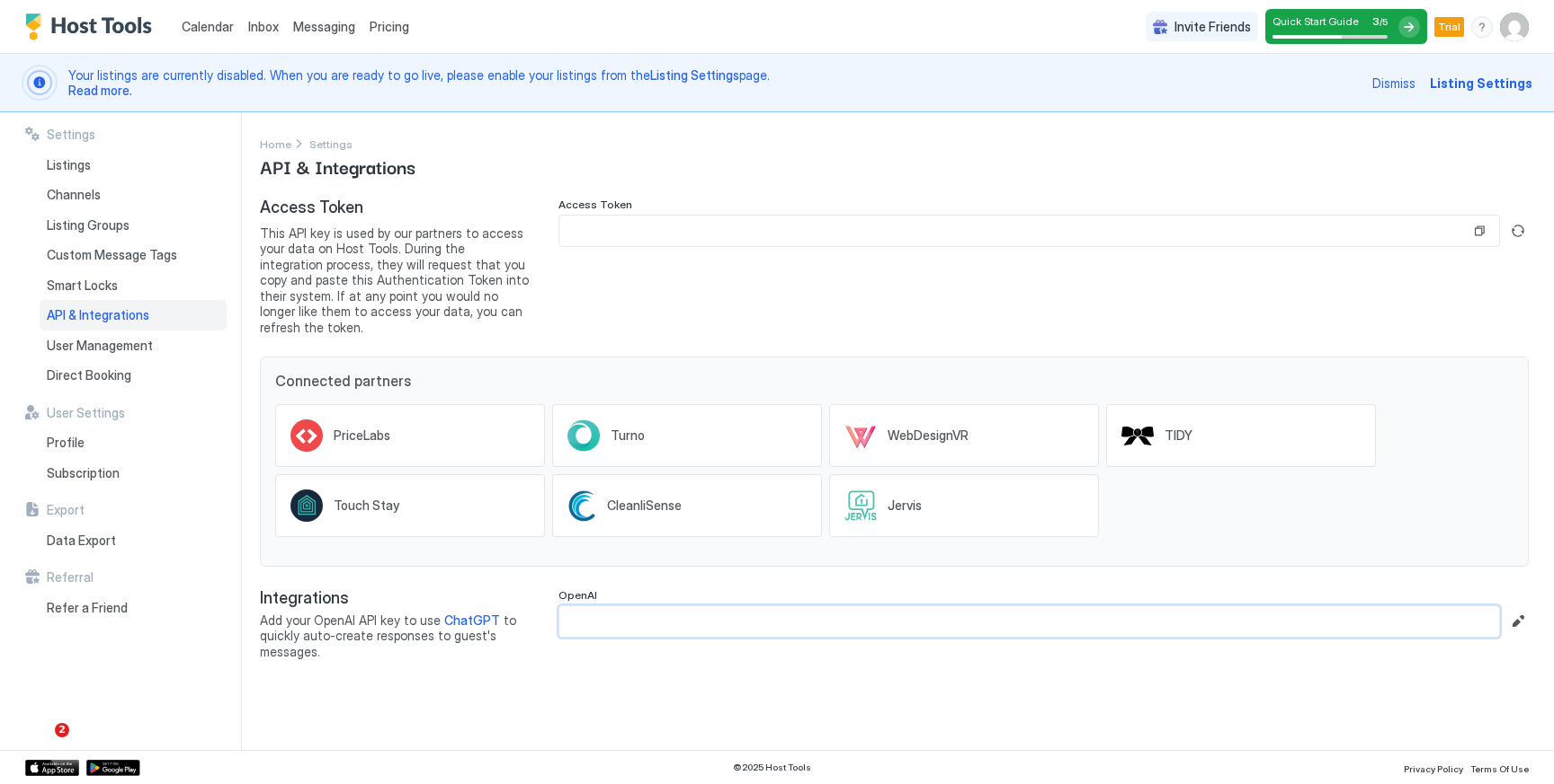
click at [608, 607] on input "Input Field" at bounding box center [1029, 622] width 939 height 31
click at [63, 171] on span "Listings" at bounding box center [68, 164] width 44 height 16
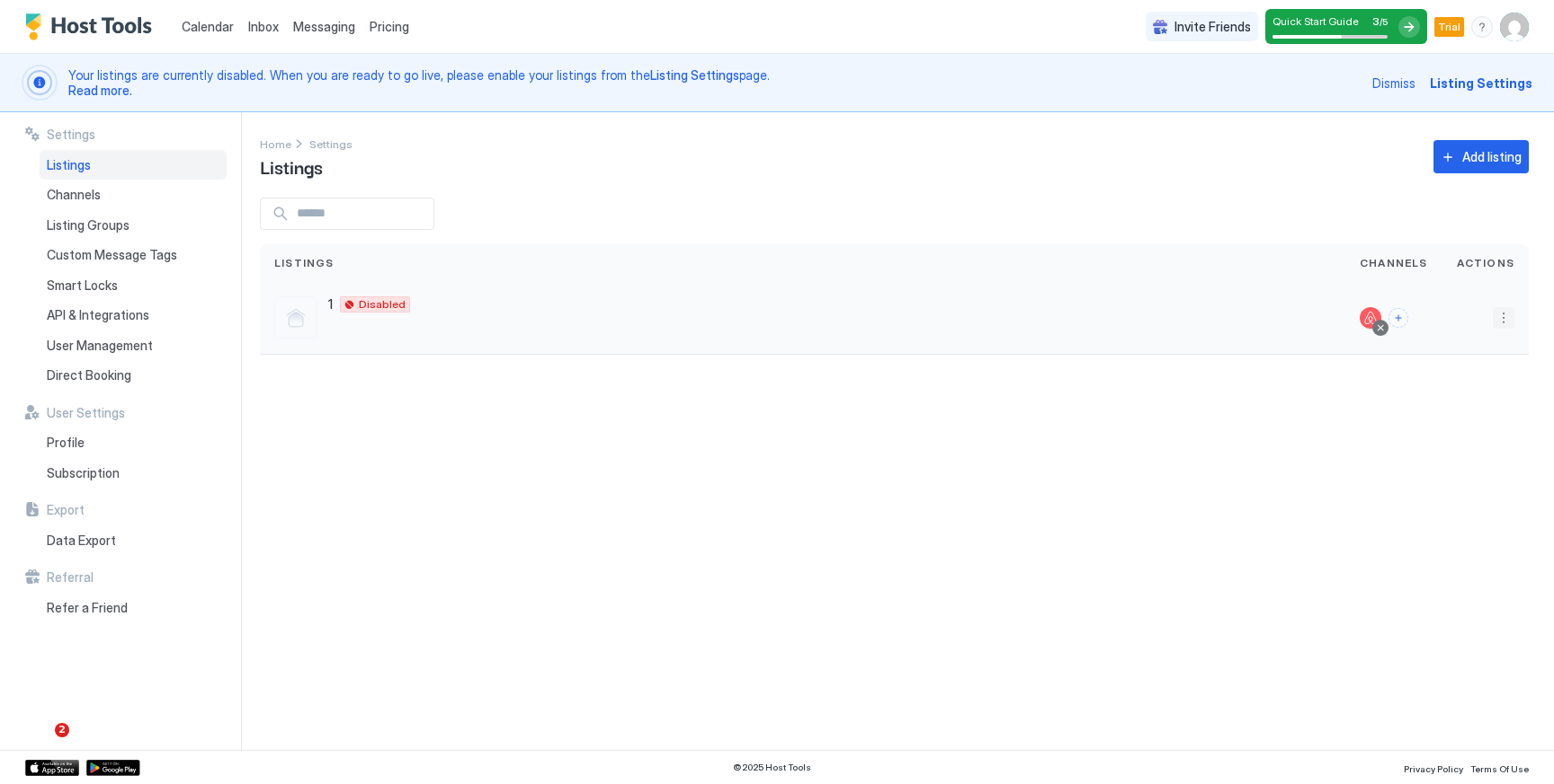
click at [1505, 321] on button "More options" at bounding box center [1503, 317] width 21 height 21
click at [1451, 348] on span "Messaging" at bounding box center [1451, 343] width 59 height 13
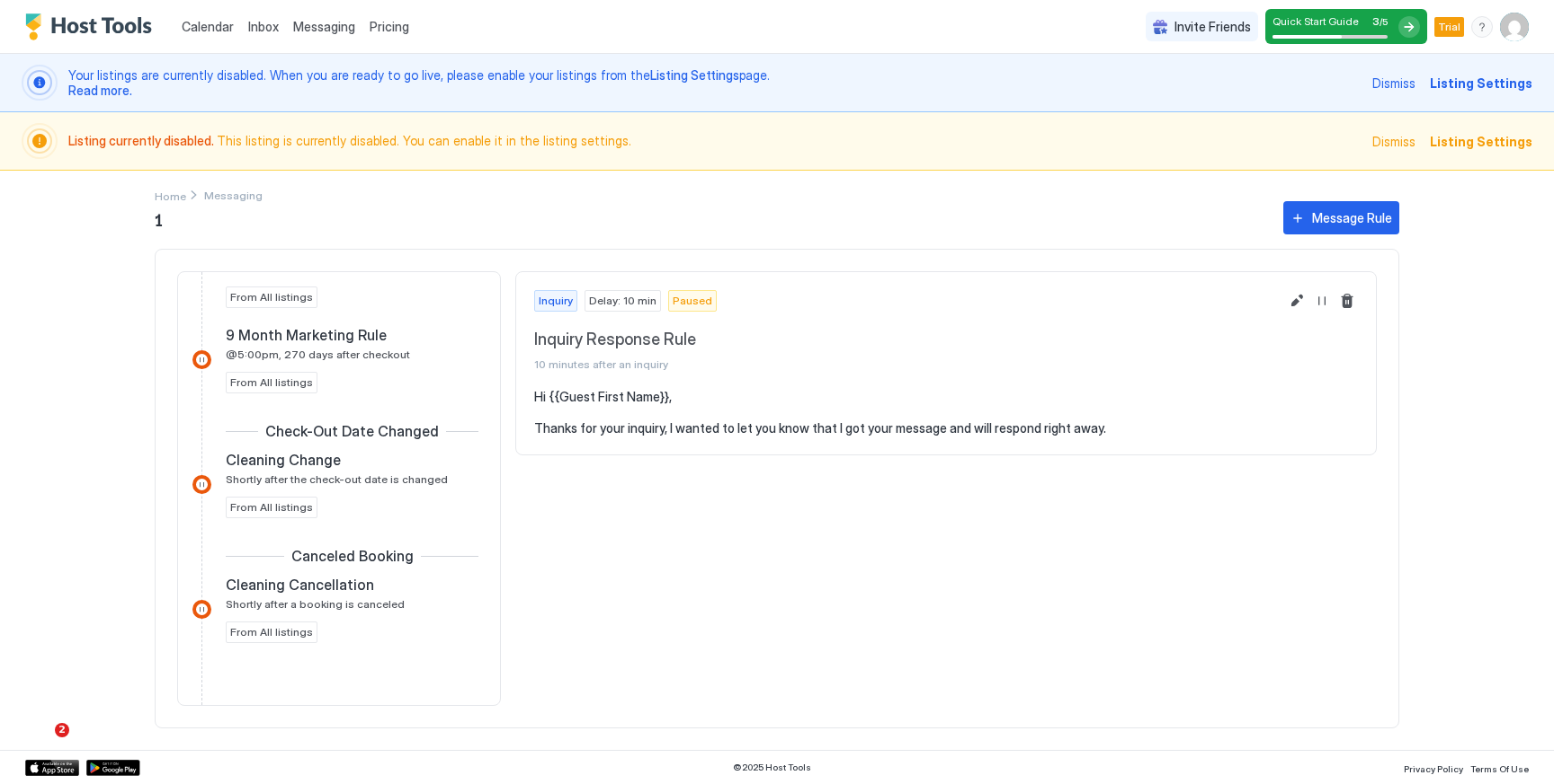
scroll to position [1290, 0]
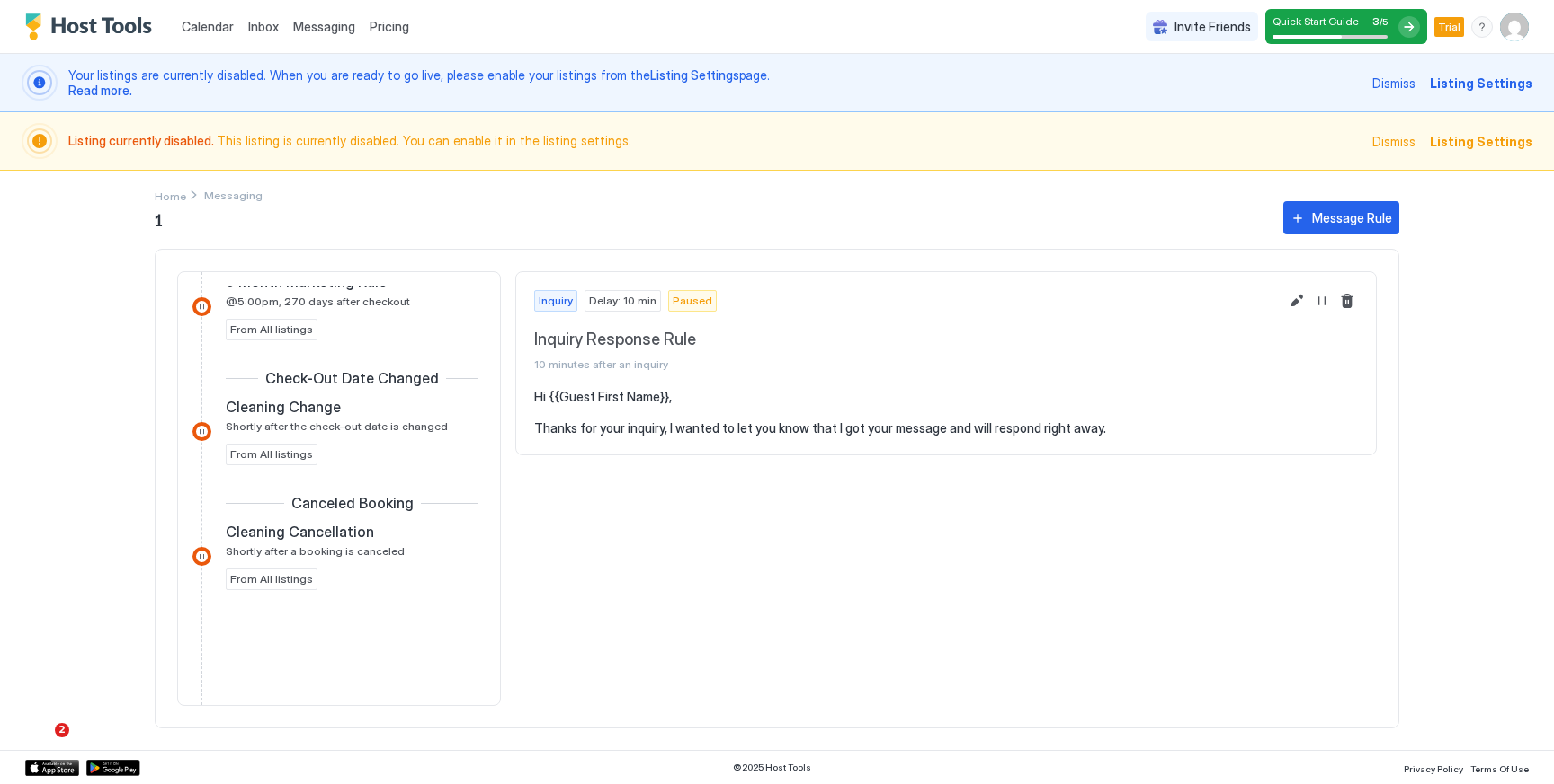
click at [1476, 91] on span "Listing Settings" at bounding box center [1481, 83] width 103 height 19
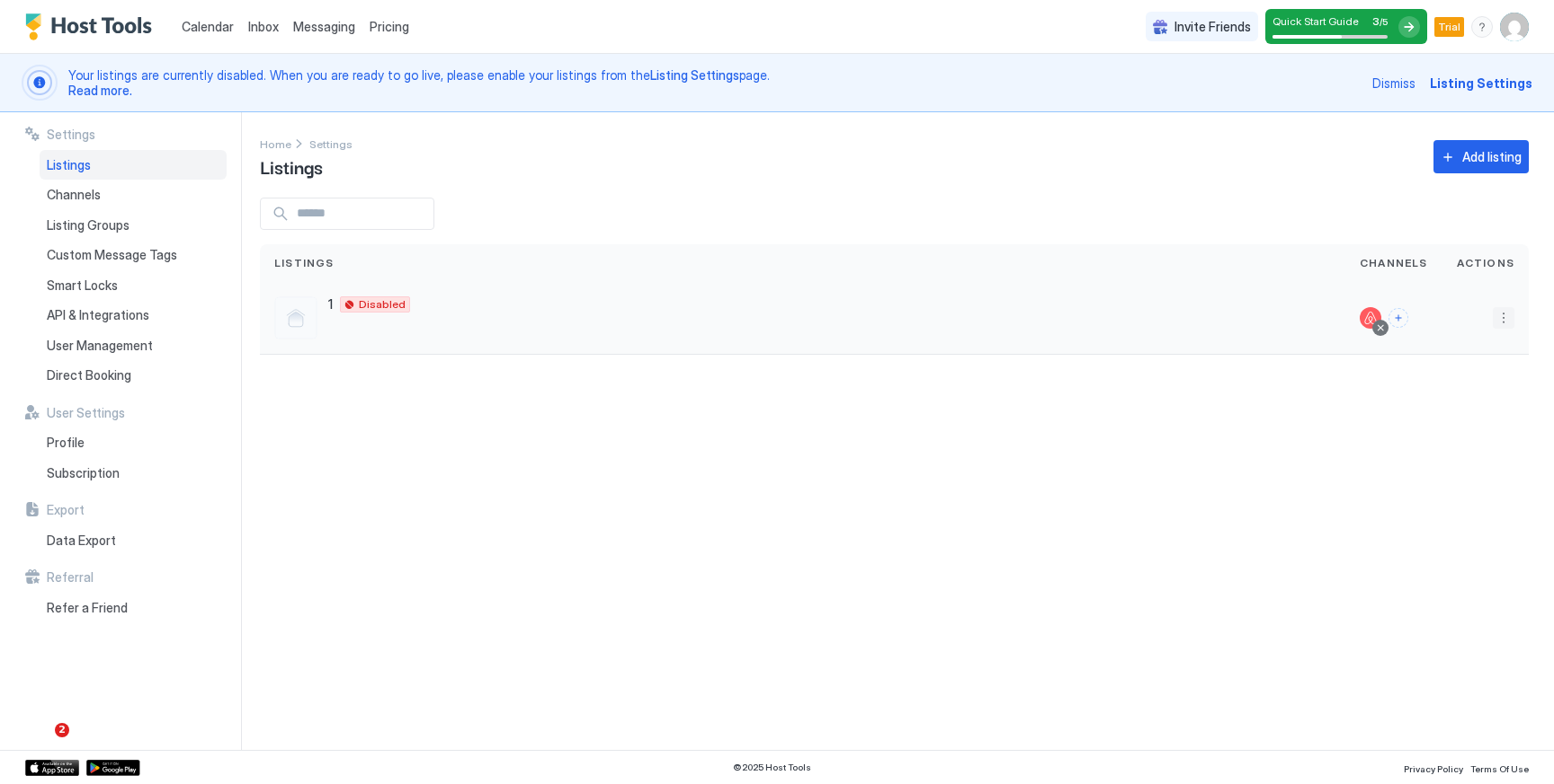
click at [1505, 326] on button "More options" at bounding box center [1503, 317] width 21 height 21
click at [1476, 398] on span "Listing Settings" at bounding box center [1462, 401] width 80 height 13
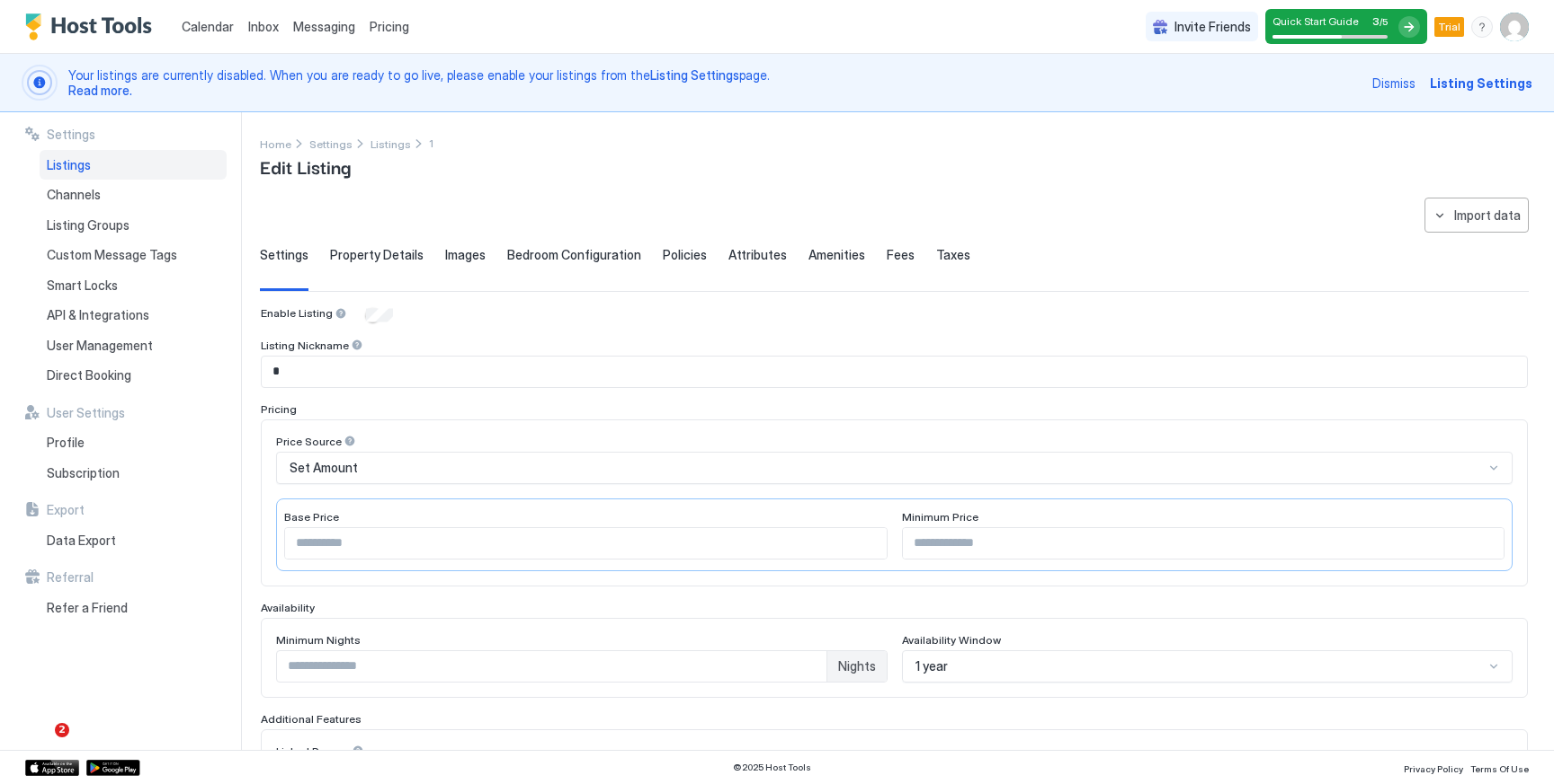
scroll to position [431, 0]
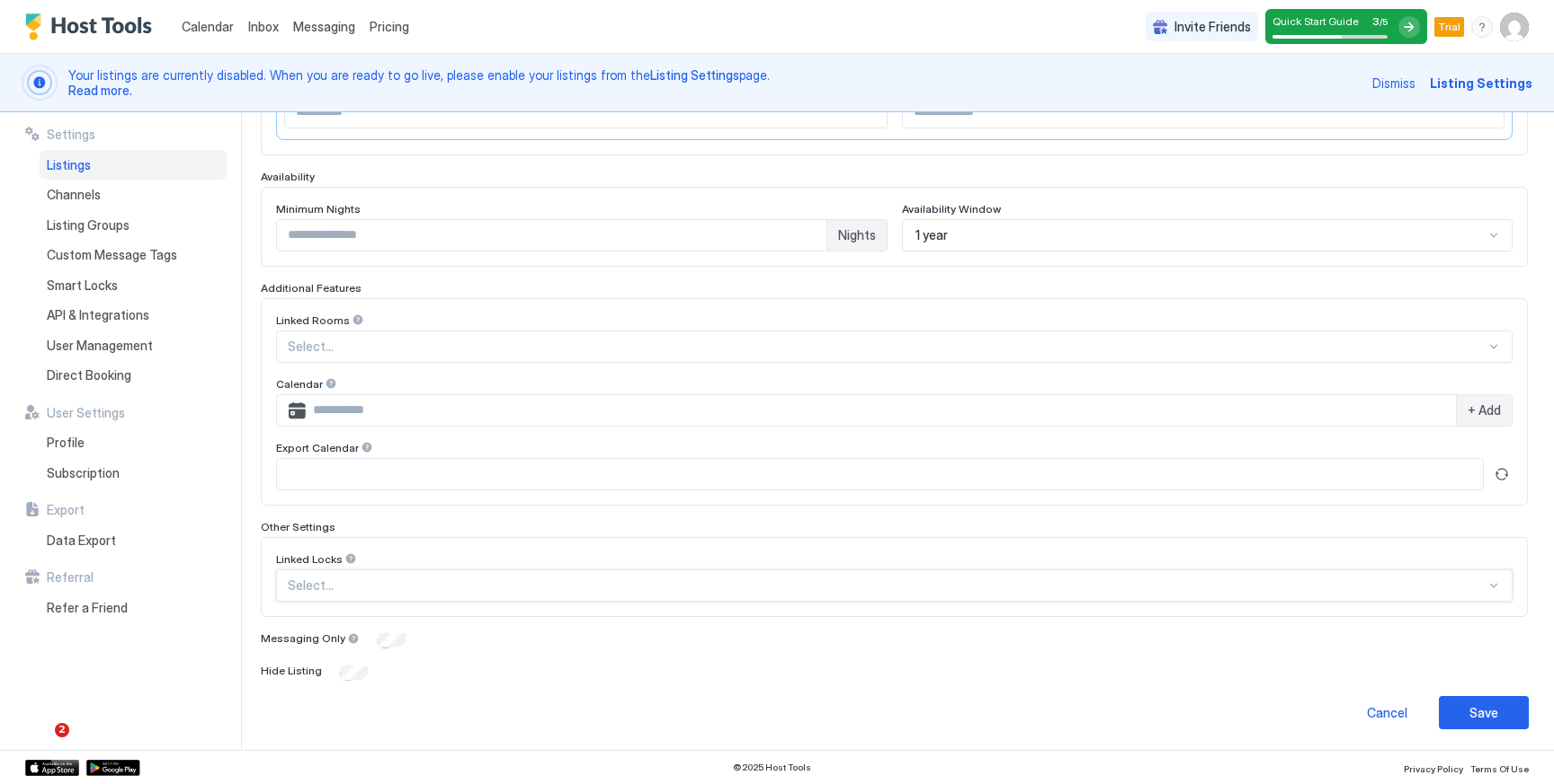
click at [371, 587] on div at bounding box center [886, 585] width 1197 height 16
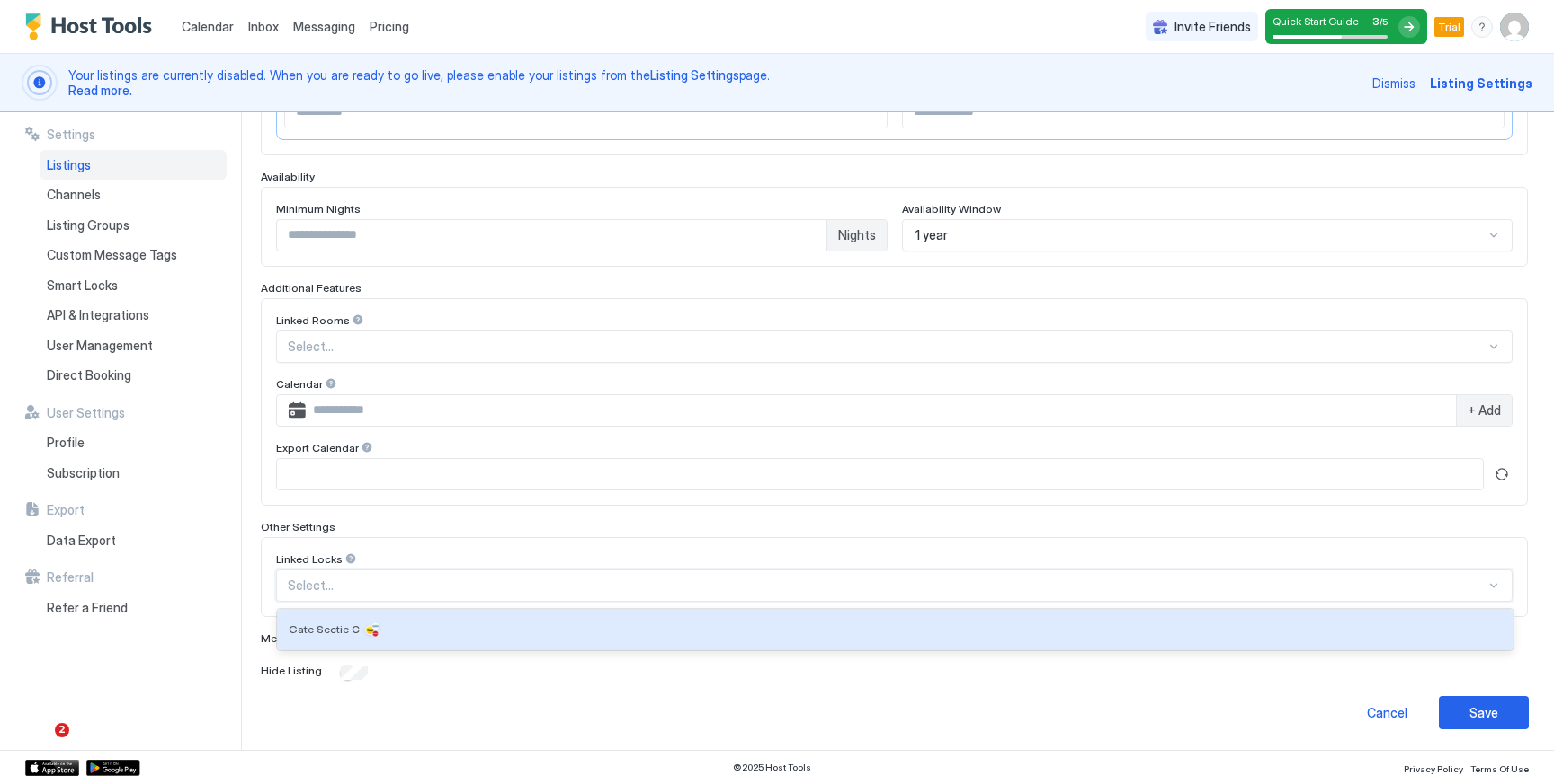
click at [386, 583] on div at bounding box center [886, 585] width 1197 height 16
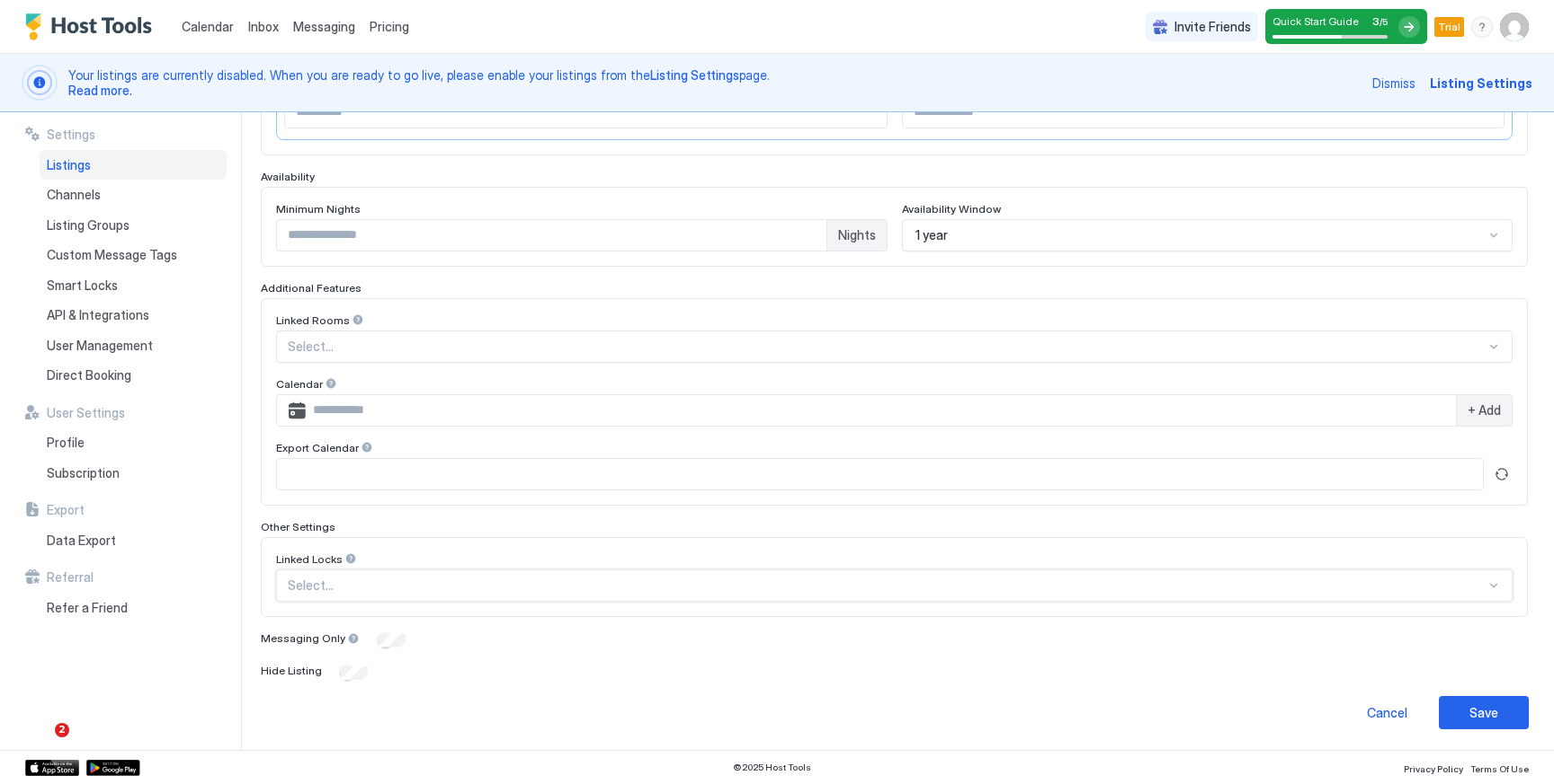
click at [1496, 584] on div at bounding box center [1492, 585] width 14 height 14
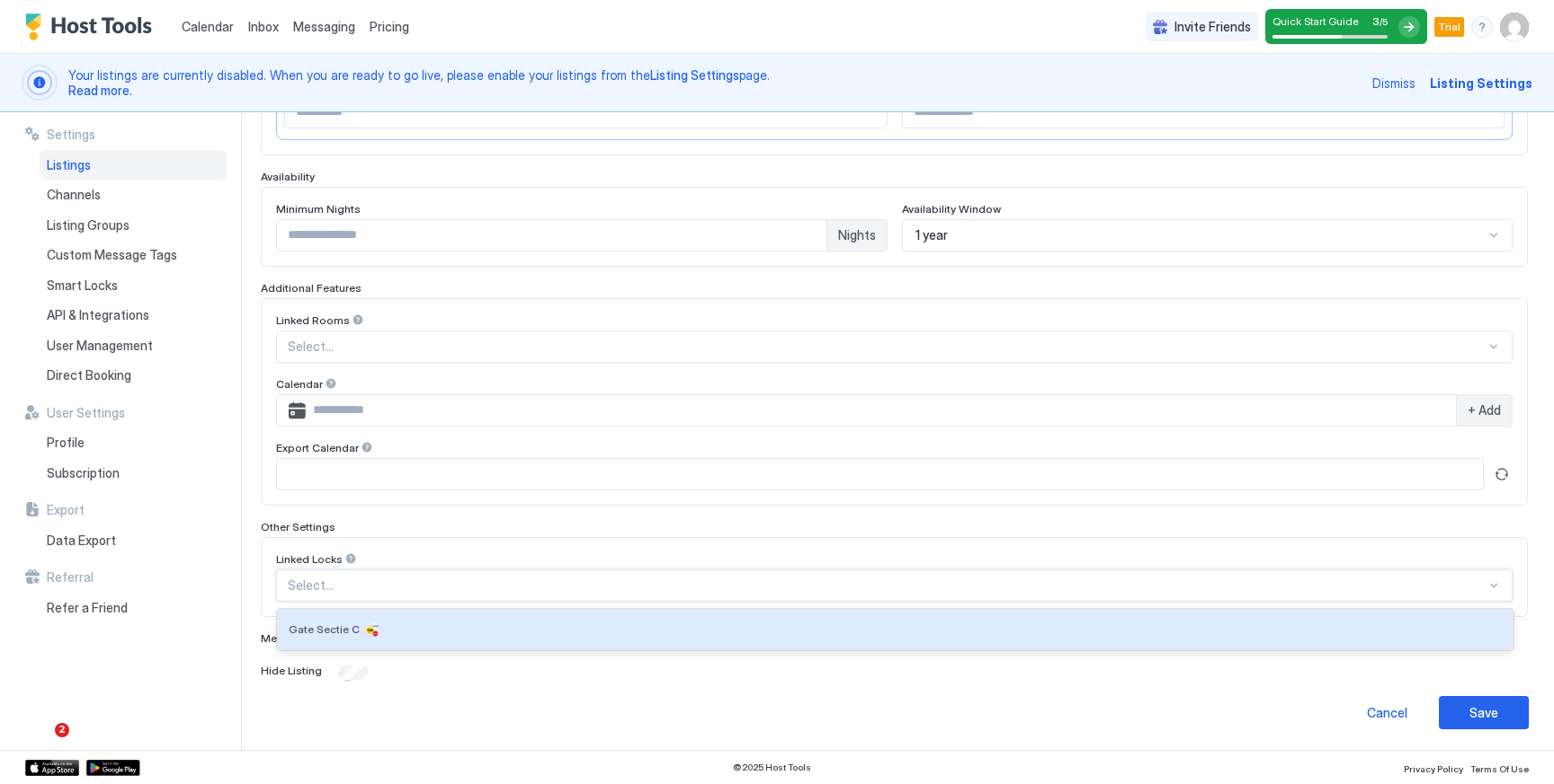
click at [1200, 587] on div at bounding box center [886, 585] width 1197 height 16
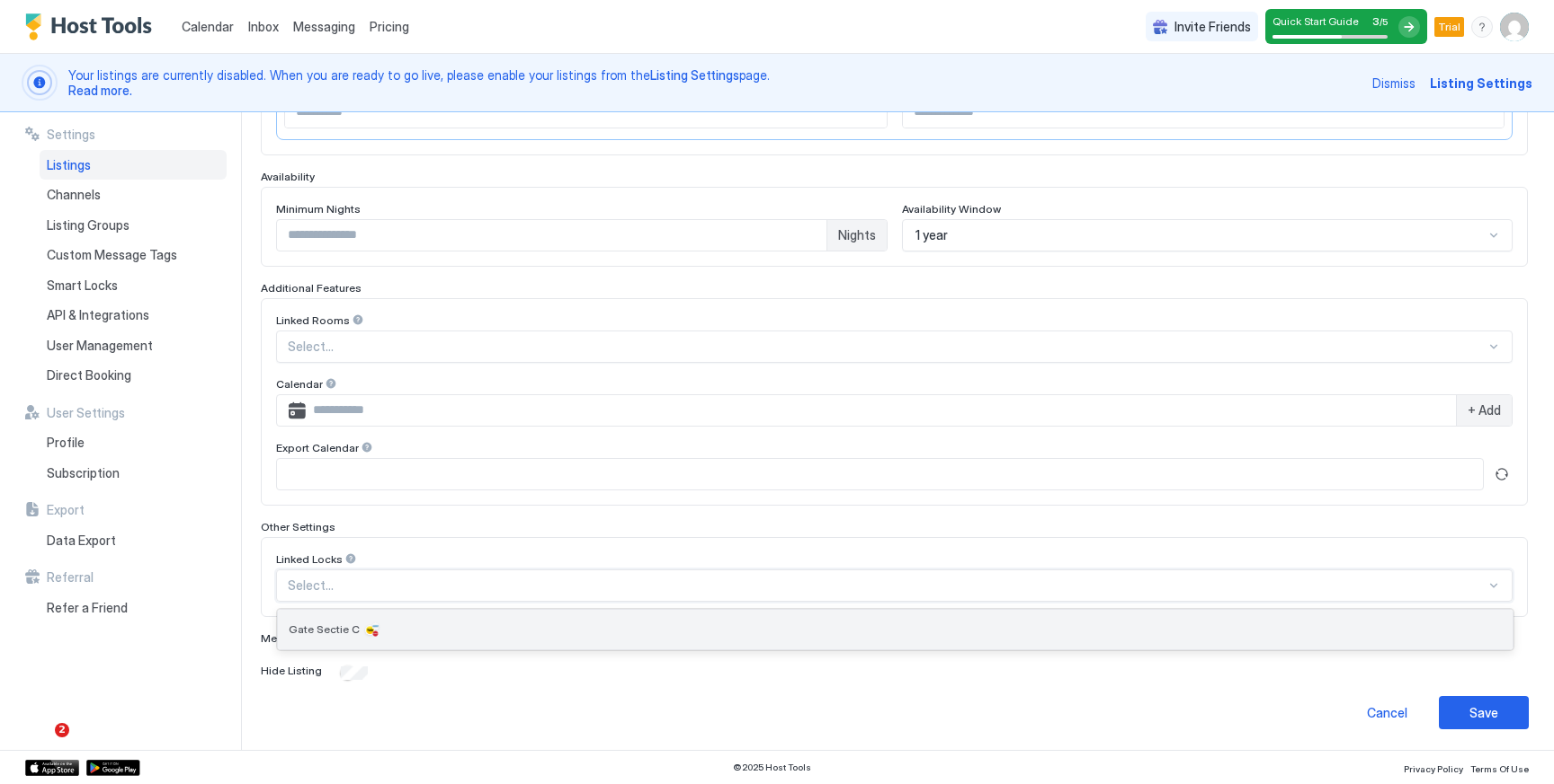
click at [1185, 628] on div "Gate Sectie C" at bounding box center [895, 629] width 1213 height 18
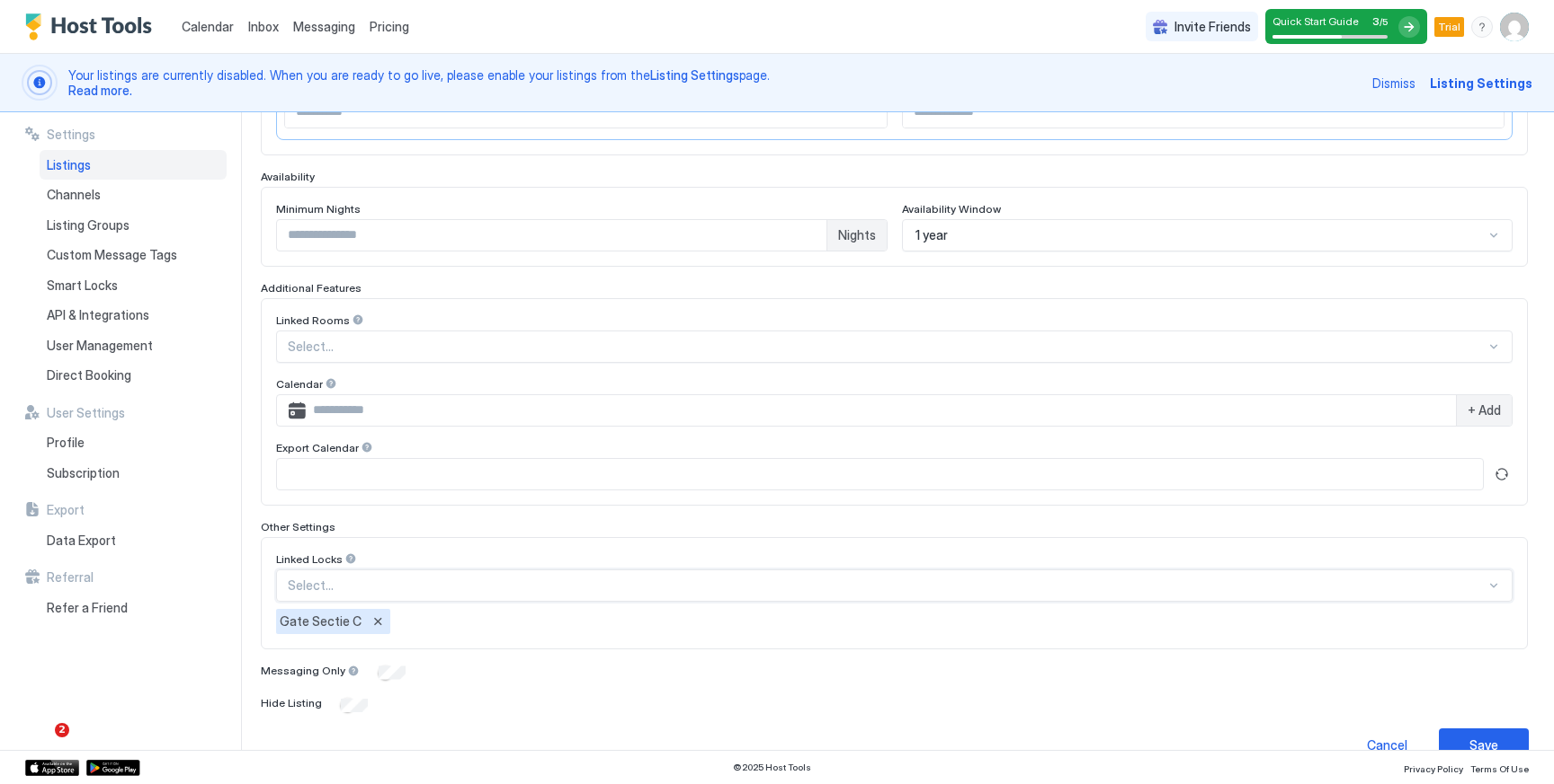
scroll to position [444, 0]
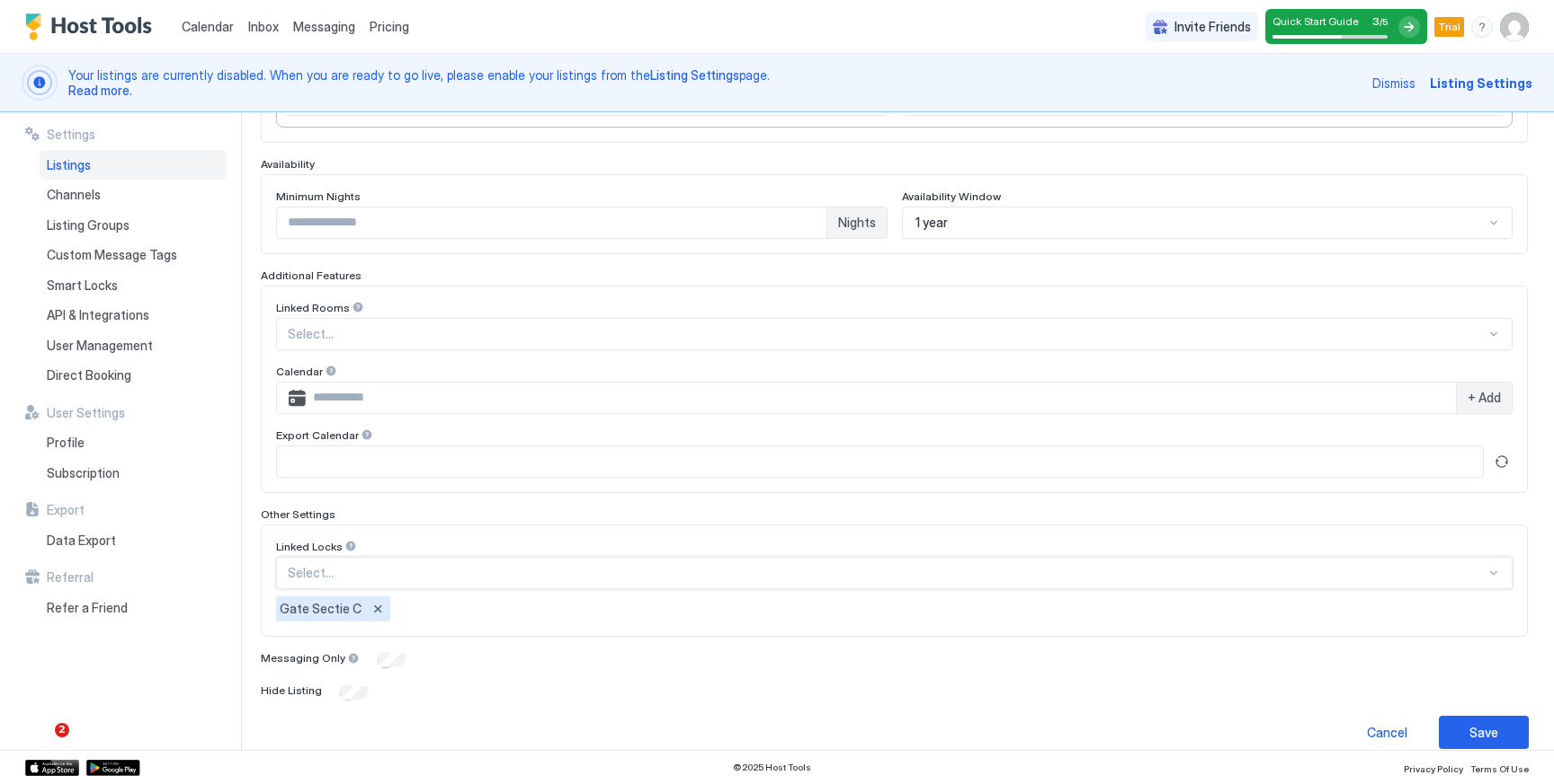
click at [872, 588] on div "Select..." at bounding box center [895, 573] width 1236 height 33
click at [833, 579] on div at bounding box center [886, 573] width 1197 height 16
type input "*"
click at [1496, 568] on div at bounding box center [1492, 573] width 14 height 14
click at [369, 610] on button "Remove" at bounding box center [377, 609] width 18 height 18
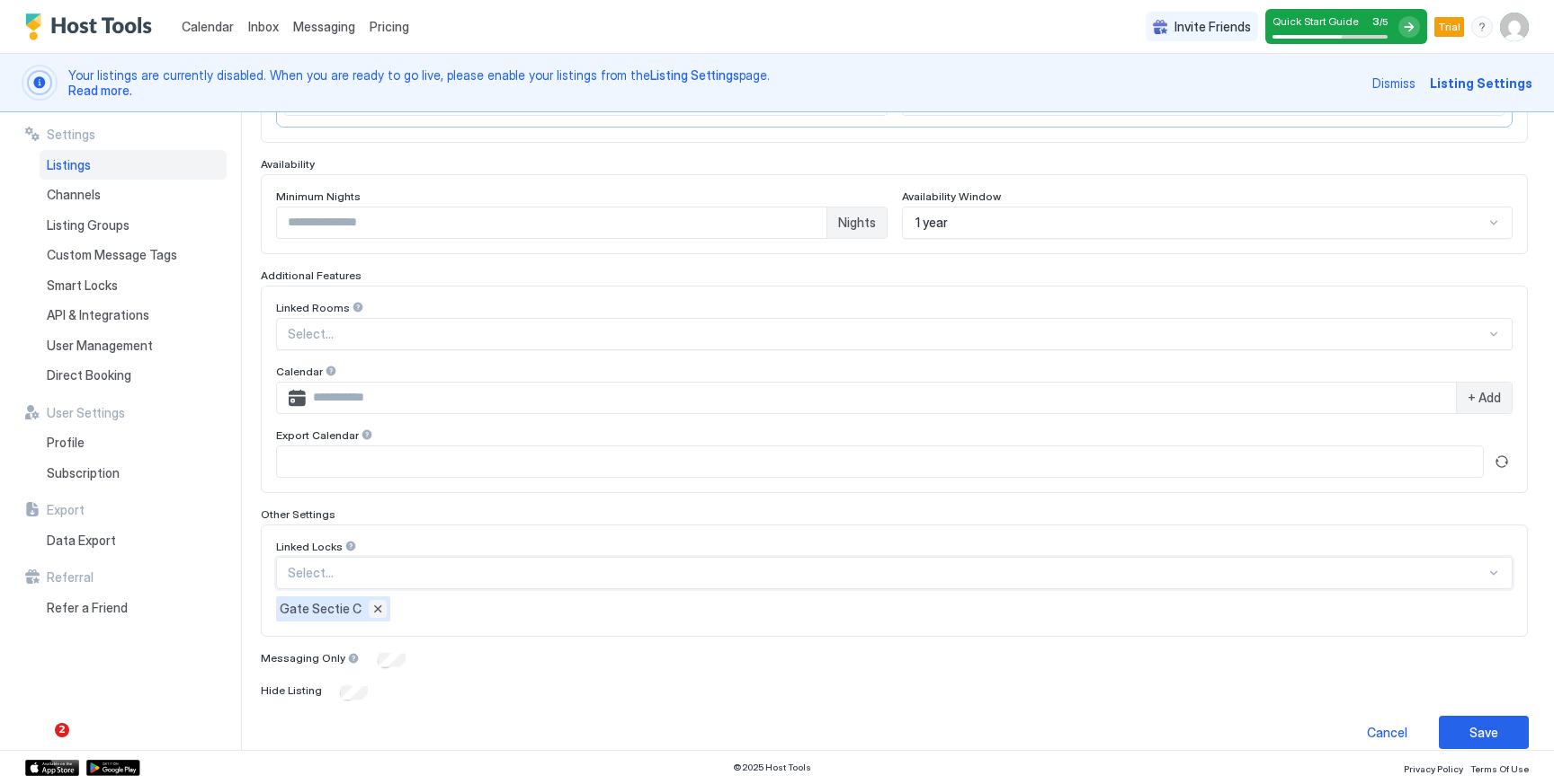
scroll to position [431, 0]
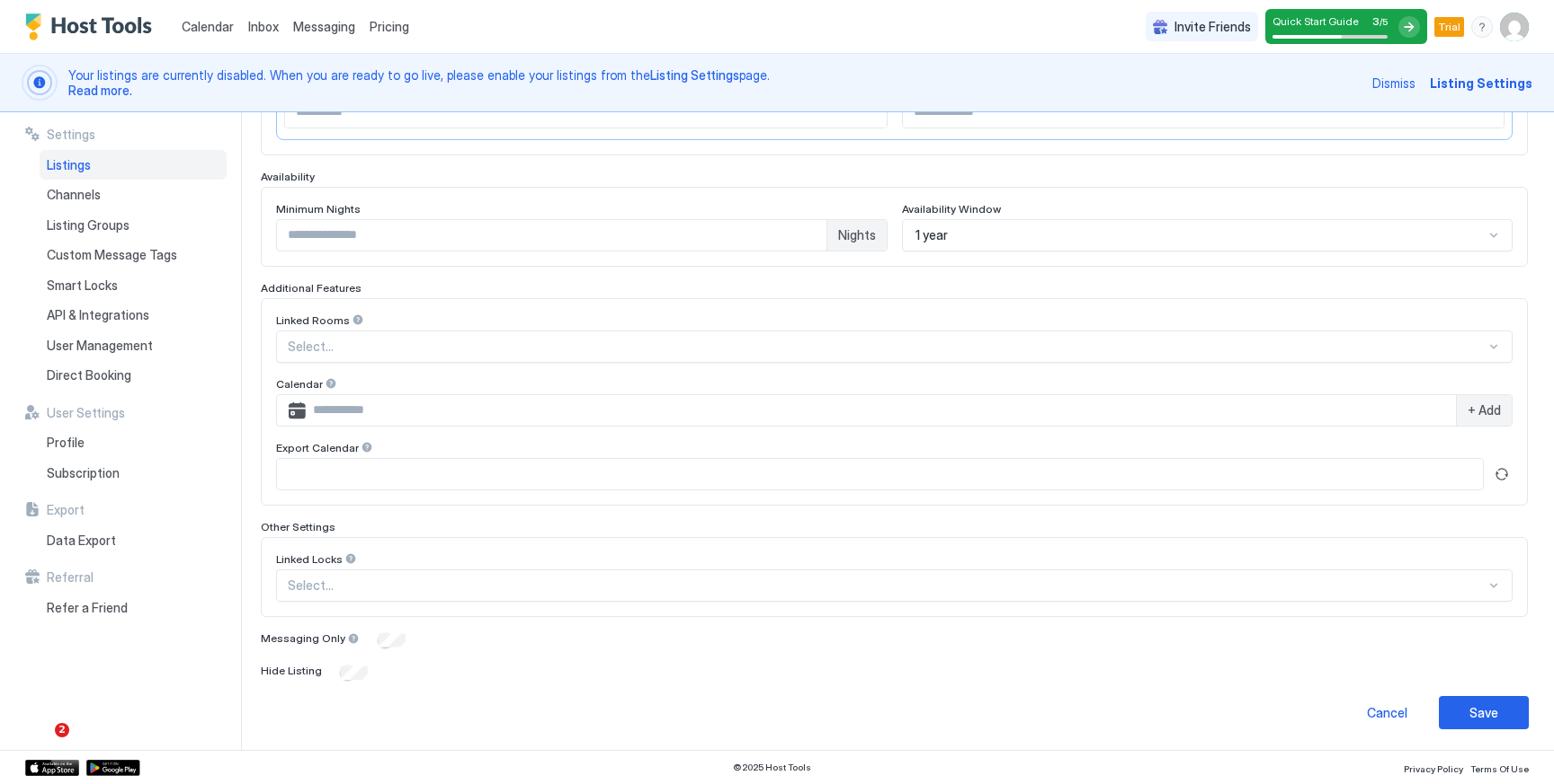
click at [400, 576] on div "Select..." at bounding box center [895, 585] width 1236 height 33
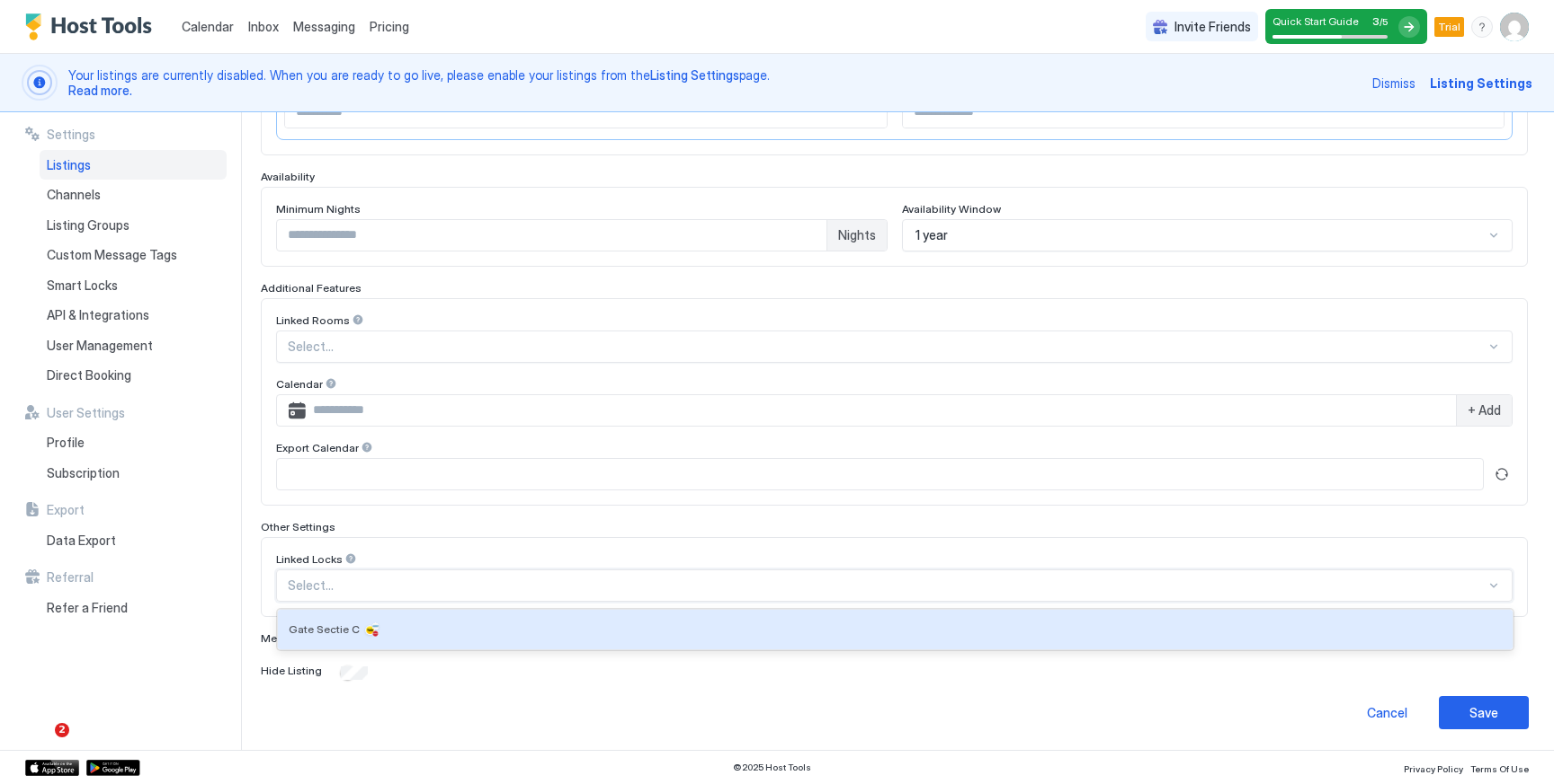
click at [394, 581] on div at bounding box center [886, 585] width 1197 height 16
click at [108, 297] on div "Smart Locks" at bounding box center [133, 286] width 187 height 31
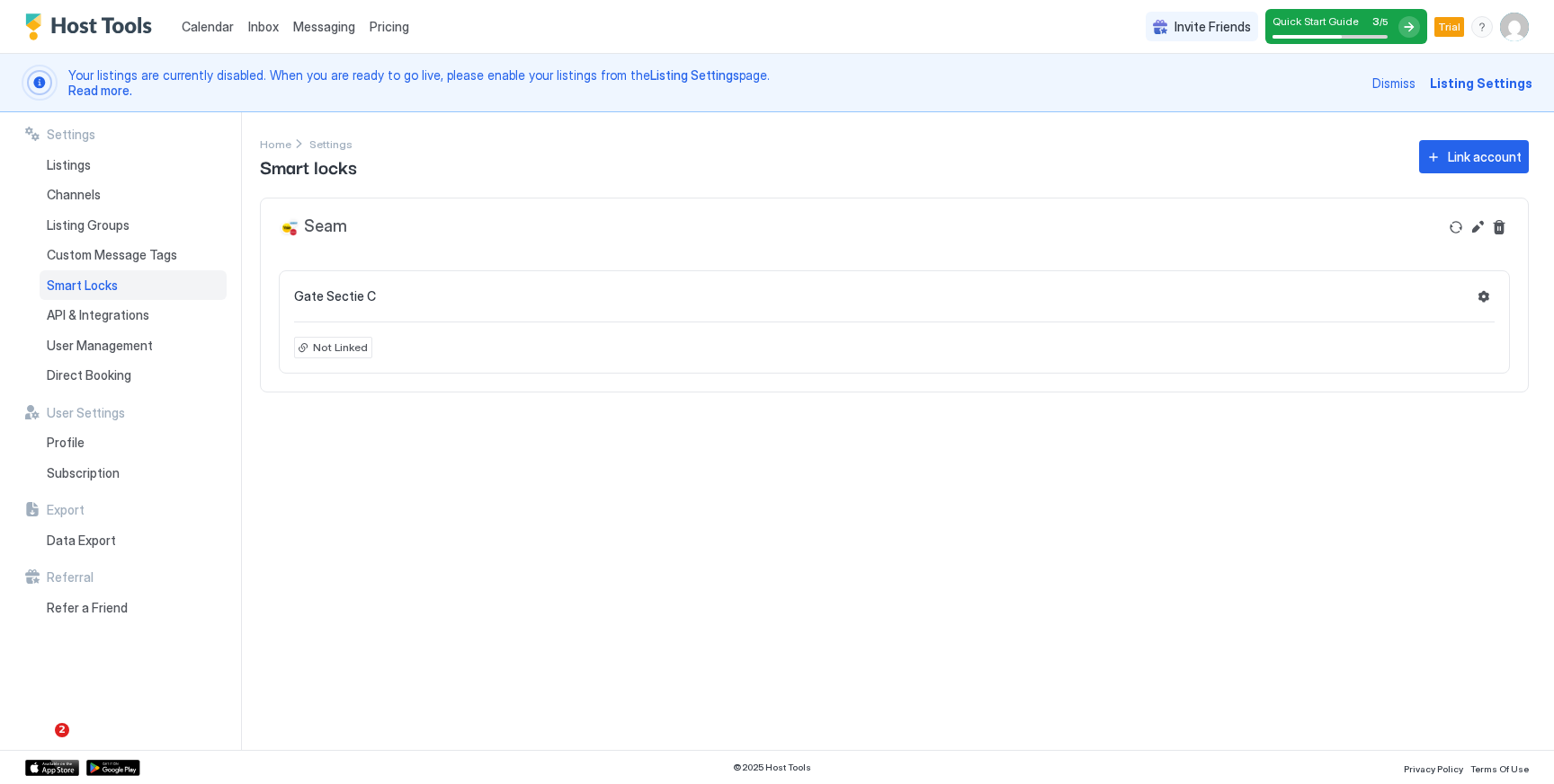
click at [330, 351] on span "Not Linked" at bounding box center [340, 347] width 55 height 16
click at [1476, 297] on button "Settings" at bounding box center [1483, 296] width 21 height 21
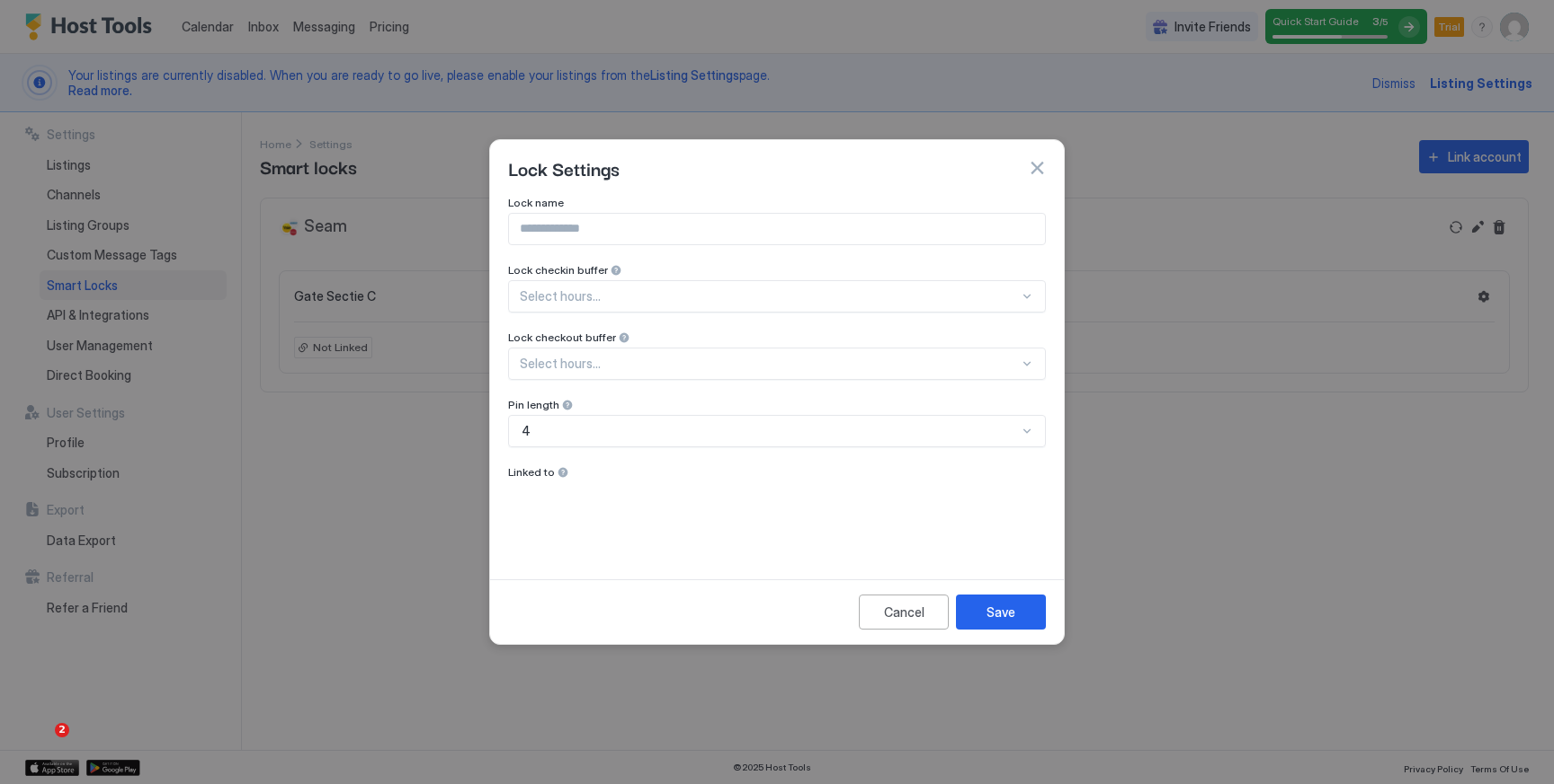
click at [885, 296] on div "Lock name Lock checkin buffer Select hours... Lock checkout buffer Select hours…" at bounding box center [777, 375] width 538 height 358
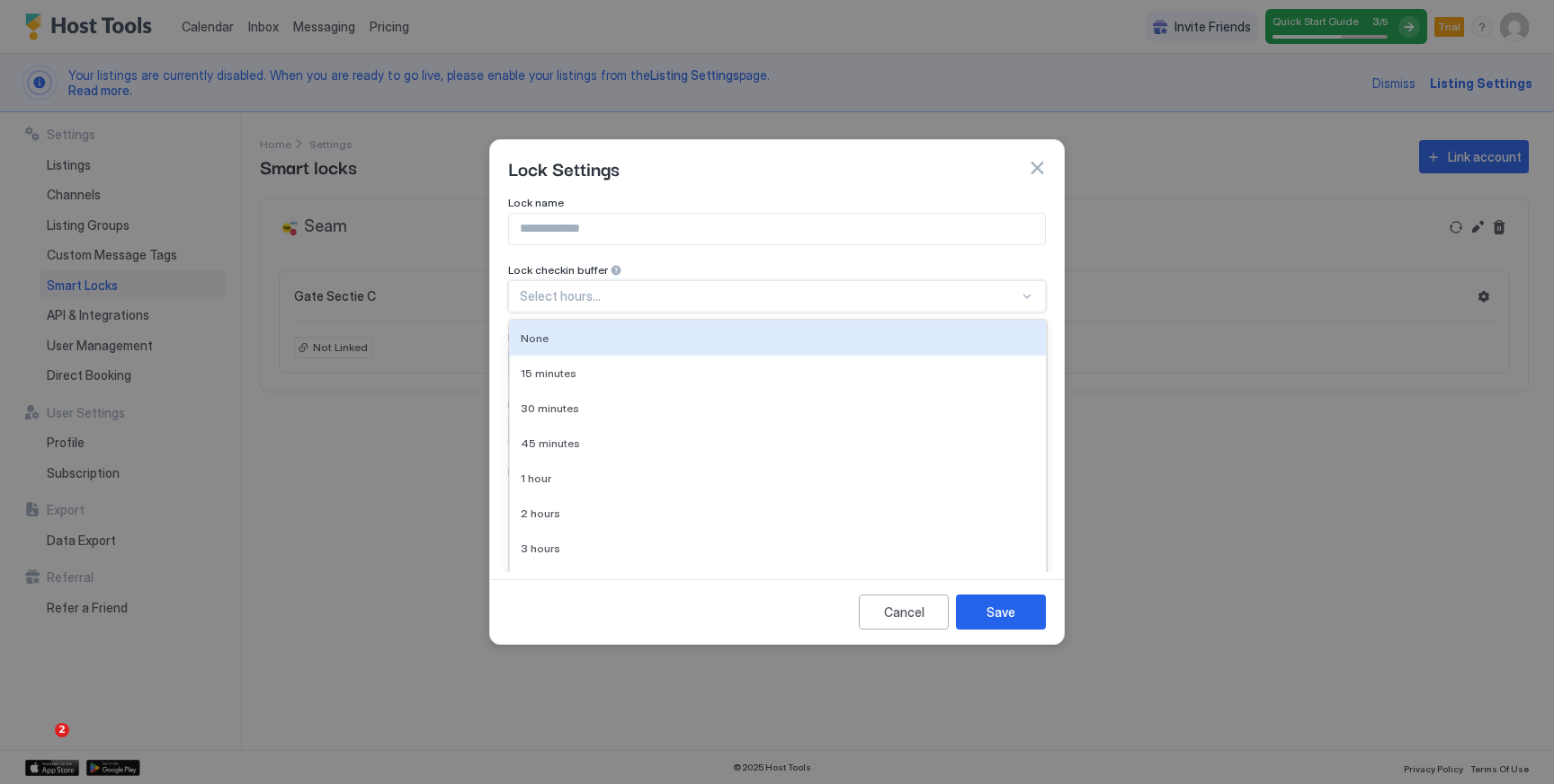
click at [873, 289] on div "Select hours..." at bounding box center [777, 296] width 538 height 33
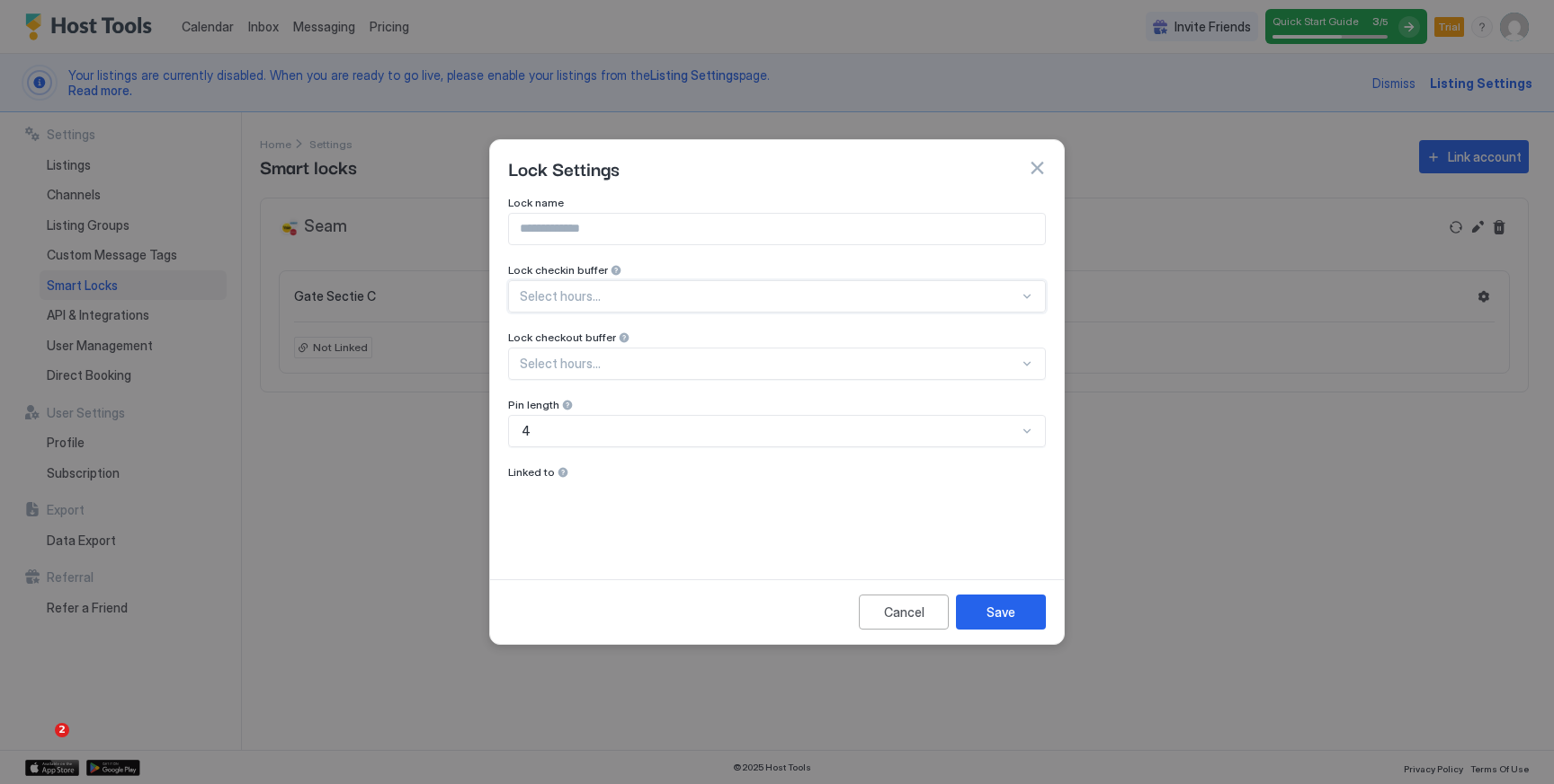
click at [1044, 167] on button "button" at bounding box center [1036, 167] width 18 height 18
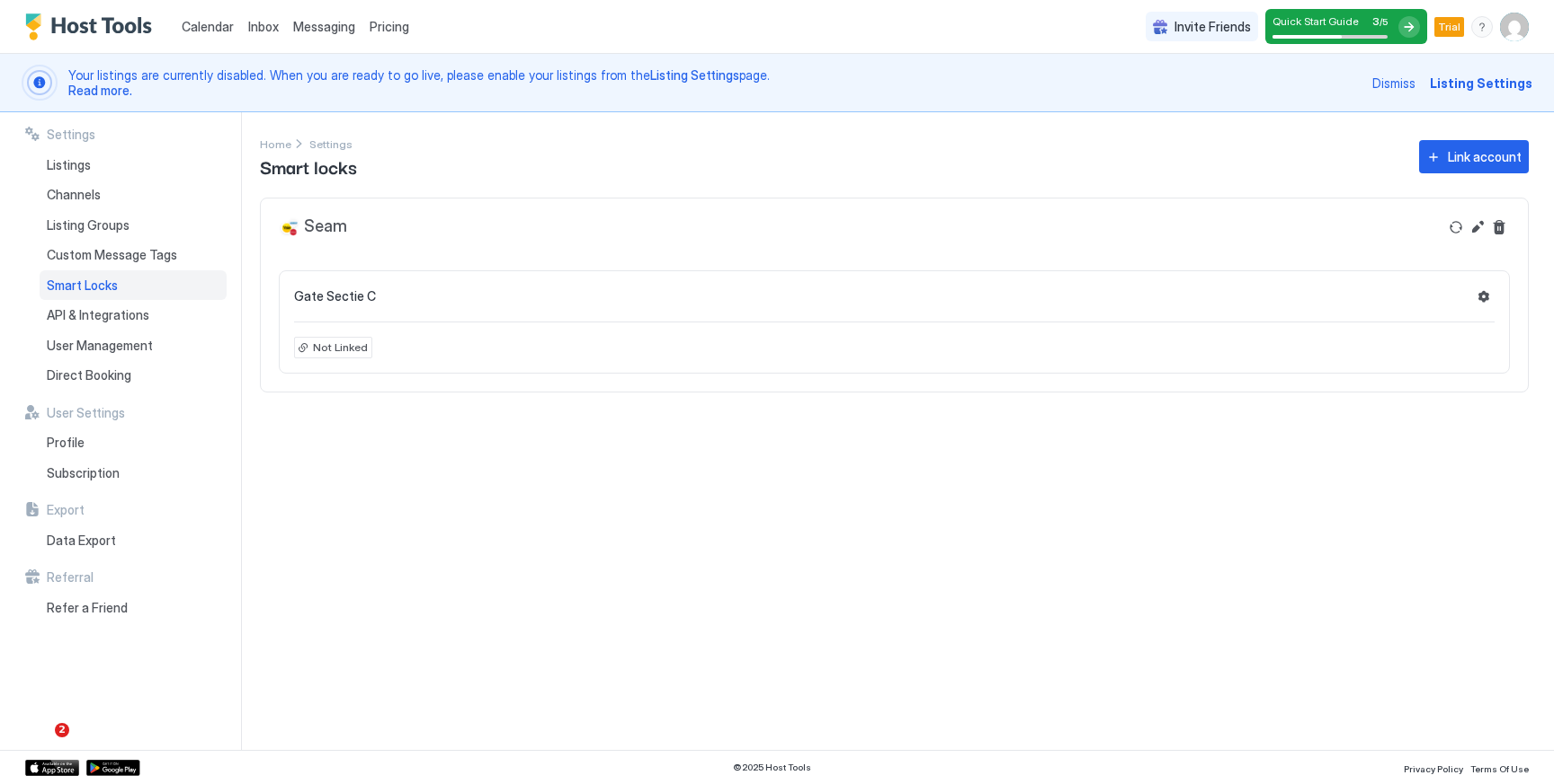
click at [320, 153] on span "Smart locks" at bounding box center [308, 166] width 97 height 27
click at [99, 269] on div "Custom Message Tags" at bounding box center [133, 255] width 187 height 31
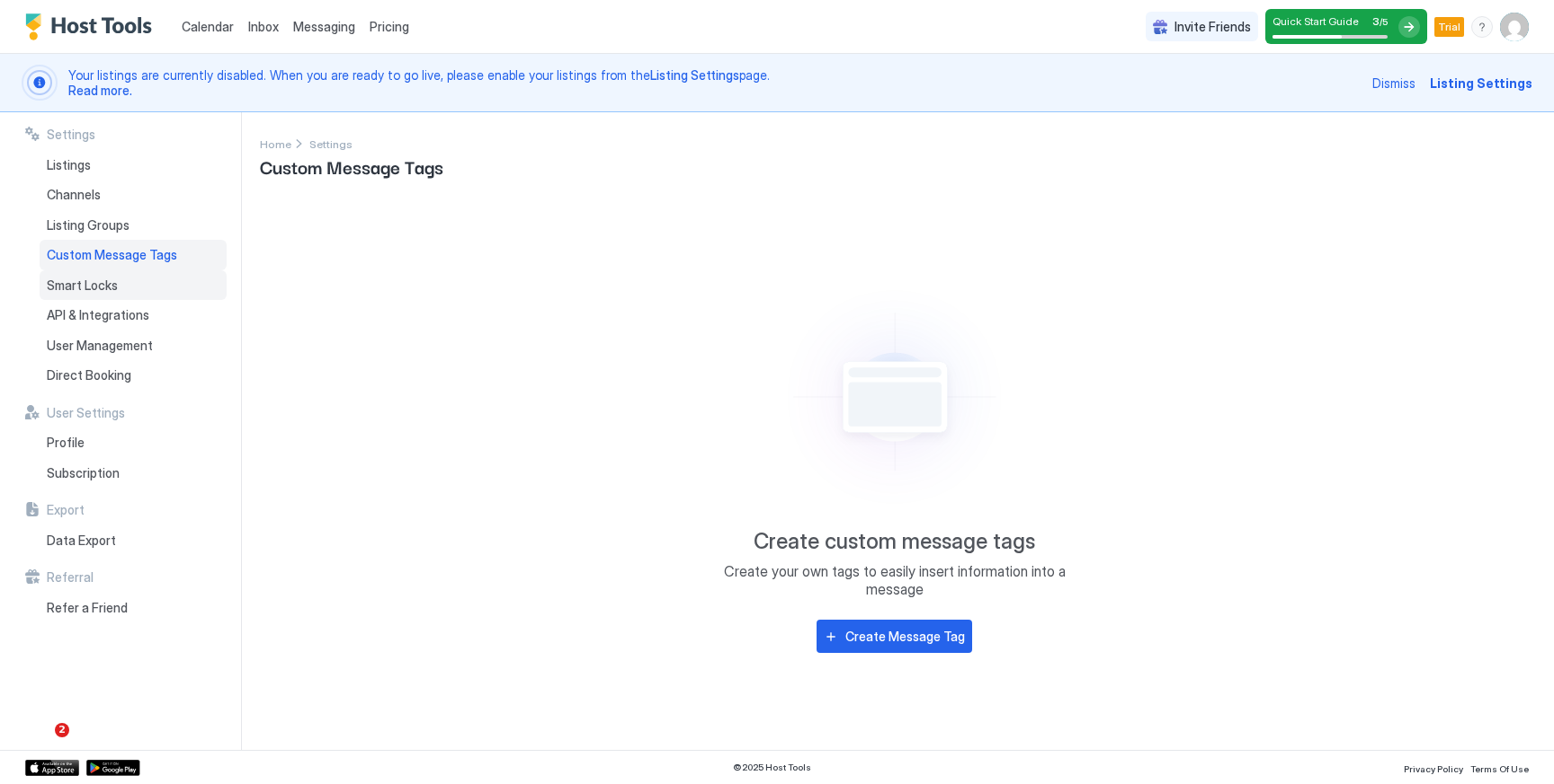
click at [98, 288] on span "Smart Locks" at bounding box center [82, 285] width 71 height 16
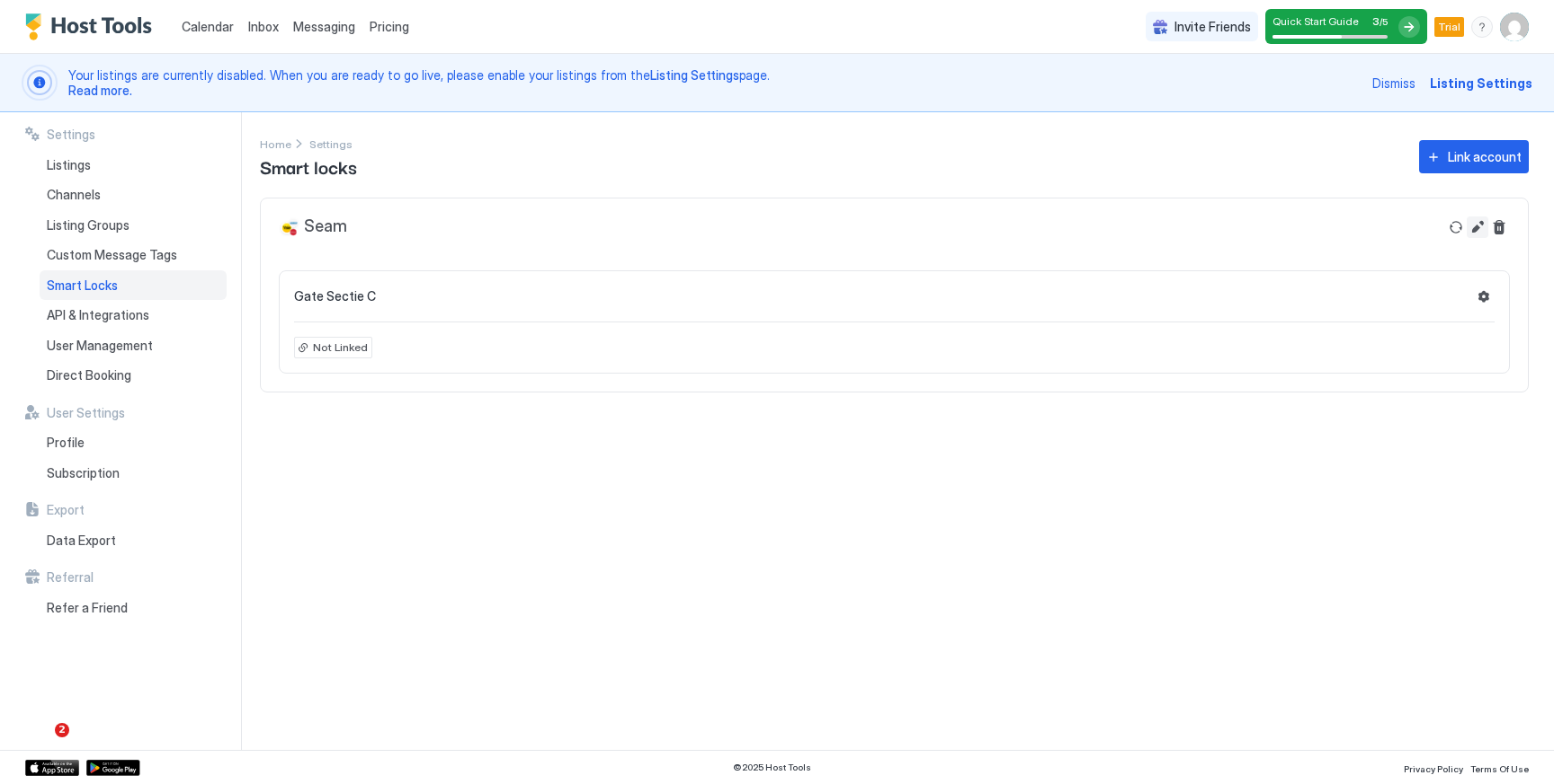
click at [1481, 230] on button "Edit" at bounding box center [1476, 227] width 21 height 21
click at [847, 245] on div "Seam" at bounding box center [857, 234] width 1159 height 36
click at [1458, 229] on button "Refresh" at bounding box center [1455, 227] width 21 height 21
click at [1485, 293] on button "Settings" at bounding box center [1483, 296] width 21 height 21
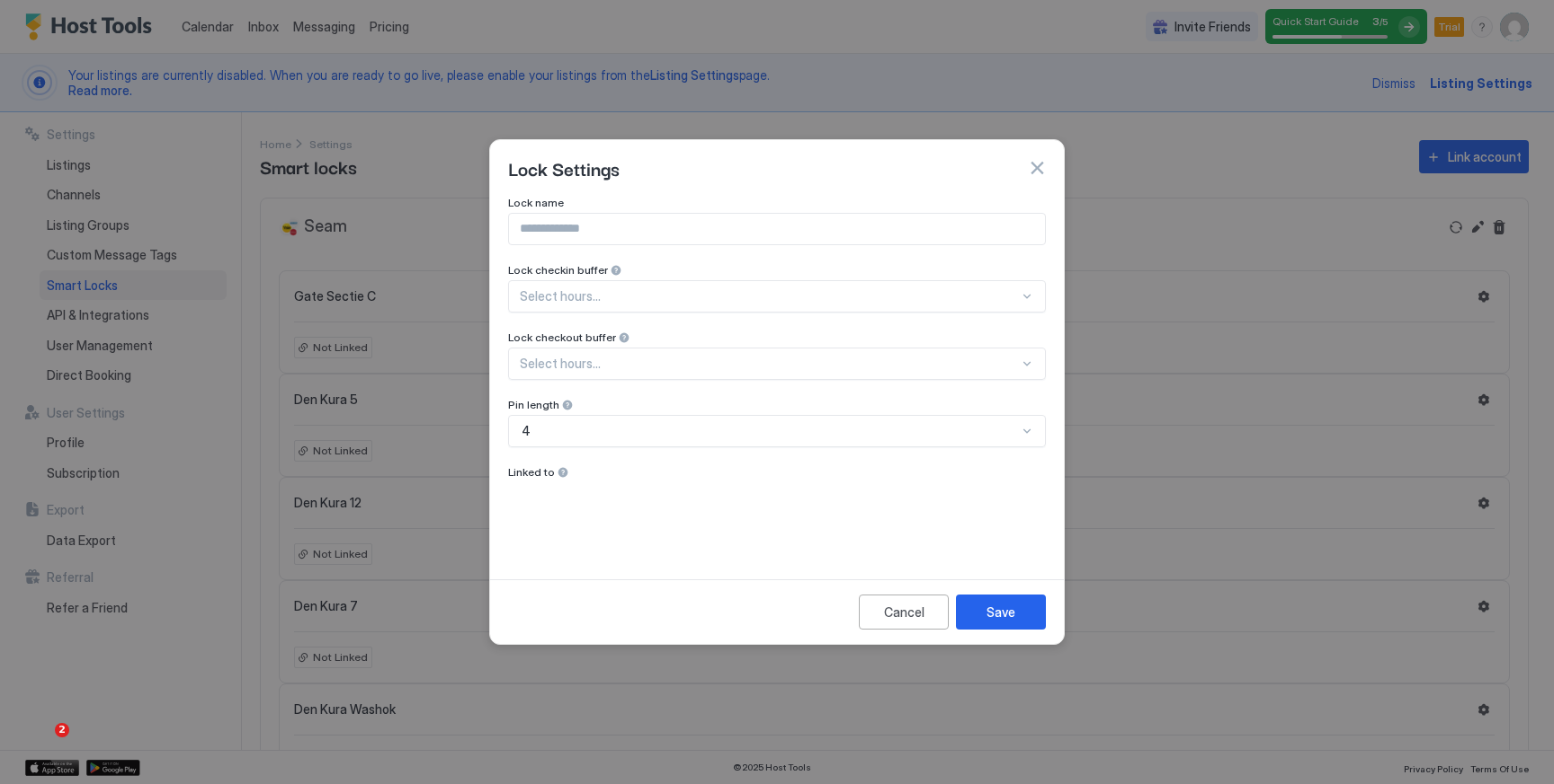
click at [1026, 427] on div at bounding box center [1026, 430] width 14 height 14
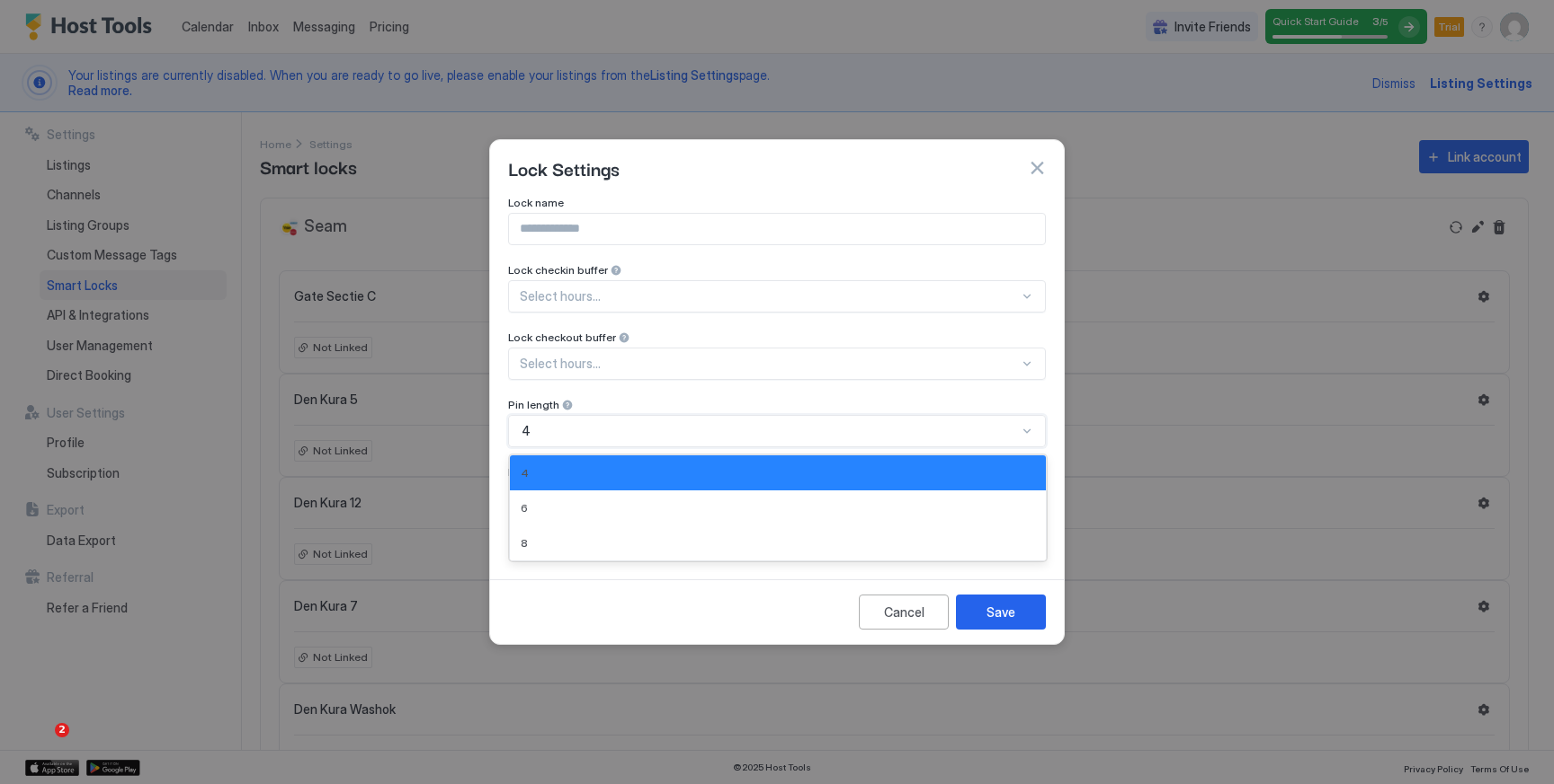
click at [1026, 427] on div at bounding box center [1026, 430] width 14 height 14
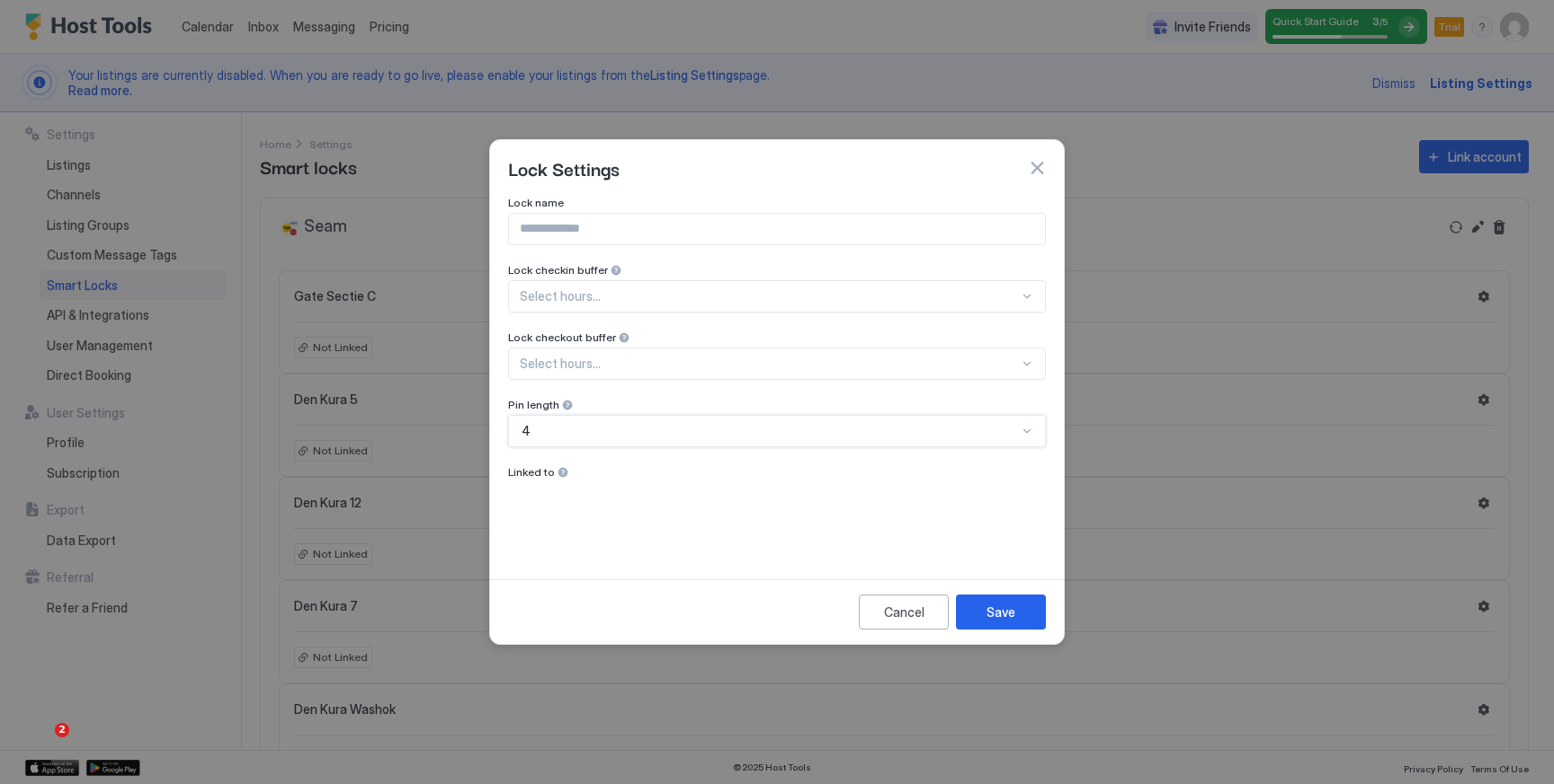
click at [1035, 161] on button "button" at bounding box center [1036, 167] width 18 height 18
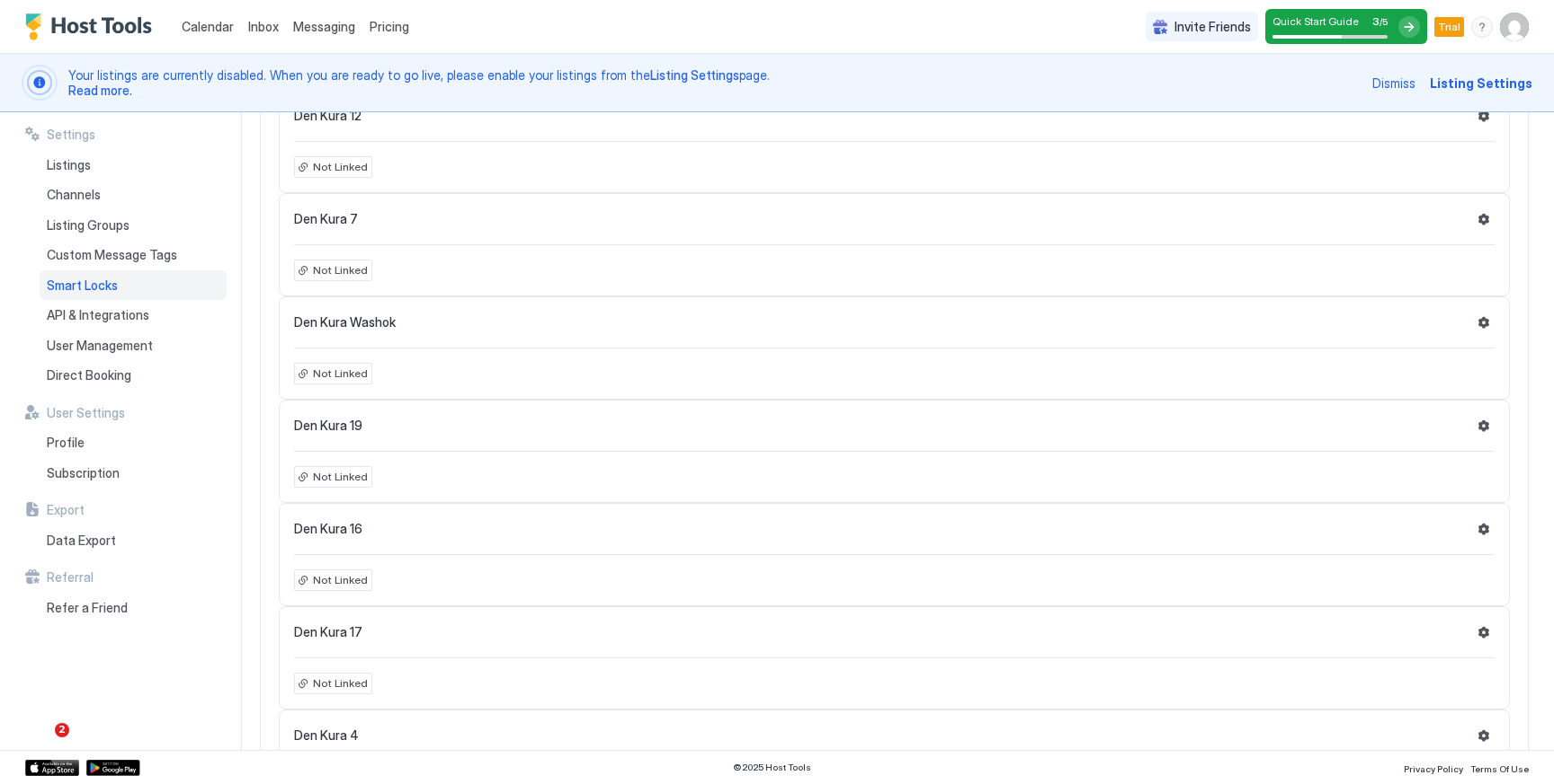
scroll to position [426, 0]
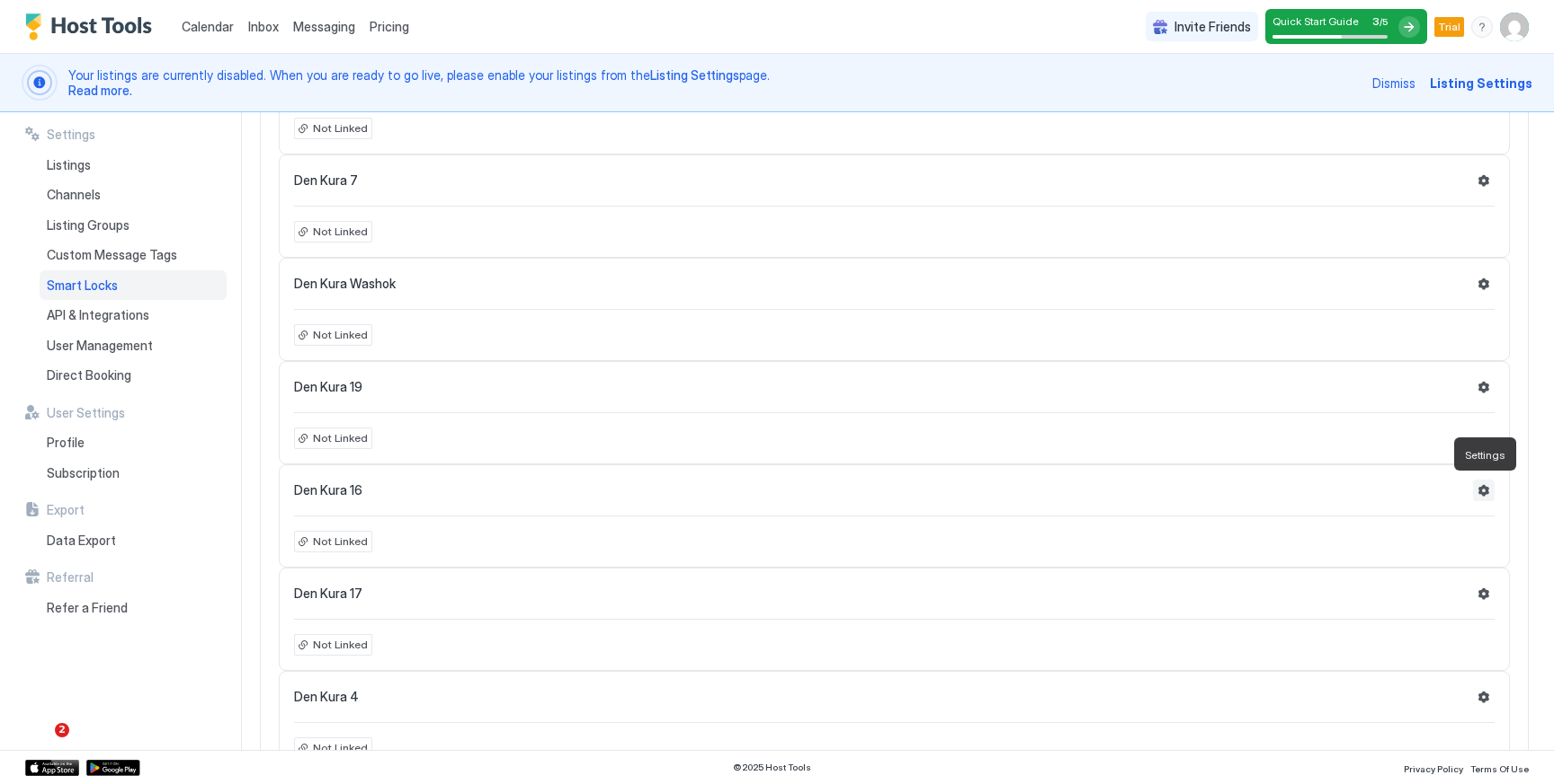
click at [1488, 488] on button "Settings" at bounding box center [1483, 490] width 21 height 21
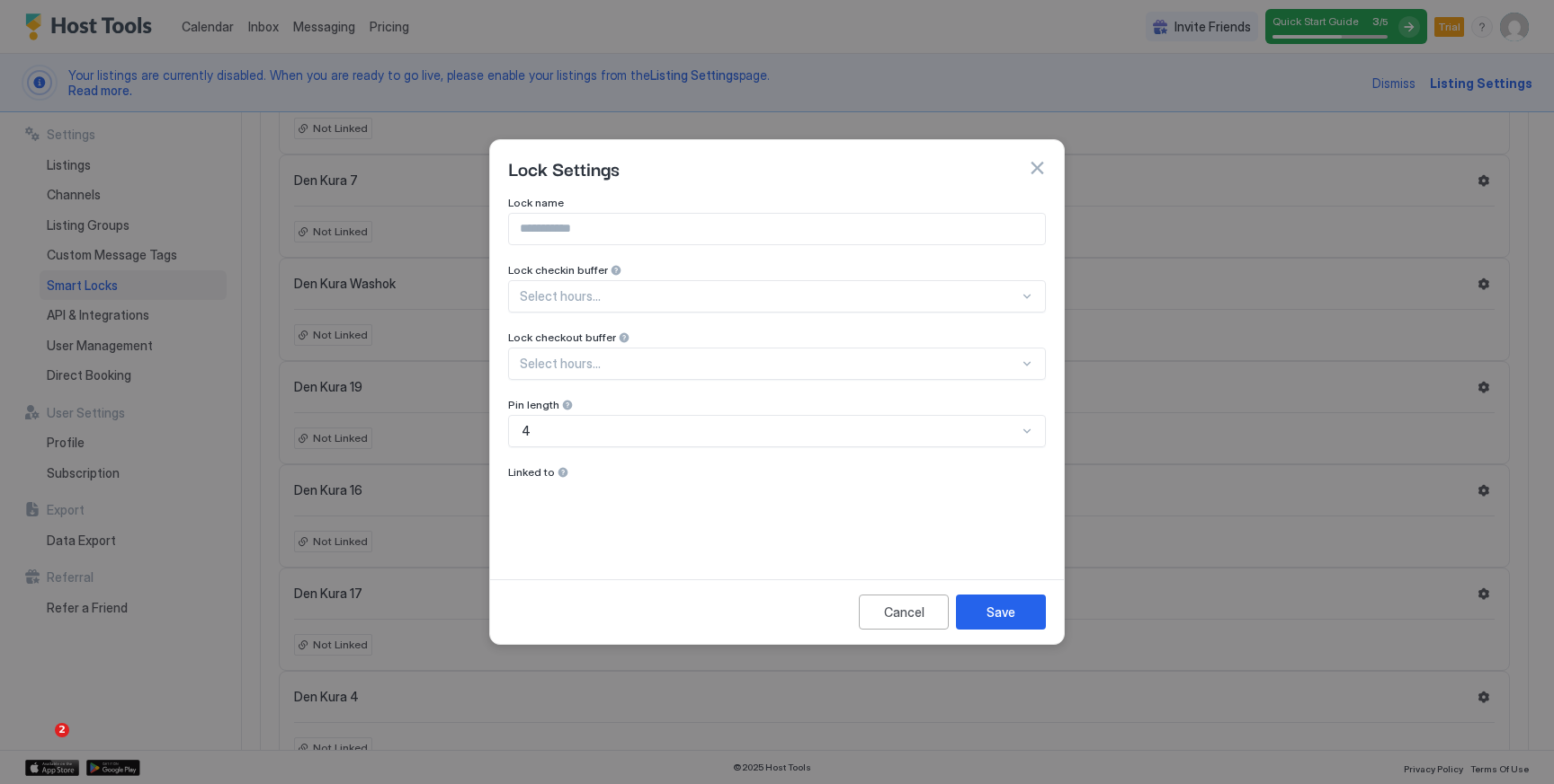
click at [1038, 170] on button "button" at bounding box center [1036, 167] width 18 height 18
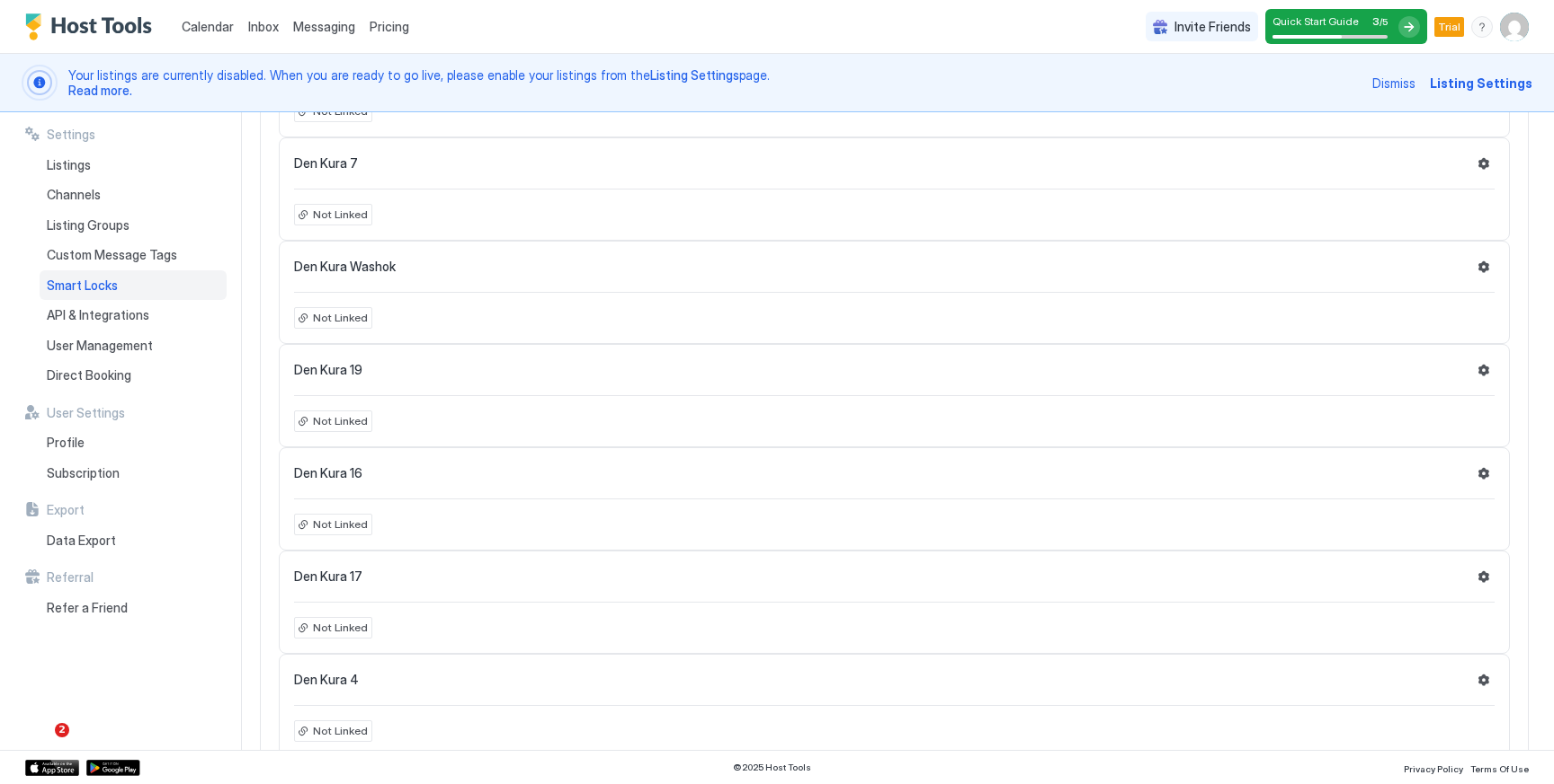
scroll to position [0, 0]
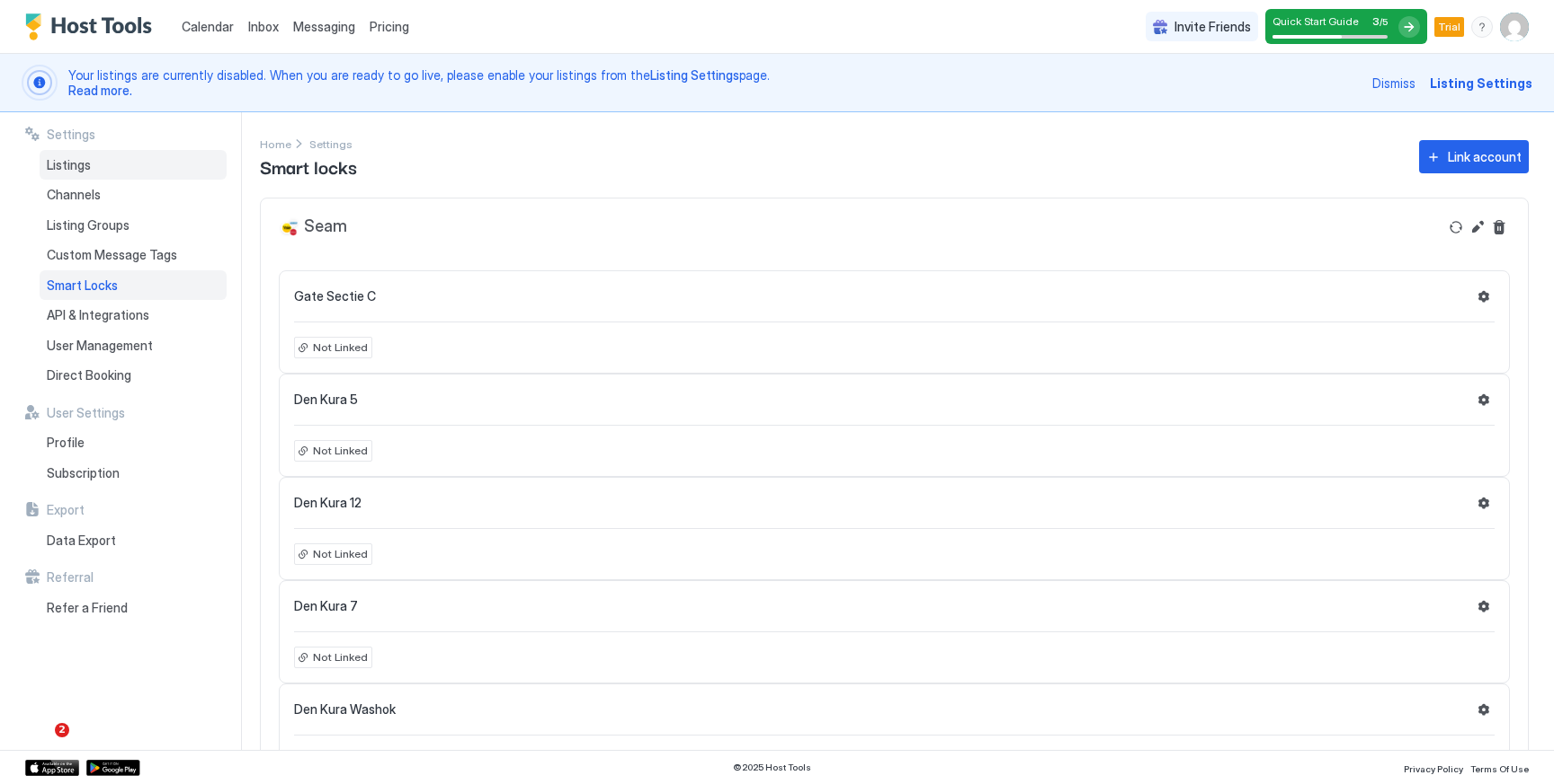
click at [108, 178] on div "Listings" at bounding box center [133, 165] width 187 height 31
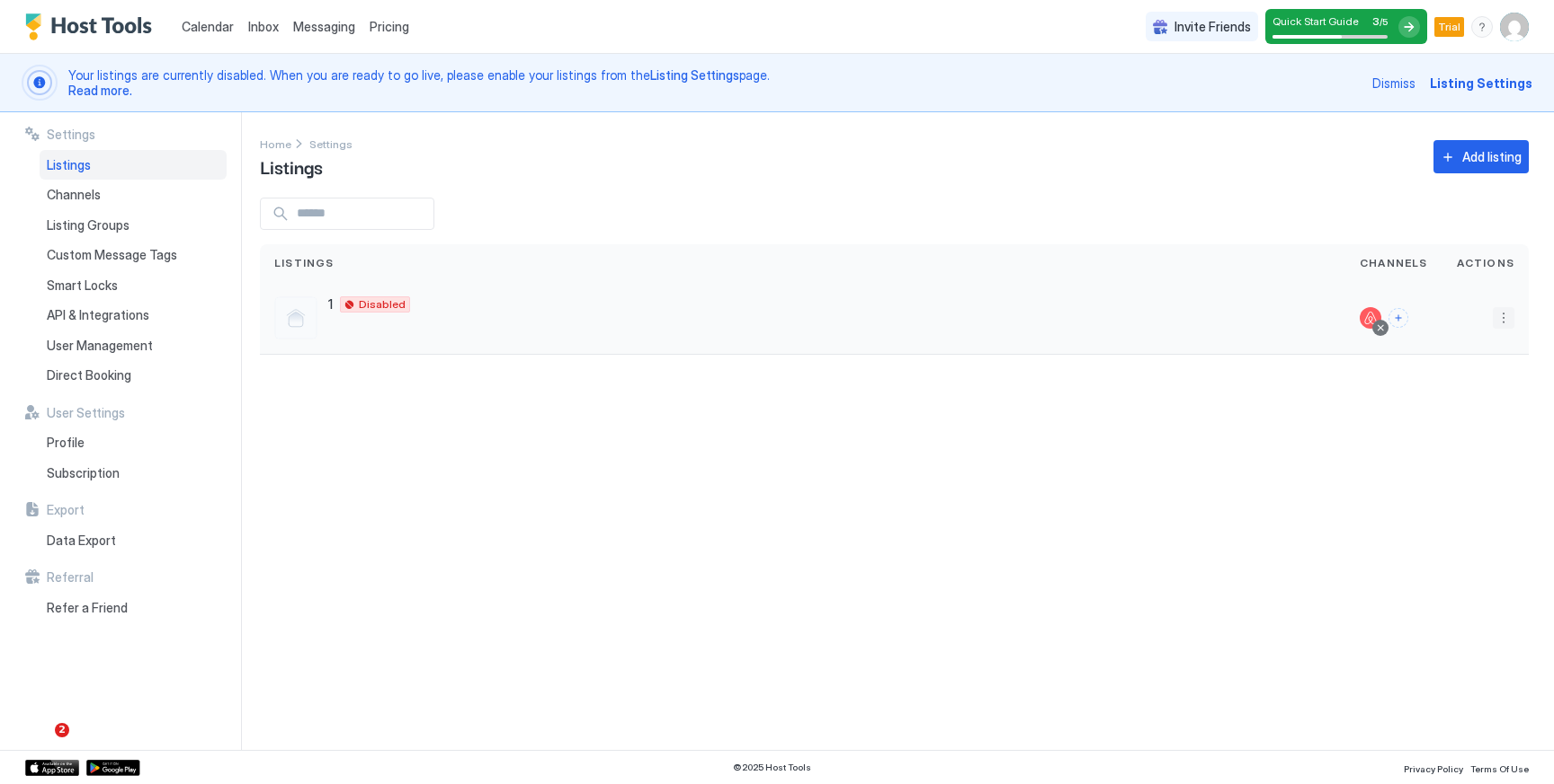
click at [1503, 319] on button "More options" at bounding box center [1503, 317] width 21 height 21
click at [1472, 411] on div "Listing Settings" at bounding box center [1457, 401] width 123 height 29
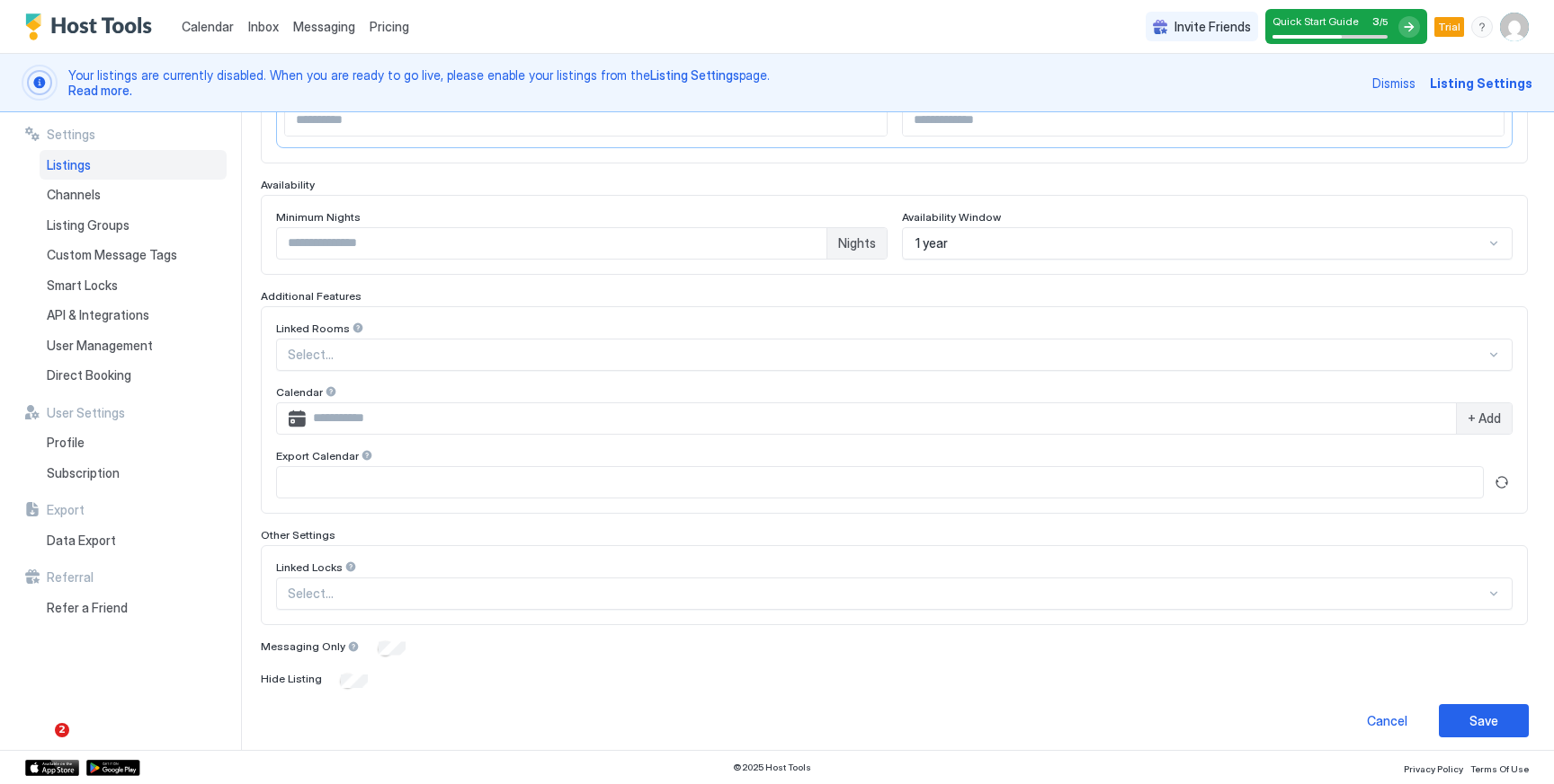
scroll to position [431, 0]
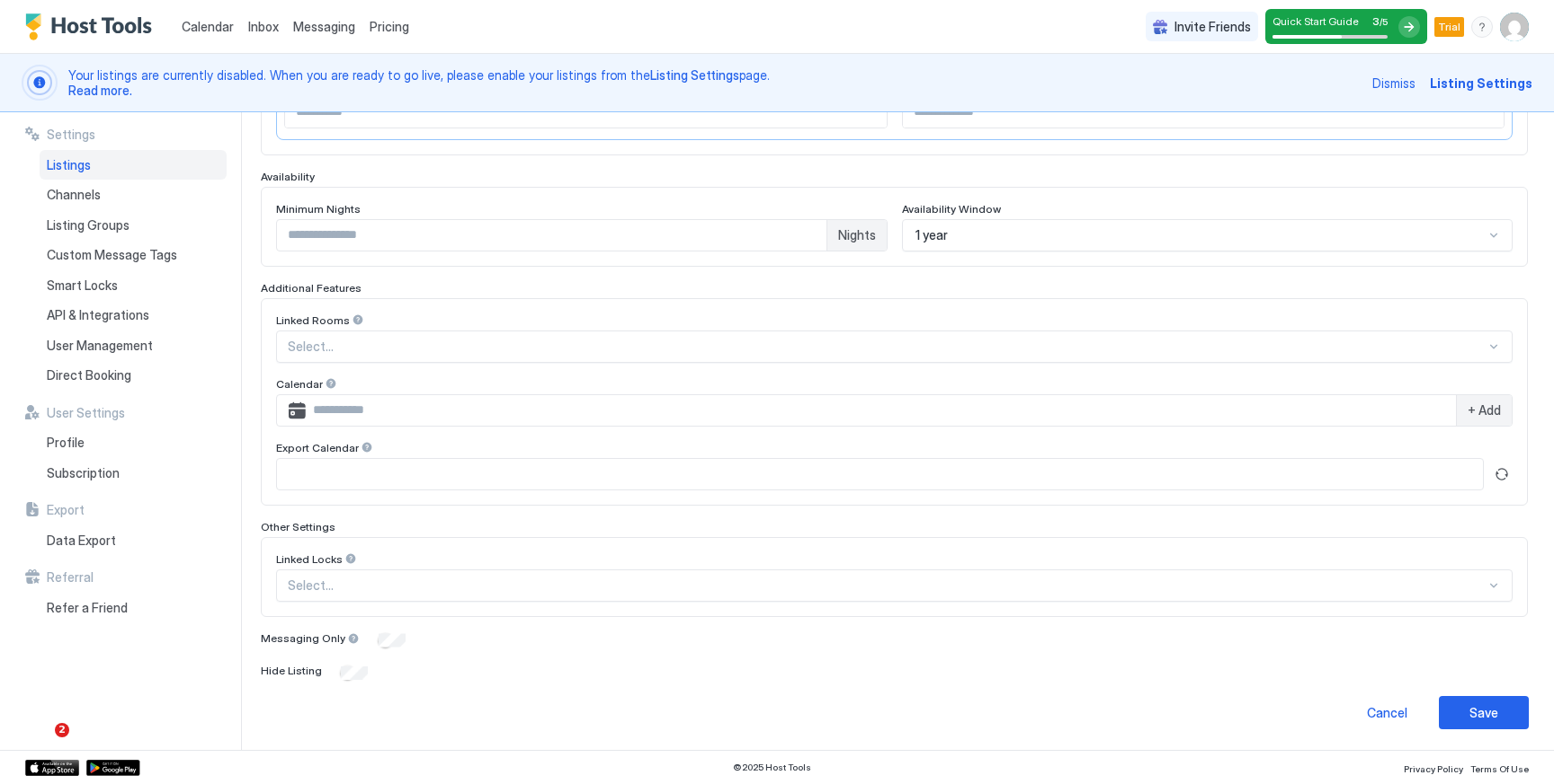
click at [375, 591] on div "Select..." at bounding box center [895, 585] width 1236 height 33
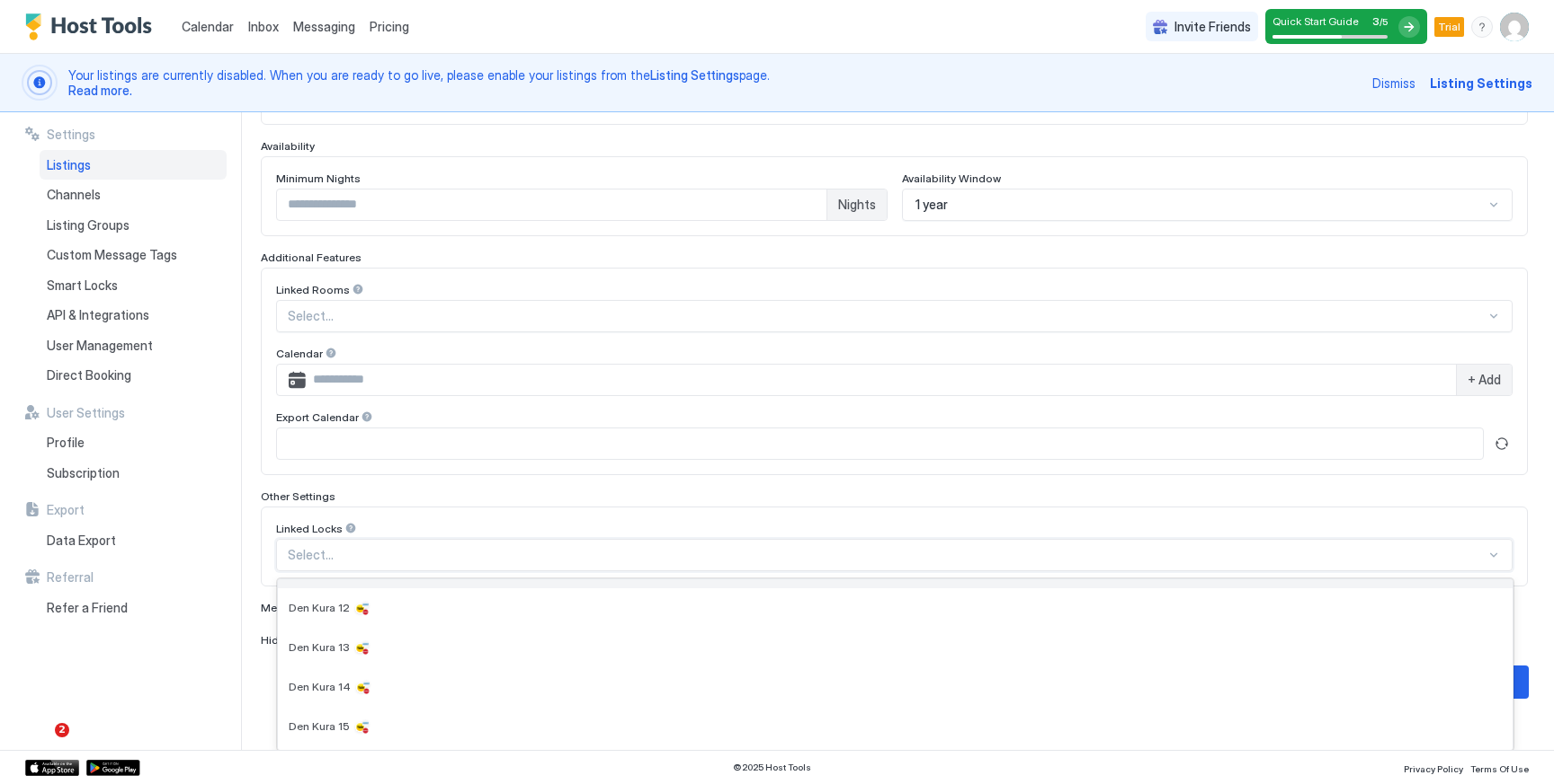
scroll to position [0, 0]
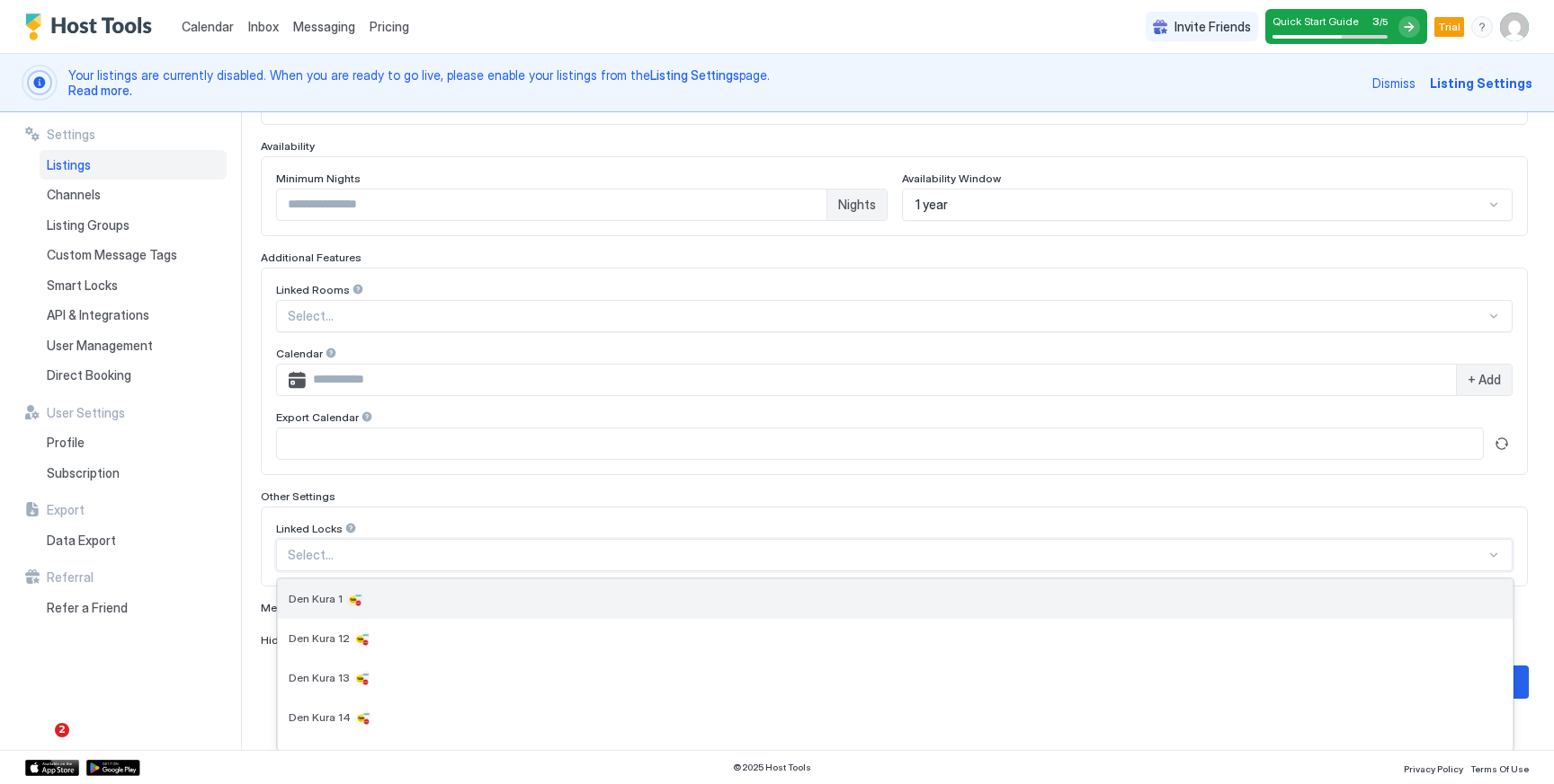
click at [370, 600] on div "Den Kura 1" at bounding box center [895, 599] width 1213 height 18
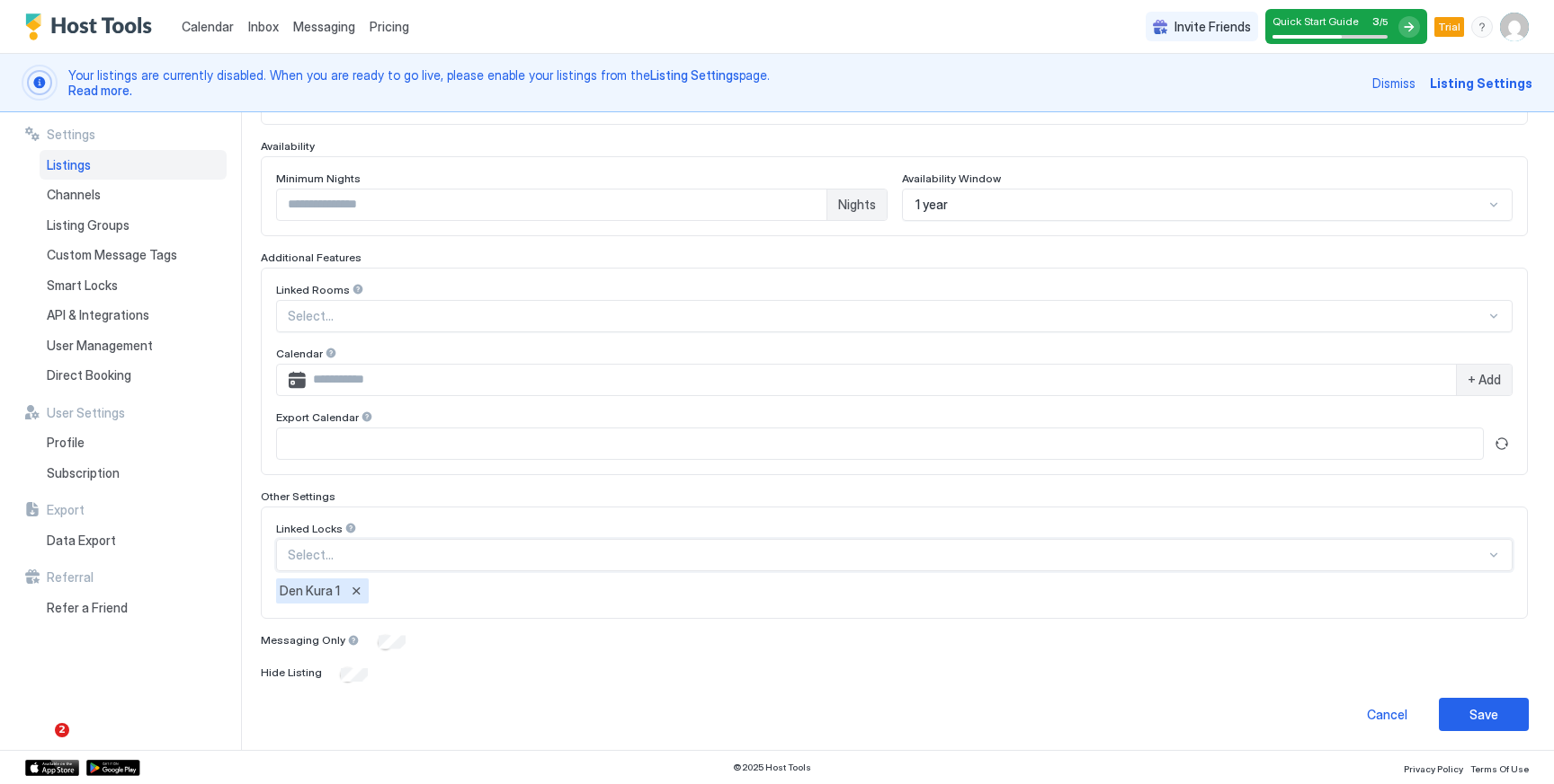
click at [354, 599] on div "Den Kura 1" at bounding box center [322, 591] width 92 height 25
click at [355, 591] on button "Remove" at bounding box center [356, 591] width 18 height 18
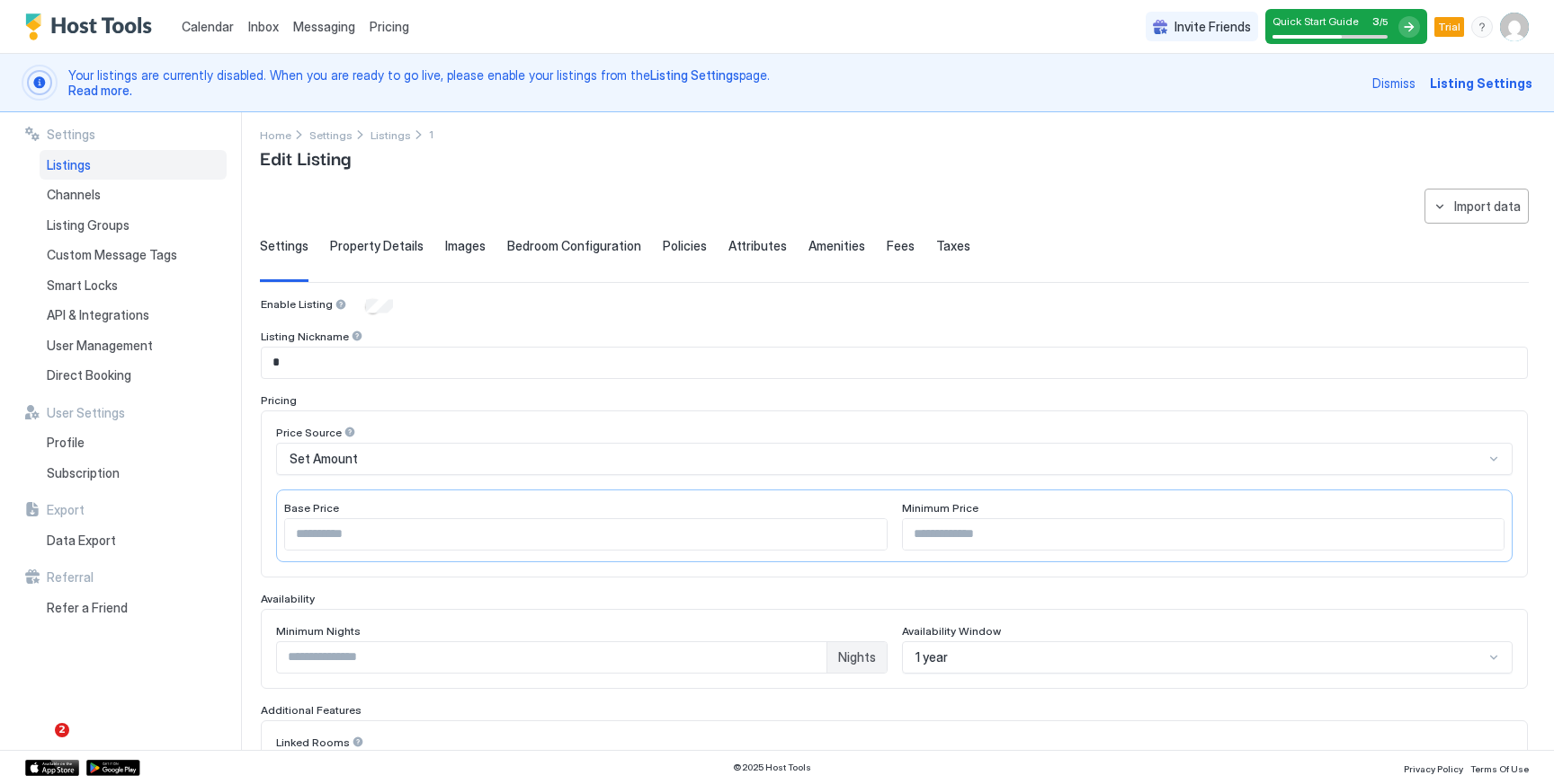
scroll to position [12, 0]
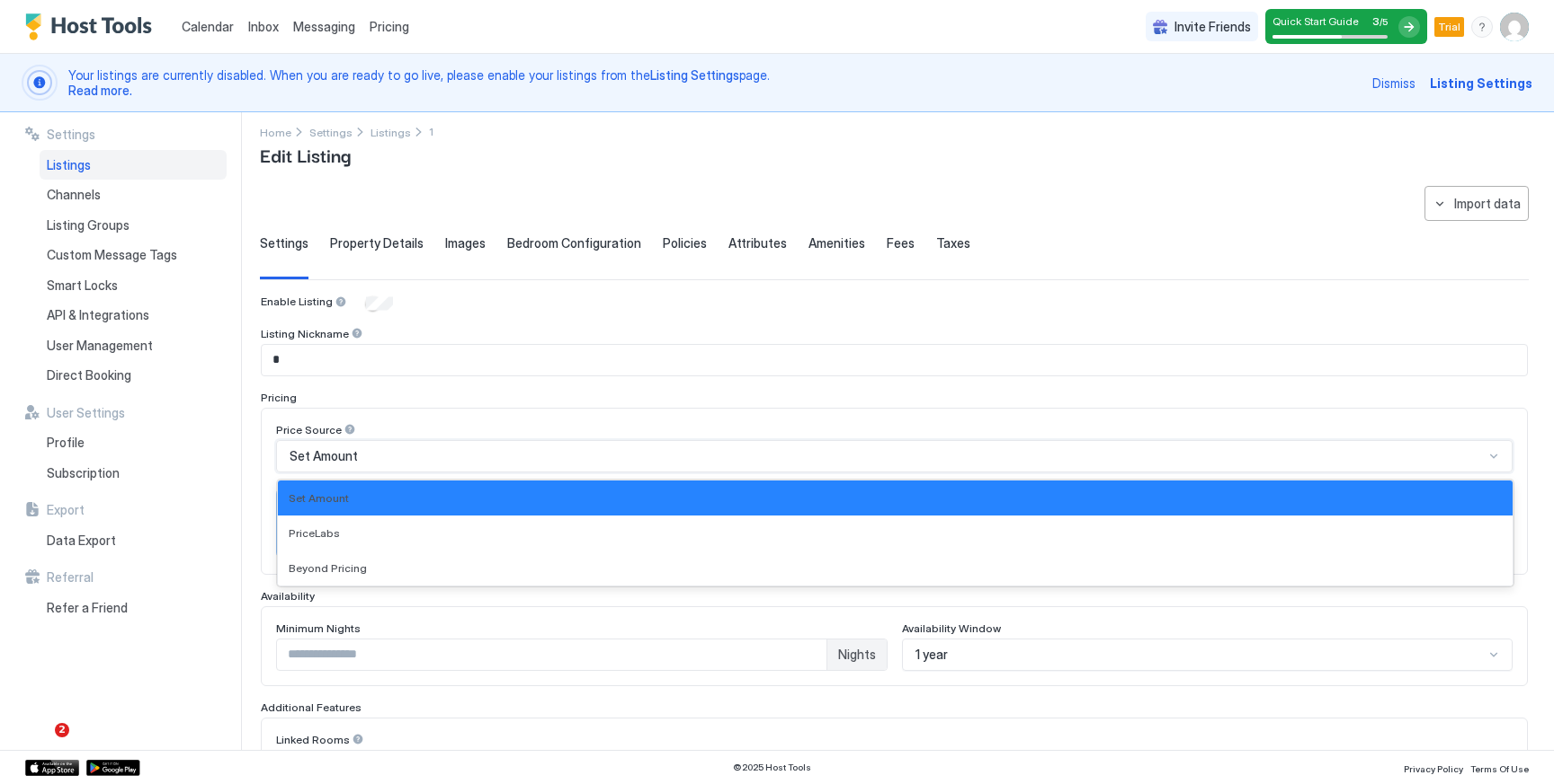
click at [491, 464] on div at bounding box center [886, 455] width 1197 height 16
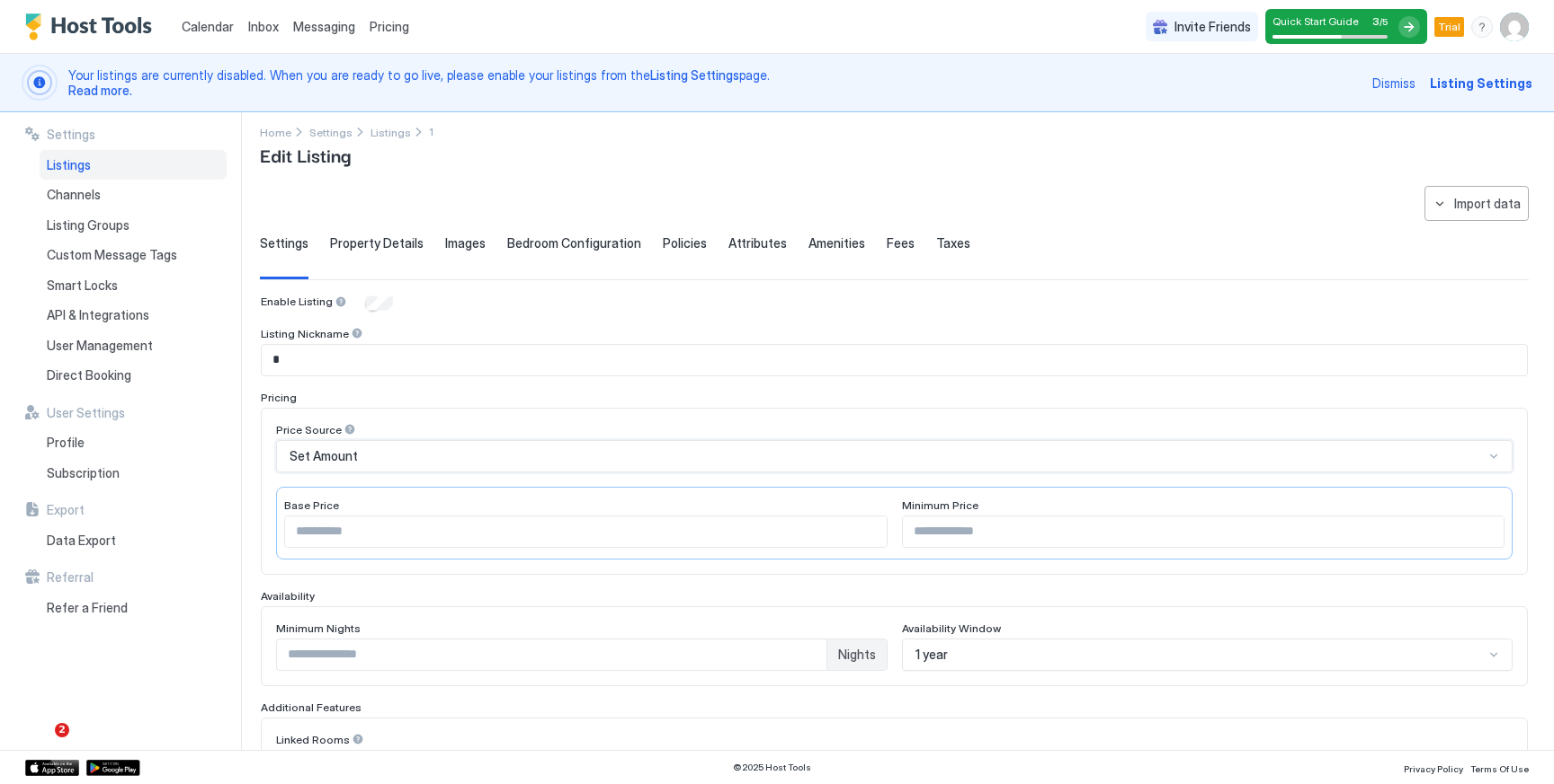
click at [491, 464] on div at bounding box center [886, 455] width 1197 height 16
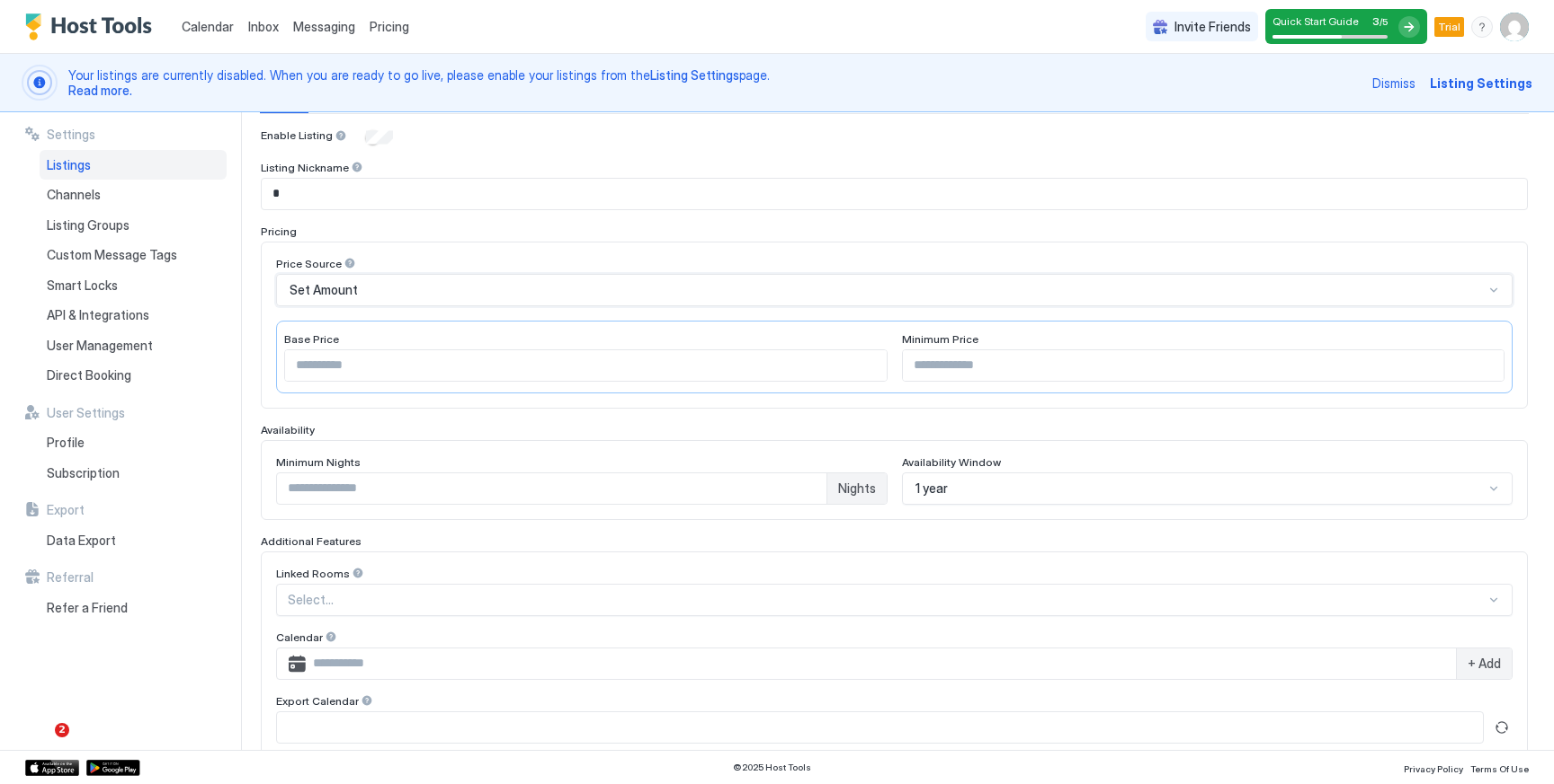
scroll to position [431, 0]
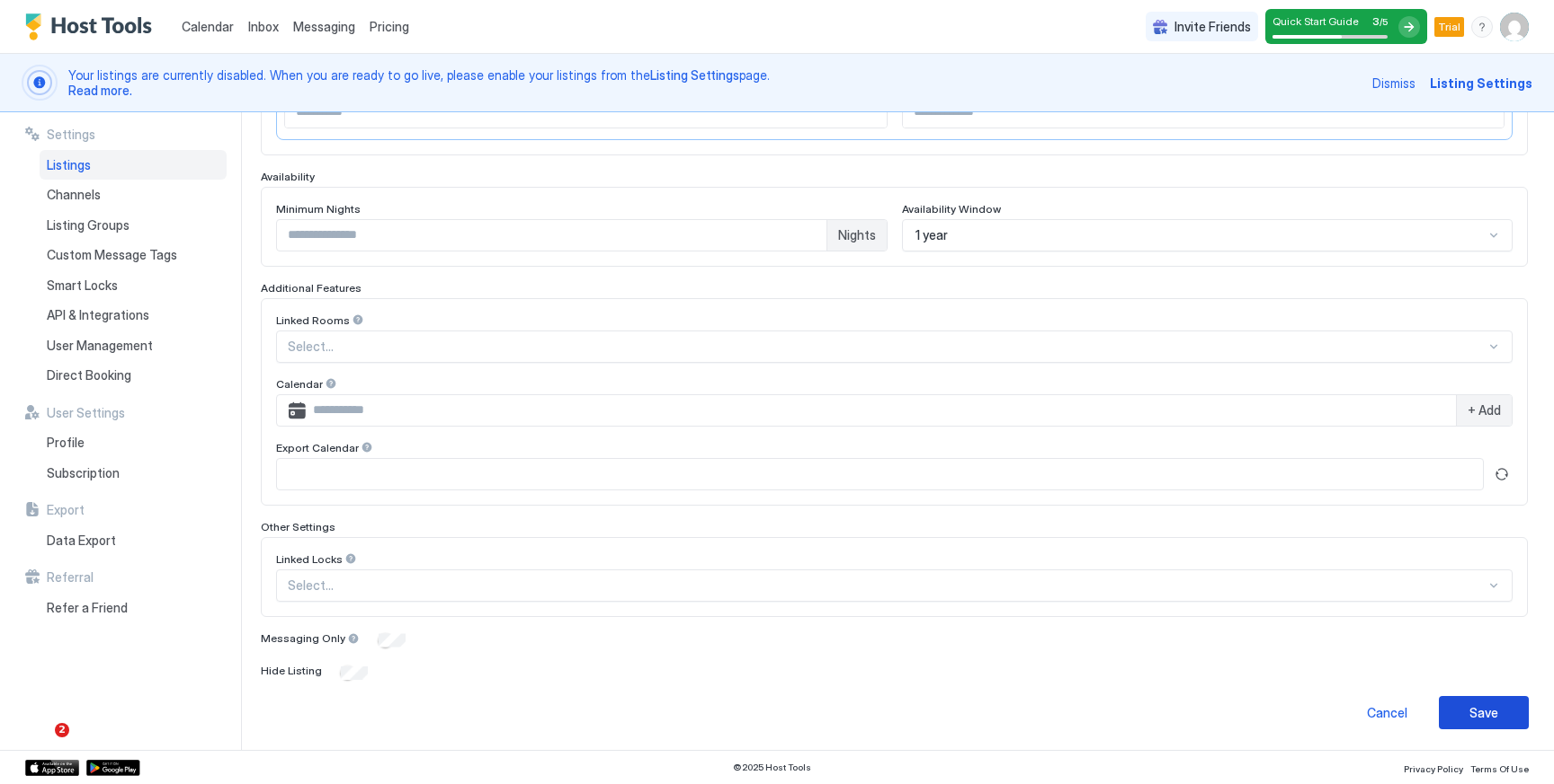
click at [1519, 724] on button "Save" at bounding box center [1483, 713] width 90 height 34
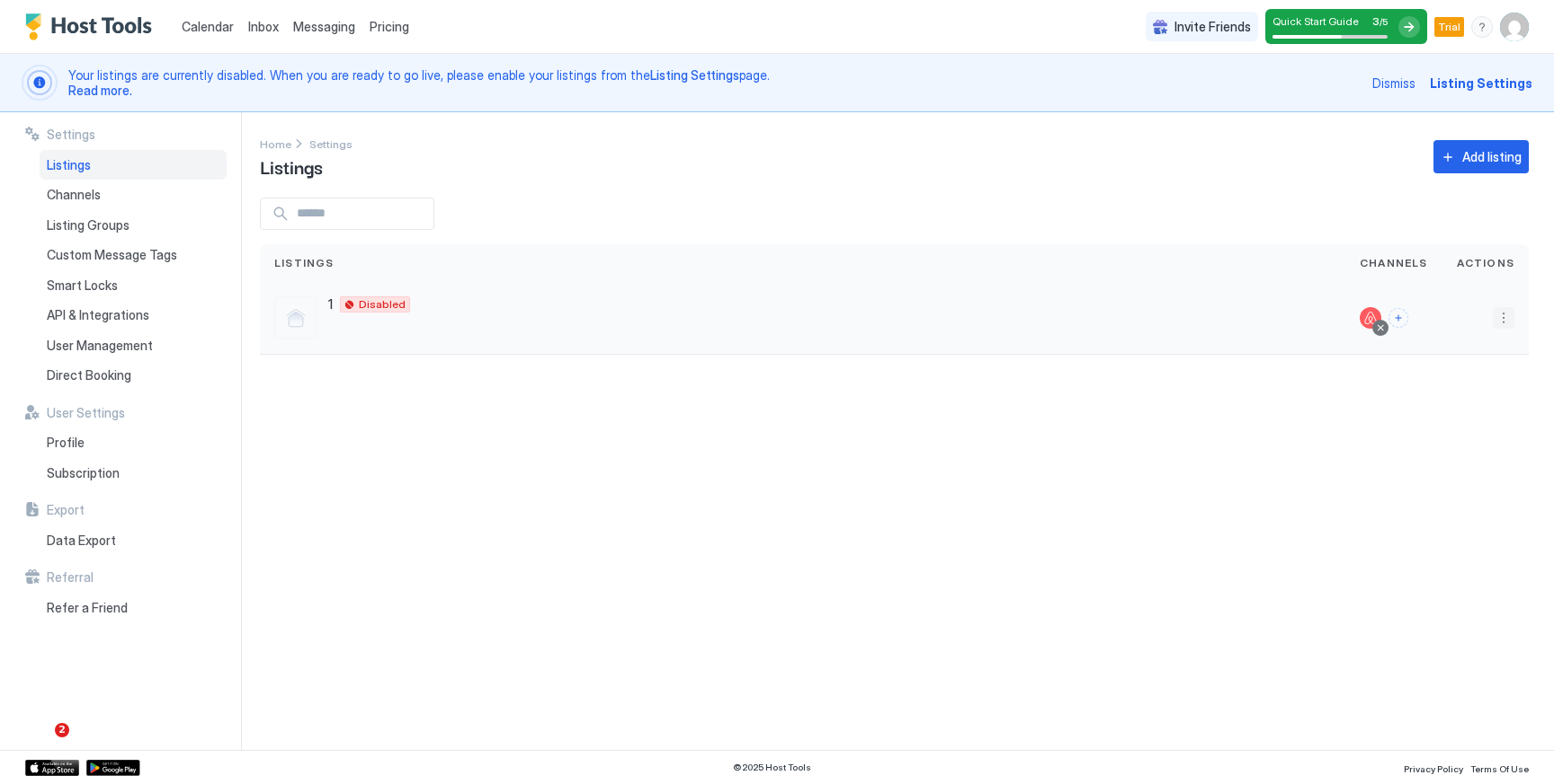
click at [1505, 317] on button "More options" at bounding box center [1503, 317] width 21 height 21
click at [1479, 405] on span "Listing Settings" at bounding box center [1462, 401] width 80 height 13
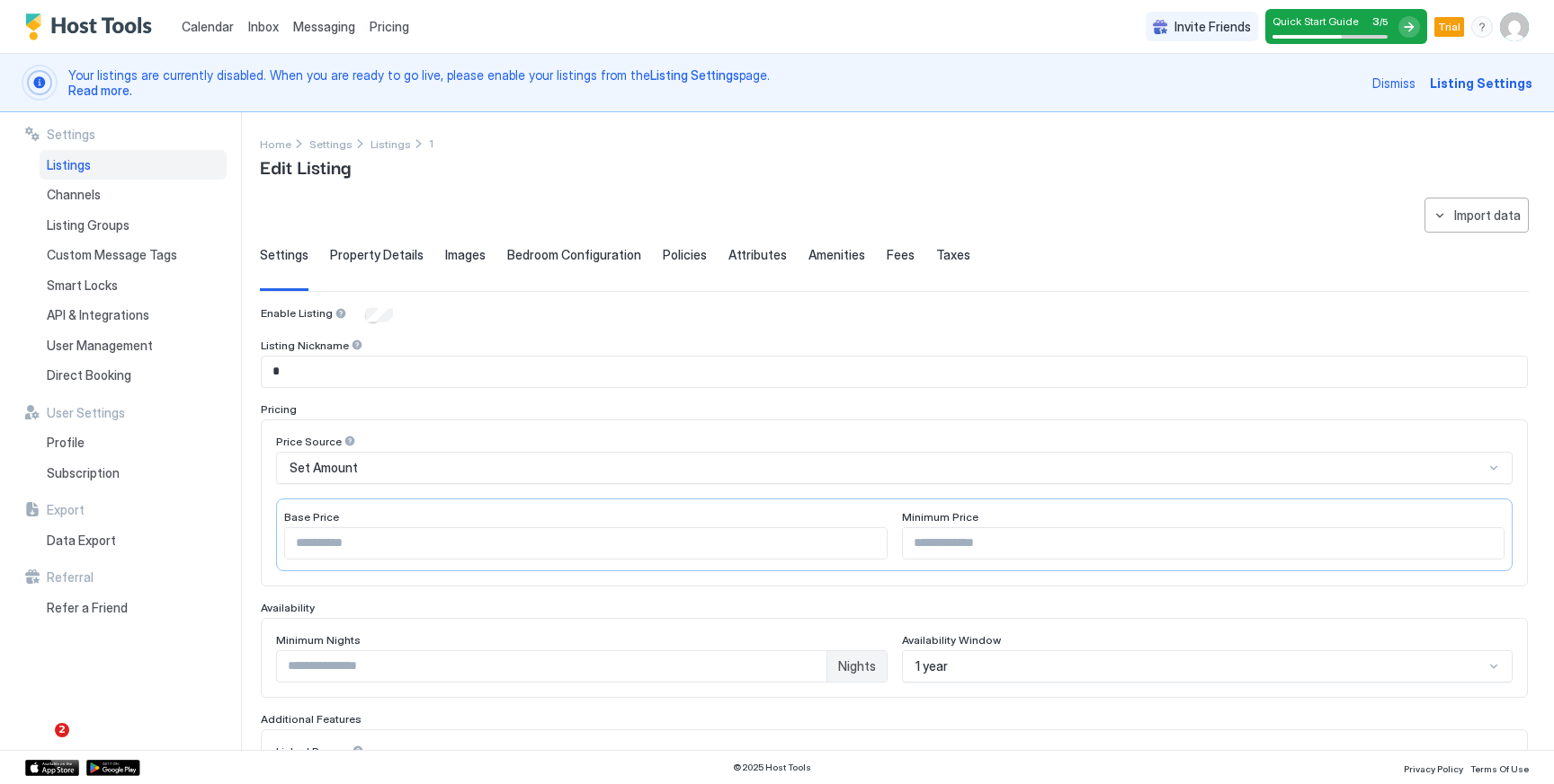
click at [374, 267] on div "Property Details" at bounding box center [376, 269] width 93 height 44
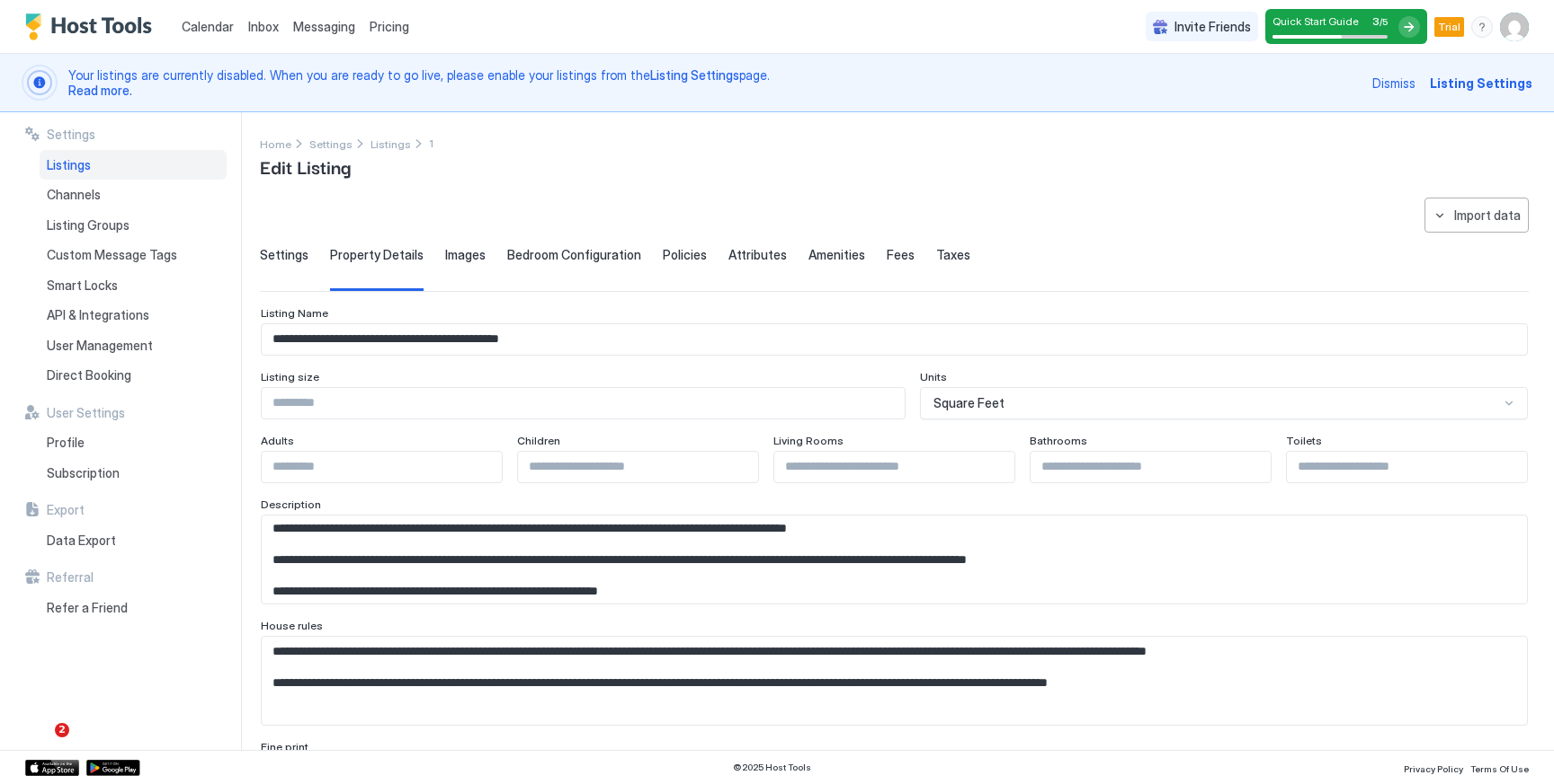
click at [454, 256] on span "Images" at bounding box center [465, 255] width 40 height 16
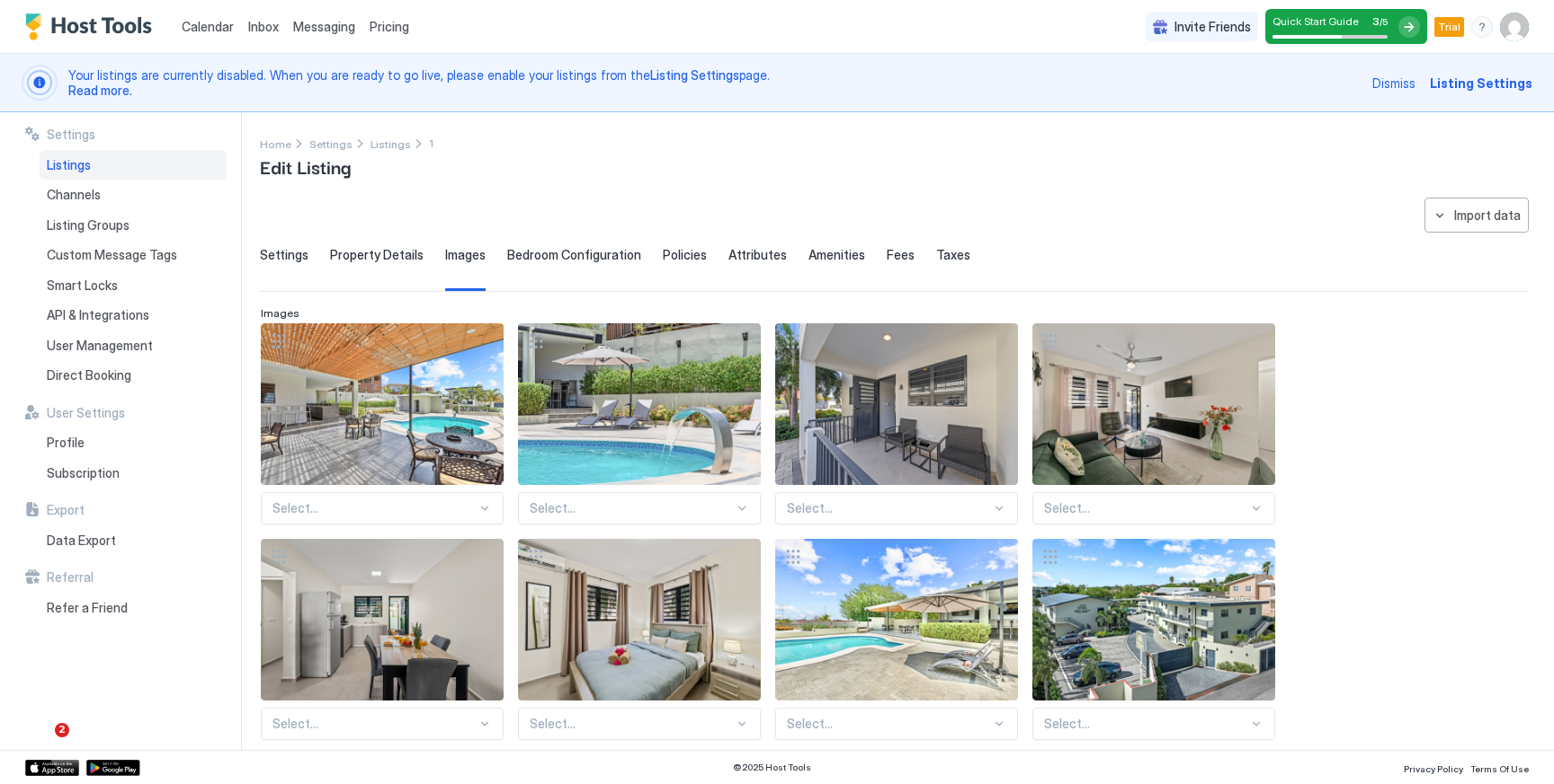
click at [535, 258] on span "Bedroom Configuration" at bounding box center [573, 255] width 134 height 16
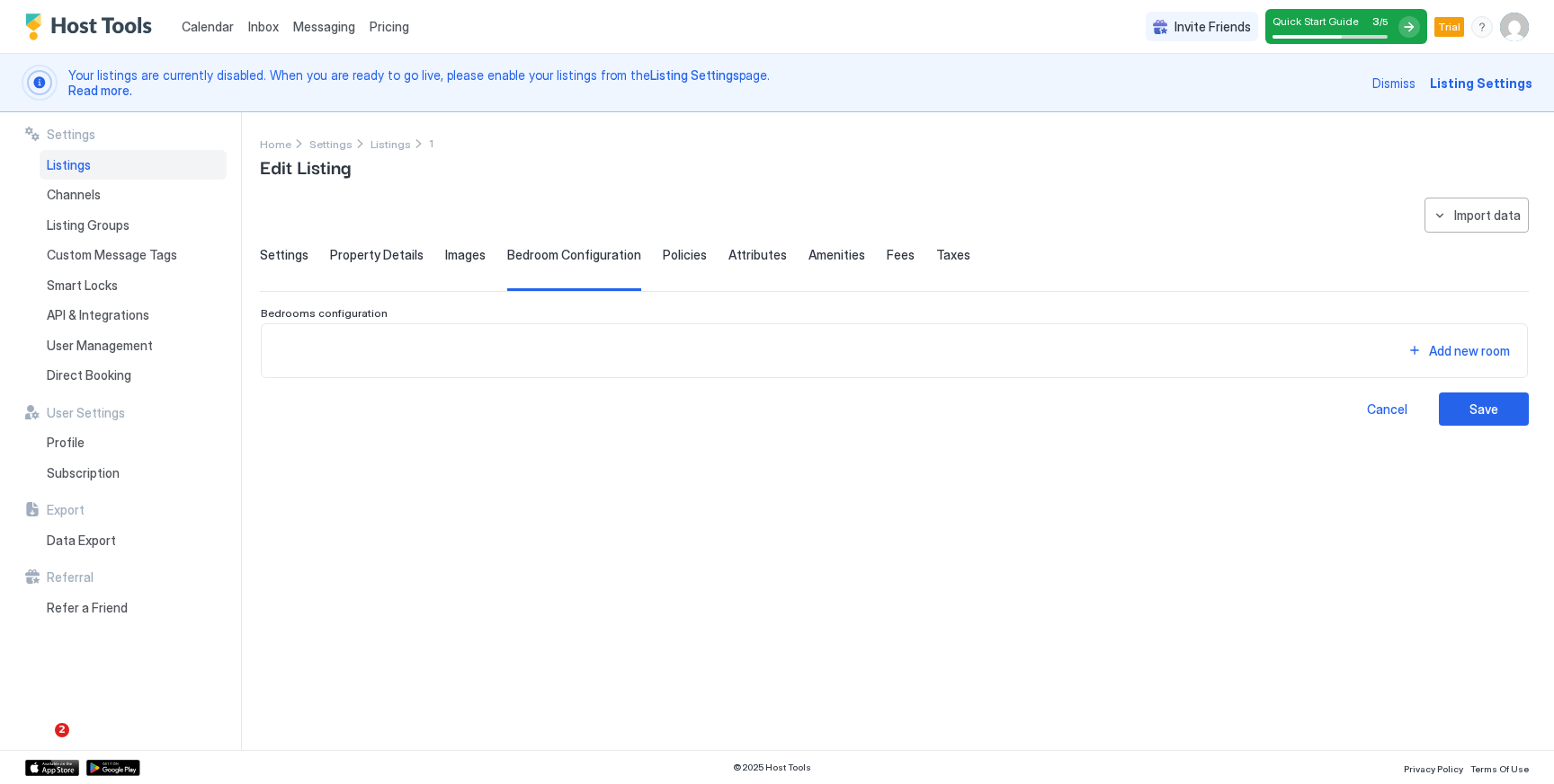
click at [678, 258] on span "Policies" at bounding box center [685, 255] width 44 height 16
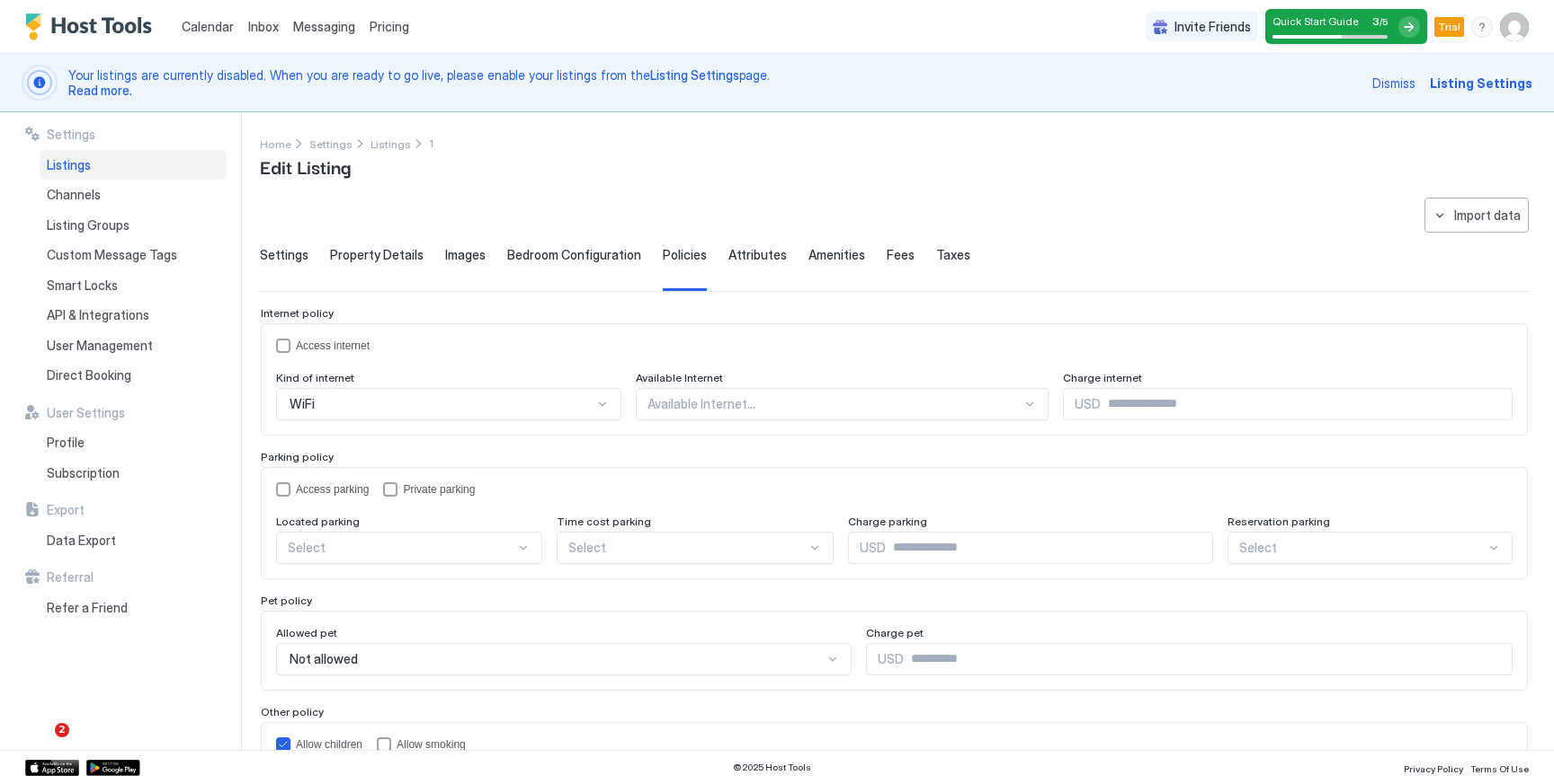
click at [760, 258] on span "Attributes" at bounding box center [757, 255] width 59 height 16
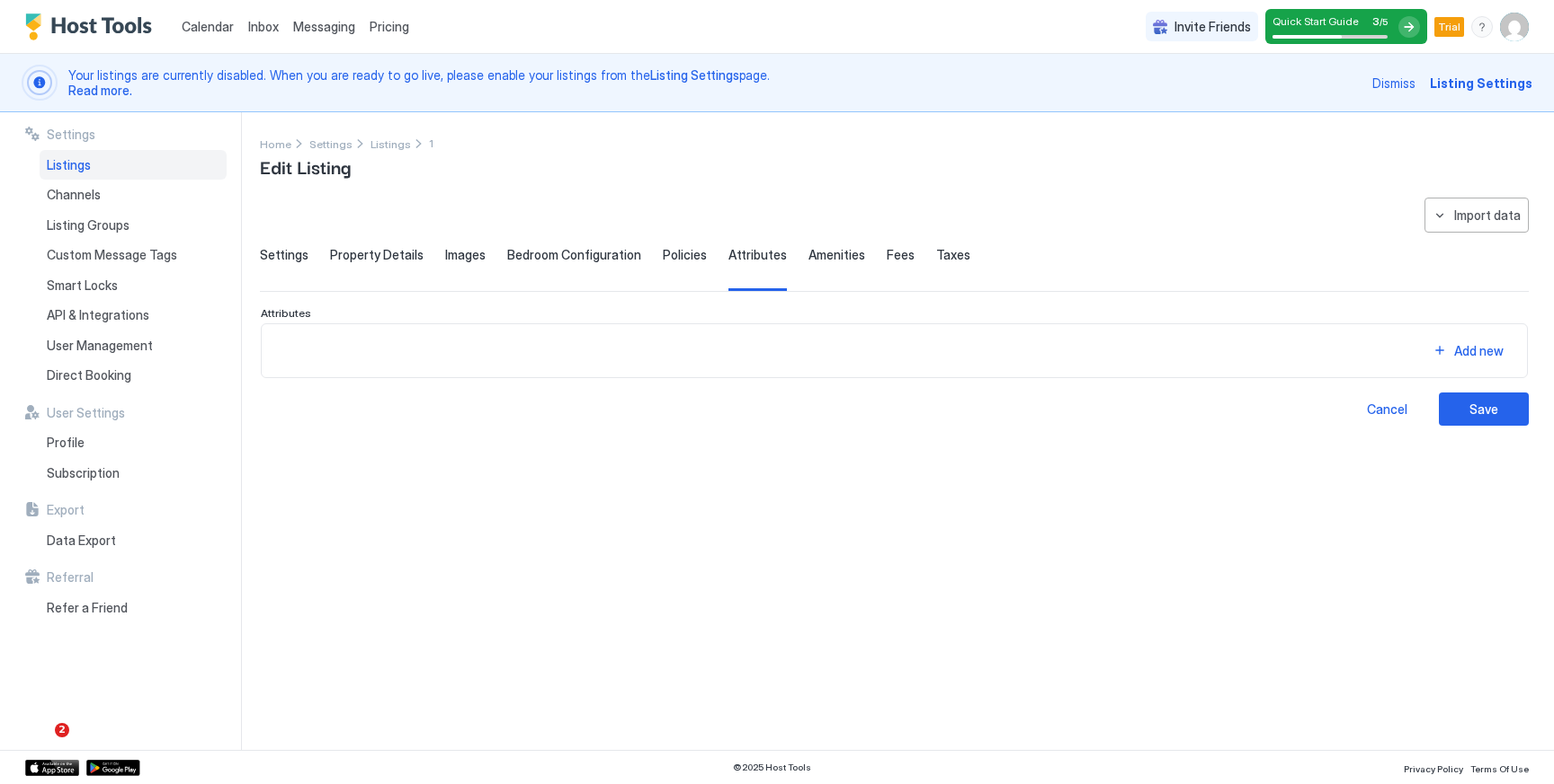
click at [834, 256] on span "Amenities" at bounding box center [837, 255] width 57 height 16
click at [886, 255] on span "Fees" at bounding box center [900, 255] width 28 height 16
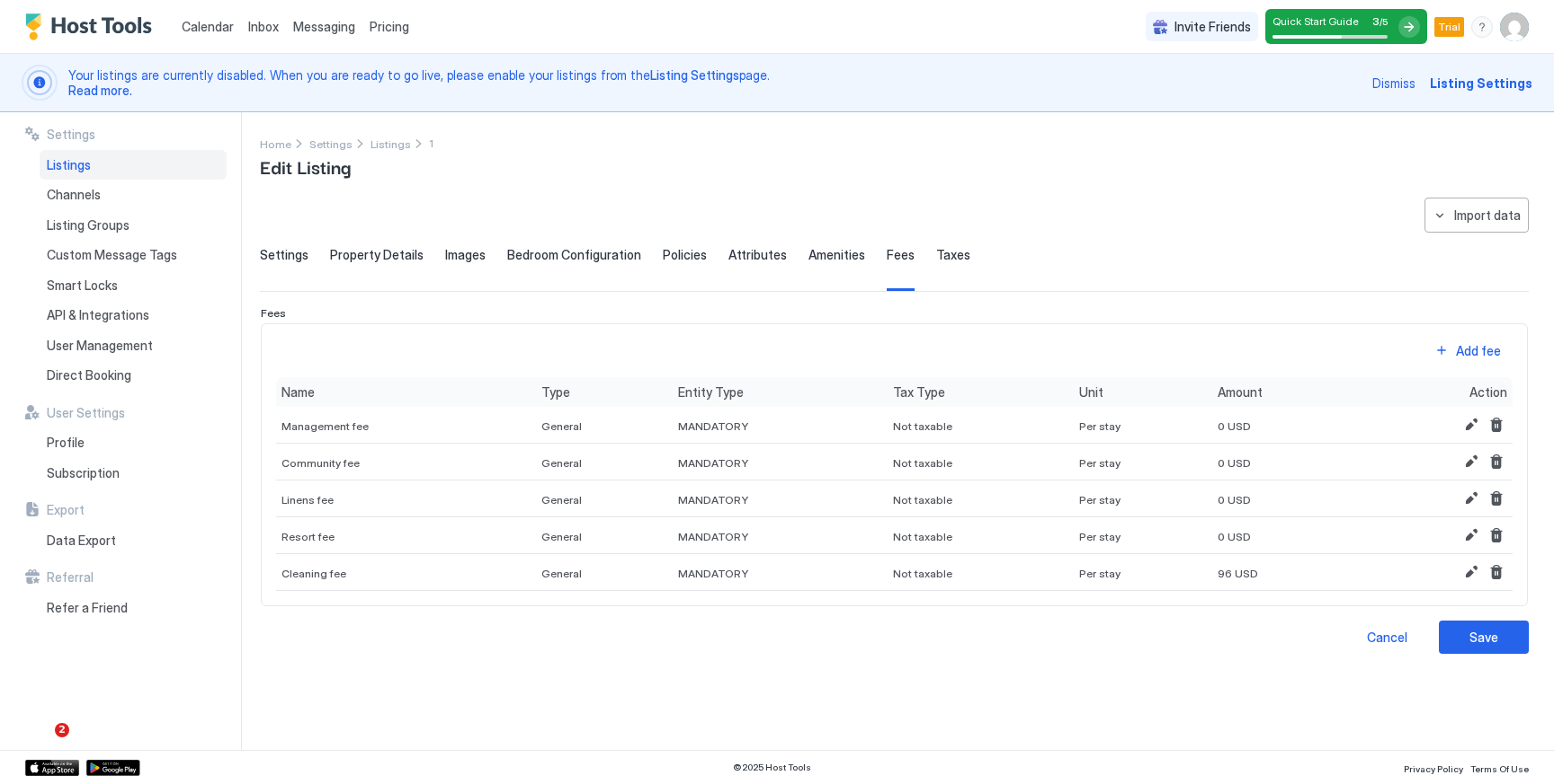
click at [944, 255] on span "Taxes" at bounding box center [953, 255] width 35 height 16
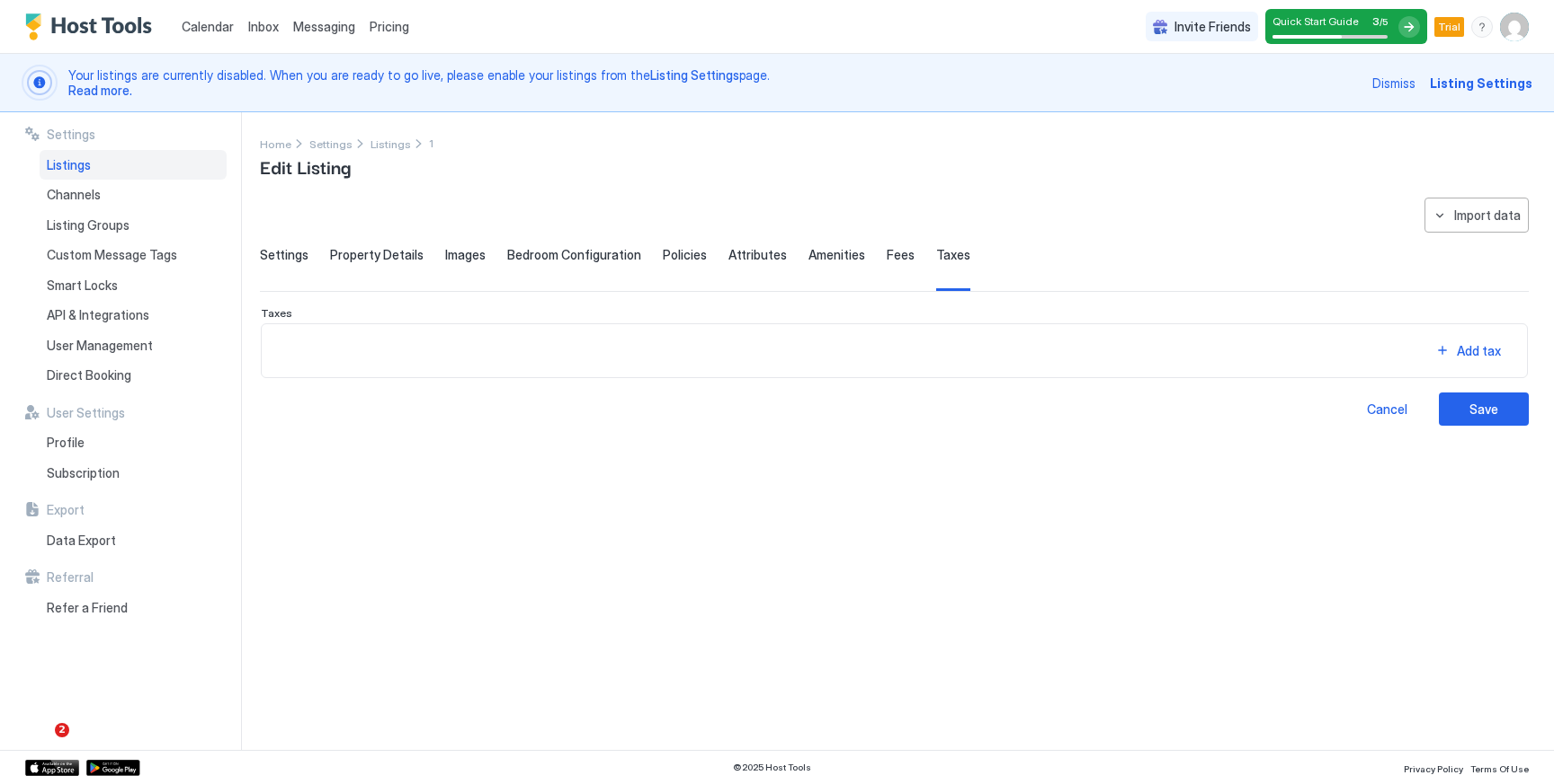
click at [296, 250] on span "Settings" at bounding box center [284, 255] width 49 height 16
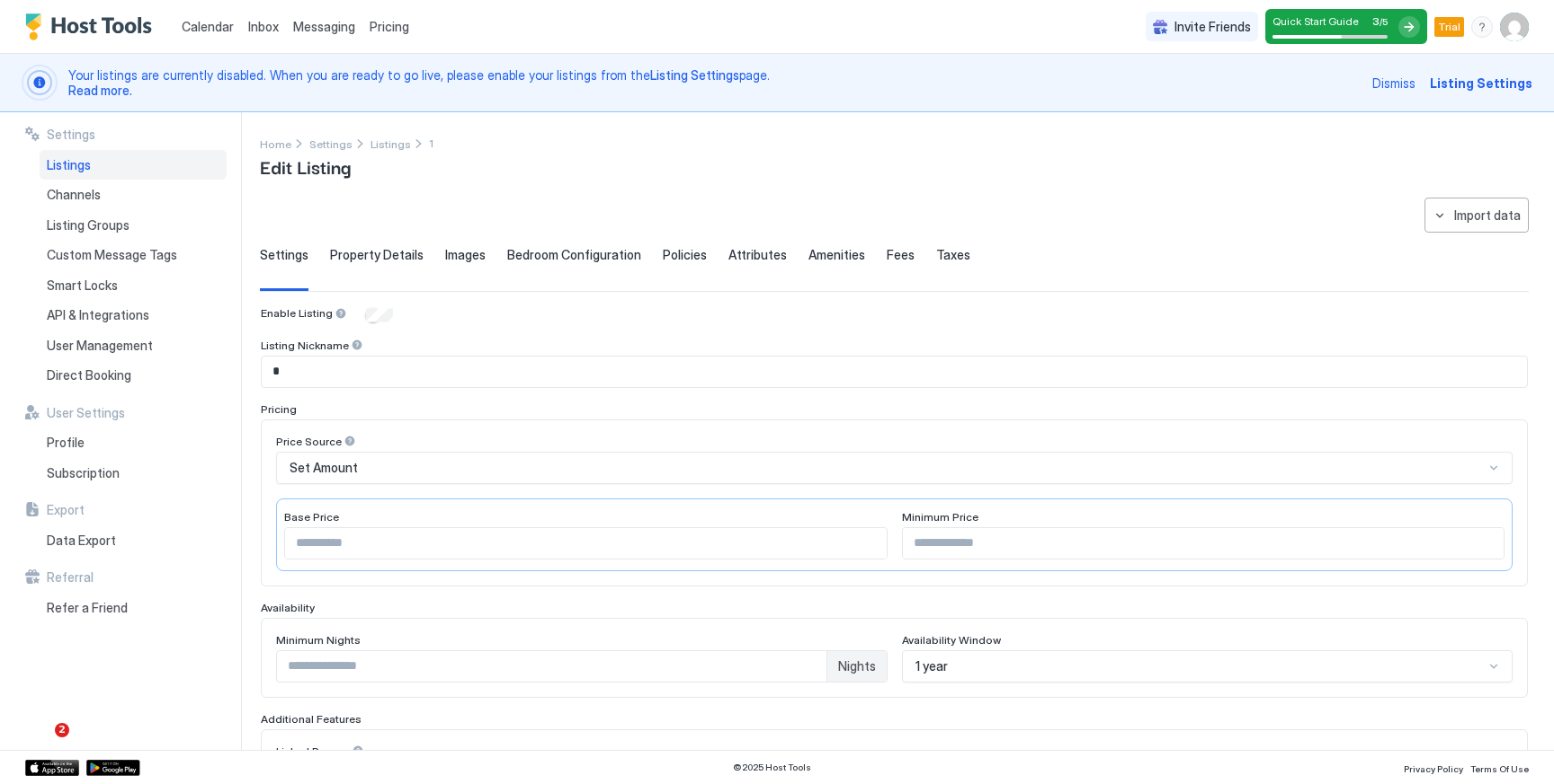
click at [116, 166] on div "Listings" at bounding box center [133, 165] width 187 height 31
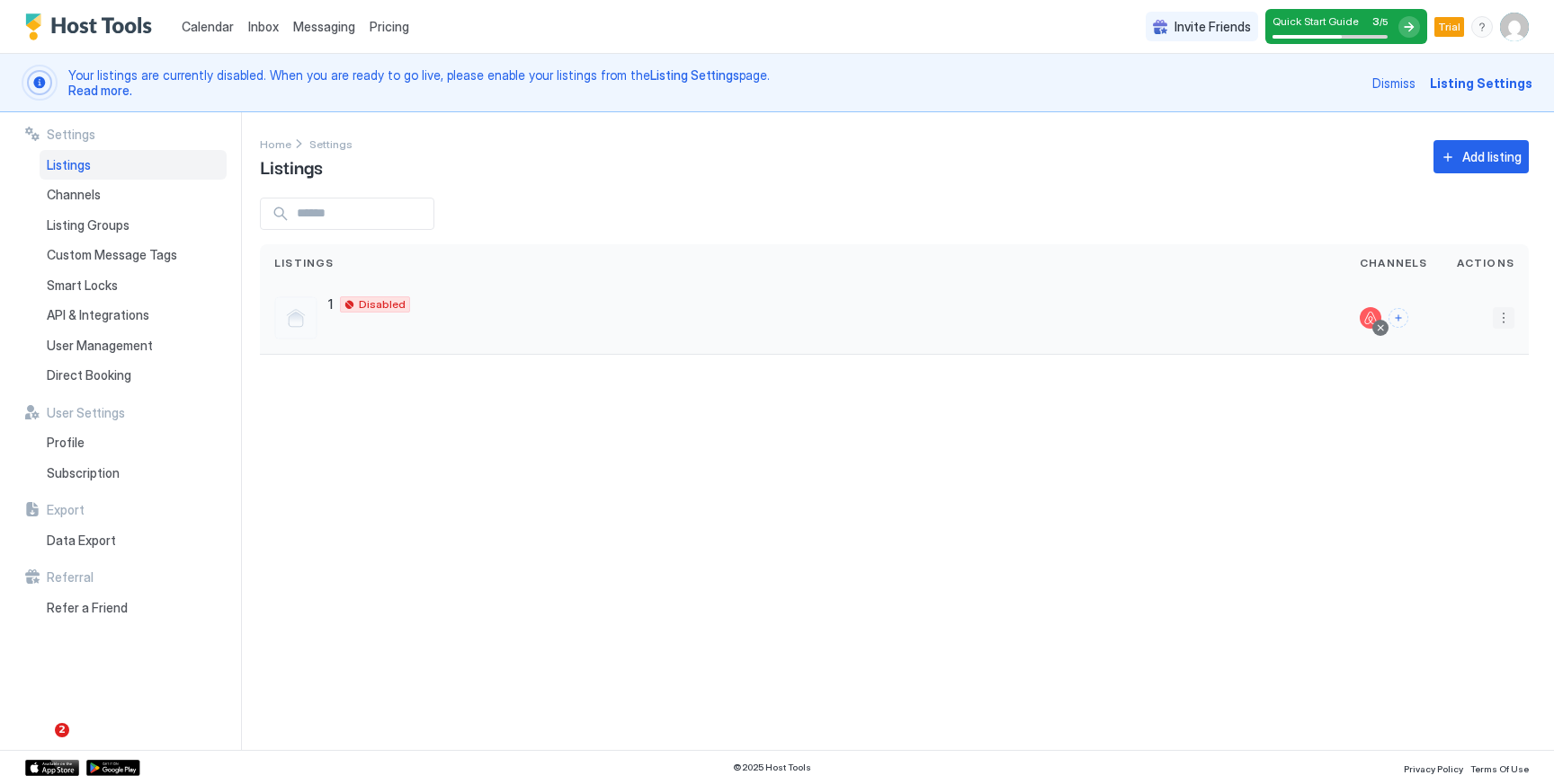
click at [1506, 315] on button "More options" at bounding box center [1503, 317] width 21 height 21
click at [1478, 404] on span "Listing Settings" at bounding box center [1462, 401] width 80 height 13
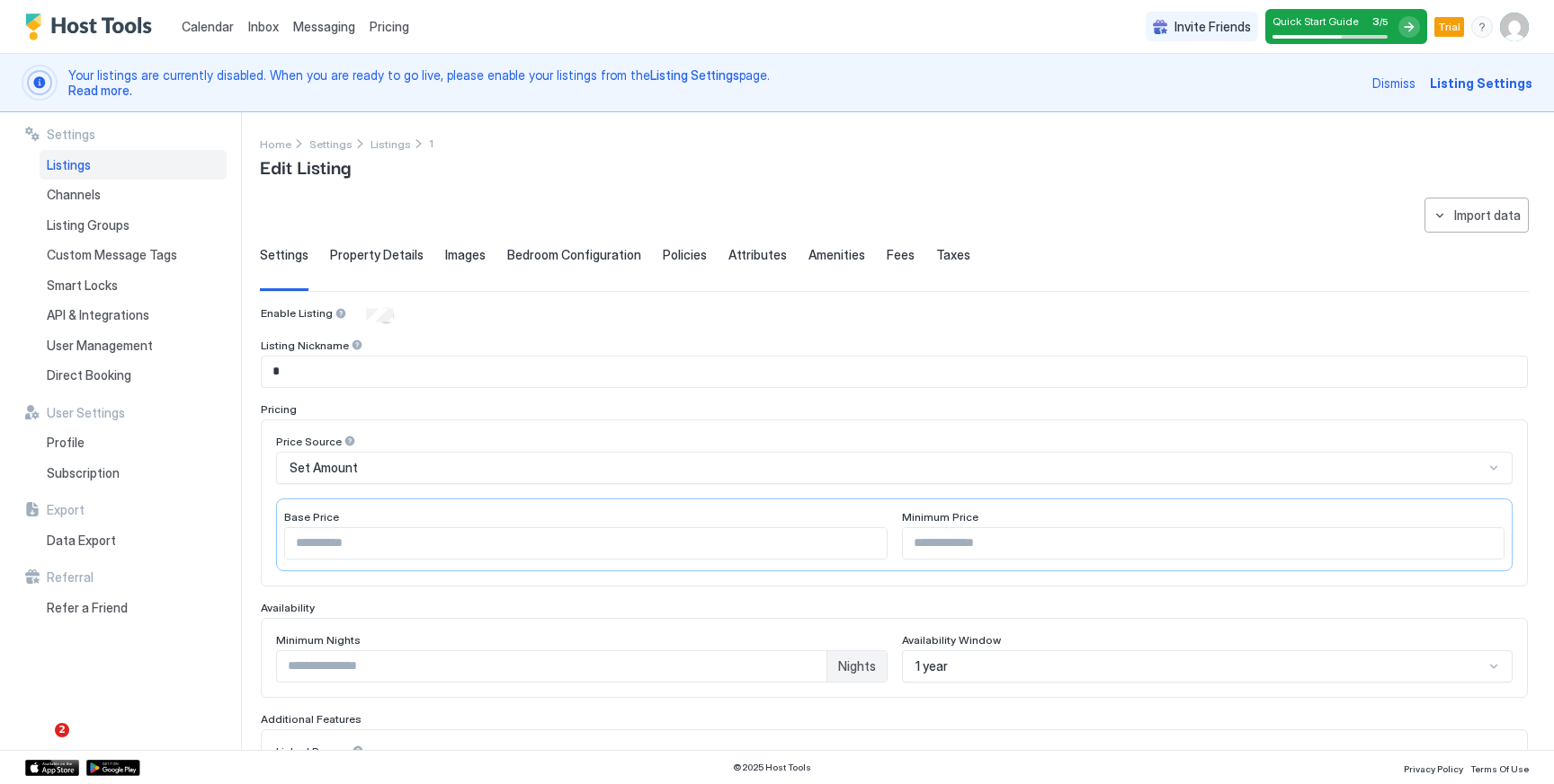
click at [100, 178] on div "Listings" at bounding box center [133, 165] width 187 height 31
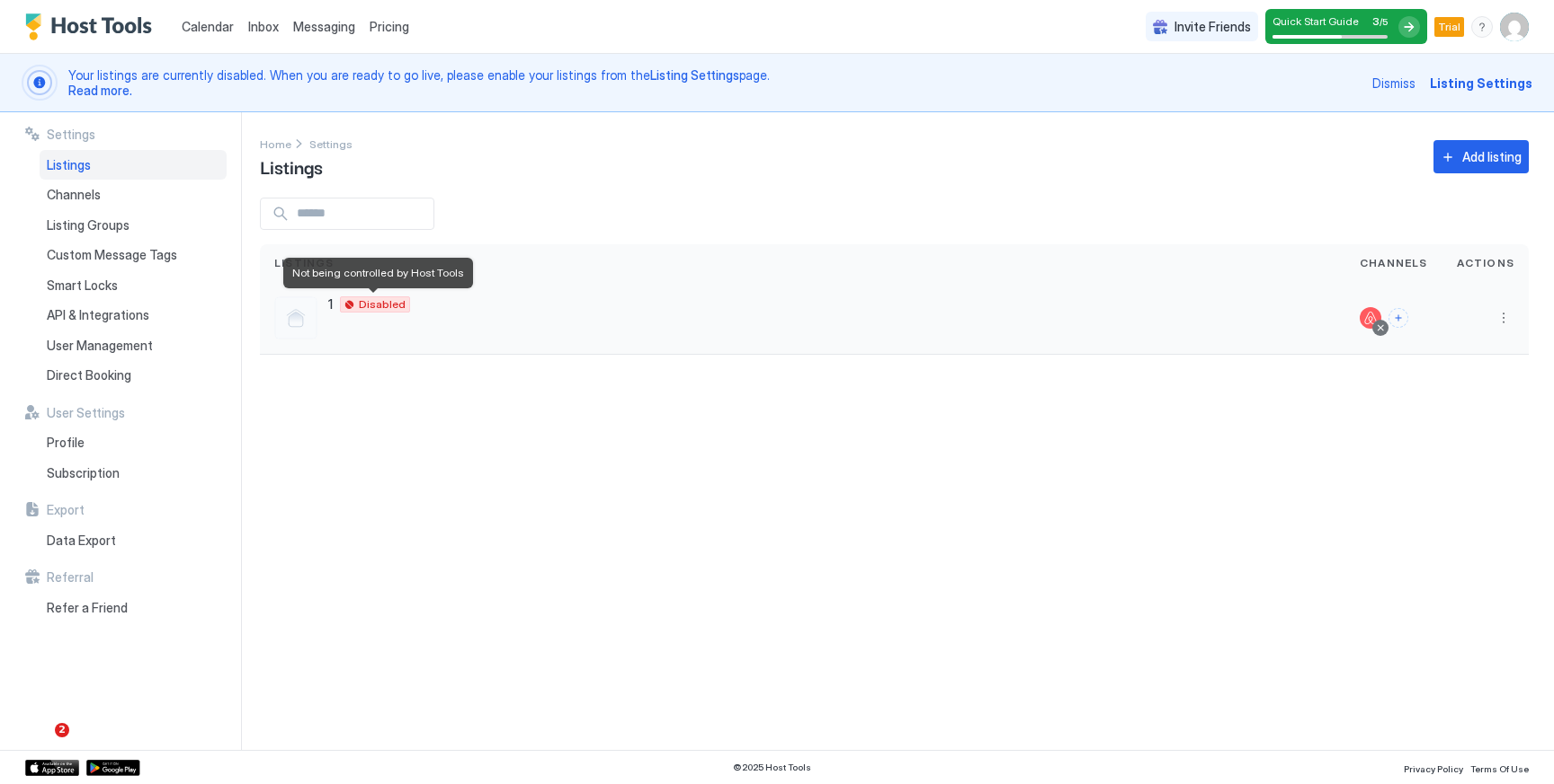
click at [350, 305] on div "Disabled" at bounding box center [374, 304] width 70 height 16
click at [302, 316] on div at bounding box center [296, 318] width 43 height 43
click at [1511, 322] on button "More options" at bounding box center [1503, 317] width 21 height 21
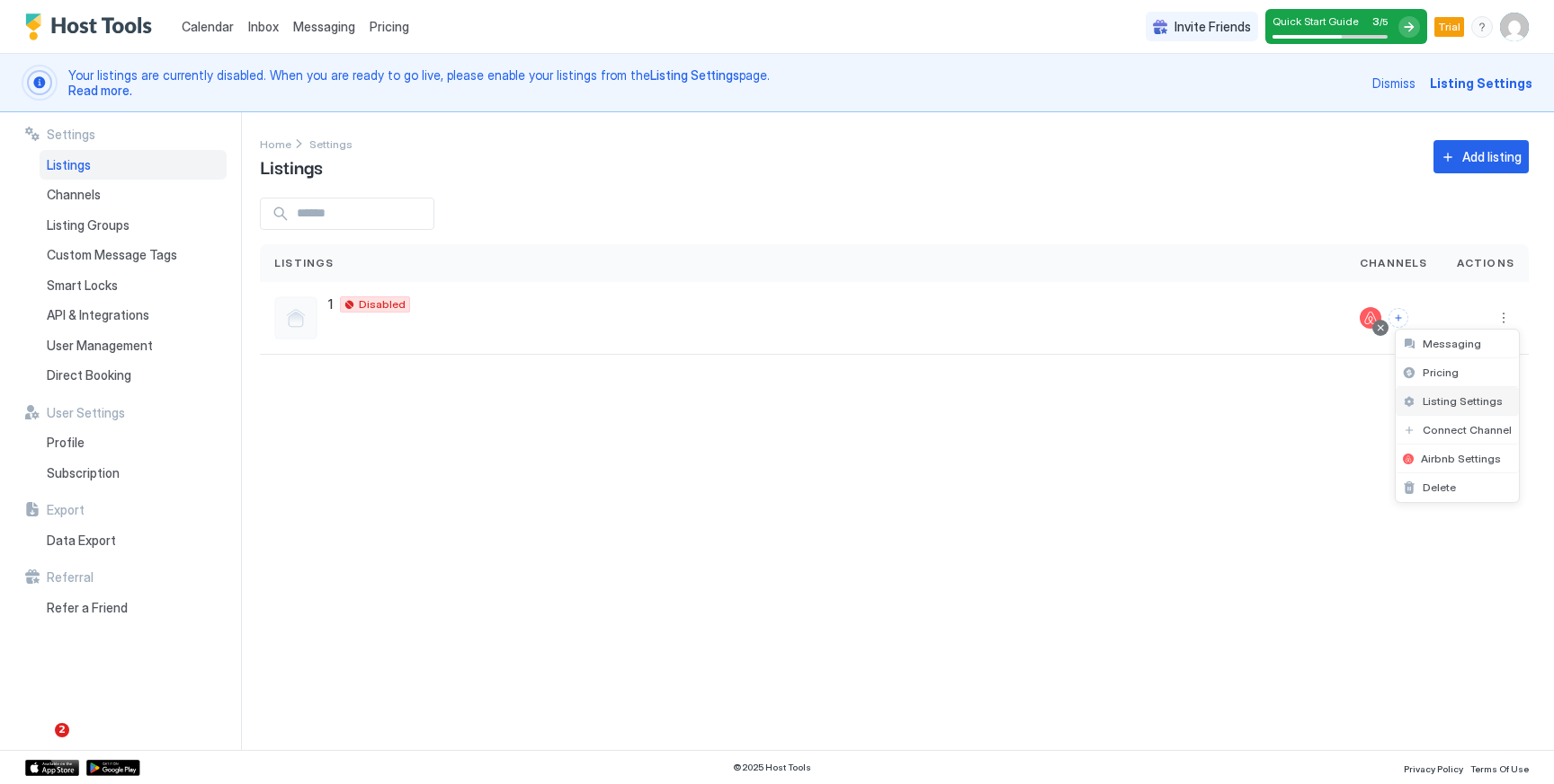
click at [1485, 402] on span "Listing Settings" at bounding box center [1462, 401] width 80 height 13
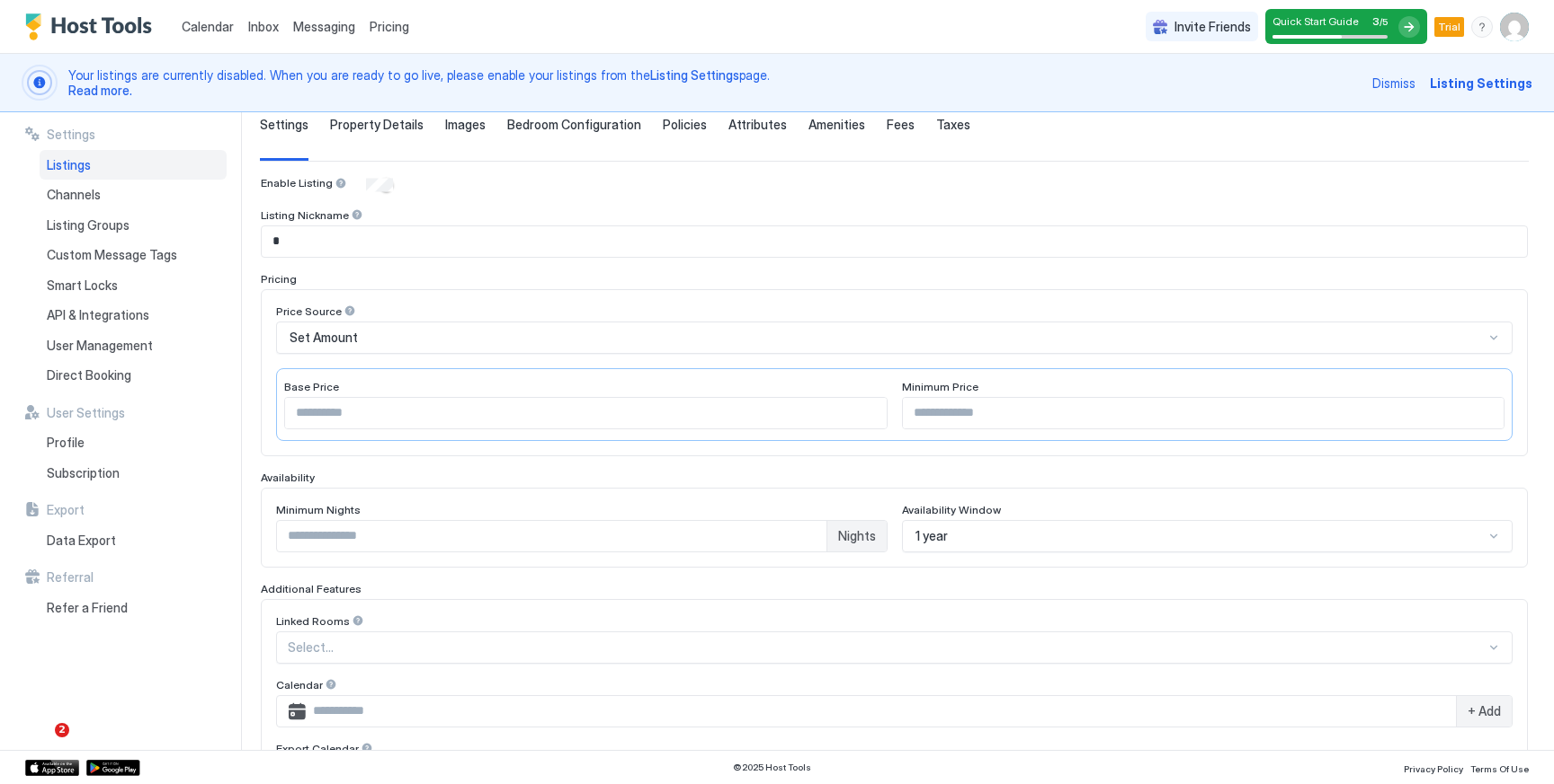
scroll to position [399, 0]
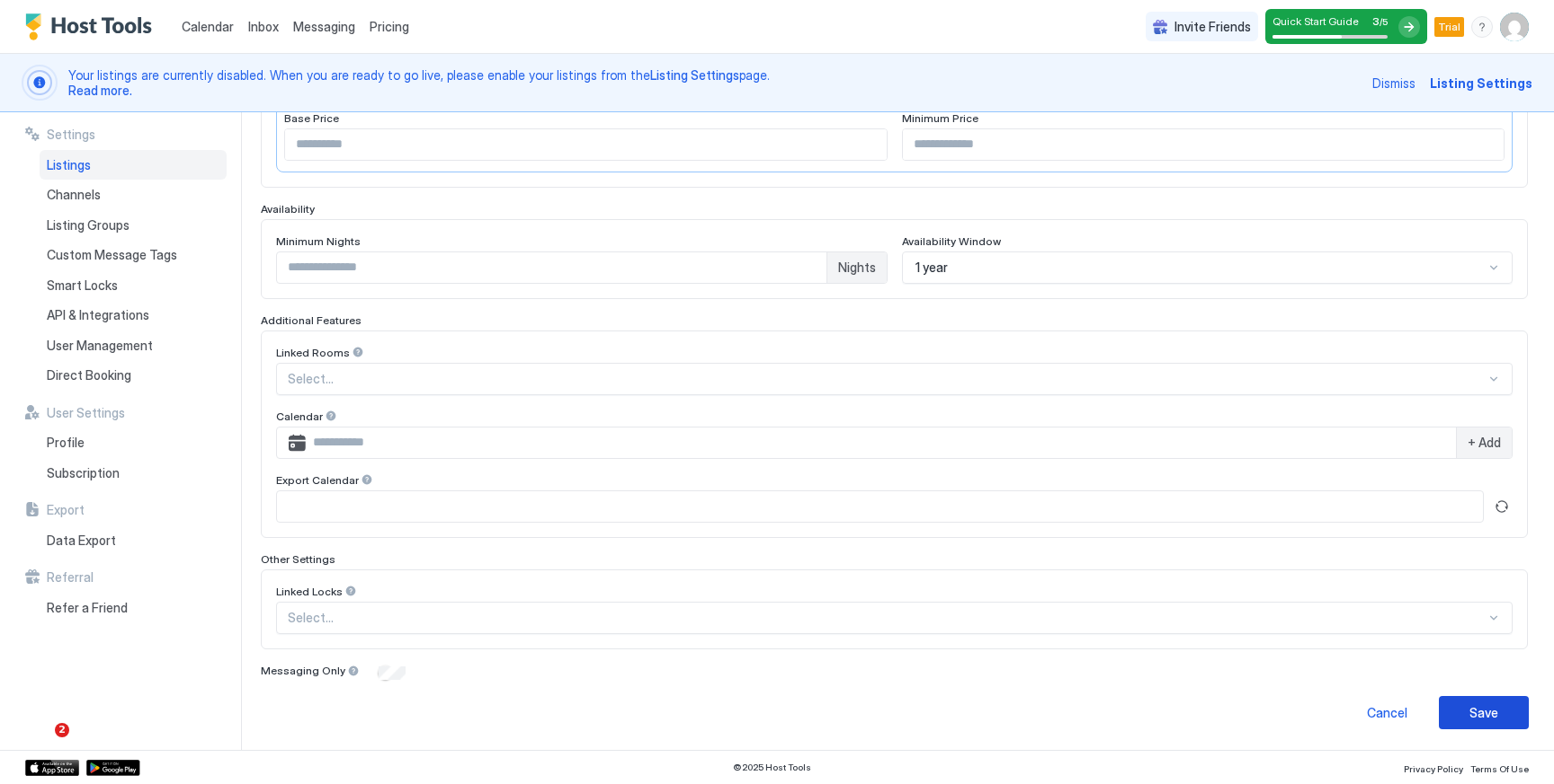
click at [1487, 717] on div "Save" at bounding box center [1483, 713] width 29 height 19
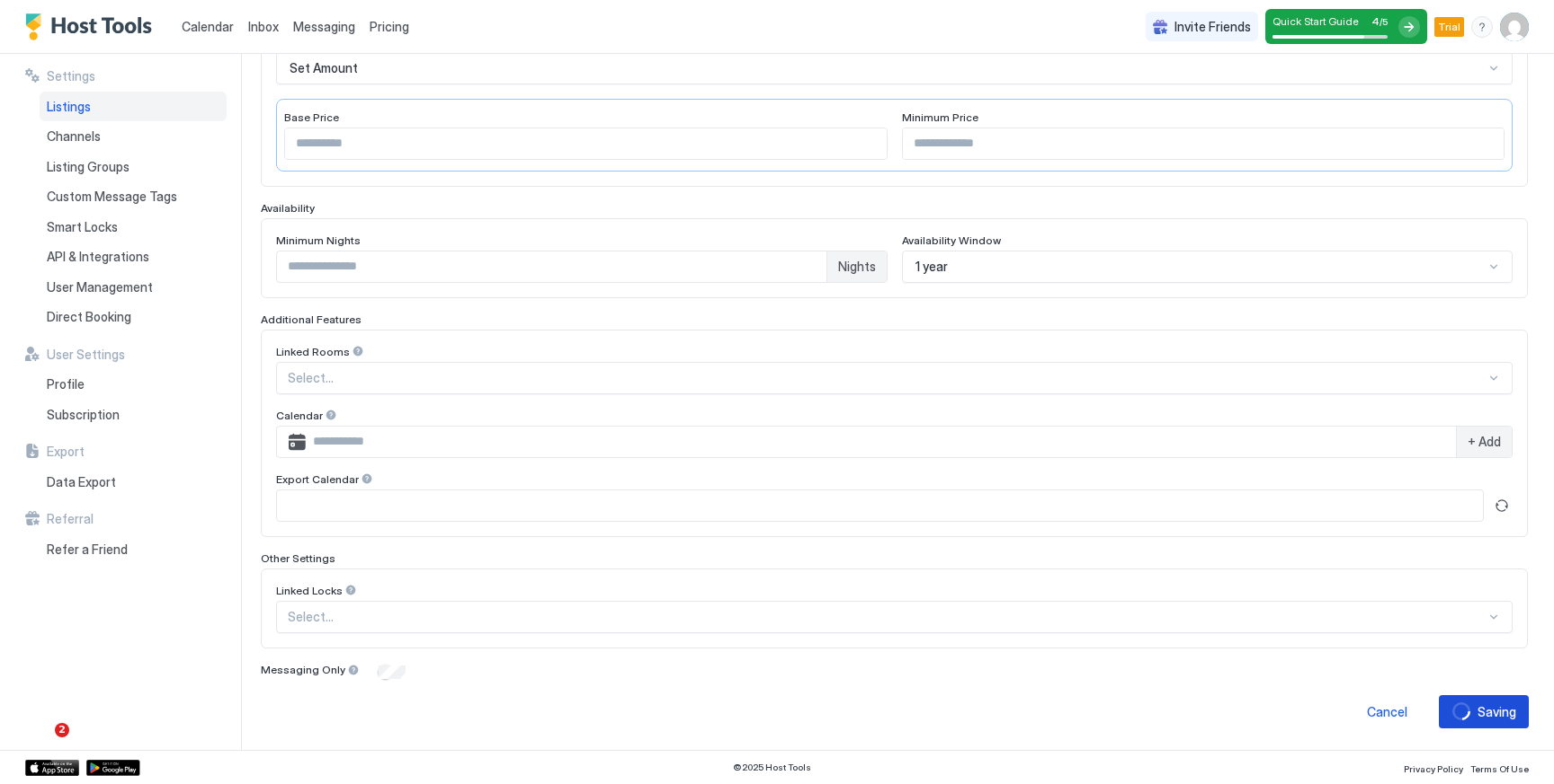
scroll to position [341, 0]
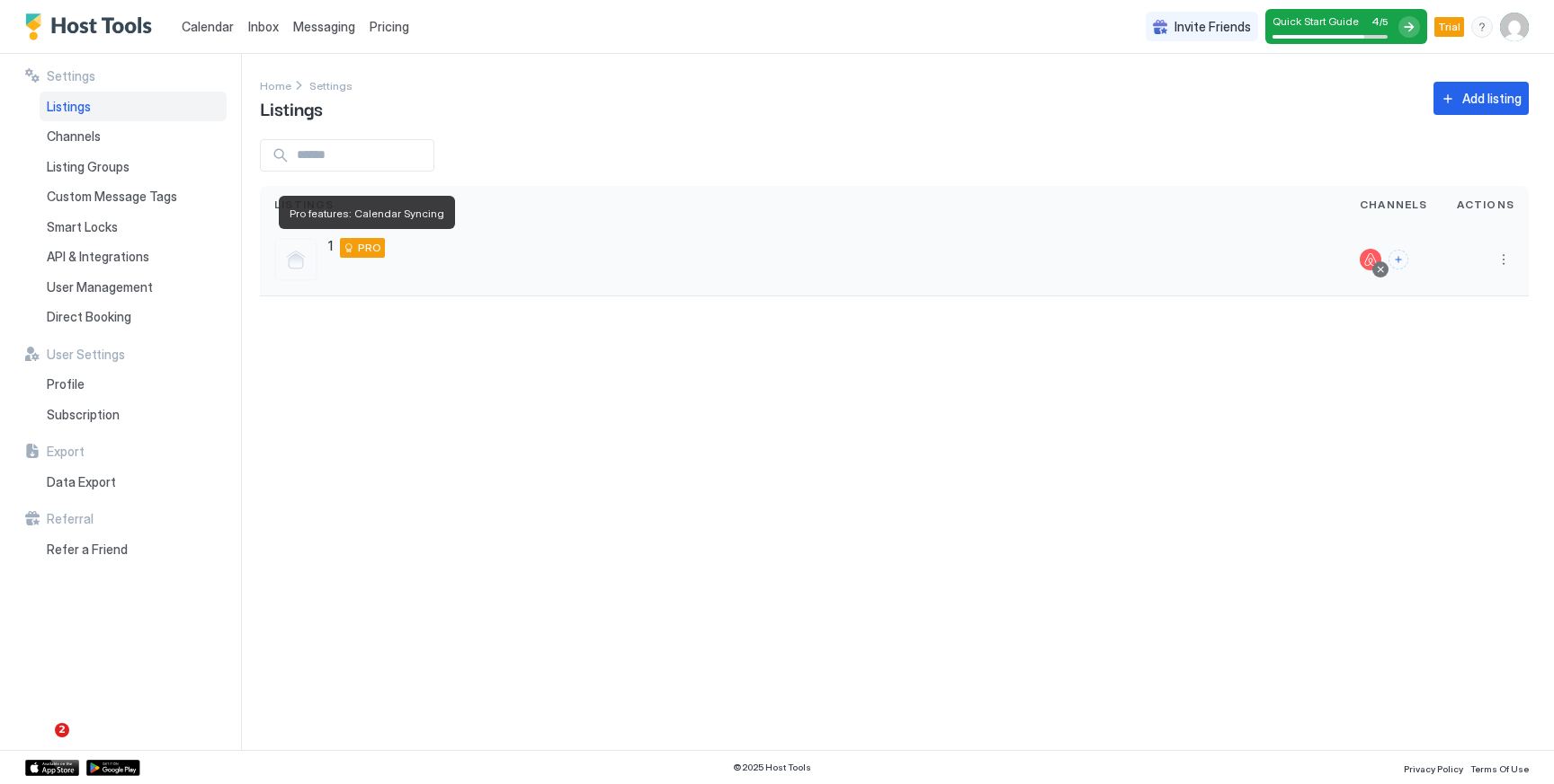
click at [378, 247] on span "PRO" at bounding box center [369, 247] width 23 height 16
click at [223, 27] on span "Calendar" at bounding box center [207, 26] width 52 height 15
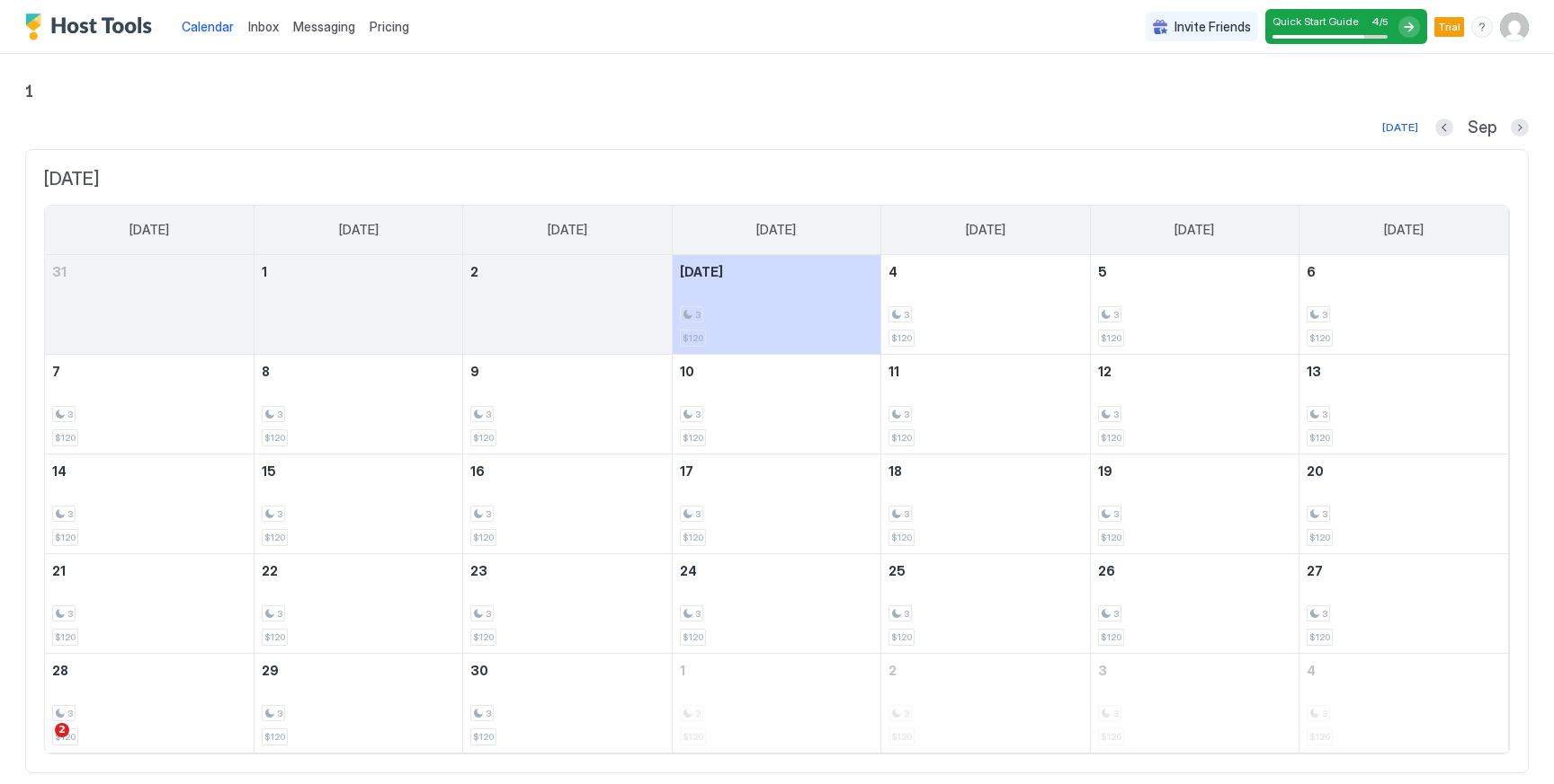
click at [196, 27] on span "Calendar" at bounding box center [207, 26] width 52 height 15
click at [220, 24] on span "Calendar" at bounding box center [207, 26] width 52 height 15
click at [114, 26] on img "Host Tools Logo" at bounding box center [92, 26] width 134 height 27
click at [276, 24] on span "Inbox" at bounding box center [263, 26] width 31 height 15
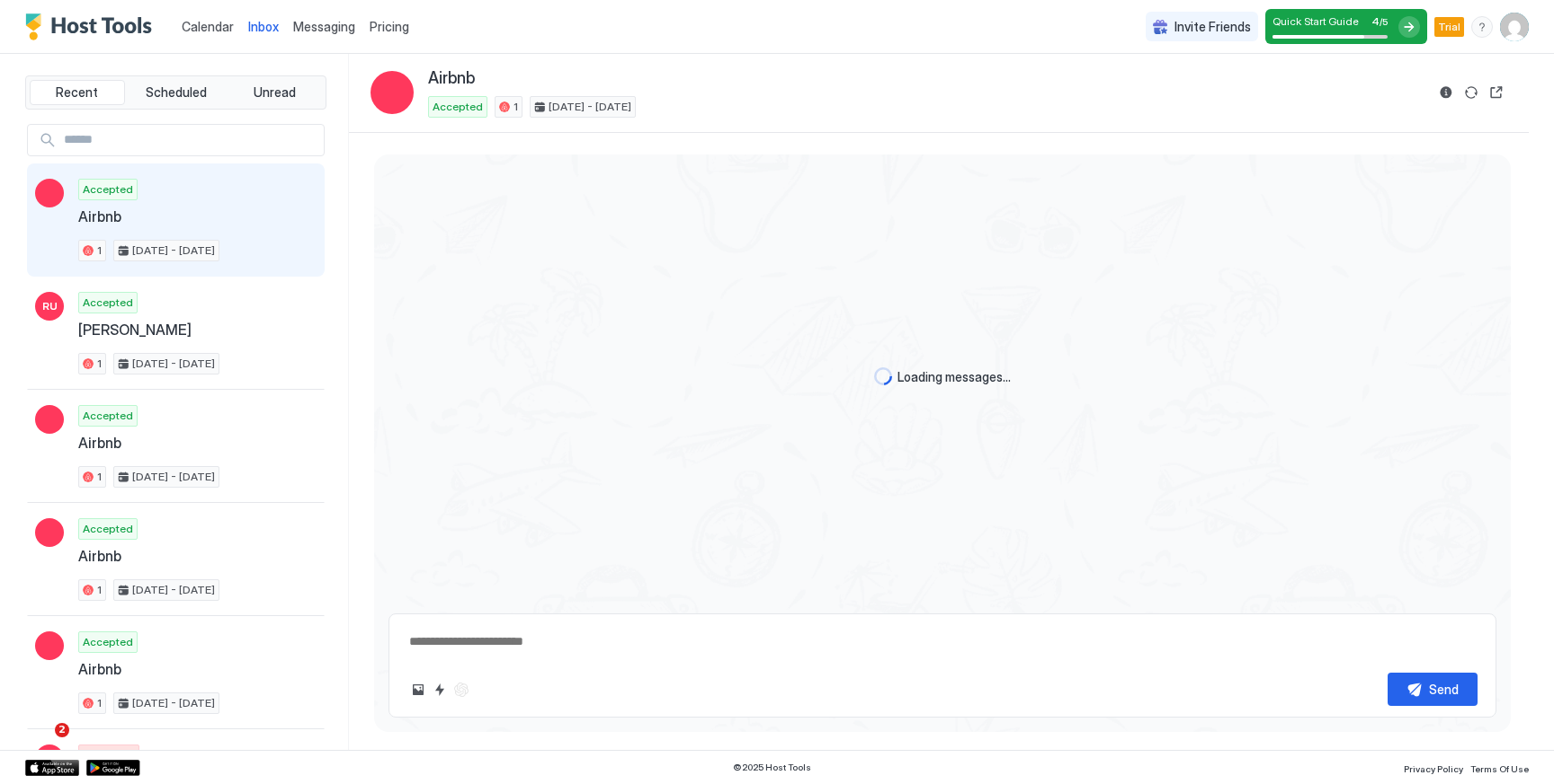
scroll to position [1085, 0]
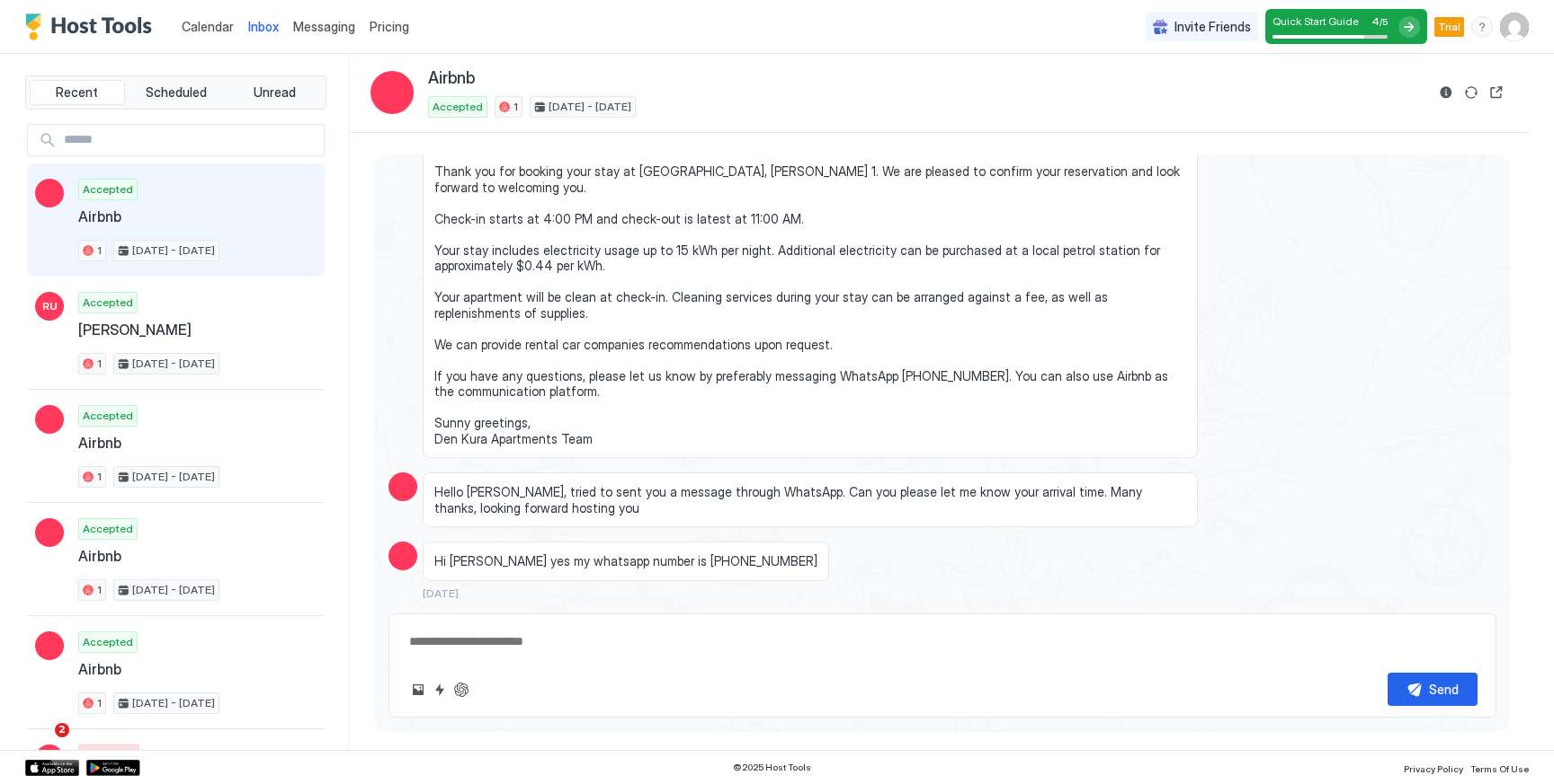
click at [342, 24] on span "Messaging" at bounding box center [324, 26] width 62 height 15
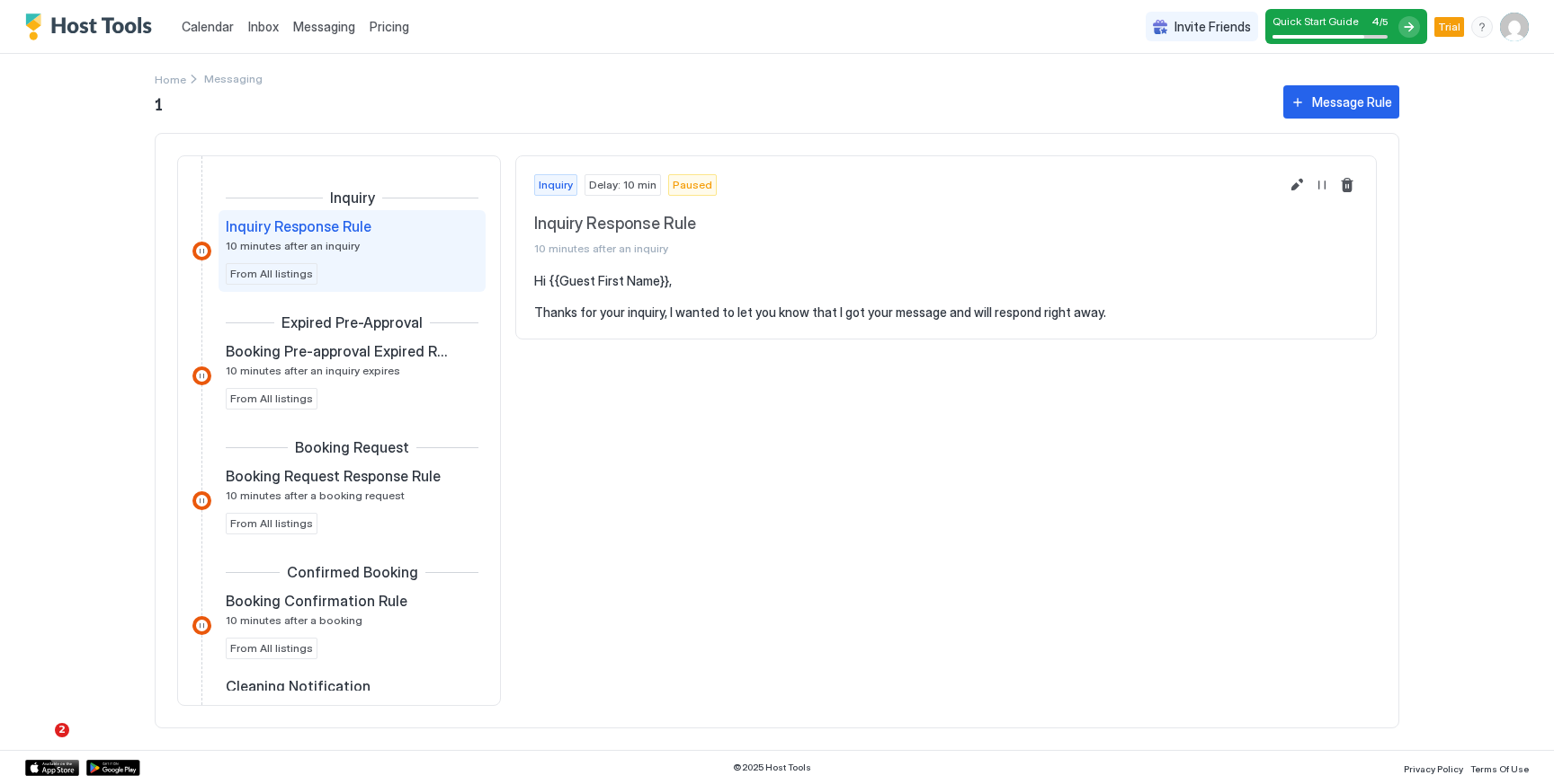
click at [261, 32] on span "Inbox" at bounding box center [263, 26] width 31 height 15
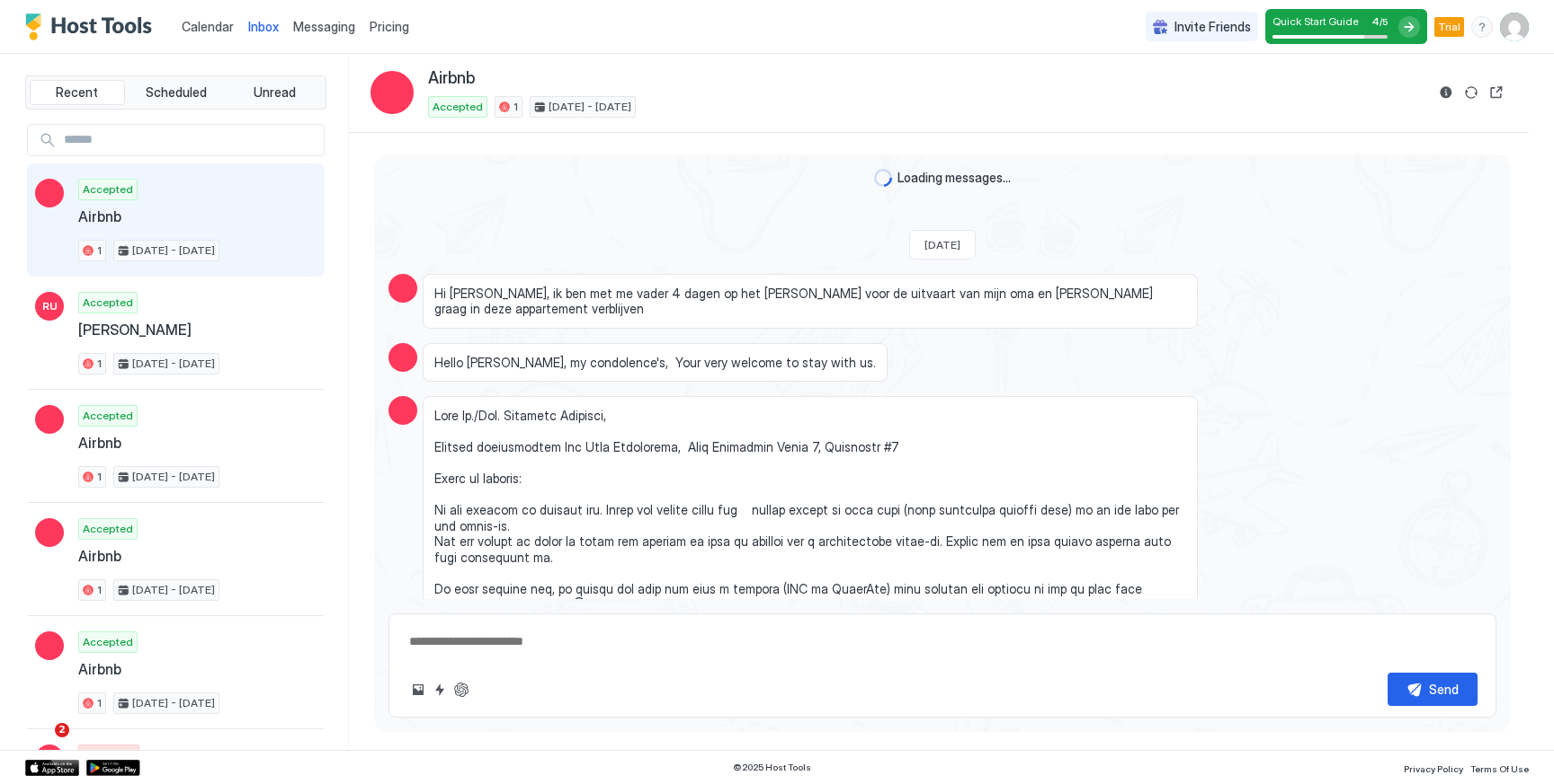
type textarea "*"
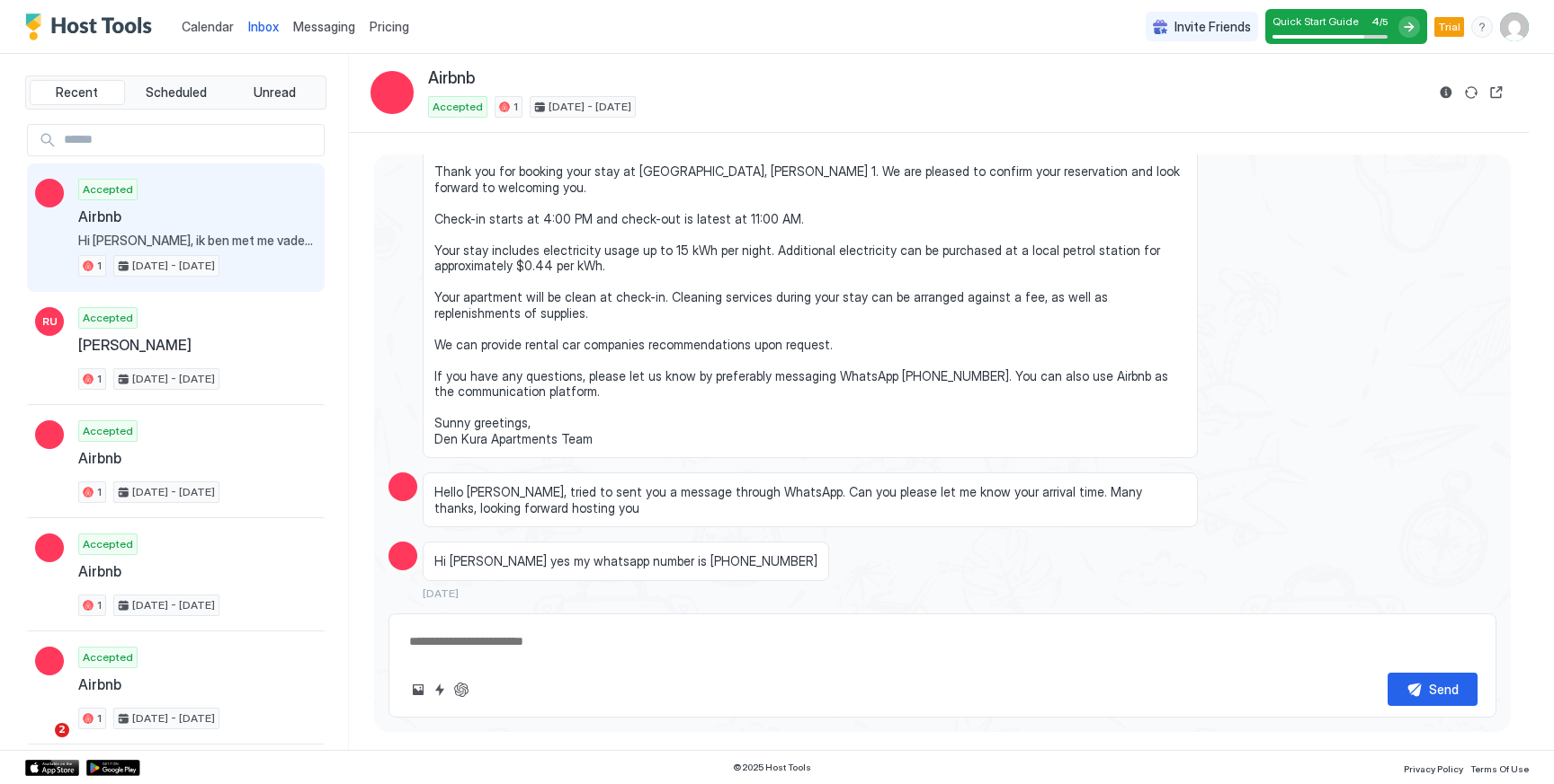
click at [379, 22] on span "Pricing" at bounding box center [389, 26] width 39 height 16
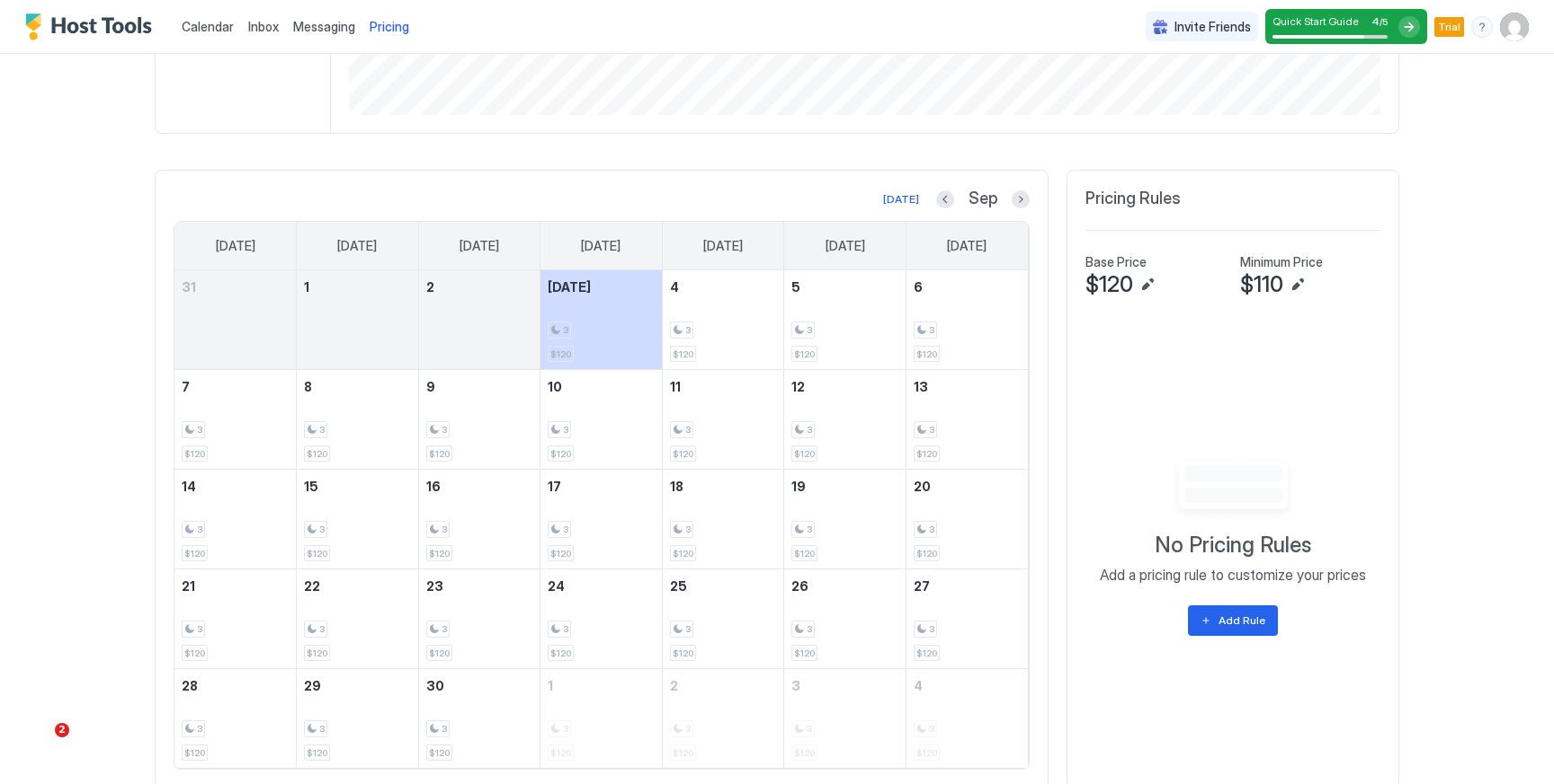
scroll to position [427, 0]
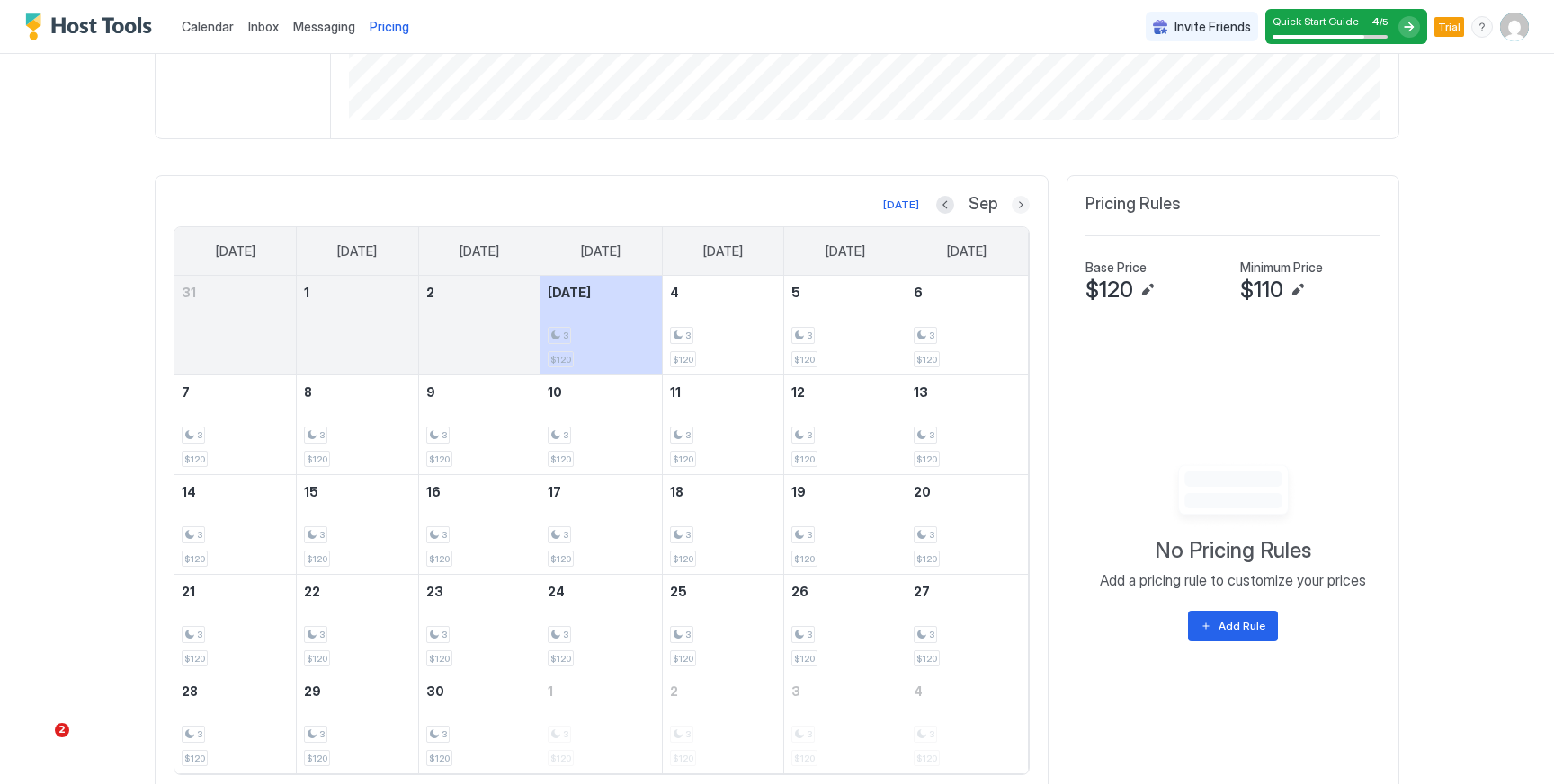
click at [1022, 203] on button "Next month" at bounding box center [1020, 204] width 18 height 18
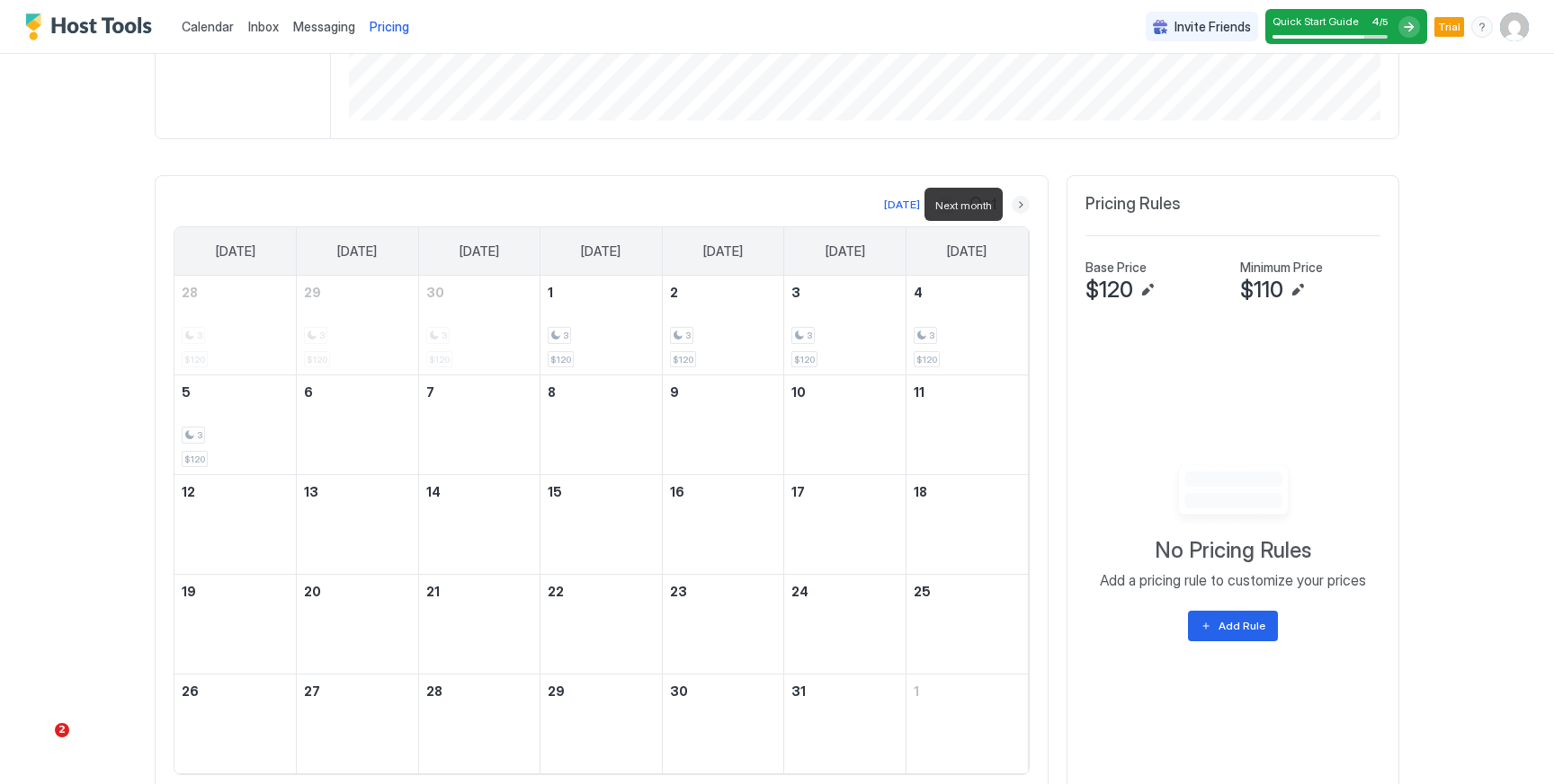
click at [1022, 203] on button "Next month" at bounding box center [1020, 204] width 18 height 18
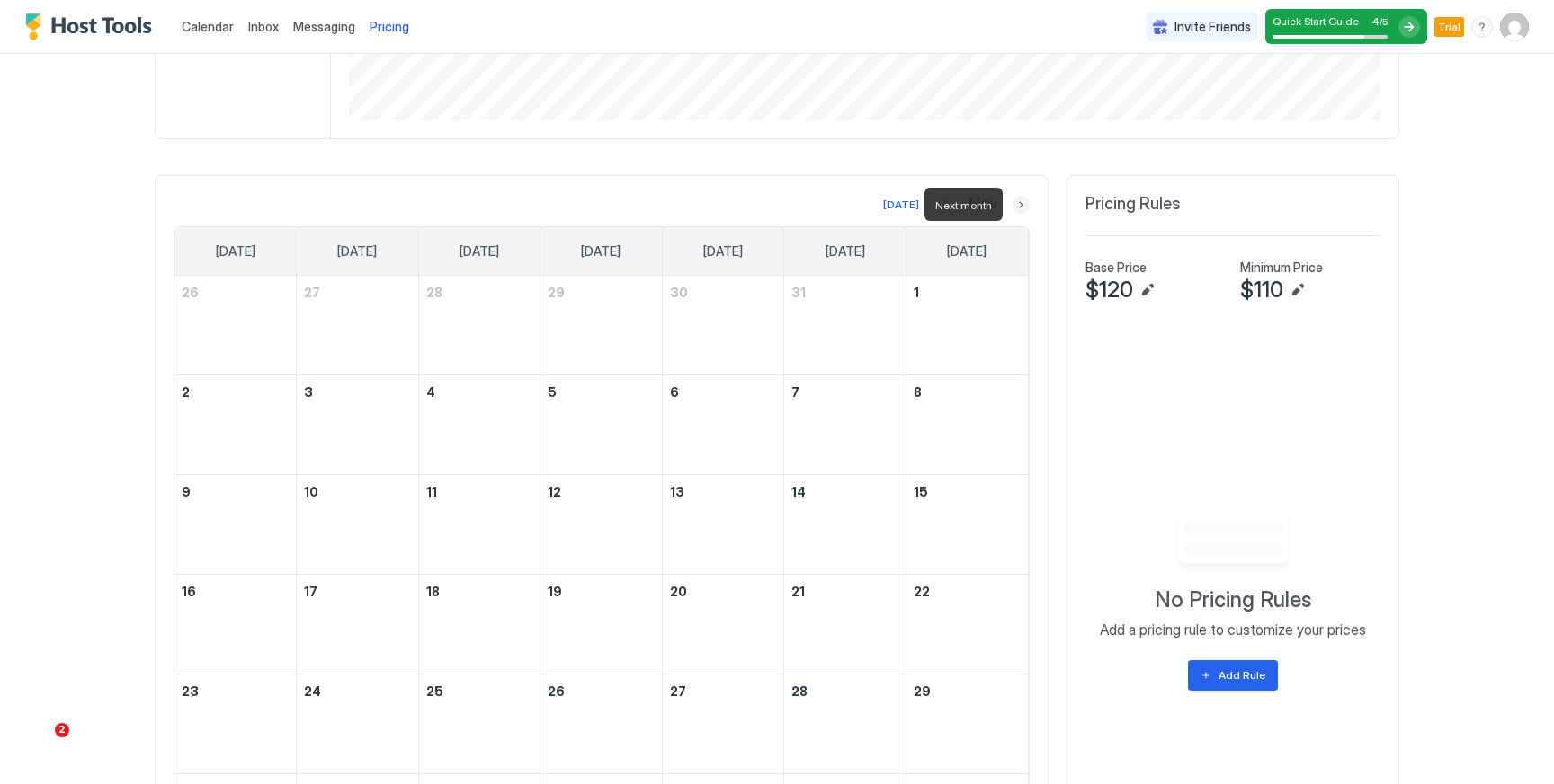
click at [1022, 203] on button "Next month" at bounding box center [1020, 204] width 18 height 18
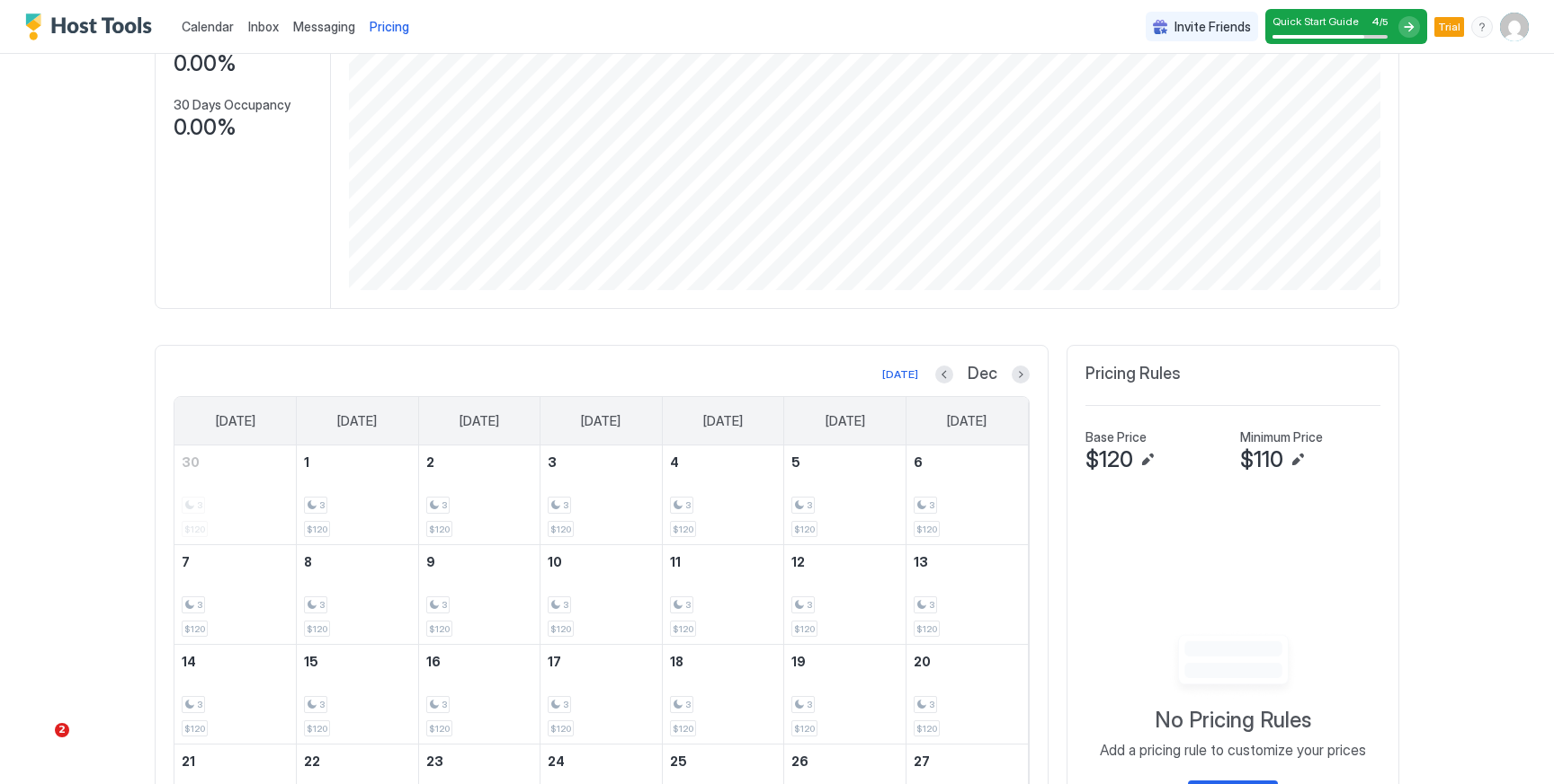
scroll to position [0, 0]
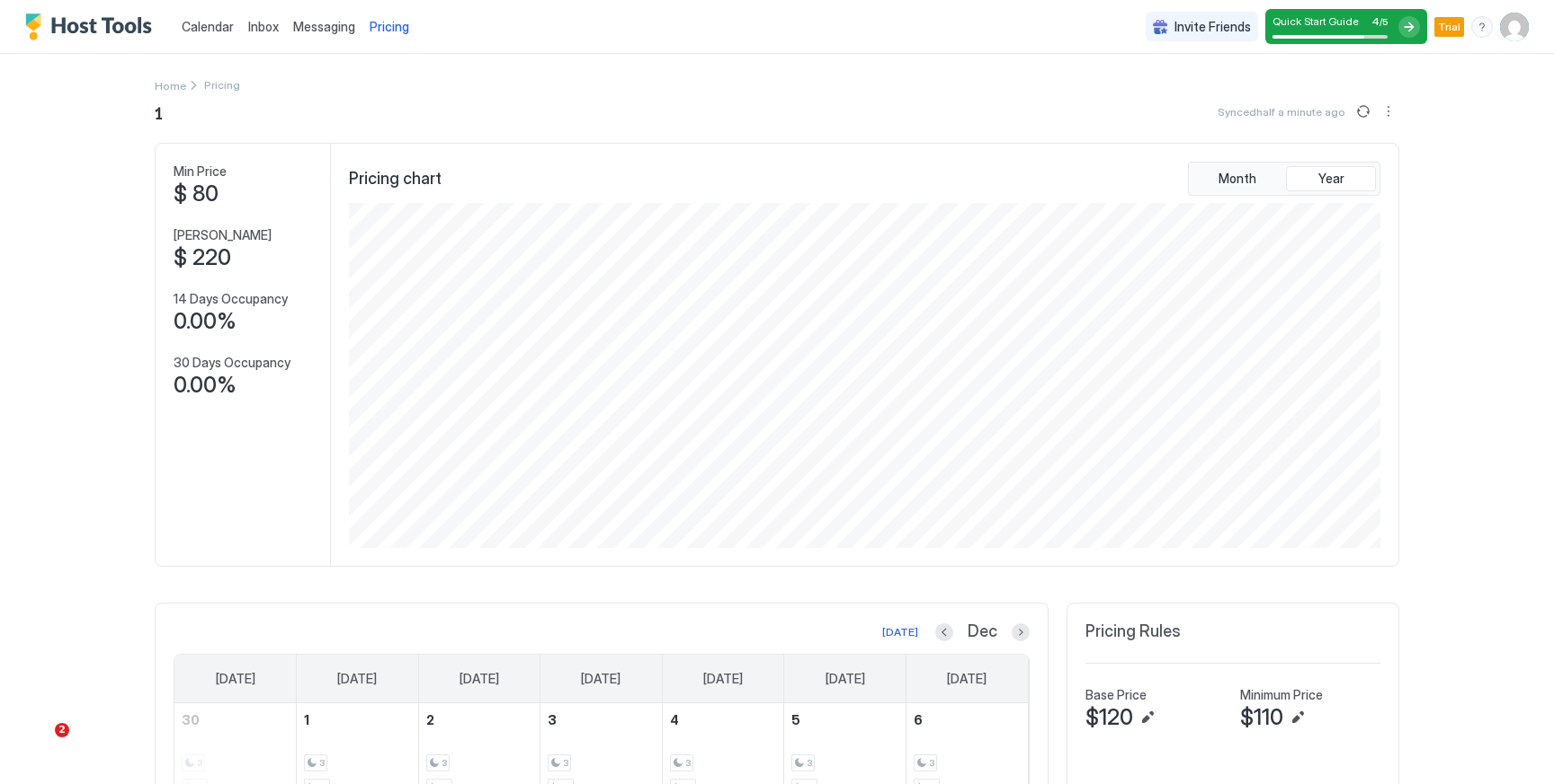
click at [118, 34] on img "Host Tools Logo" at bounding box center [92, 26] width 134 height 27
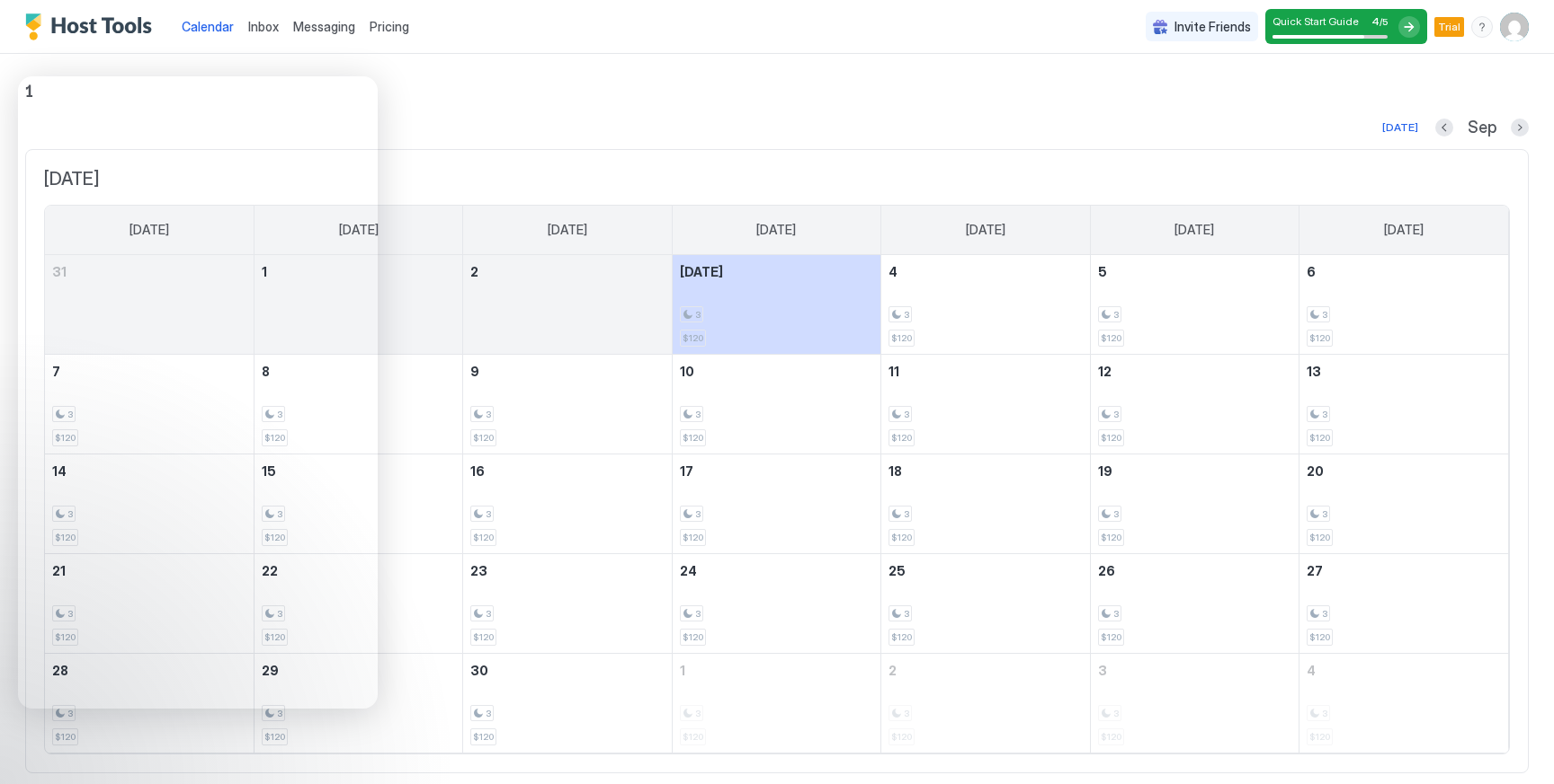
click at [467, 160] on div "[DATE] [DATE] [DATE] [DATE] [DATE] [DATE] [DATE] [DATE] 31 1 2 [DATE] 3 $120 4 …" at bounding box center [777, 461] width 1504 height 624
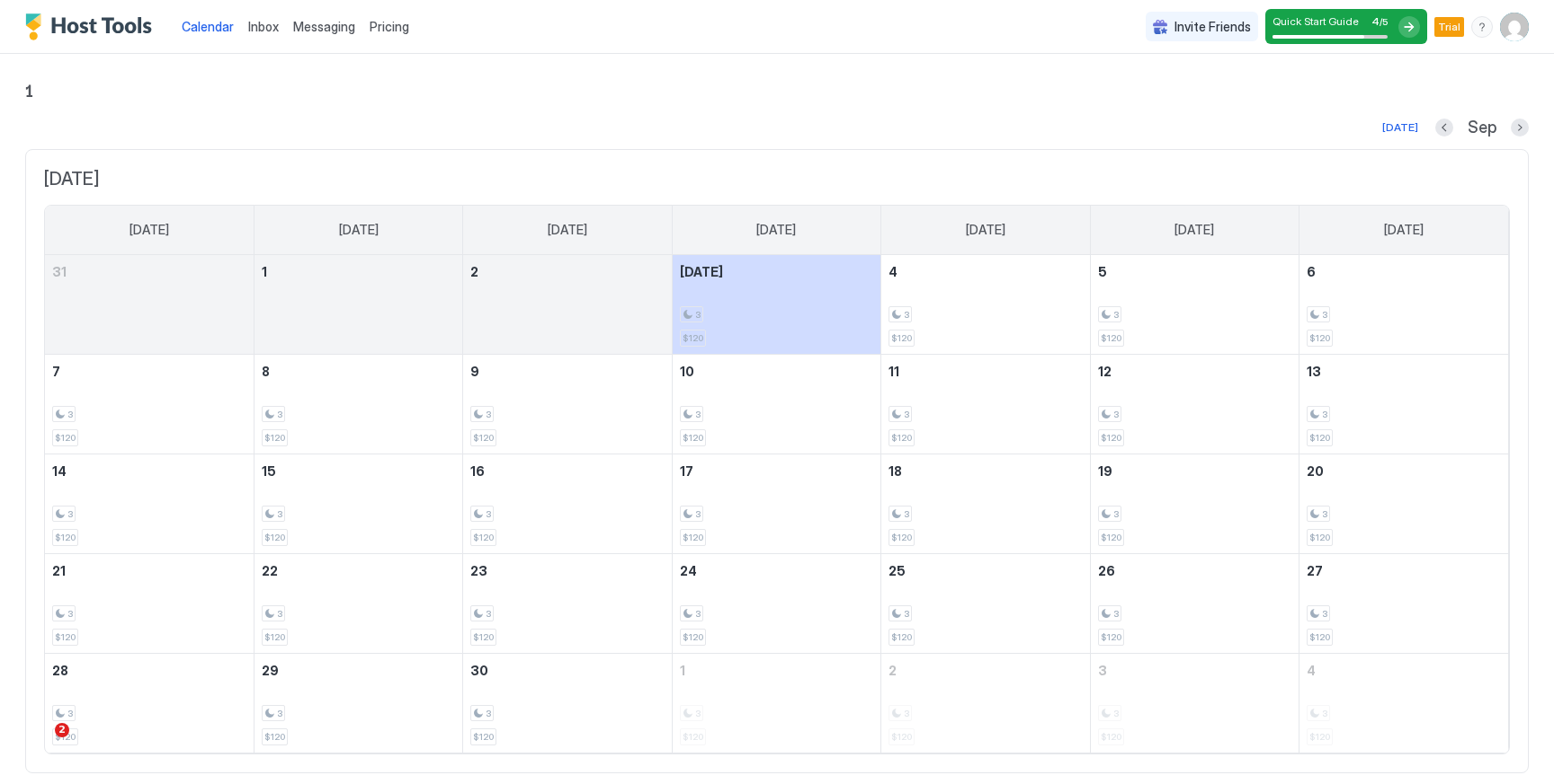
click at [1525, 34] on img "User profile" at bounding box center [1514, 26] width 29 height 29
click at [1402, 98] on div "Settings" at bounding box center [1413, 101] width 229 height 32
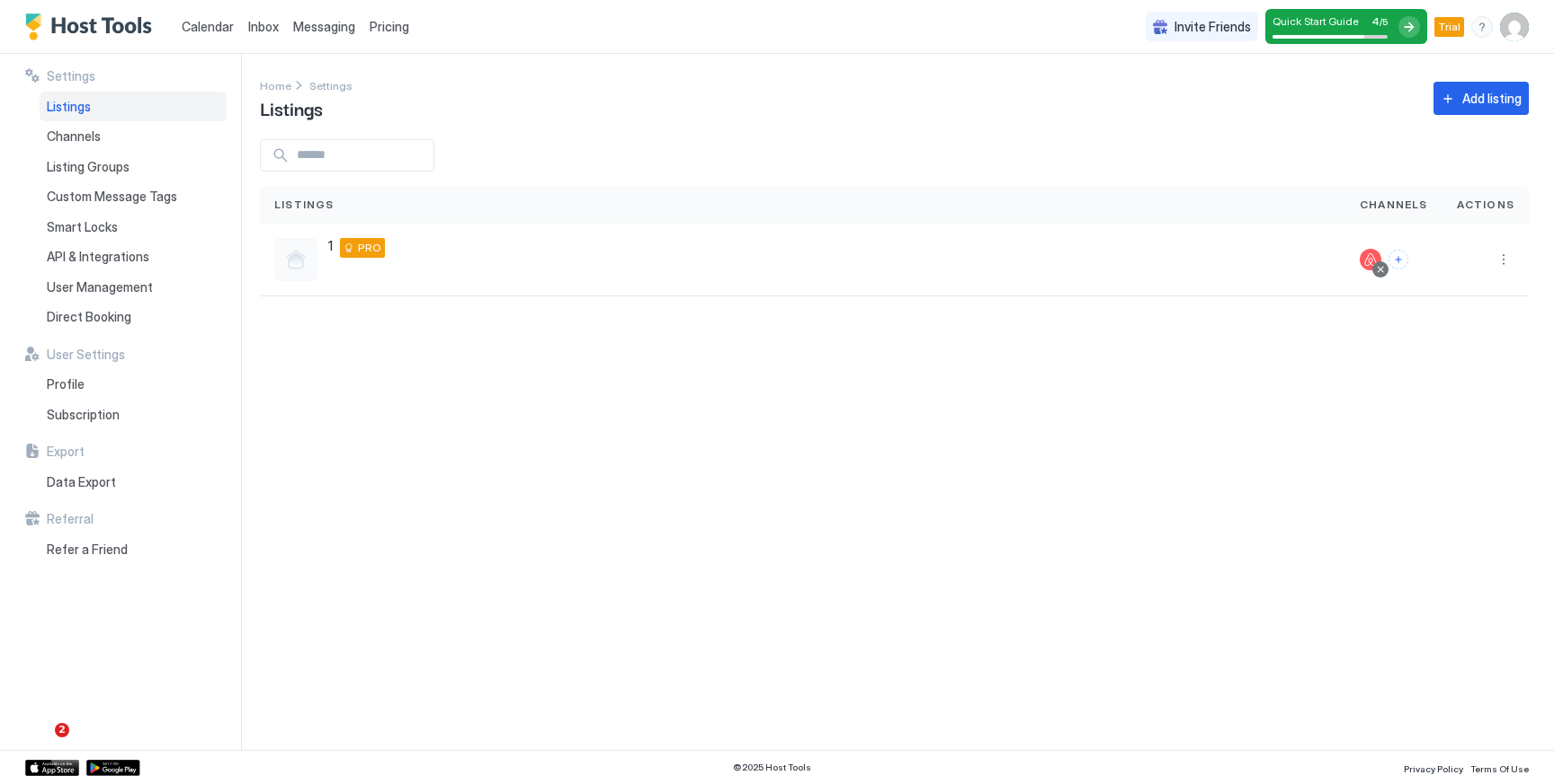
click at [198, 21] on span "Calendar" at bounding box center [207, 26] width 52 height 15
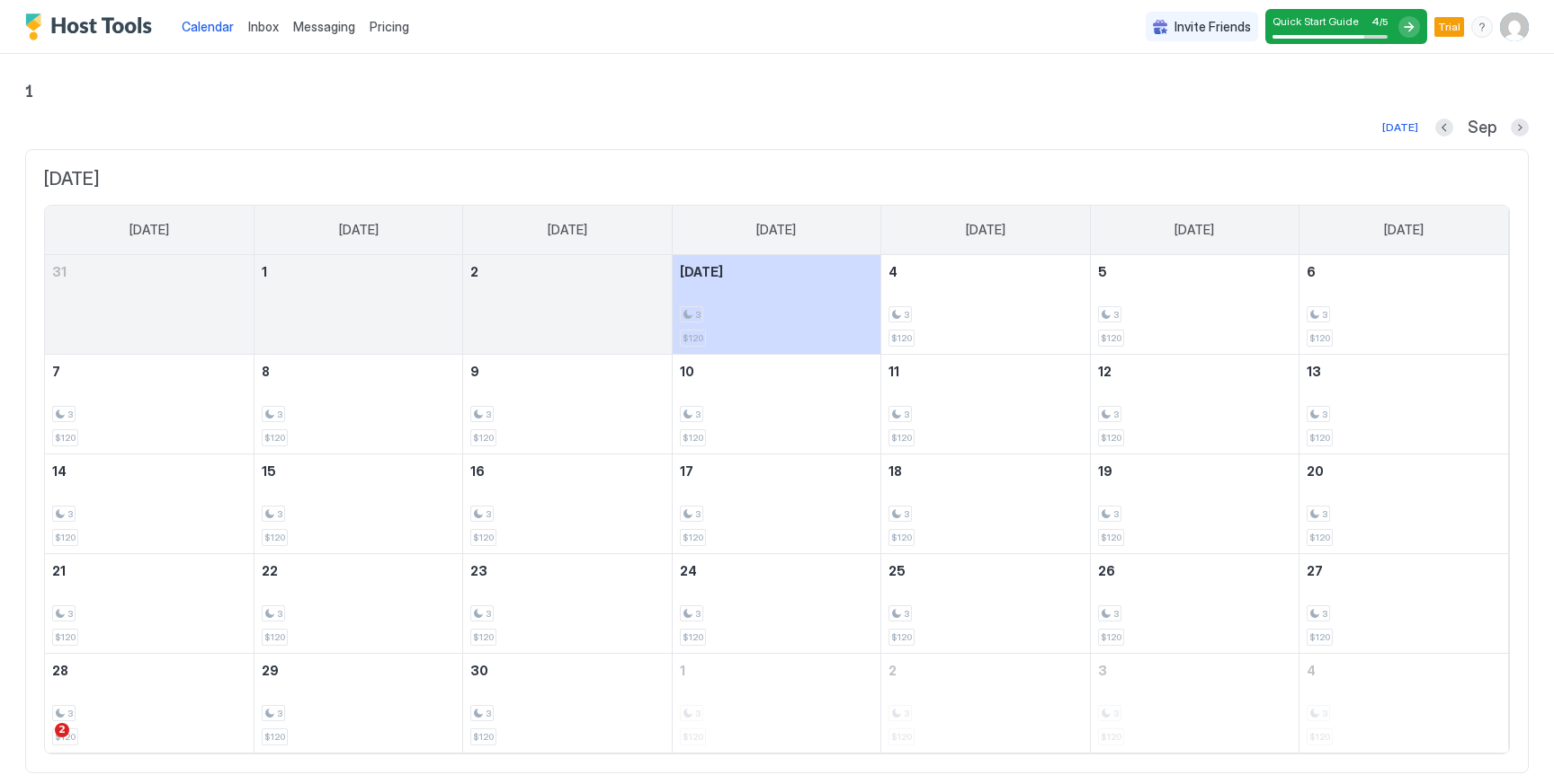
click at [1516, 135] on button "Next month" at bounding box center [1519, 127] width 18 height 18
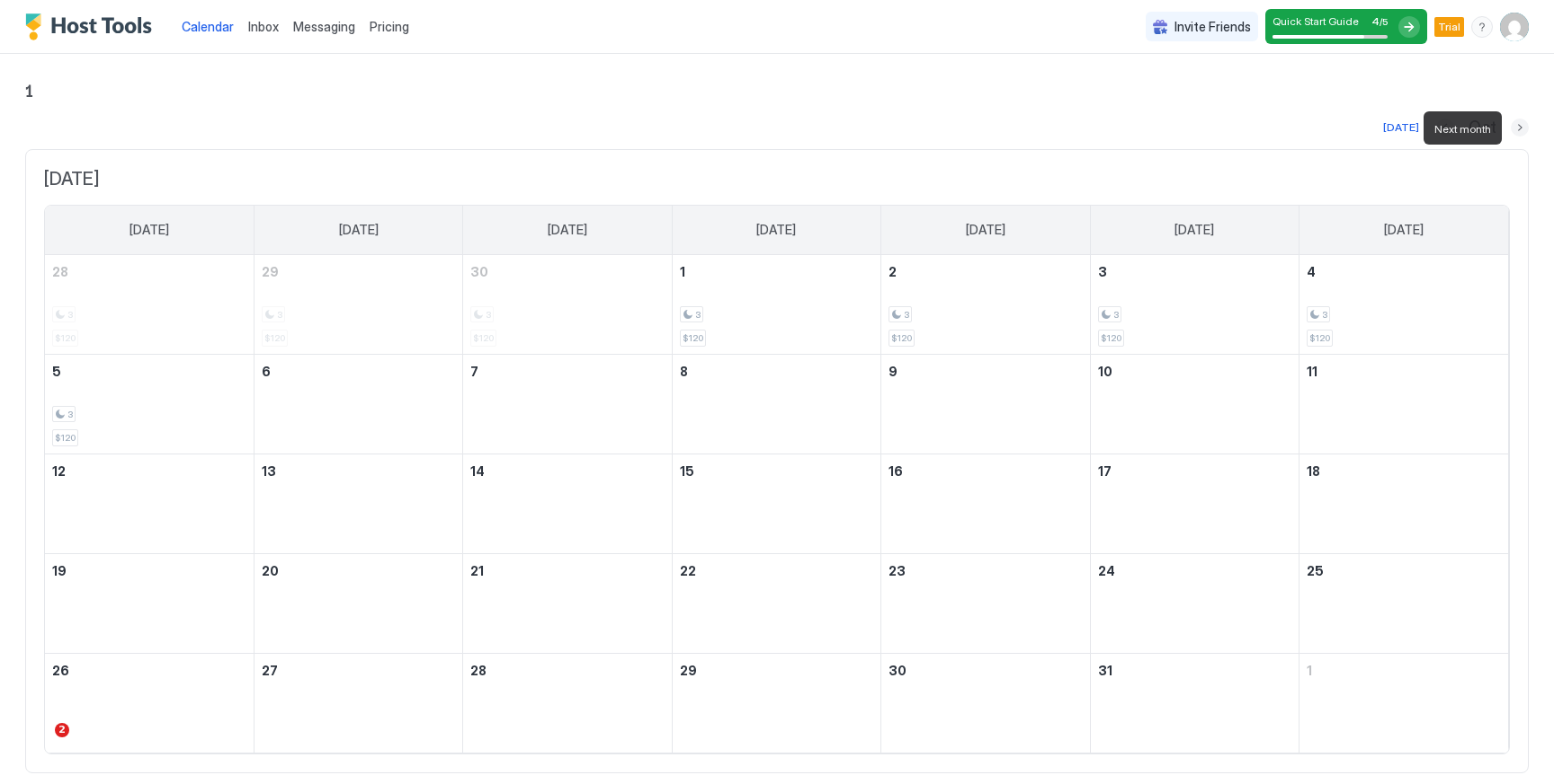
click at [1516, 135] on button "Next month" at bounding box center [1519, 127] width 18 height 18
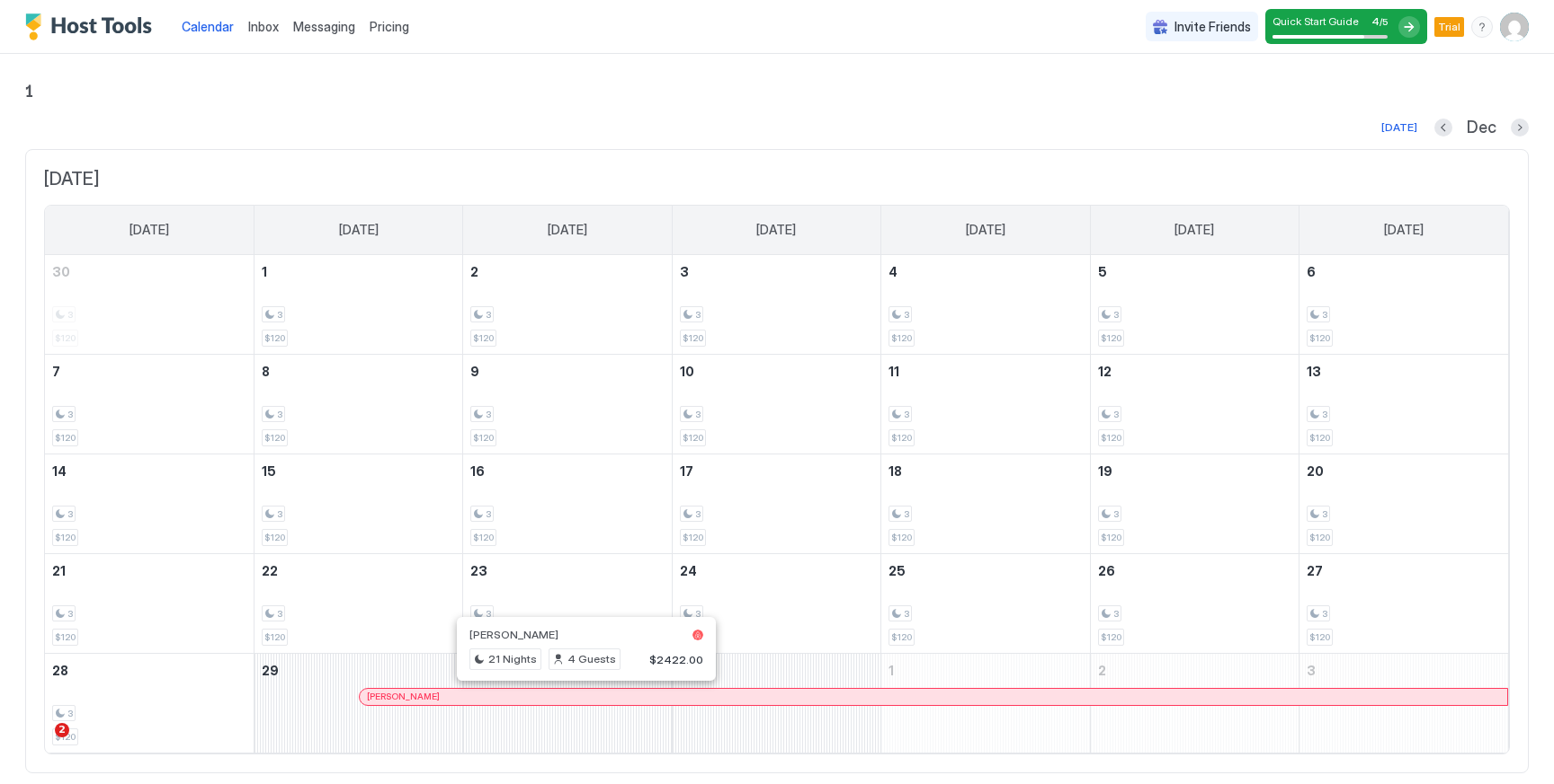
click at [578, 695] on div at bounding box center [577, 696] width 14 height 14
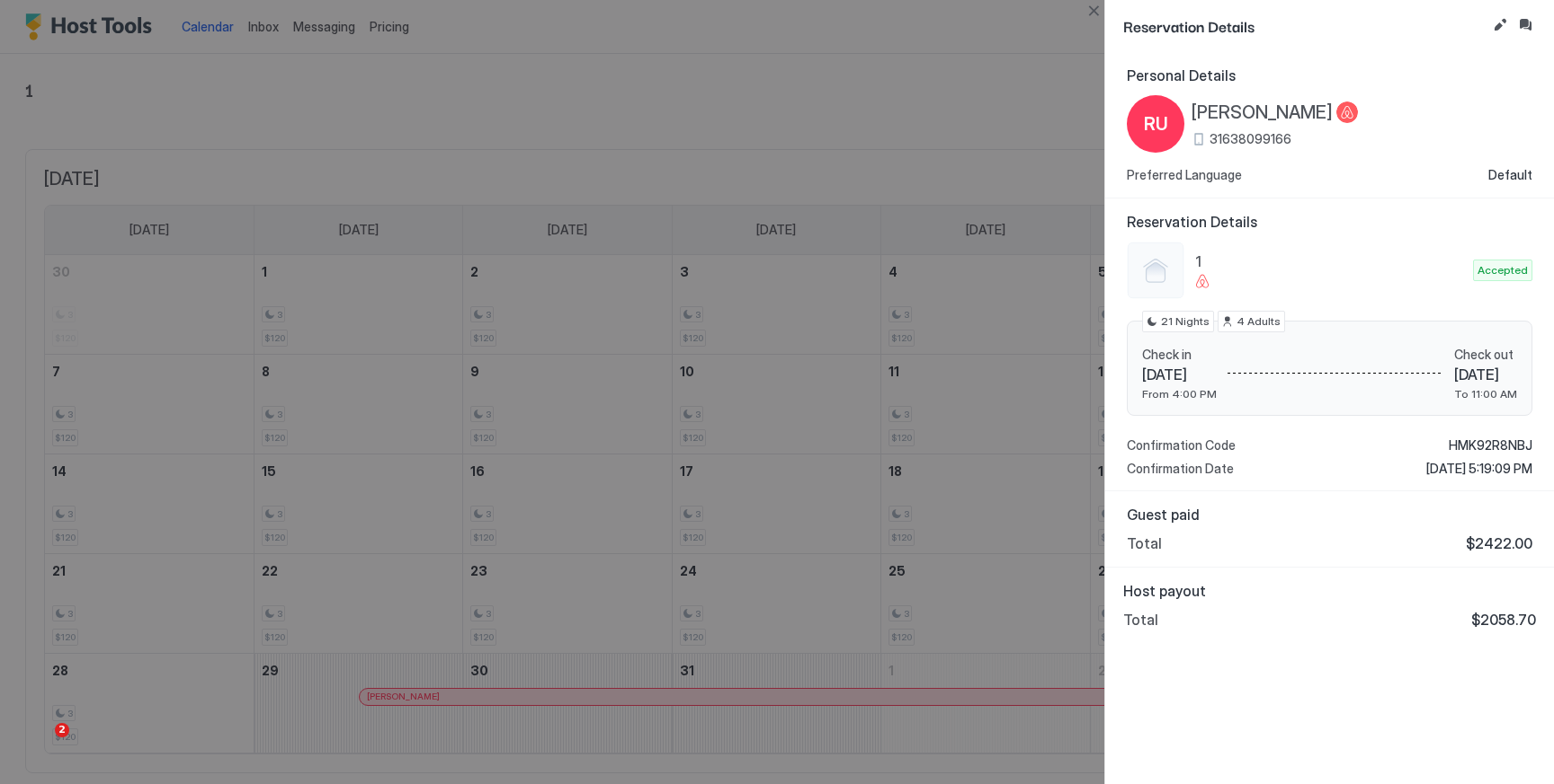
click at [755, 103] on div at bounding box center [777, 392] width 1554 height 784
click at [954, 159] on div at bounding box center [777, 392] width 1554 height 784
click at [1095, 8] on button "Close" at bounding box center [1093, 10] width 21 height 21
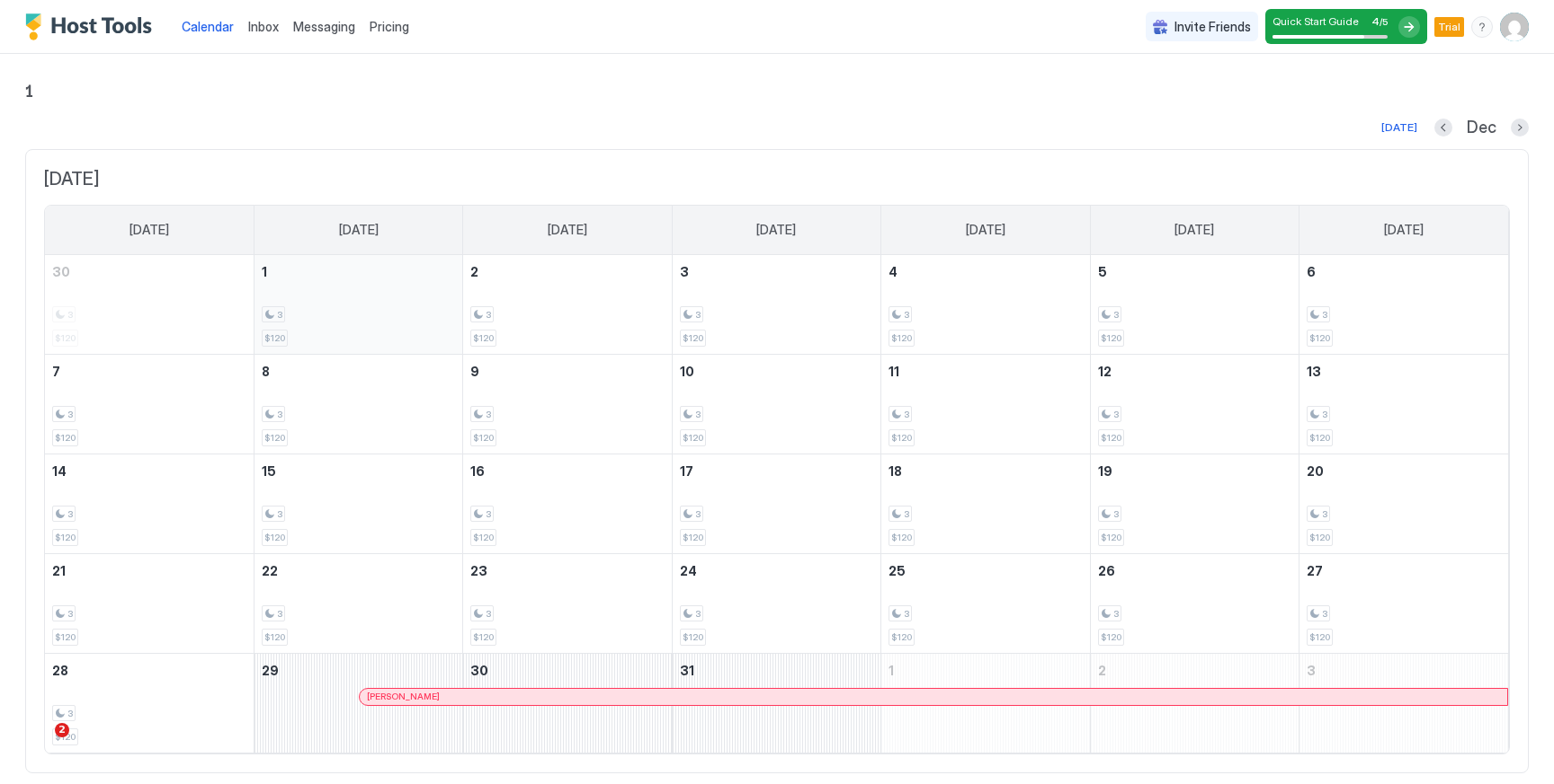
click at [275, 337] on span "$120" at bounding box center [275, 338] width 21 height 12
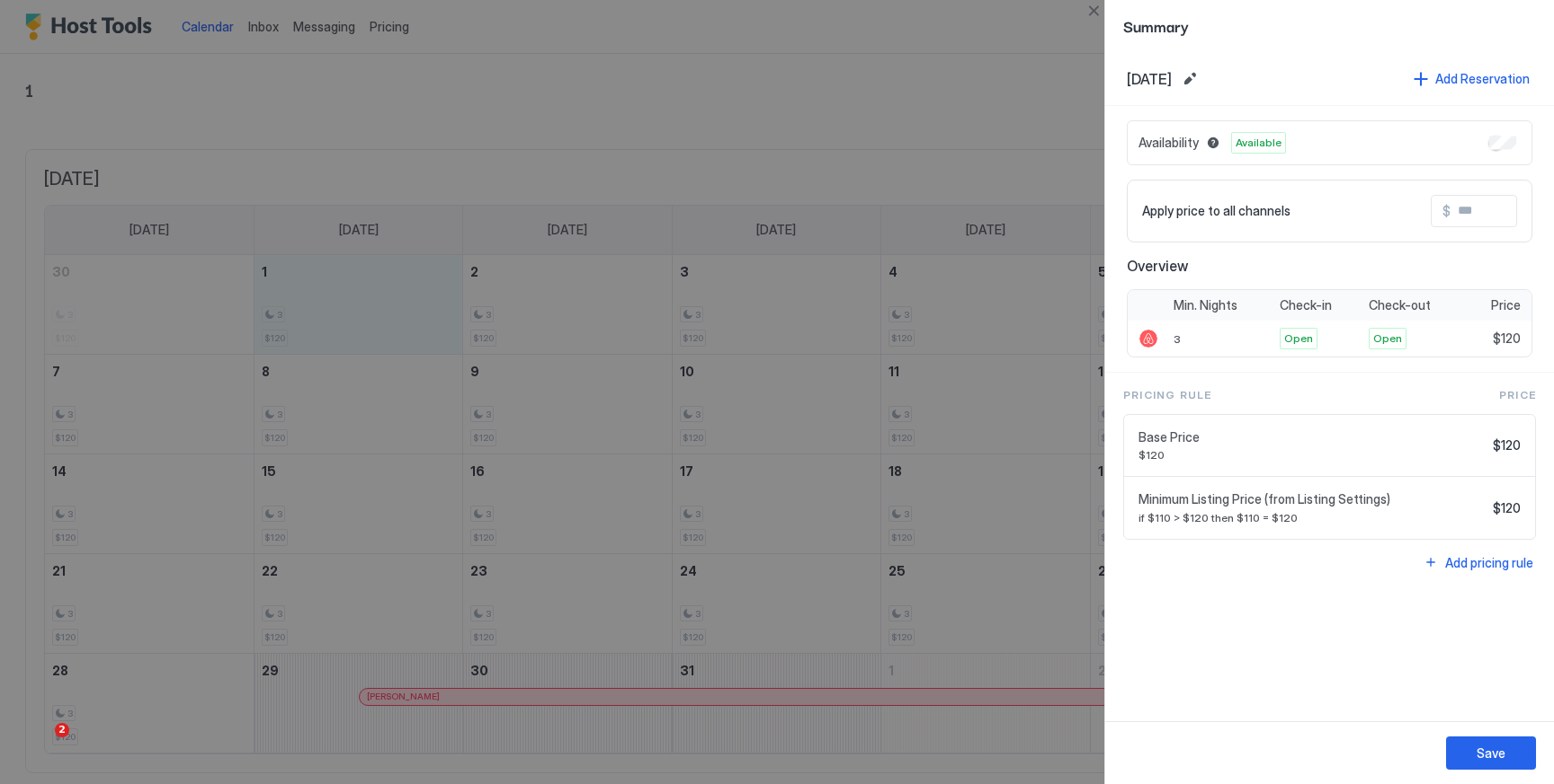
click at [1509, 446] on span "$120" at bounding box center [1506, 445] width 28 height 16
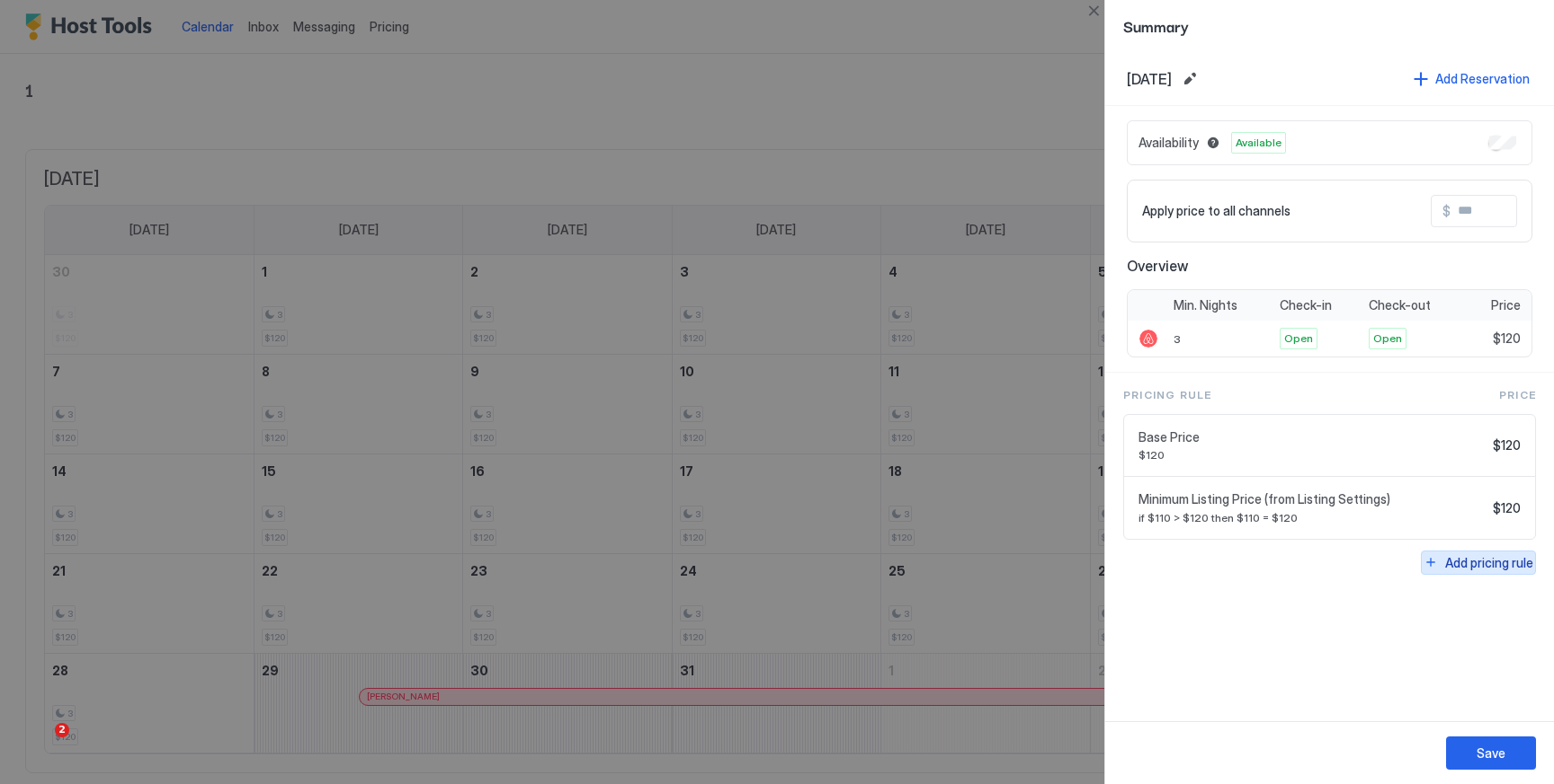
click at [1474, 566] on div "Add pricing rule" at bounding box center [1489, 563] width 88 height 19
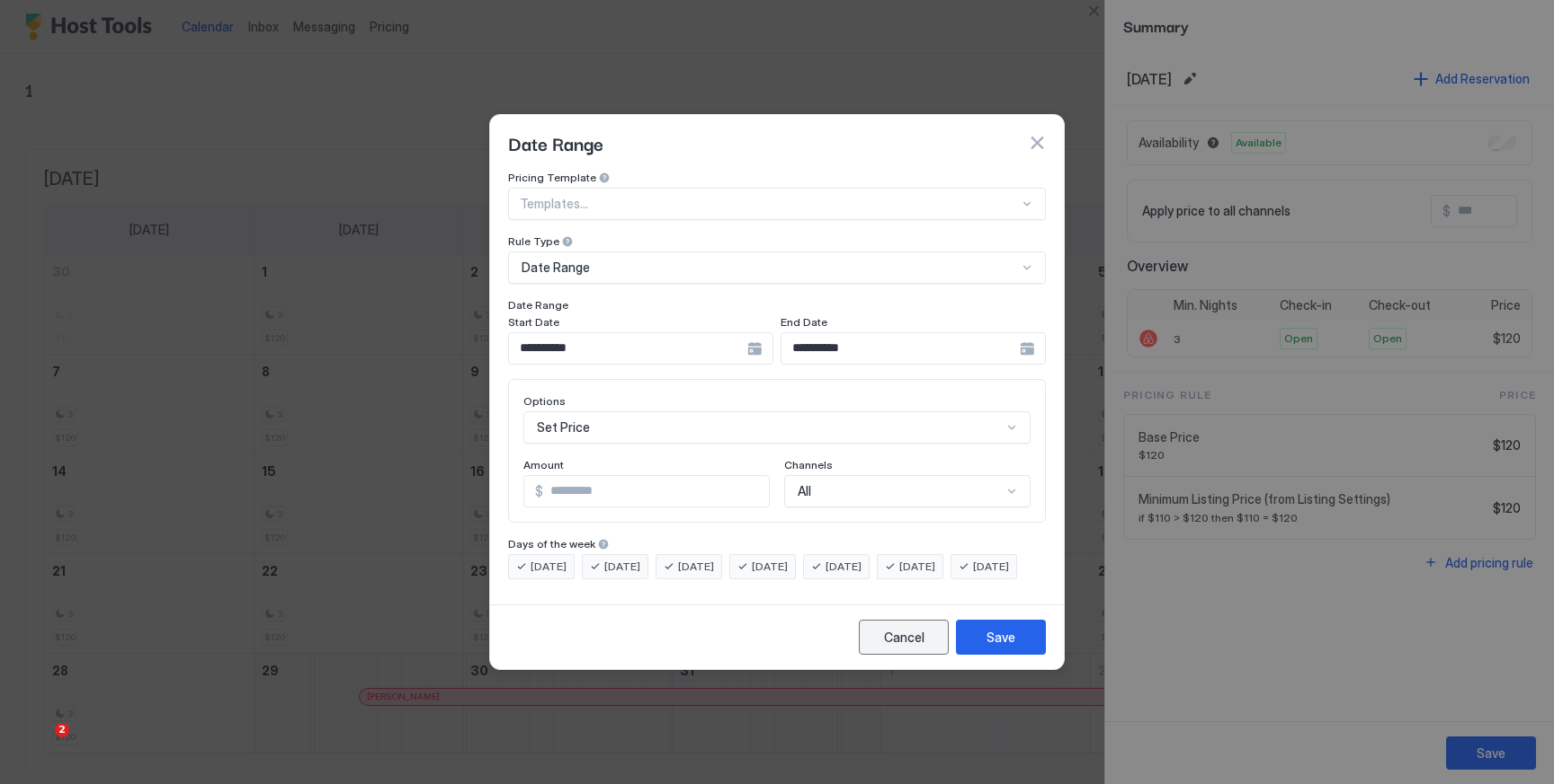
click at [895, 640] on button "Cancel" at bounding box center [903, 637] width 90 height 35
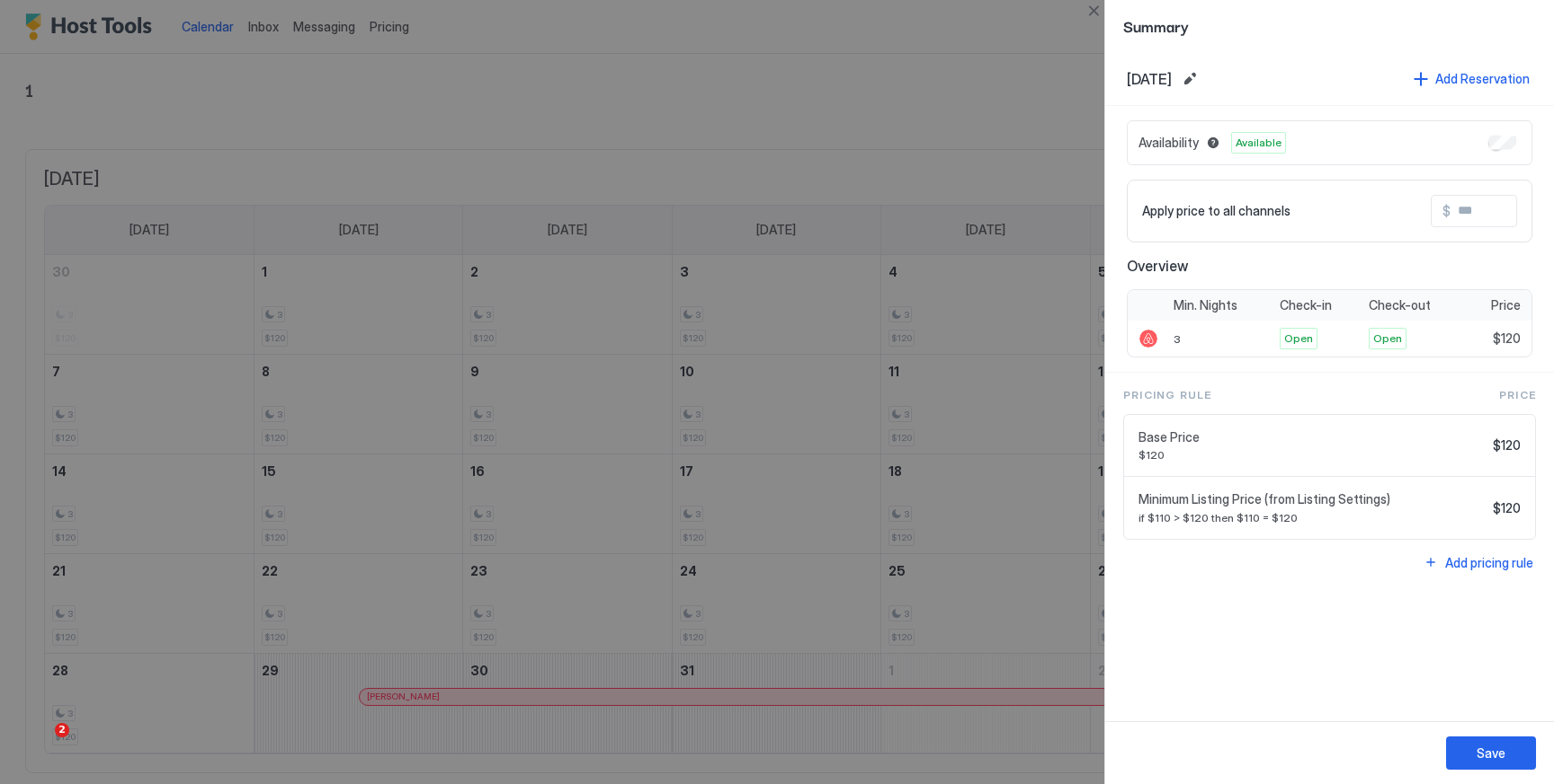
click at [1010, 48] on div at bounding box center [777, 392] width 1554 height 784
click at [1083, 20] on button "Close" at bounding box center [1093, 10] width 21 height 21
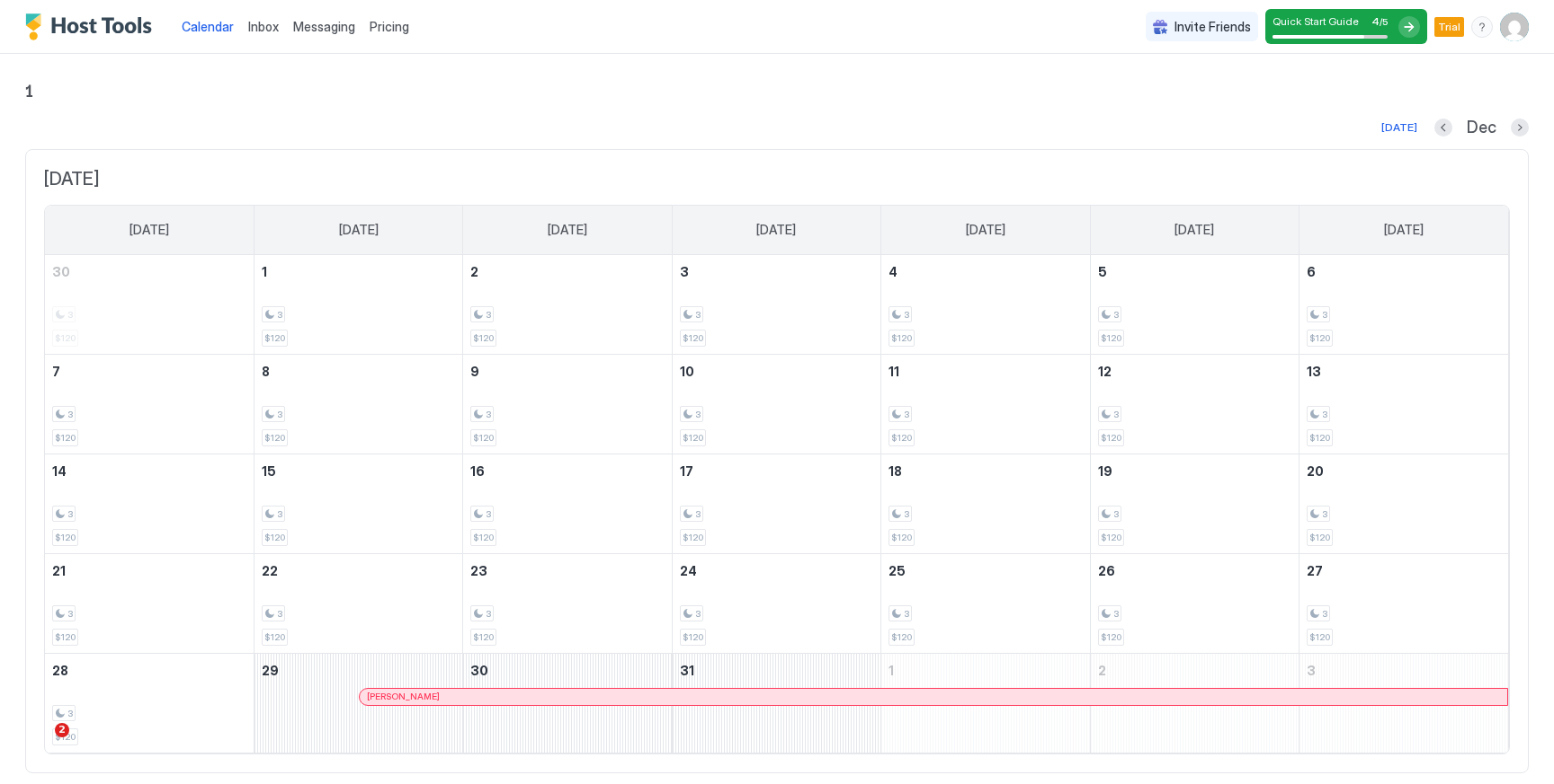
click at [377, 35] on div "Pricing" at bounding box center [389, 27] width 54 height 31
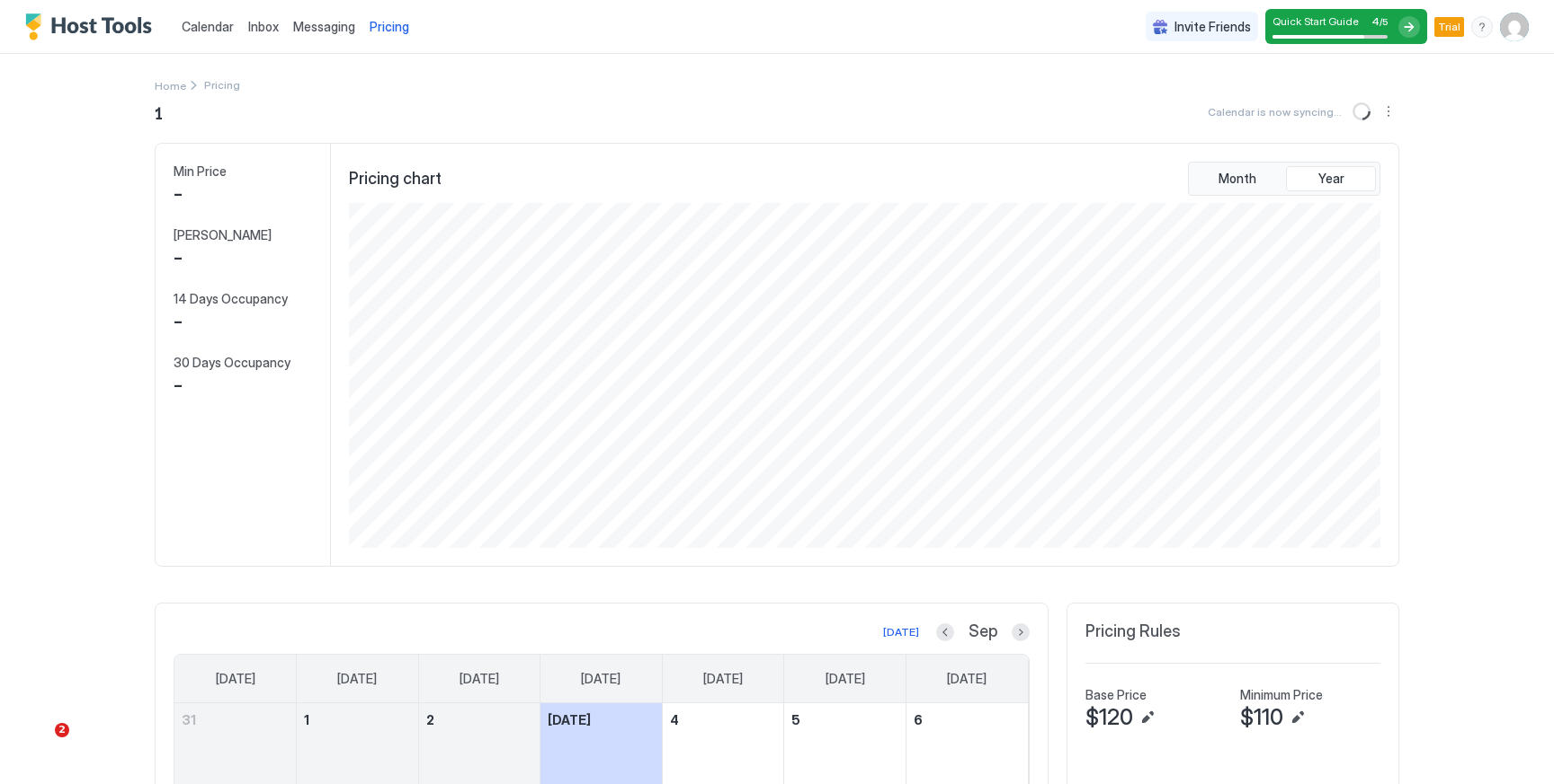
scroll to position [345, 1035]
click at [323, 33] on span "Messaging" at bounding box center [324, 26] width 62 height 15
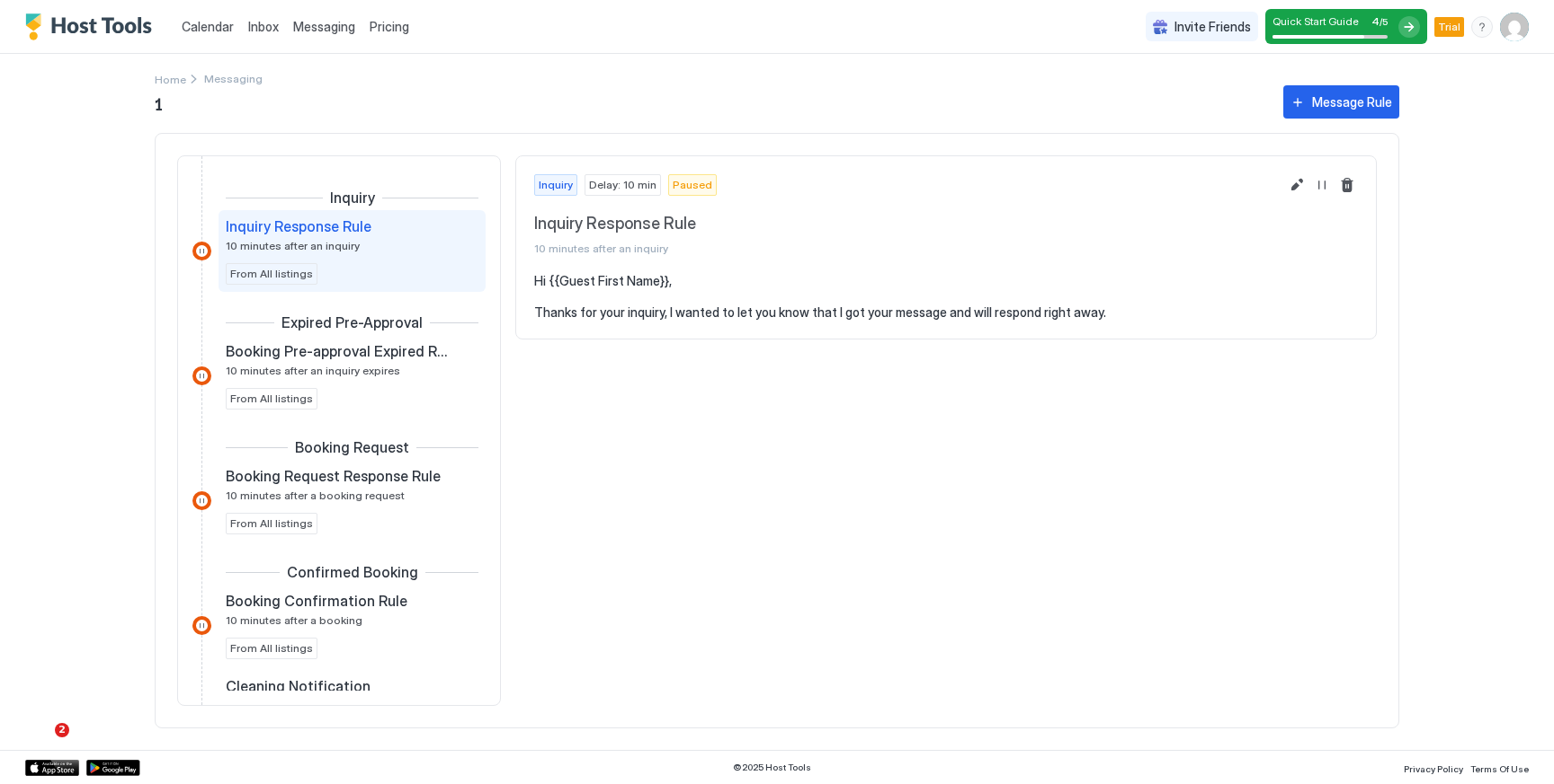
click at [277, 22] on div "Inbox" at bounding box center [263, 27] width 45 height 34
click at [219, 31] on span "Calendar" at bounding box center [207, 26] width 52 height 15
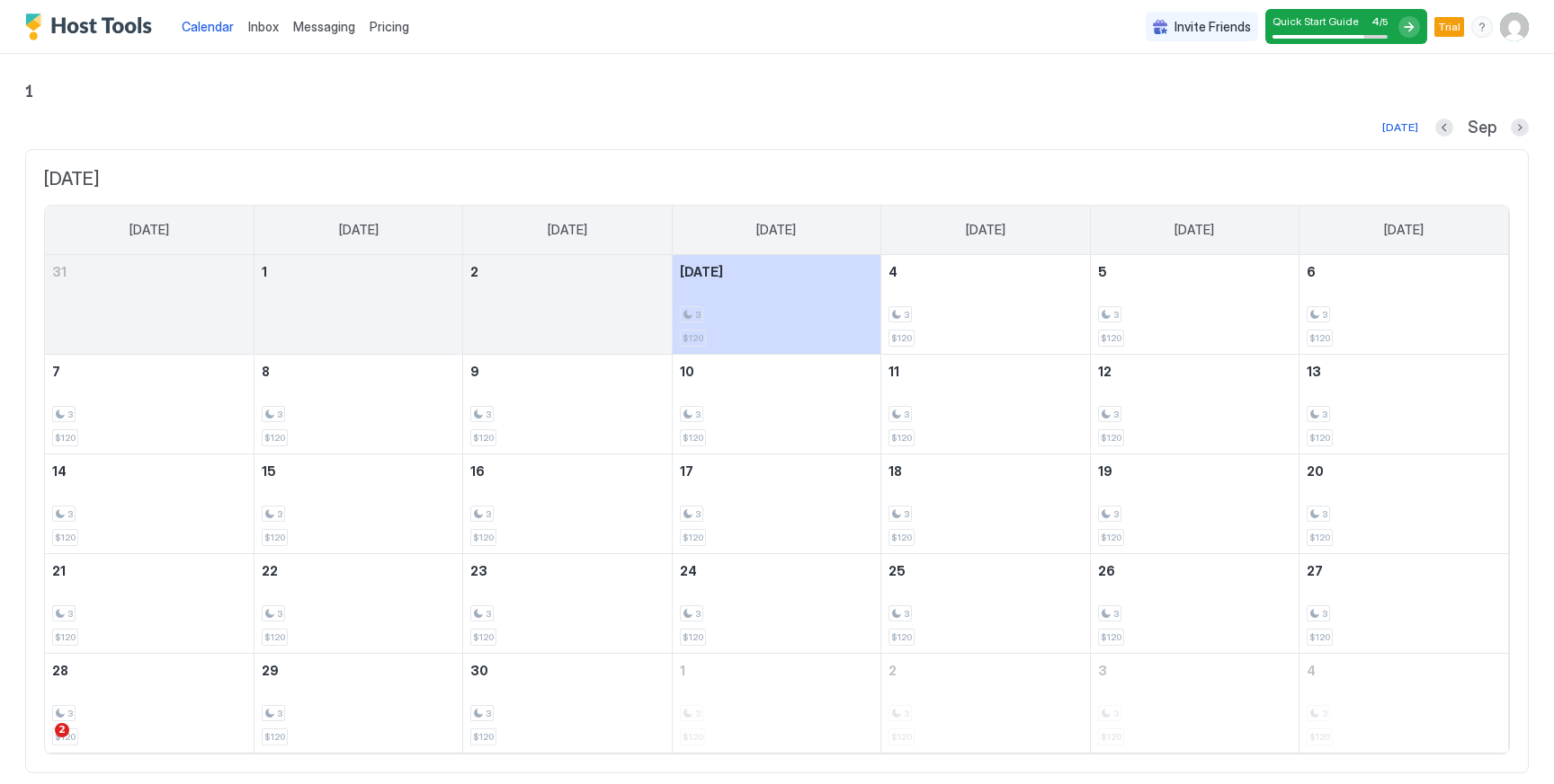
click at [1514, 32] on img "User profile" at bounding box center [1514, 26] width 29 height 29
click at [1449, 107] on div "Settings" at bounding box center [1413, 101] width 229 height 32
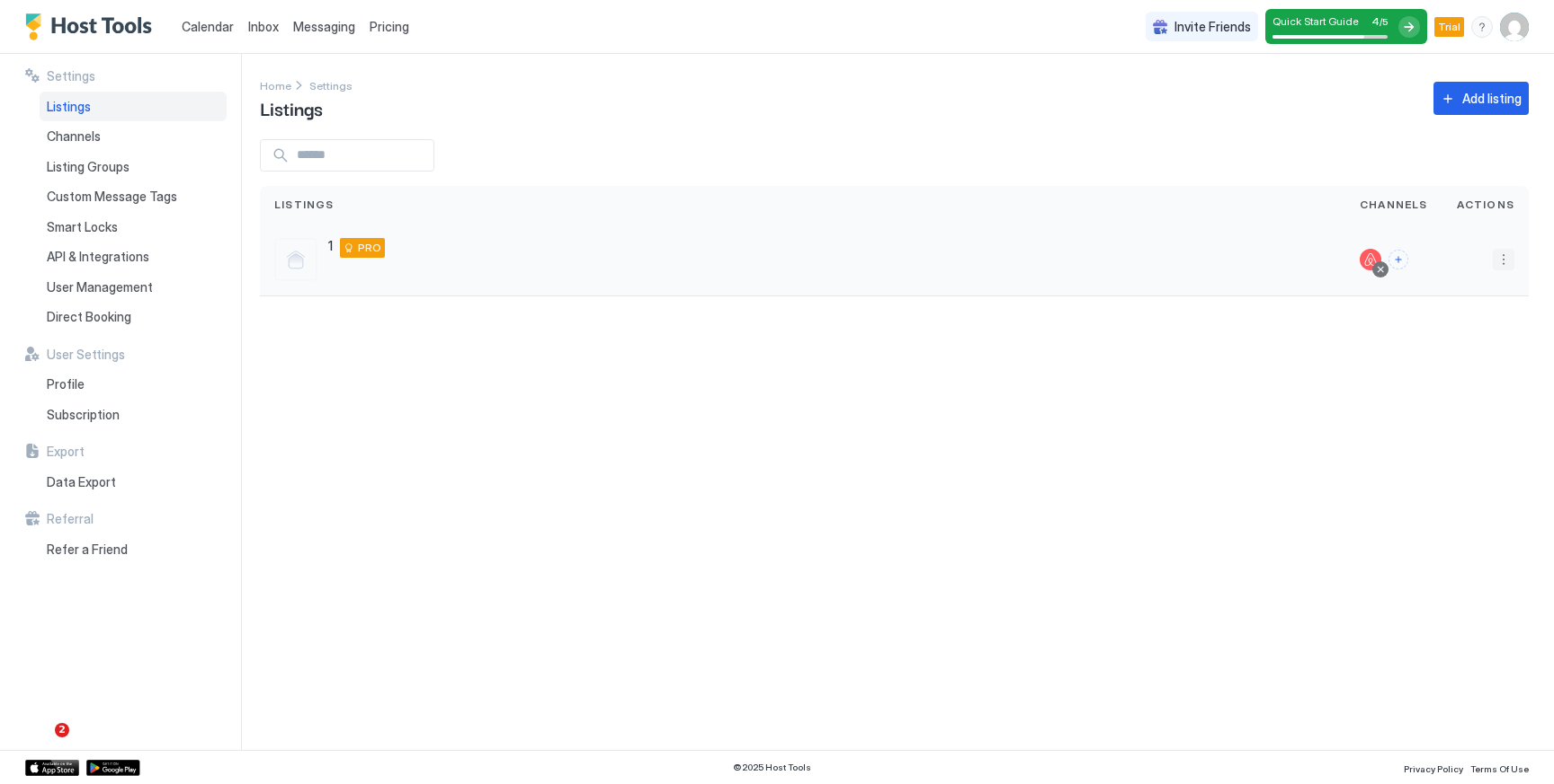
click at [1504, 253] on button "More options" at bounding box center [1503, 259] width 21 height 21
click at [1459, 348] on span "Listing Settings" at bounding box center [1462, 343] width 80 height 13
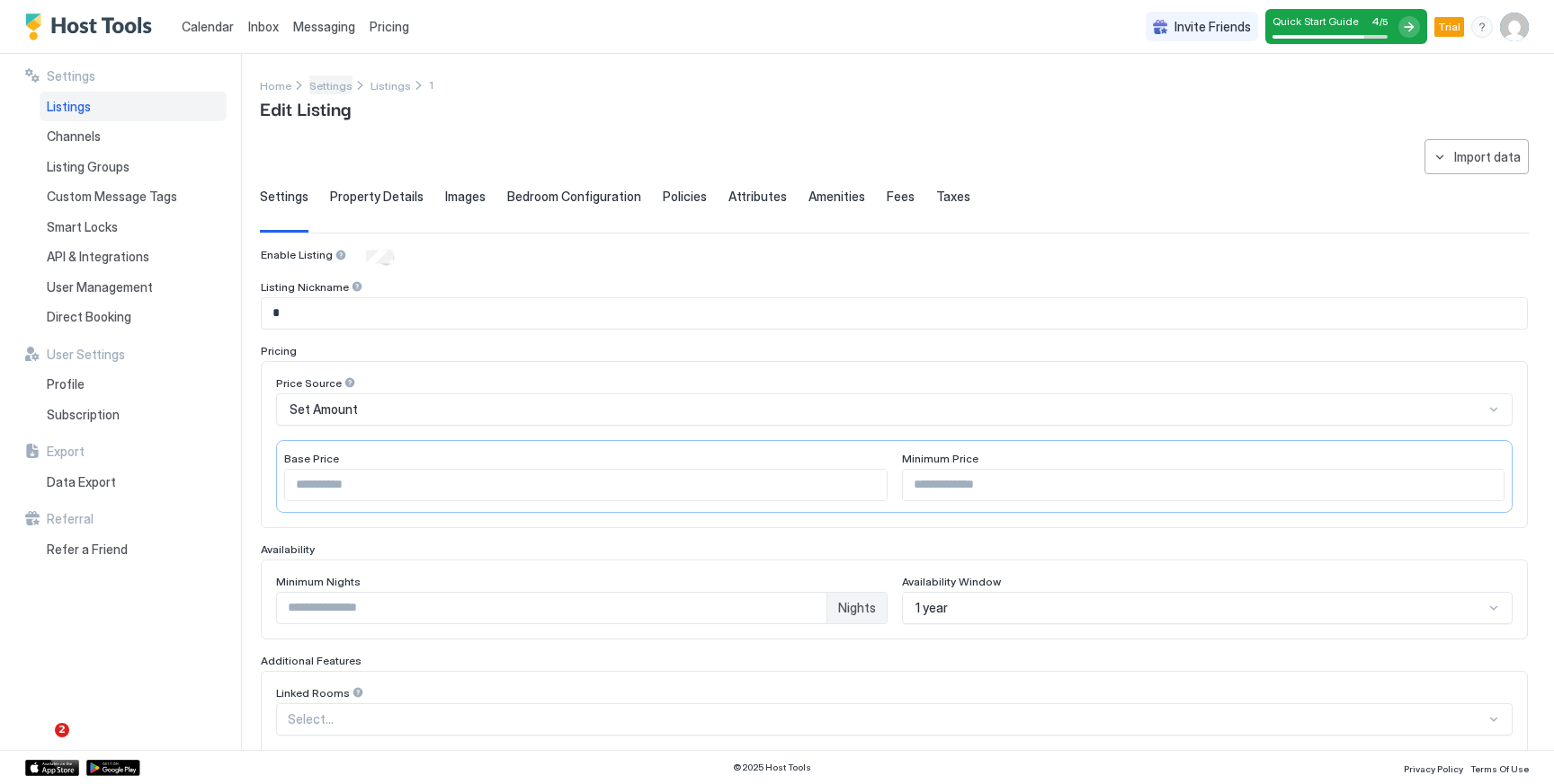
click at [337, 84] on span "Settings" at bounding box center [331, 86] width 43 height 13
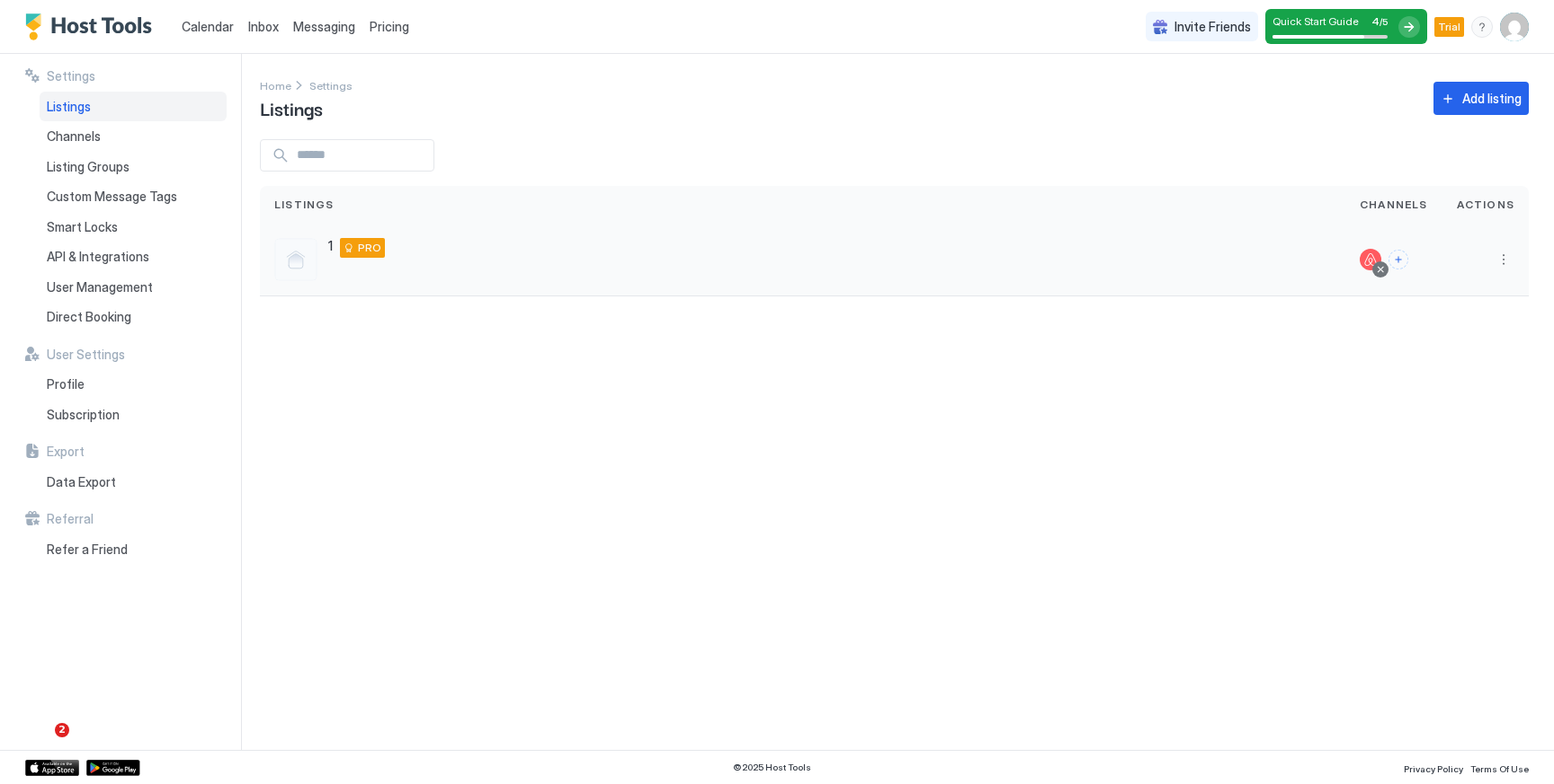
click at [1520, 259] on div at bounding box center [1485, 260] width 86 height 73
click at [1508, 261] on button "More options" at bounding box center [1503, 259] width 21 height 21
click at [1467, 315] on div "Pricing" at bounding box center [1457, 315] width 123 height 29
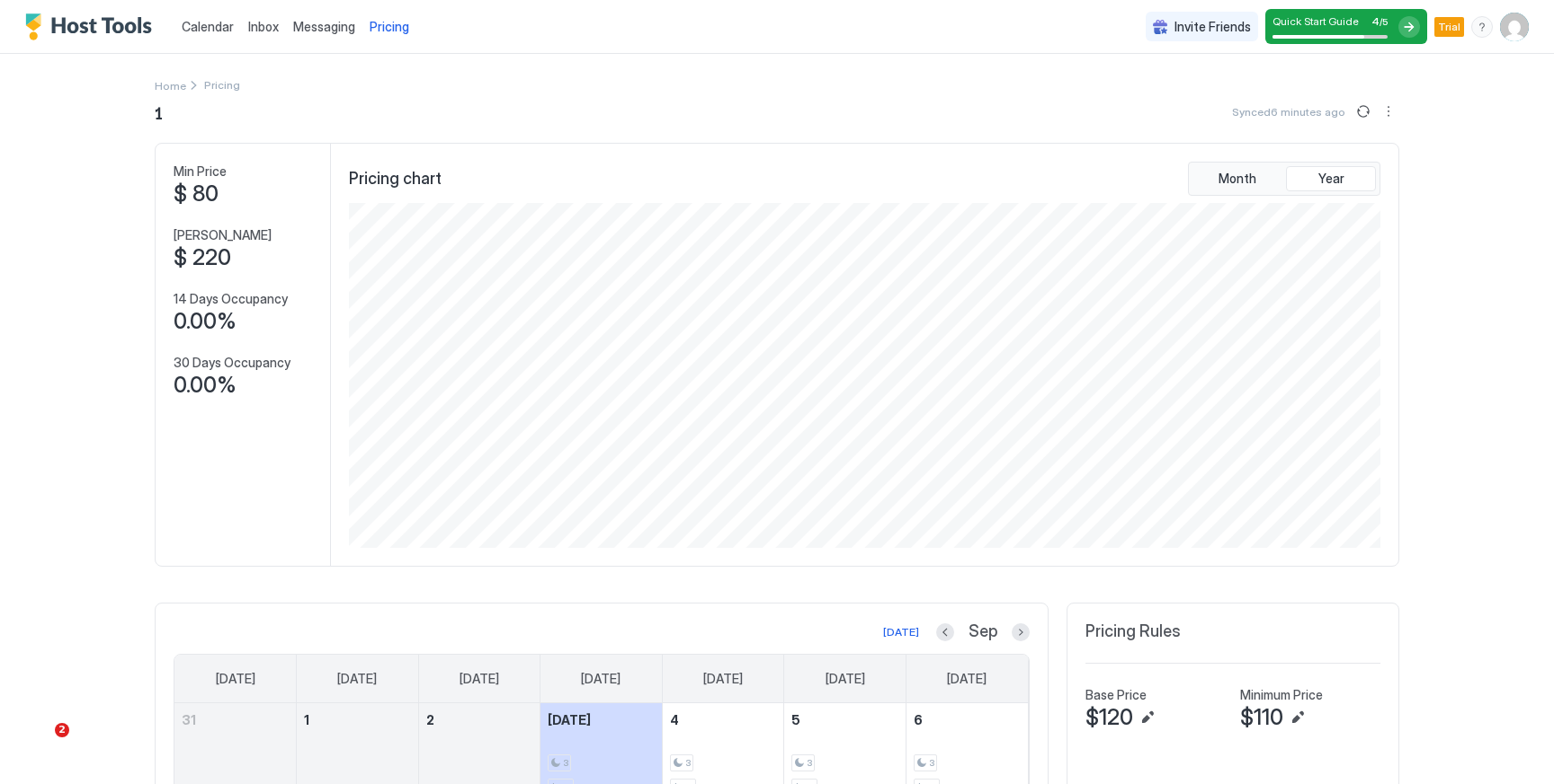
click at [1507, 19] on img "User profile" at bounding box center [1514, 26] width 29 height 29
click at [1417, 95] on div "Settings" at bounding box center [1413, 101] width 229 height 32
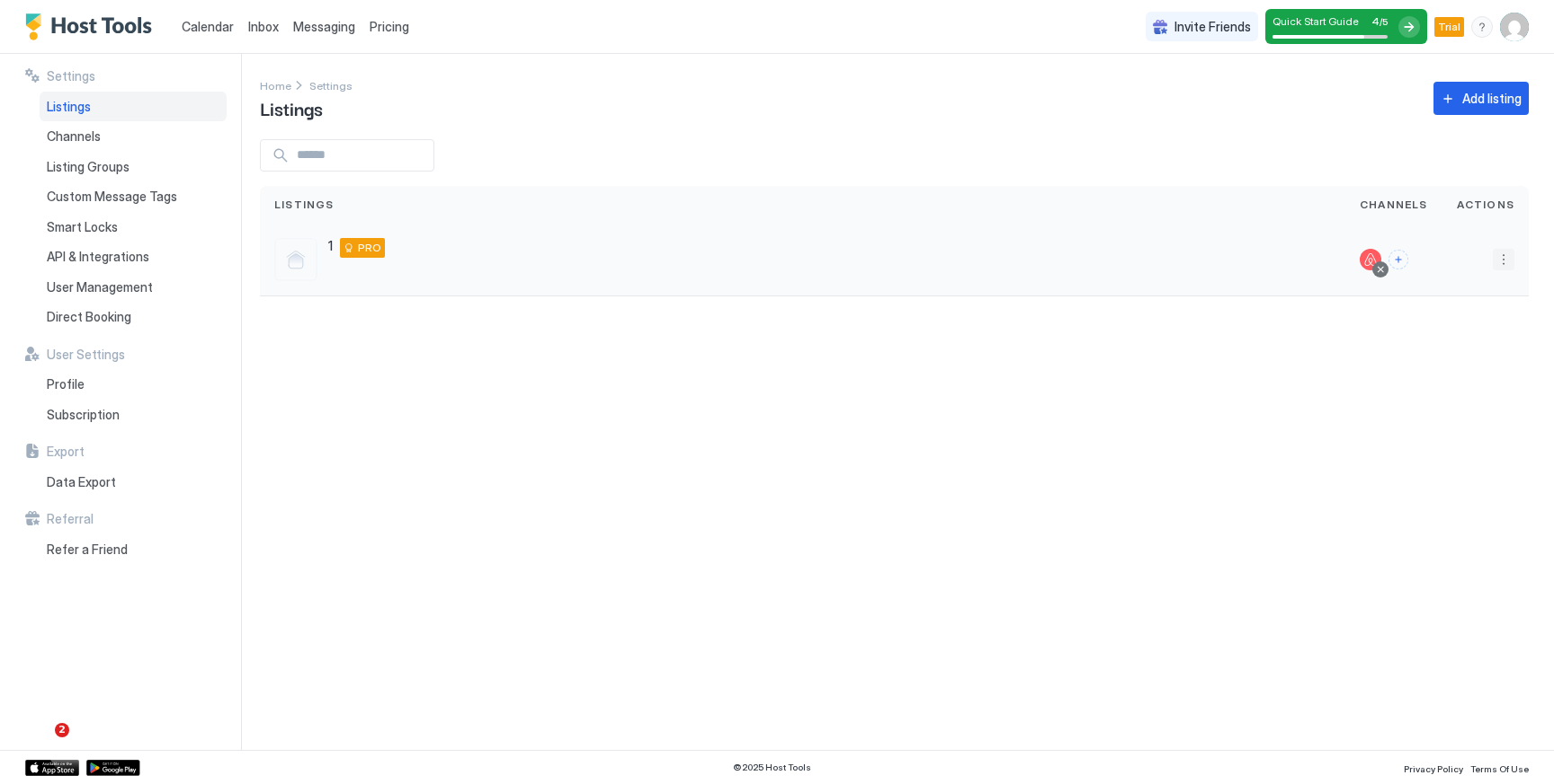
click at [1510, 264] on button "More options" at bounding box center [1503, 259] width 21 height 21
click at [1436, 343] on span "Listing Settings" at bounding box center [1462, 343] width 80 height 13
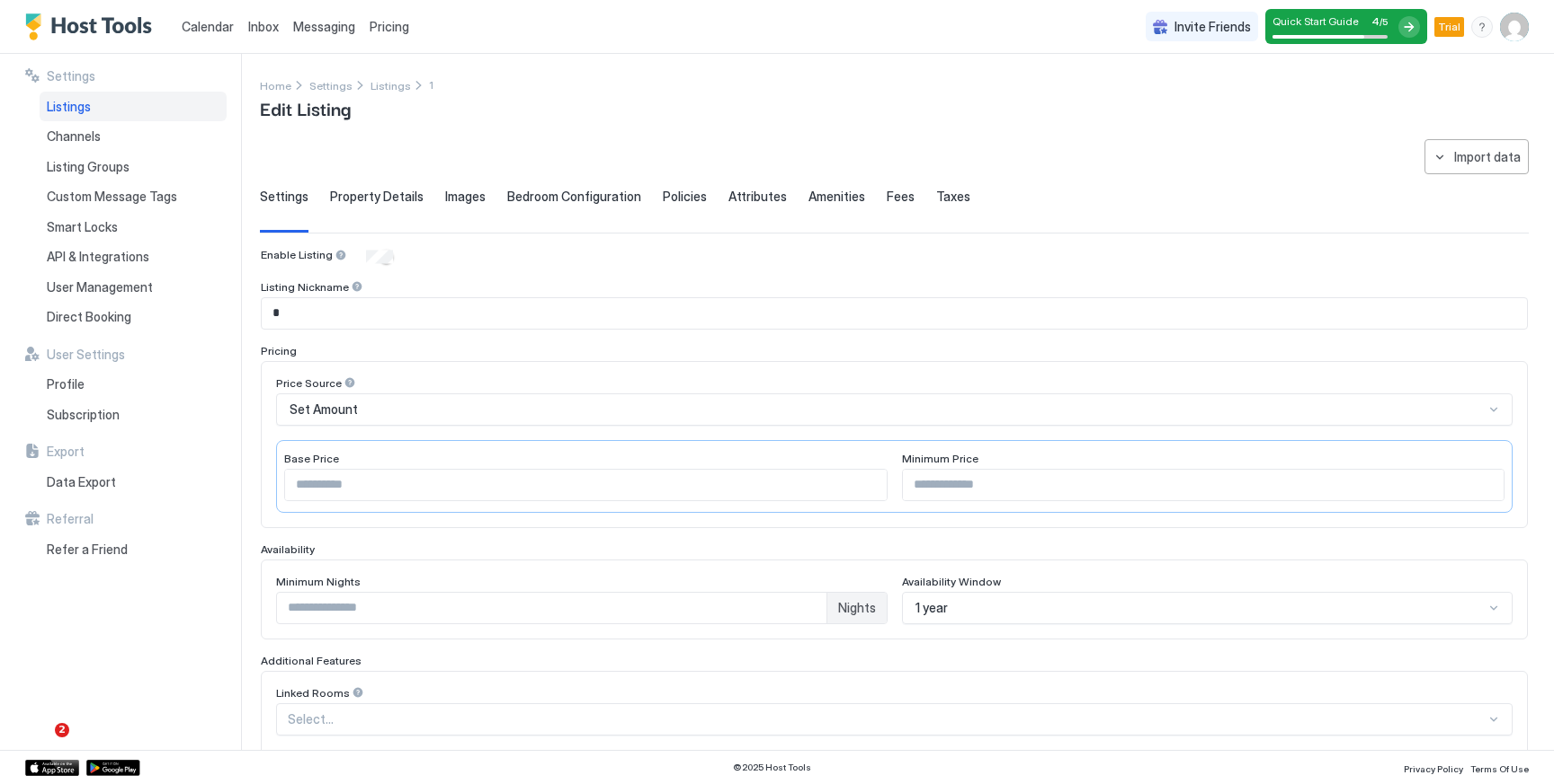
click at [809, 189] on span "Amenities" at bounding box center [837, 196] width 57 height 16
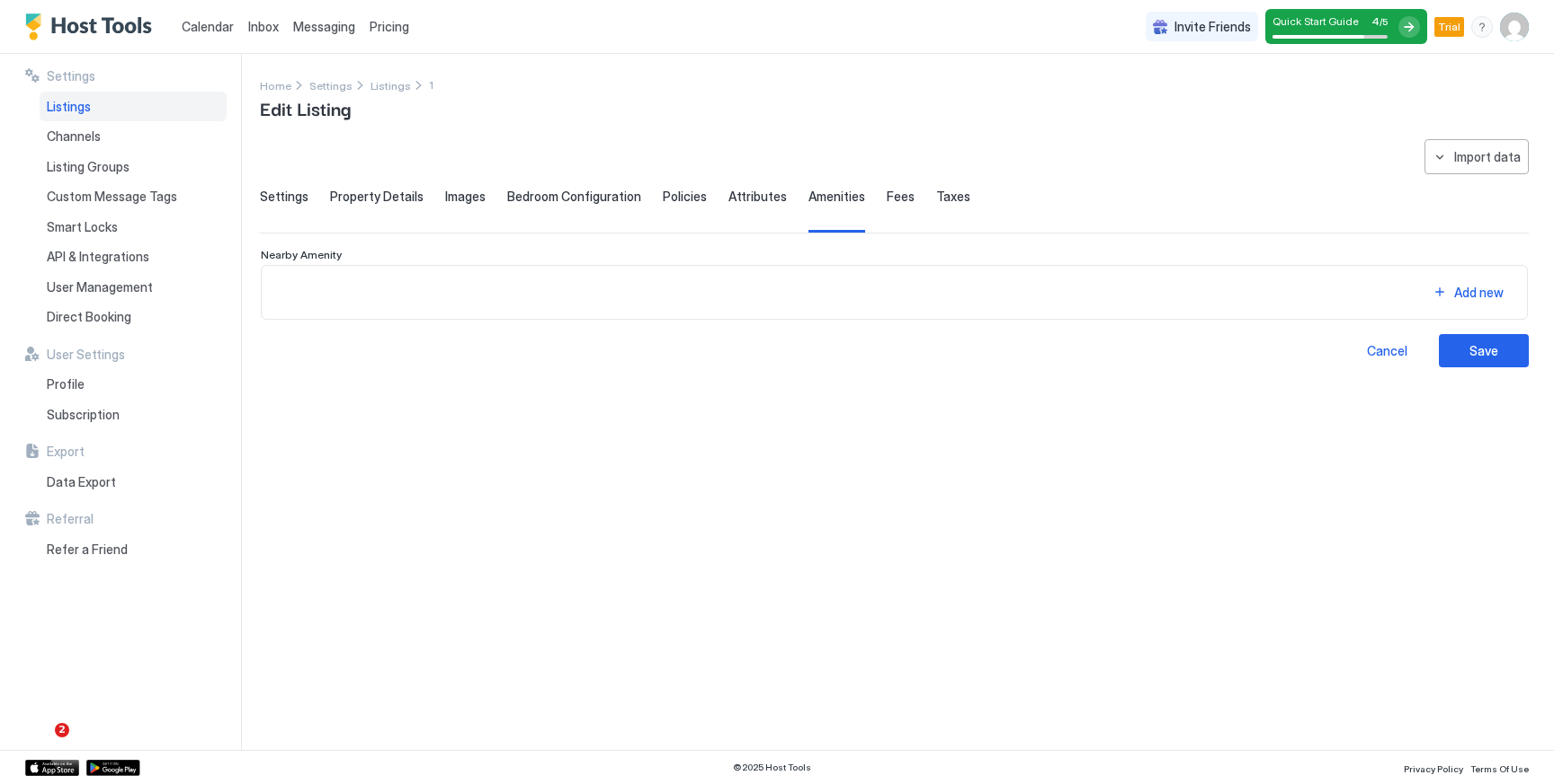
click at [865, 189] on div "Settings Property Details Images Bedroom Configuration Policies Attributes Amen…" at bounding box center [894, 210] width 1268 height 44
click at [886, 189] on span "Fees" at bounding box center [900, 196] width 28 height 16
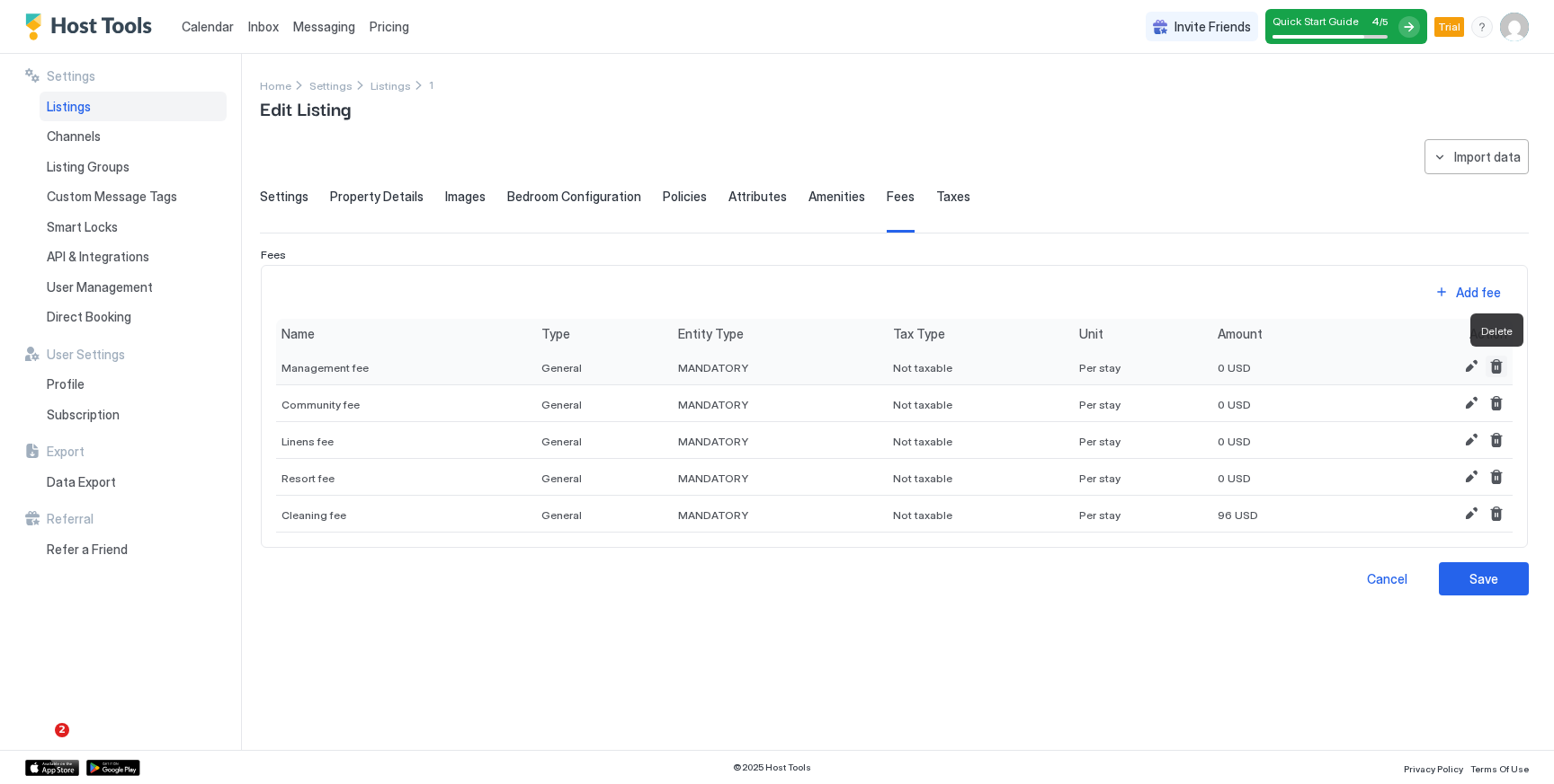
click at [1495, 369] on button "Delete" at bounding box center [1495, 366] width 21 height 21
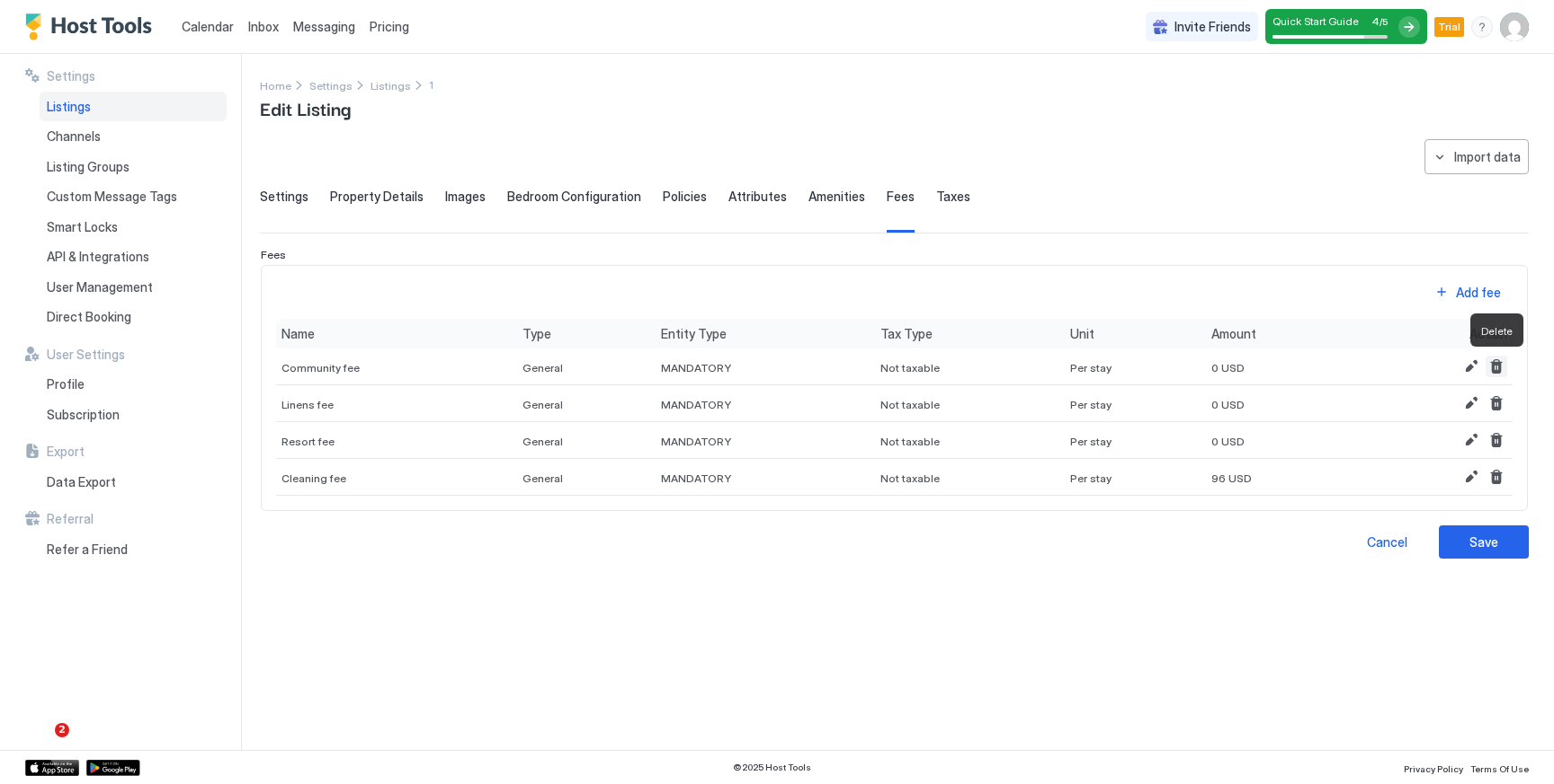
click at [1495, 369] on button "Delete" at bounding box center [1495, 366] width 21 height 21
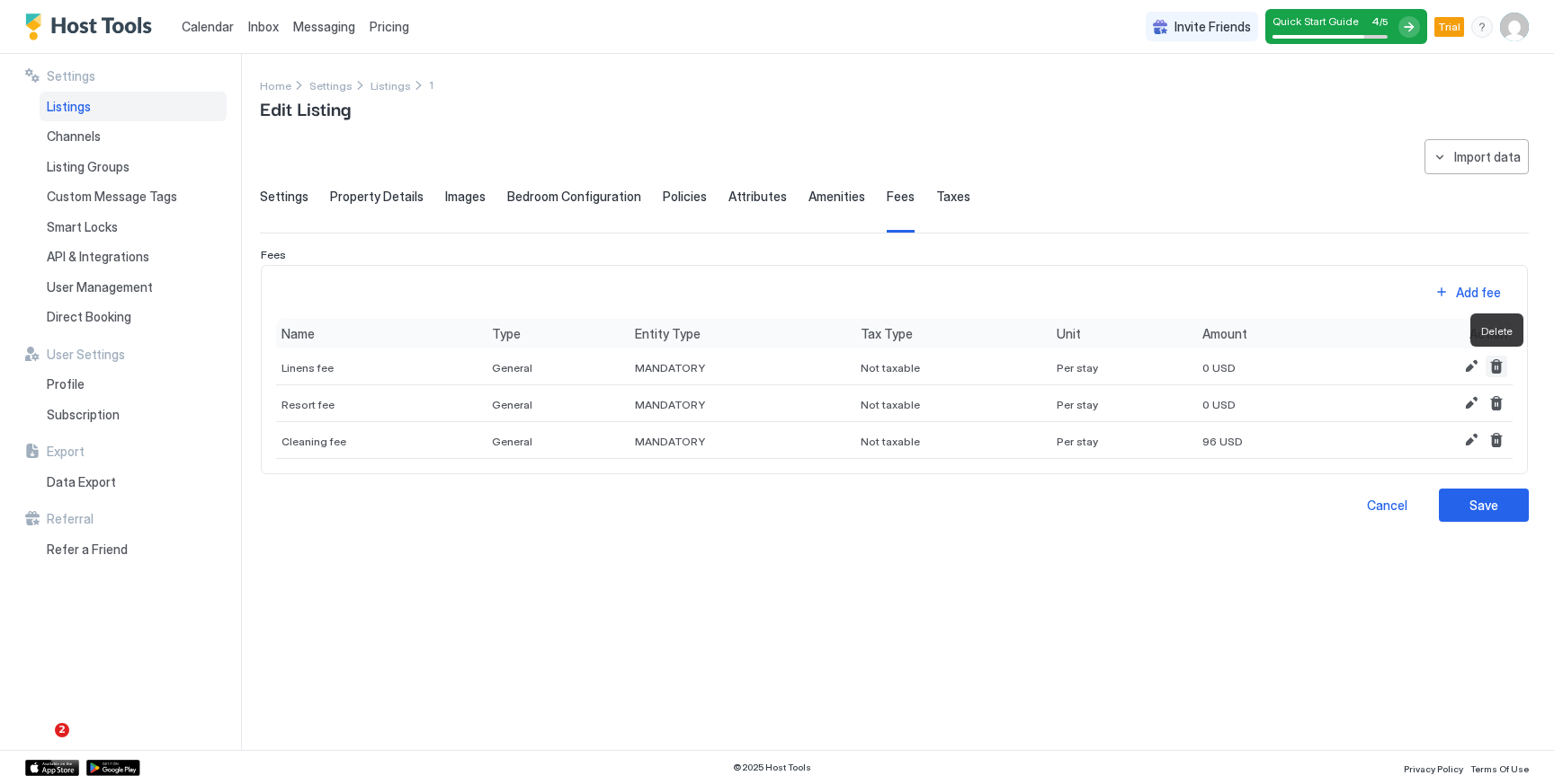
click at [1495, 369] on button "Delete" at bounding box center [1495, 366] width 21 height 21
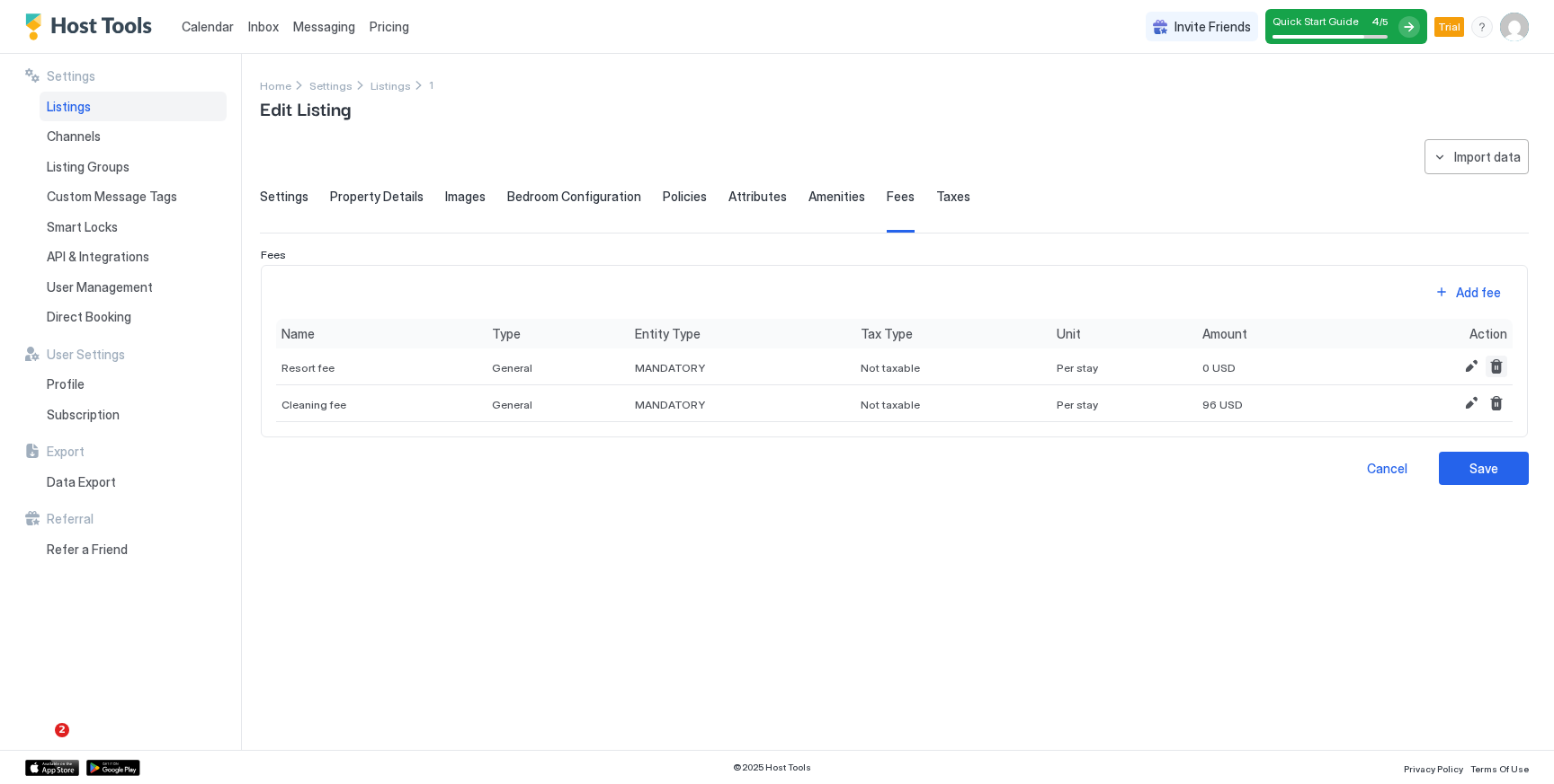
click at [1495, 369] on button "Delete" at bounding box center [1495, 366] width 21 height 21
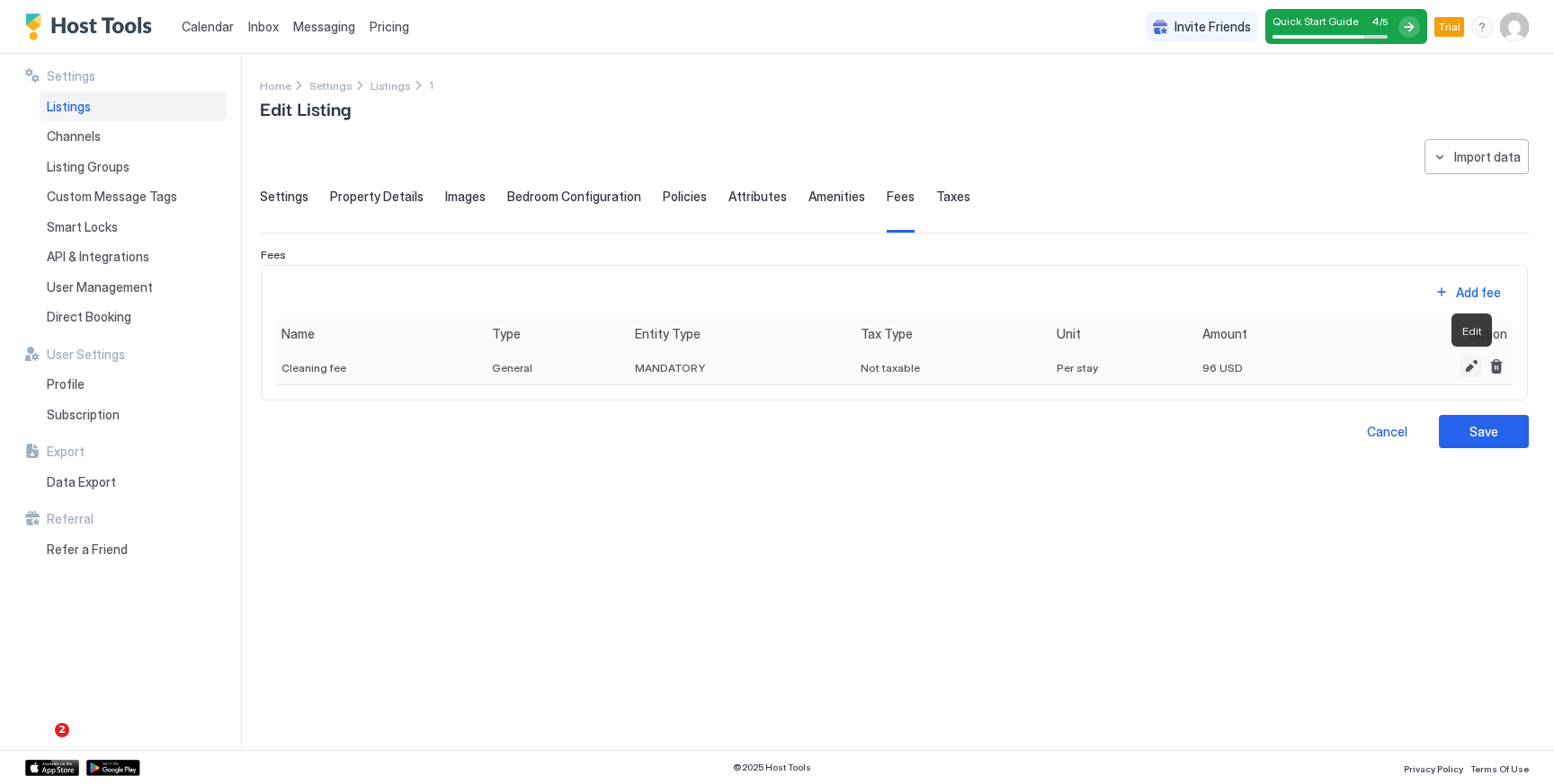
click at [1472, 370] on button "Edit" at bounding box center [1471, 366] width 21 height 21
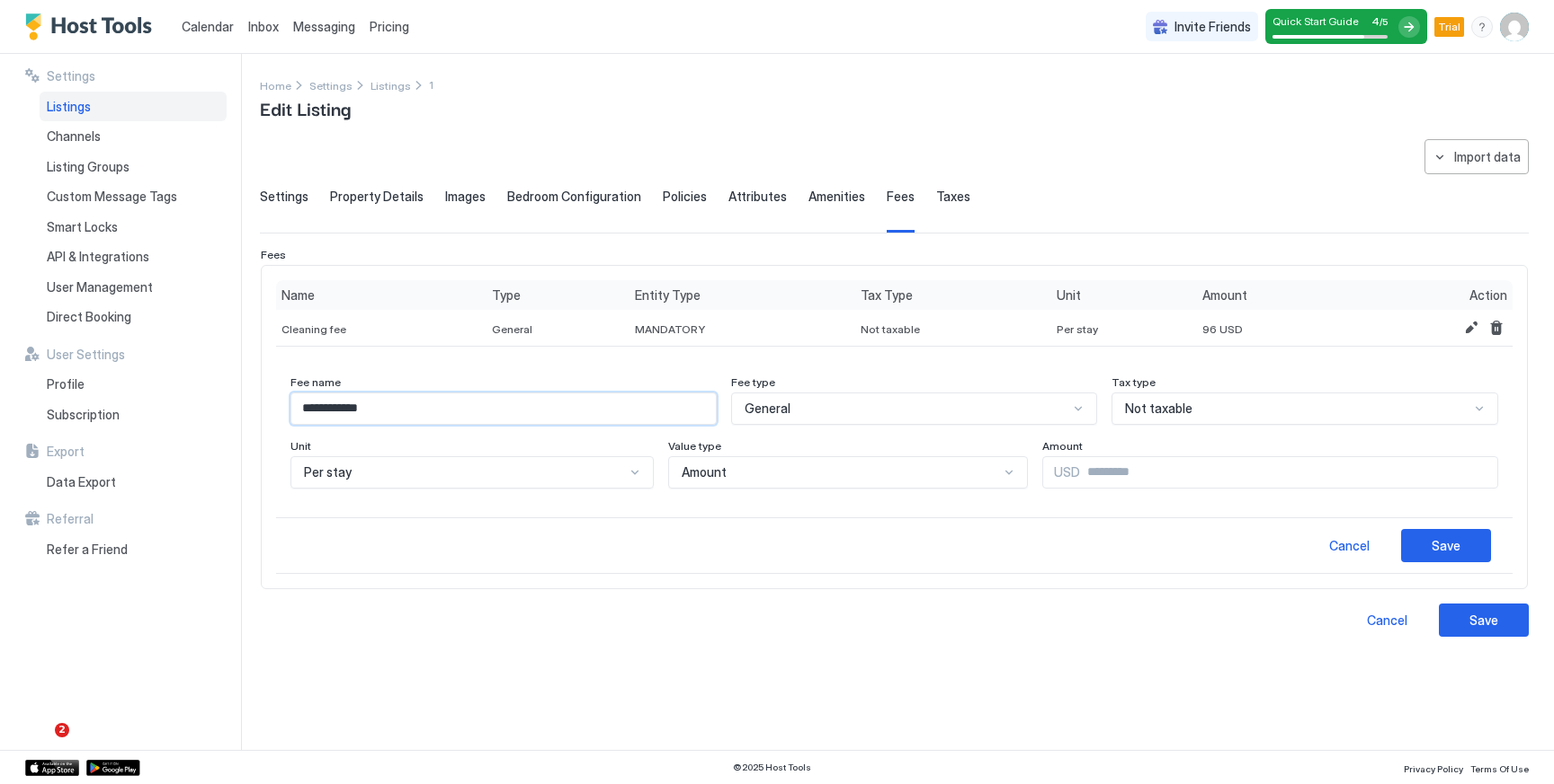
click at [675, 420] on input "**********" at bounding box center [503, 409] width 424 height 31
click at [769, 471] on div "Amount" at bounding box center [841, 472] width 318 height 16
click at [1016, 404] on div "General" at bounding box center [906, 408] width 323 height 16
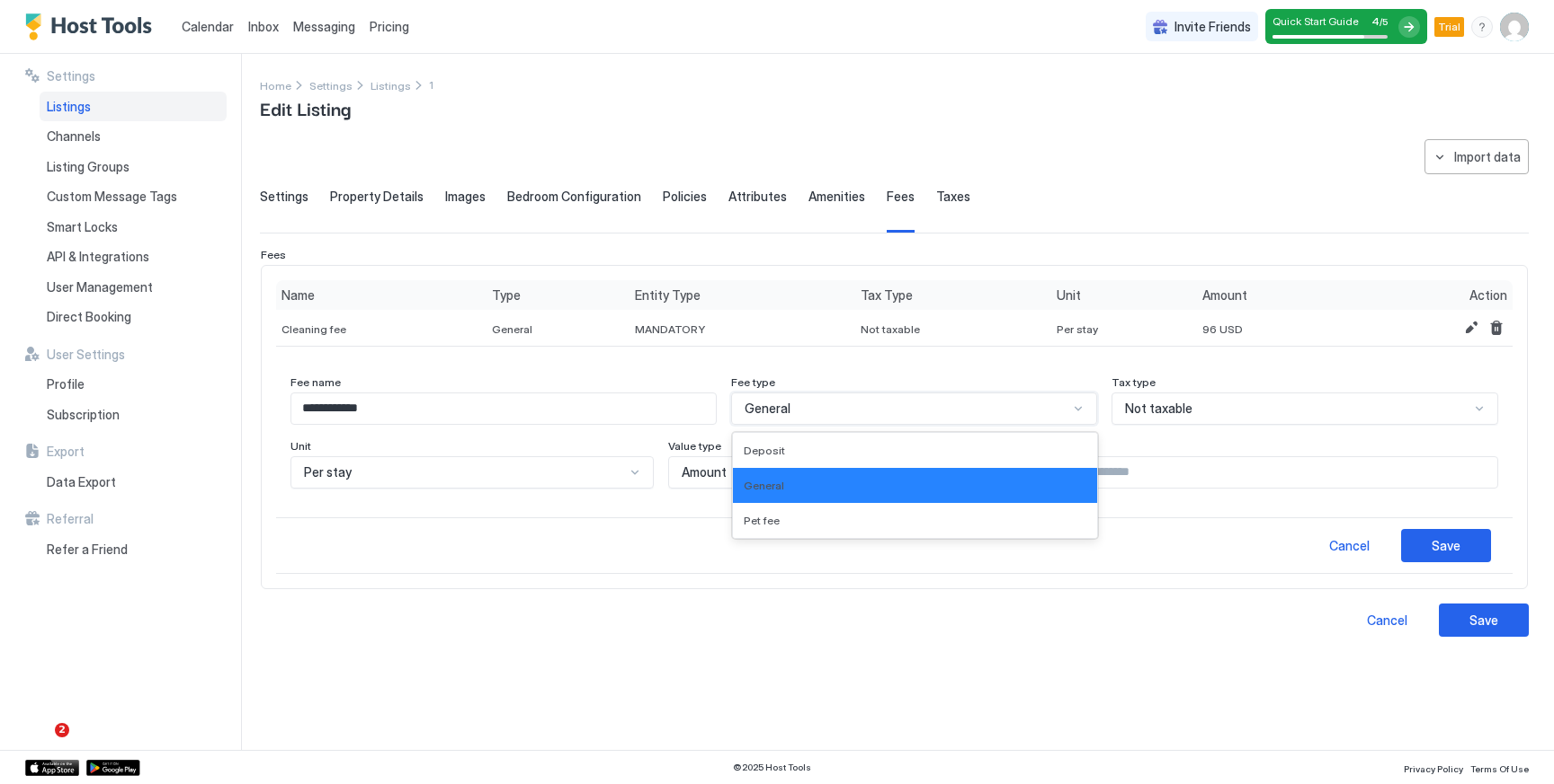
click at [1016, 404] on div "General" at bounding box center [906, 408] width 323 height 16
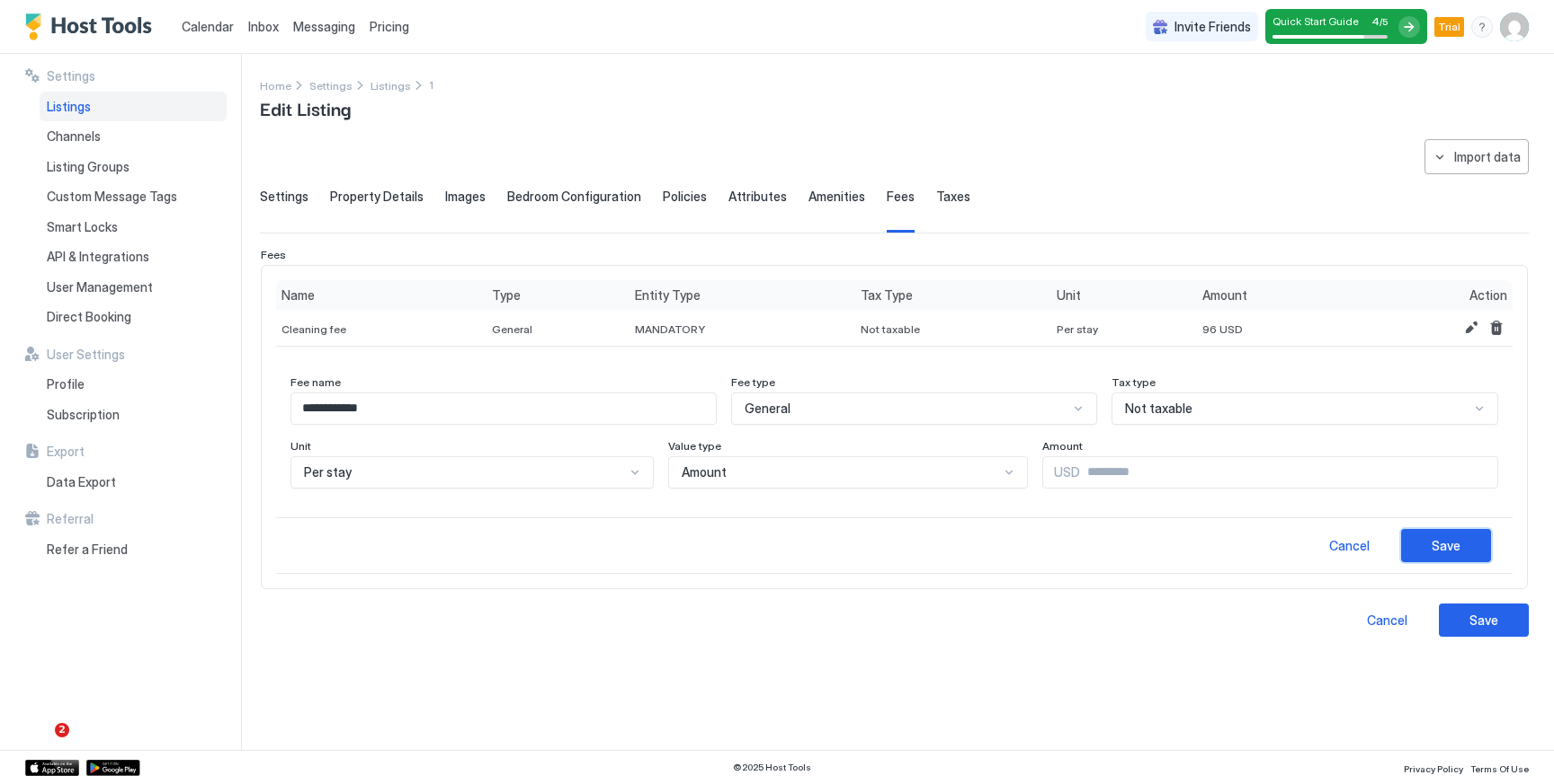
click at [1414, 549] on button "Save" at bounding box center [1446, 546] width 90 height 34
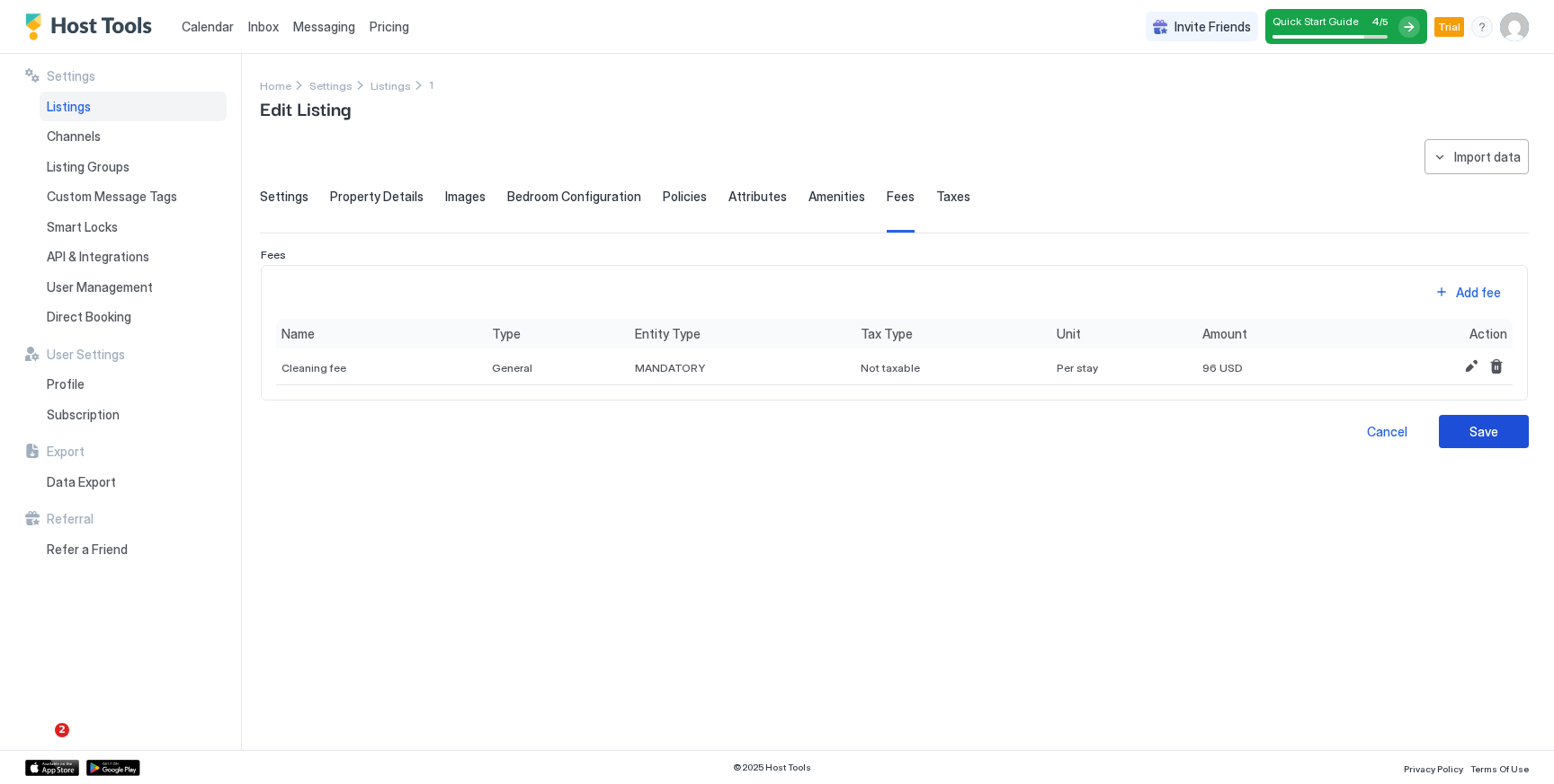
click at [1471, 444] on button "Save" at bounding box center [1483, 432] width 90 height 34
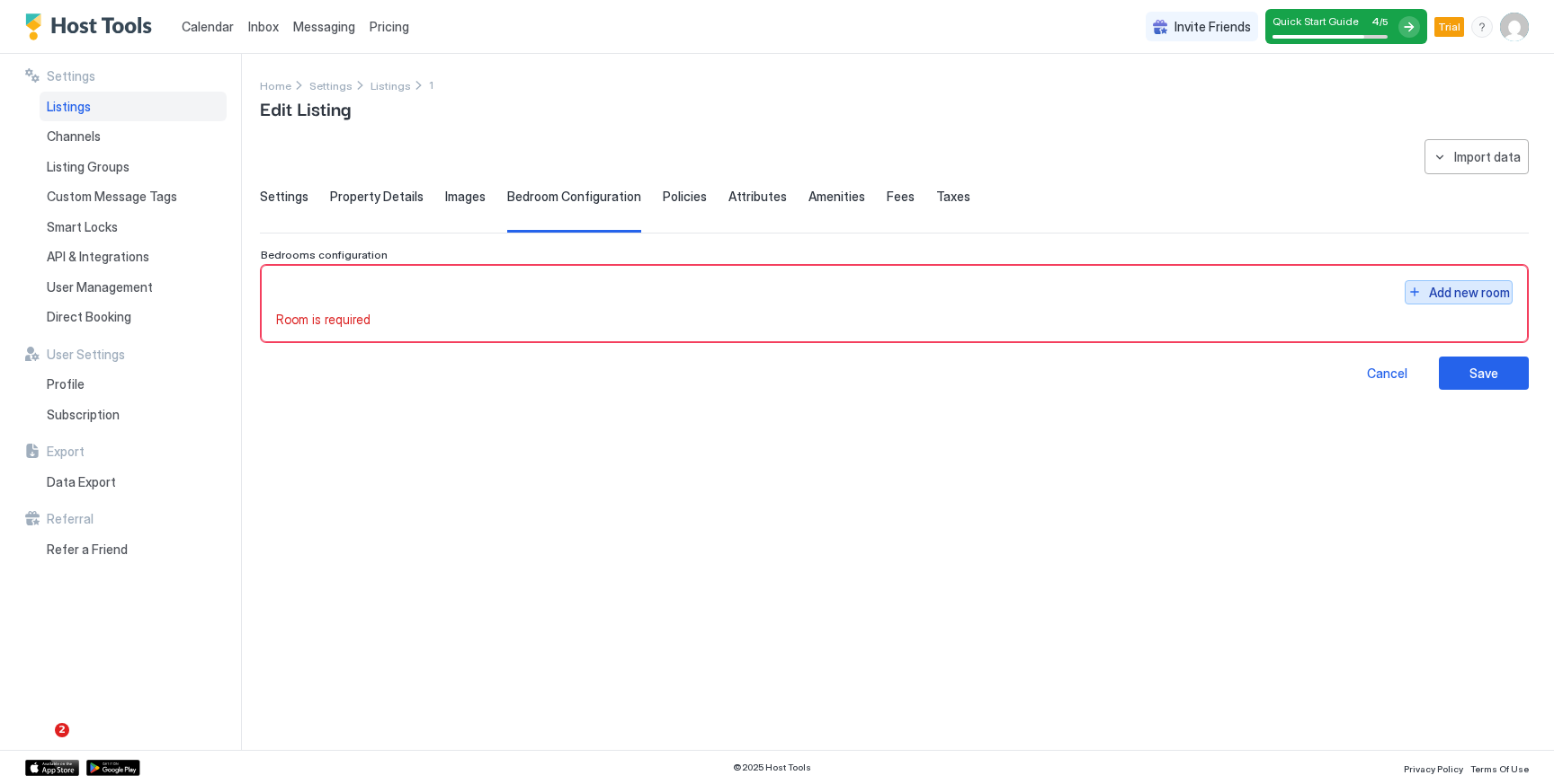
click at [1412, 293] on button "Add new room" at bounding box center [1459, 292] width 108 height 24
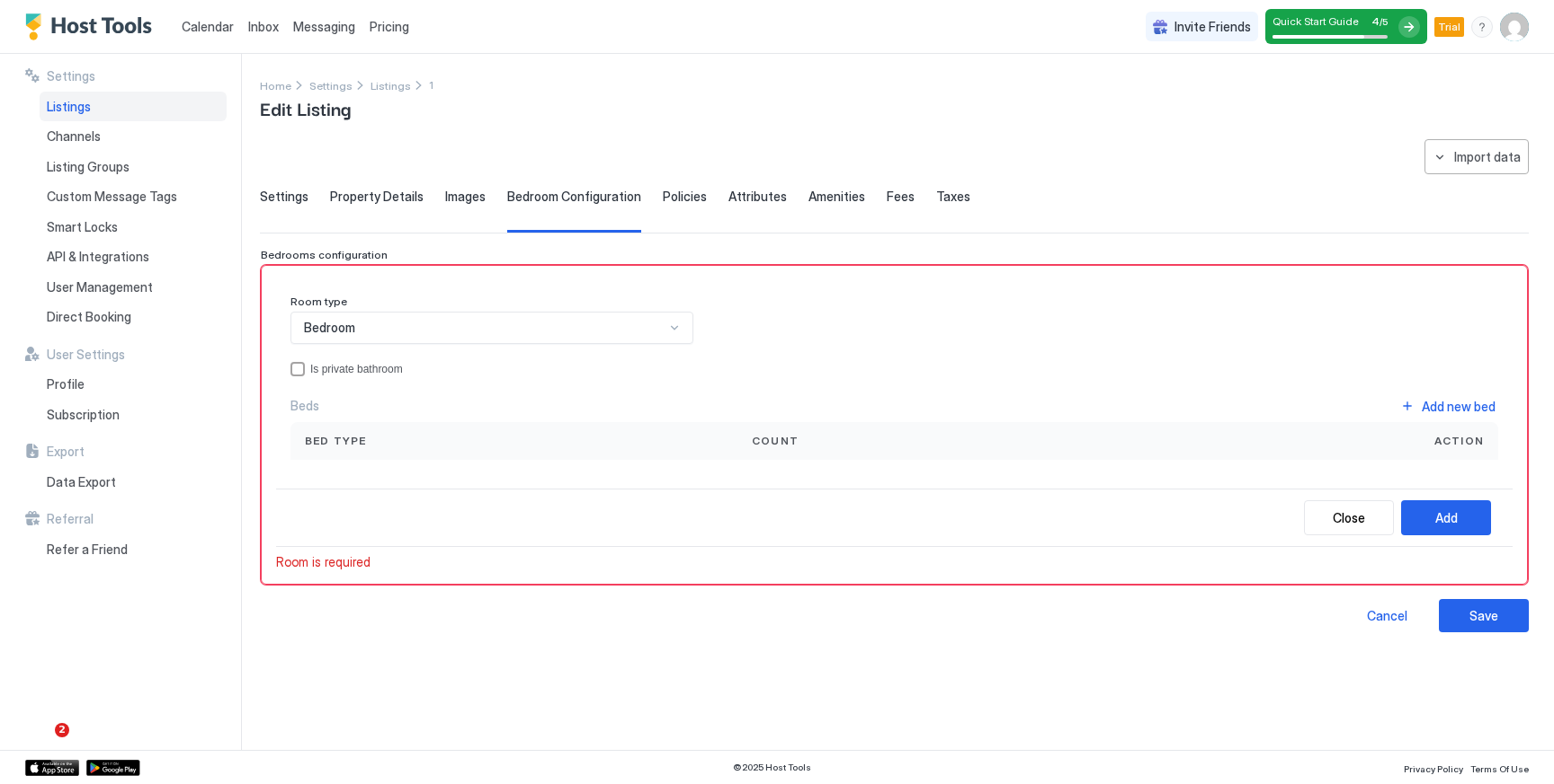
click at [653, 329] on div "Bedroom" at bounding box center [484, 328] width 360 height 16
click at [610, 365] on div "Bedroom" at bounding box center [492, 370] width 379 height 13
click at [1442, 410] on div "Add new bed" at bounding box center [1458, 407] width 74 height 19
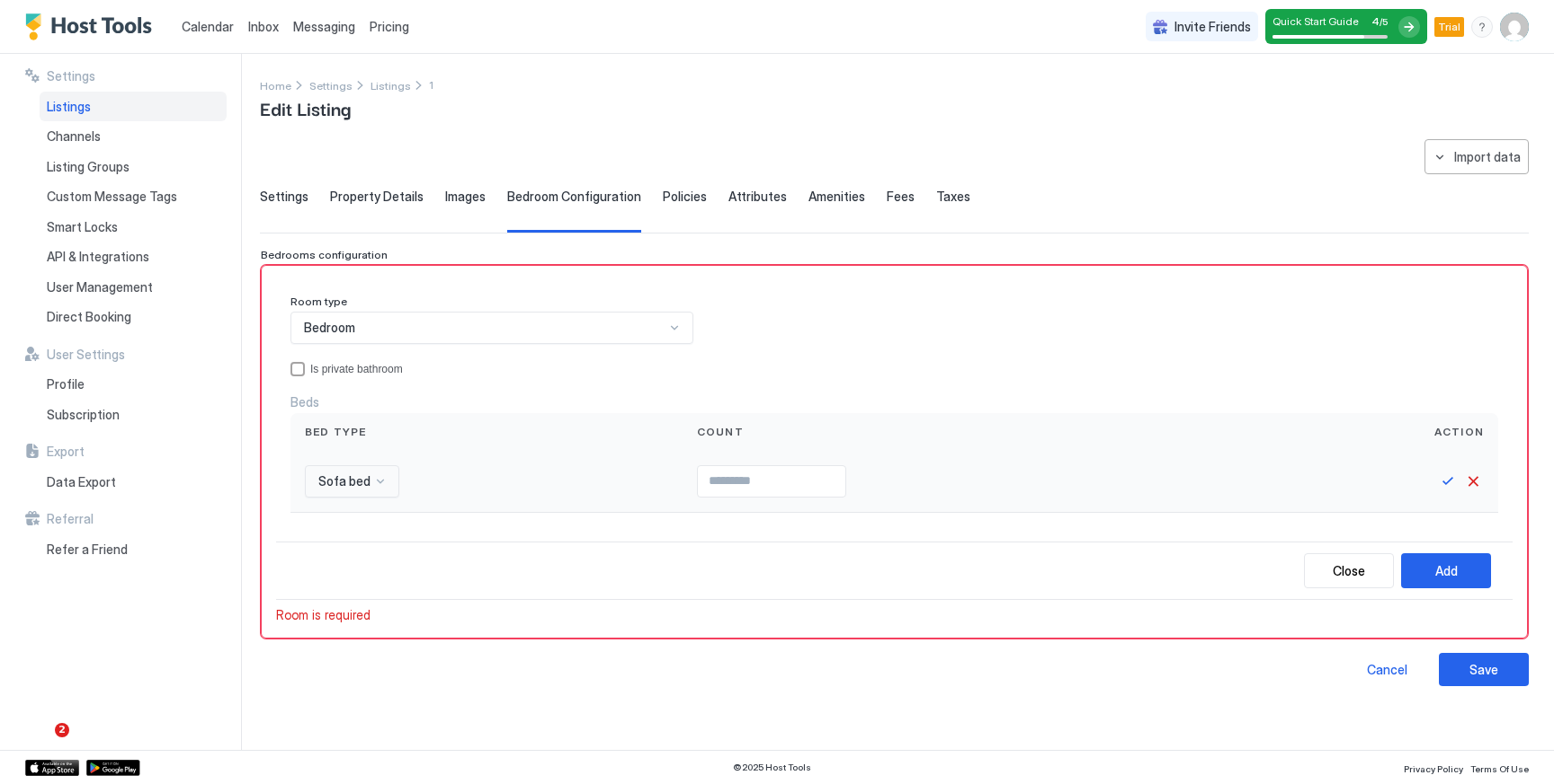
click at [374, 486] on div at bounding box center [380, 481] width 14 height 14
click at [371, 557] on div "Queen bed" at bounding box center [375, 558] width 116 height 13
type input "*"
click at [853, 478] on input "*" at bounding box center [794, 482] width 148 height 31
click at [1443, 483] on button "Save" at bounding box center [1447, 481] width 21 height 21
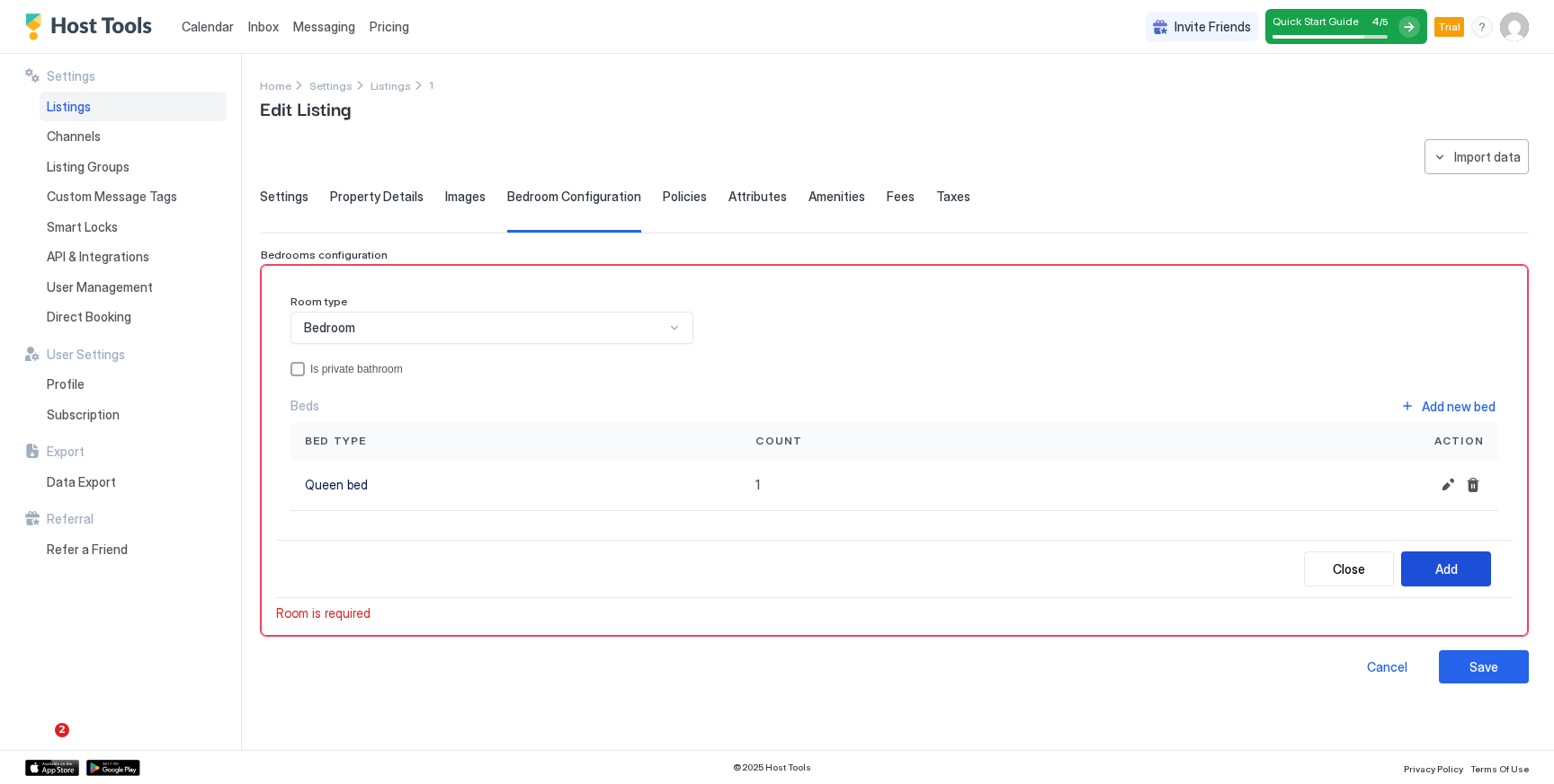
click at [1440, 560] on div "Add" at bounding box center [1447, 569] width 22 height 19
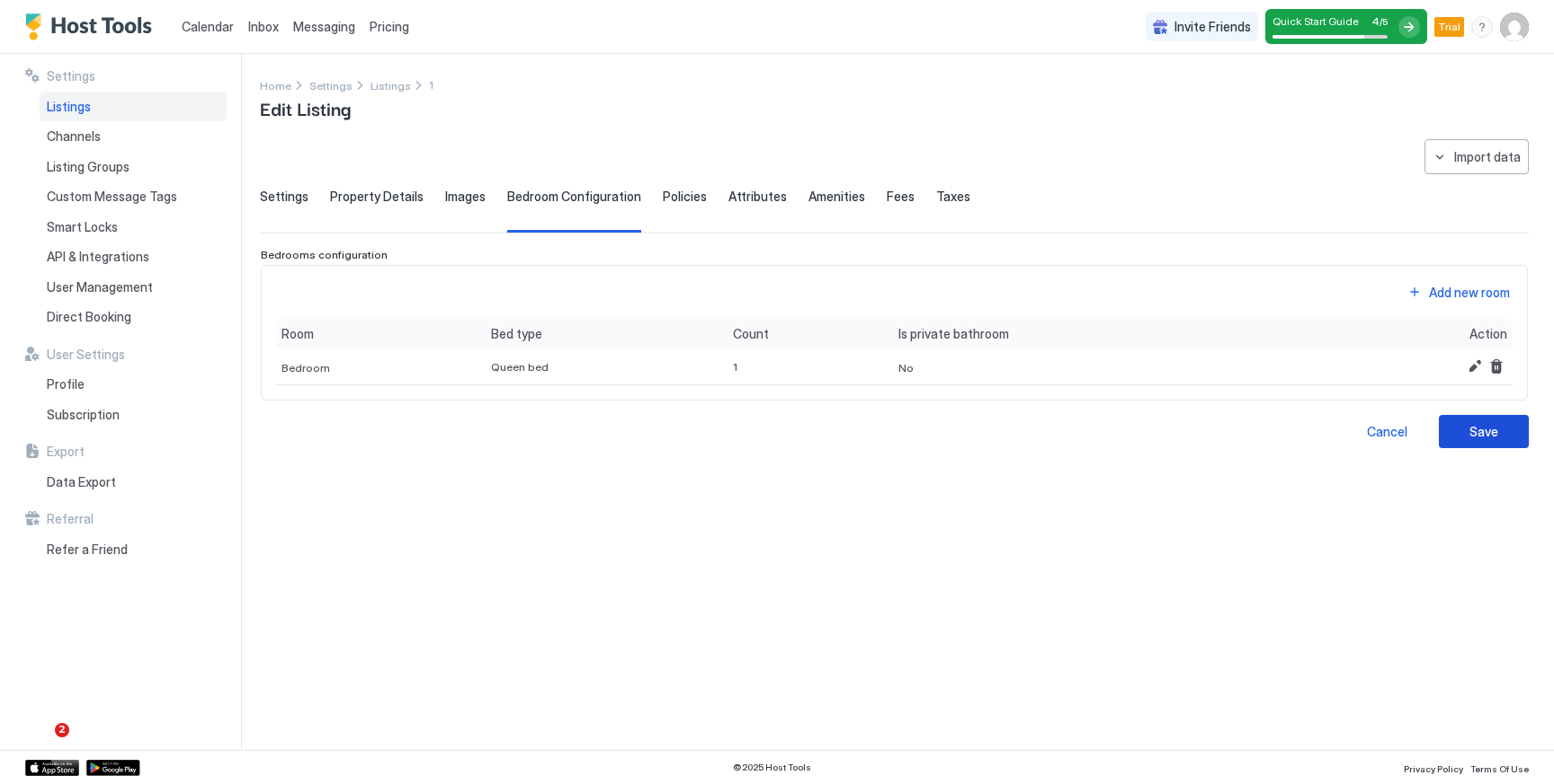
click at [1470, 435] on div "Save" at bounding box center [1483, 431] width 29 height 19
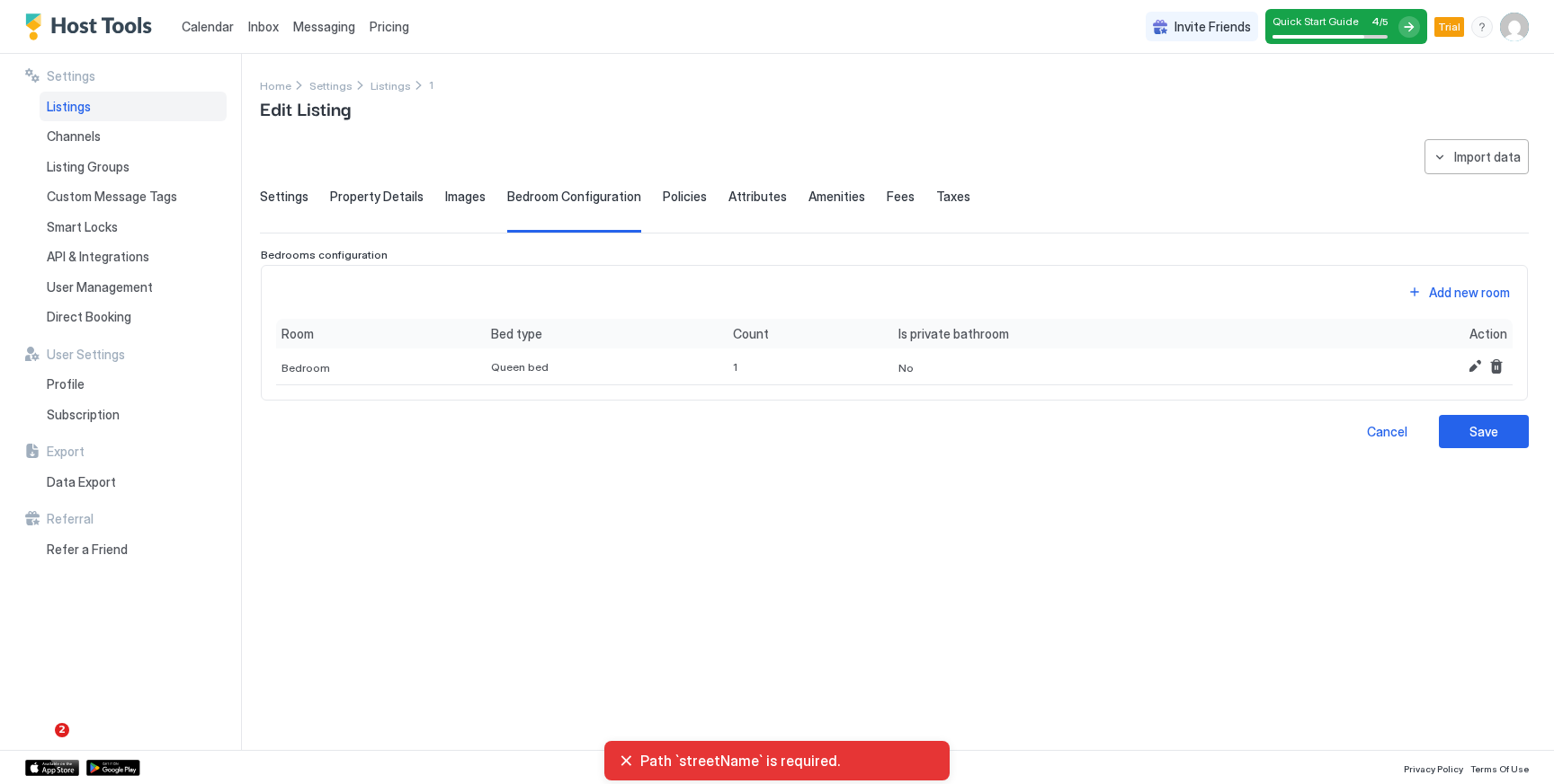
click at [936, 196] on span "Taxes" at bounding box center [953, 196] width 35 height 16
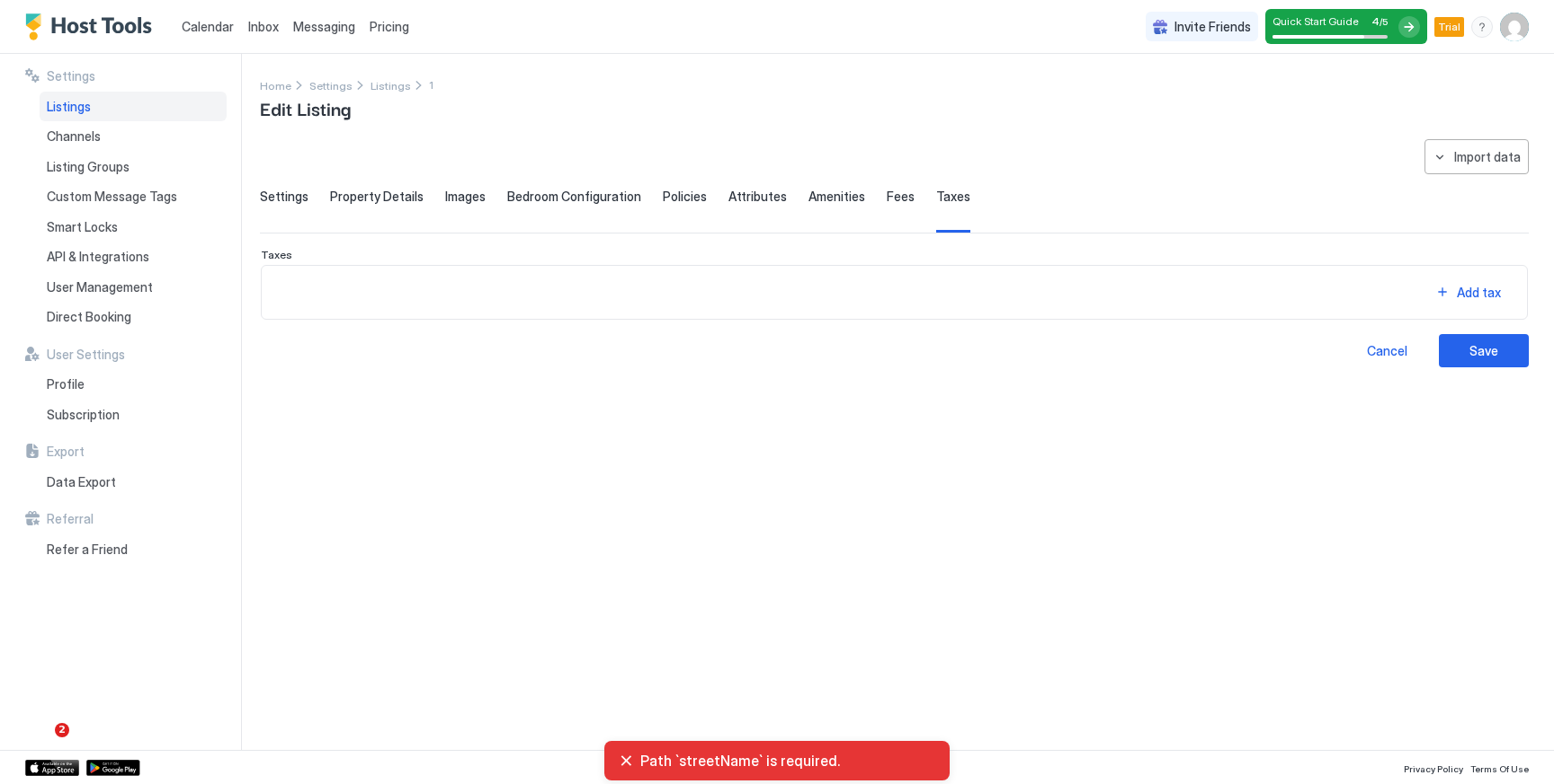
click at [888, 196] on span "Fees" at bounding box center [900, 196] width 28 height 16
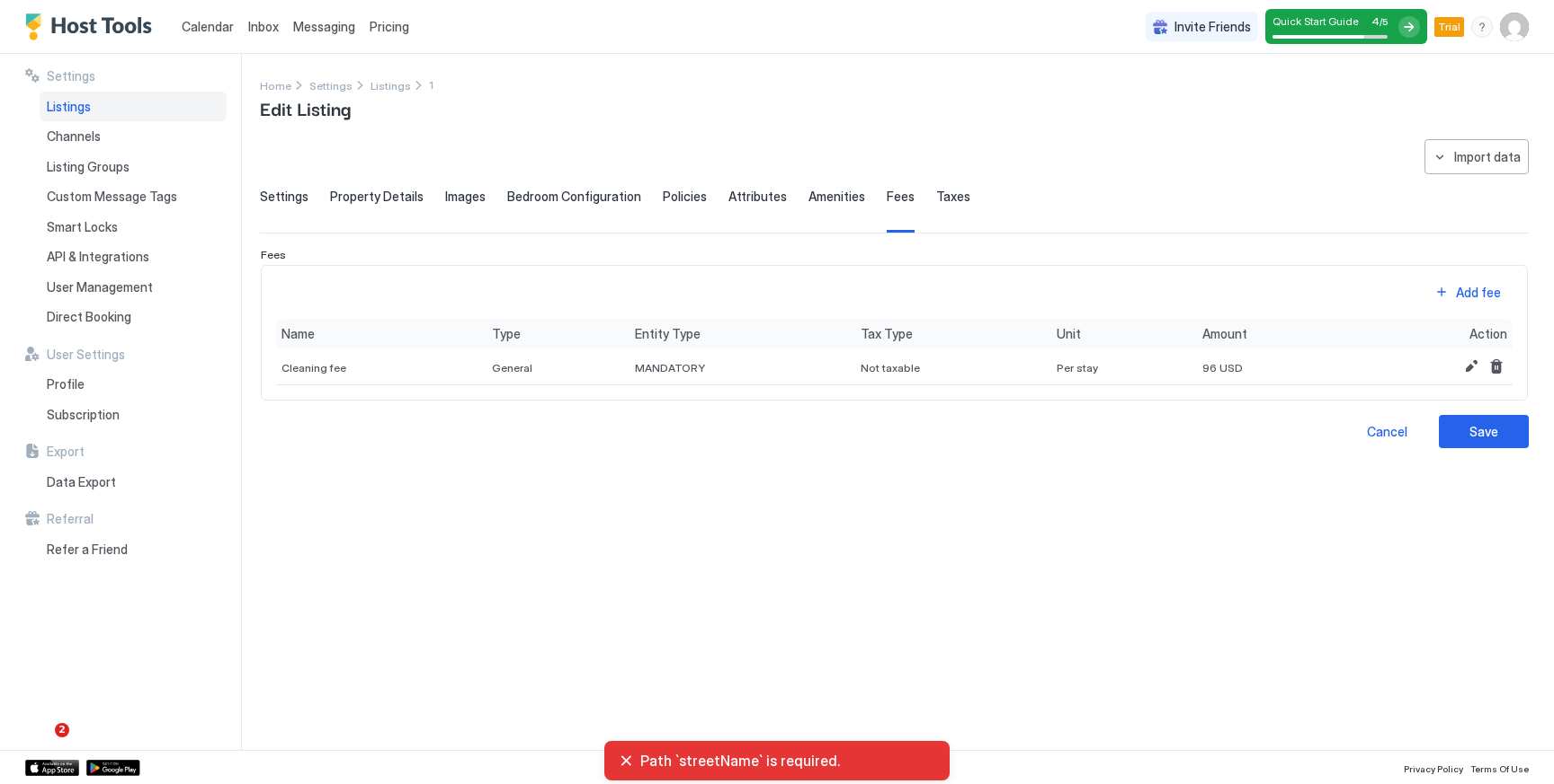
click at [78, 110] on span "Listings" at bounding box center [68, 106] width 44 height 16
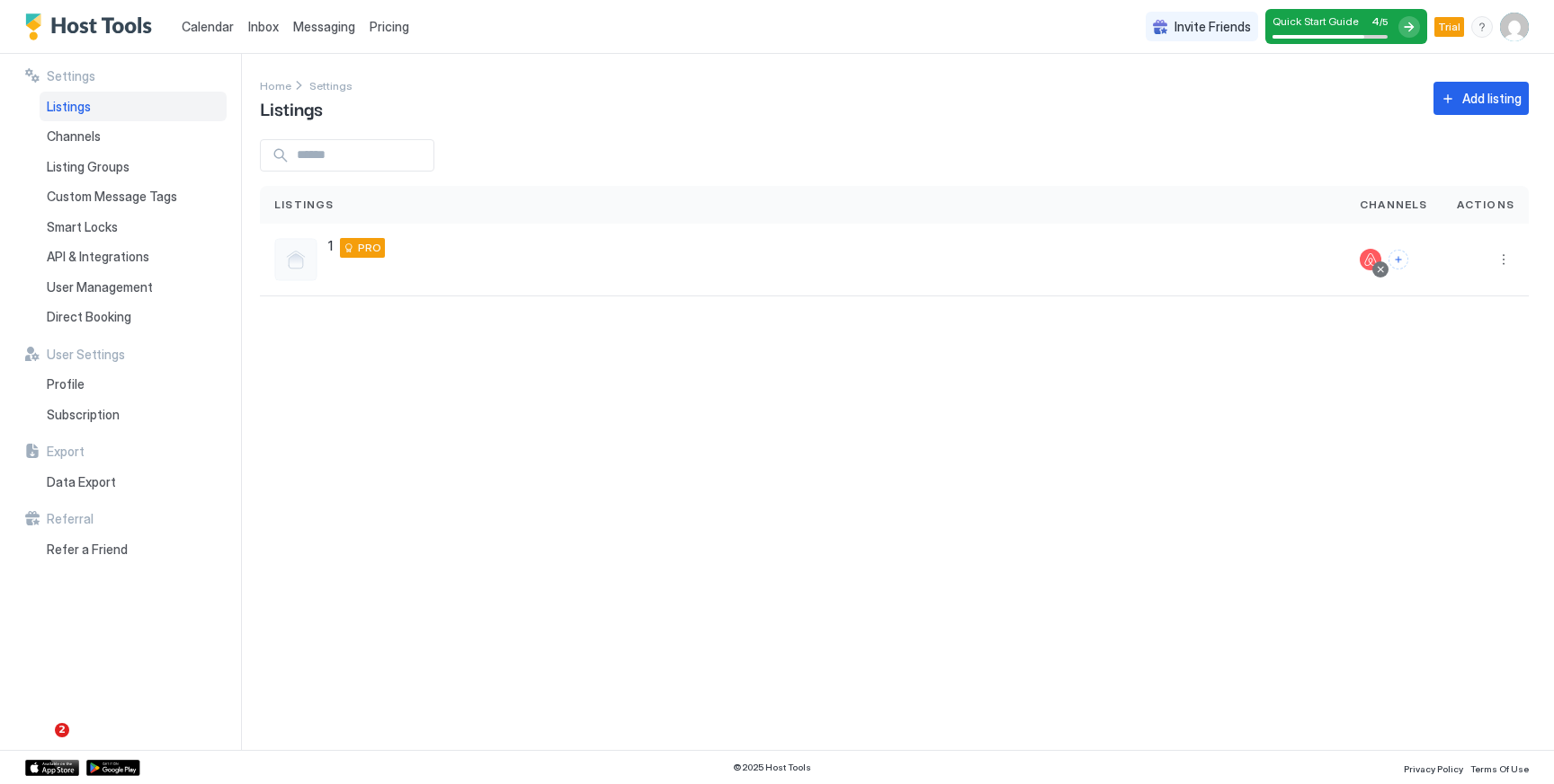
click at [332, 30] on span "Messaging" at bounding box center [324, 26] width 62 height 15
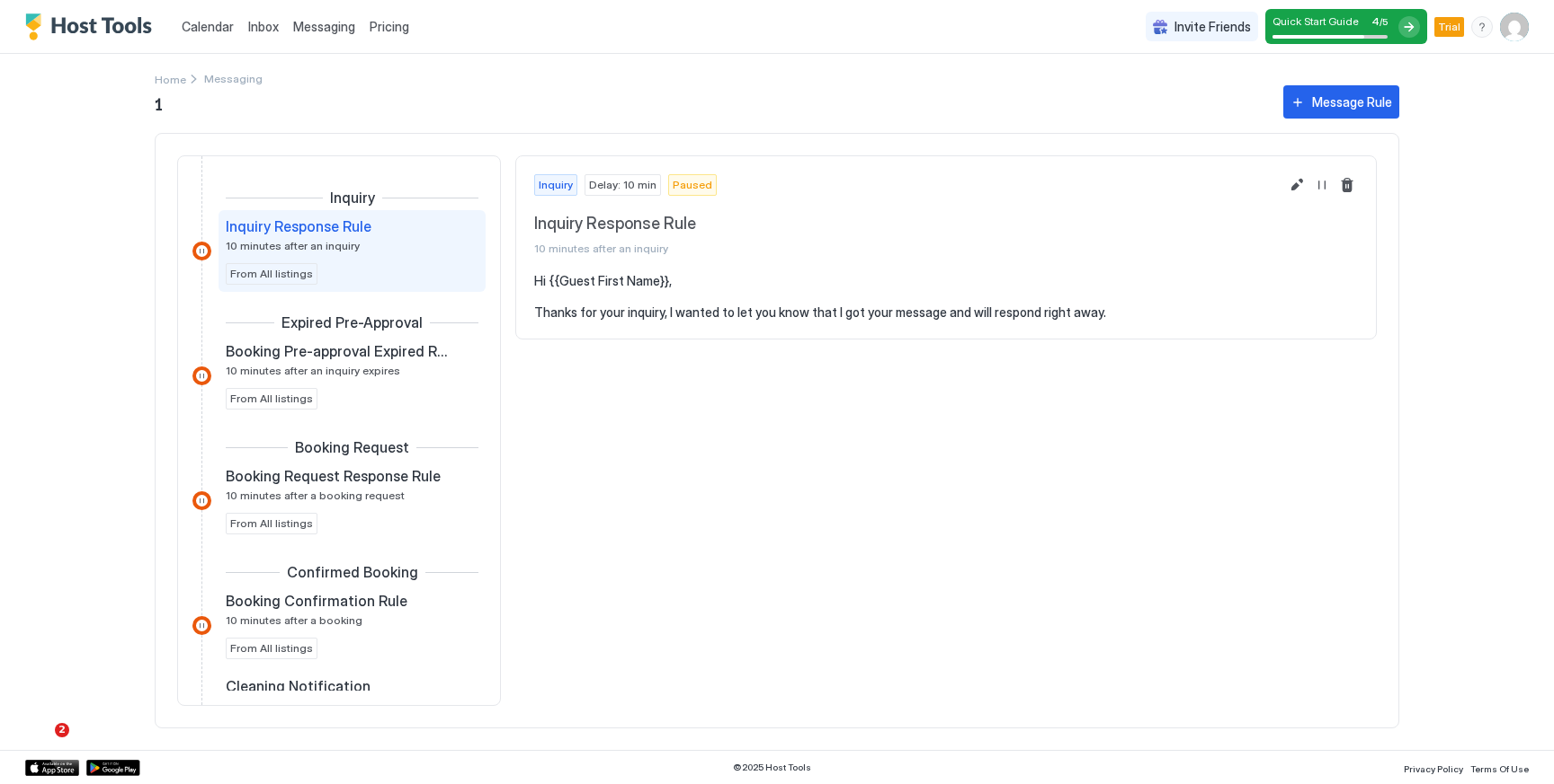
click at [254, 36] on div "Inbox" at bounding box center [263, 27] width 45 height 34
click at [211, 35] on link "Calendar" at bounding box center [207, 26] width 52 height 19
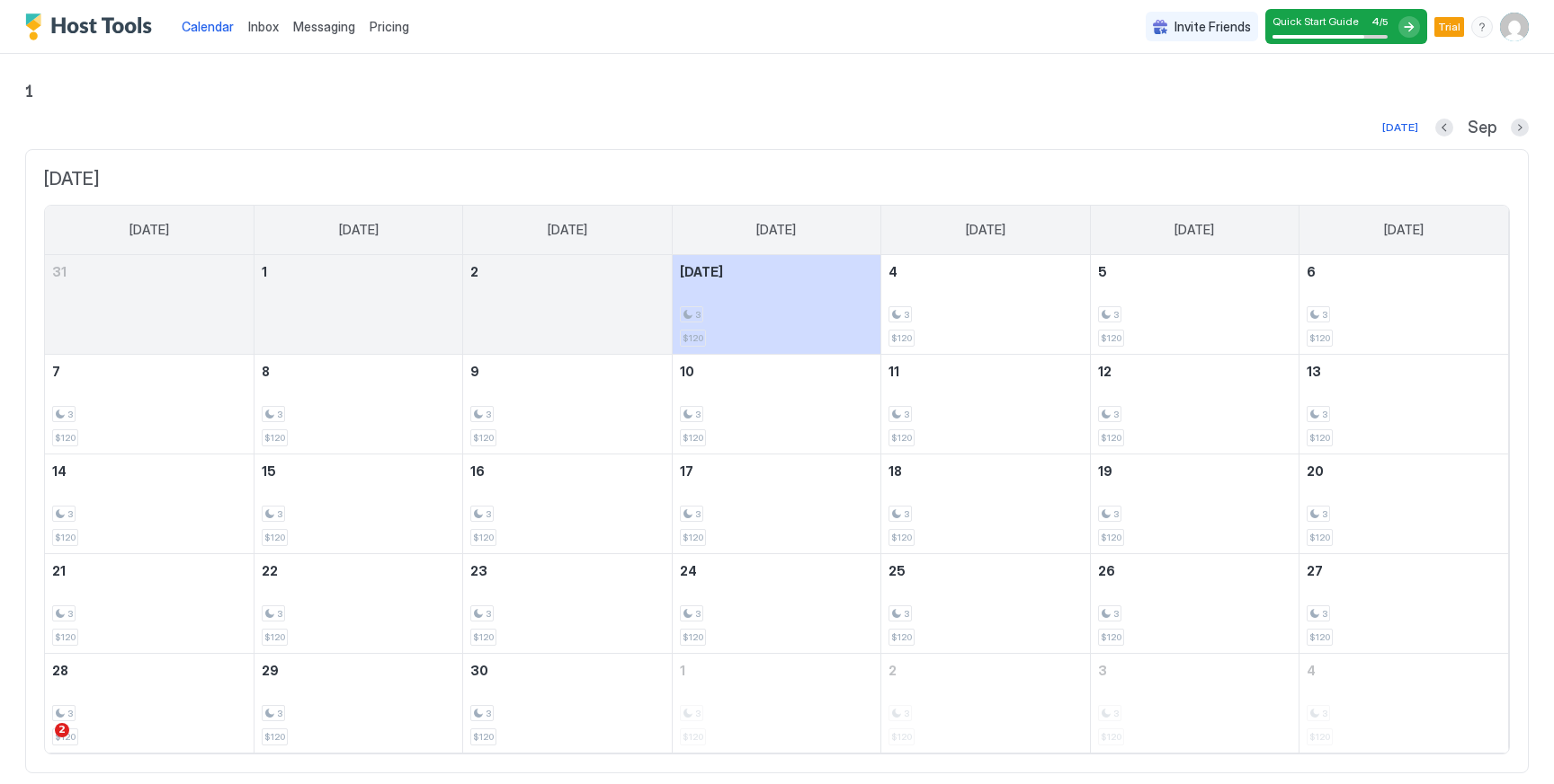
click at [386, 33] on span "Pricing" at bounding box center [389, 26] width 39 height 16
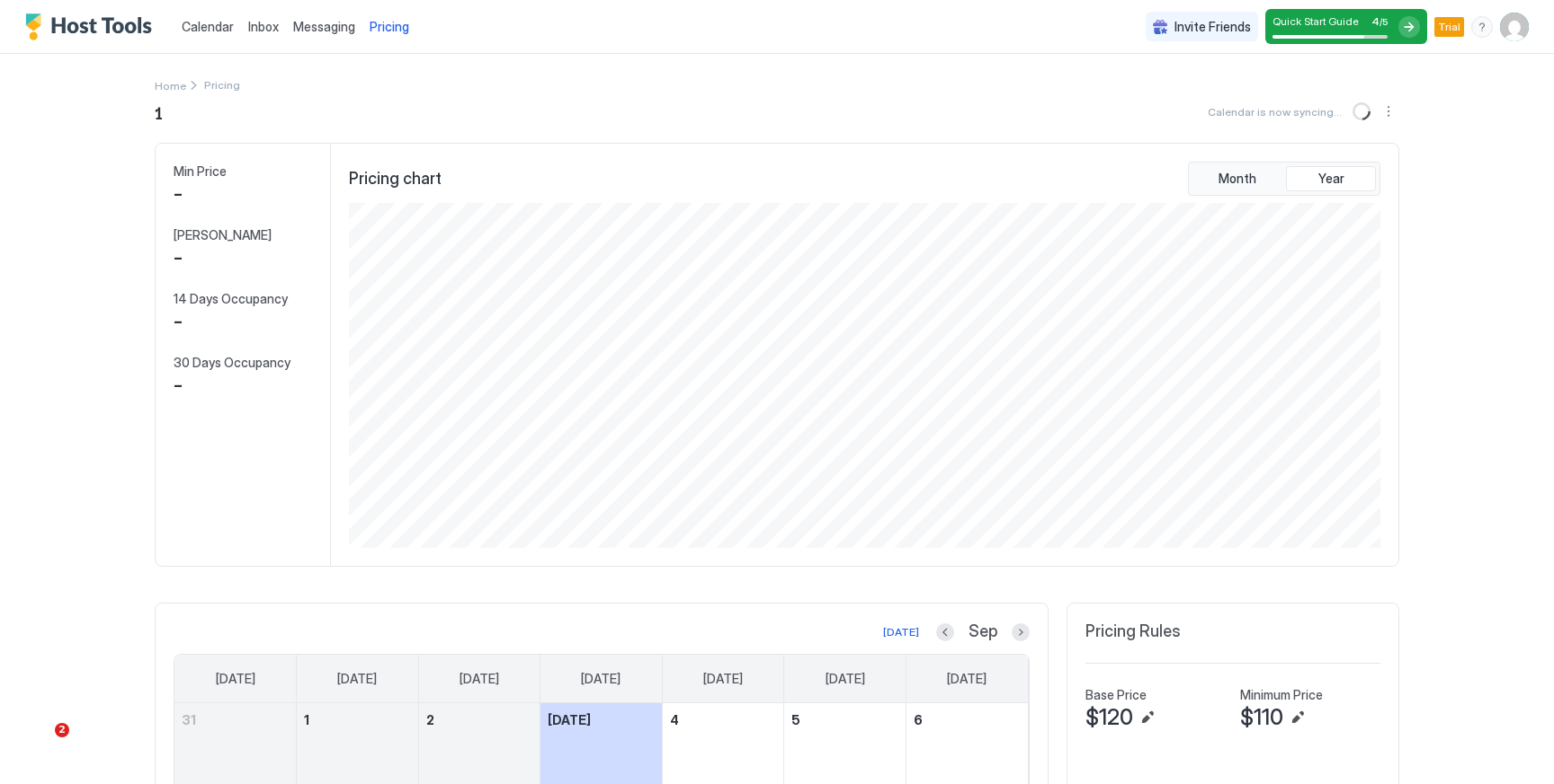
scroll to position [345, 1035]
click at [233, 27] on div "Calendar" at bounding box center [207, 27] width 66 height 34
click at [272, 23] on span "Inbox" at bounding box center [263, 26] width 31 height 15
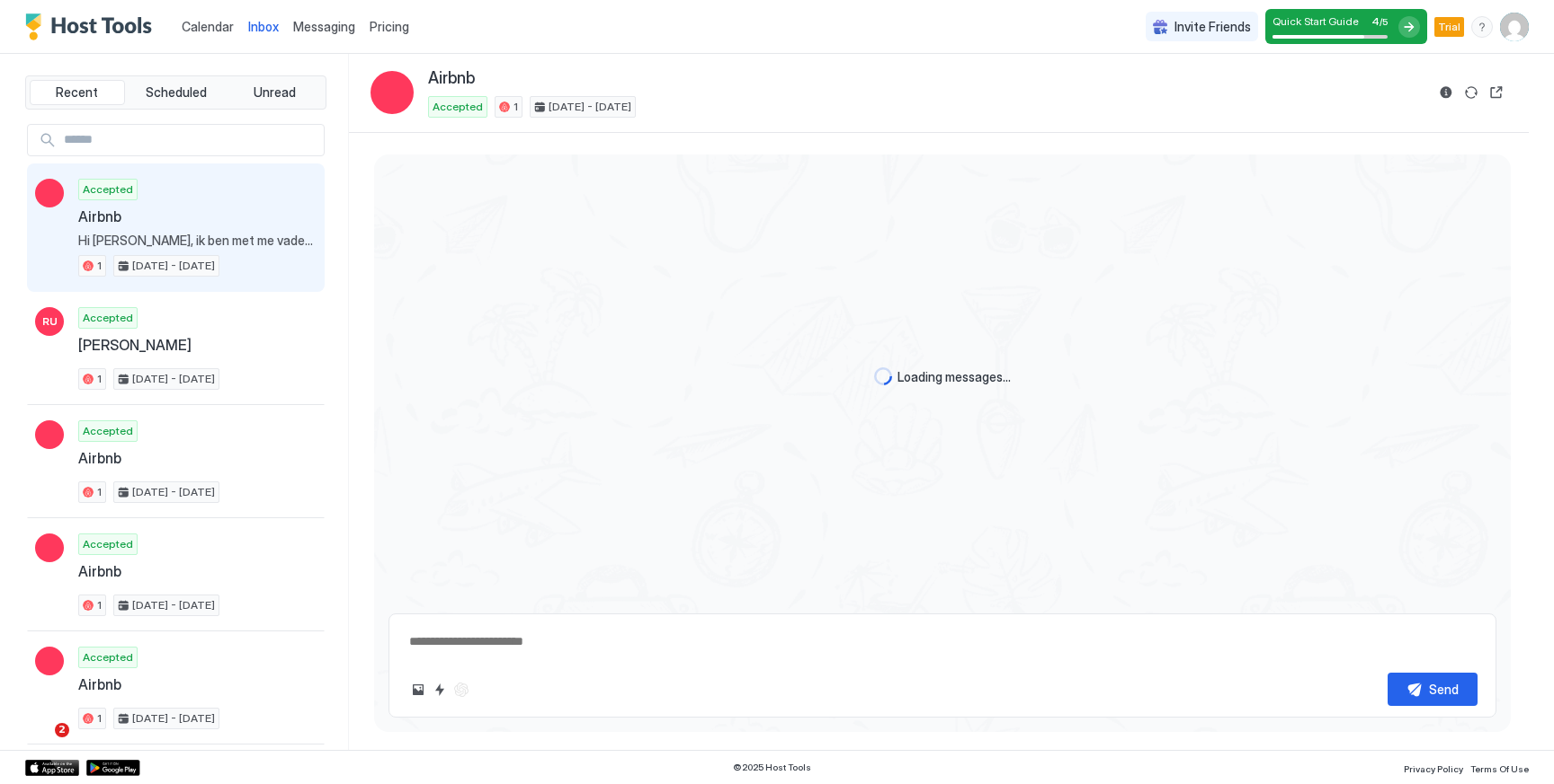
type textarea "*"
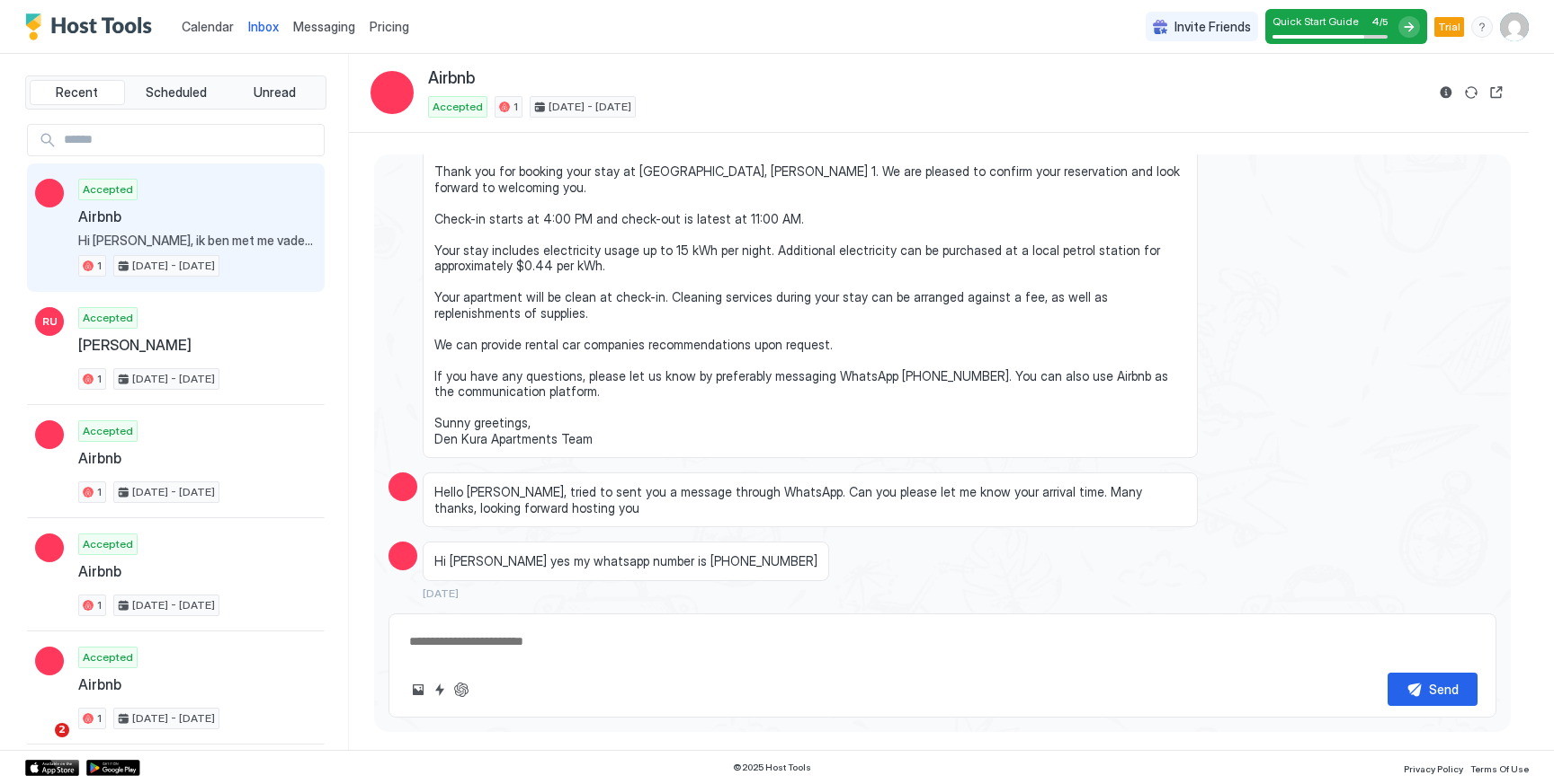
click at [213, 28] on span "Calendar" at bounding box center [207, 26] width 52 height 15
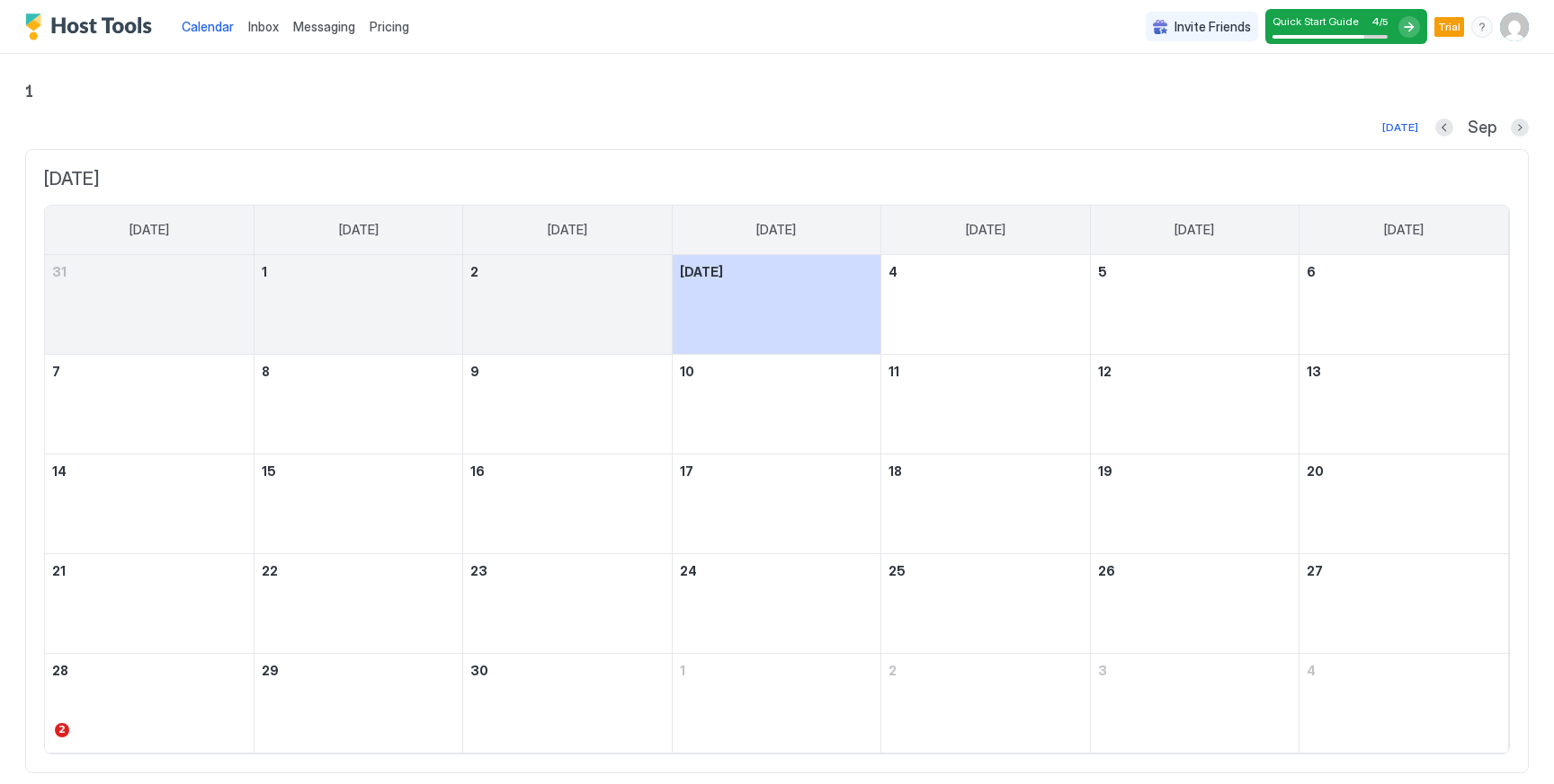
click at [125, 25] on img "Host Tools Logo" at bounding box center [92, 26] width 134 height 27
click at [1514, 21] on img "User profile" at bounding box center [1514, 26] width 29 height 29
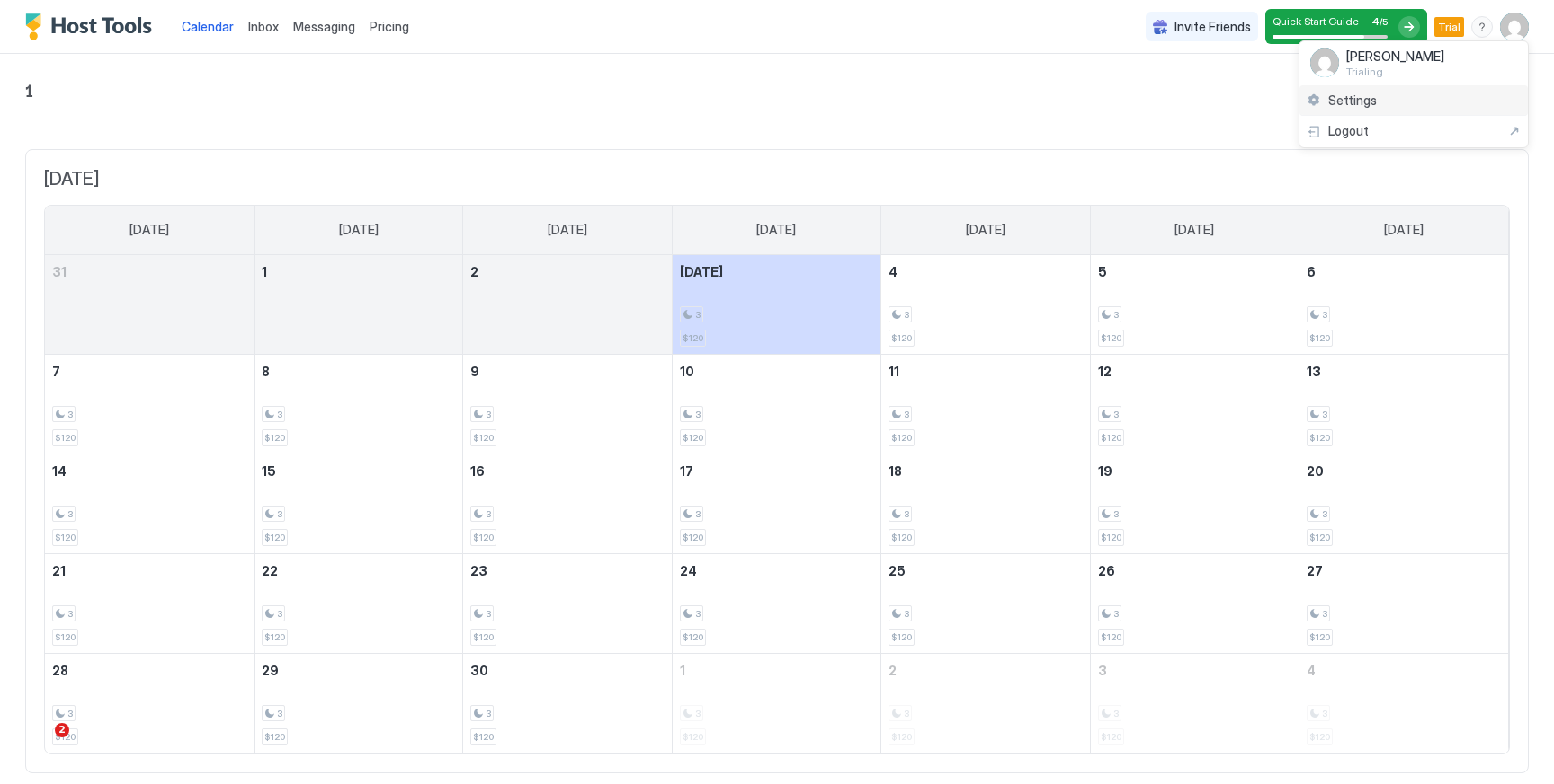
click at [1429, 109] on div "Settings" at bounding box center [1413, 101] width 229 height 32
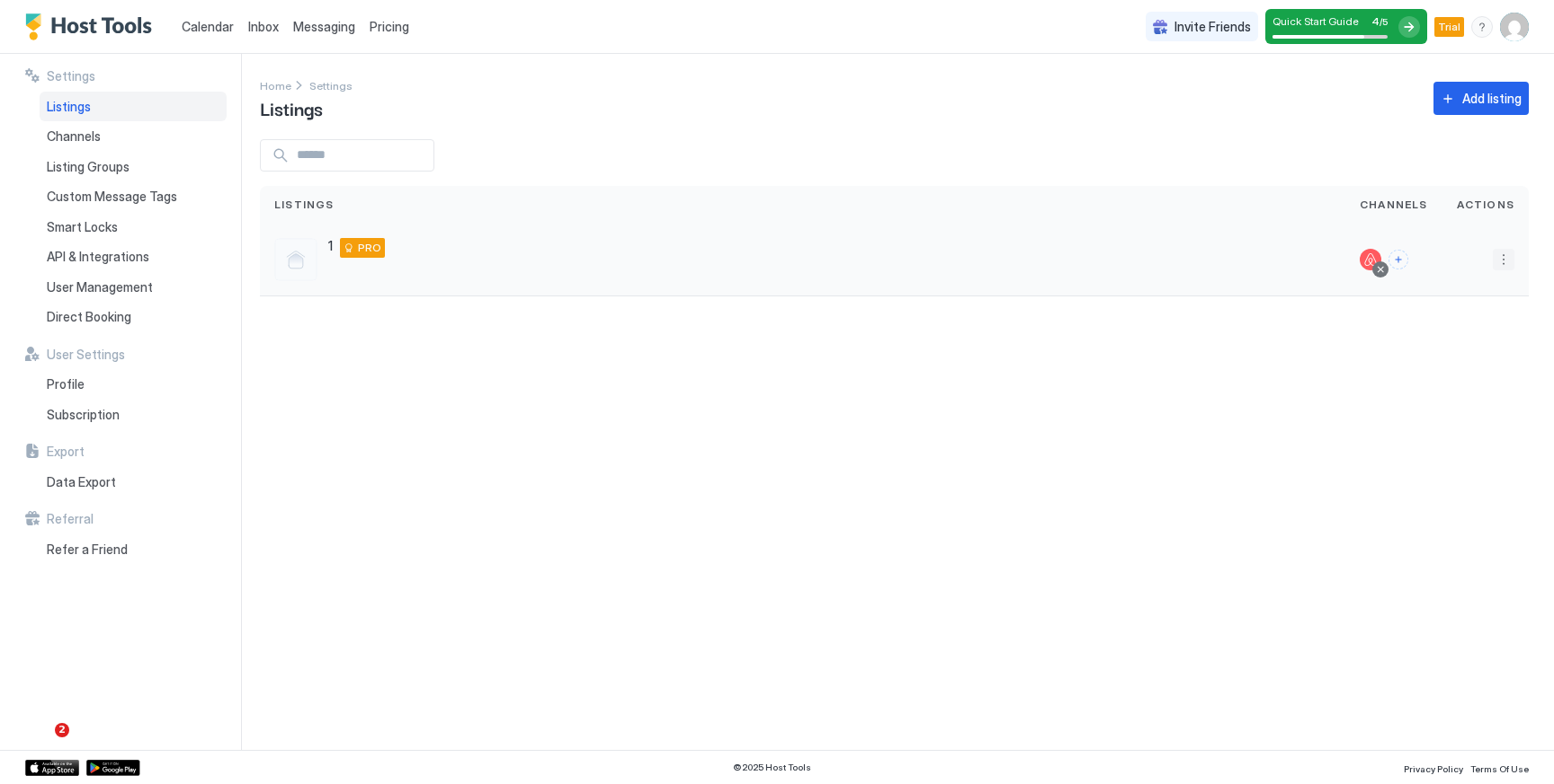
click at [1503, 257] on button "More options" at bounding box center [1503, 259] width 21 height 21
click at [1441, 424] on span "Delete" at bounding box center [1439, 428] width 34 height 13
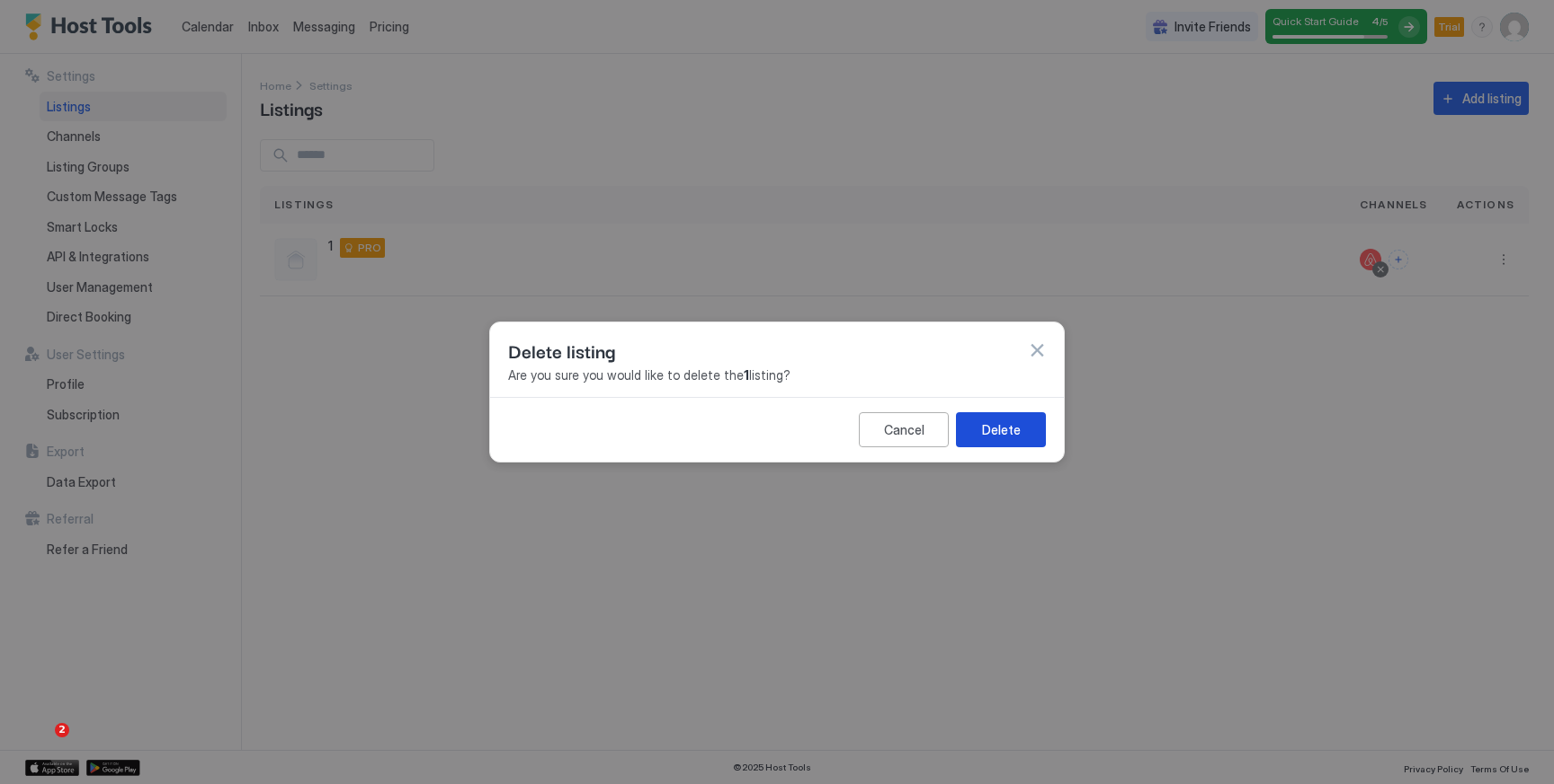
click at [1012, 427] on div "Delete" at bounding box center [1000, 430] width 38 height 19
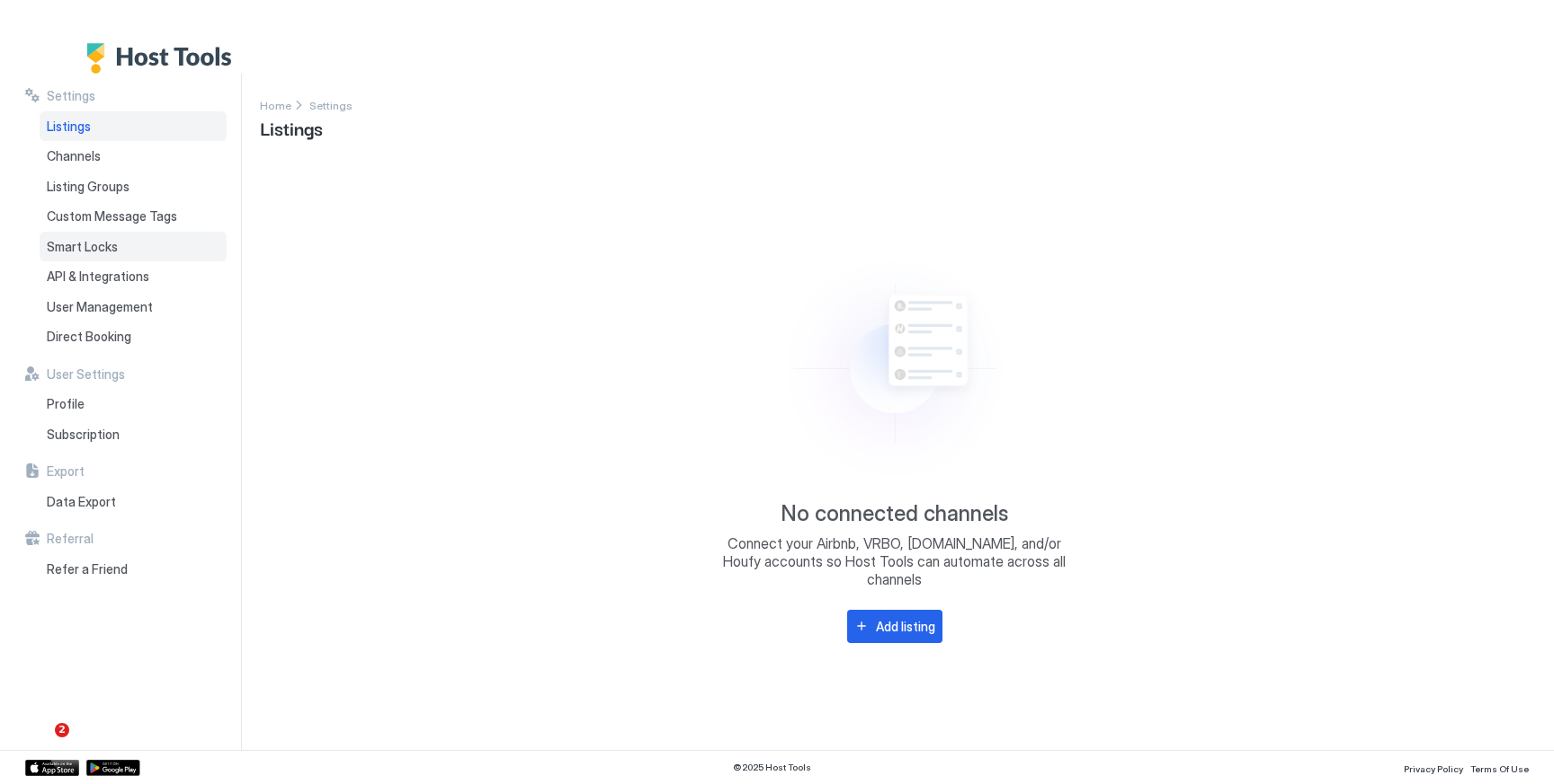
click at [144, 257] on div "Smart Locks" at bounding box center [133, 246] width 187 height 31
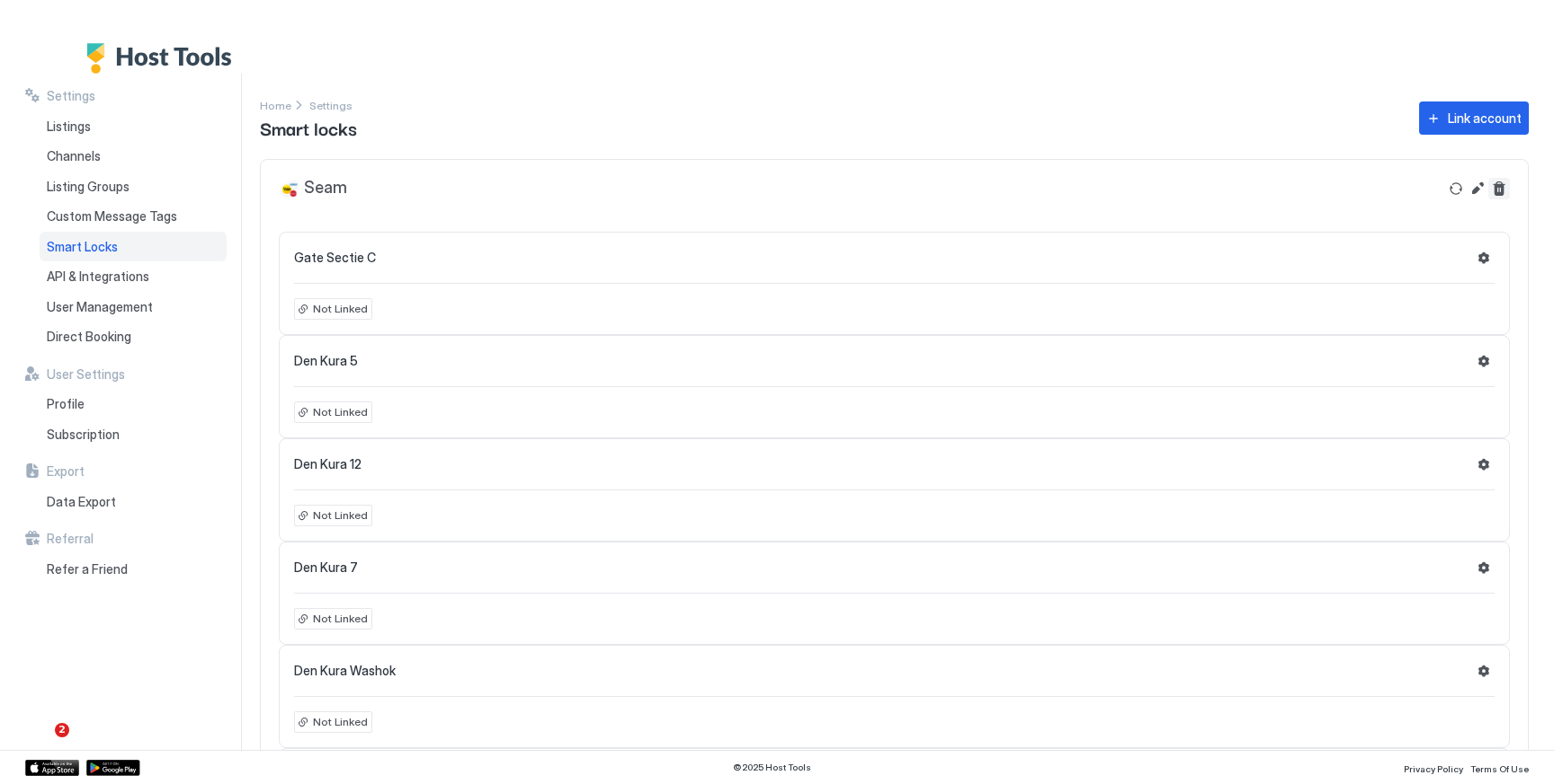
click at [1489, 186] on button "Delete" at bounding box center [1498, 189] width 21 height 21
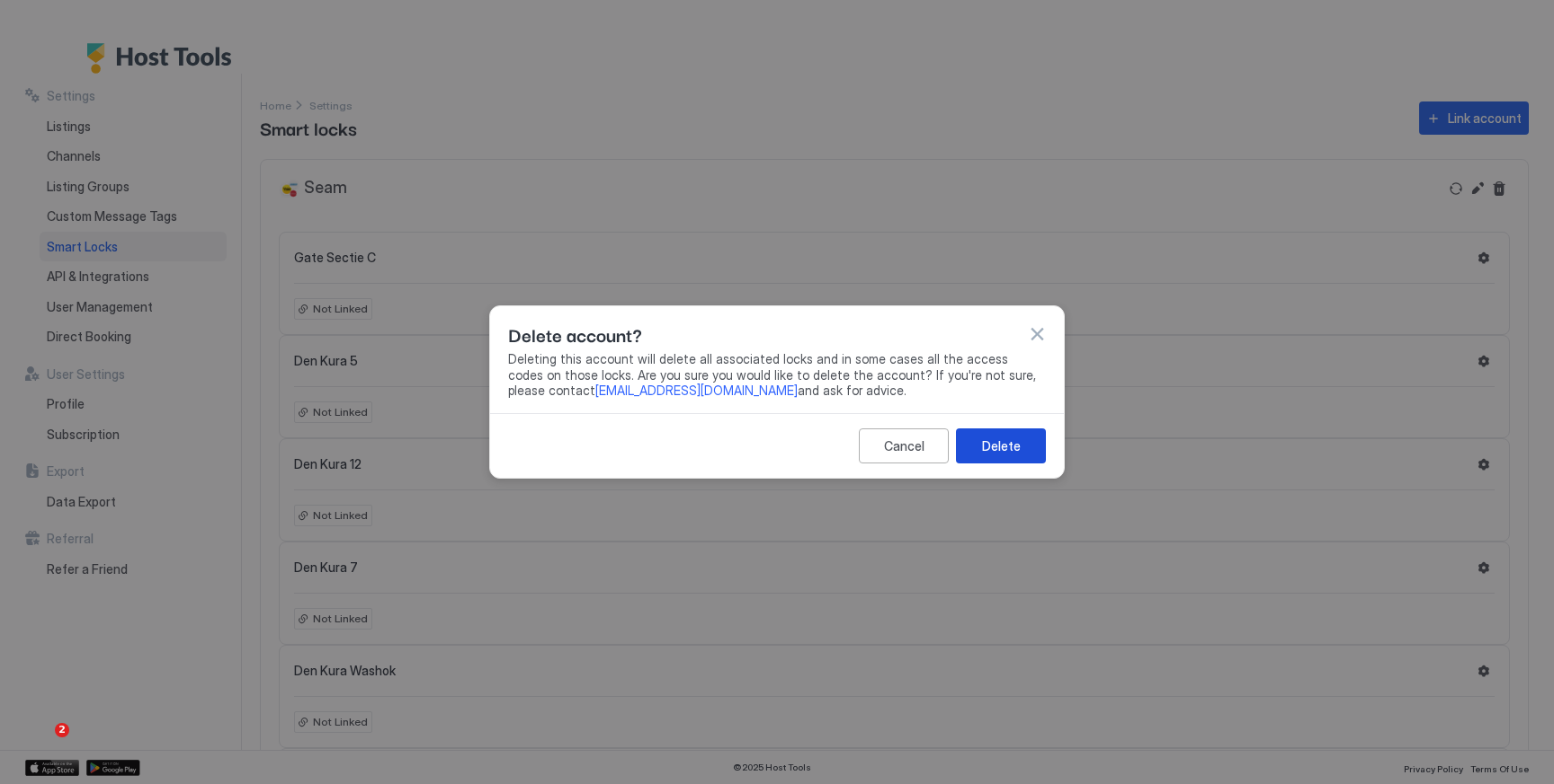
click at [1013, 433] on button "Delete" at bounding box center [1000, 446] width 90 height 35
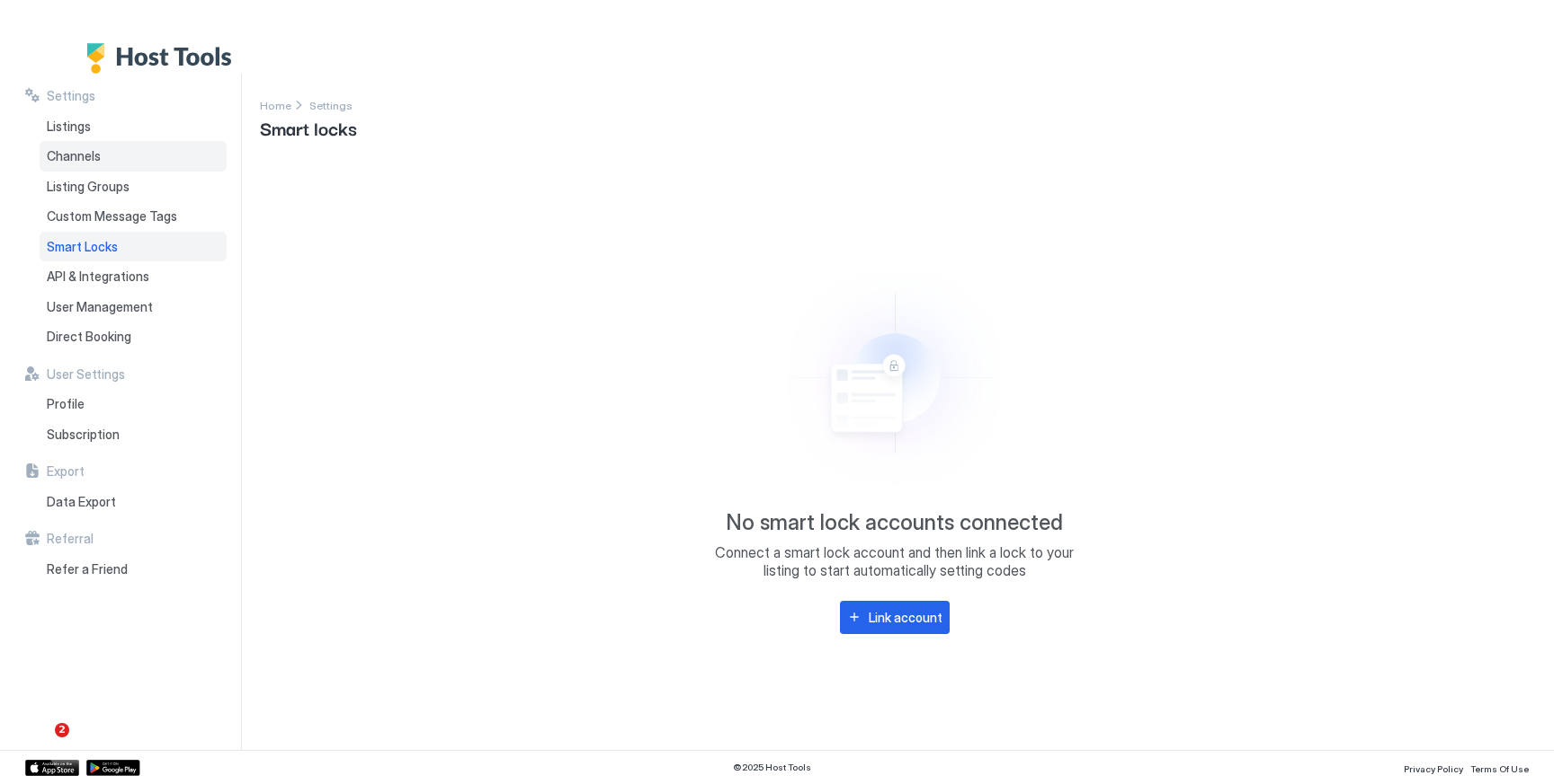
click at [103, 141] on div "Channels" at bounding box center [133, 156] width 187 height 31
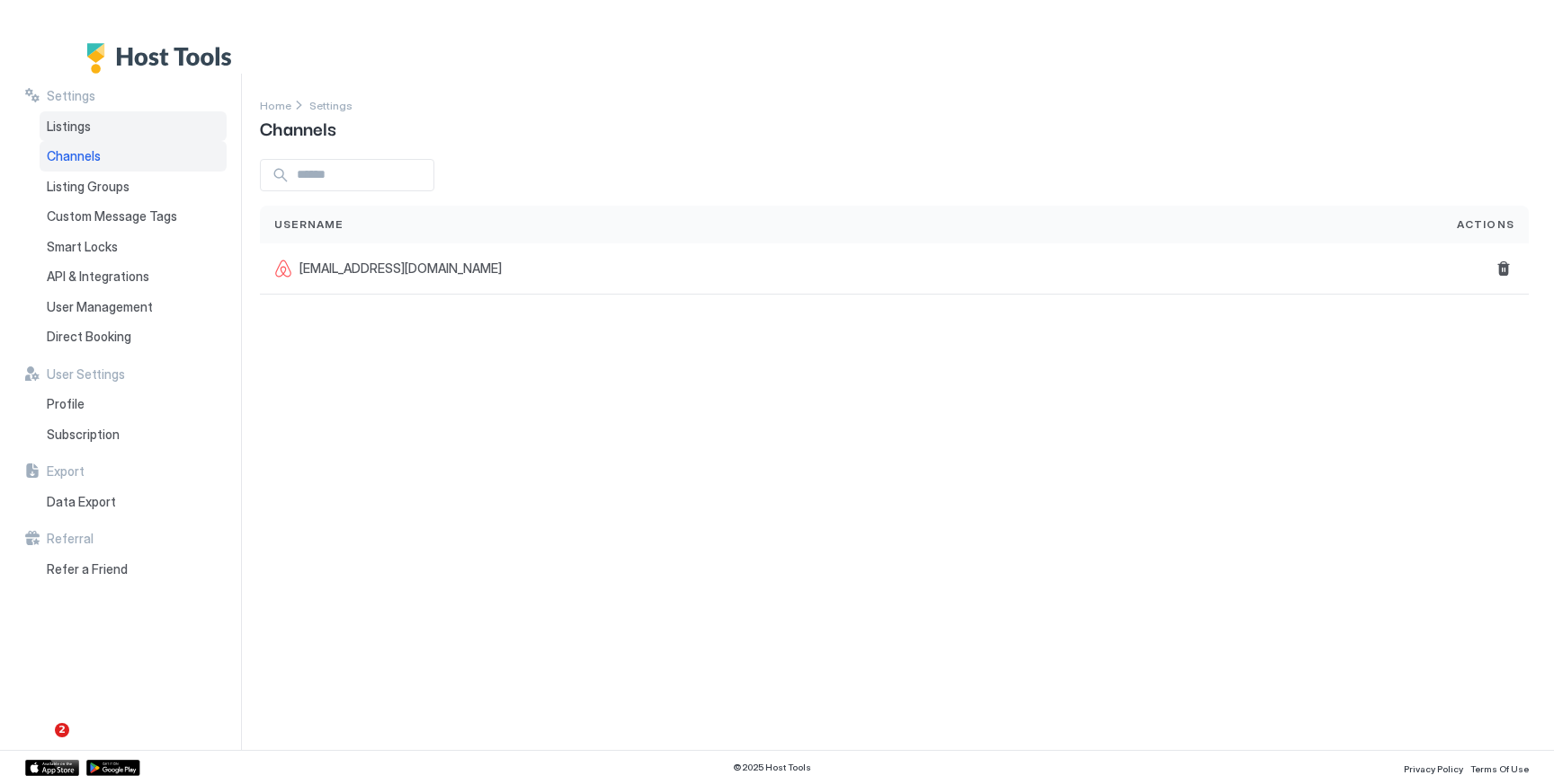
click at [97, 119] on div "Listings" at bounding box center [133, 126] width 187 height 31
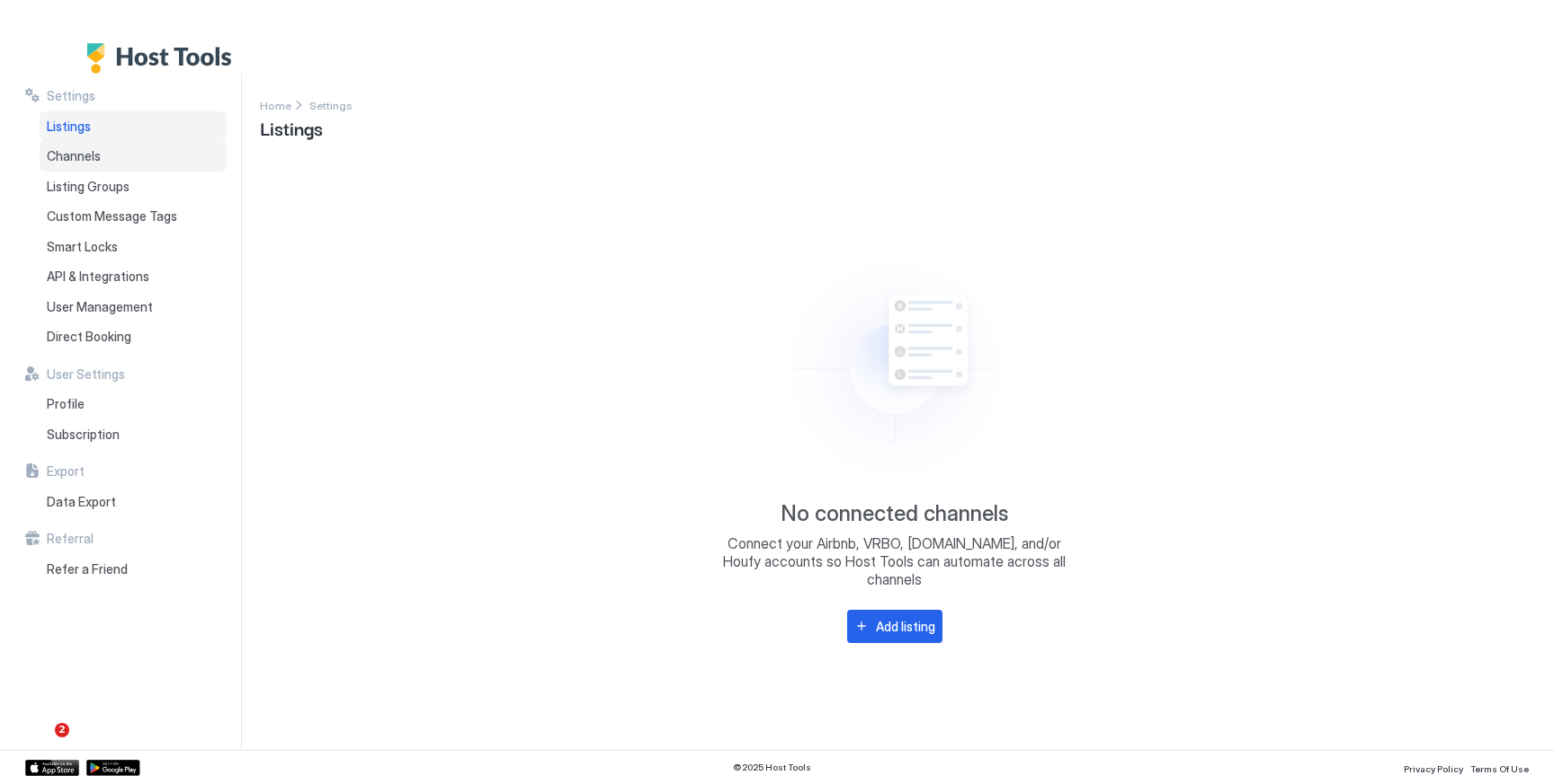
click at [94, 147] on div "Channels" at bounding box center [133, 156] width 187 height 31
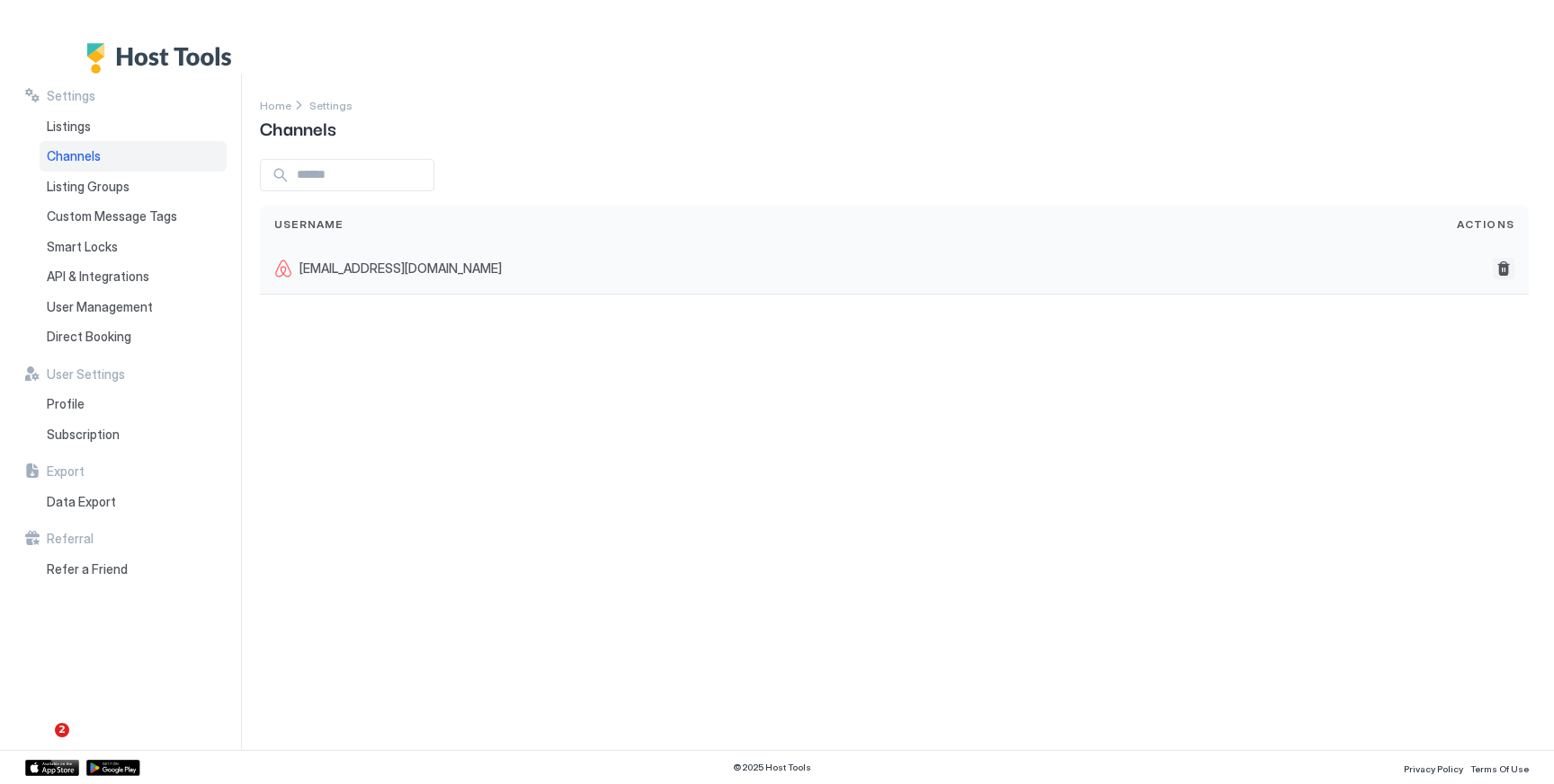
click at [1501, 268] on button "Delete" at bounding box center [1503, 268] width 21 height 21
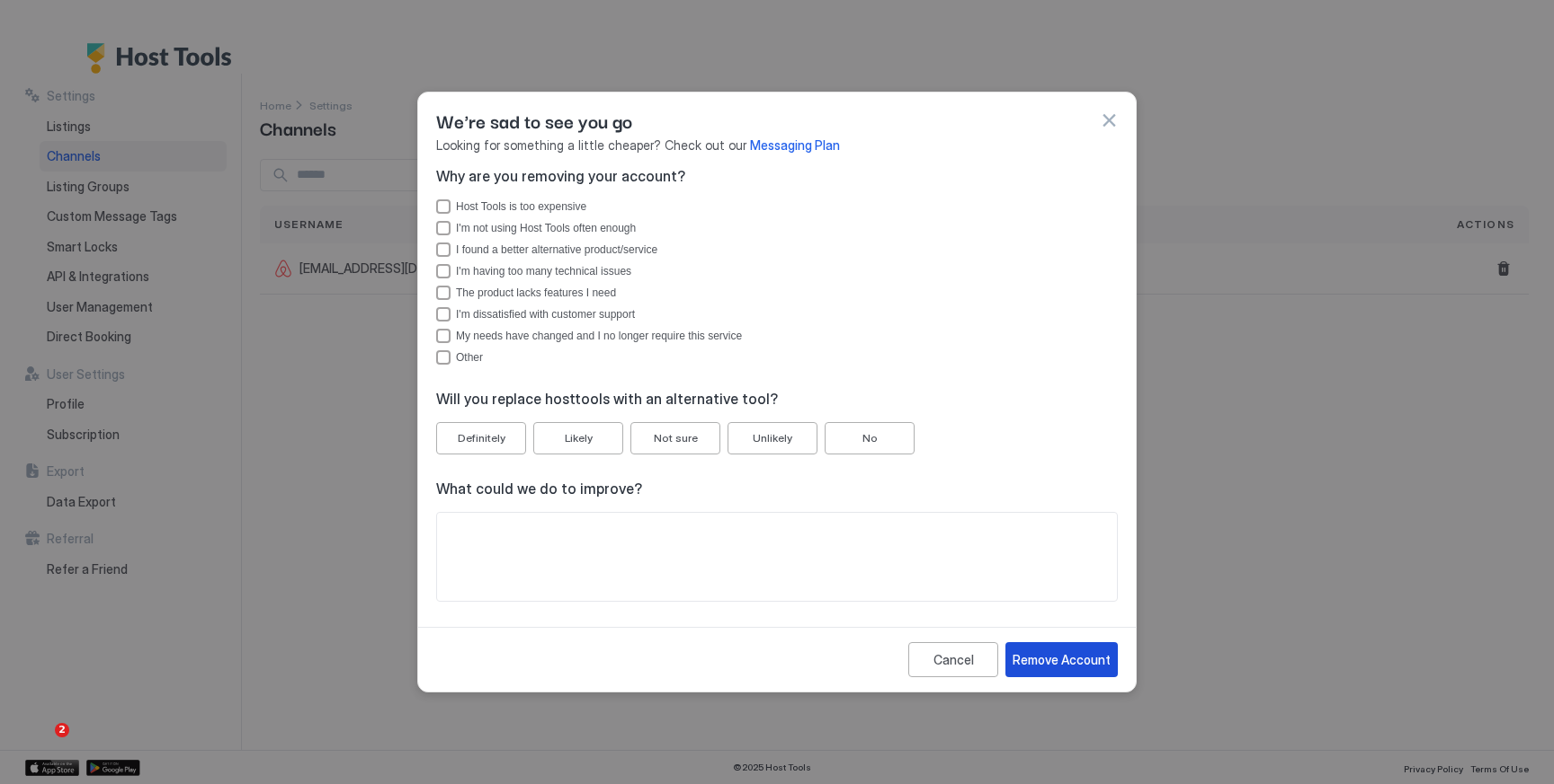
click at [1046, 660] on div "Remove Account" at bounding box center [1061, 660] width 98 height 19
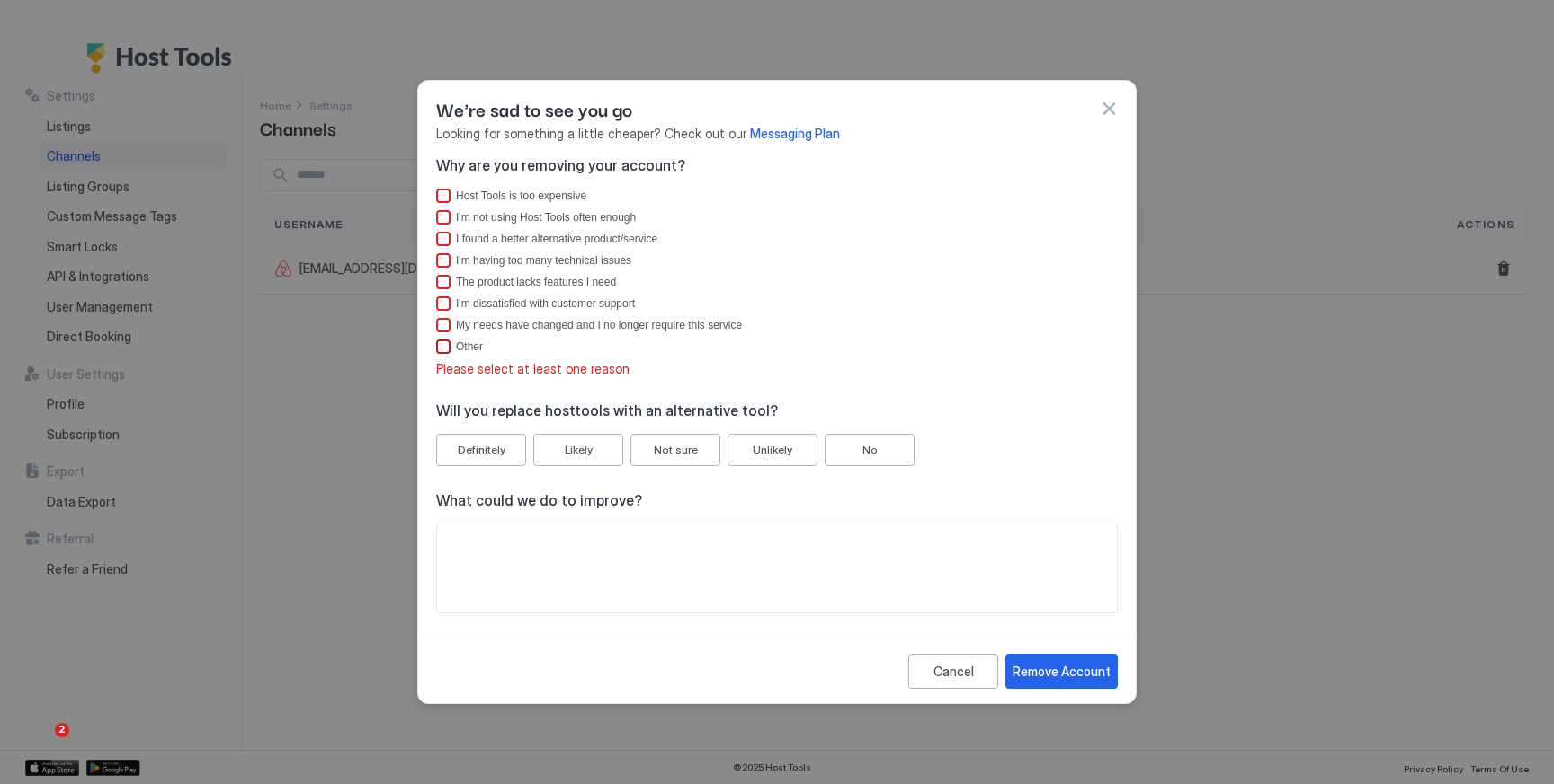
click at [445, 350] on div "Other" at bounding box center [443, 346] width 14 height 14
click at [1058, 651] on div "Cancel Remove Account" at bounding box center [777, 671] width 717 height 64
click at [1058, 663] on div "Remove Account" at bounding box center [1061, 672] width 98 height 19
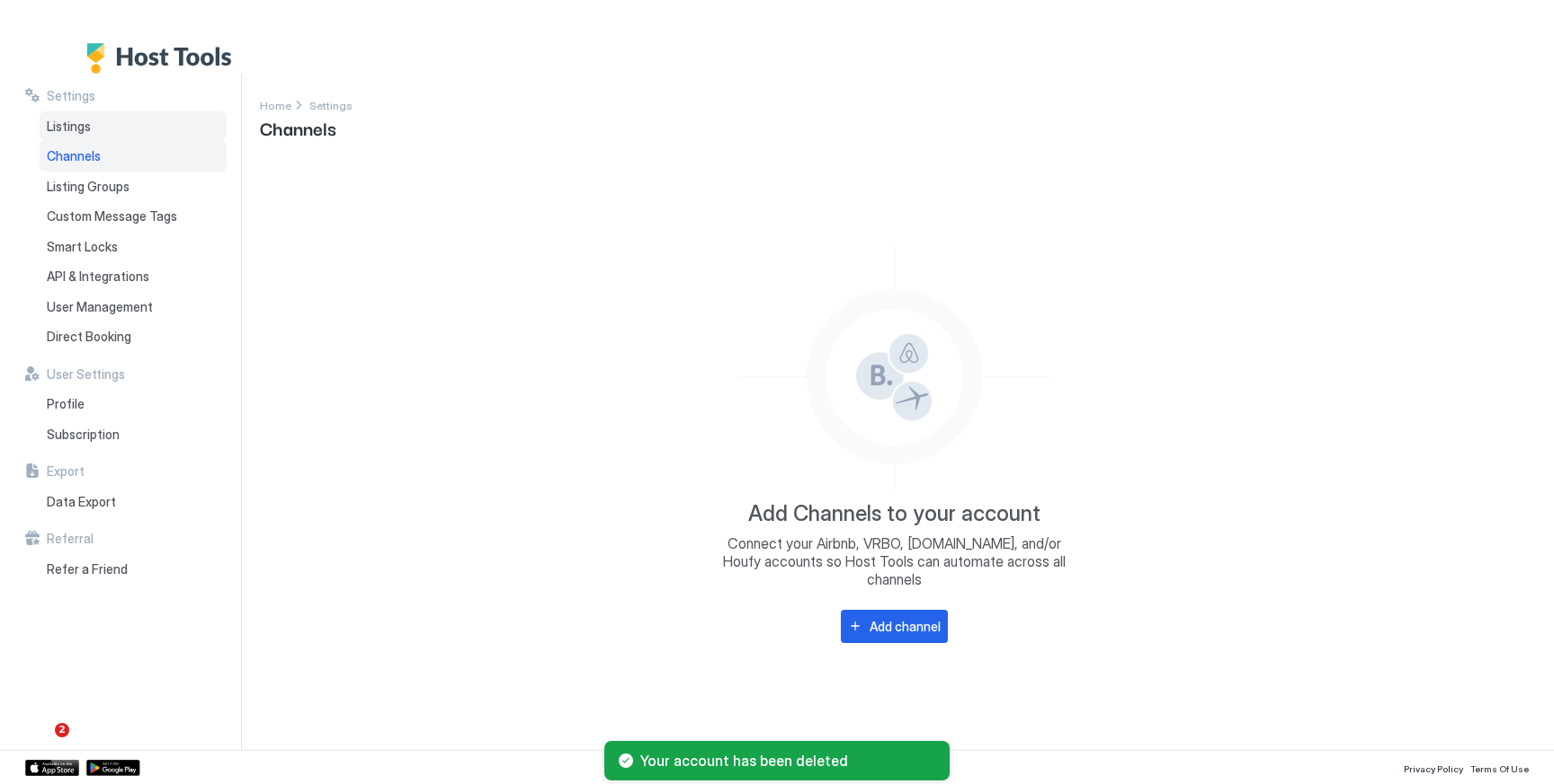
click at [85, 128] on span "Listings" at bounding box center [68, 126] width 44 height 16
click at [88, 170] on div "Channels" at bounding box center [133, 156] width 187 height 31
